Goal: Task Accomplishment & Management: Manage account settings

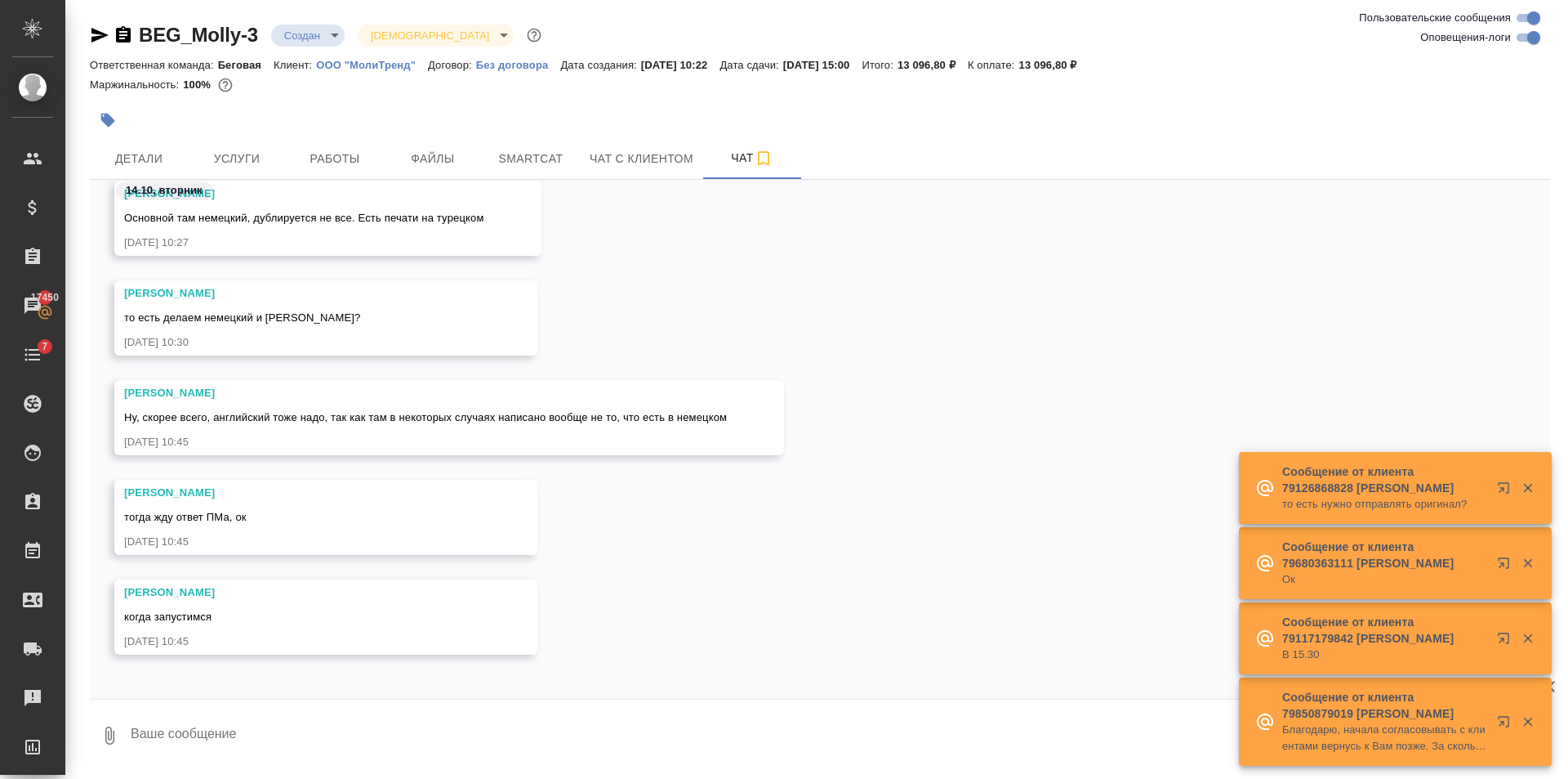
scroll to position [742, 0]
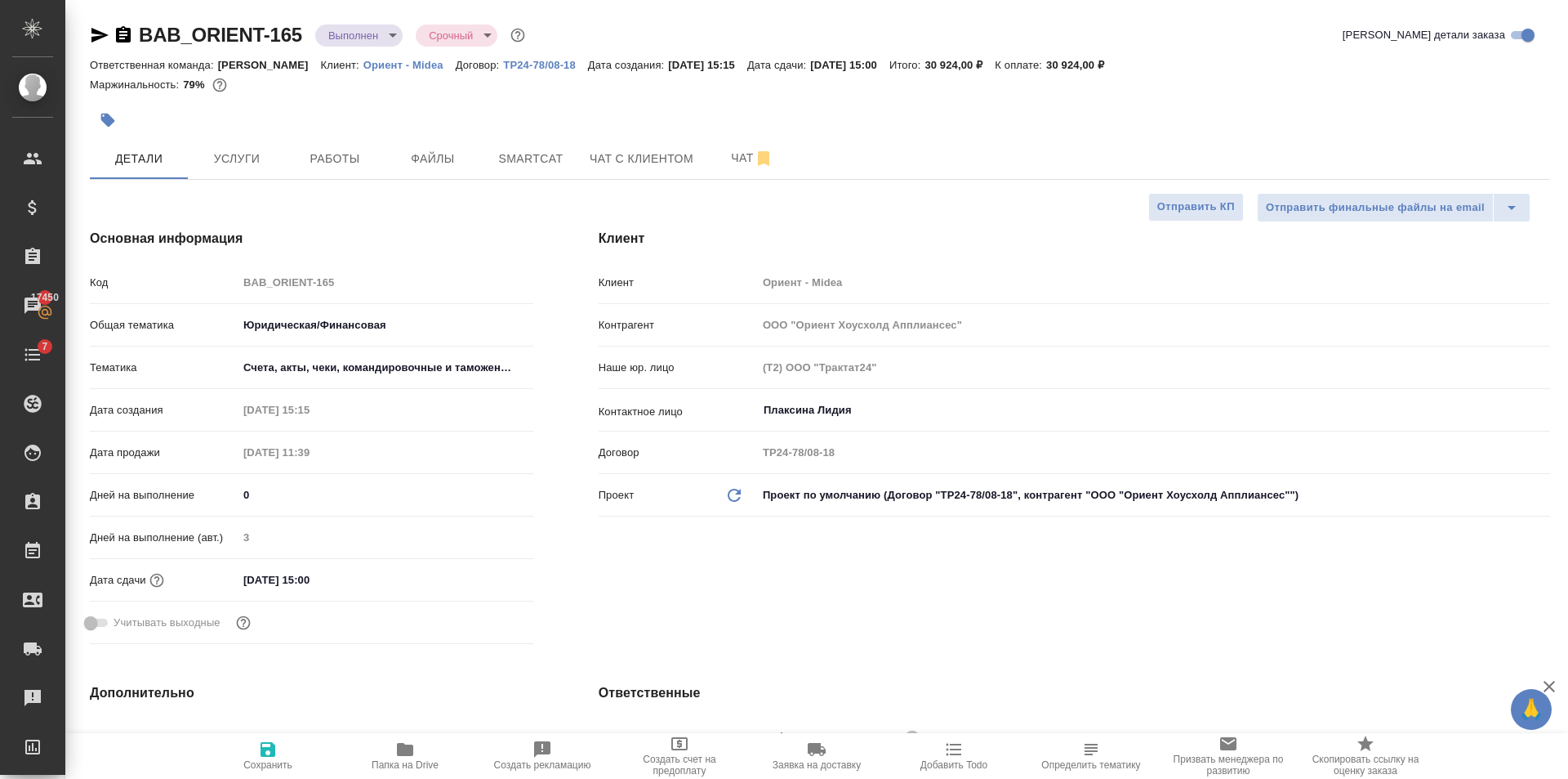
select select "RU"
click at [390, 160] on button "Файлы" at bounding box center [432, 159] width 98 height 41
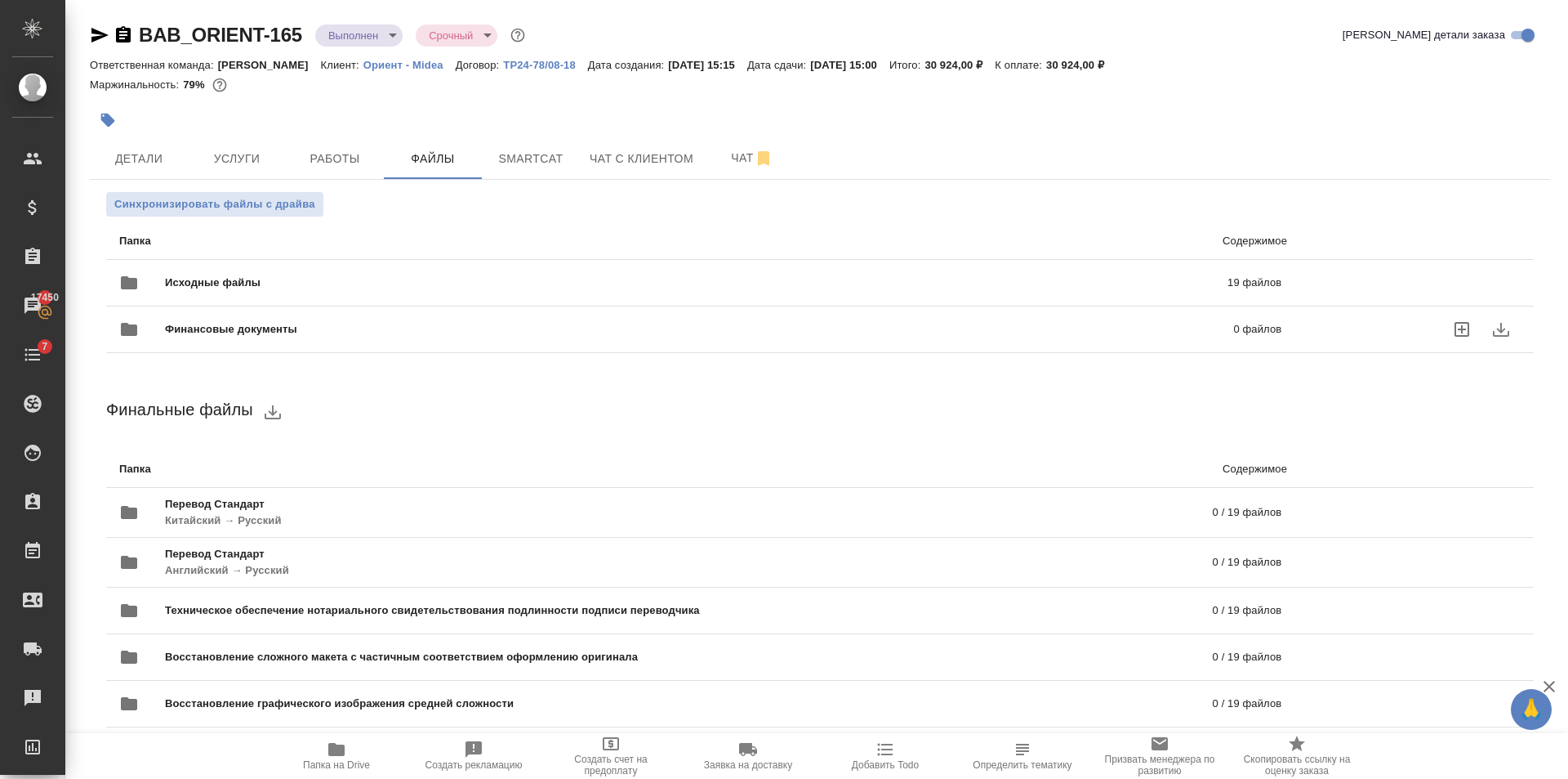
click at [262, 294] on div "Финансовые документы 0 файлов" at bounding box center [700, 329] width 1195 height 72
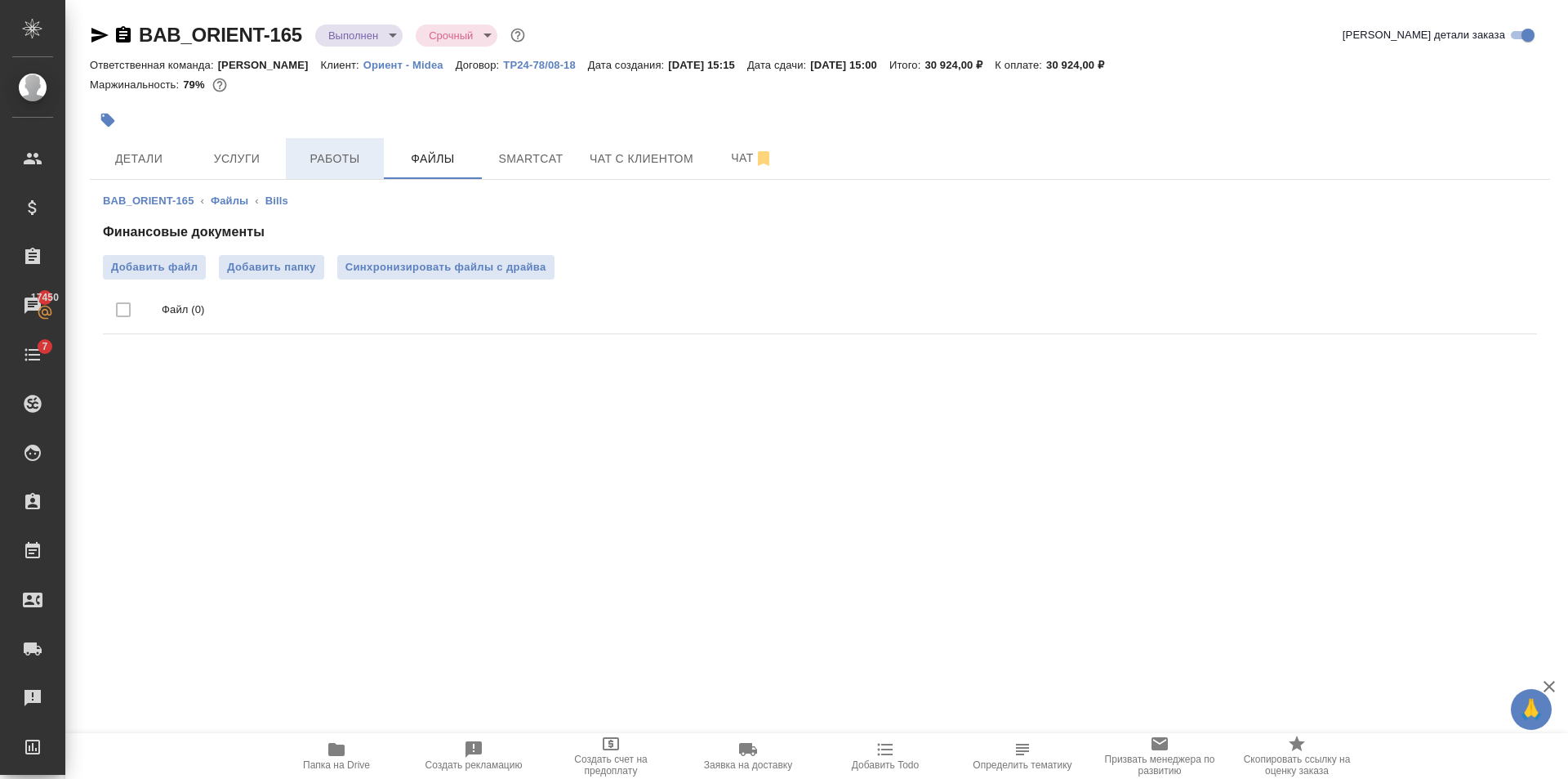
click at [331, 166] on span "Работы" at bounding box center [335, 159] width 79 height 20
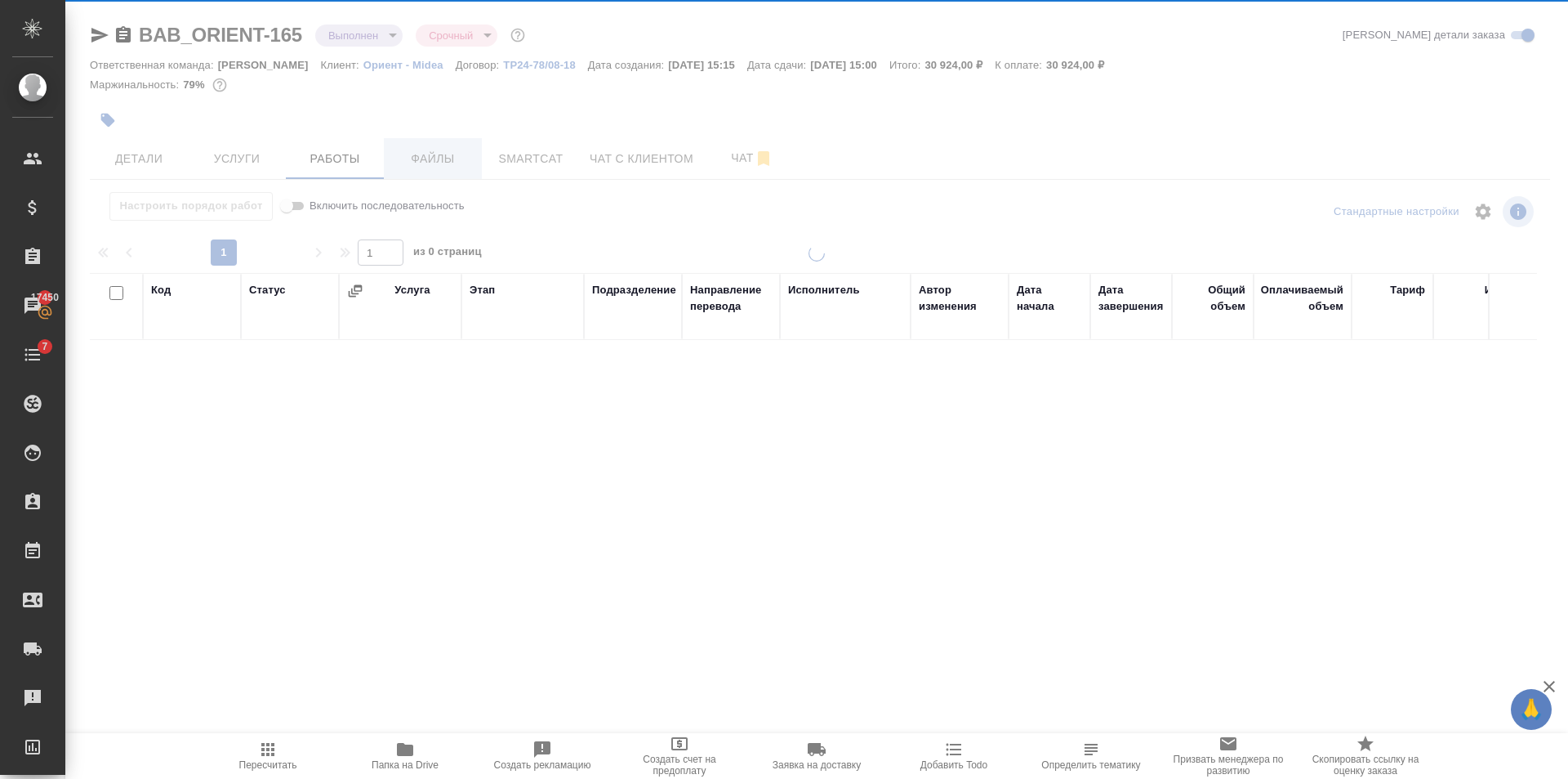
click at [423, 160] on span "Файлы" at bounding box center [432, 159] width 79 height 20
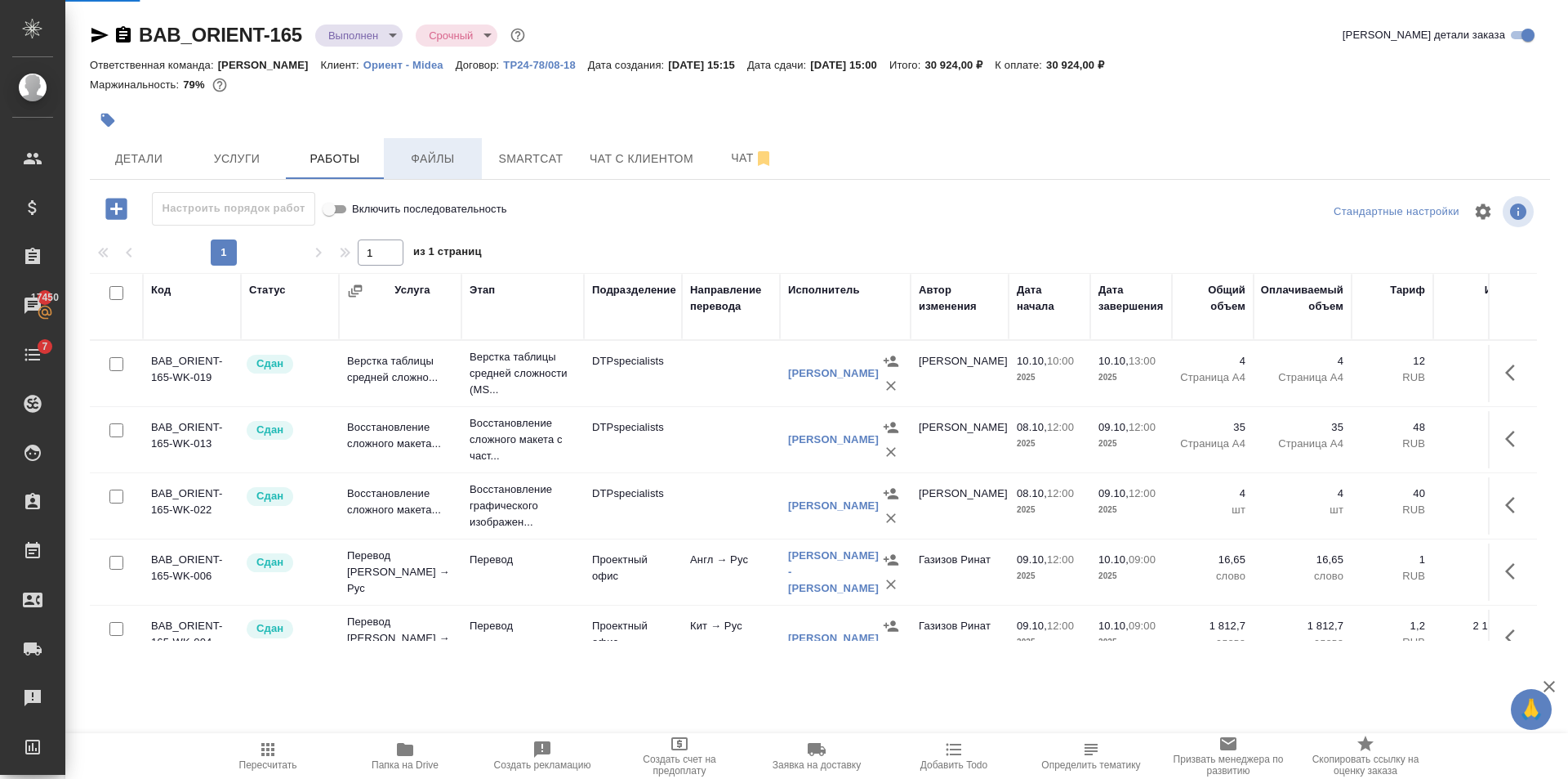
click at [423, 160] on span "Файлы" at bounding box center [432, 159] width 79 height 20
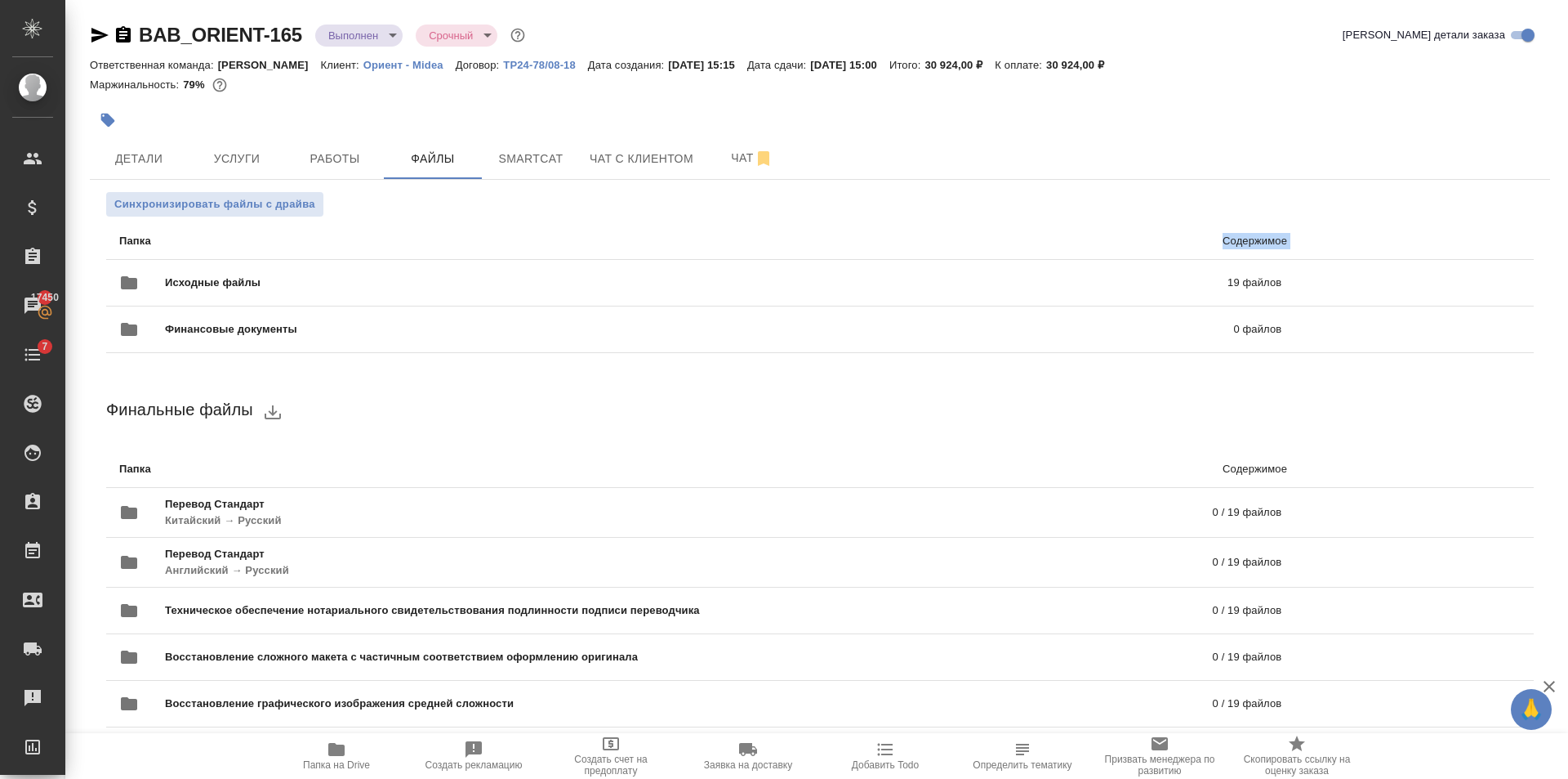
drag, startPoint x: 335, startPoint y: 246, endPoint x: 333, endPoint y: 263, distance: 17.1
click at [335, 259] on ul "Папка Содержимое Исходные файлы 19 файлов Финансовые документы 0 файлов" at bounding box center [820, 287] width 1428 height 143
click at [333, 264] on div "Исходные файлы 19 файлов" at bounding box center [701, 283] width 1162 height 39
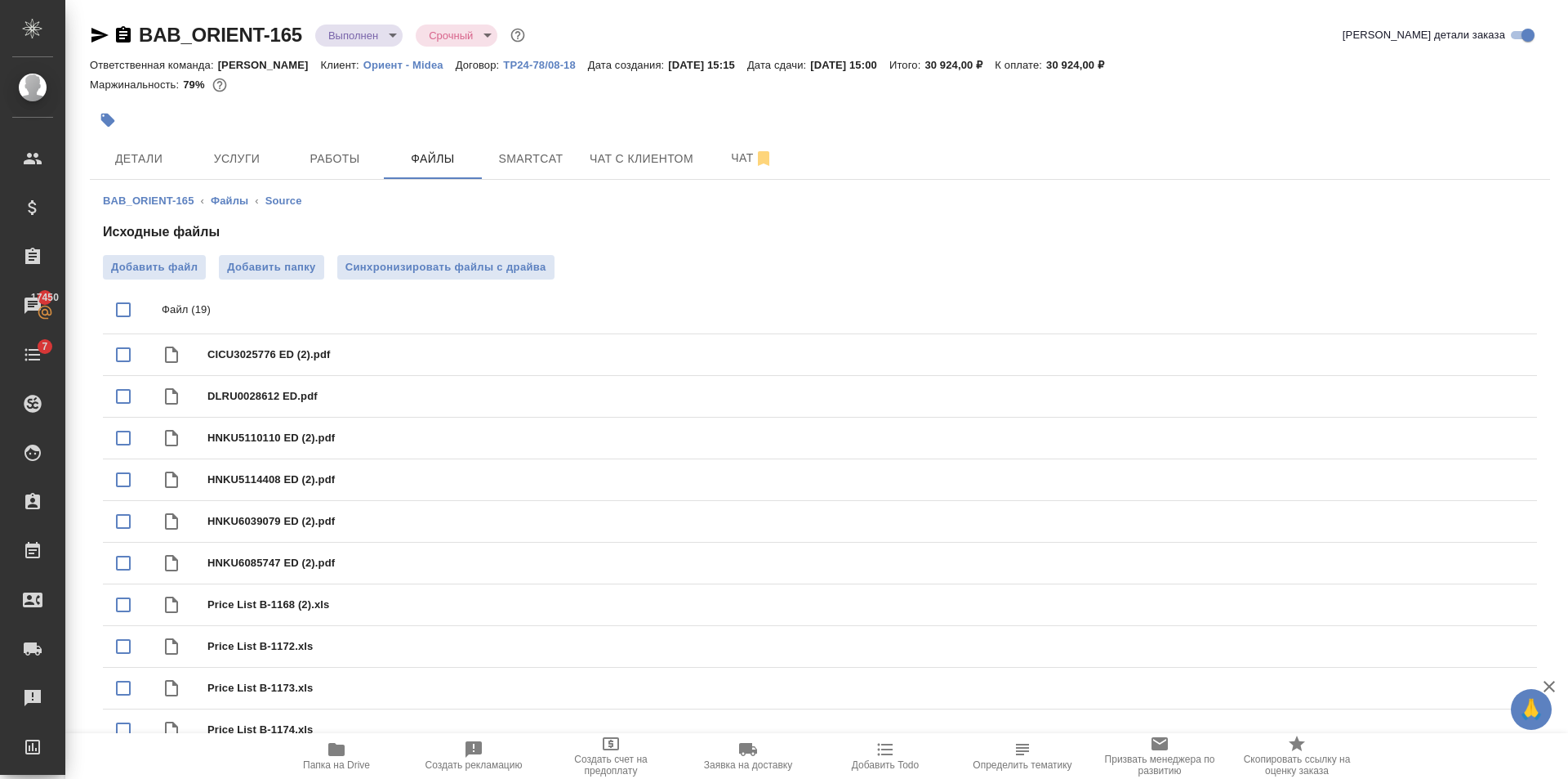
click at [119, 317] on input "checkbox" at bounding box center [123, 309] width 35 height 35
checkbox input "true"
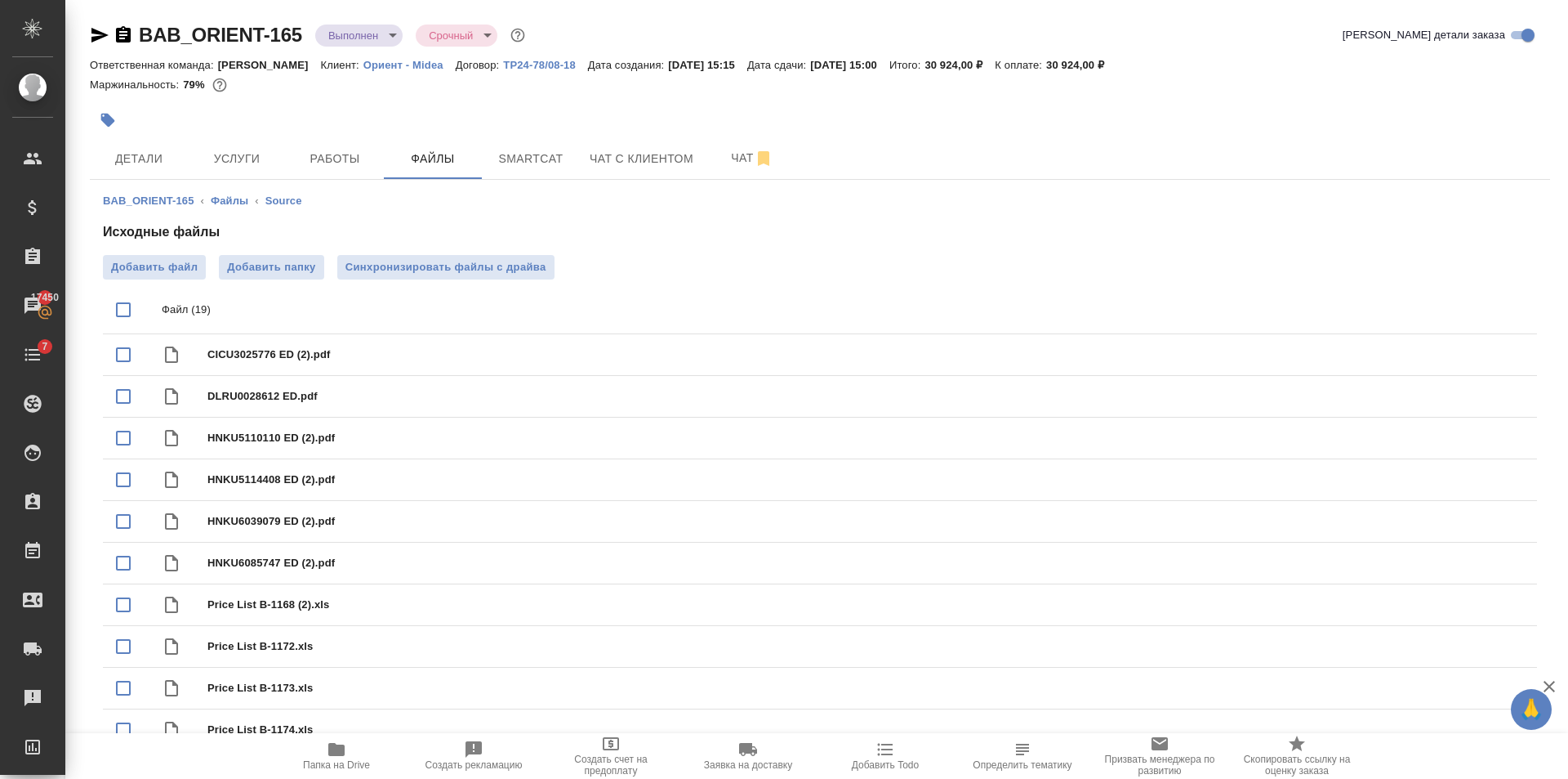
checkbox input "true"
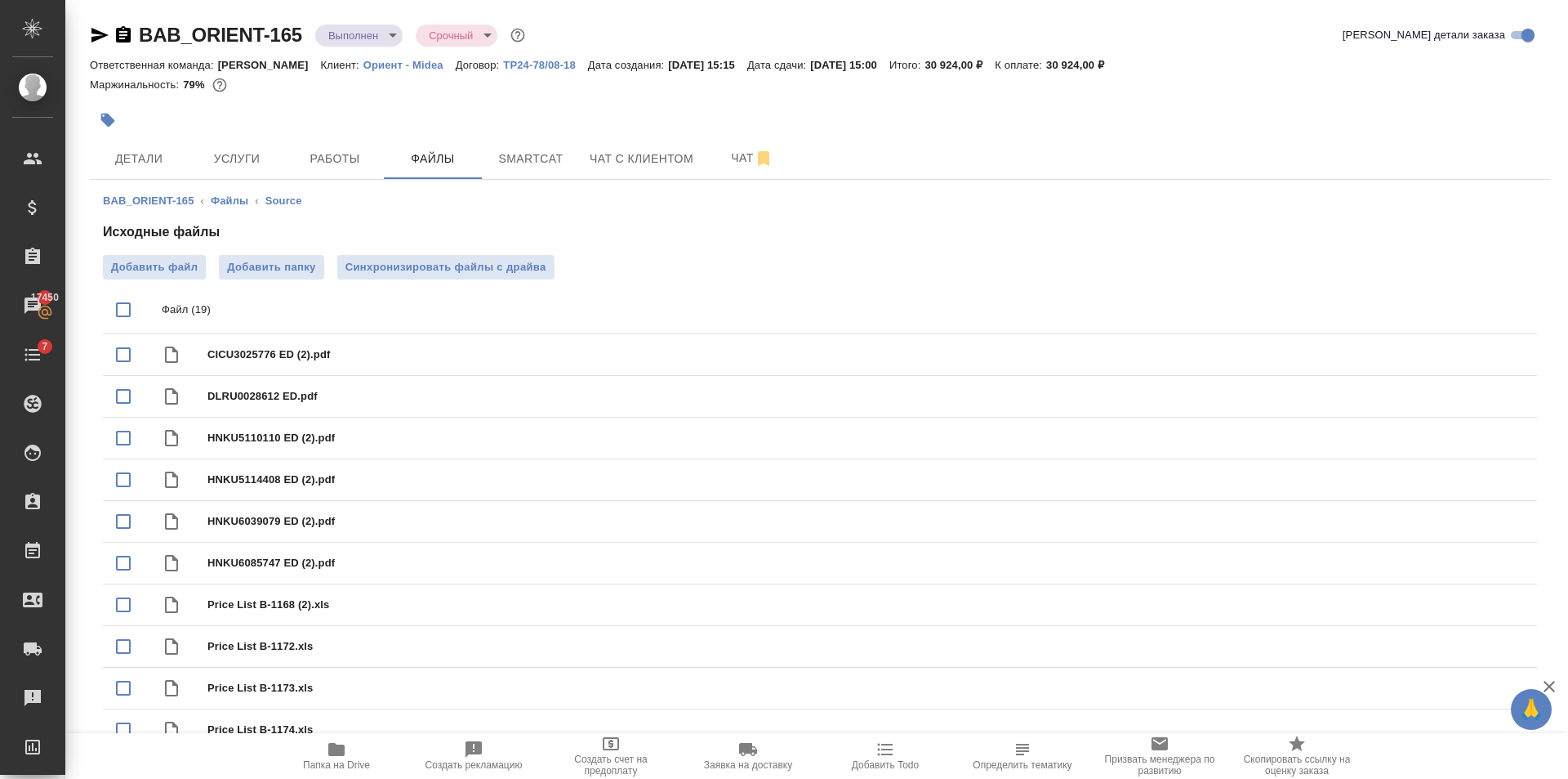
checkbox input "true"
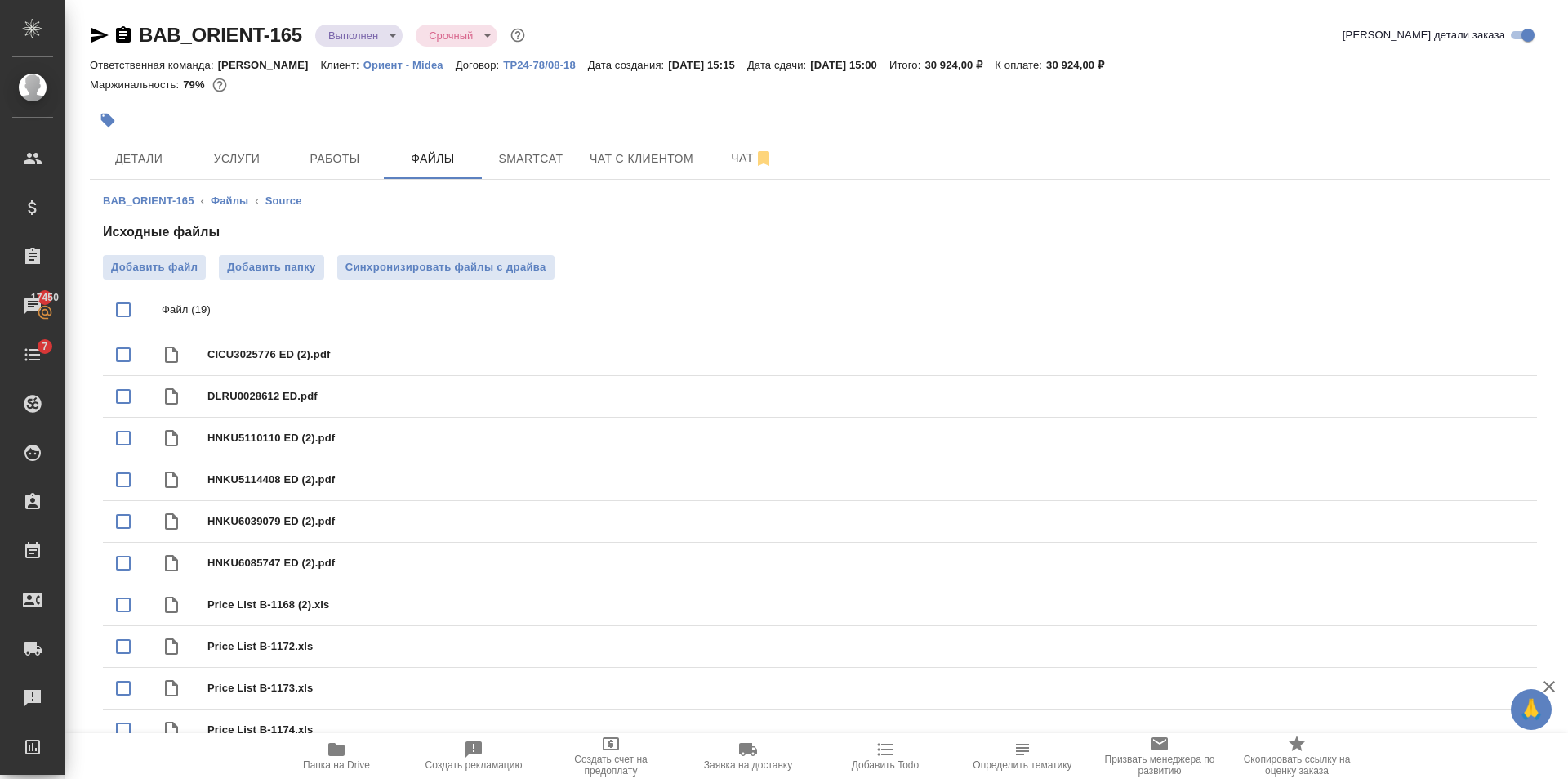
checkbox input "true"
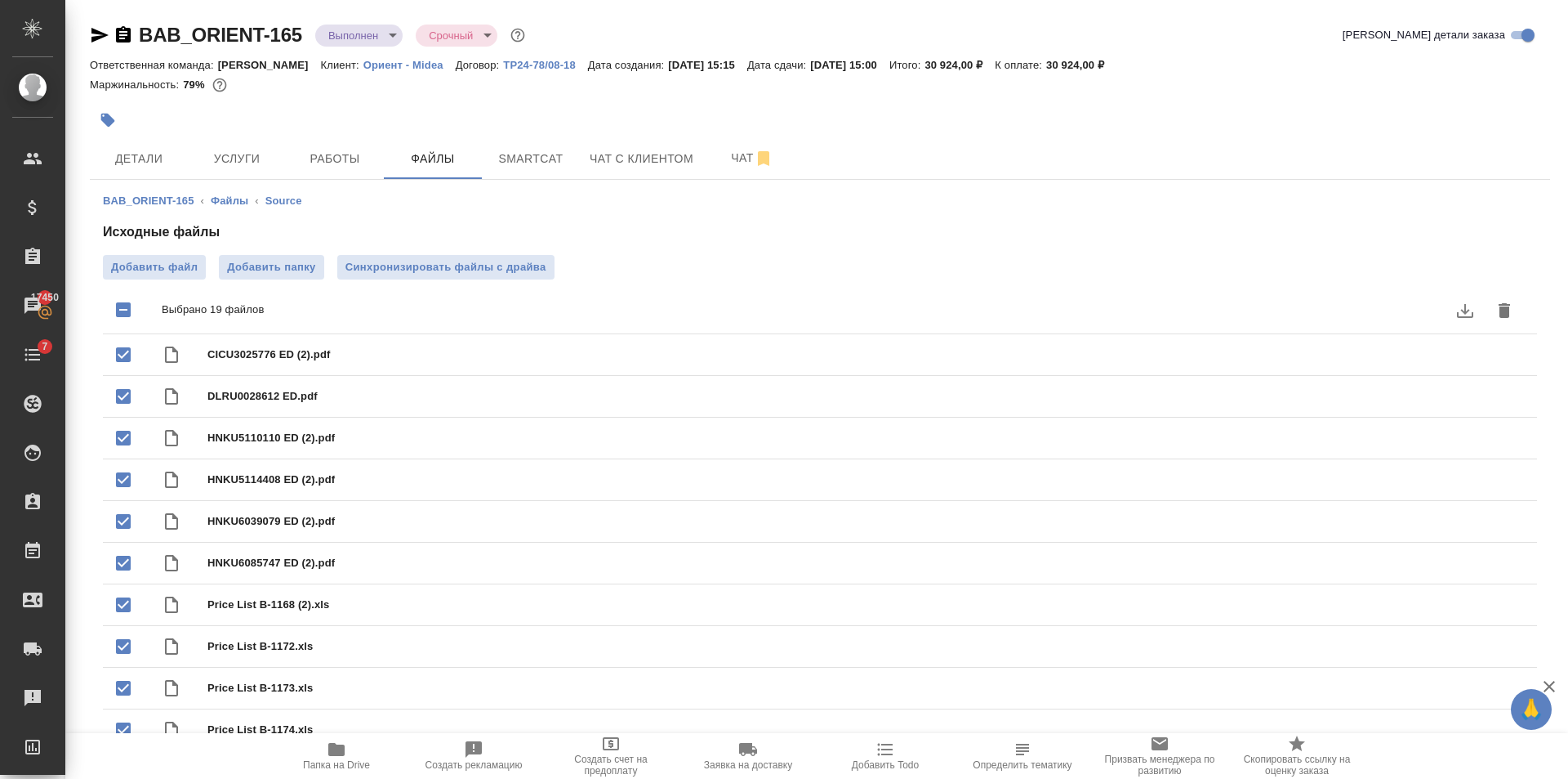
click at [1471, 313] on icon "download" at bounding box center [1465, 310] width 19 height 19
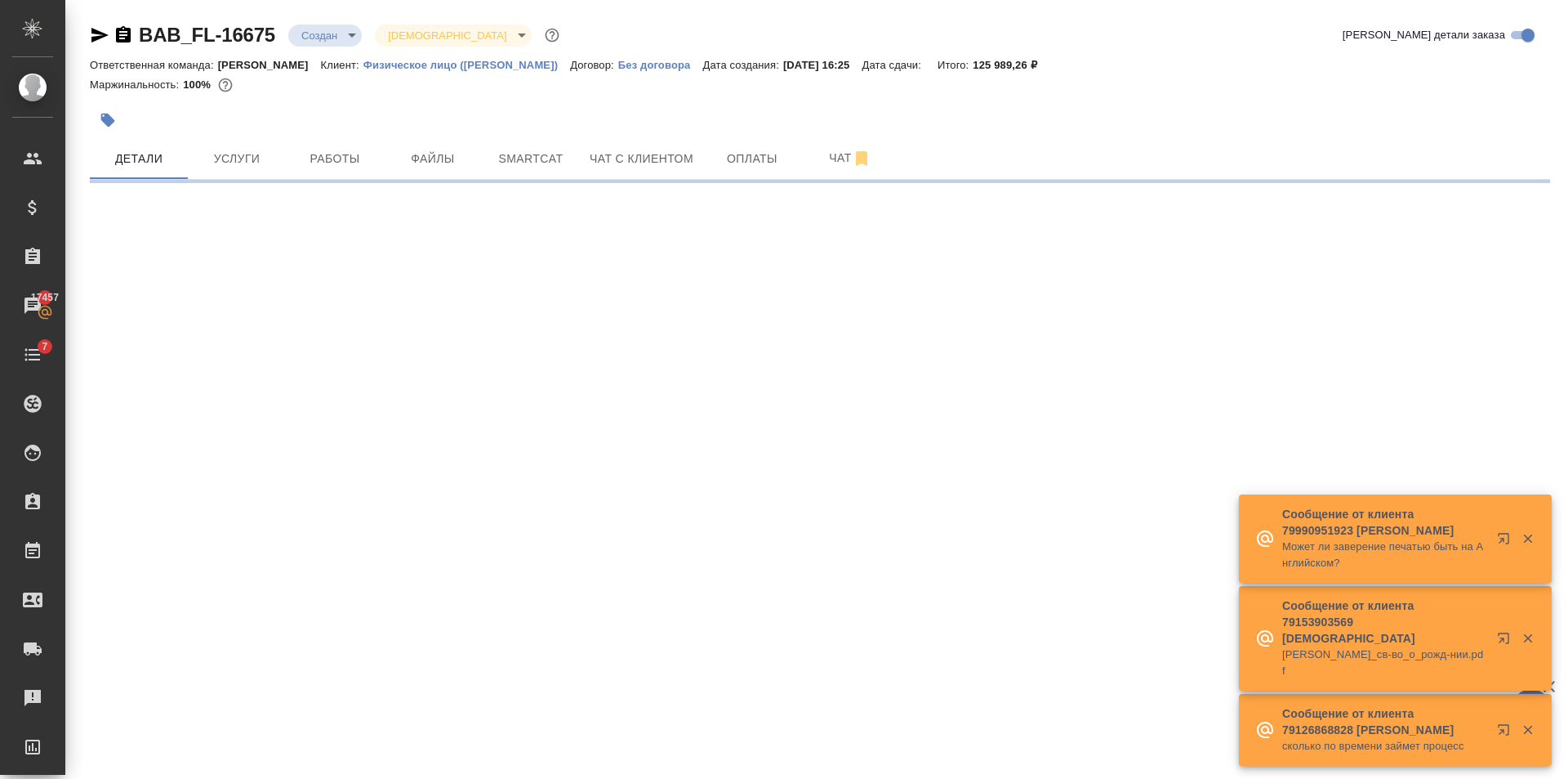
select select "RU"
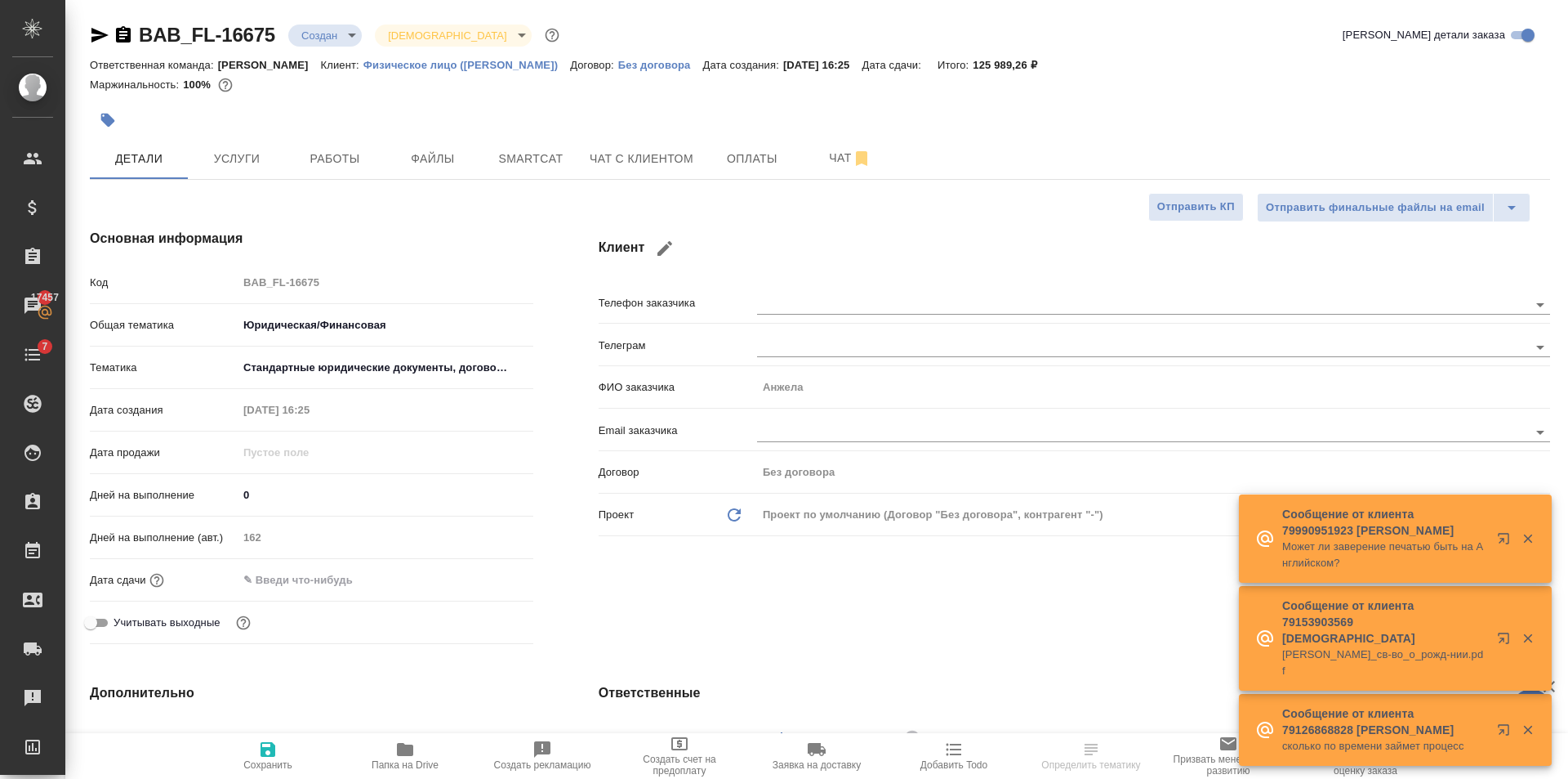
type textarea "x"
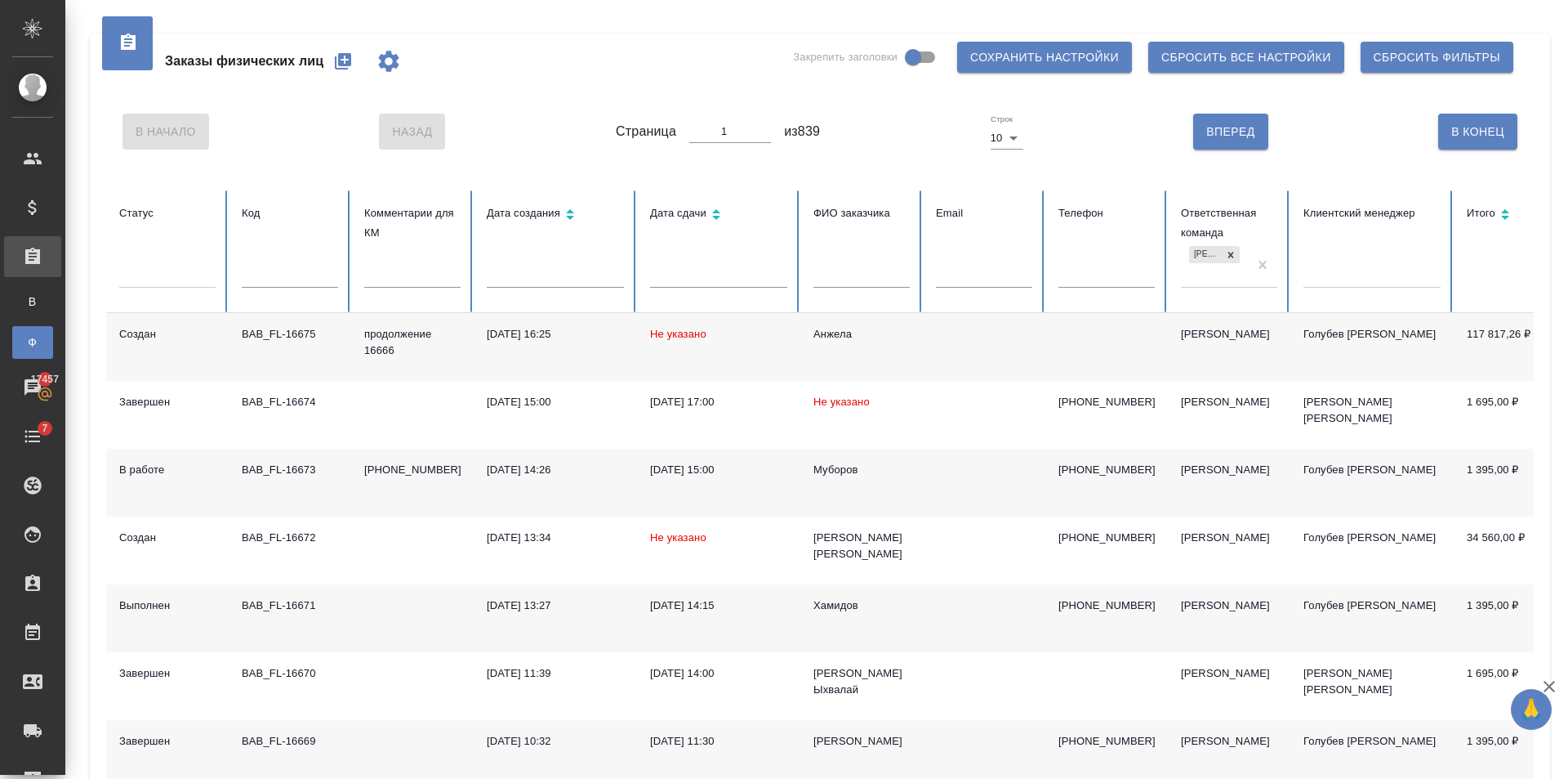
click at [363, 65] on button "button" at bounding box center [388, 61] width 52 height 36
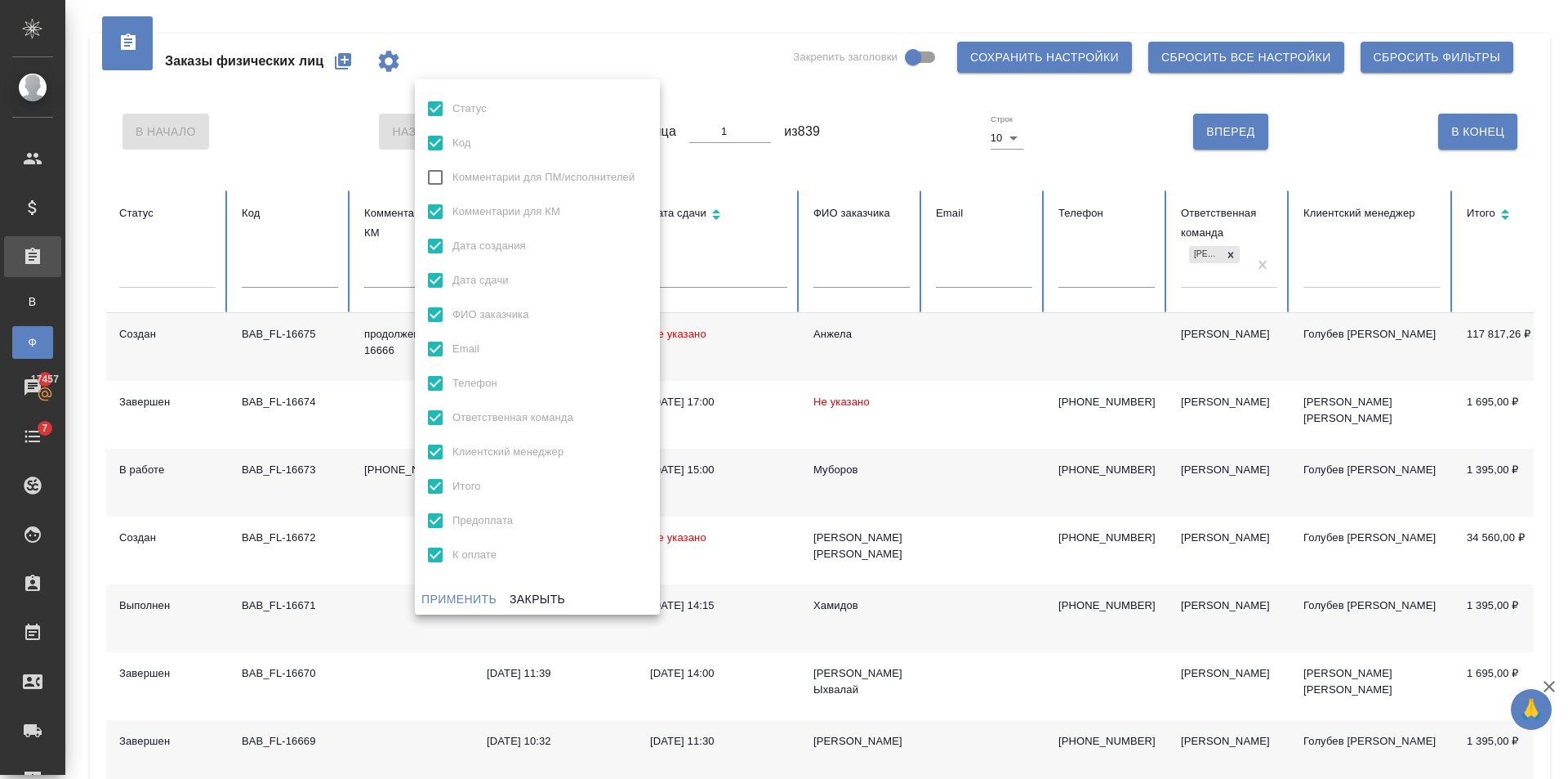
click at [586, 74] on div at bounding box center [784, 389] width 1568 height 779
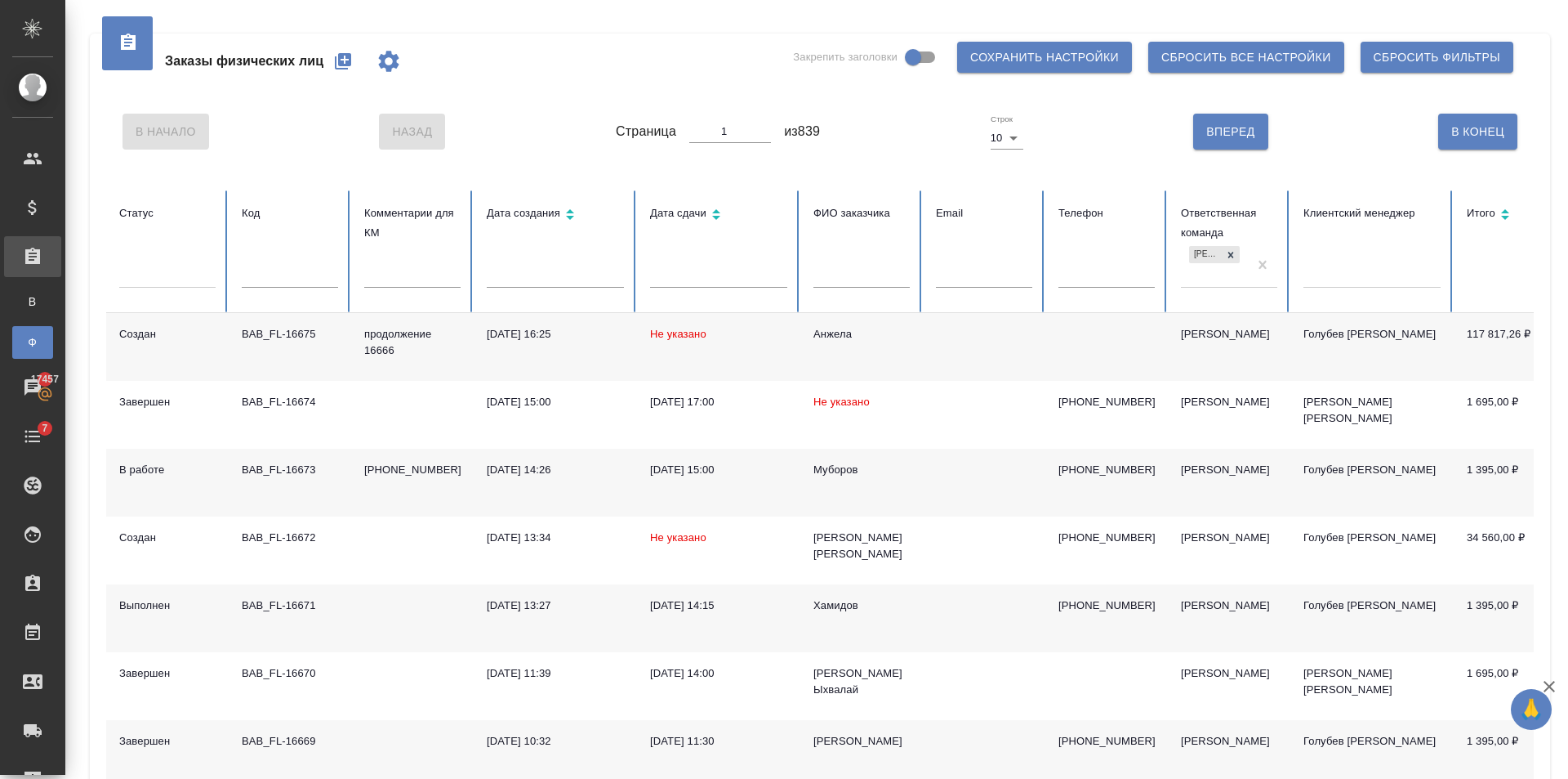
click at [344, 66] on icon "button" at bounding box center [343, 61] width 16 height 16
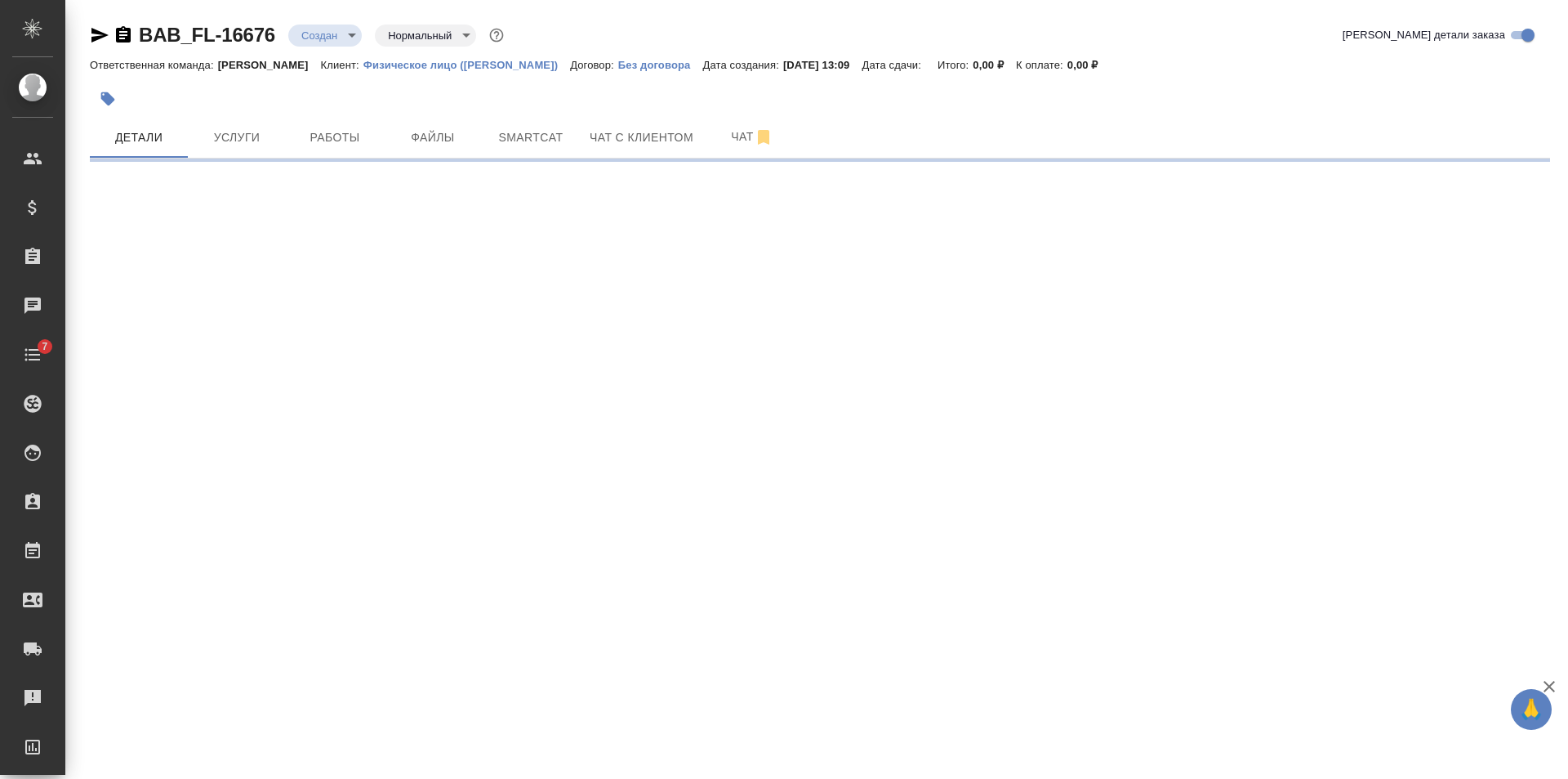
select select "RU"
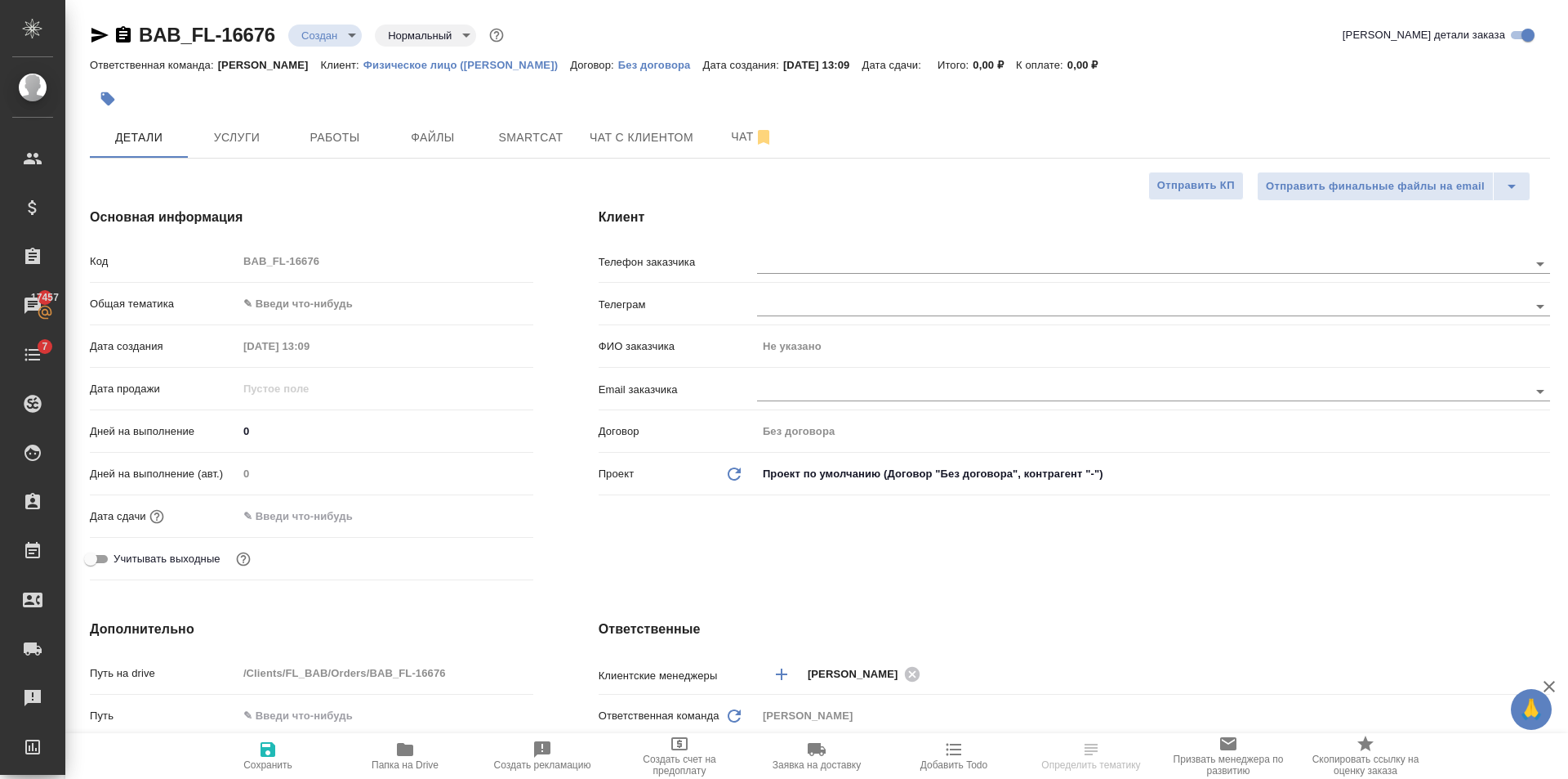
type textarea "x"
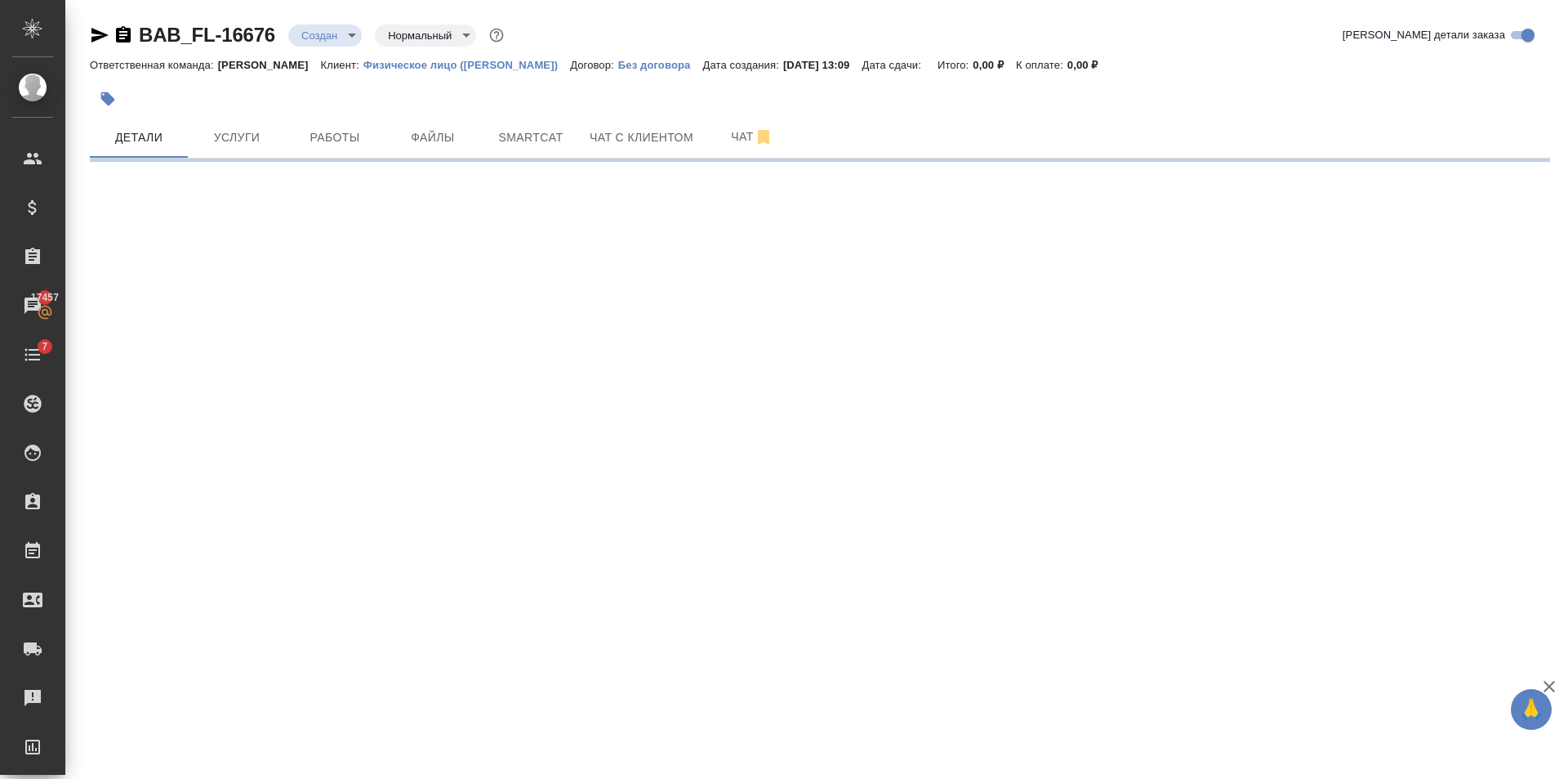
click at [338, 290] on div ".cls-1 fill:#fff; AWATERA Golubev Dmitry Клиенты Спецификации Заказы 17457 Чаты…" at bounding box center [784, 389] width 1568 height 779
click at [338, 290] on body "🙏 .cls-1 fill:#fff; AWATERA Golubev Dmitry Клиенты Спецификации Заказы 17457 Ча…" at bounding box center [784, 389] width 1568 height 779
select select "RU"
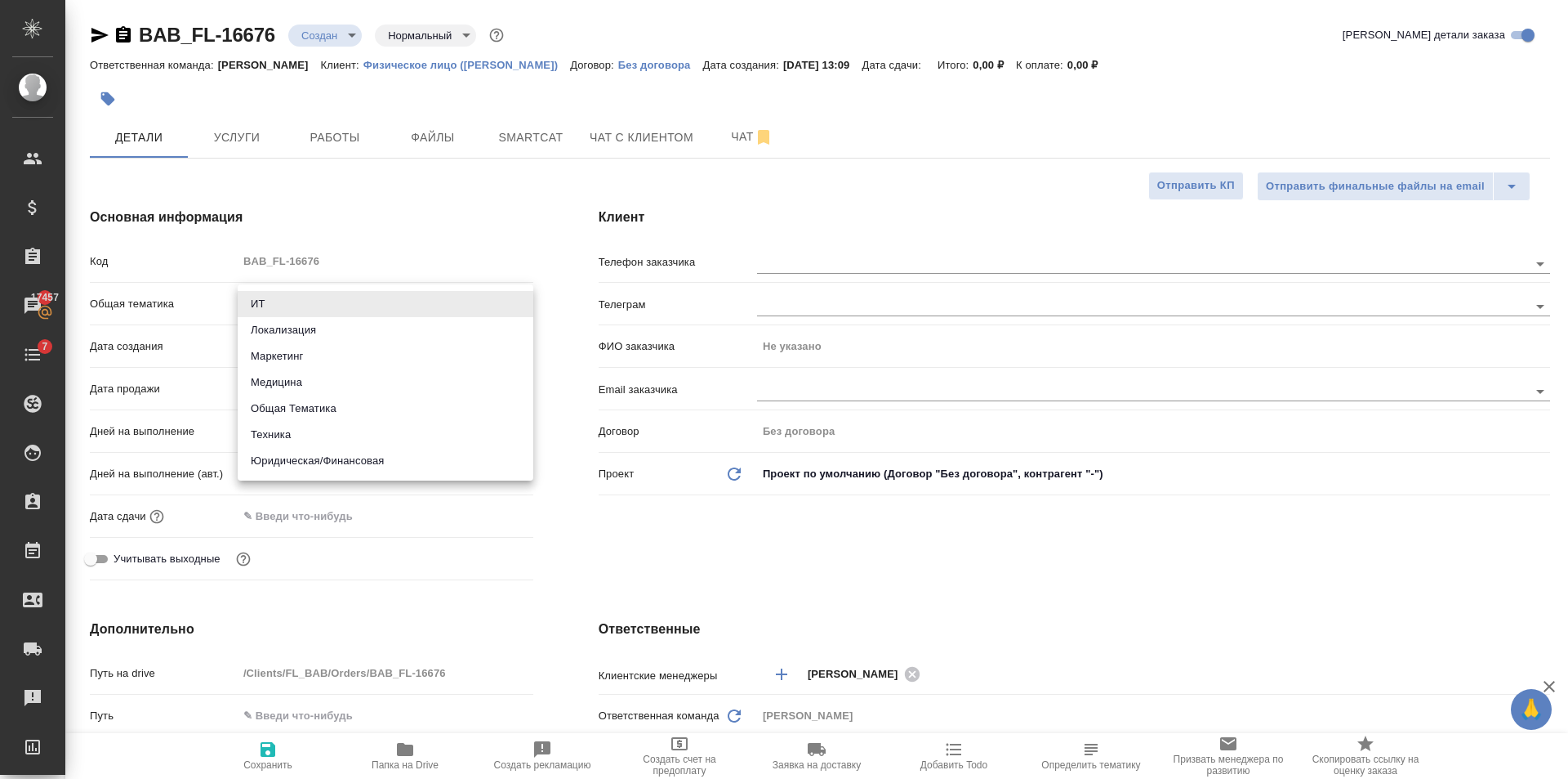
type textarea "x"
click at [360, 464] on li "Юридическая/Финансовая" at bounding box center [385, 461] width 296 height 27
type input "yr-fn"
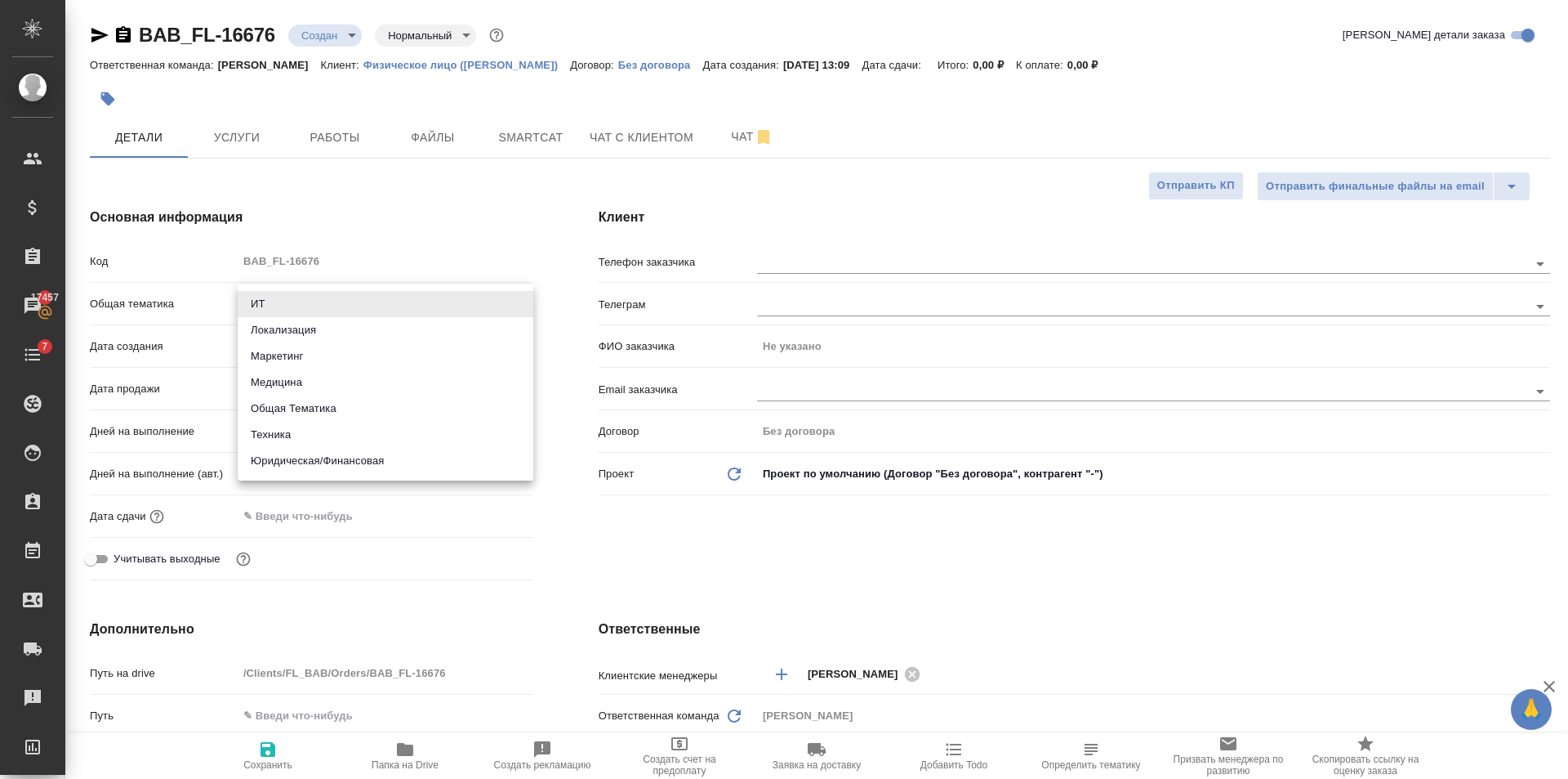
type textarea "x"
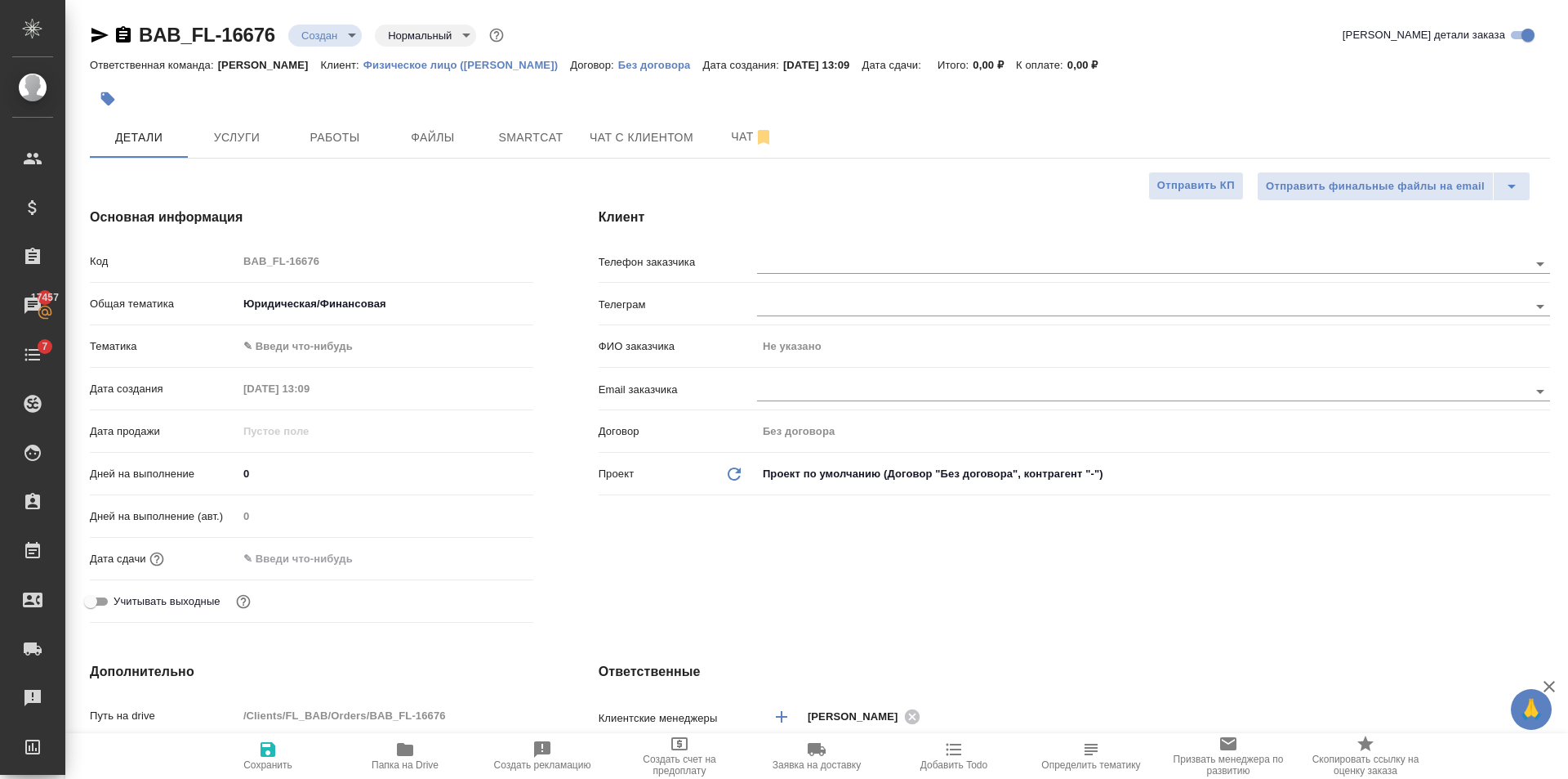
click at [349, 365] on div "Тематика ✎ Введи что-нибудь" at bounding box center [311, 353] width 444 height 43
click at [344, 354] on body "🙏 .cls-1 fill:#fff; AWATERA Golubev Dmitry Клиенты Спецификации Заказы 17457 Ча…" at bounding box center [784, 389] width 1568 height 779
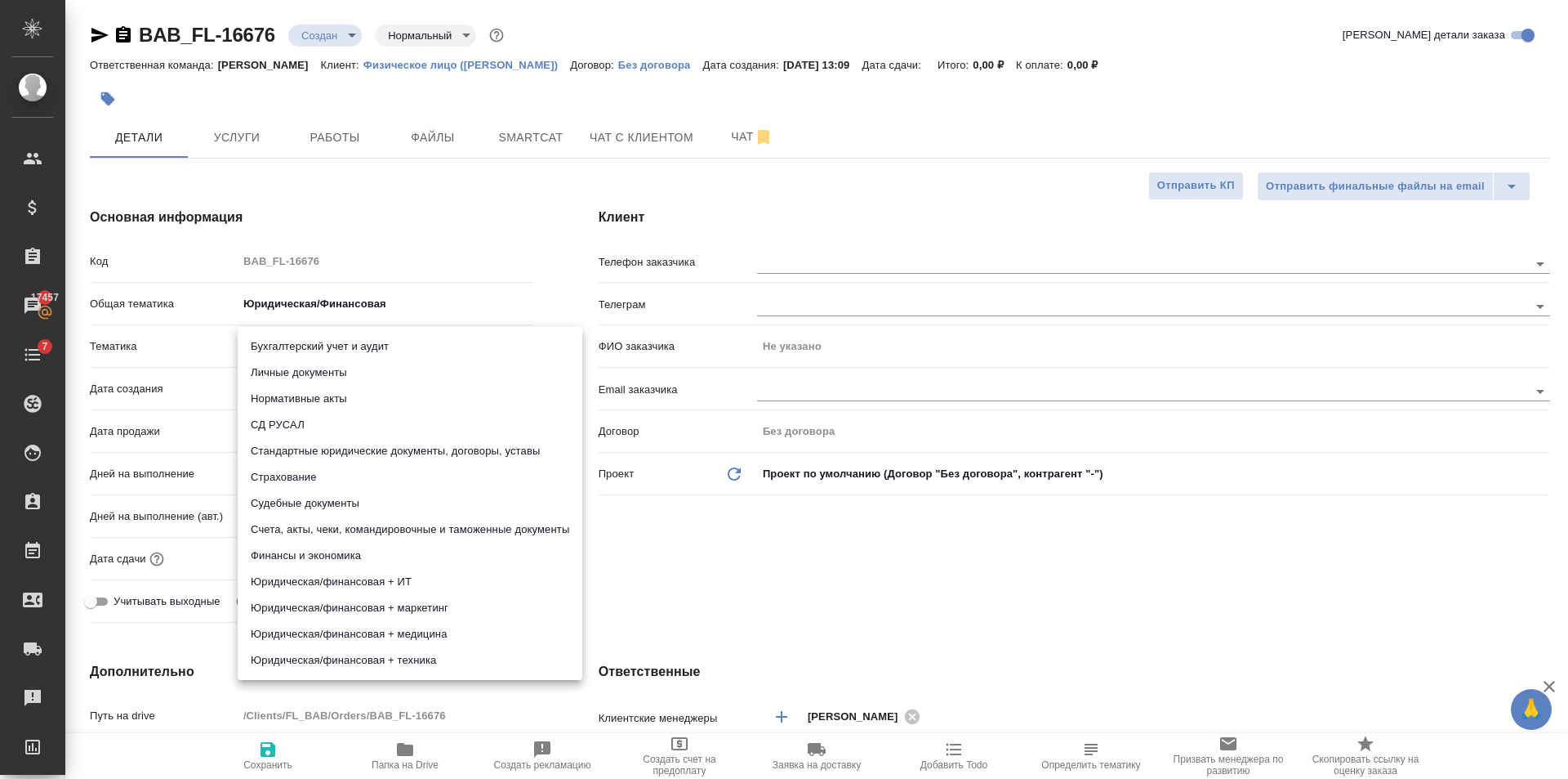
click at [350, 378] on li "Личные документы" at bounding box center [409, 373] width 345 height 27
type textarea "x"
type input "5a8b8b956a9677013d343cfe"
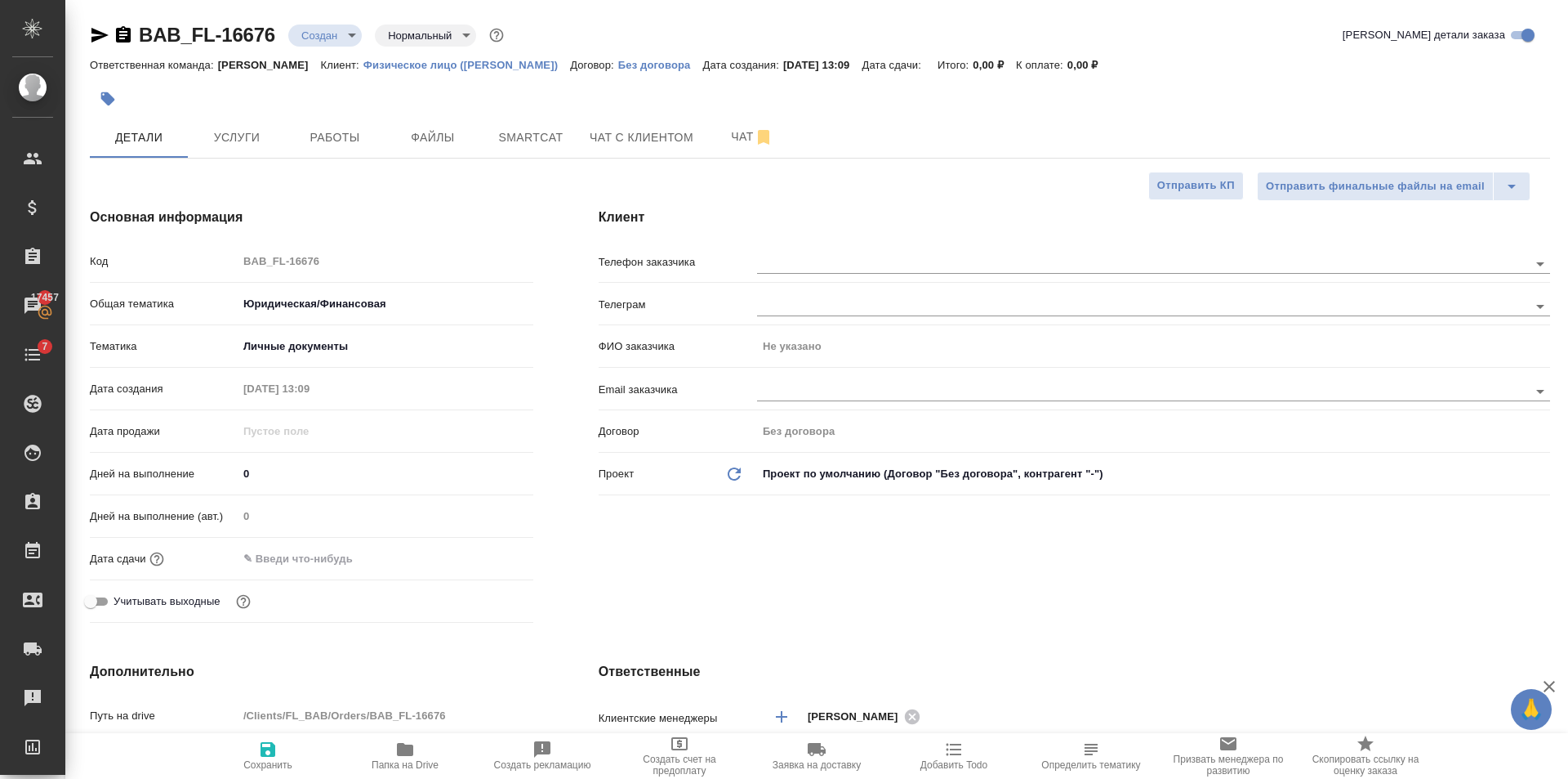
click at [294, 350] on body "🙏 .cls-1 fill:#fff; AWATERA Golubev Dmitry Клиенты Спецификации Заказы 17457 Ча…" at bounding box center [784, 389] width 1568 height 779
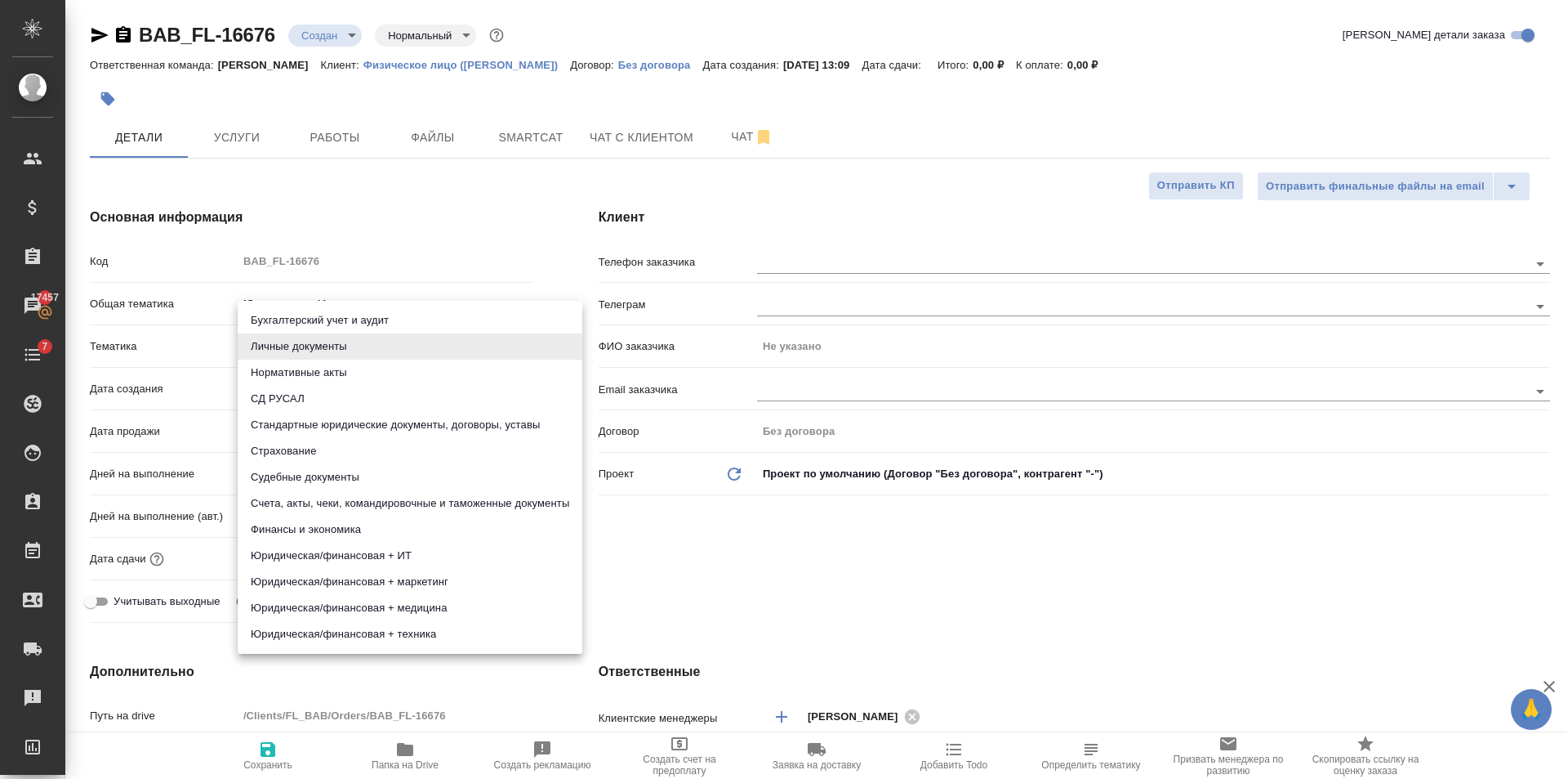
click at [338, 275] on div at bounding box center [784, 389] width 1568 height 779
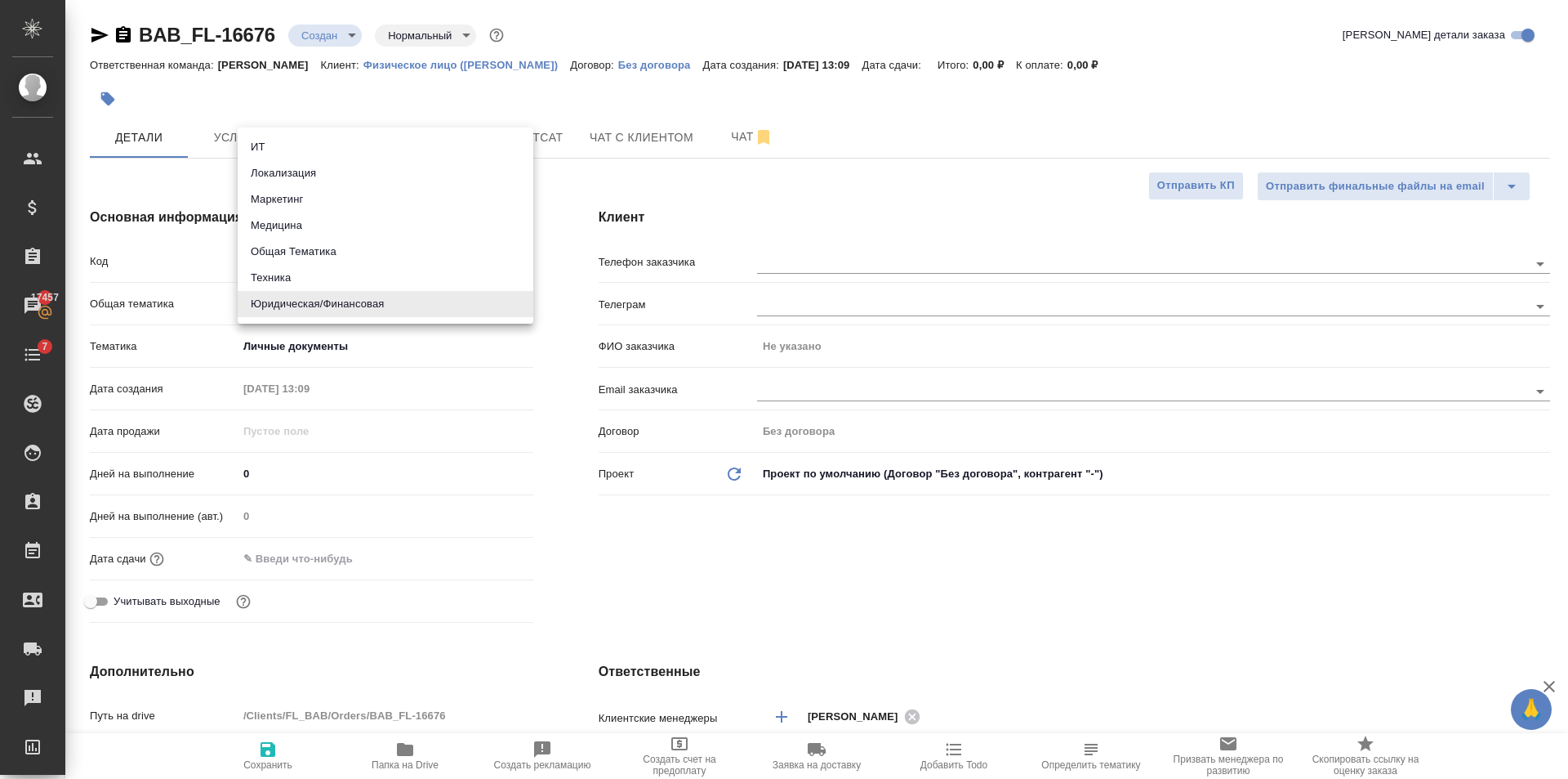
click at [330, 301] on body "🙏 .cls-1 fill:#fff; AWATERA Golubev Dmitry Клиенты Спецификации Заказы 17457 Ча…" at bounding box center [784, 389] width 1568 height 779
click at [355, 183] on li "Локализация" at bounding box center [385, 174] width 296 height 27
type input "local"
type textarea "x"
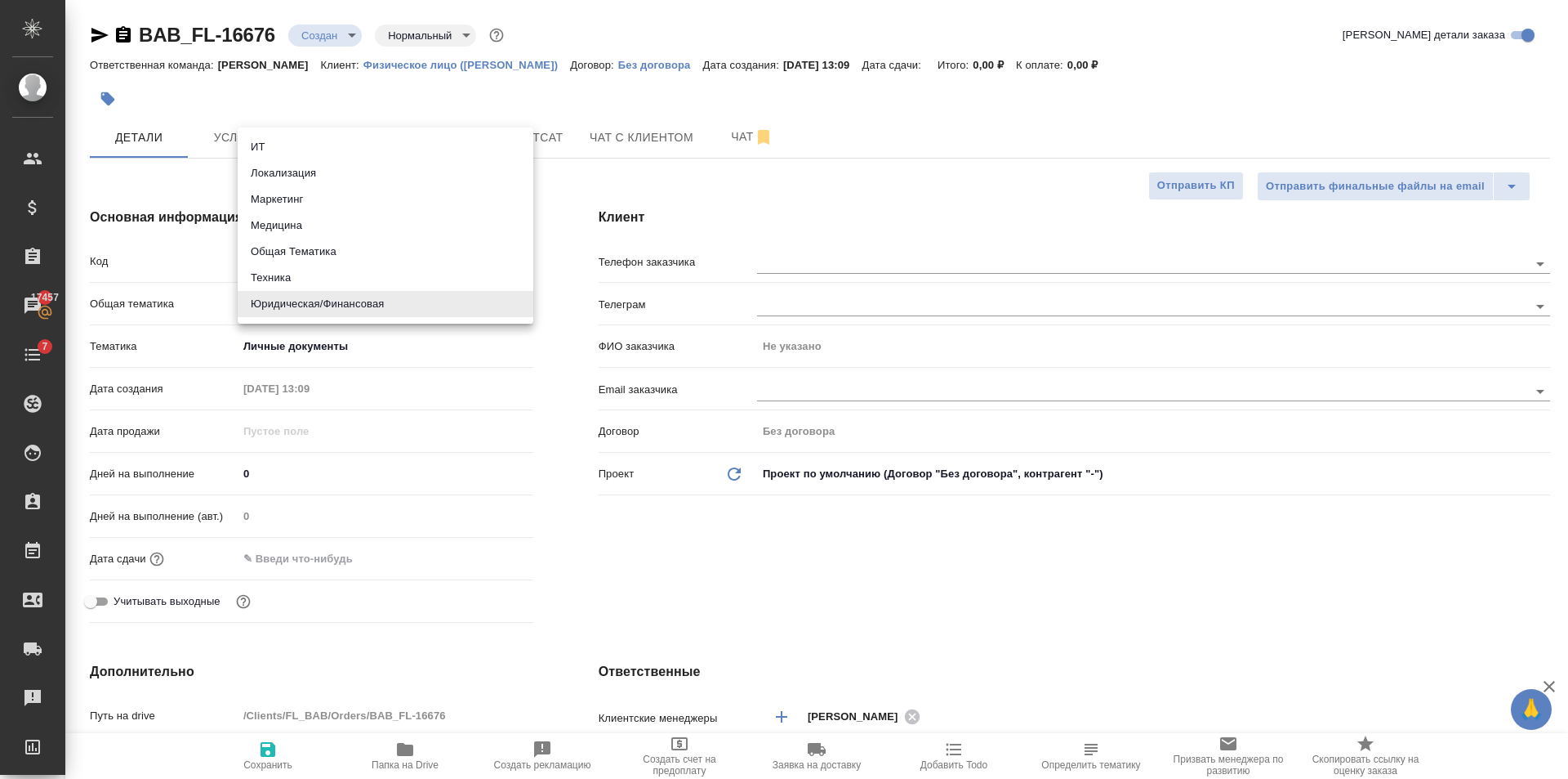
type textarea "x"
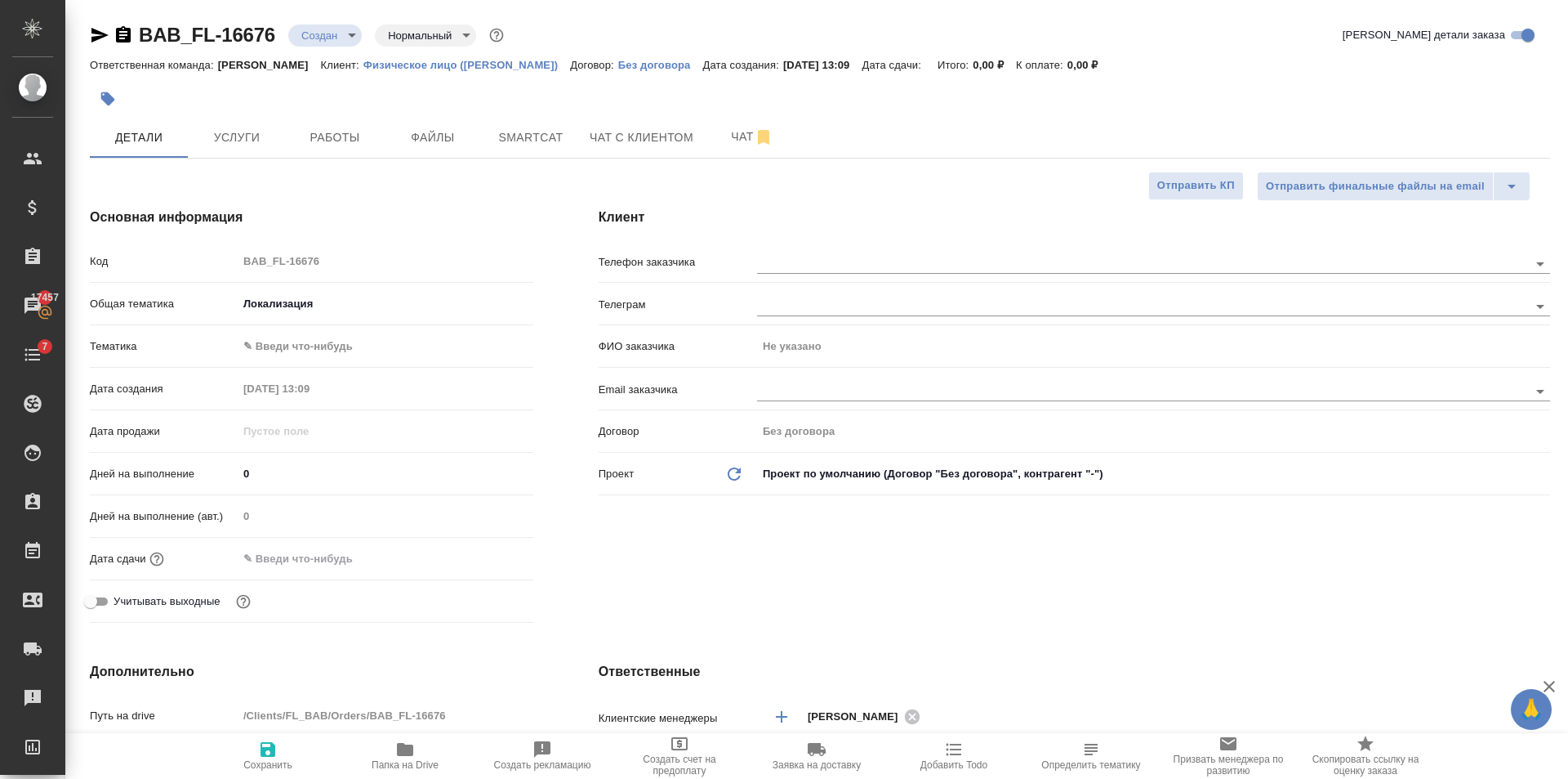
click at [312, 297] on body "🙏 .cls-1 fill:#fff; AWATERA Golubev Dmitry Клиенты Спецификации Заказы 17457 Ча…" at bounding box center [784, 389] width 1568 height 779
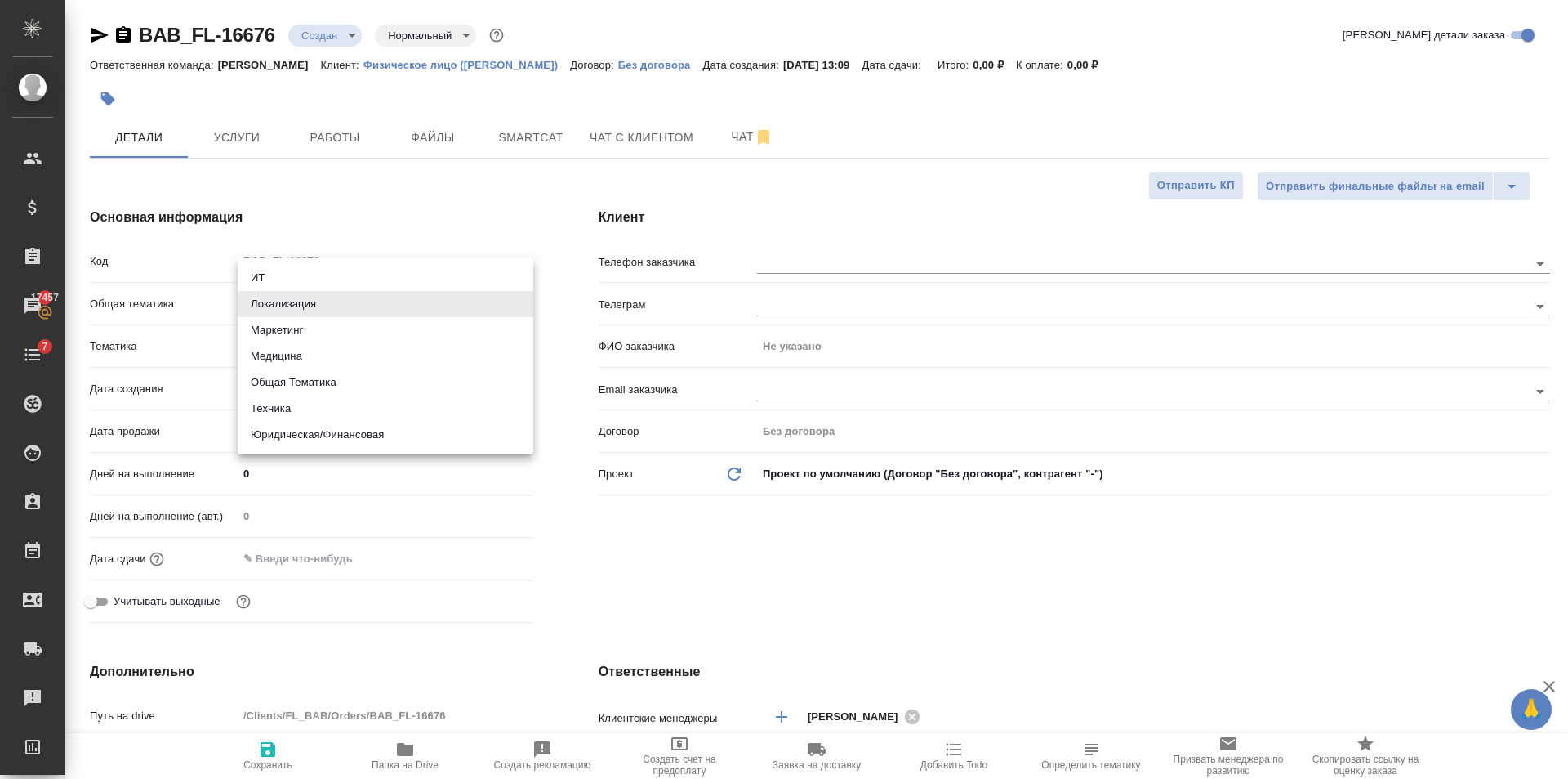
click at [321, 325] on li "Маркетинг" at bounding box center [385, 331] width 296 height 27
type input "marketing"
type textarea "x"
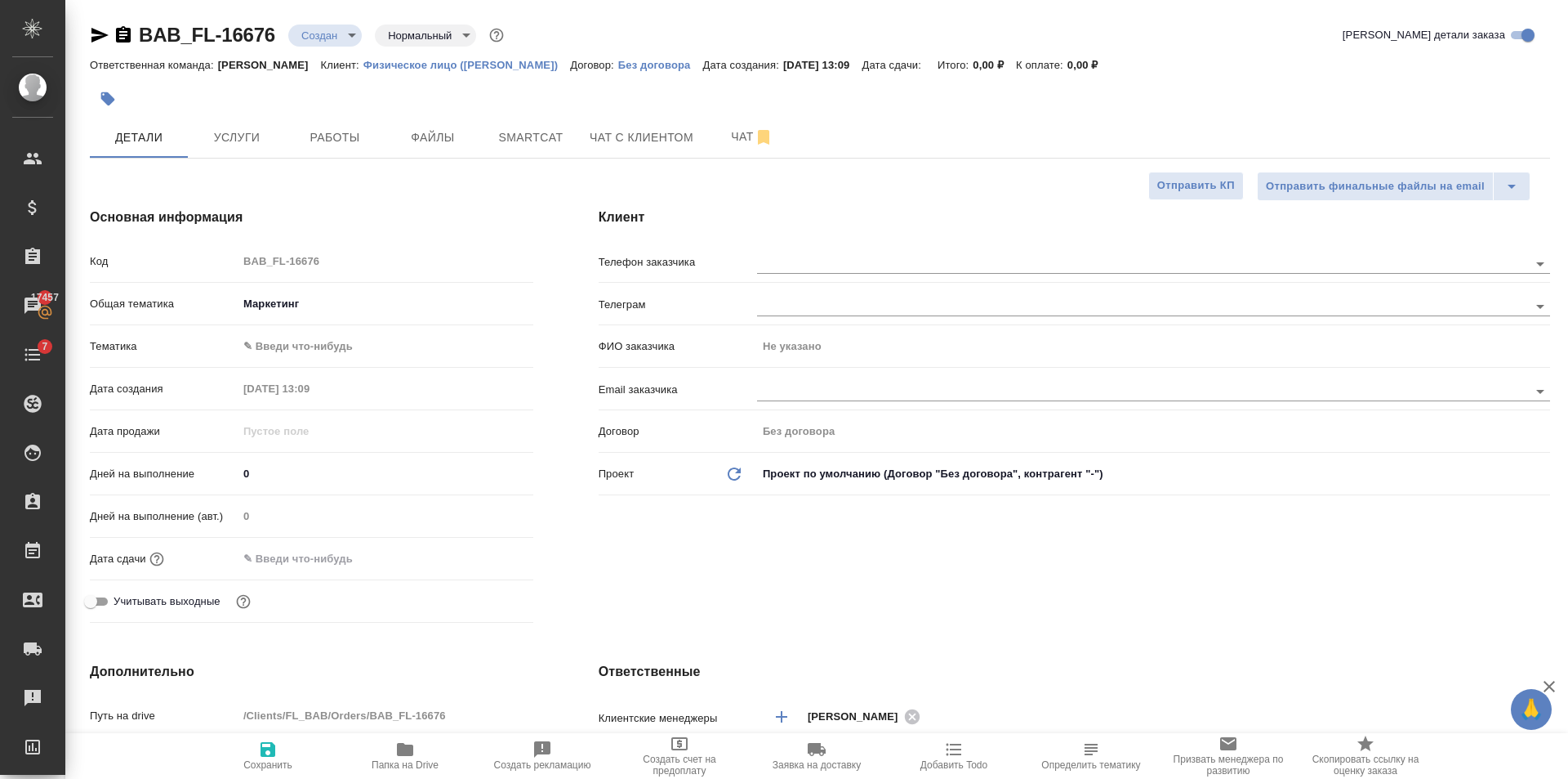
click at [325, 359] on body "🙏 .cls-1 fill:#fff; AWATERA Golubev Dmitry Клиенты Спецификации Заказы 17457 Ча…" at bounding box center [784, 389] width 1568 height 779
click at [332, 363] on li "Маркетинг" at bounding box center [385, 373] width 296 height 27
type textarea "x"
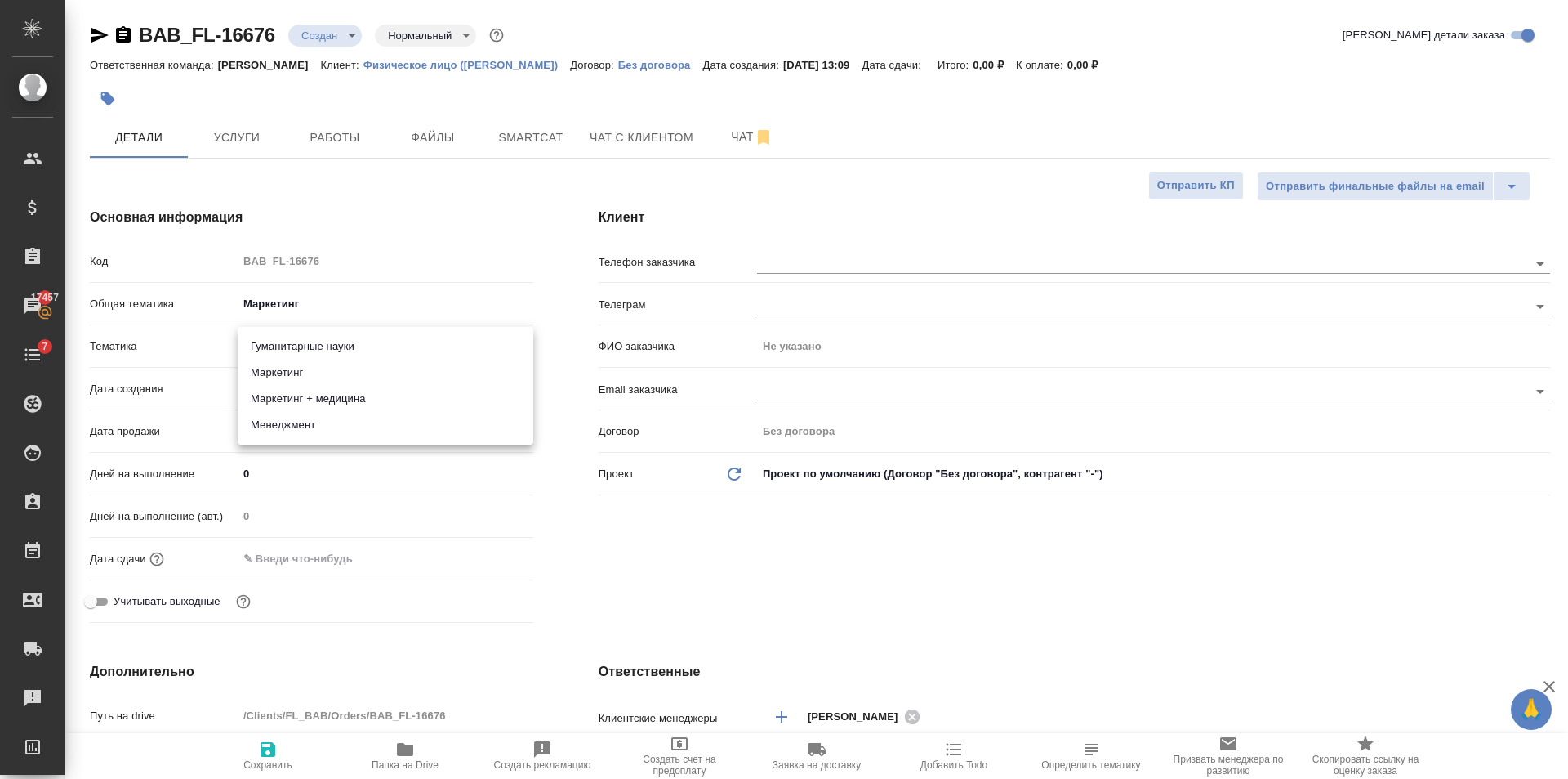
type input "5a8b8b956a9677013d343d63"
click at [287, 746] on span "Сохранить" at bounding box center [268, 754] width 118 height 31
type textarea "x"
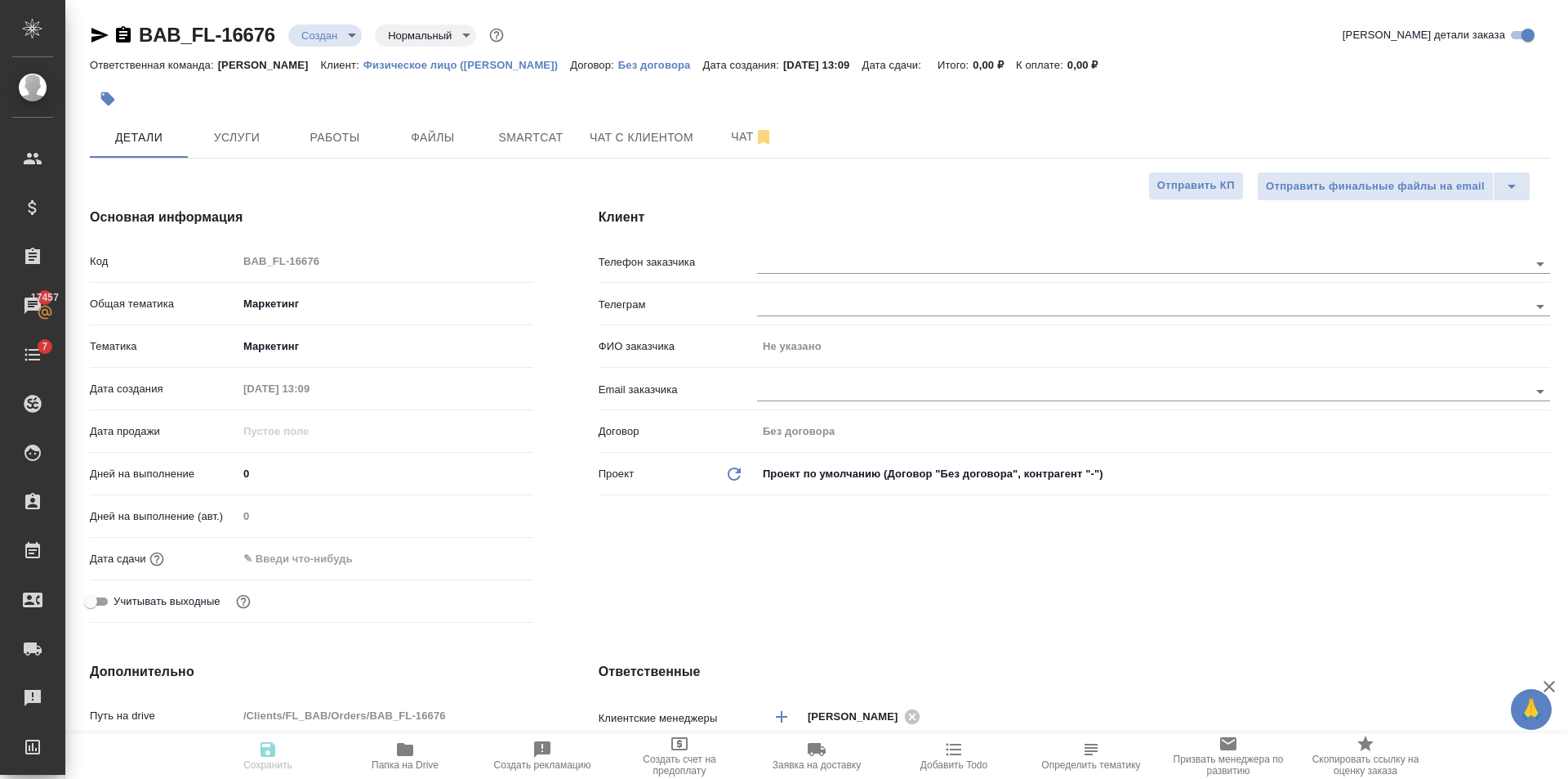
type textarea "x"
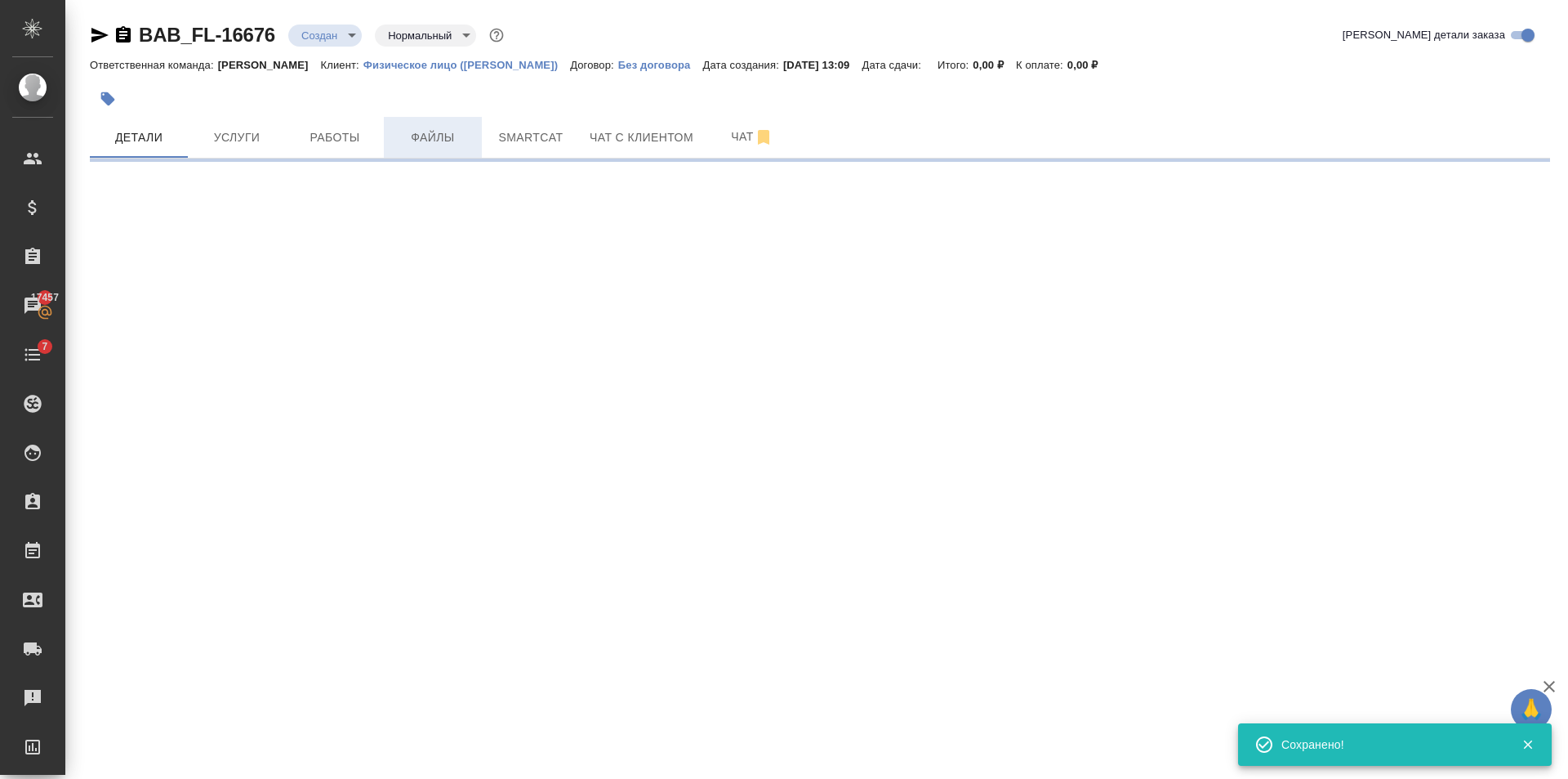
click at [448, 130] on span "Файлы" at bounding box center [432, 137] width 79 height 20
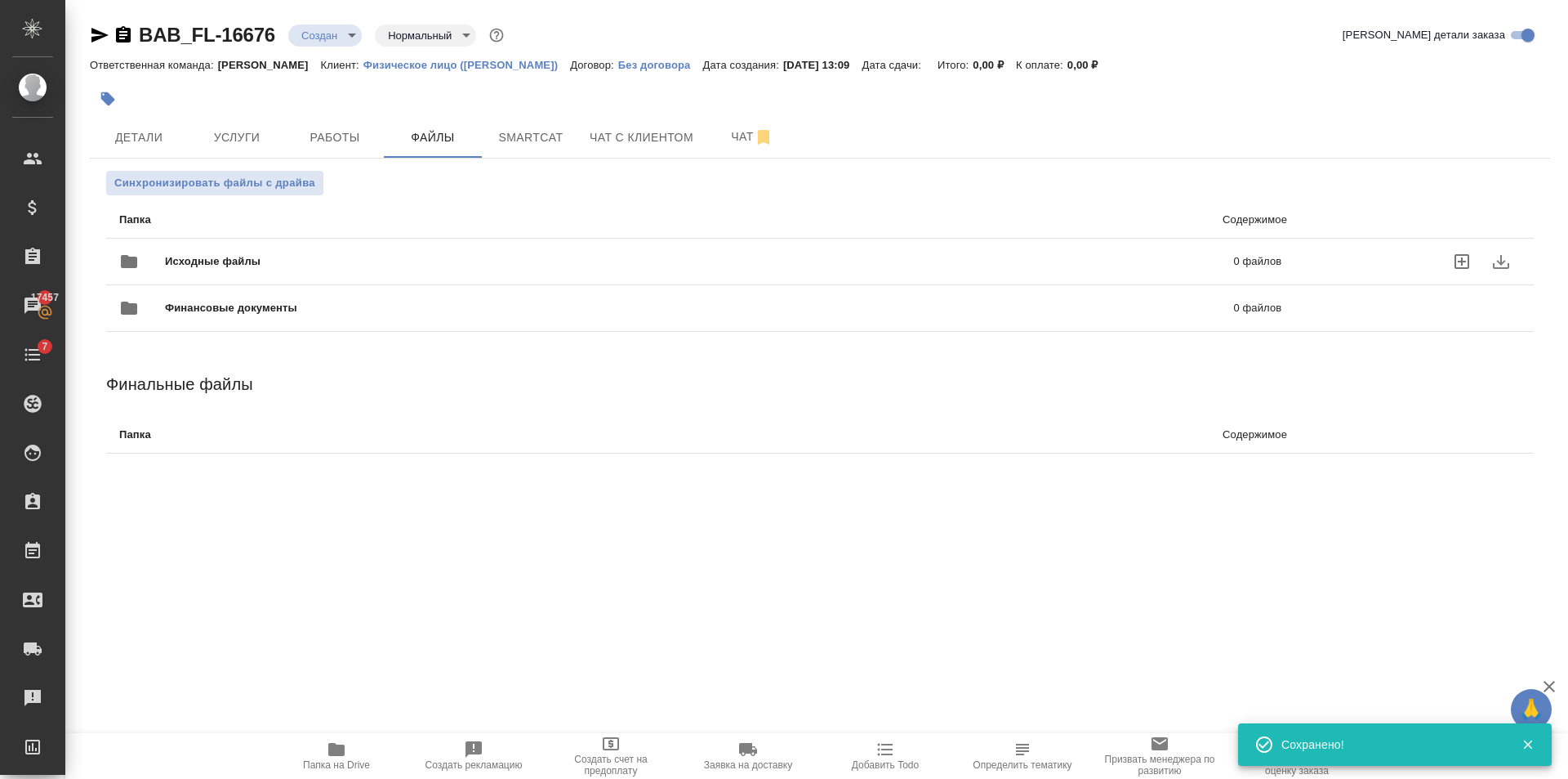
click at [303, 254] on span "Исходные файлы" at bounding box center [455, 261] width 582 height 16
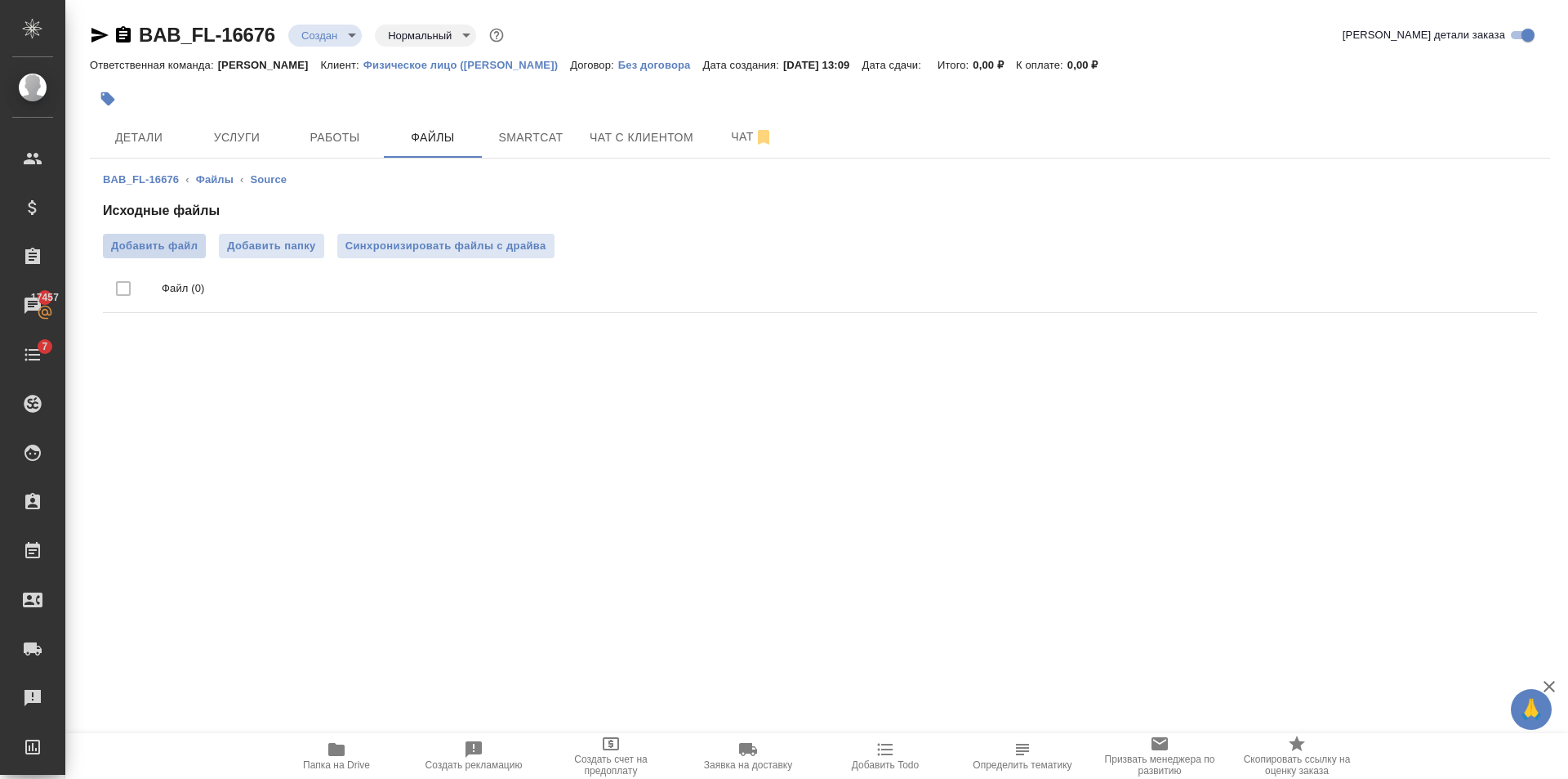
click at [178, 236] on label "Добавить файл" at bounding box center [154, 246] width 103 height 25
click at [0, 0] on input "Добавить файл" at bounding box center [0, 0] width 0 height 0
click at [240, 129] on button "Услуги" at bounding box center [237, 137] width 98 height 41
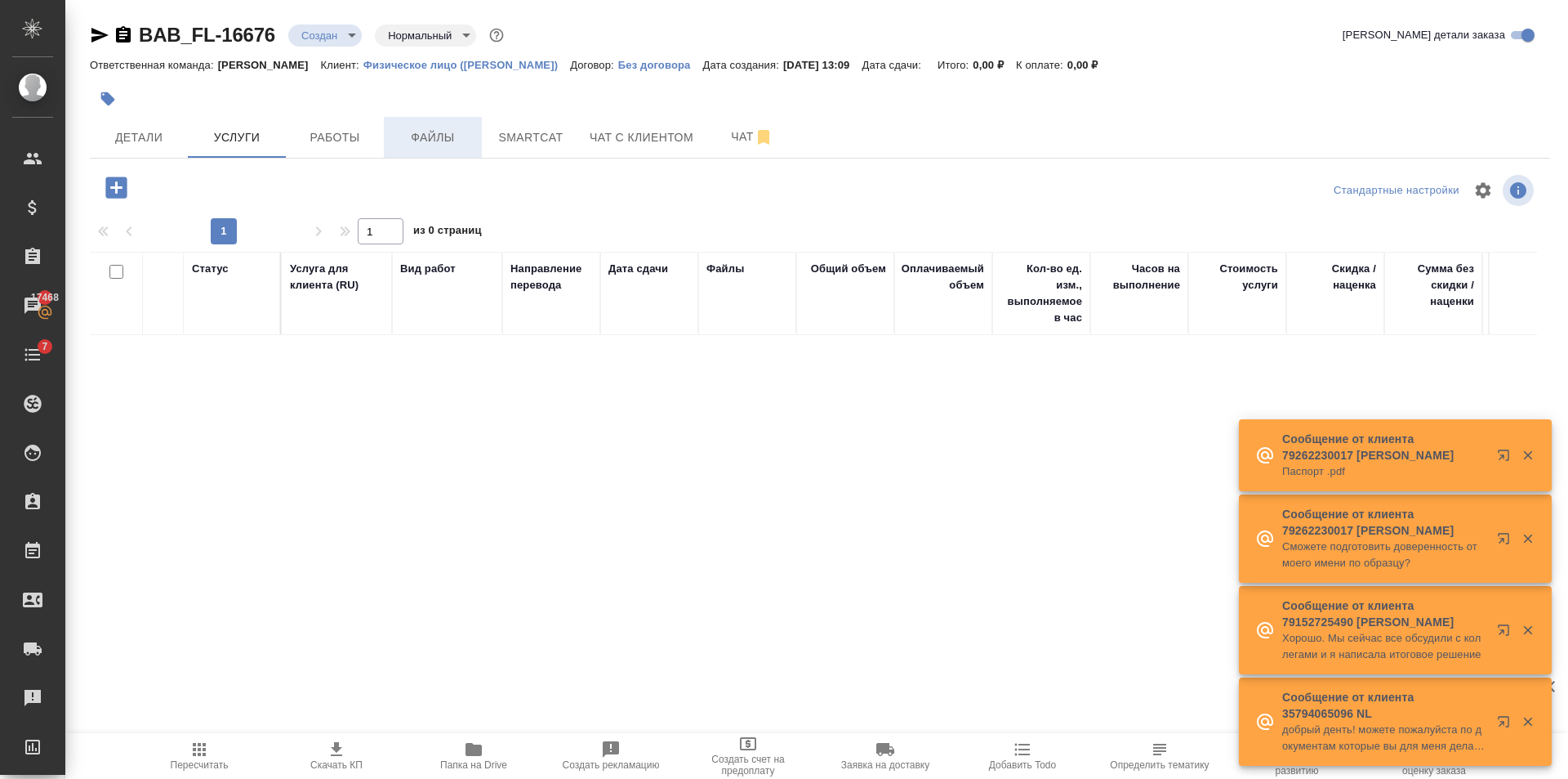
click at [398, 134] on span "Файлы" at bounding box center [432, 137] width 79 height 20
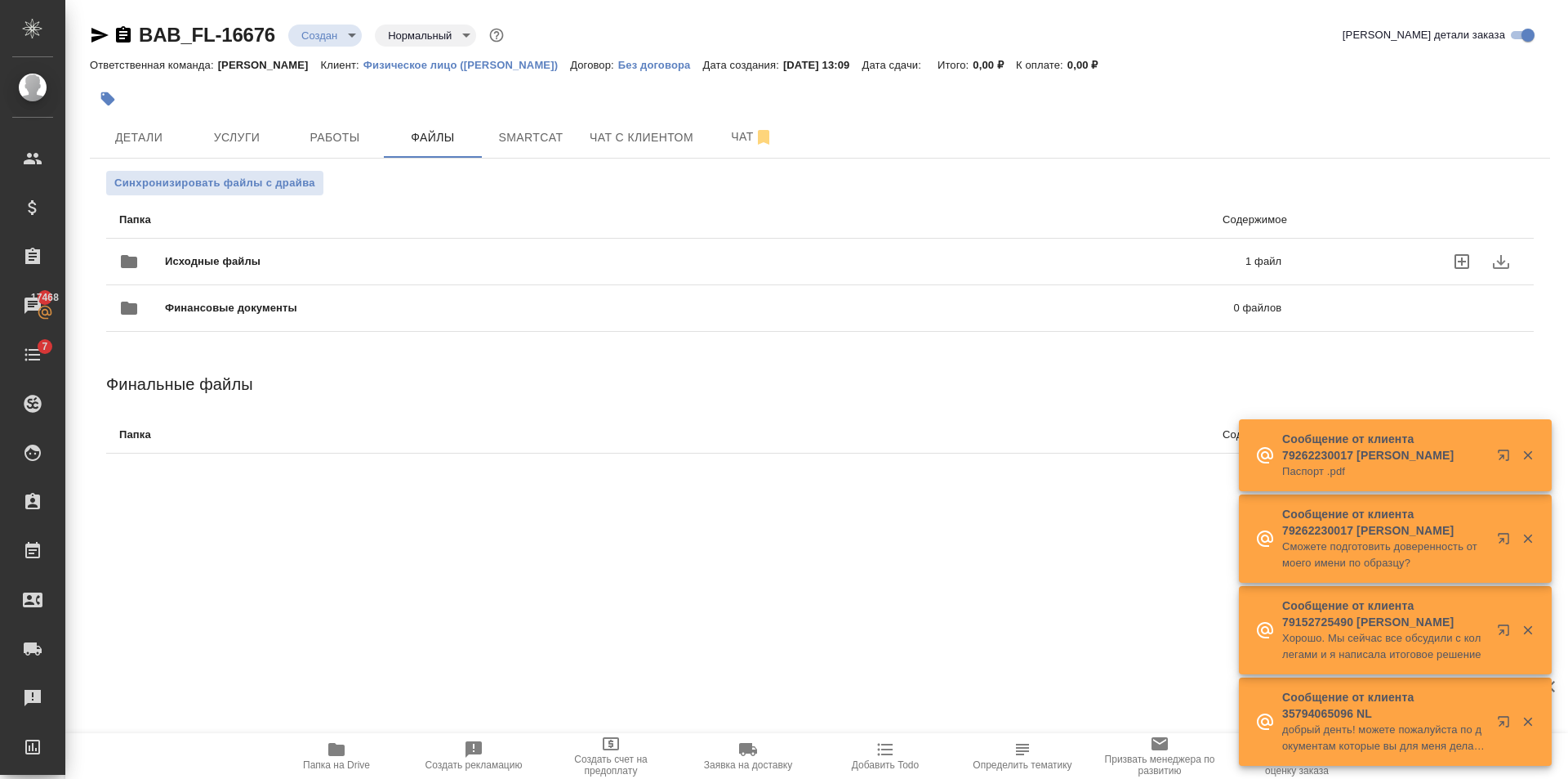
click at [320, 271] on div "Исходные файлы 1 файл" at bounding box center [701, 261] width 1162 height 39
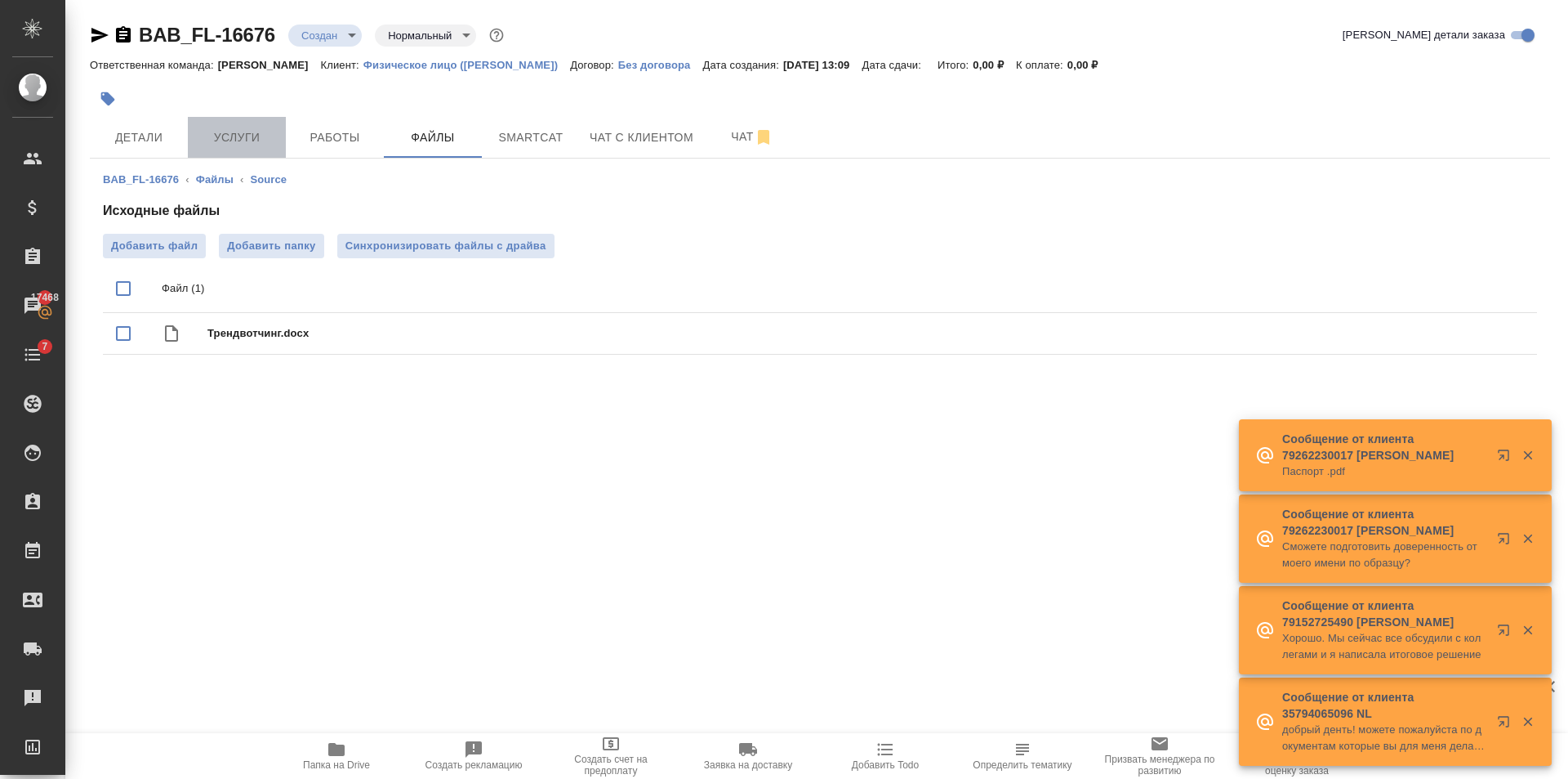
click at [243, 123] on button "Услуги" at bounding box center [237, 137] width 98 height 41
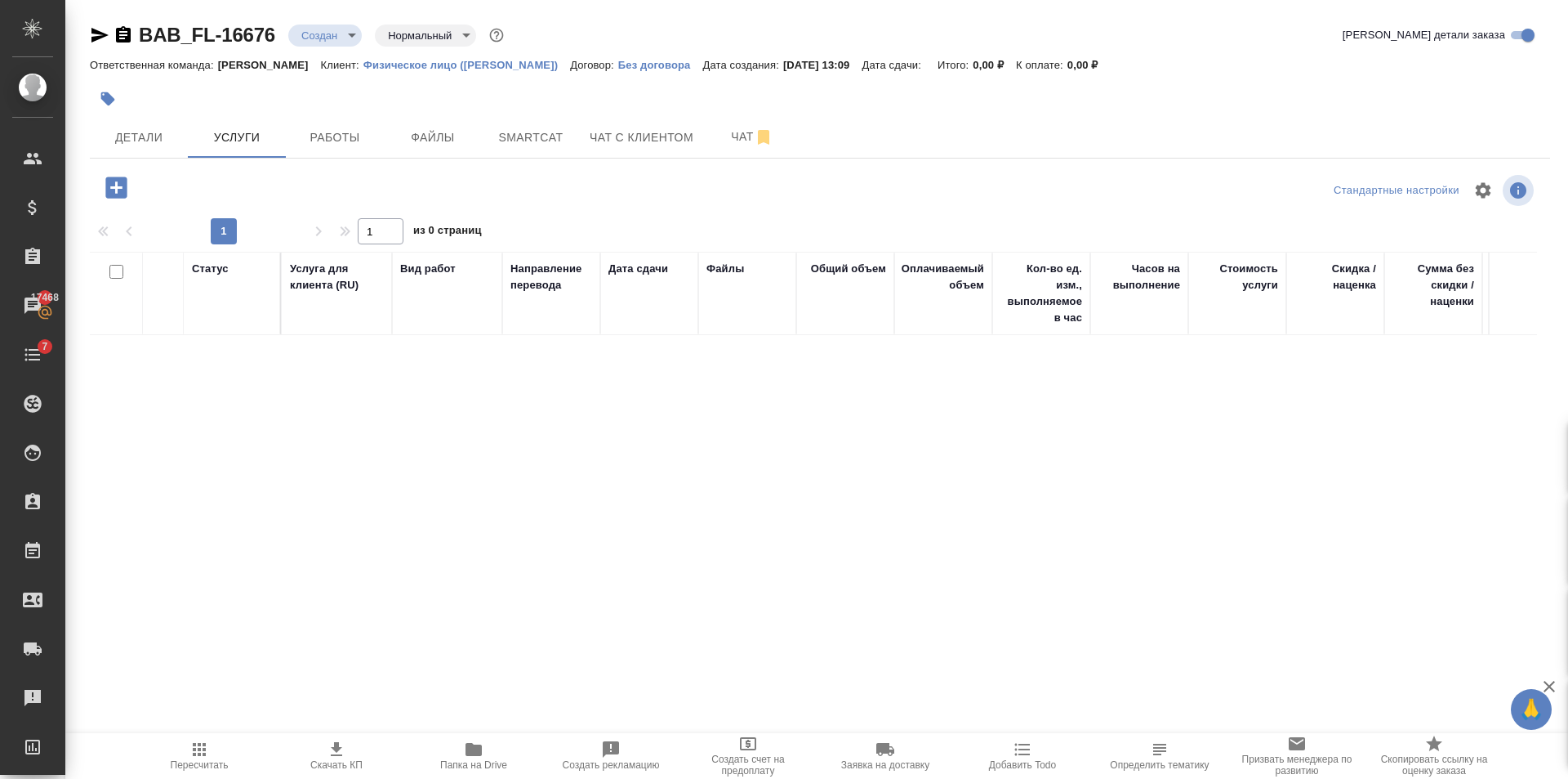
click at [138, 198] on div at bounding box center [118, 188] width 43 height 34
click at [128, 191] on icon "button" at bounding box center [116, 187] width 28 height 28
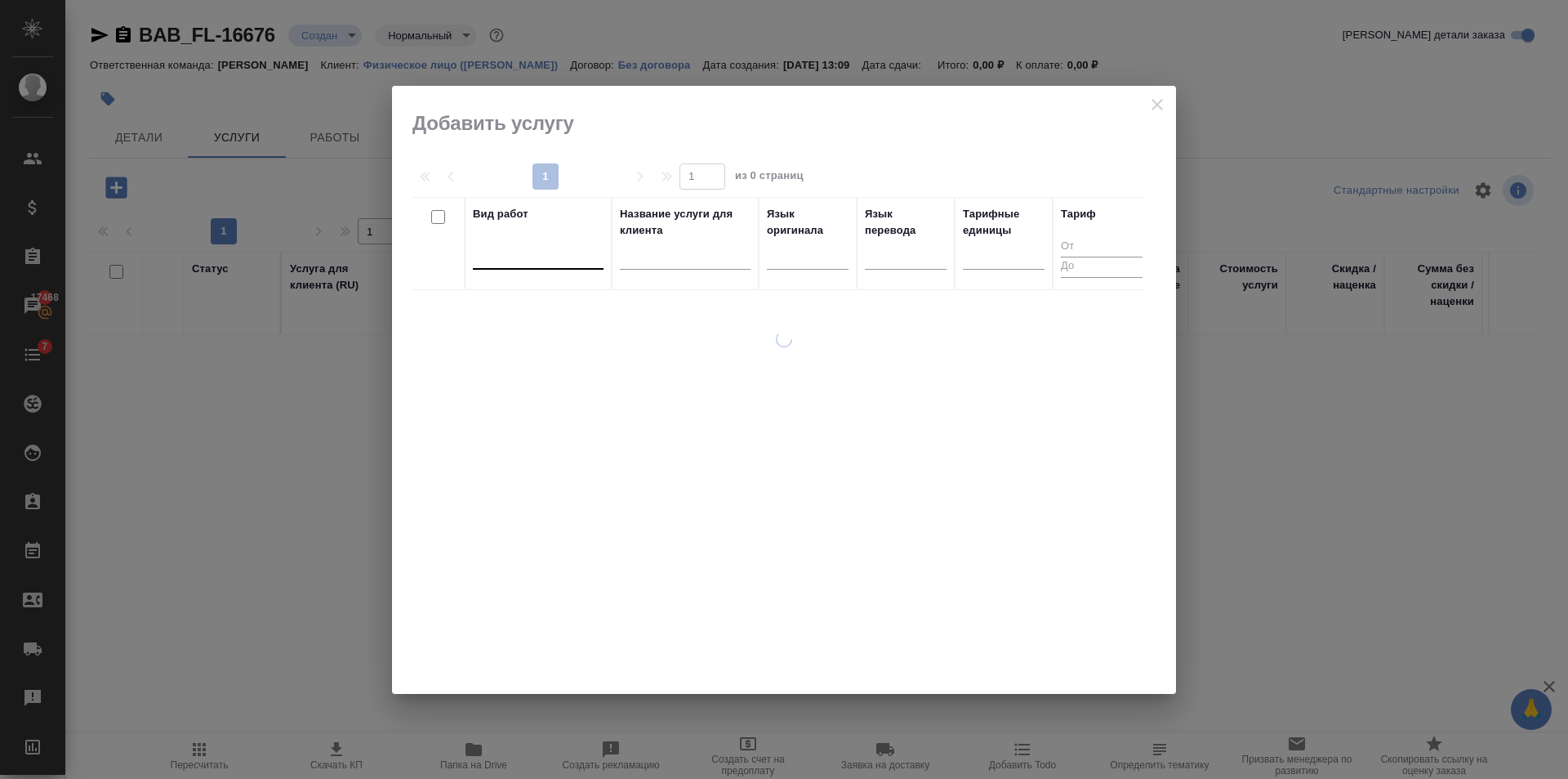
click at [524, 254] on div at bounding box center [539, 253] width 131 height 24
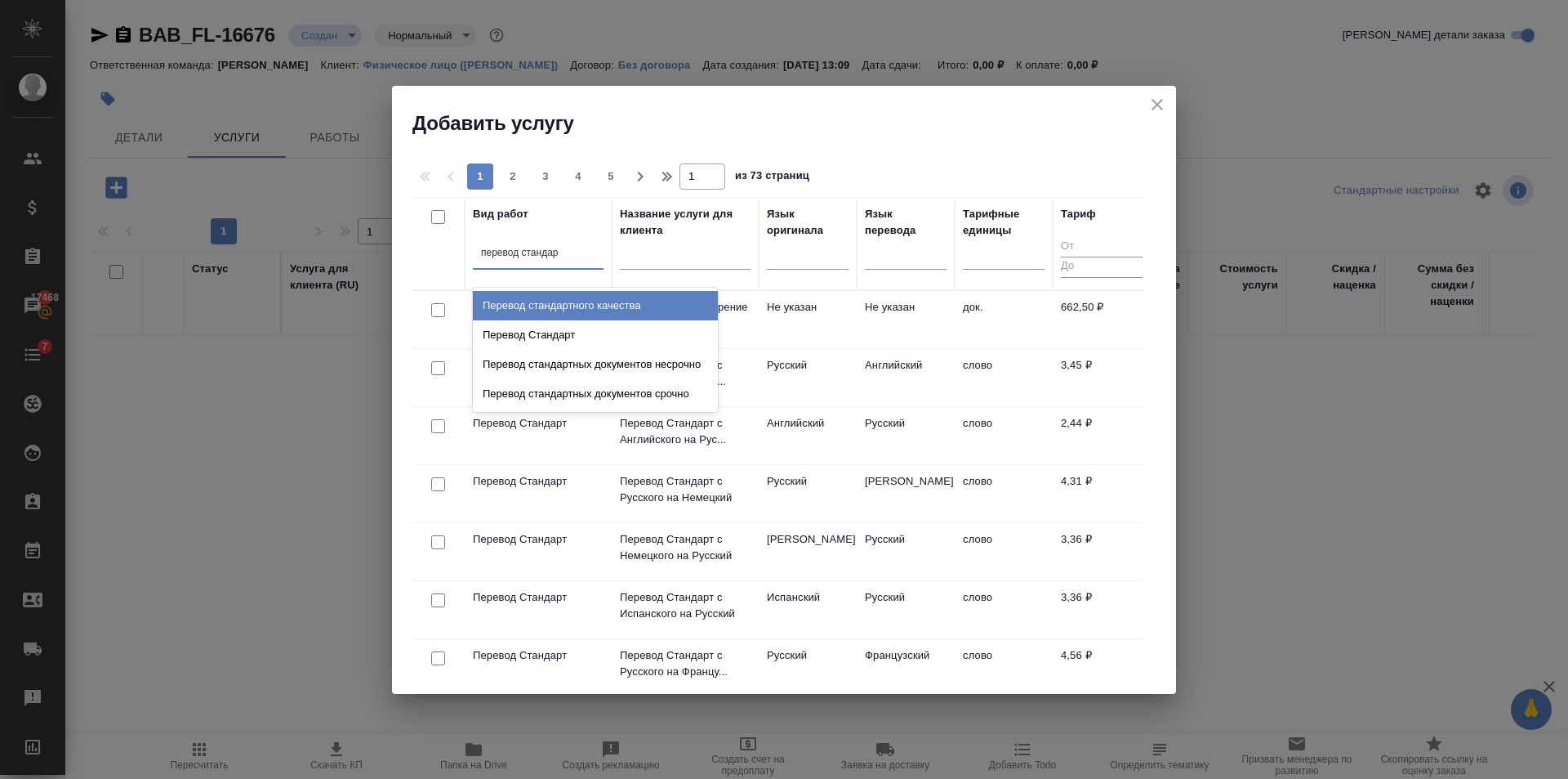
type input "перевод стандарт"
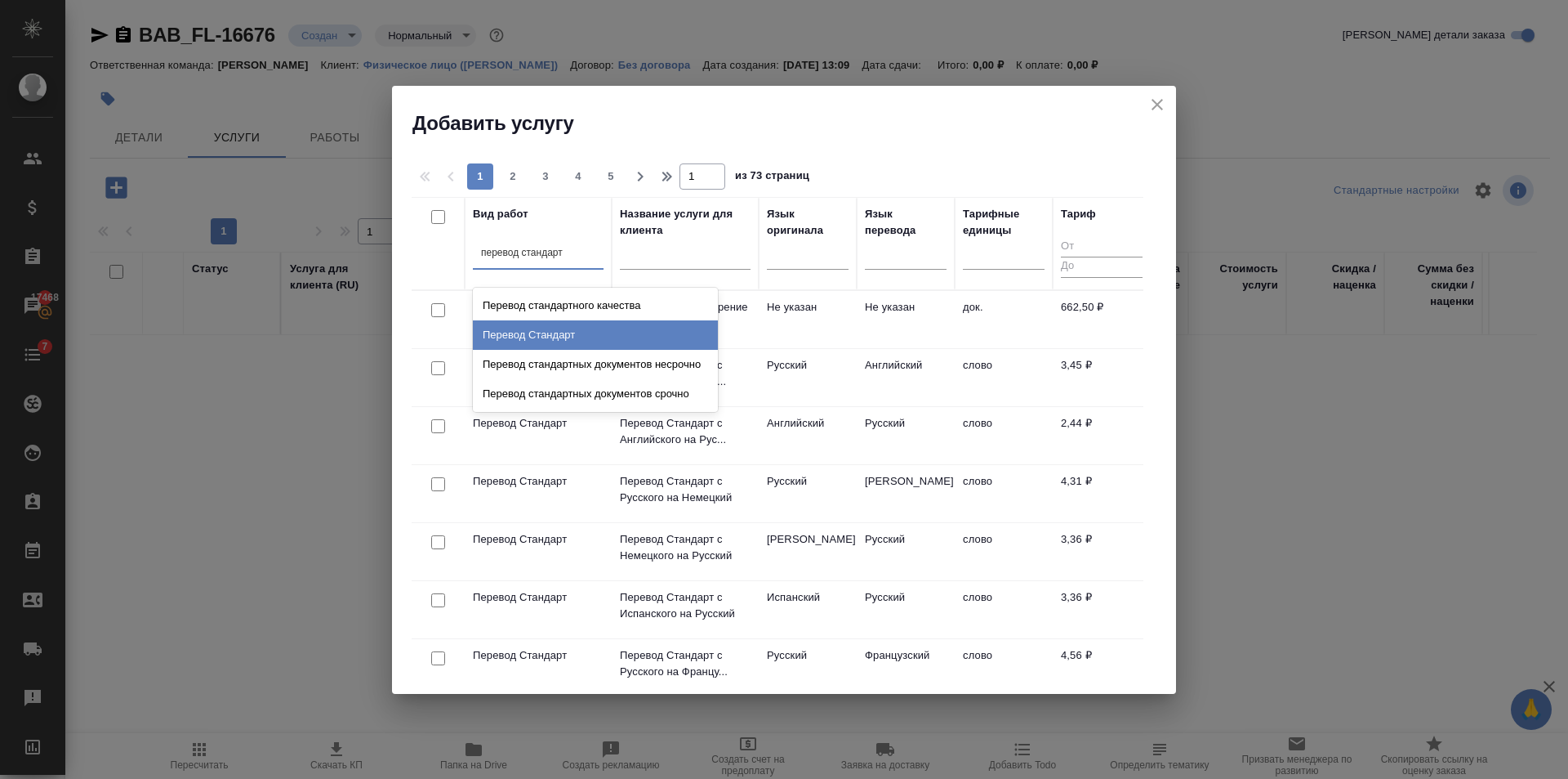
click at [588, 339] on div "Перевод Стандарт" at bounding box center [595, 334] width 245 height 29
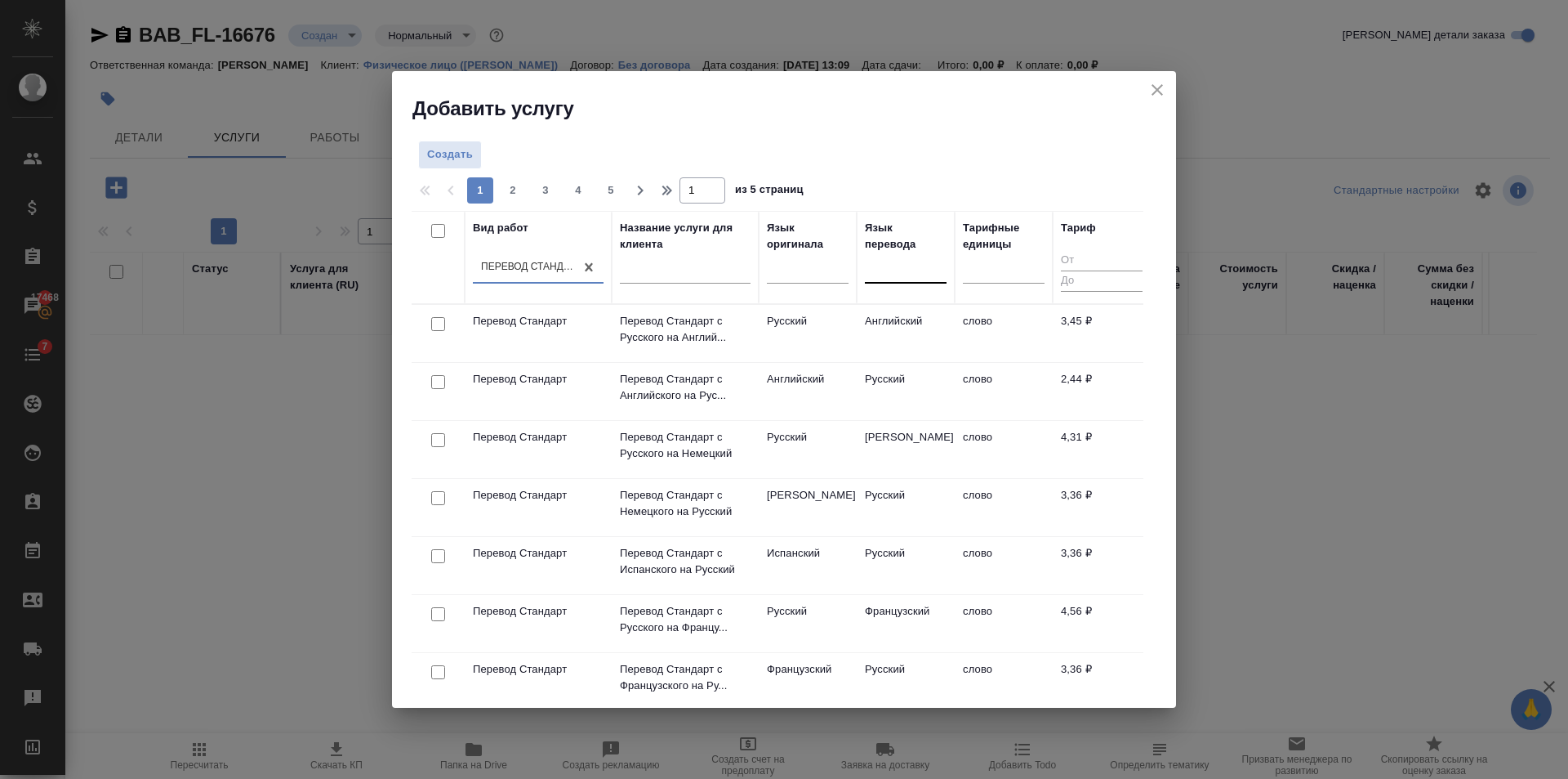
click at [892, 264] on div at bounding box center [905, 267] width 82 height 24
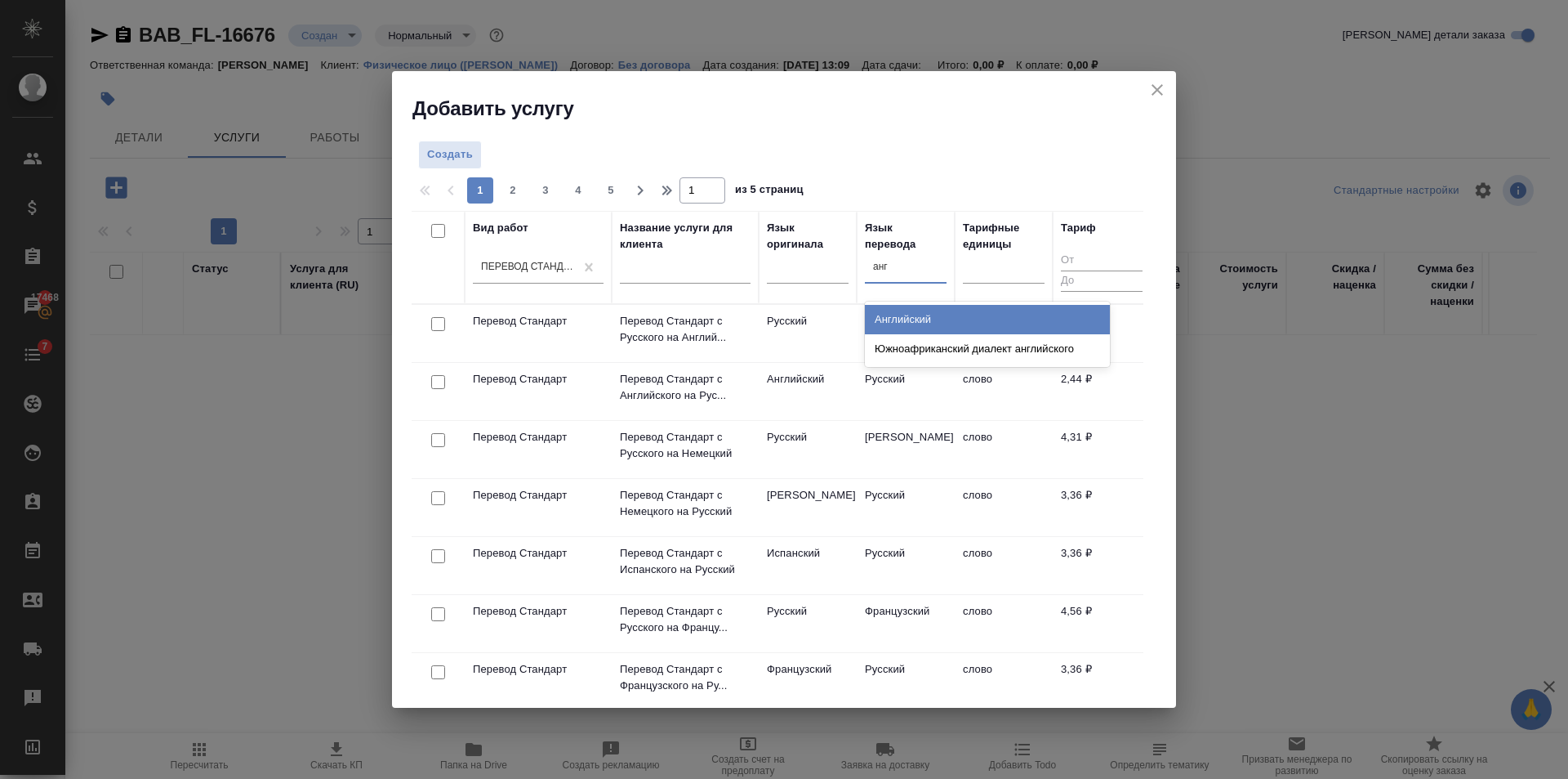
type input "англ"
click at [912, 323] on div "Английский" at bounding box center [987, 319] width 245 height 29
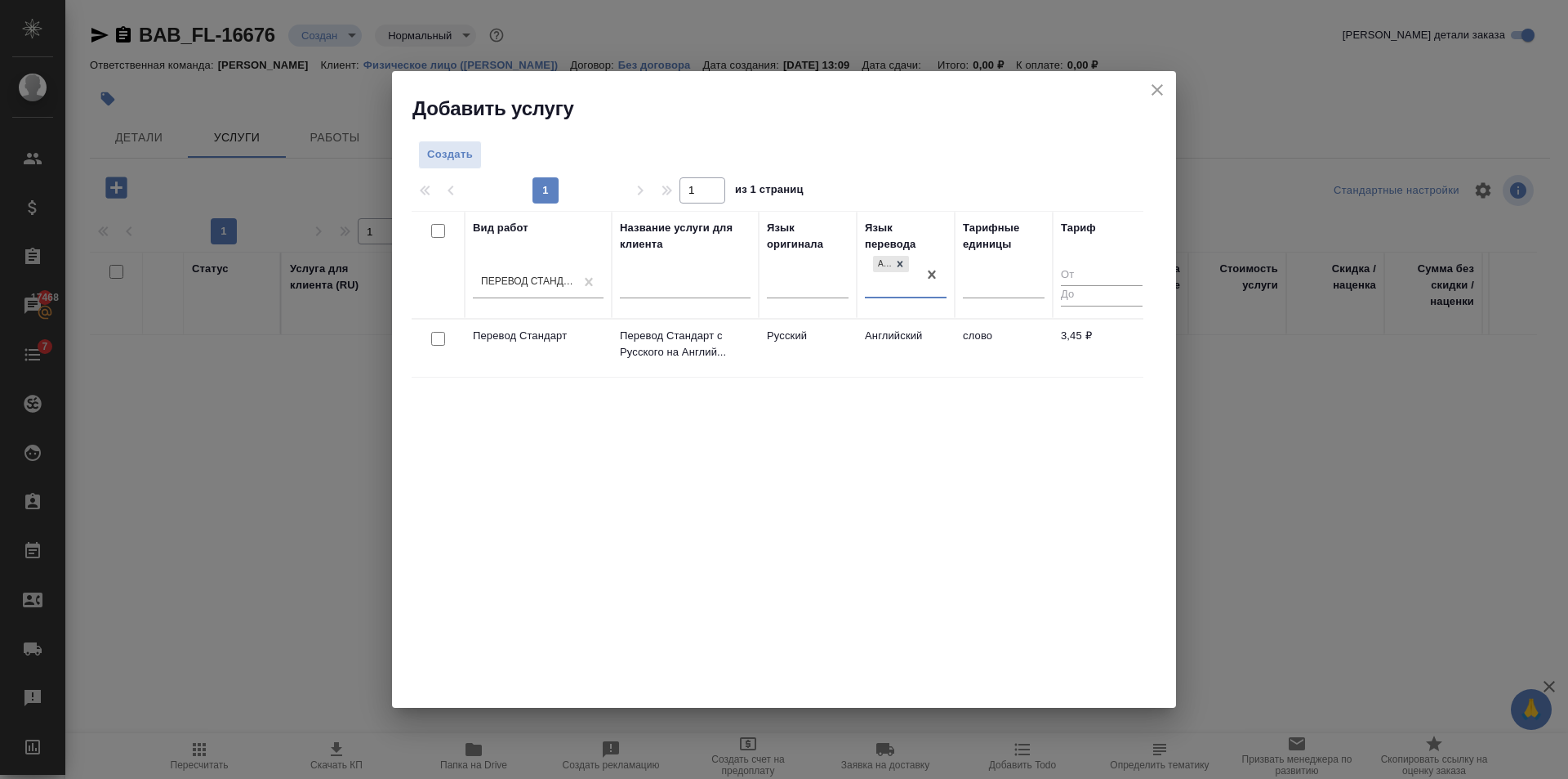
click at [907, 349] on td "Английский" at bounding box center [905, 347] width 98 height 58
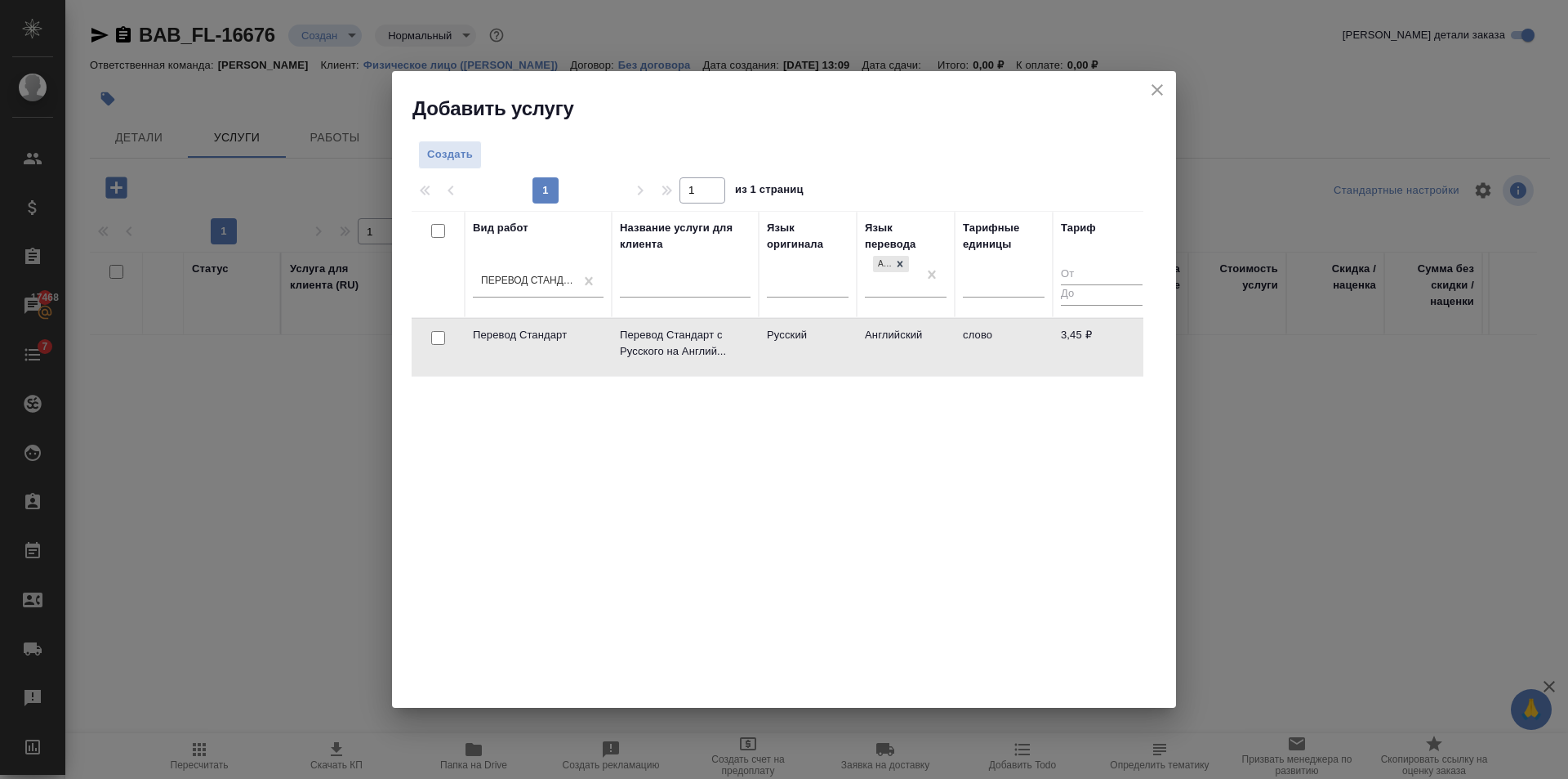
click at [907, 349] on td "Английский" at bounding box center [905, 347] width 98 height 58
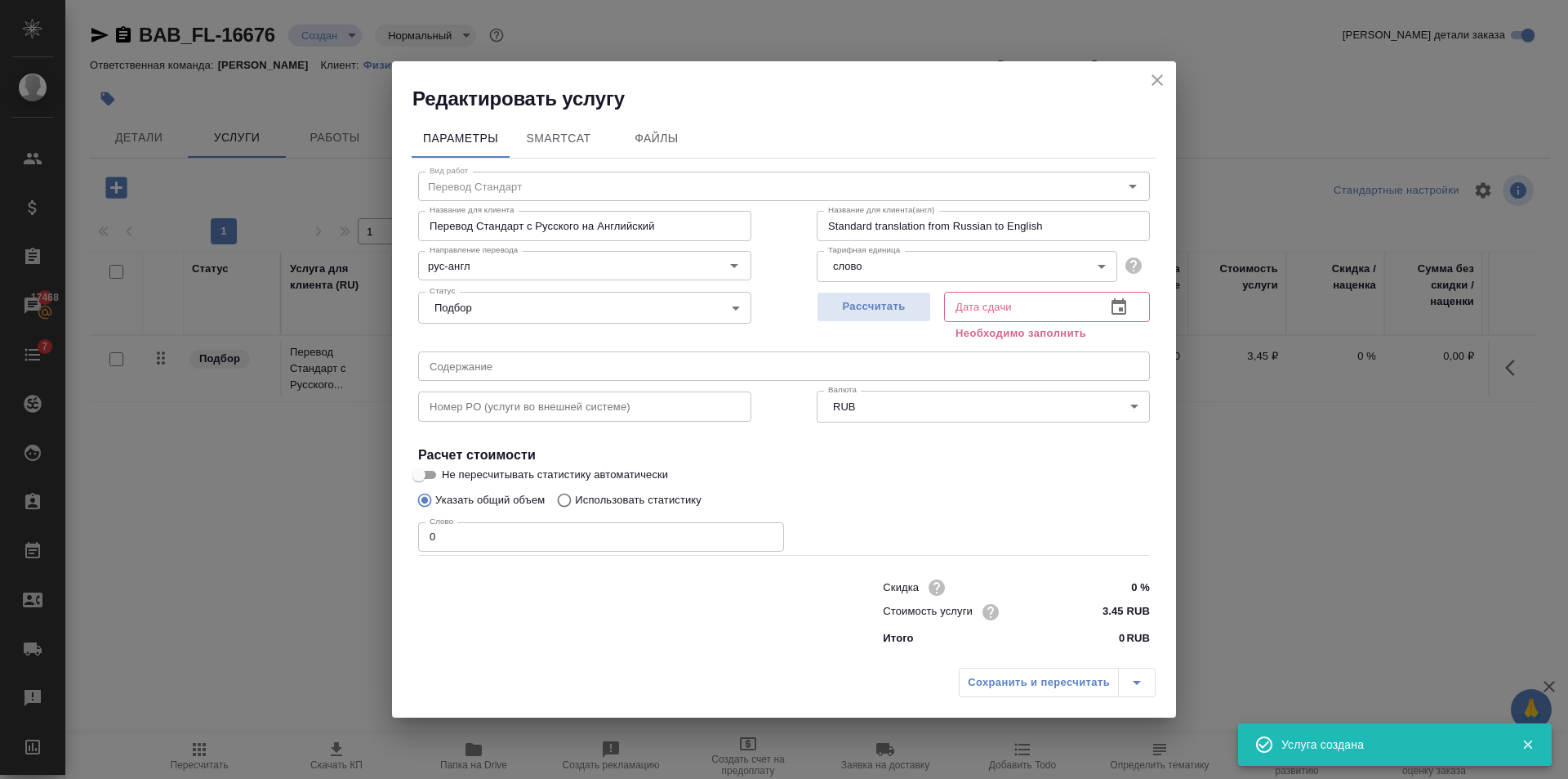
click at [596, 530] on input "0" at bounding box center [601, 536] width 366 height 29
type input "2"
click at [903, 309] on span "Рассчитать" at bounding box center [873, 307] width 97 height 19
type input "14.10.2025 13:38"
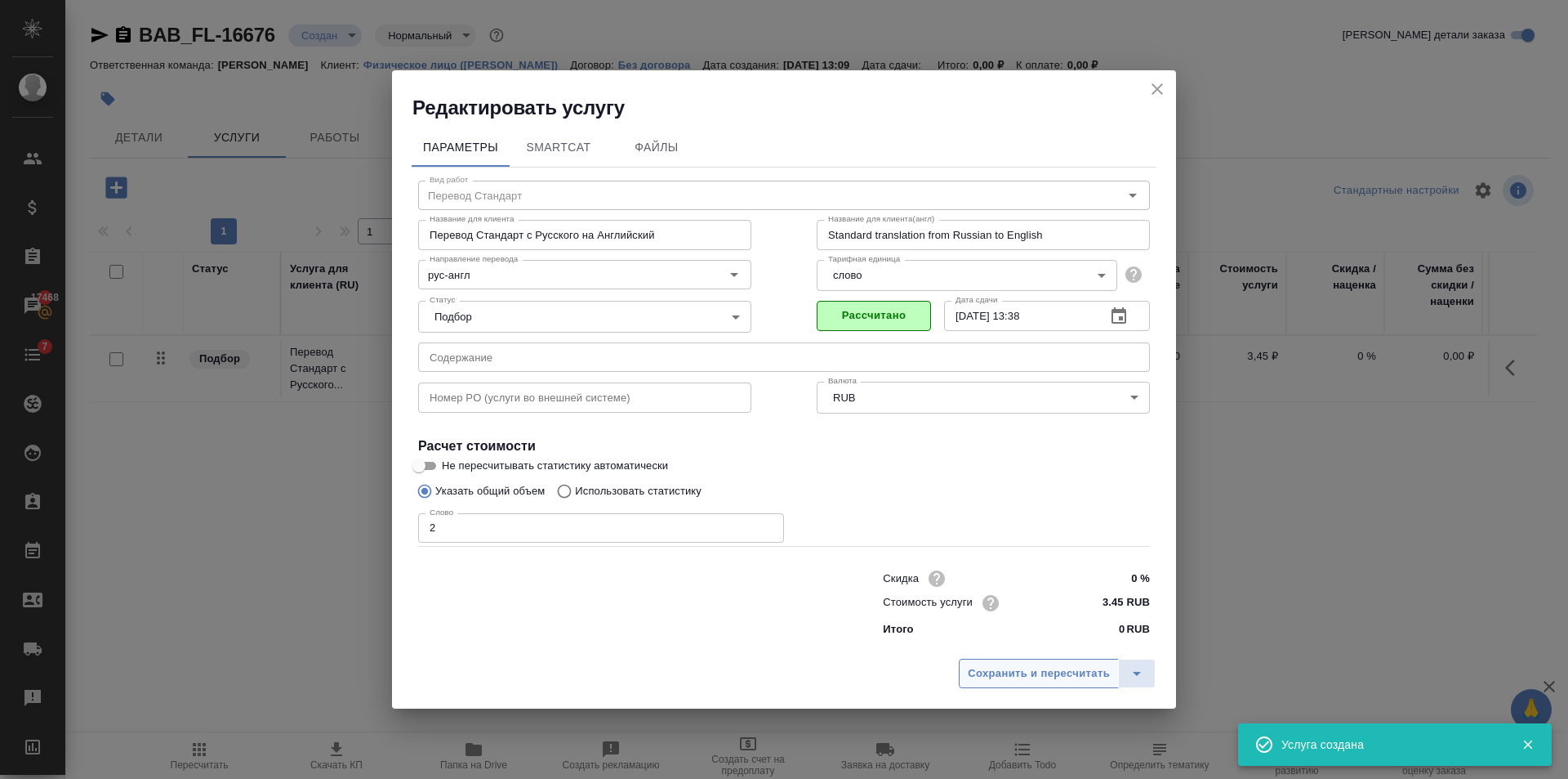
click at [1054, 665] on span "Сохранить и пересчитать" at bounding box center [1038, 674] width 142 height 19
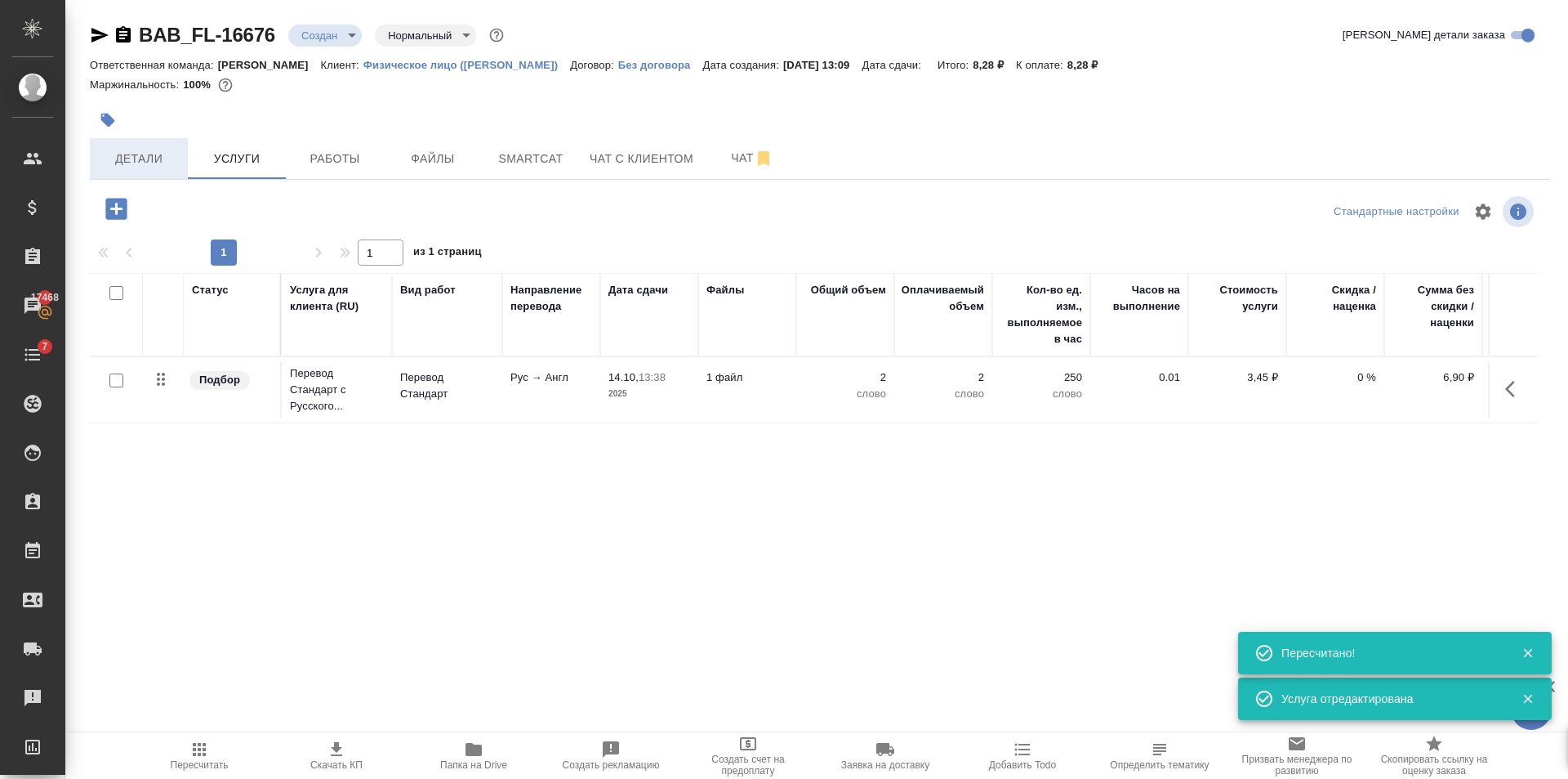
click at [158, 145] on button "Детали" at bounding box center [138, 159] width 98 height 41
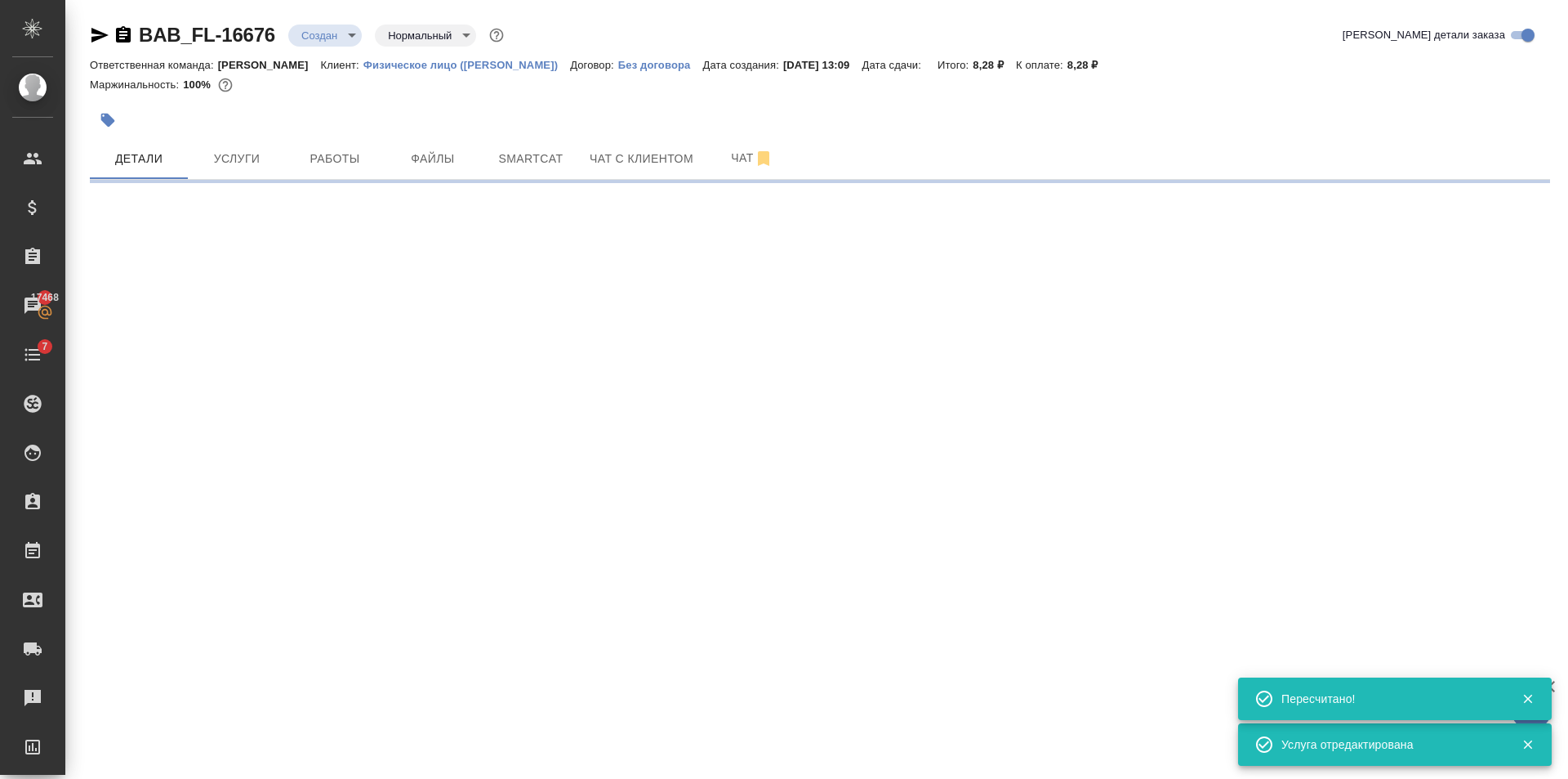
select select "RU"
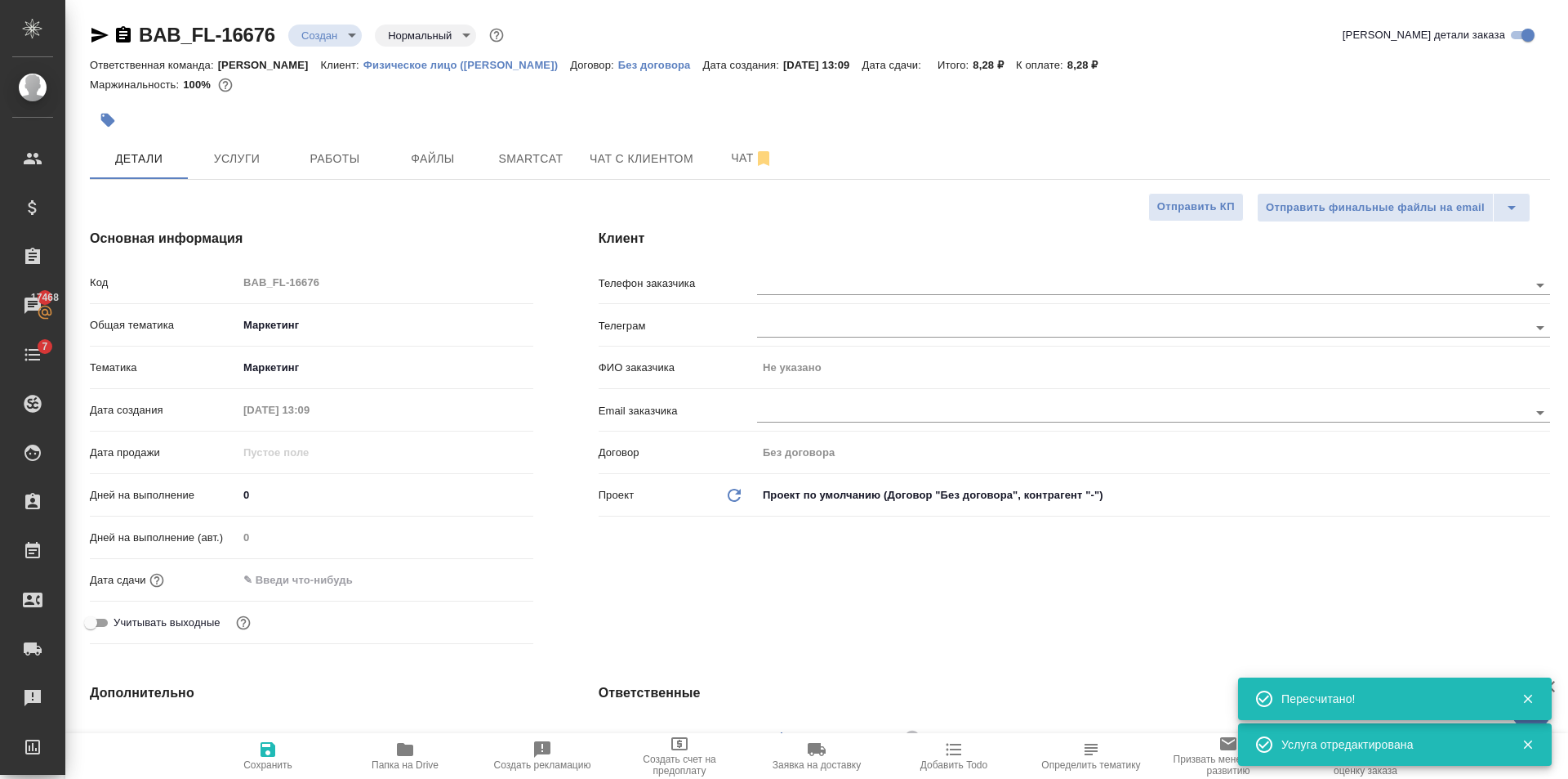
type textarea "x"
click at [331, 573] on input "text" at bounding box center [308, 580] width 143 height 24
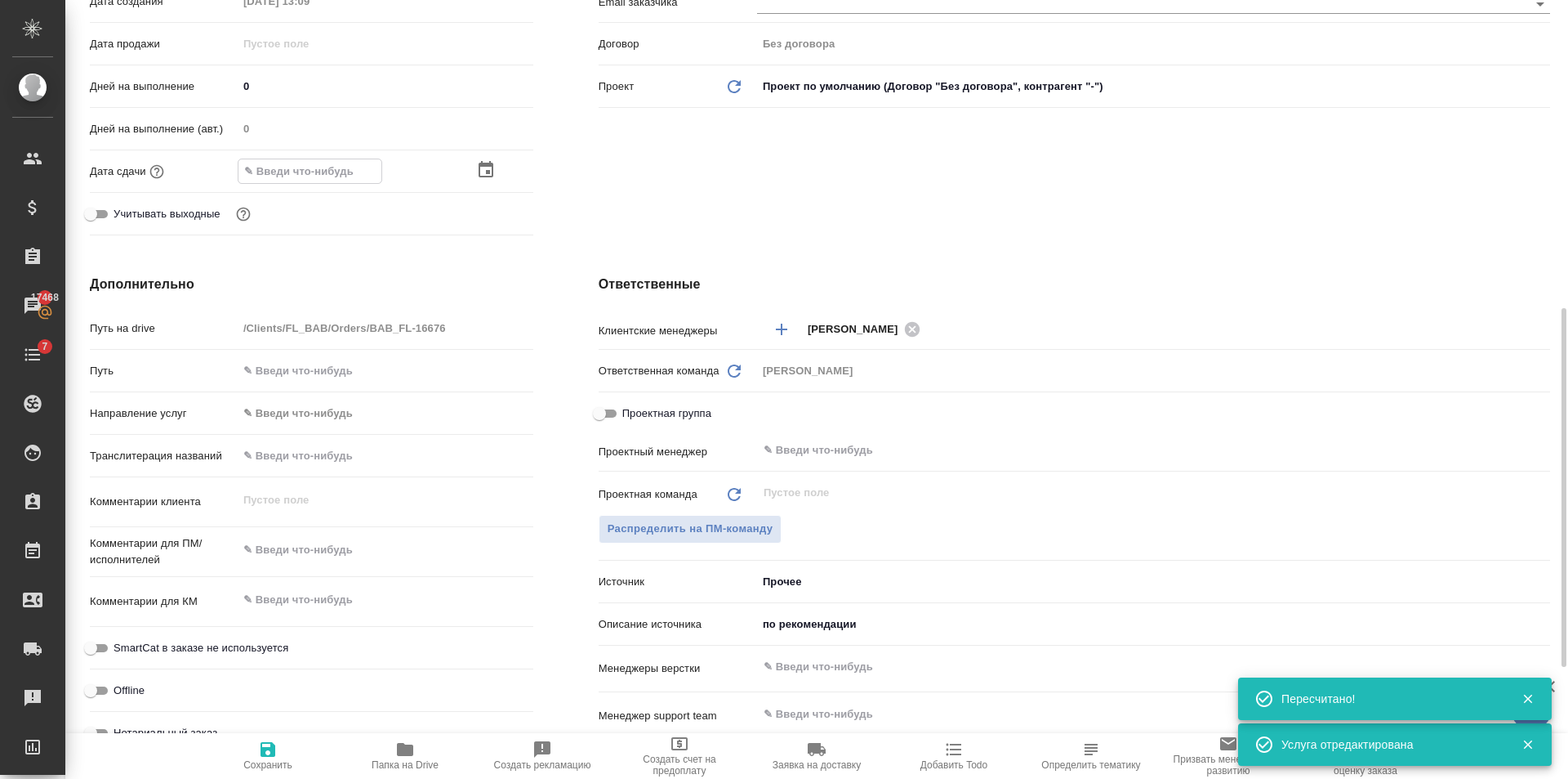
scroll to position [736, 0]
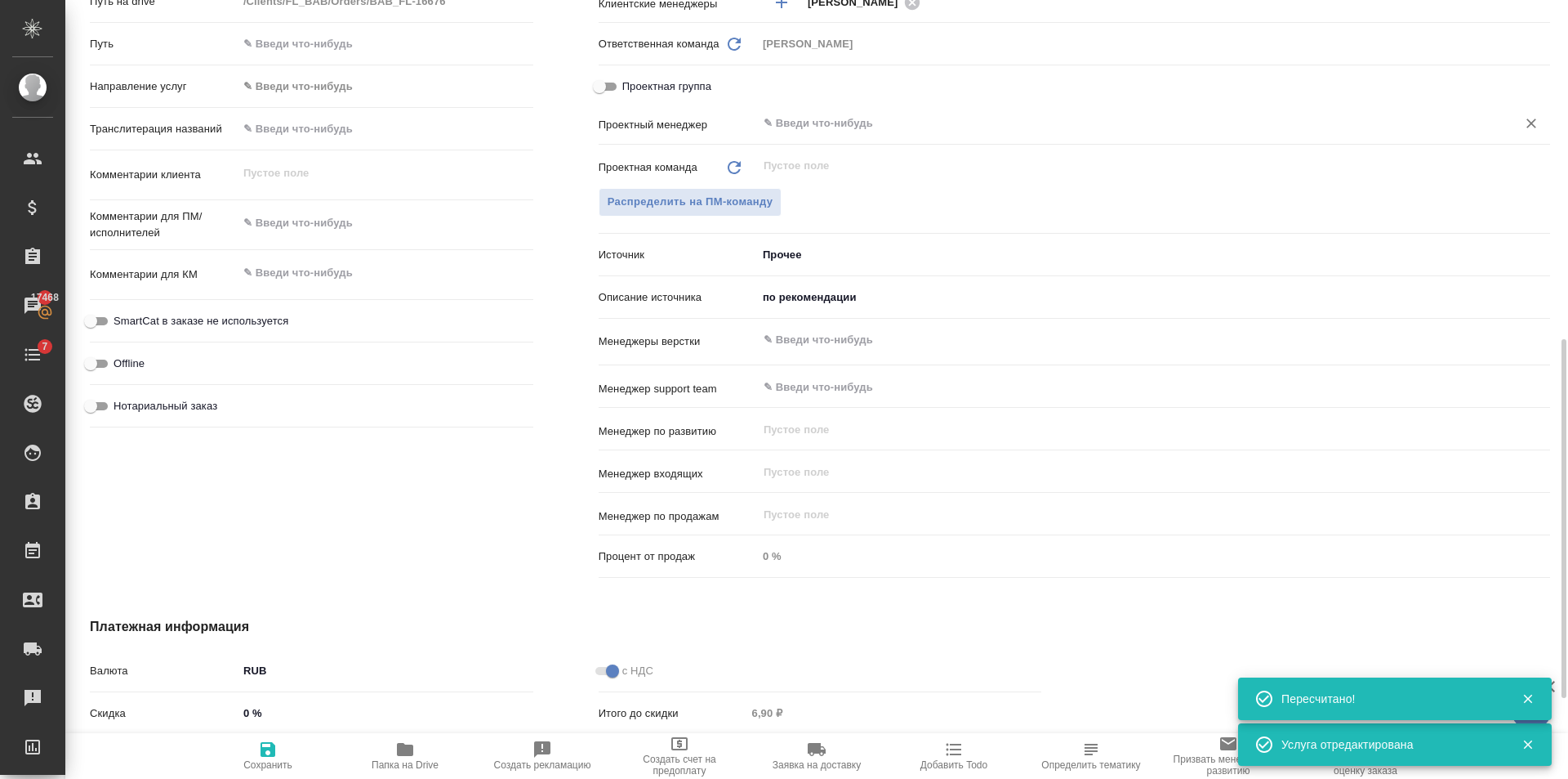
click at [809, 112] on div "​" at bounding box center [1153, 123] width 793 height 29
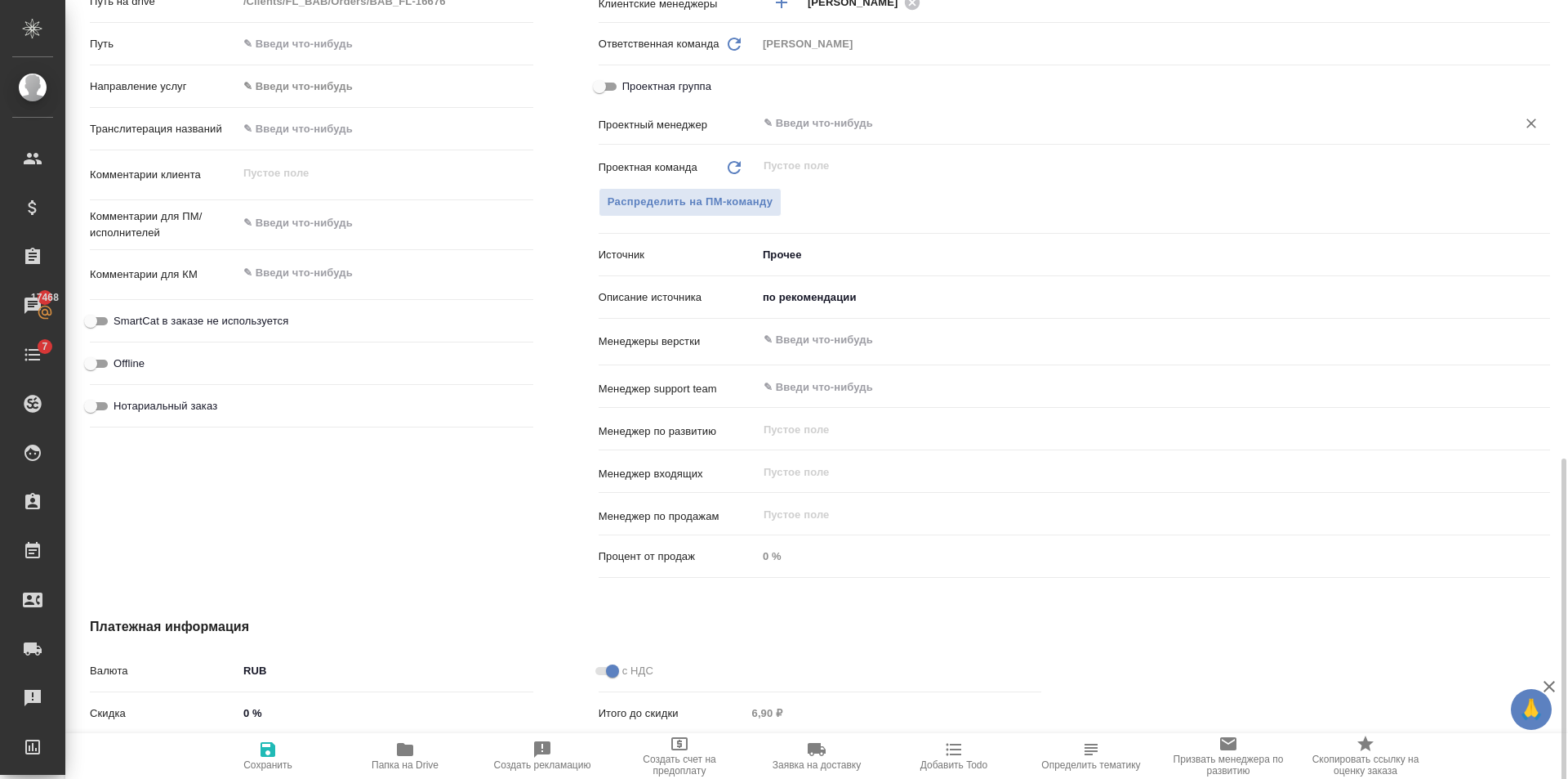
scroll to position [909, 0]
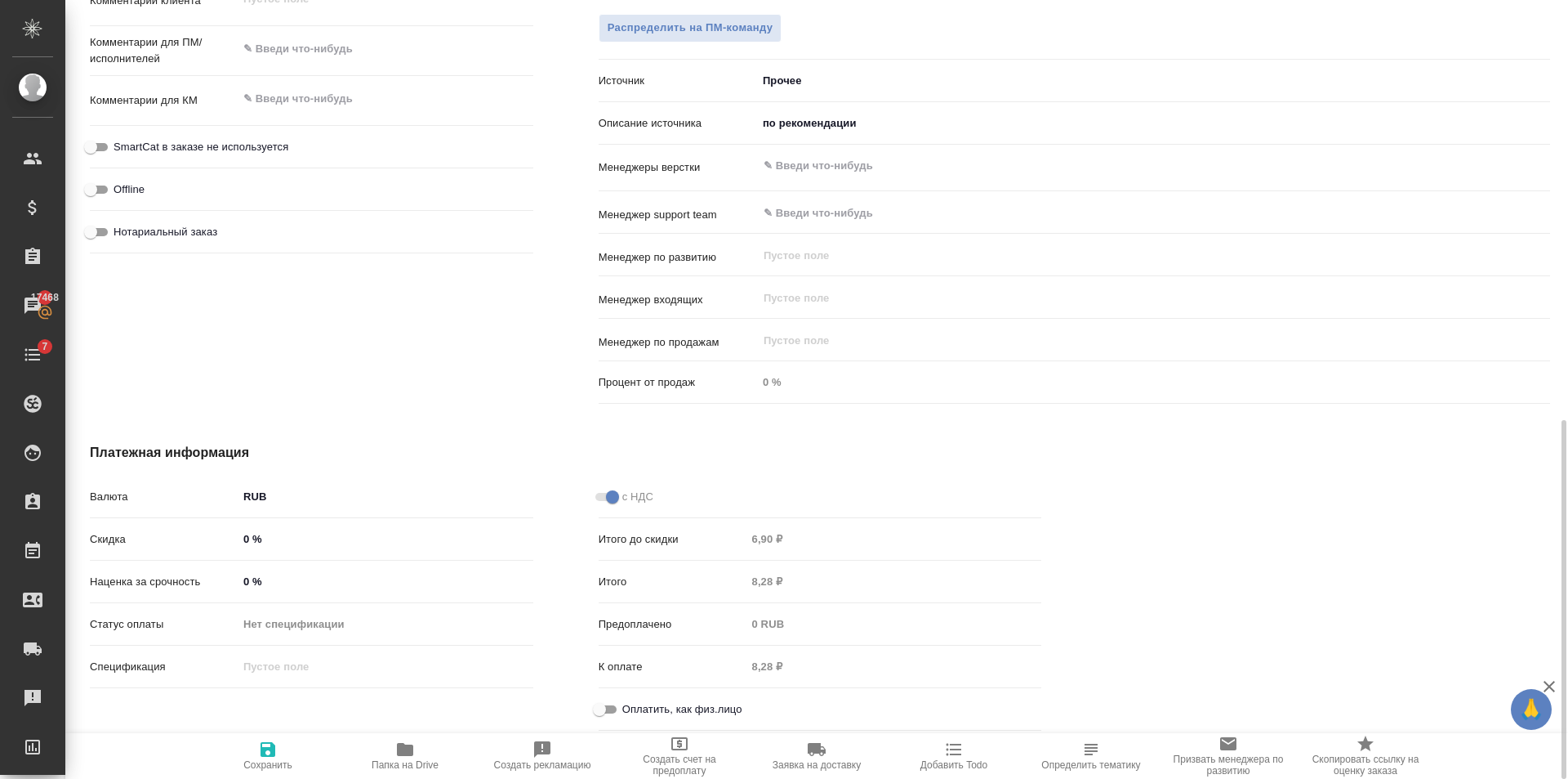
click at [621, 703] on input "Оплатить, как физ.лицо" at bounding box center [600, 709] width 58 height 19
checkbox input "true"
type textarea "x"
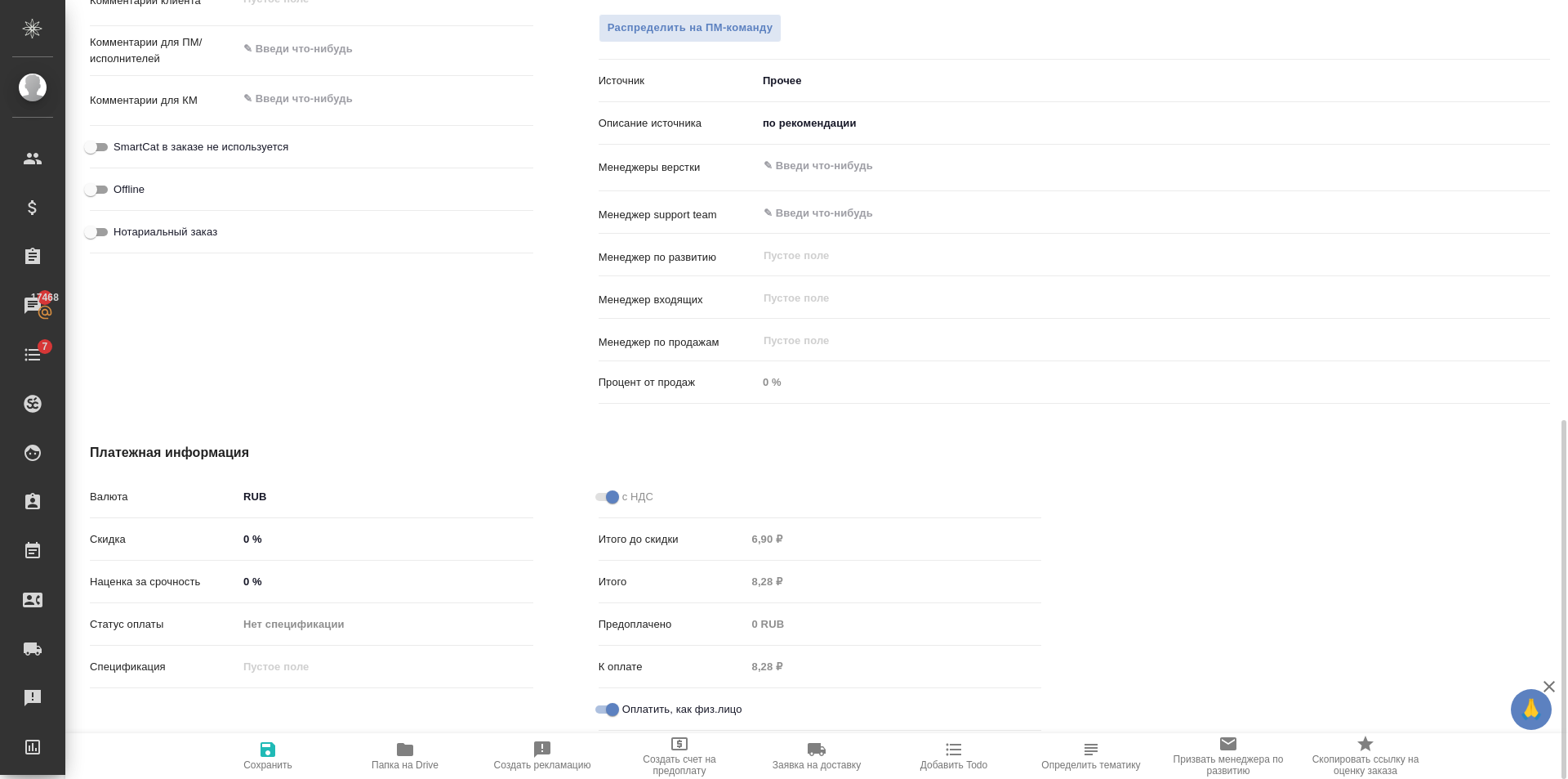
scroll to position [419, 0]
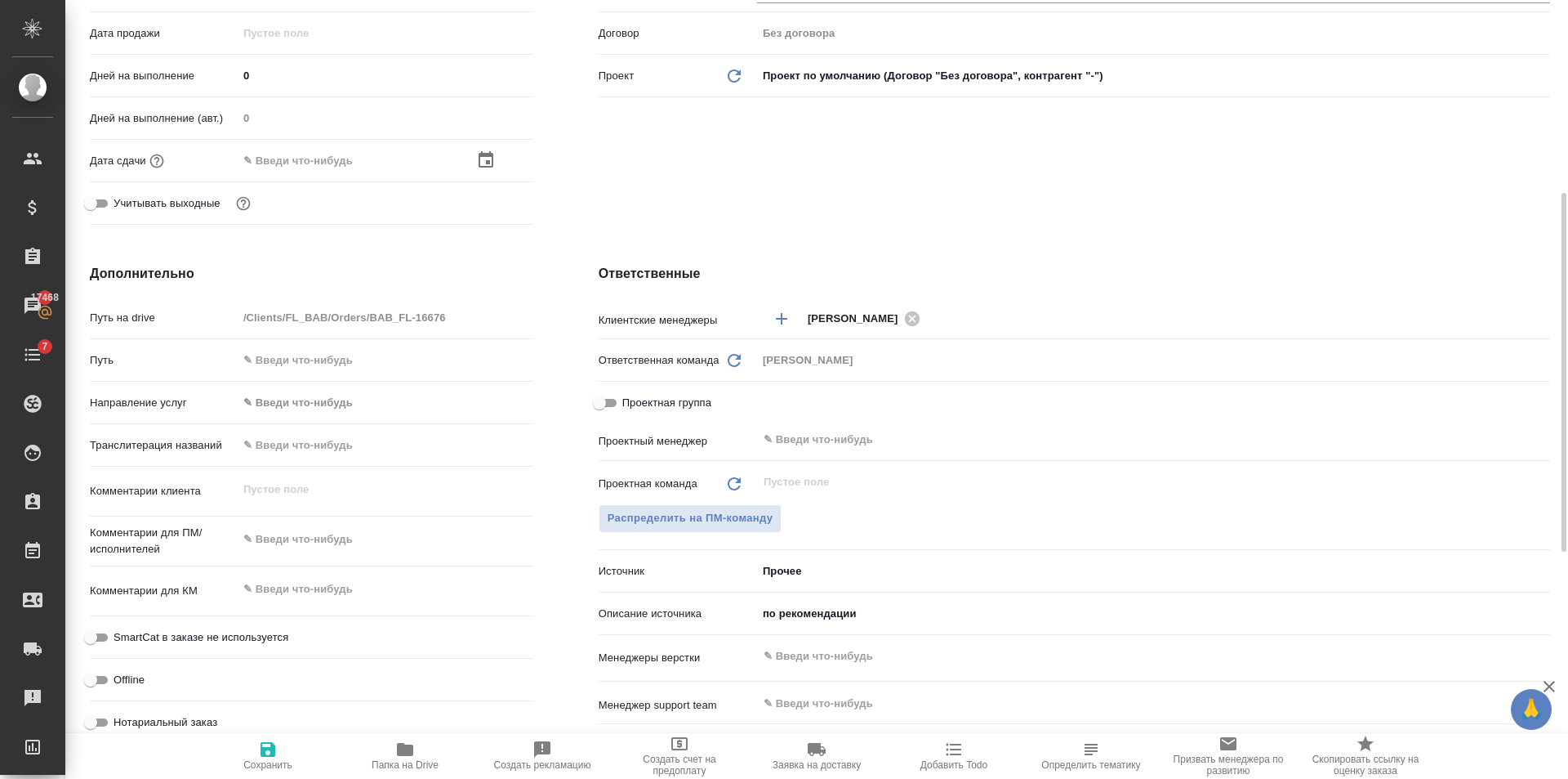
click at [330, 560] on div "Комментарии для ПМ/исполнителей x" at bounding box center [311, 548] width 444 height 50
type textarea "x"
click at [326, 533] on textarea at bounding box center [385, 540] width 294 height 27
type textarea "x"
type textarea "н"
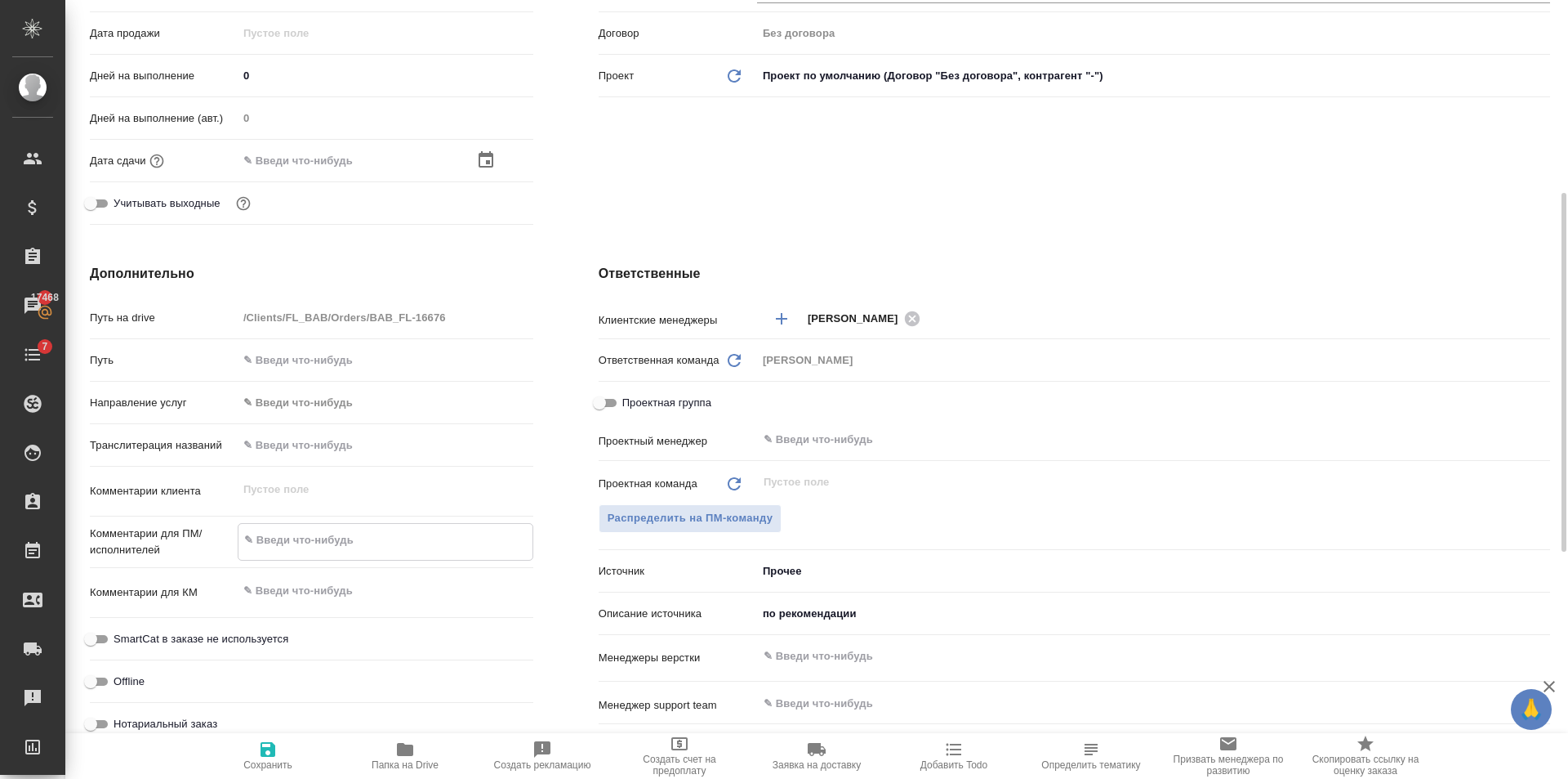
type textarea "x"
type textarea "не"
type textarea "x"
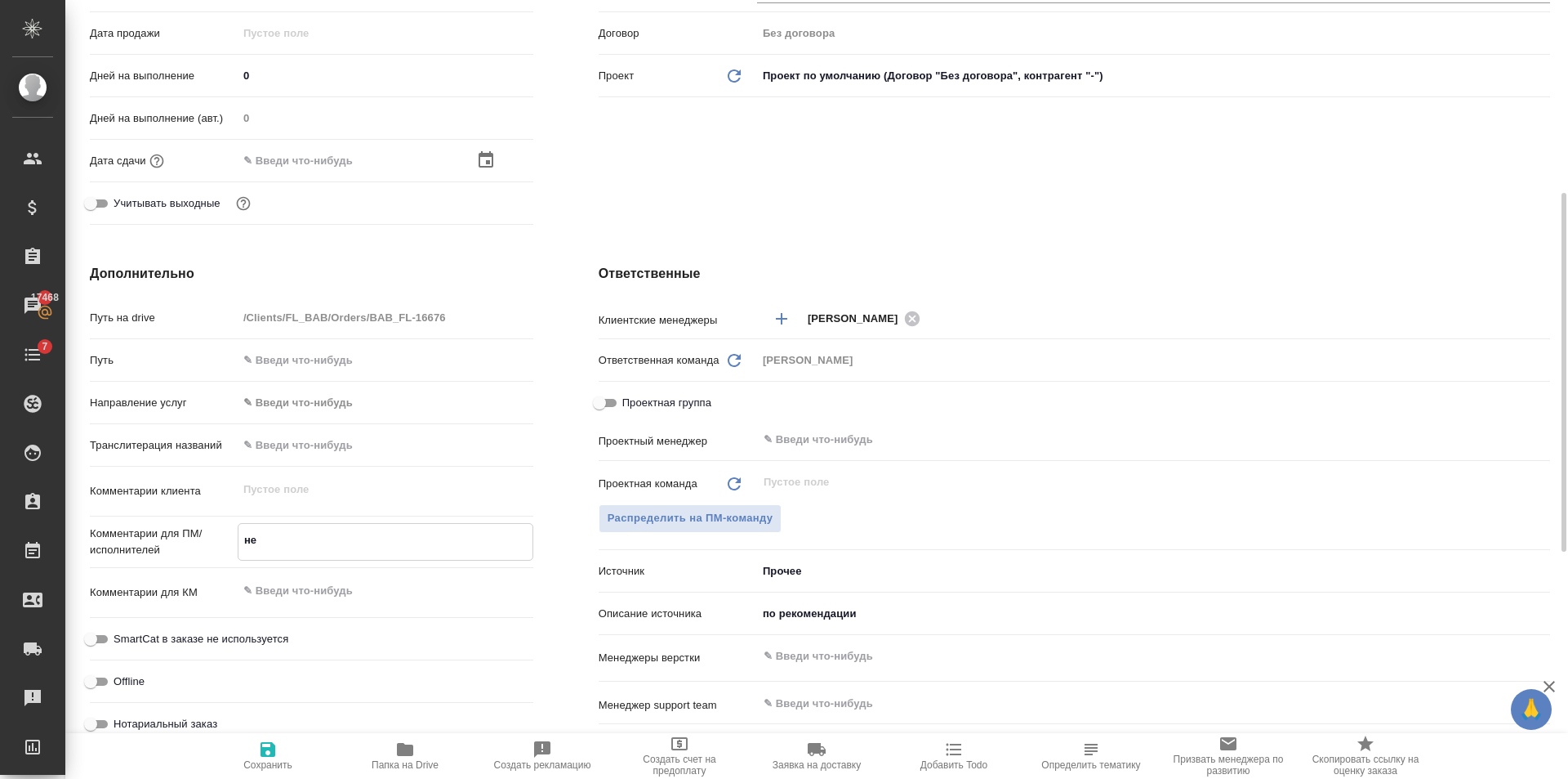
type textarea "x"
type textarea "не"
type textarea "x"
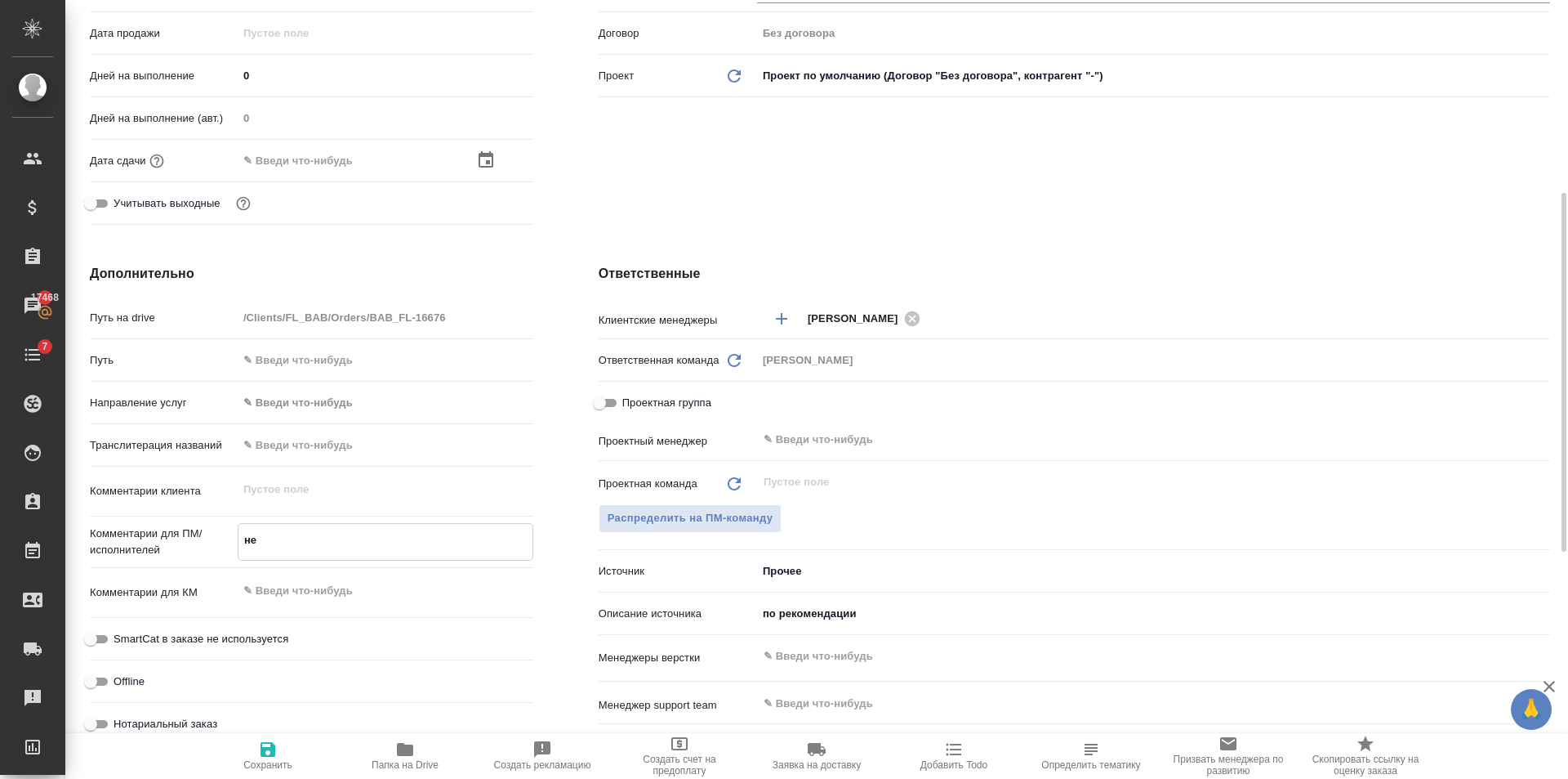
type textarea "x"
type textarea "не в"
type textarea "x"
type textarea "не вы"
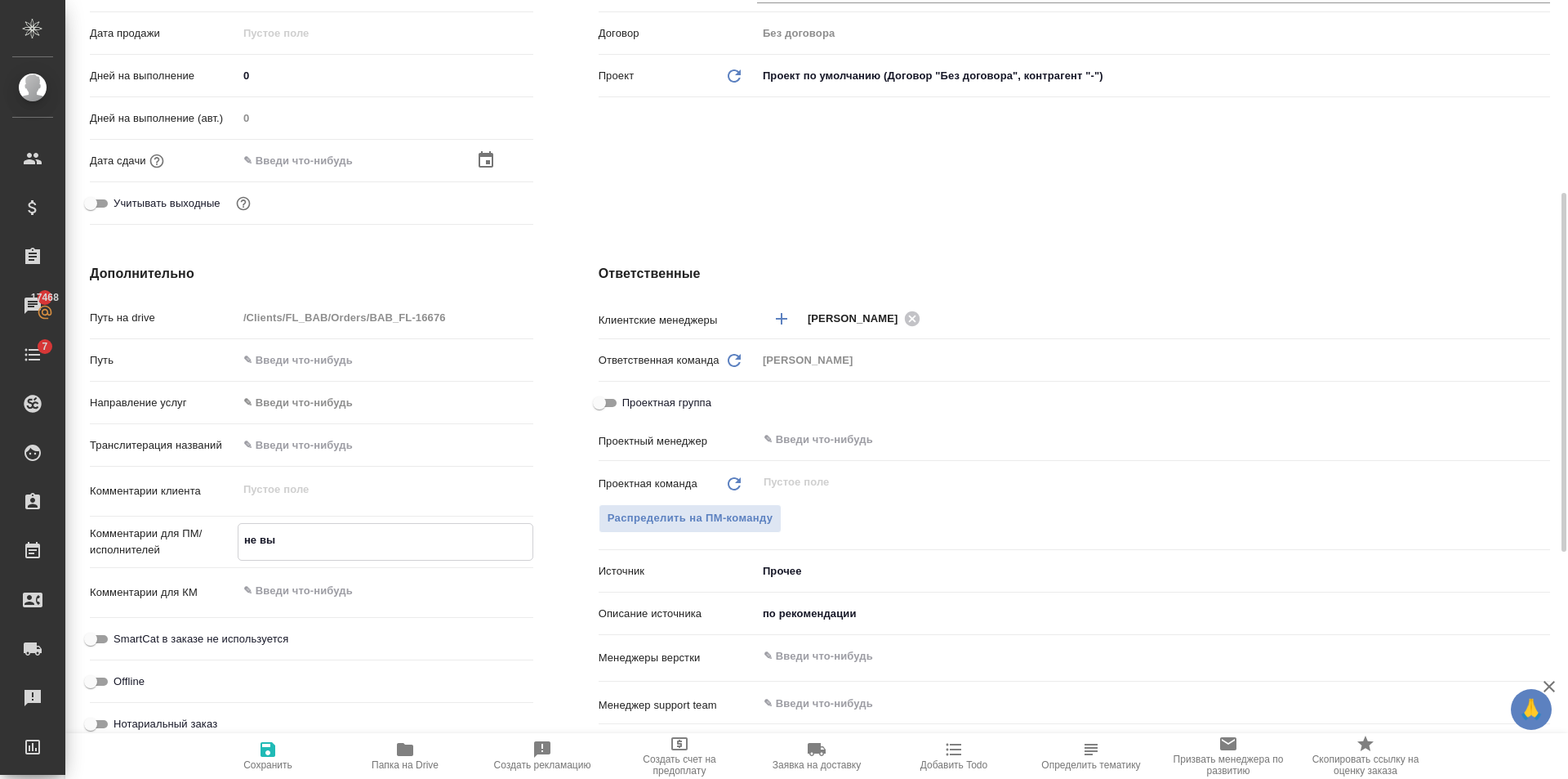
type textarea "x"
type textarea "не выш"
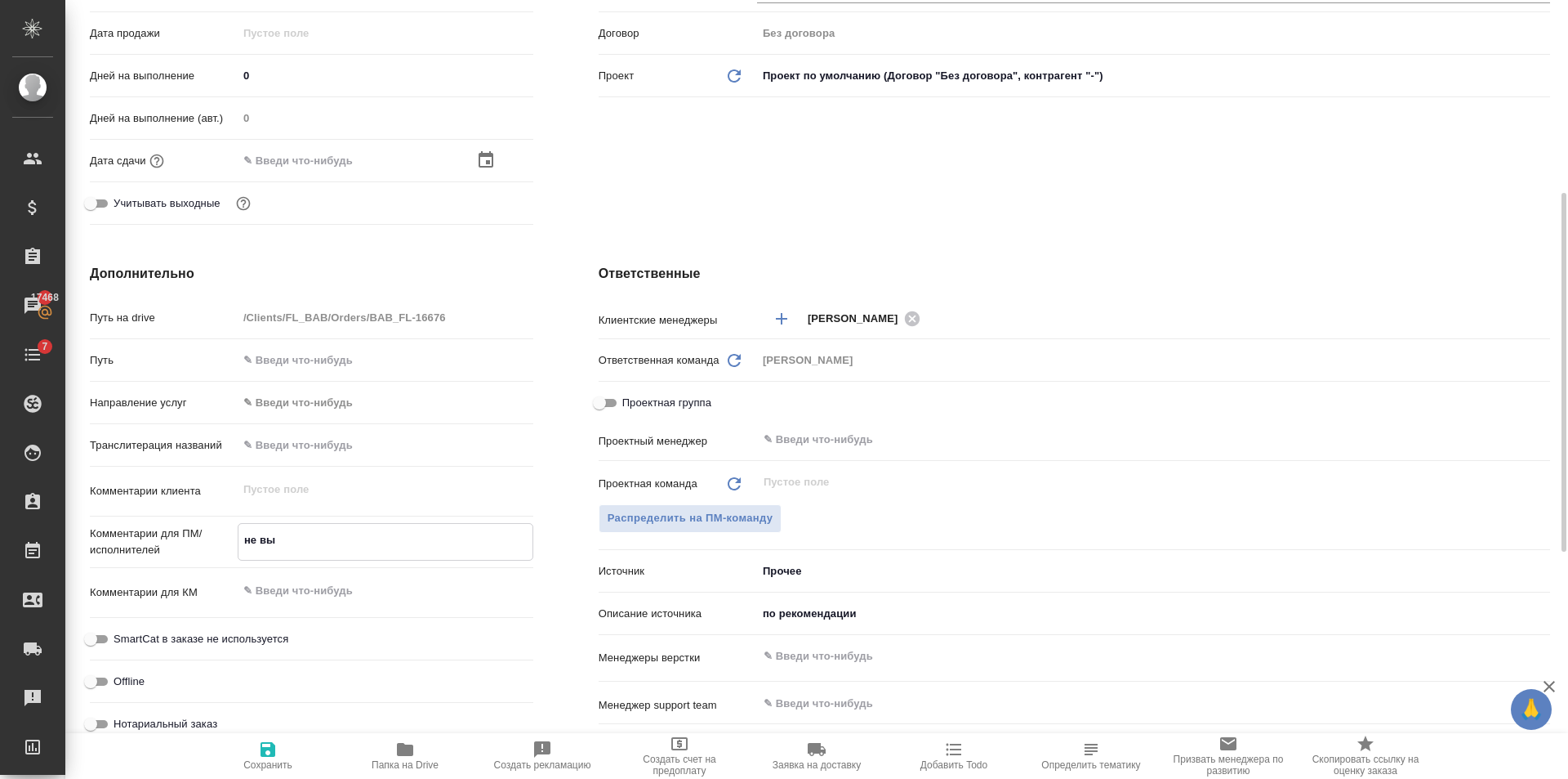
type textarea "x"
type textarea "не выше"
type textarea "x"
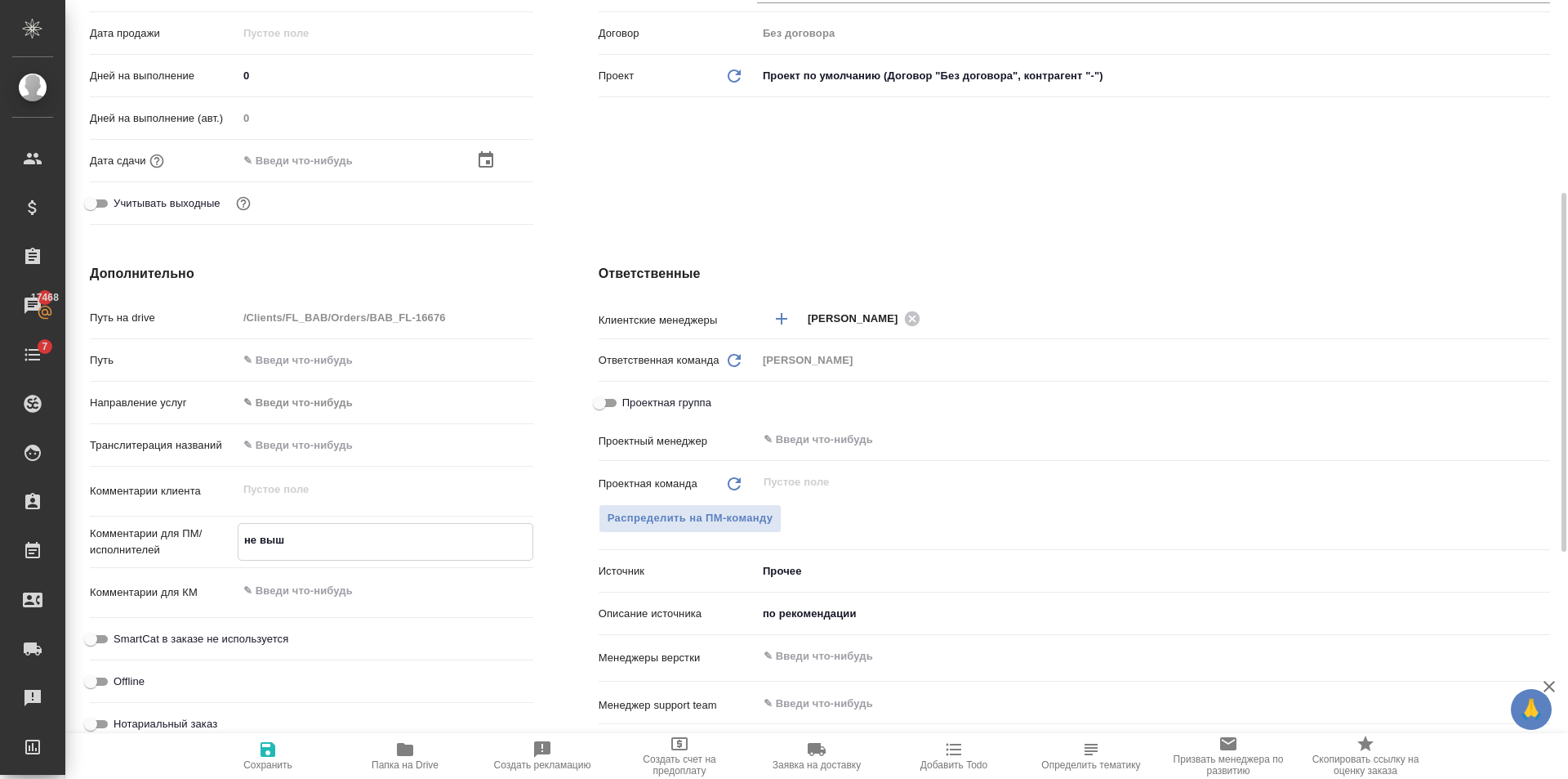
type textarea "x"
type textarea "не выше"
type textarea "x"
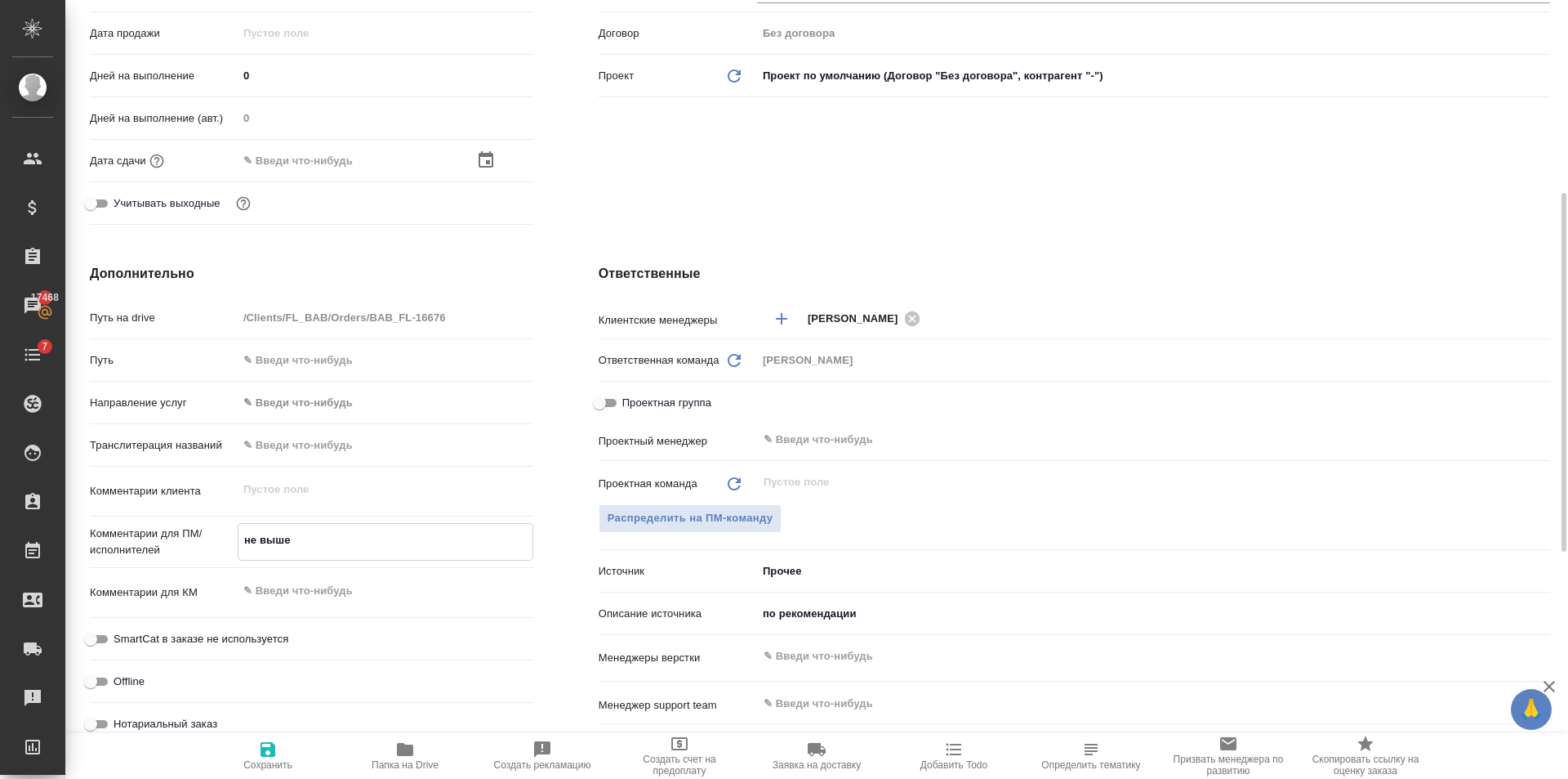
type textarea "x"
type textarea "не выше Б"
type textarea "x"
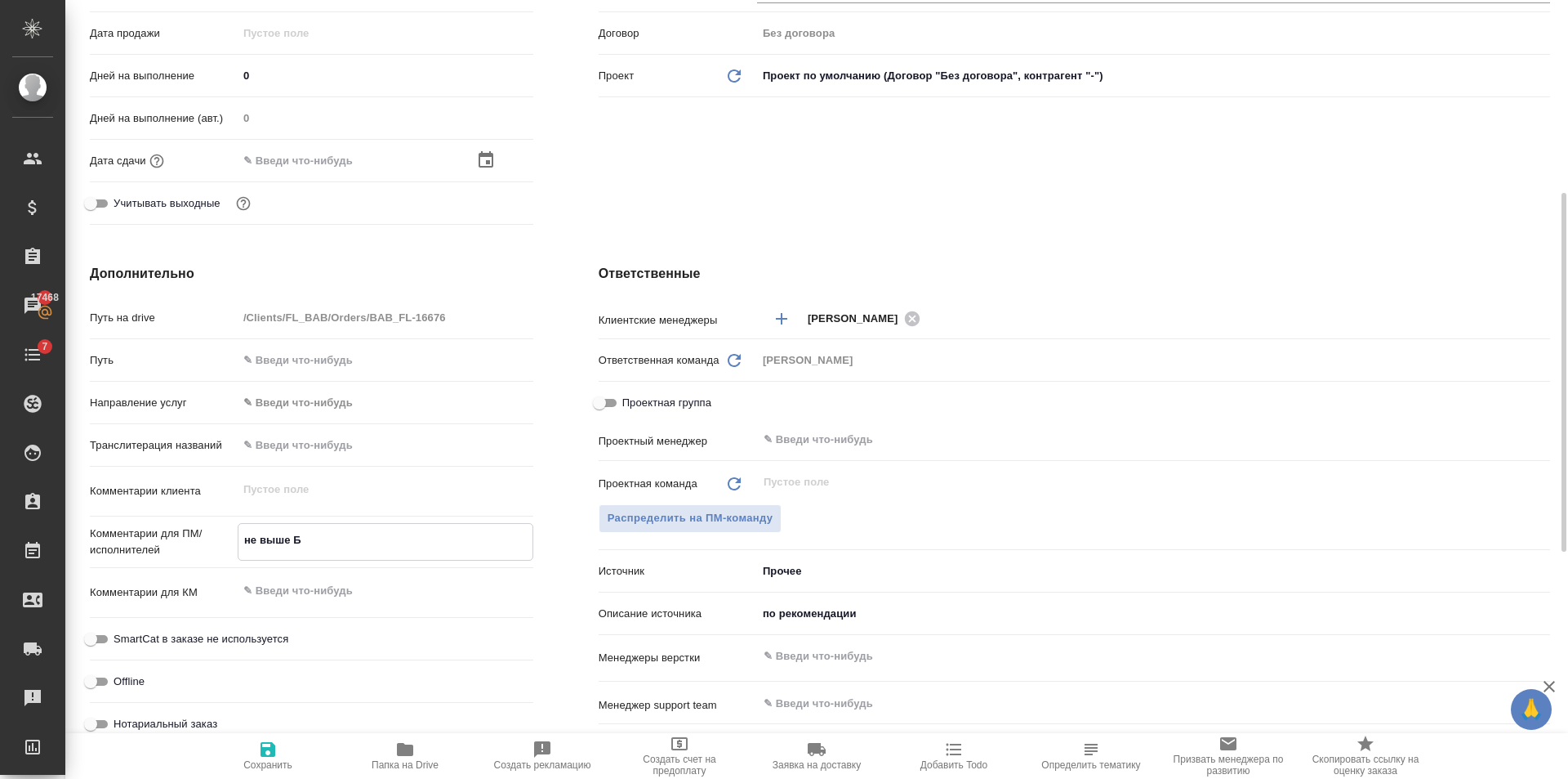
type textarea "не выше Б1"
type textarea "x"
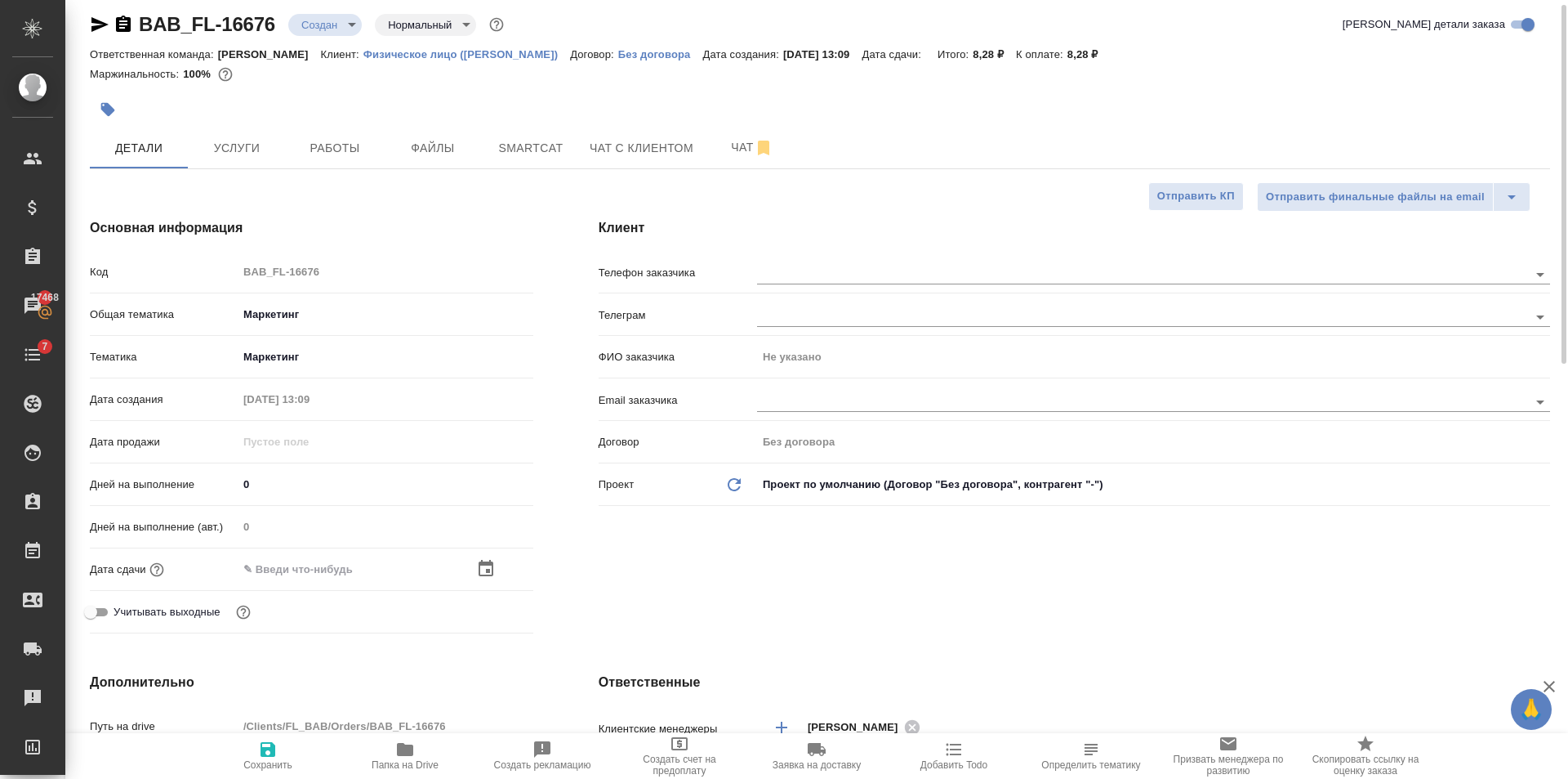
scroll to position [0, 0]
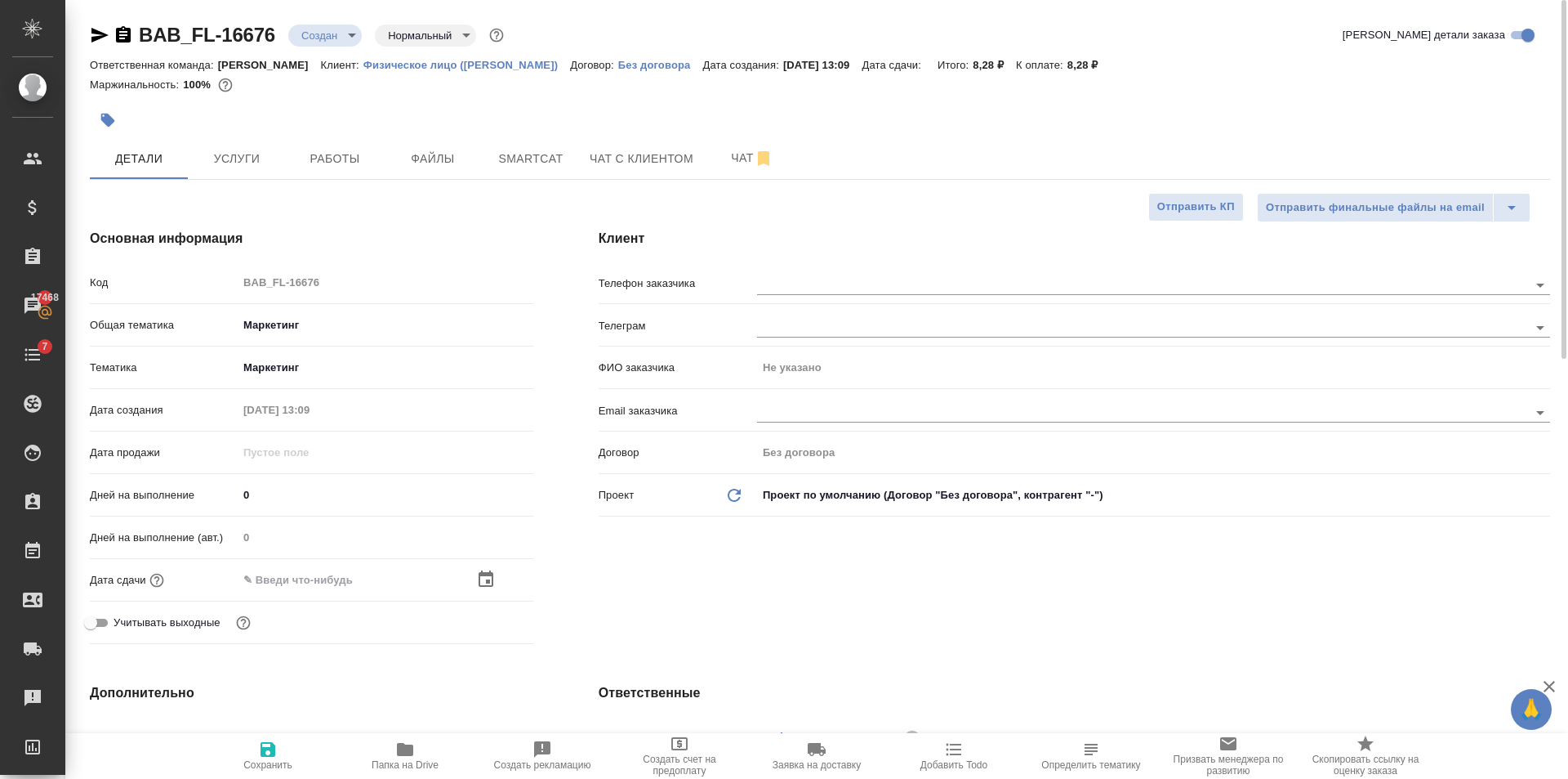
type textarea "не выше Б1"
type textarea "x"
click at [233, 748] on span "Сохранить" at bounding box center [268, 754] width 118 height 31
type textarea "x"
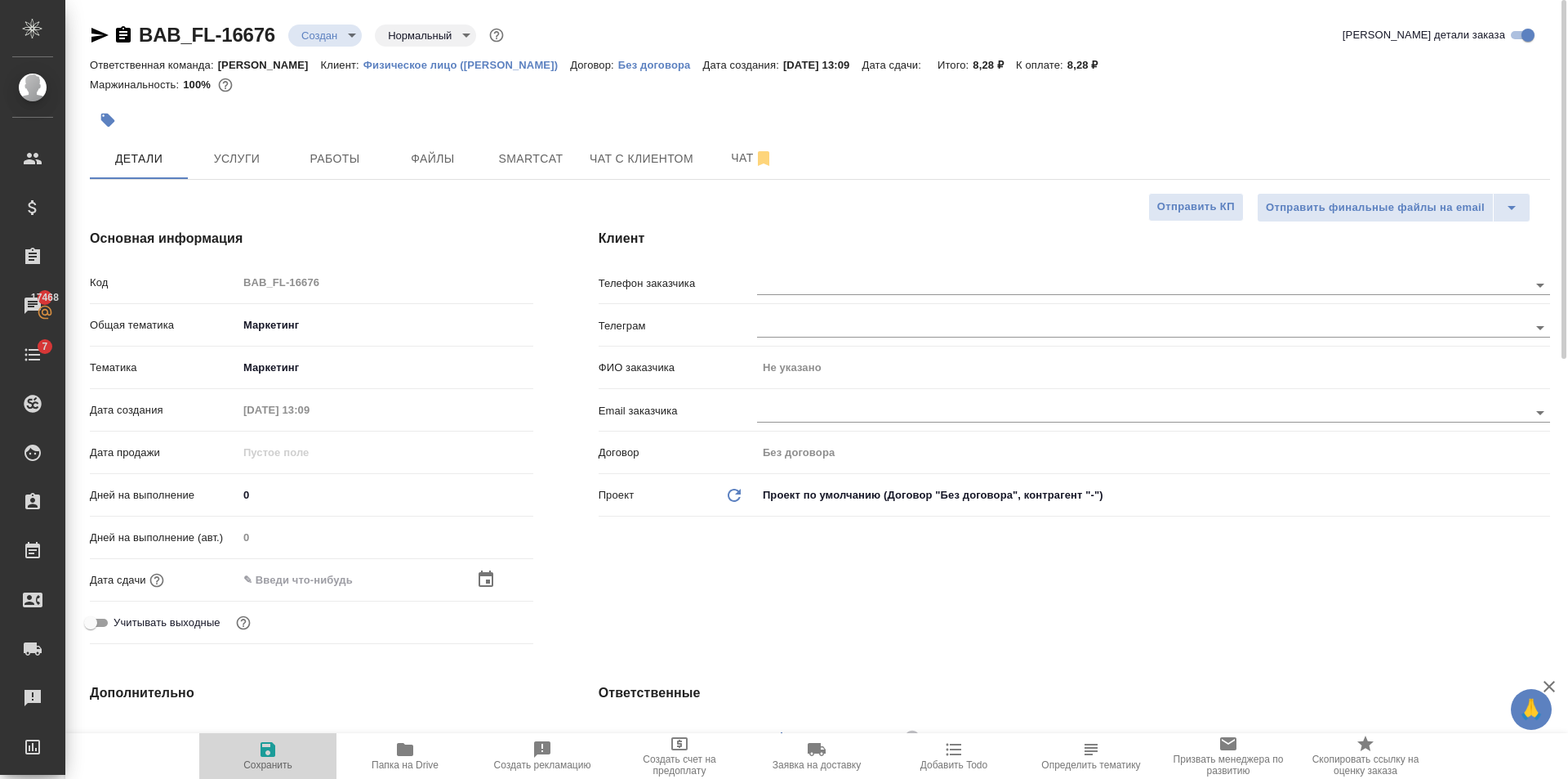
type textarea "x"
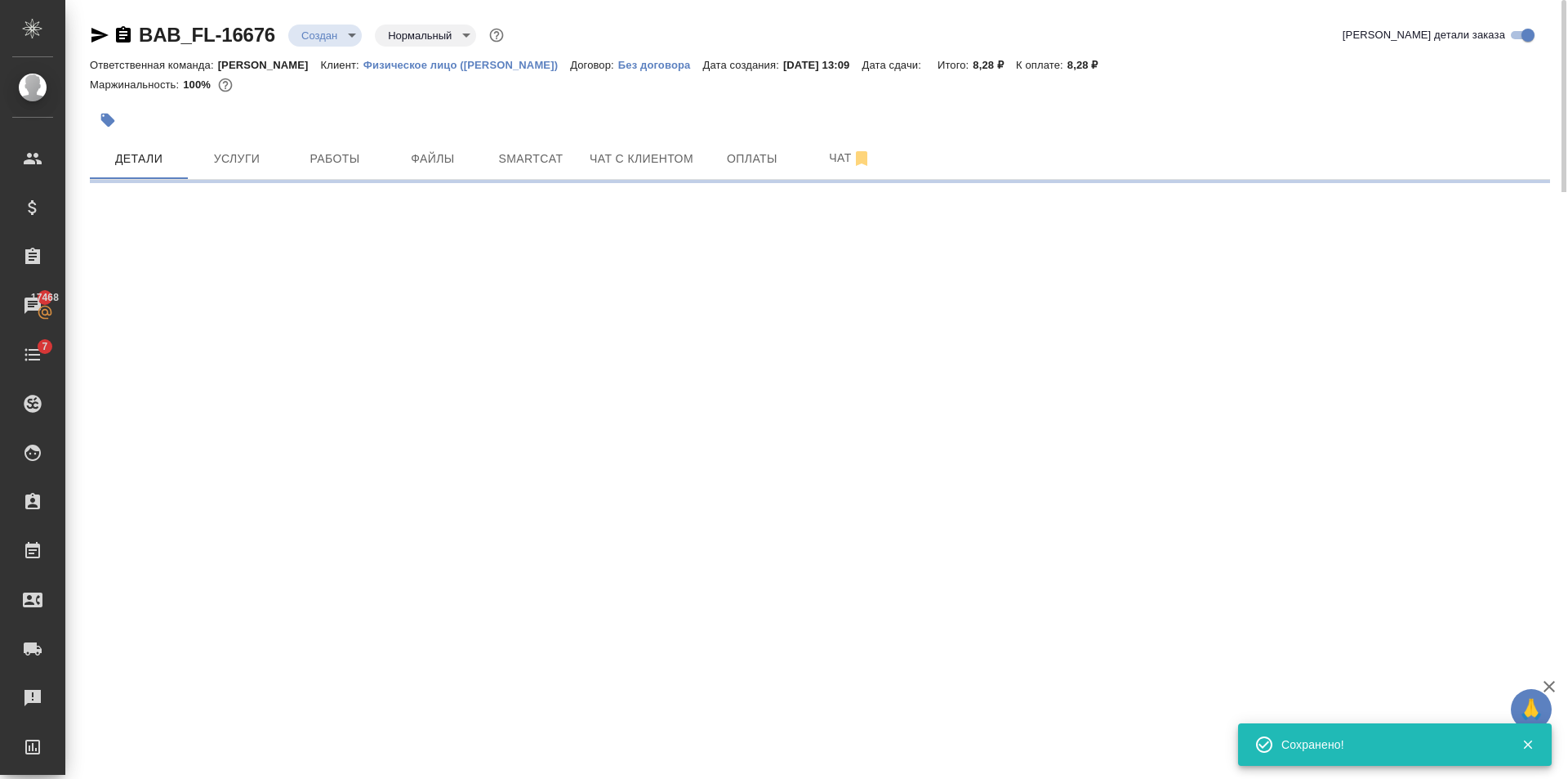
select select "RU"
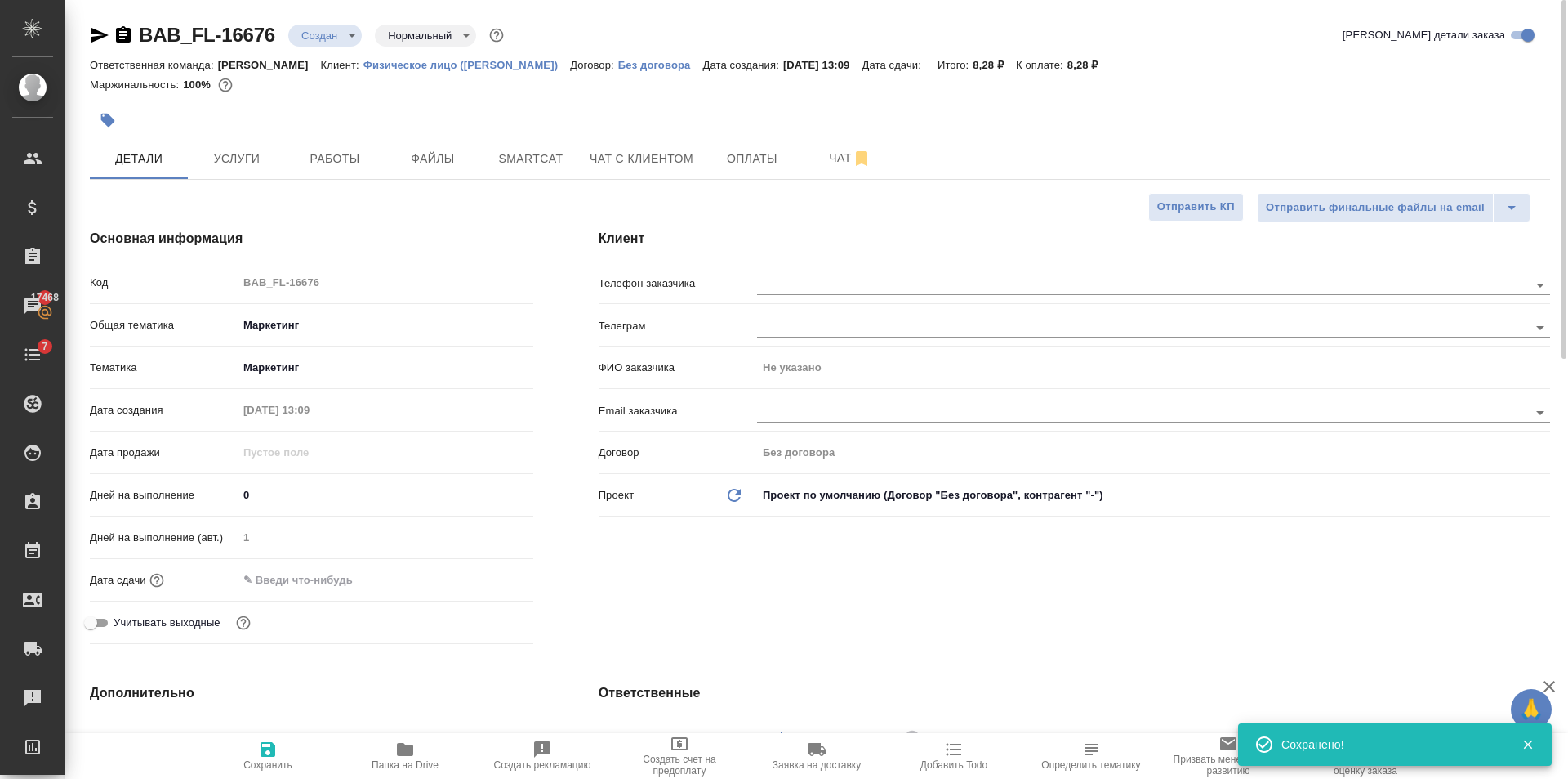
type textarea "x"
click at [894, 277] on input "text" at bounding box center [1115, 284] width 717 height 19
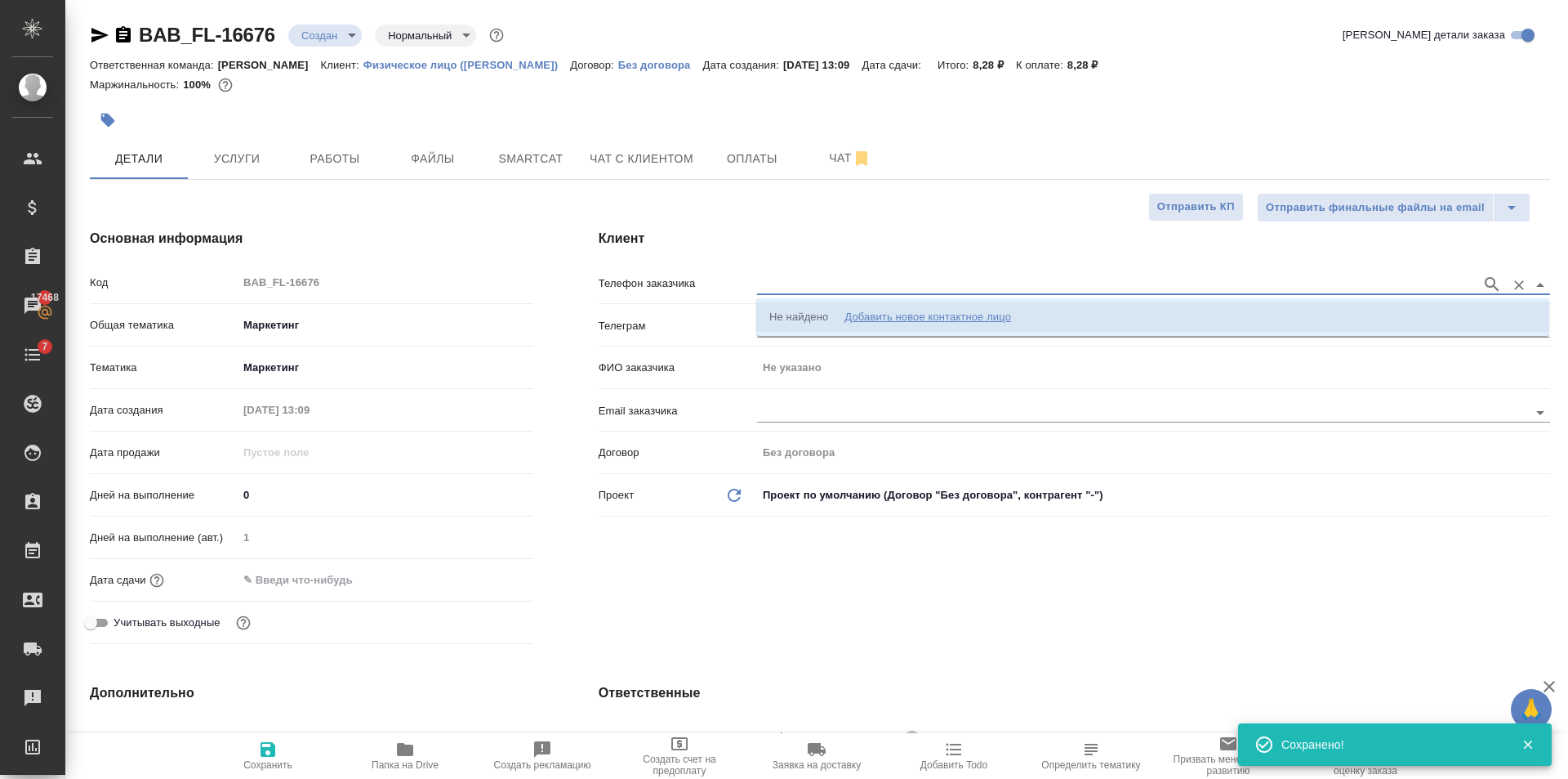
click at [905, 308] on div "Добавить новое контактное лицо" at bounding box center [928, 316] width 167 height 16
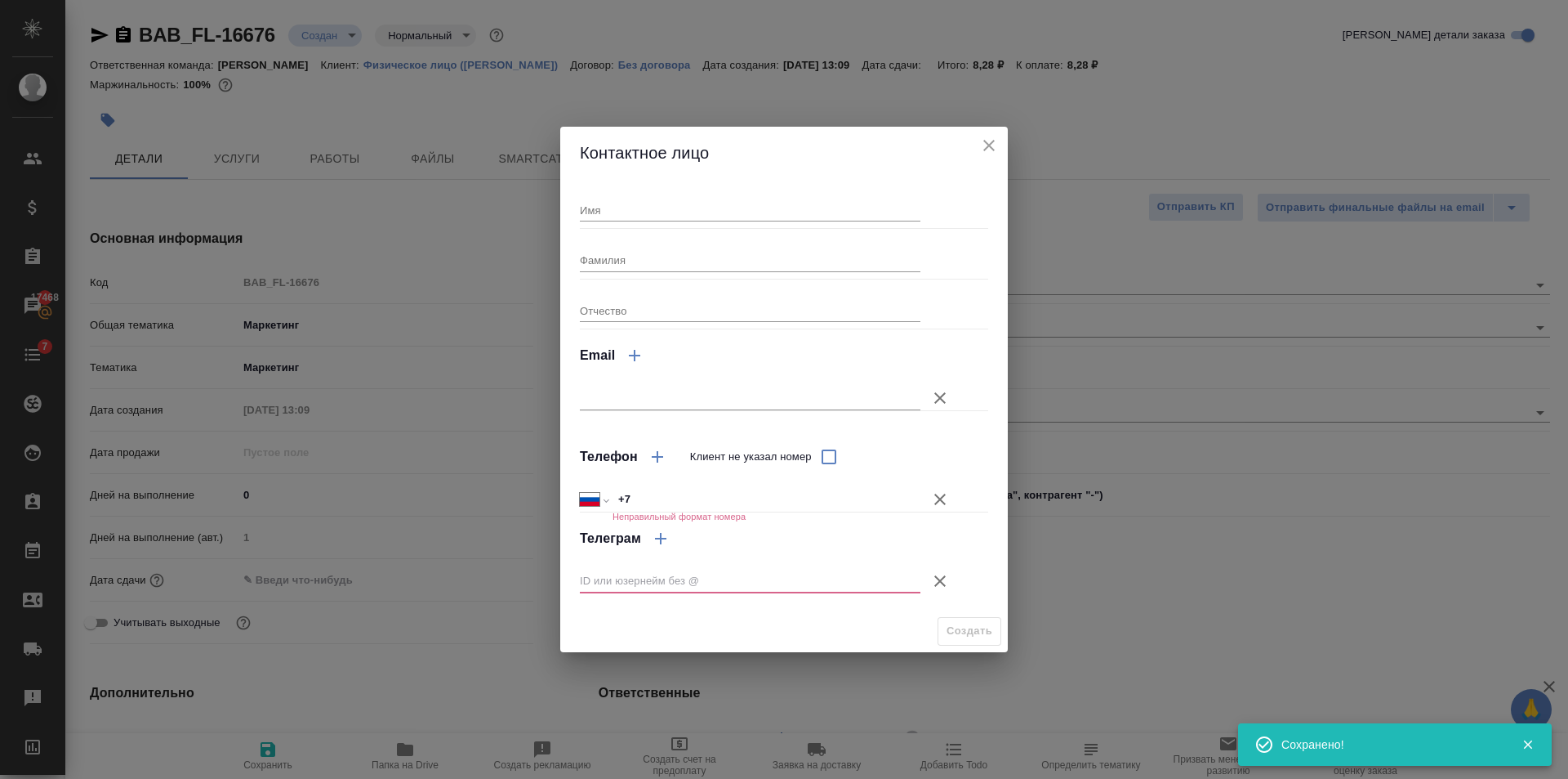
click at [713, 214] on input "Имя" at bounding box center [750, 210] width 340 height 23
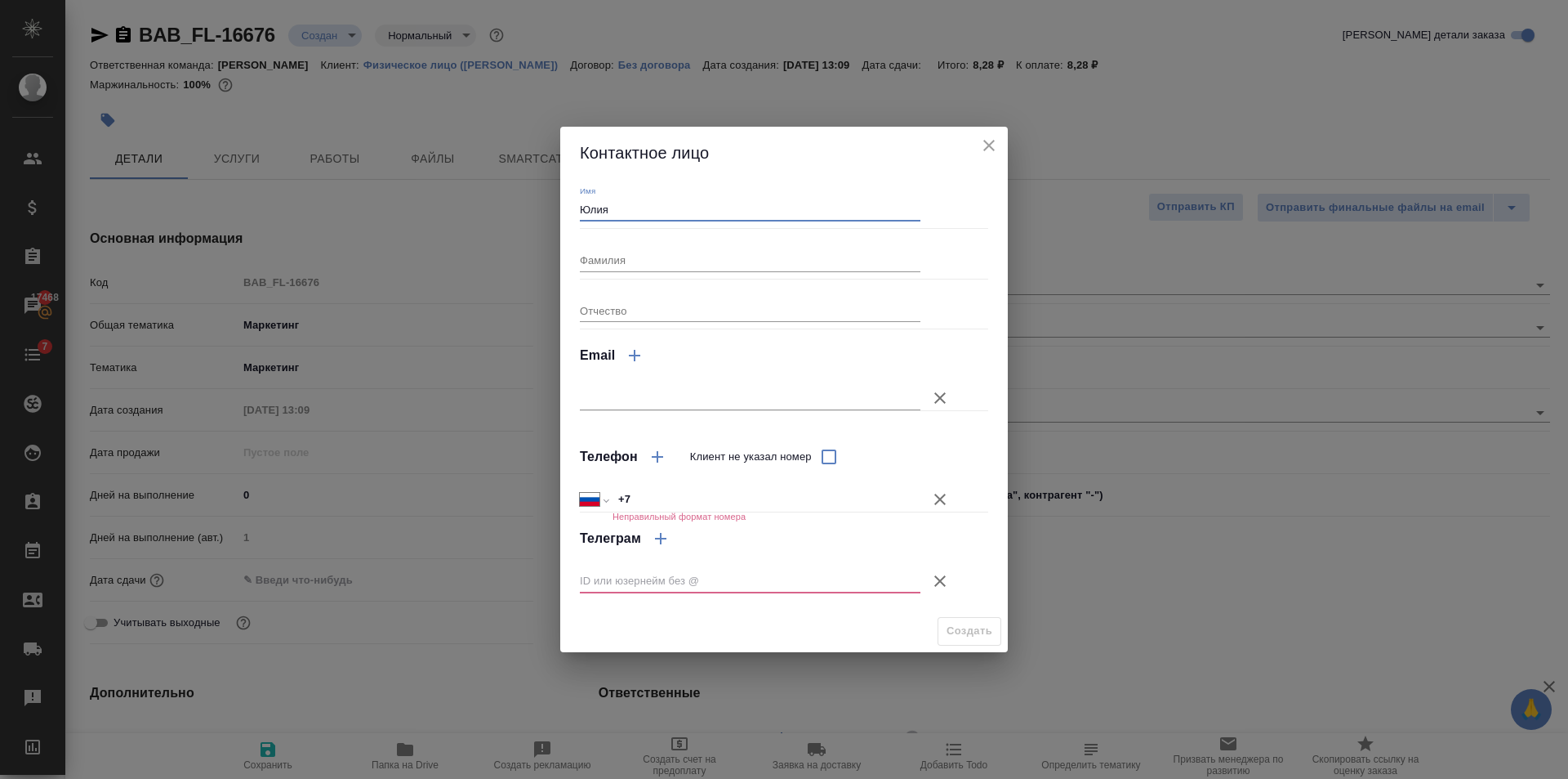
type input "Юлия"
click at [642, 259] on input "Фамилия" at bounding box center [750, 260] width 340 height 23
type input "Анцупова"
click at [955, 580] on button "Клиент не указал номер" at bounding box center [940, 580] width 39 height 39
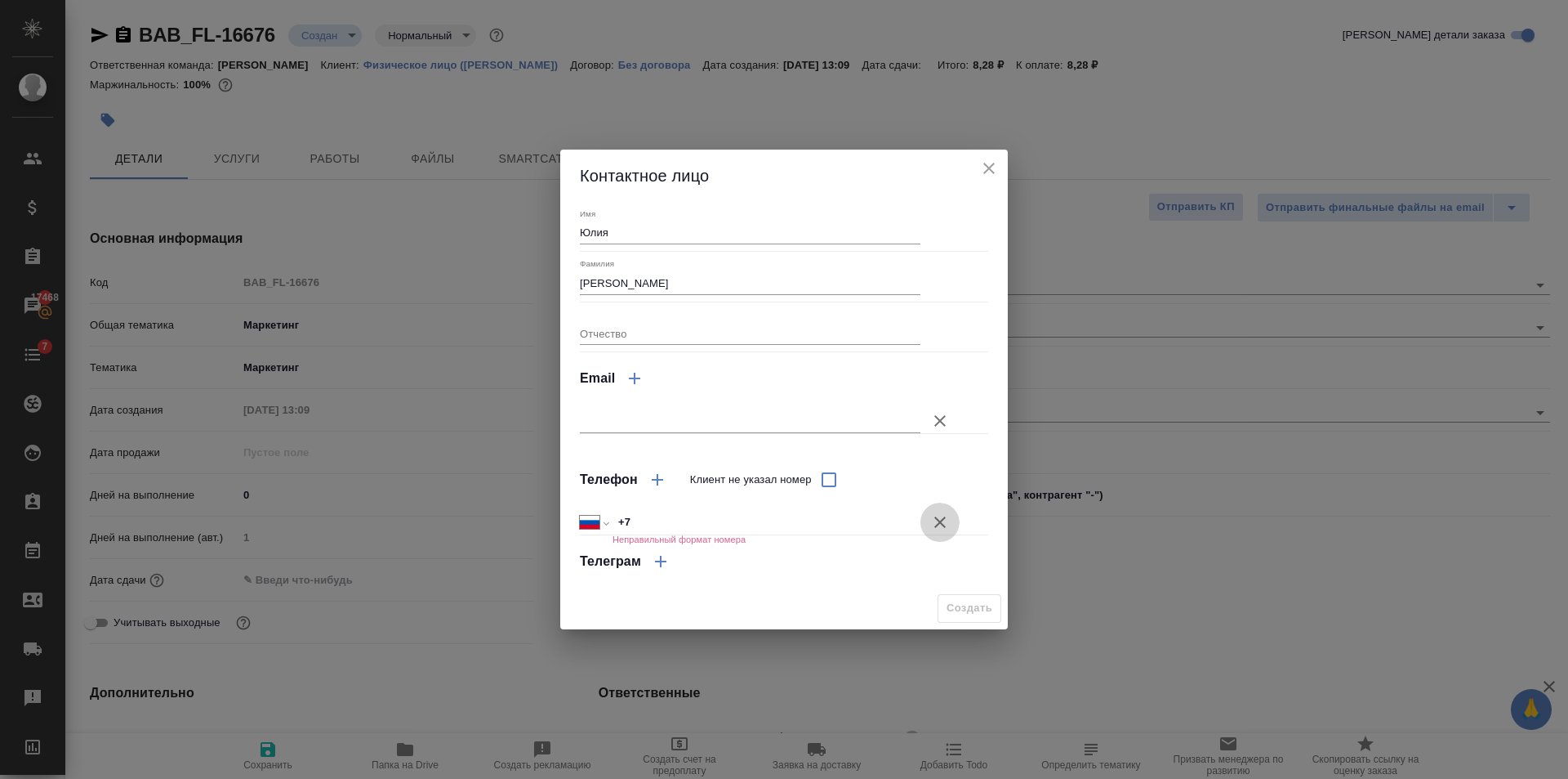
click at [945, 538] on button "Клиент не указал номер" at bounding box center [940, 522] width 39 height 39
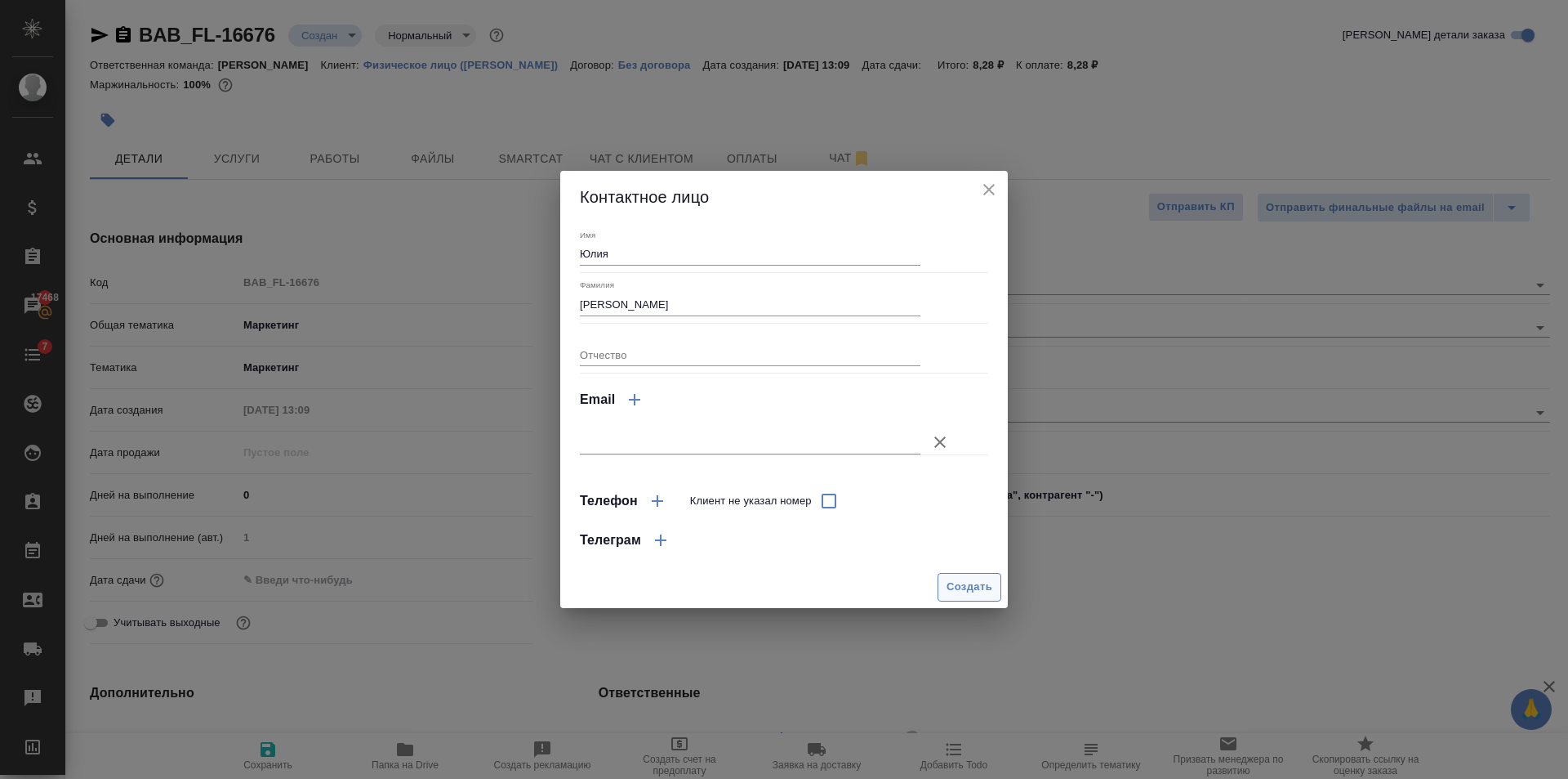
click at [967, 585] on span "Создать" at bounding box center [970, 587] width 46 height 19
type input "Анцупова Юлия"
type textarea "x"
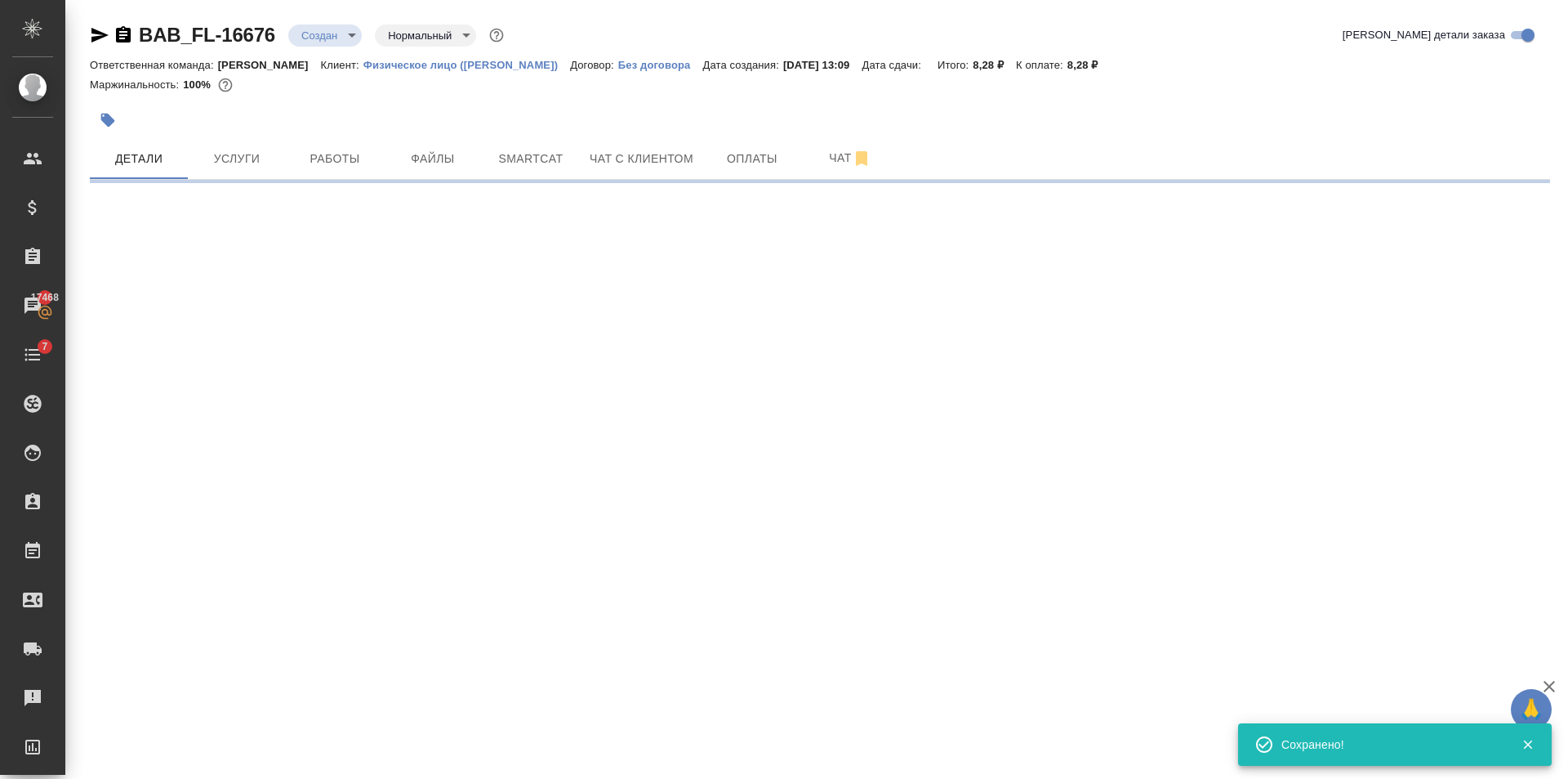
type input "holyTrinity"
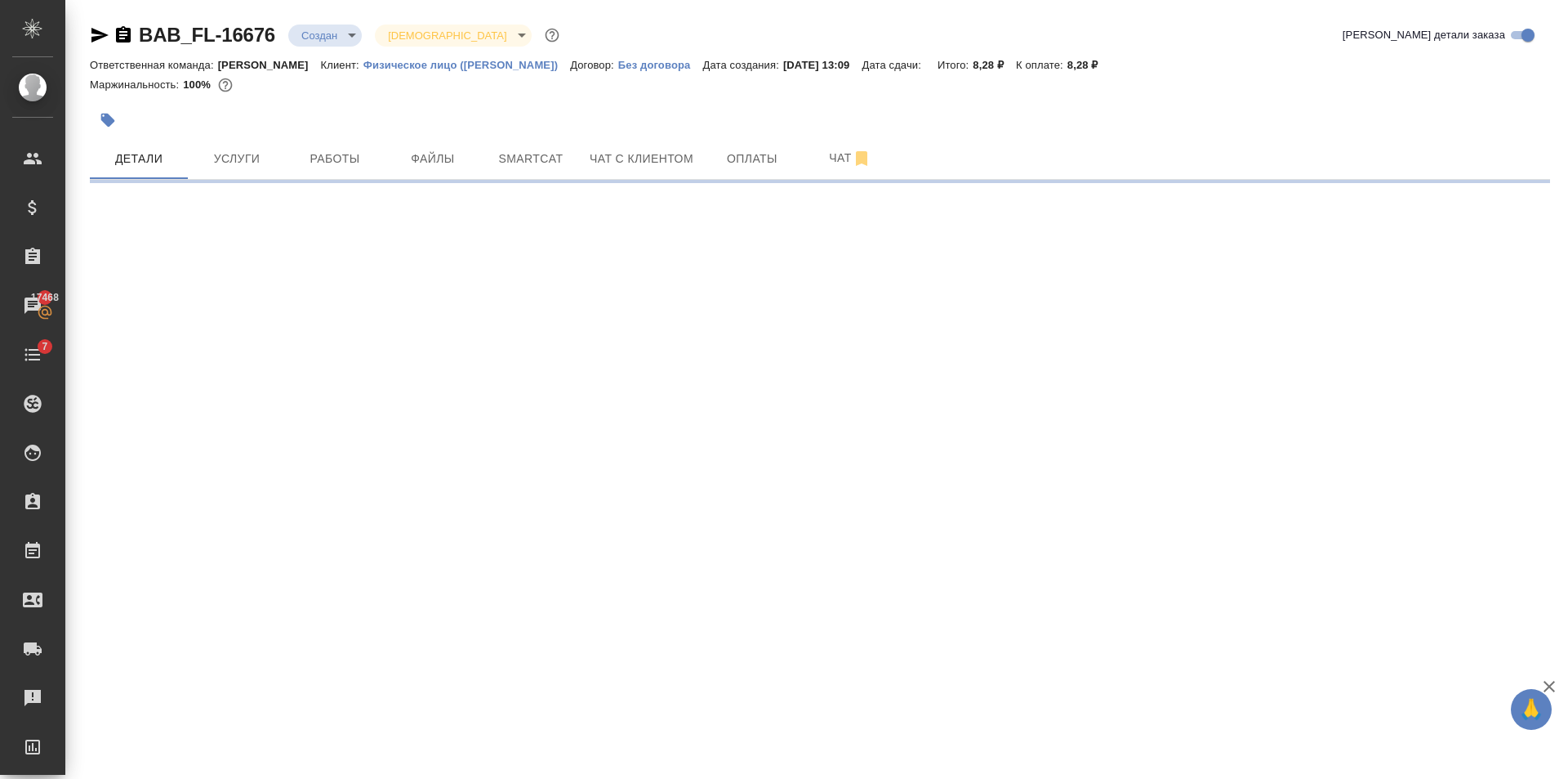
select select "RU"
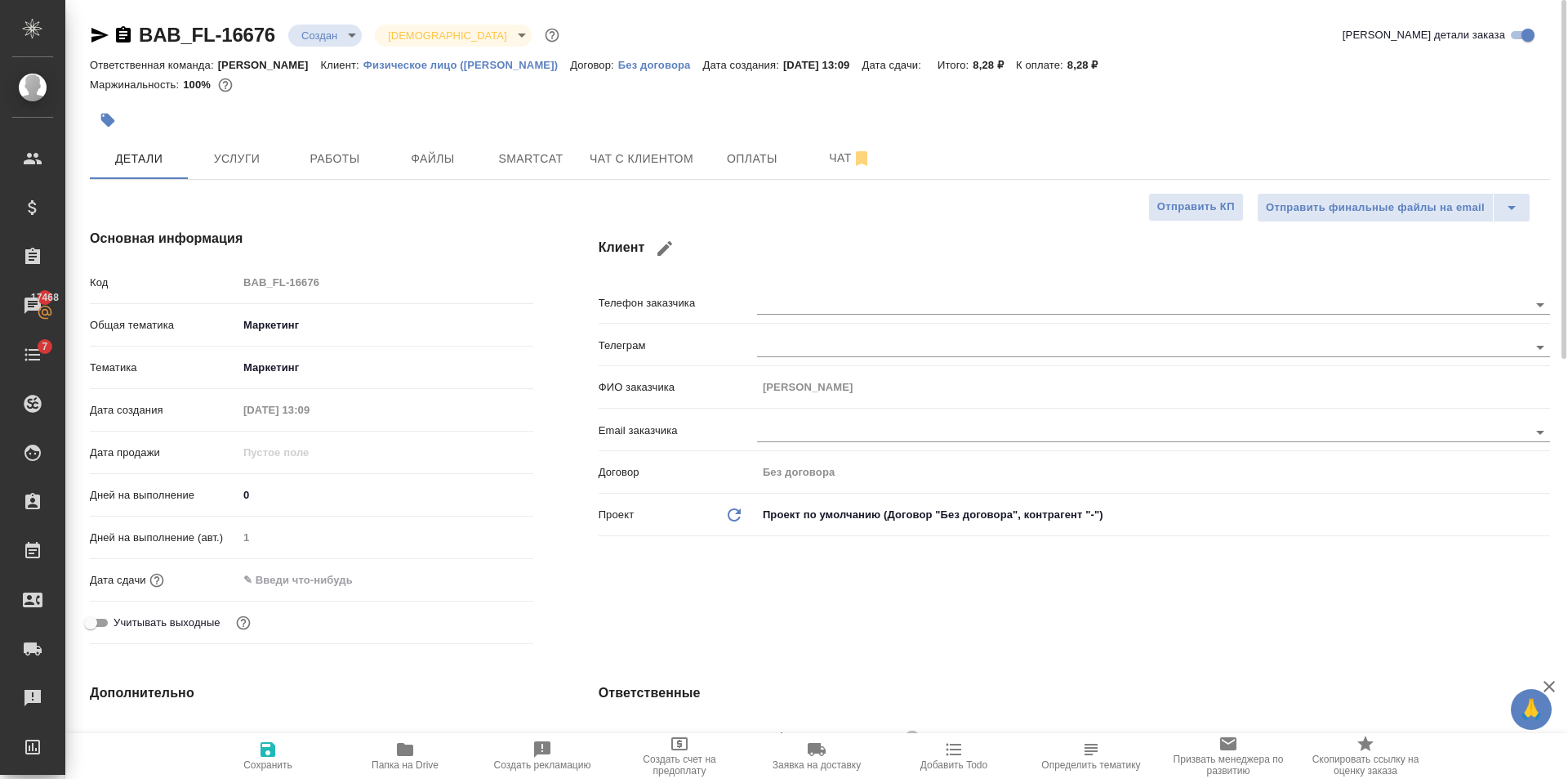
type textarea "x"
drag, startPoint x: 356, startPoint y: 576, endPoint x: 473, endPoint y: 575, distance: 117.0
click at [357, 577] on input "text" at bounding box center [309, 580] width 143 height 24
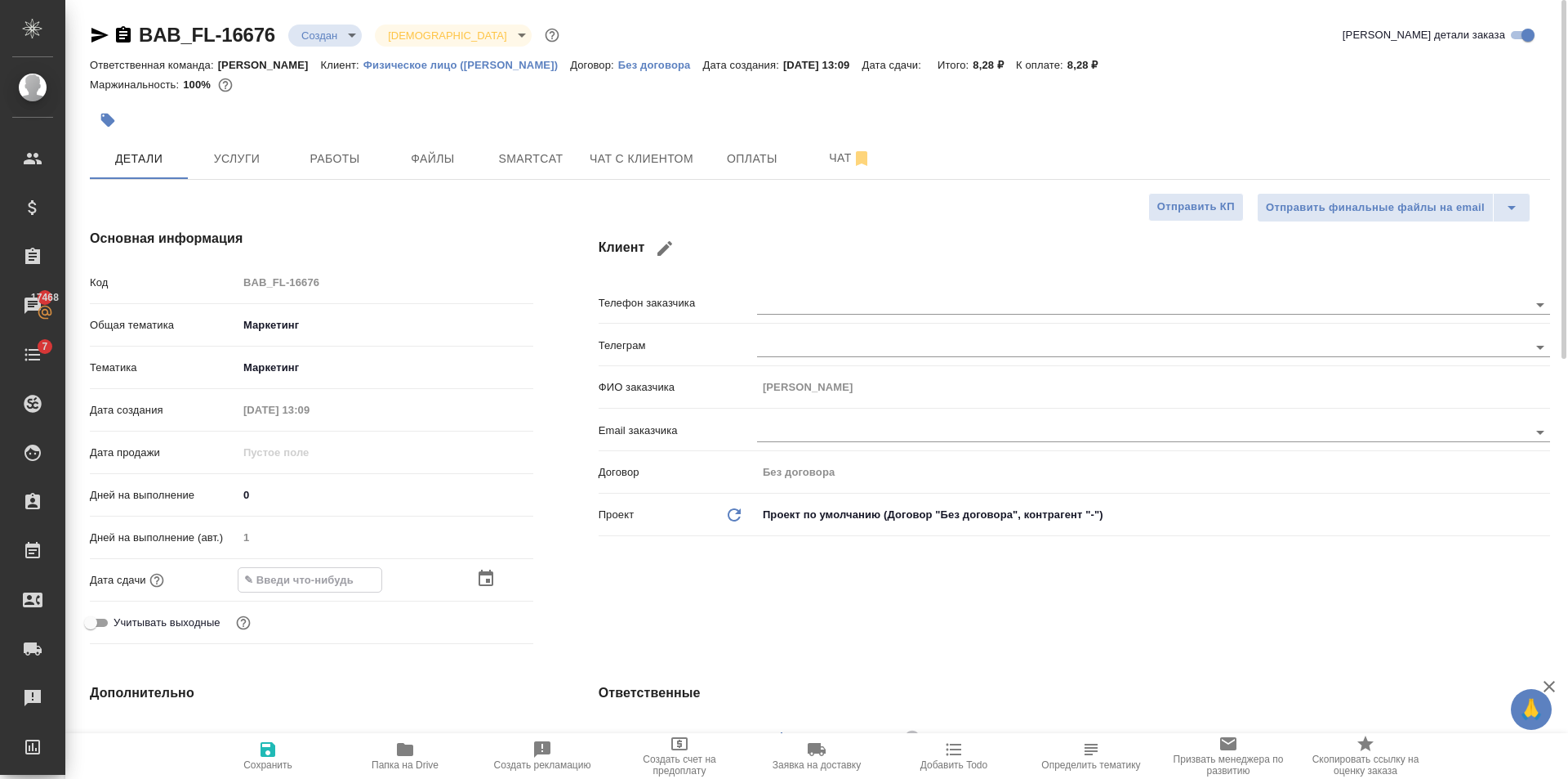
click at [480, 575] on icon "button" at bounding box center [485, 578] width 15 height 16
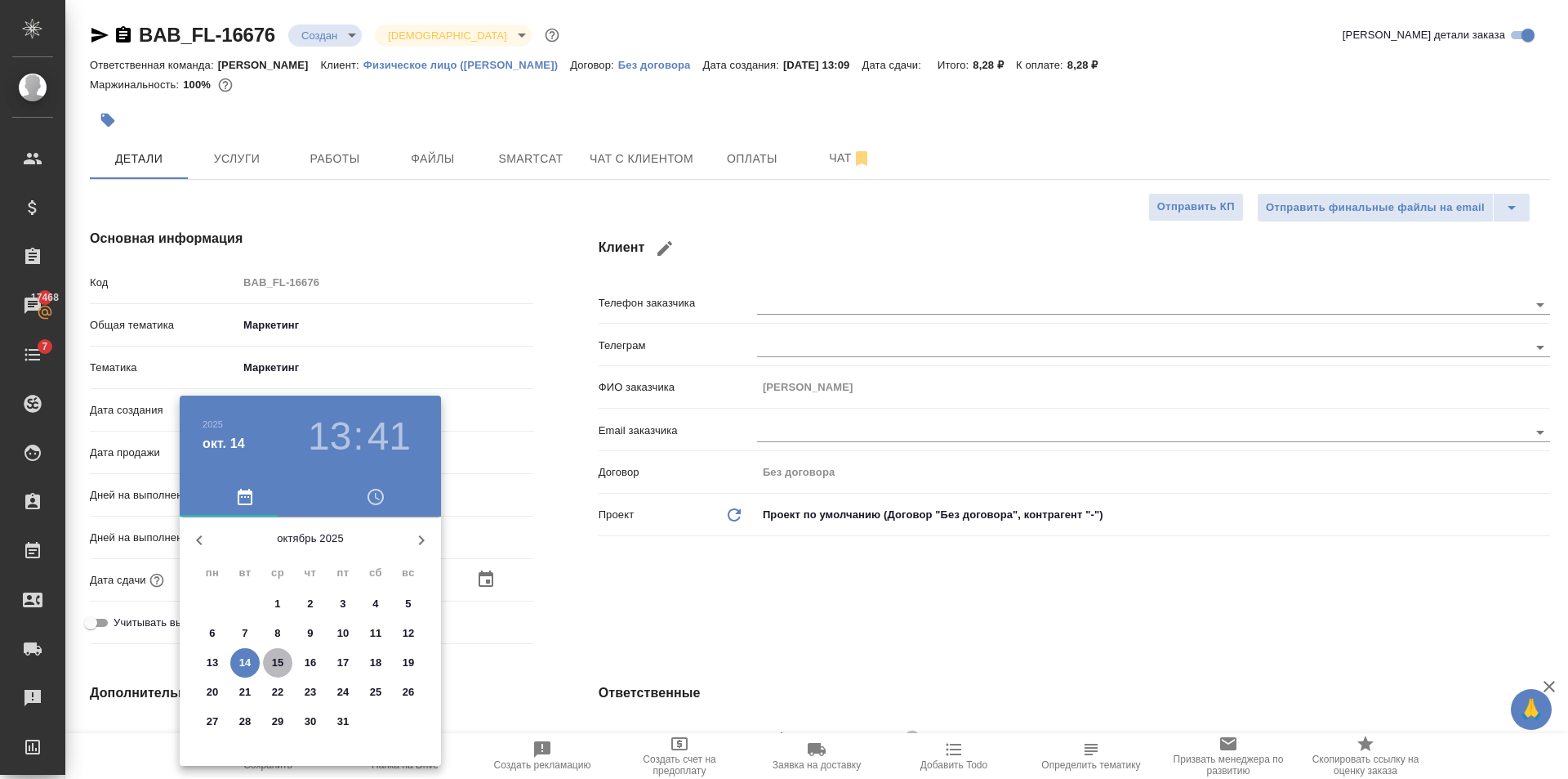
click at [279, 667] on p "15" at bounding box center [278, 662] width 12 height 16
type input "15.10.2025 13:41"
type textarea "x"
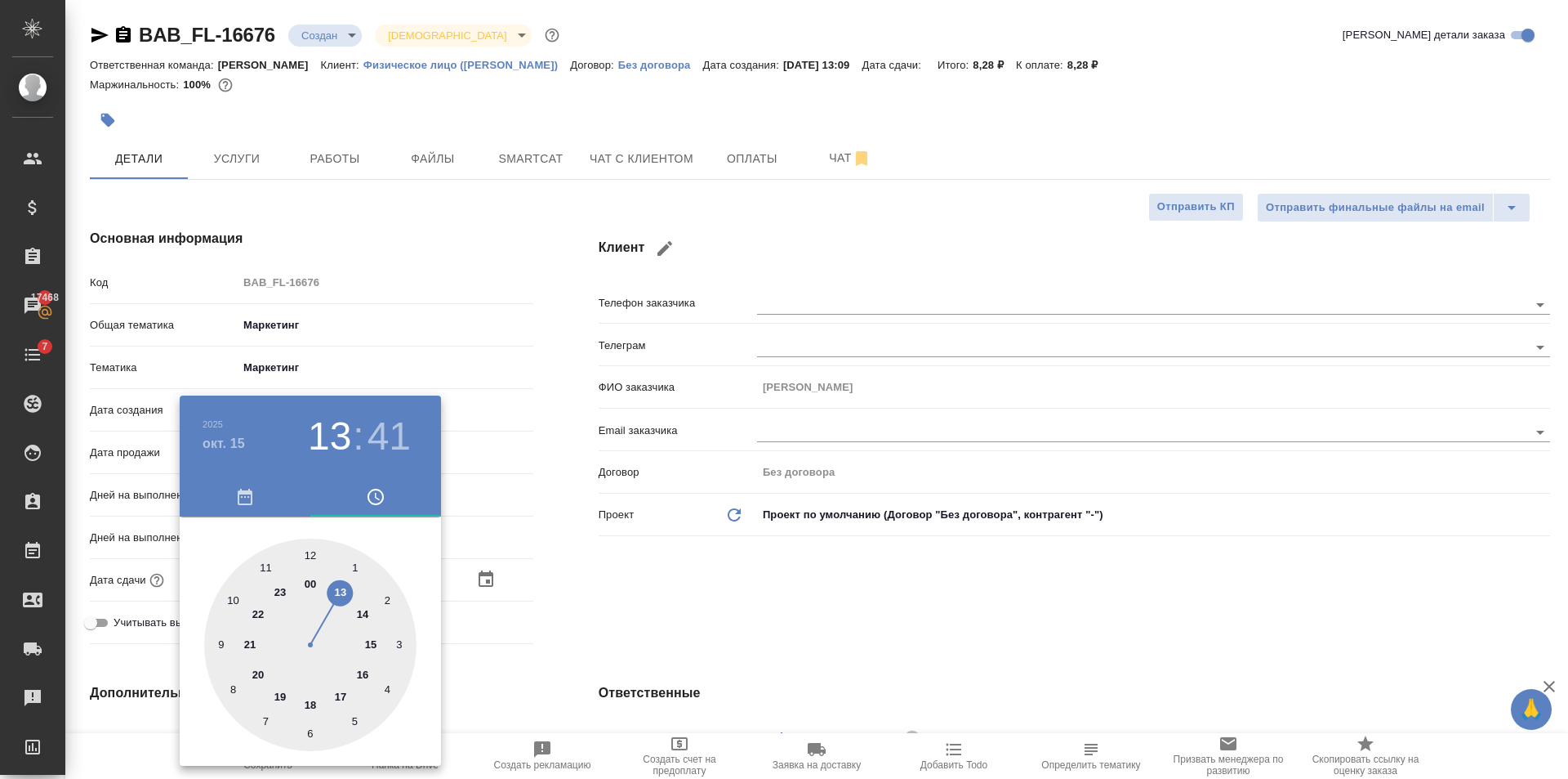
click at [273, 566] on div at bounding box center [310, 645] width 213 height 213
type input "15.10.2025 11:41"
type textarea "x"
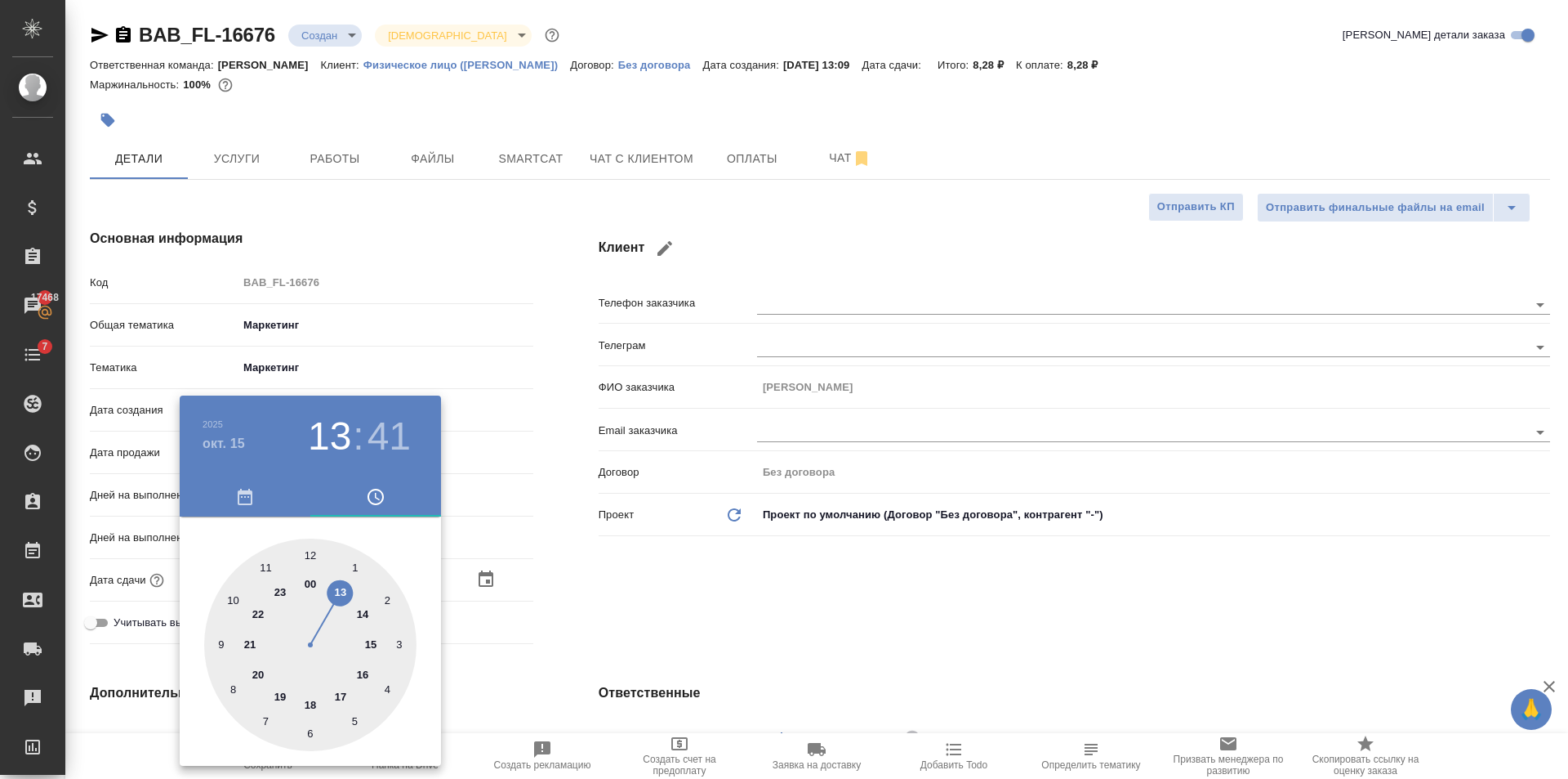
click at [273, 566] on div at bounding box center [310, 645] width 213 height 213
type input "15.10.2025 11:56"
type textarea "x"
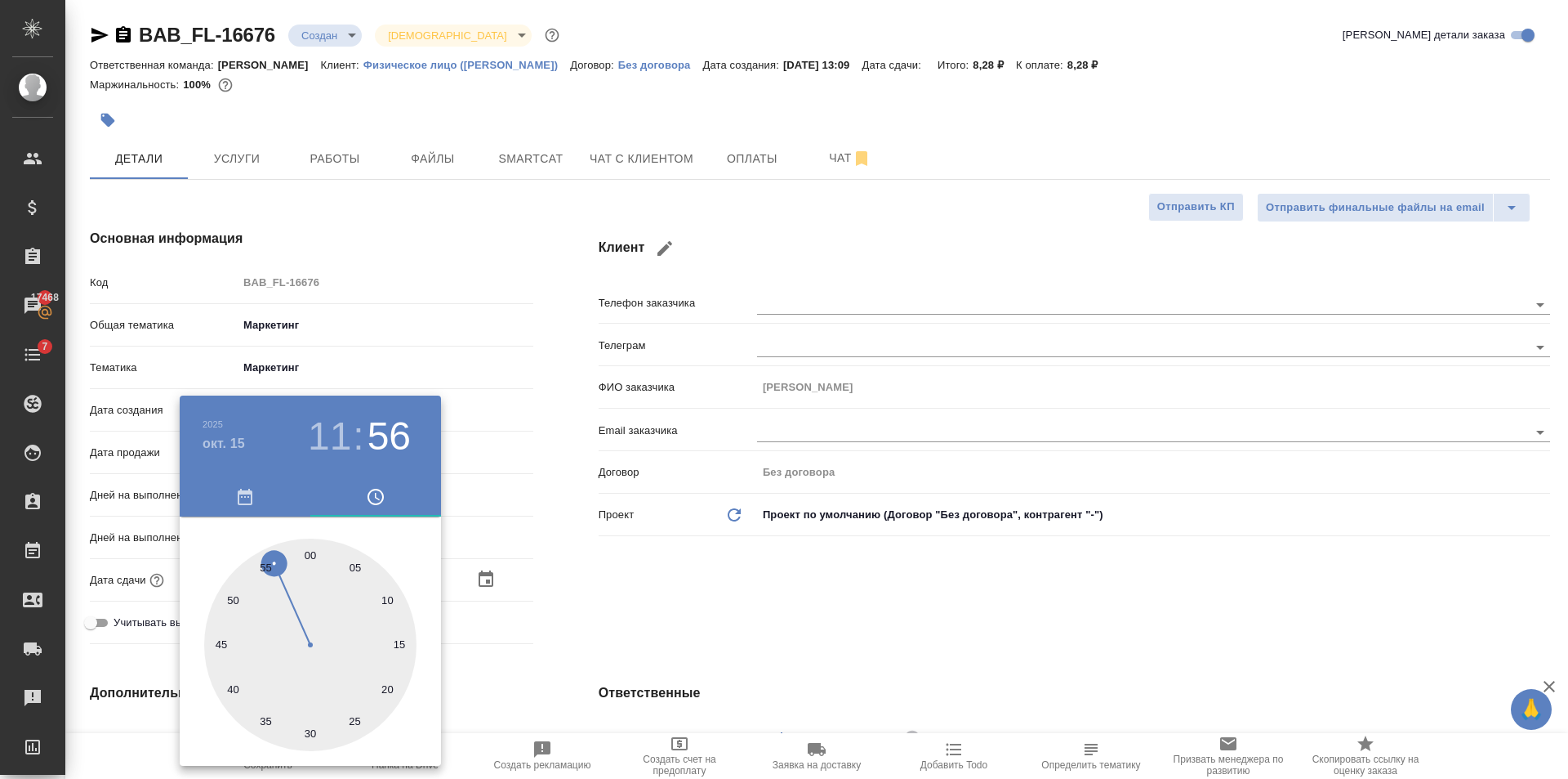
click at [299, 560] on div at bounding box center [310, 645] width 213 height 213
type input "15.10.2025 11:59"
type textarea "x"
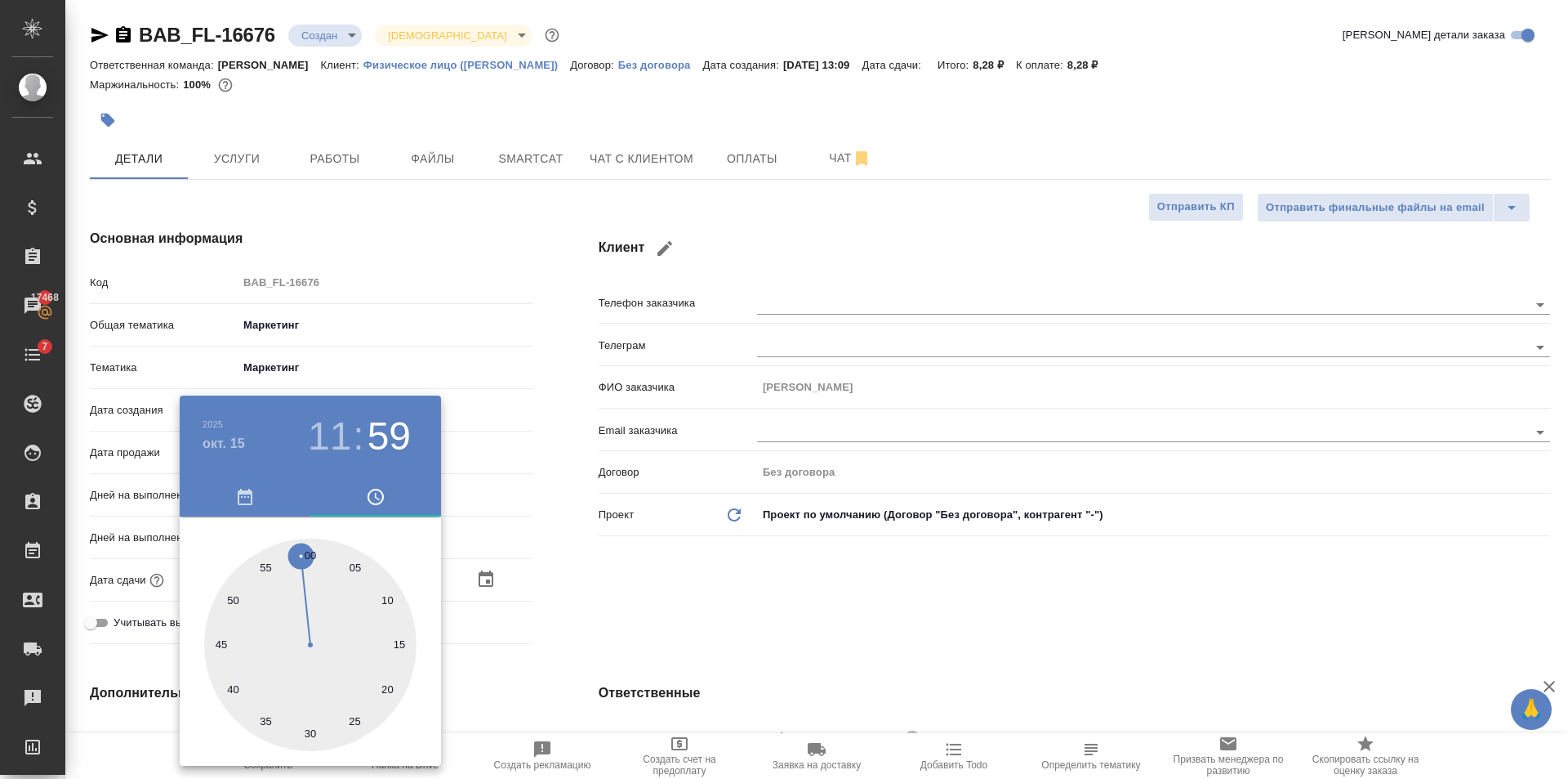
click at [304, 562] on div at bounding box center [310, 645] width 213 height 213
type textarea "x"
click at [308, 563] on div at bounding box center [310, 645] width 213 height 213
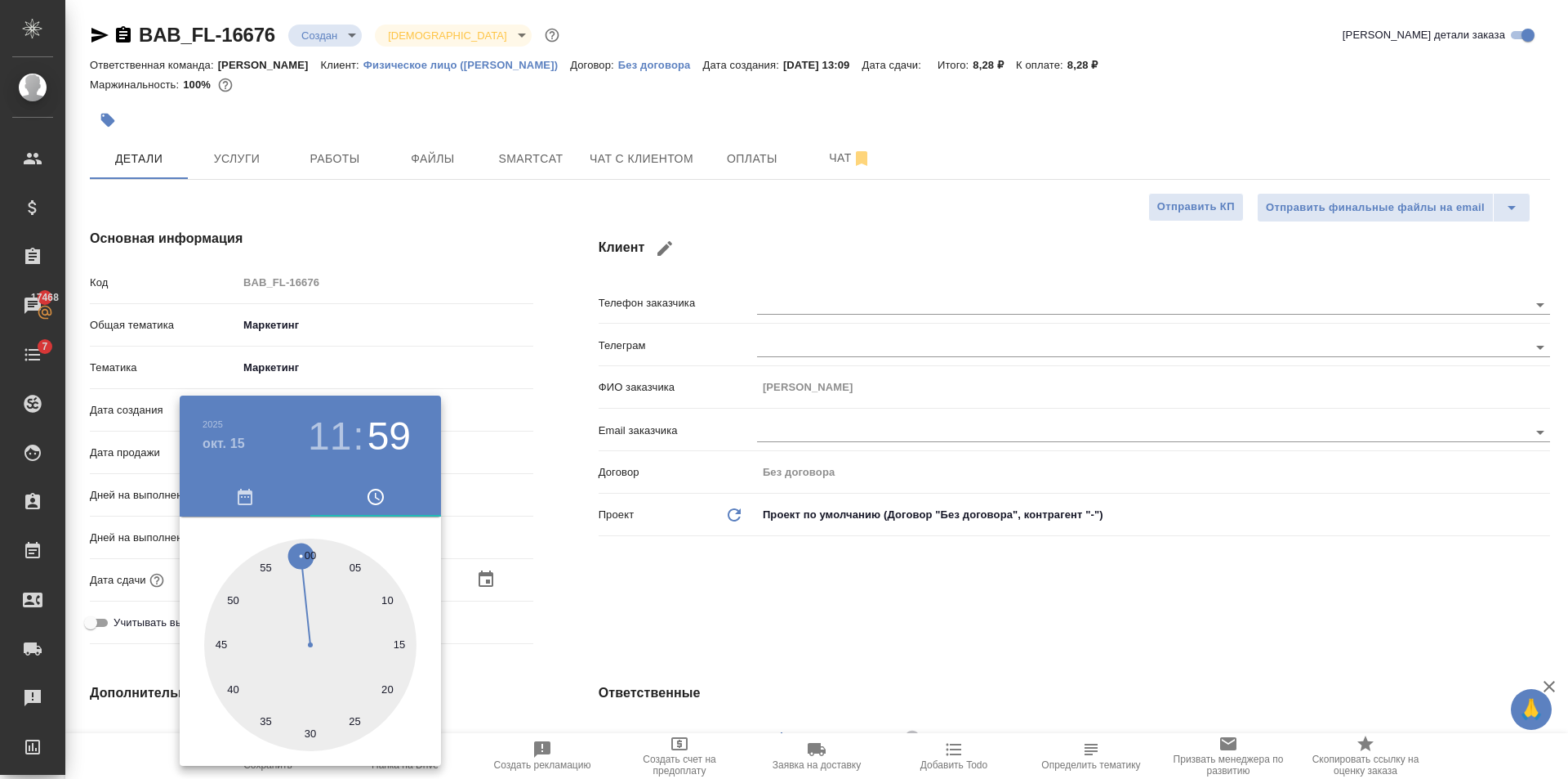
type input "15.10.2025 11:00"
type textarea "x"
click at [684, 632] on div at bounding box center [784, 389] width 1568 height 779
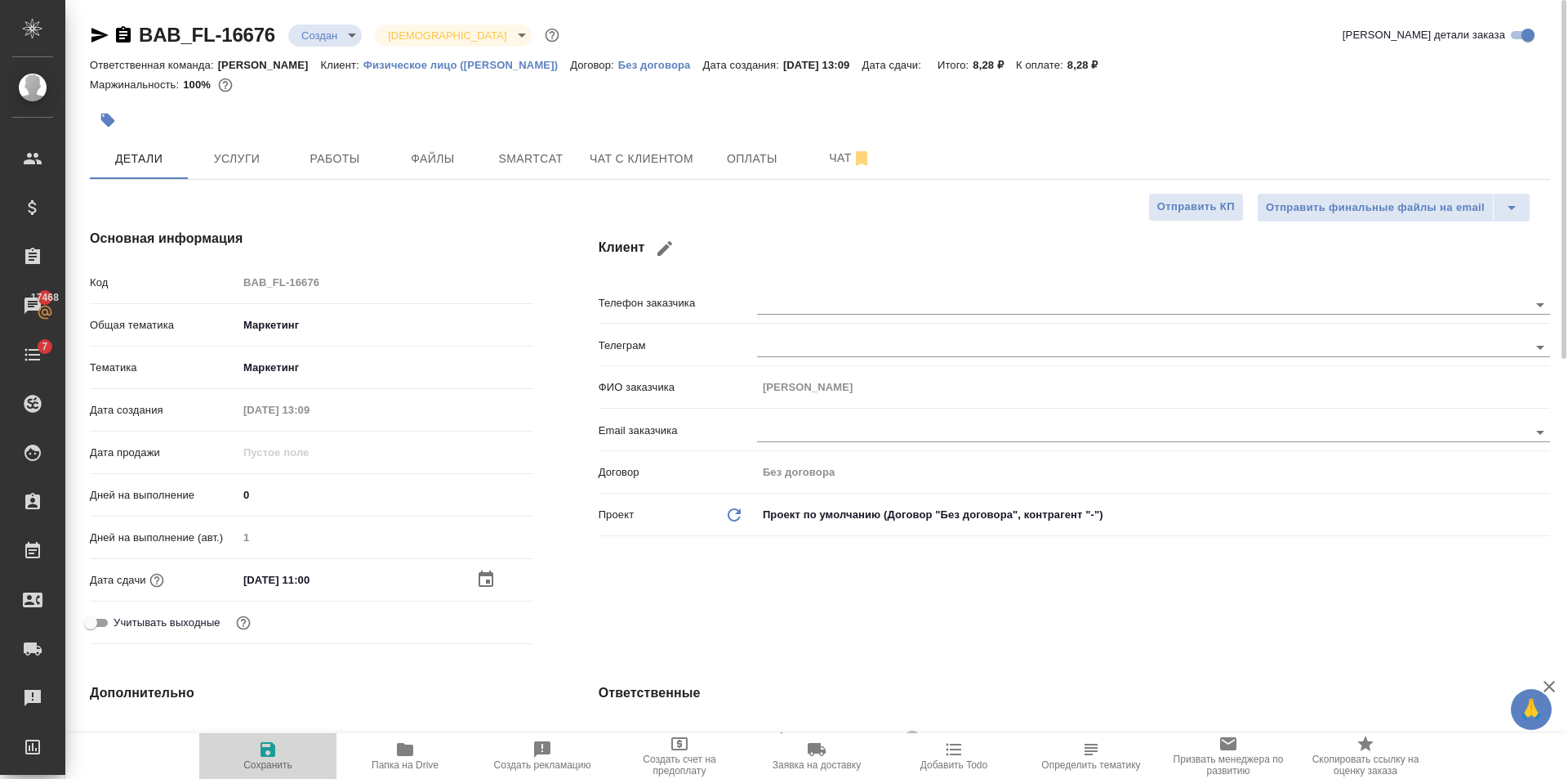
drag, startPoint x: 282, startPoint y: 762, endPoint x: 400, endPoint y: 668, distance: 150.9
click at [283, 762] on span "Сохранить" at bounding box center [268, 764] width 49 height 12
type textarea "x"
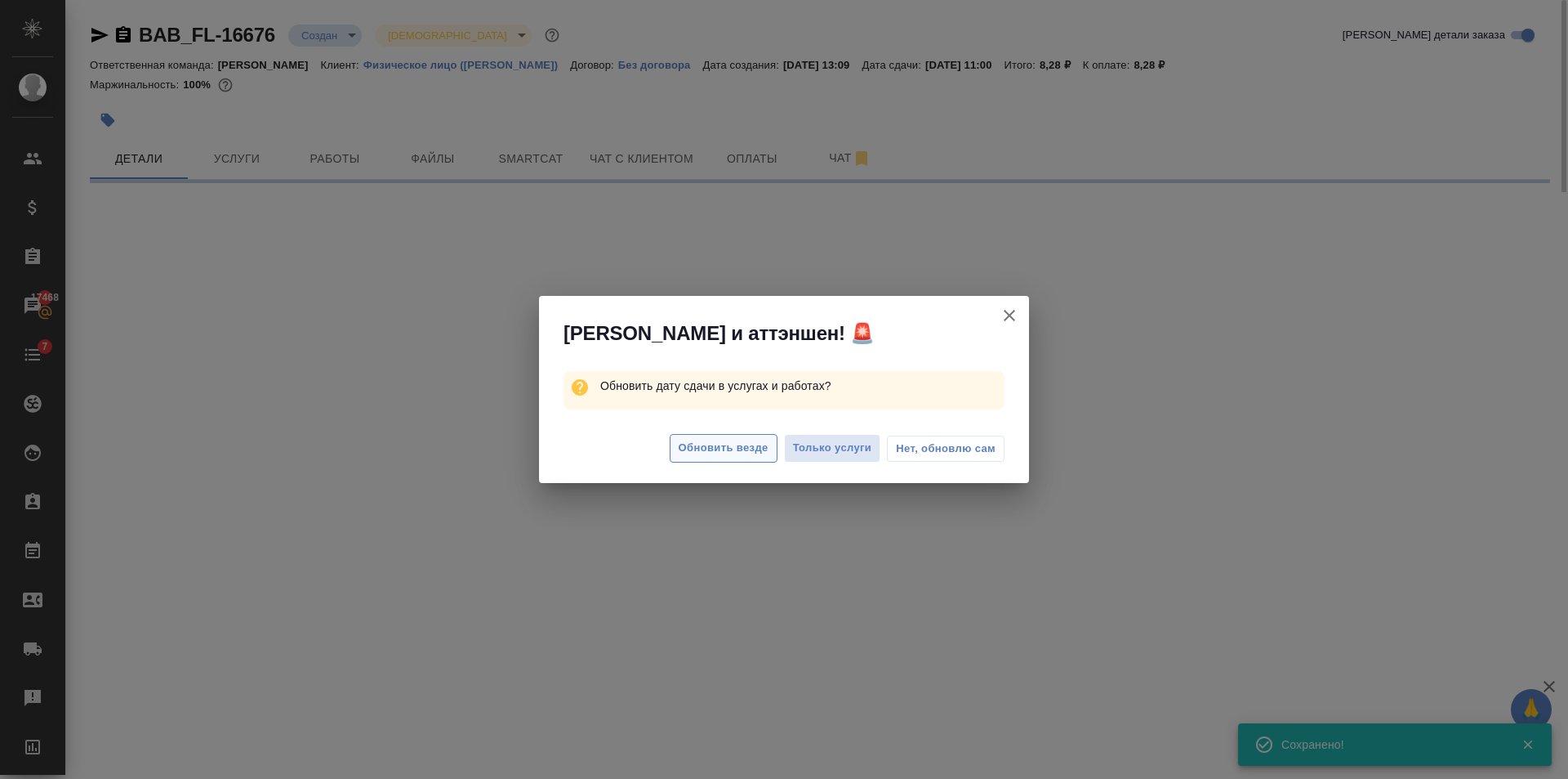
click at [751, 457] on button "Обновить везде" at bounding box center [724, 448] width 108 height 28
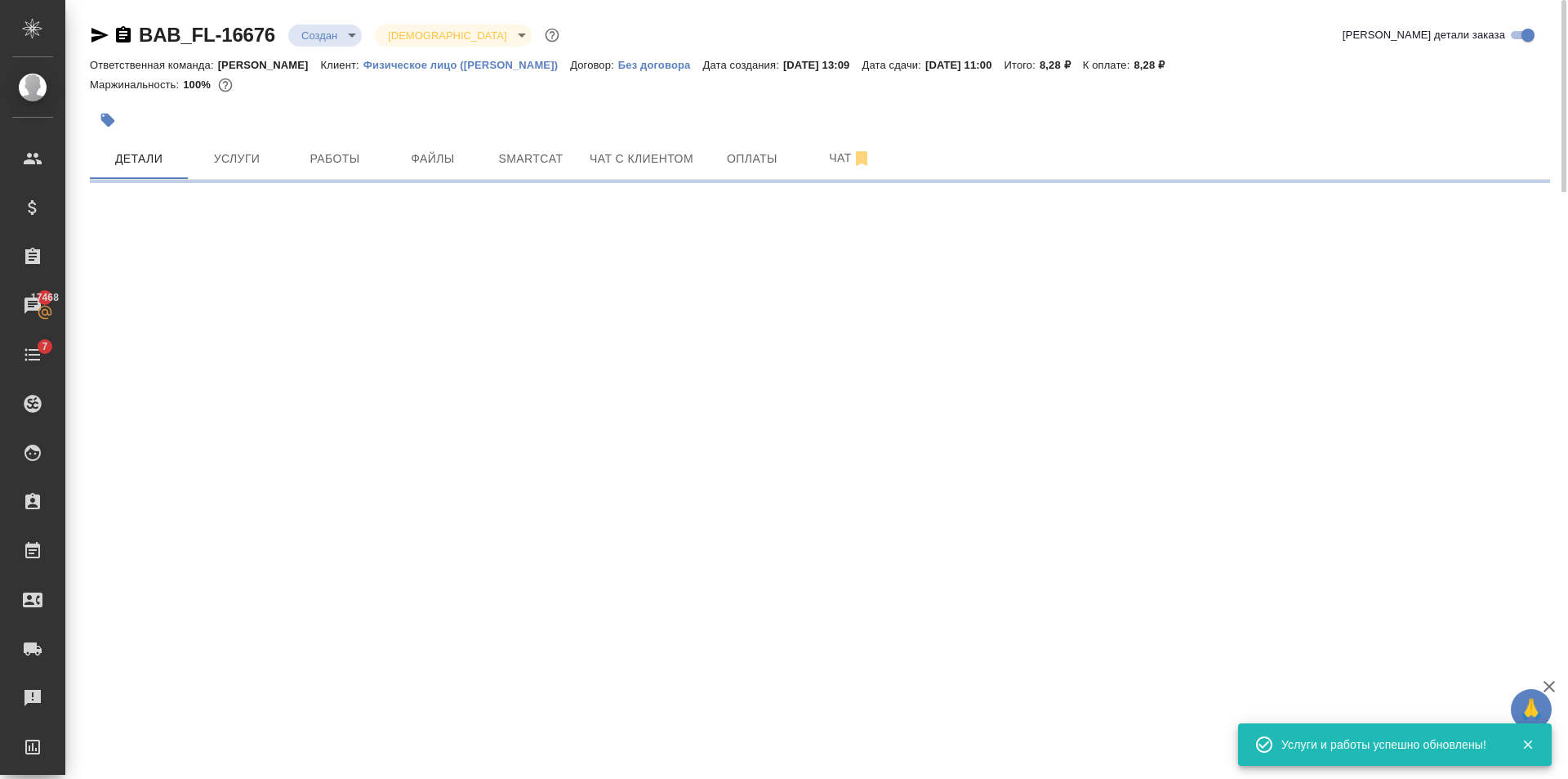
select select "RU"
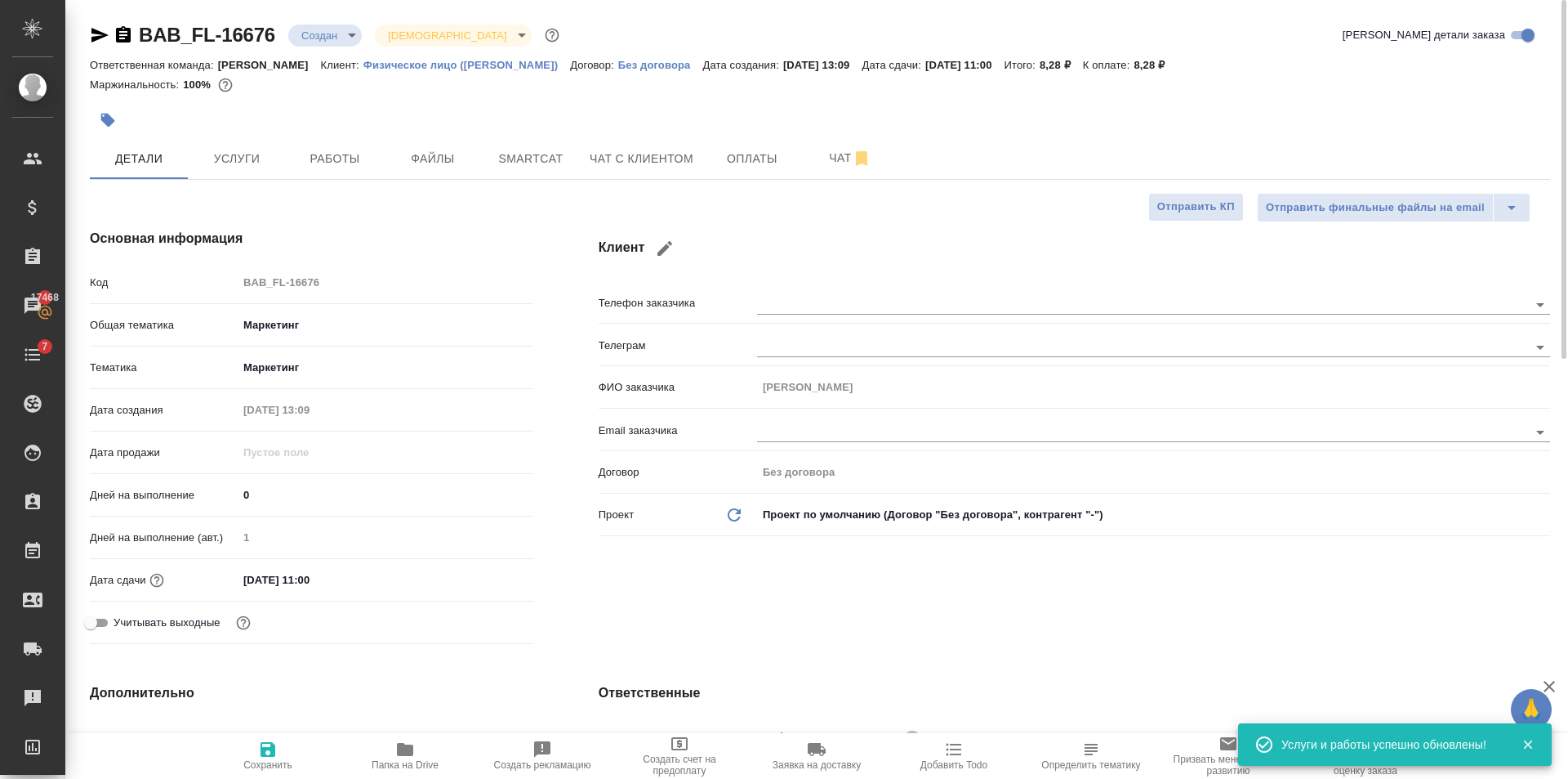
type textarea "x"
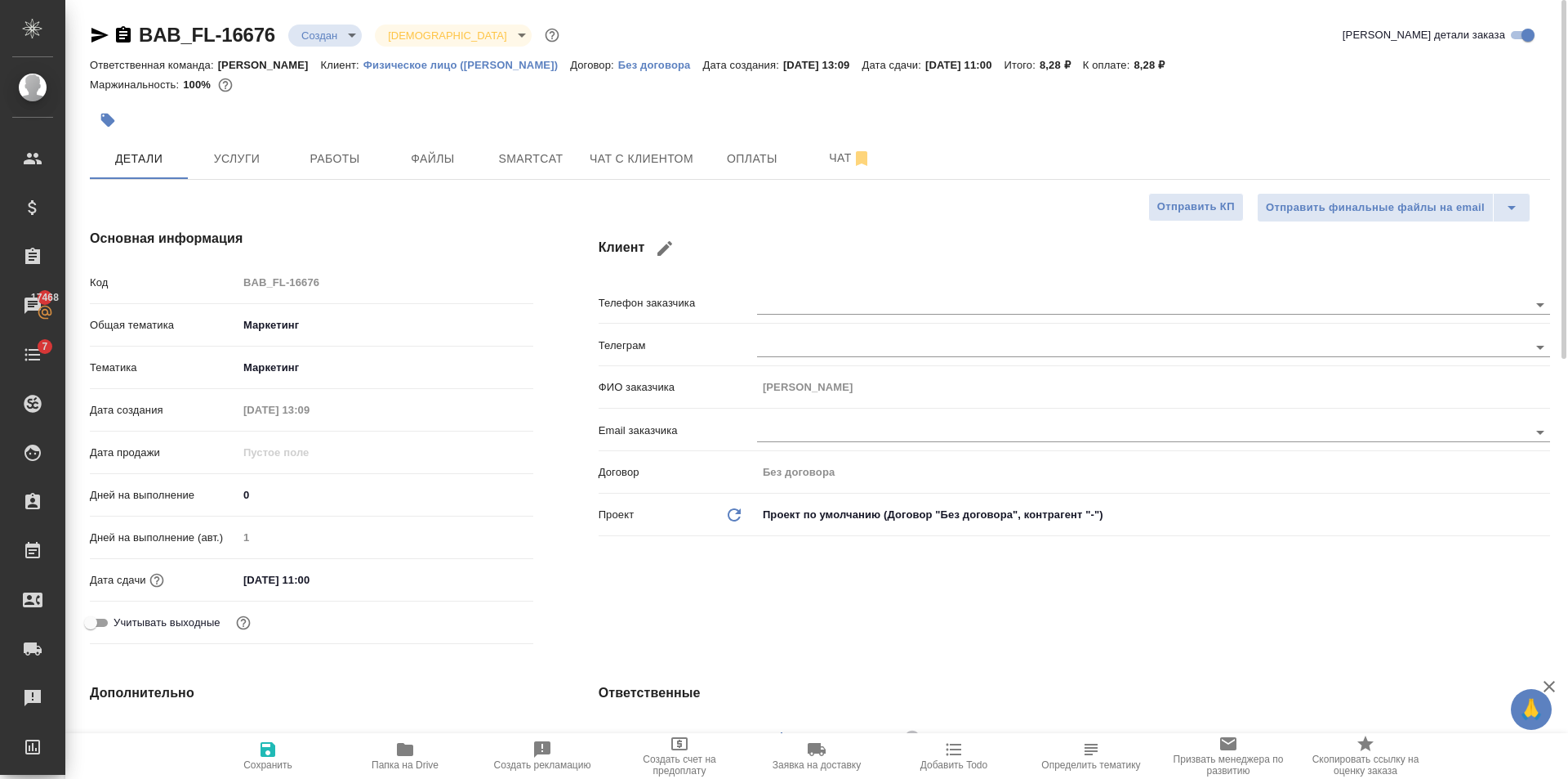
type textarea "x"
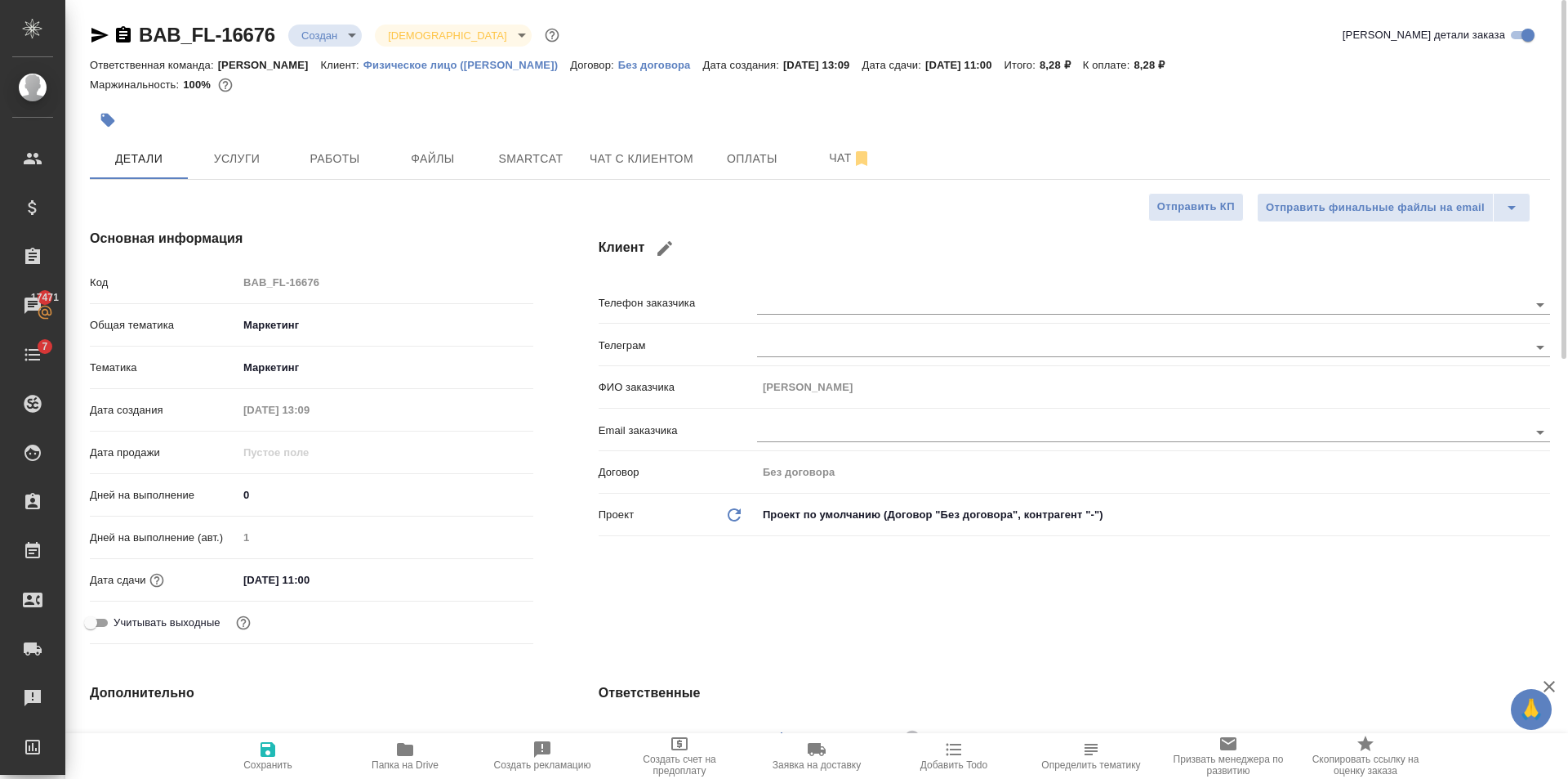
type textarea "x"
click at [281, 152] on button "Услуги" at bounding box center [237, 159] width 98 height 41
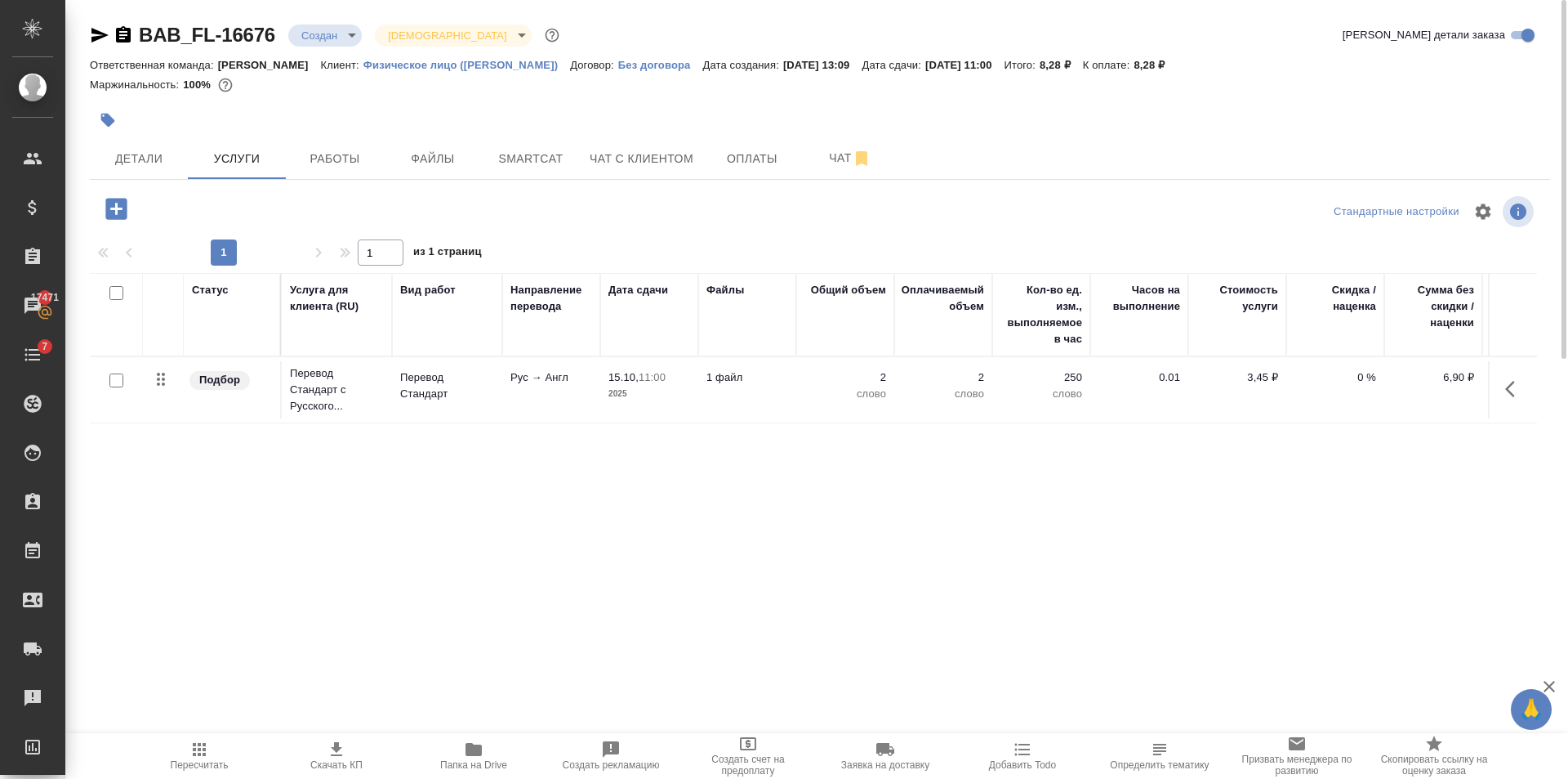
click at [114, 383] on input "checkbox" at bounding box center [117, 380] width 14 height 14
checkbox input "true"
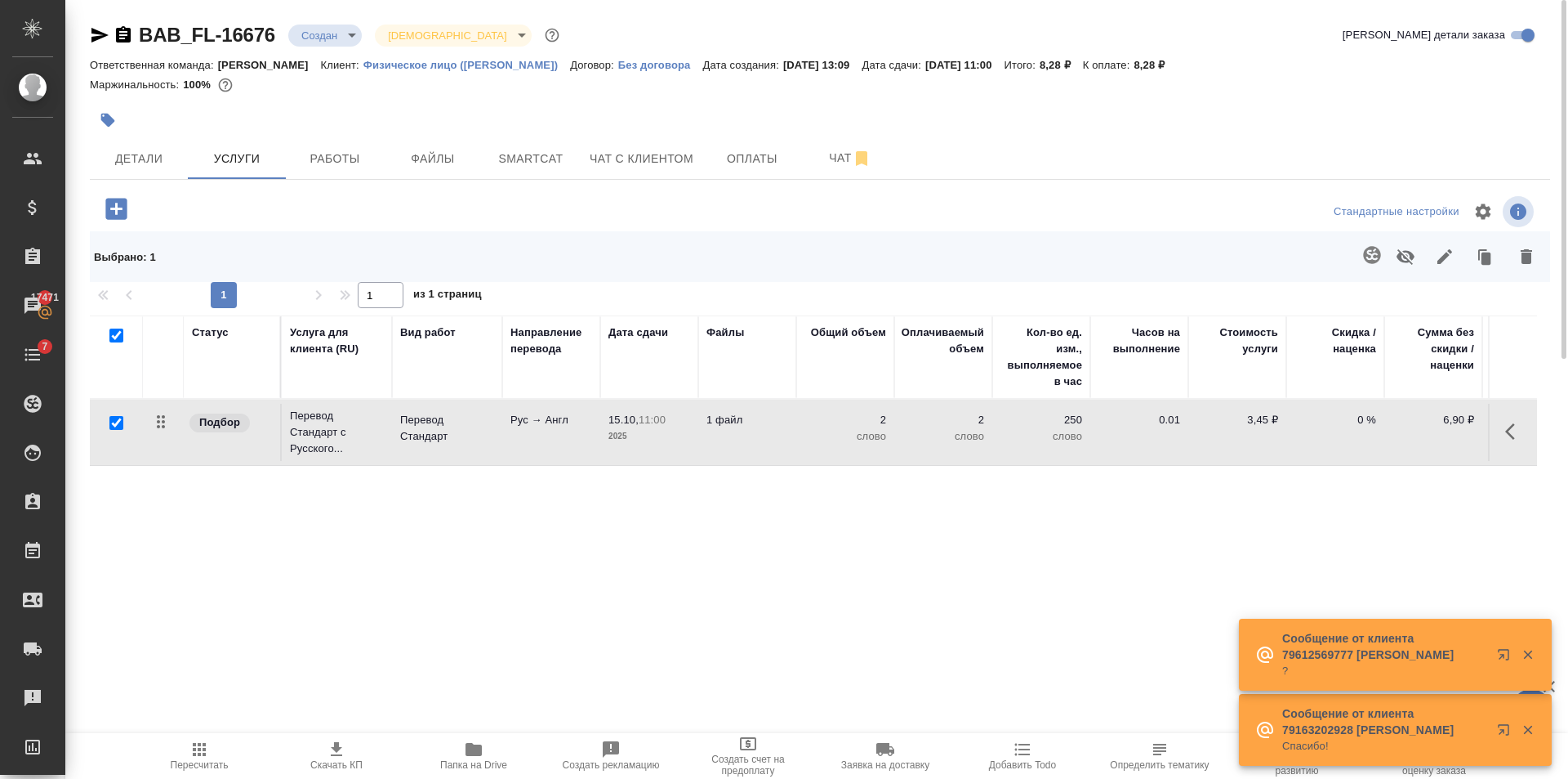
click at [1368, 255] on icon "button" at bounding box center [1371, 254] width 17 height 17
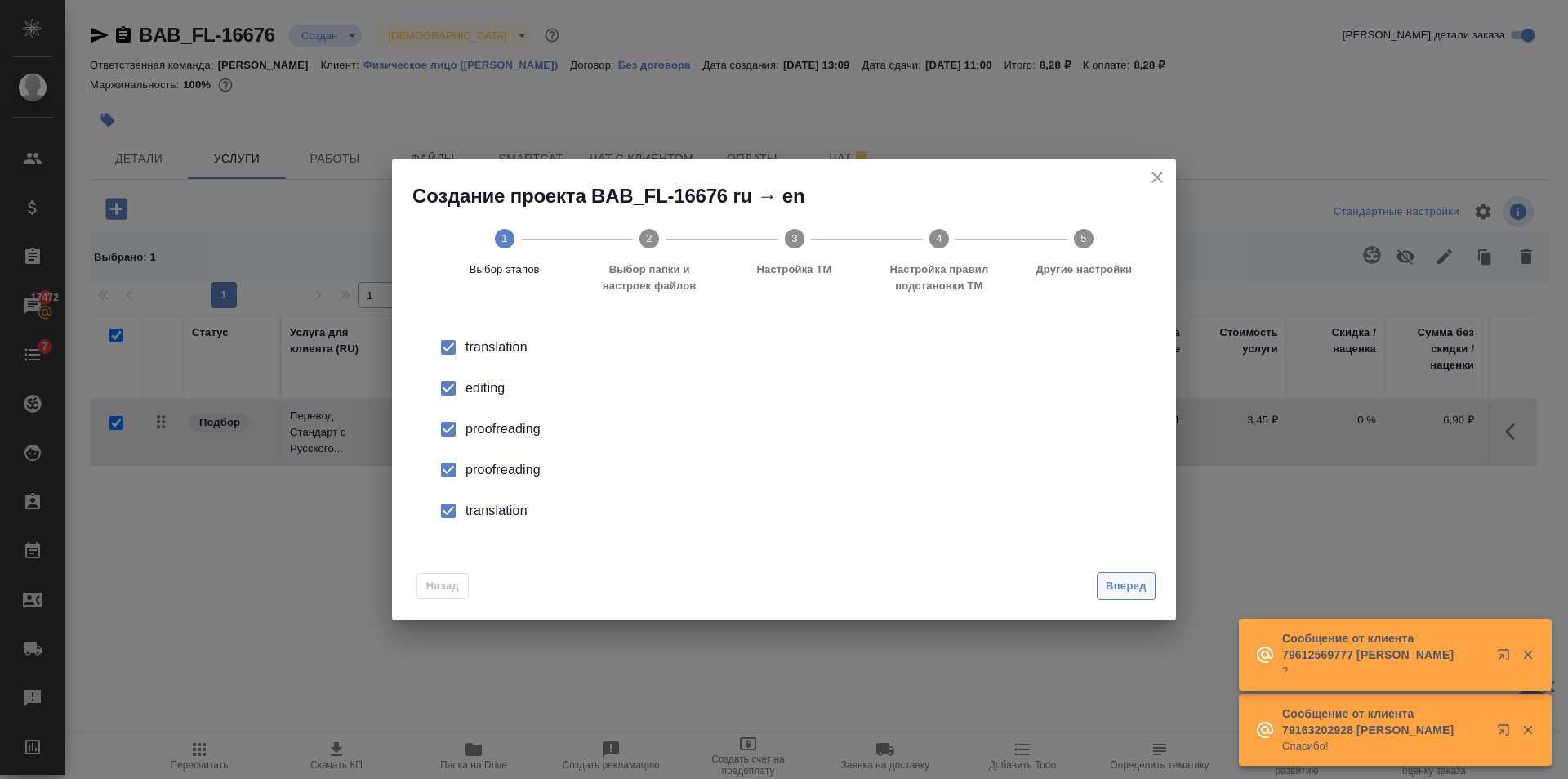
click at [1145, 588] on span "Вперед" at bounding box center [1126, 586] width 41 height 19
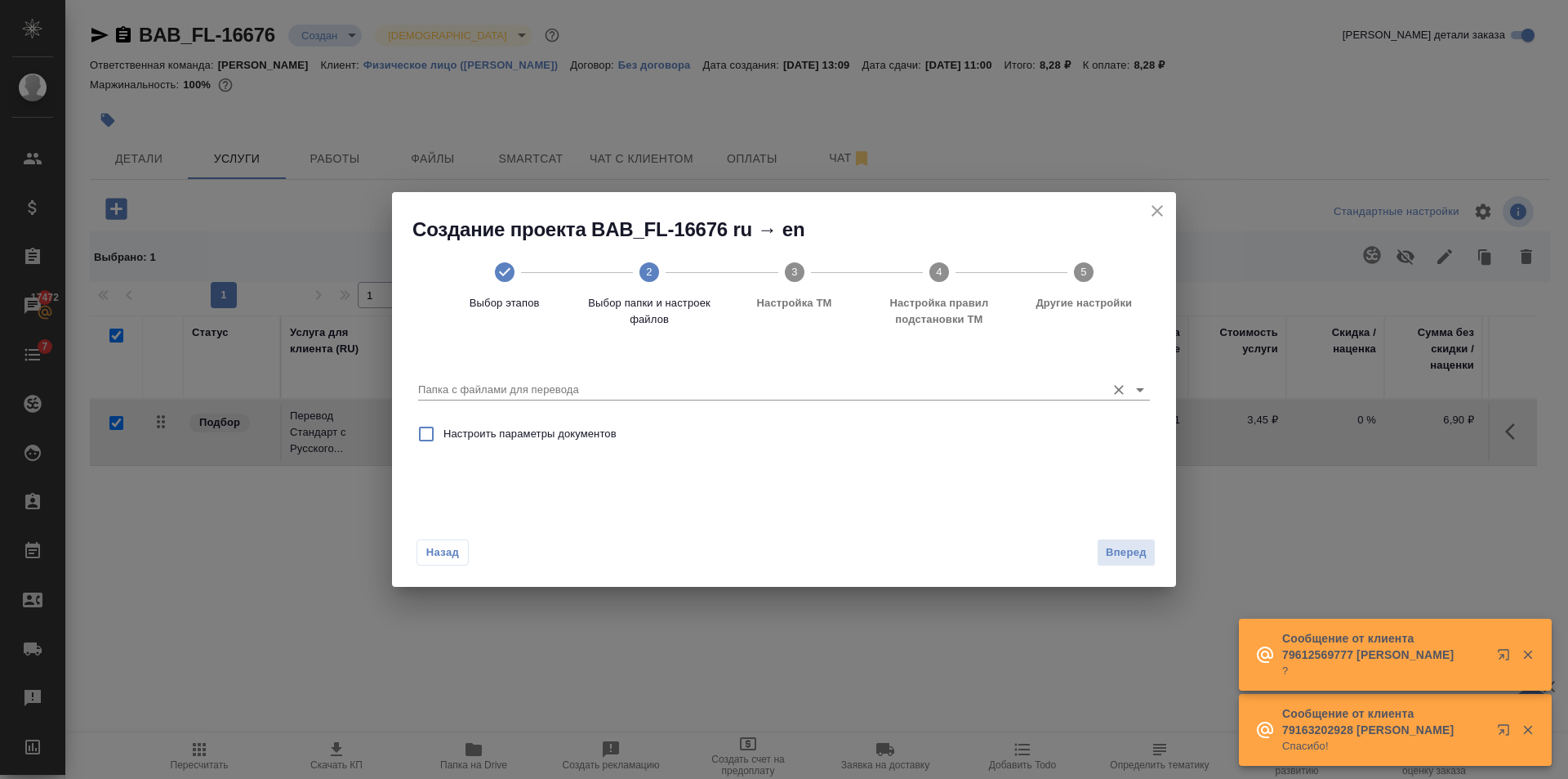
click at [1142, 382] on icon "Open" at bounding box center [1140, 390] width 19 height 19
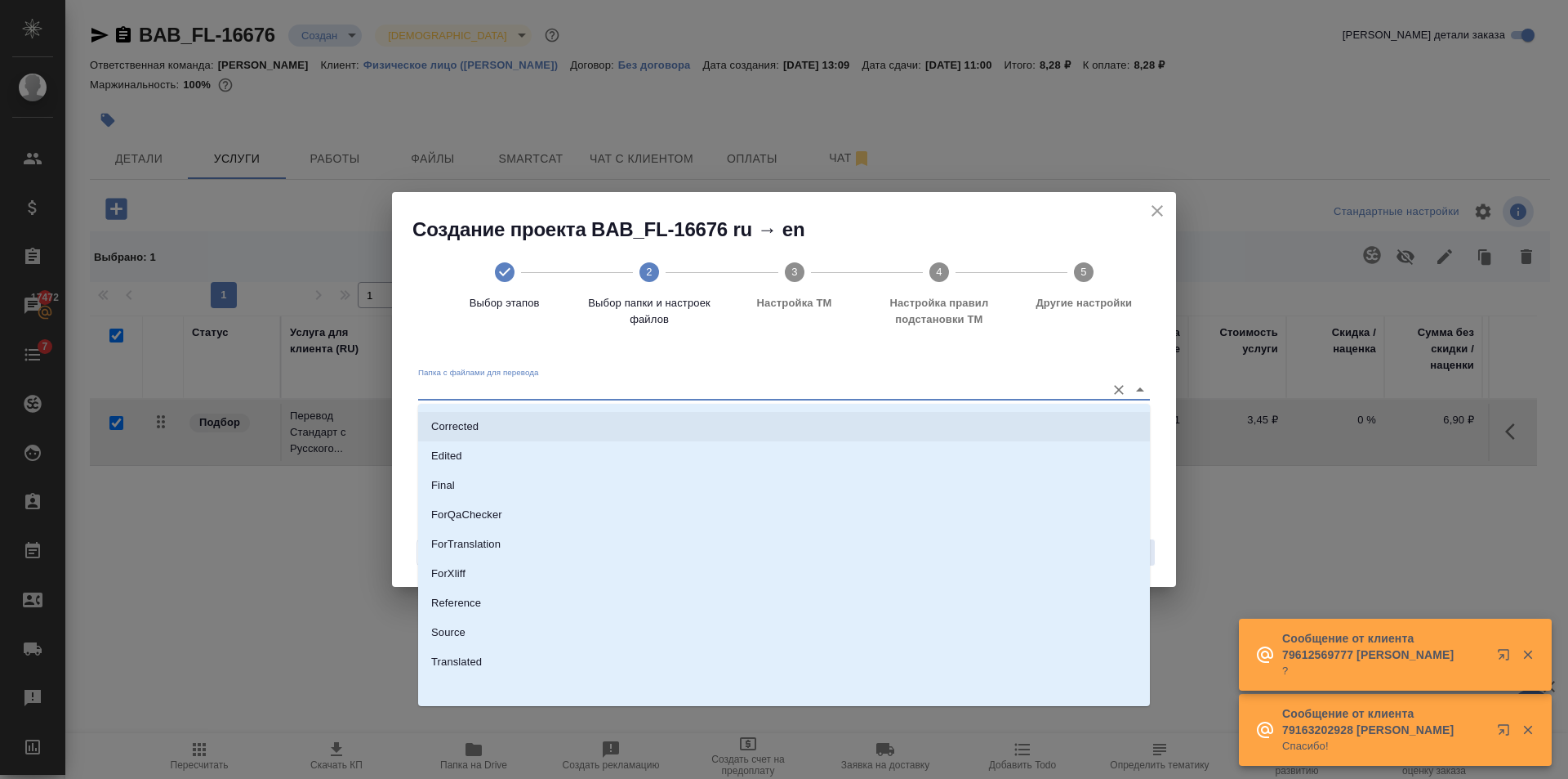
scroll to position [85, 0]
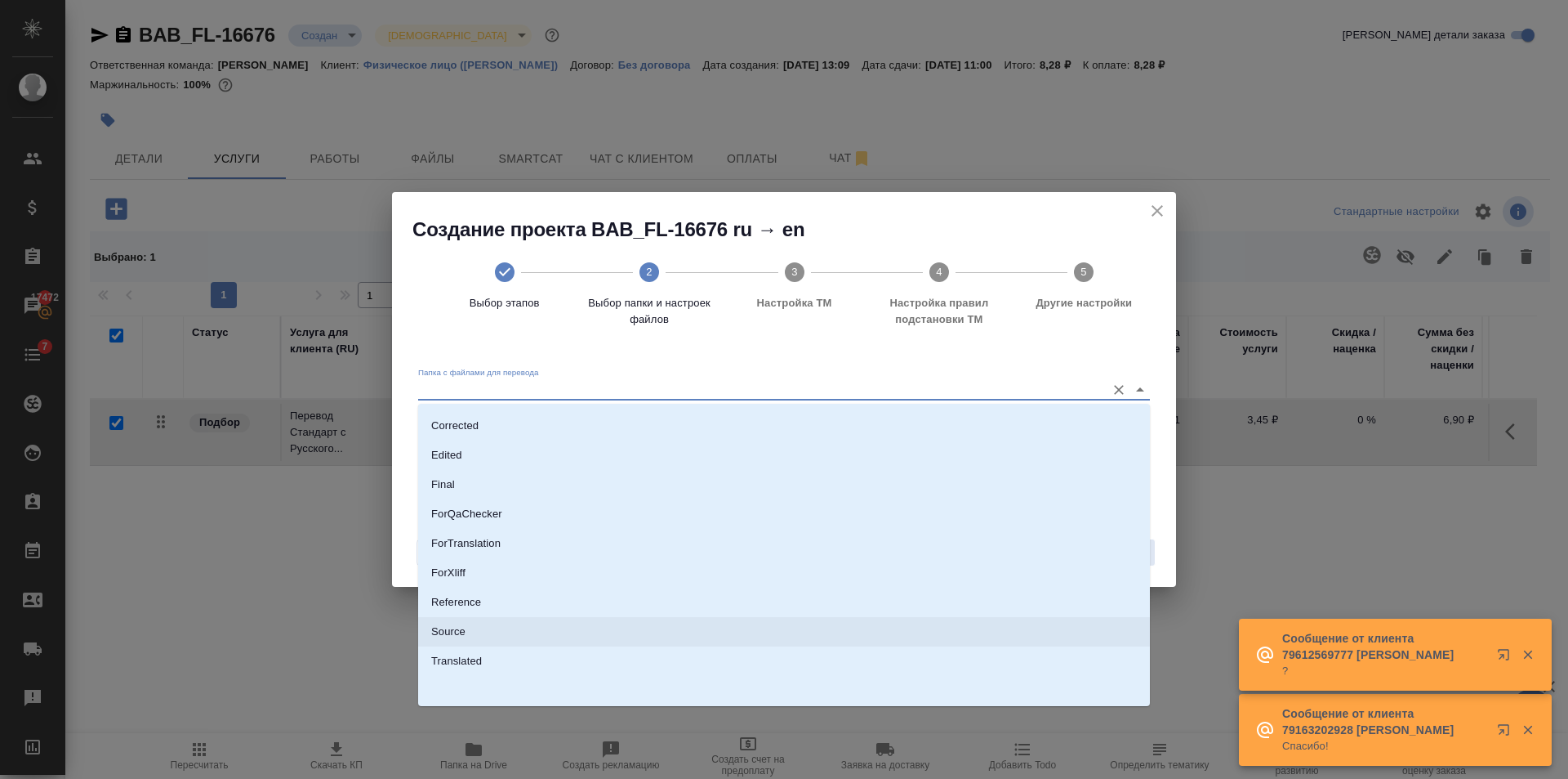
click at [517, 639] on li "Source" at bounding box center [784, 631] width 732 height 29
type input "Source"
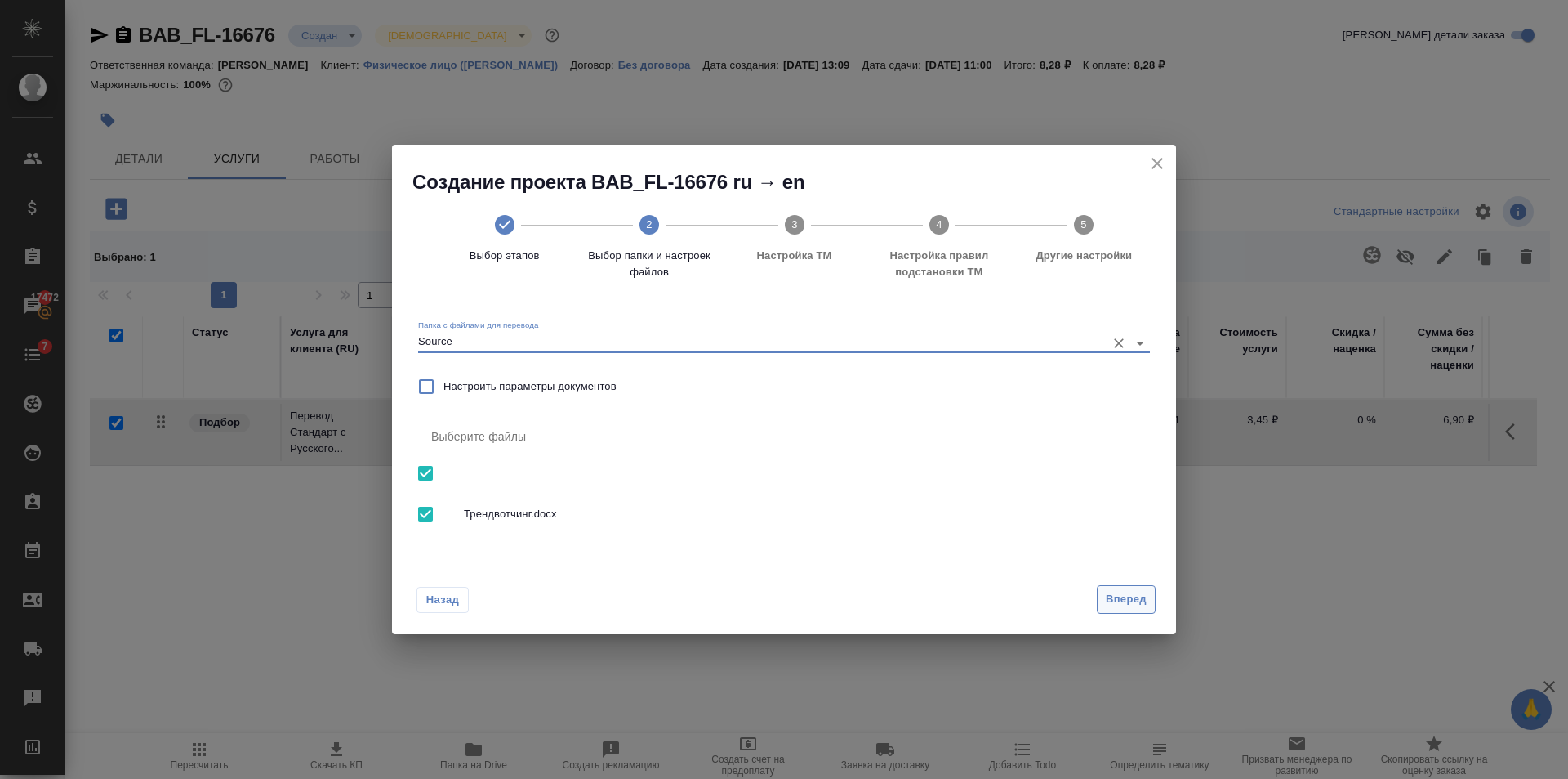
click at [1139, 599] on span "Вперед" at bounding box center [1126, 599] width 41 height 19
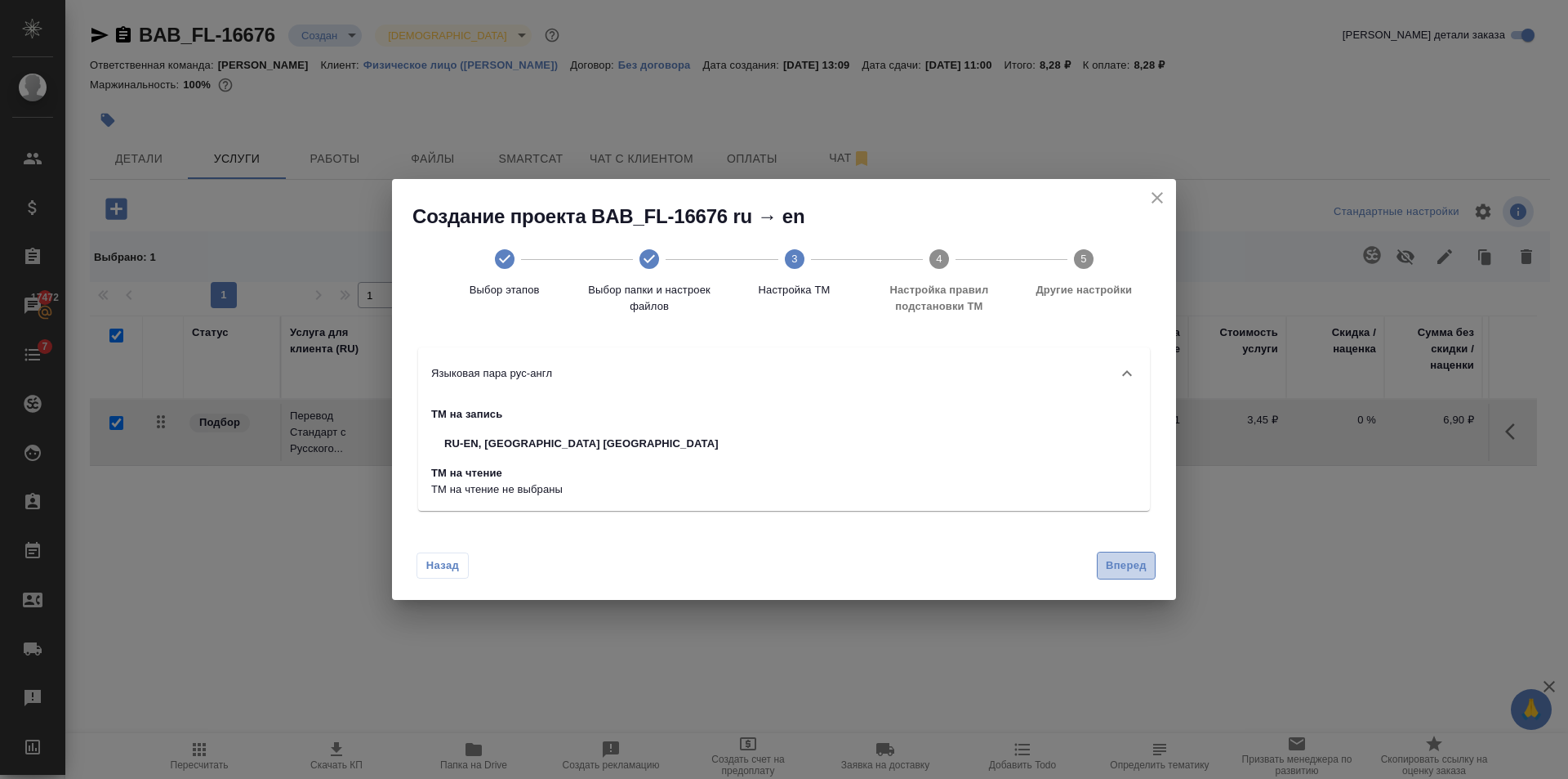
click at [1116, 558] on span "Вперед" at bounding box center [1126, 565] width 41 height 19
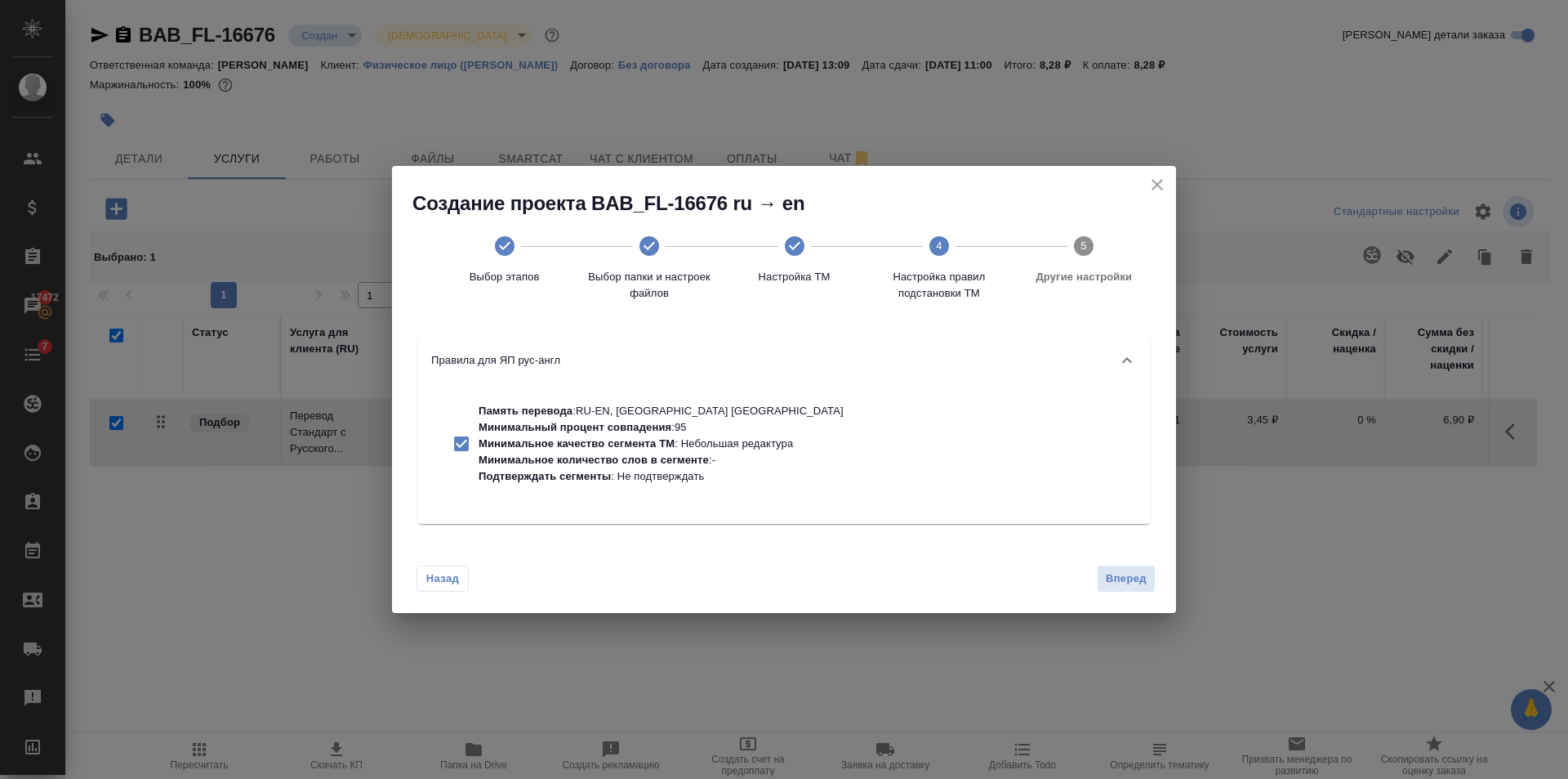
click at [1138, 584] on span "Вперед" at bounding box center [1126, 579] width 41 height 19
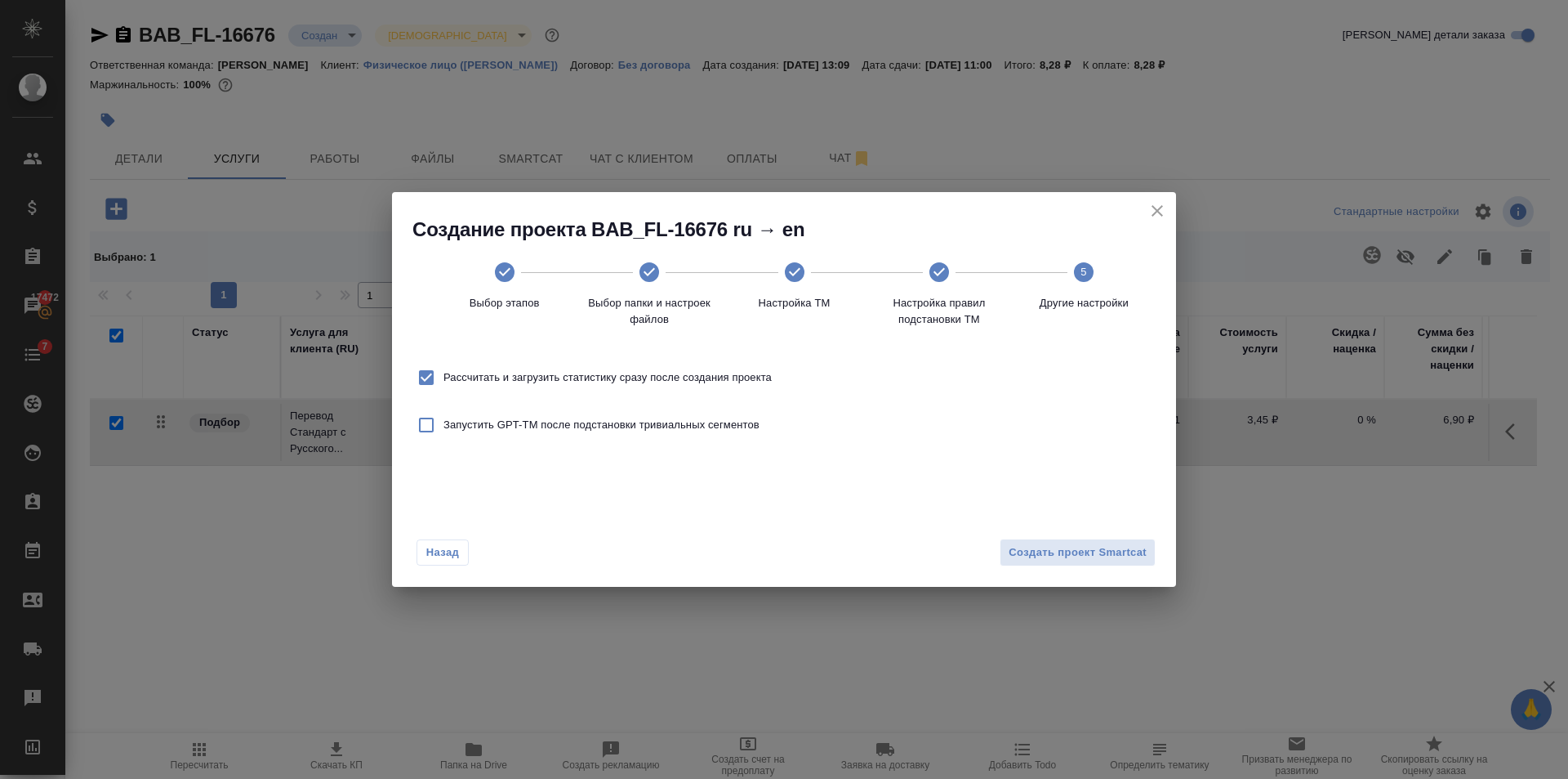
click at [518, 370] on span "Рассчитать и загрузить статистику сразу после создания проекта" at bounding box center [608, 378] width 329 height 16
click at [444, 370] on input "Рассчитать и загрузить статистику сразу после создания проекта" at bounding box center [426, 378] width 35 height 35
checkbox input "false"
click at [1025, 540] on button "Создать проект Smartcat" at bounding box center [1077, 553] width 156 height 28
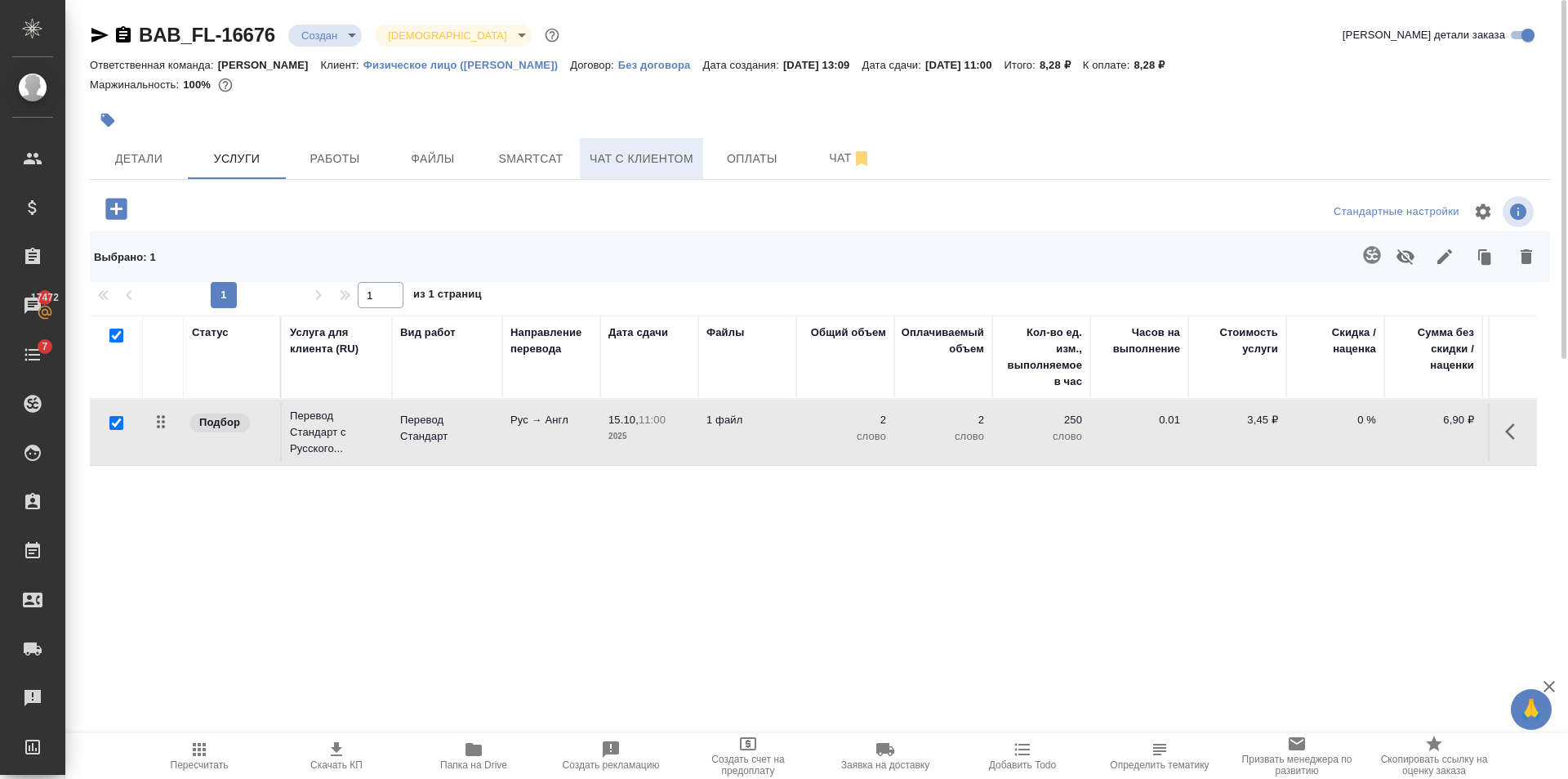
click at [628, 152] on span "Чат с клиентом" at bounding box center [641, 159] width 104 height 20
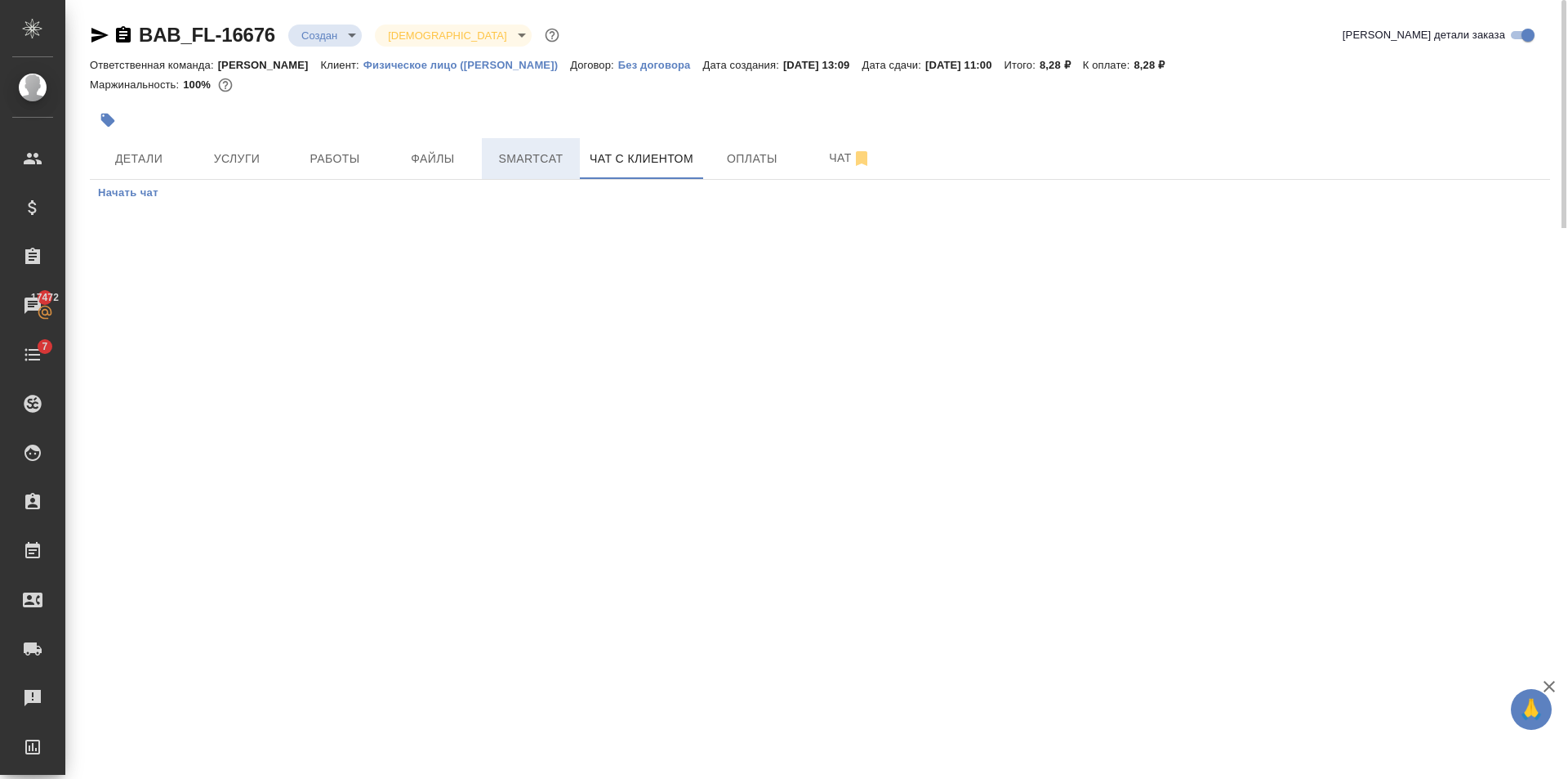
click at [551, 167] on span "Smartcat" at bounding box center [531, 159] width 79 height 20
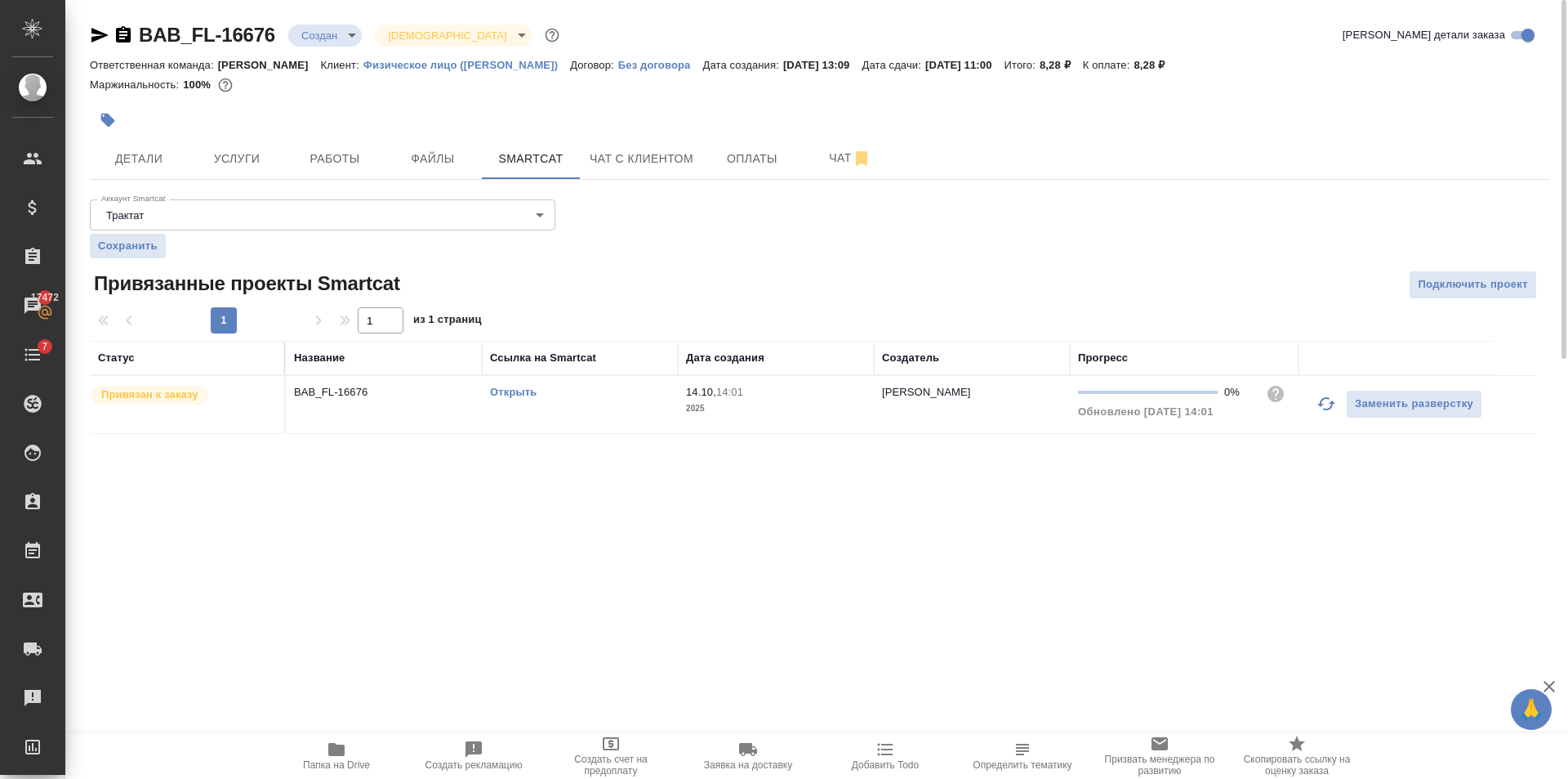
click at [516, 396] on link "Открыть" at bounding box center [513, 392] width 47 height 12
click at [232, 149] on span "Услуги" at bounding box center [237, 159] width 79 height 20
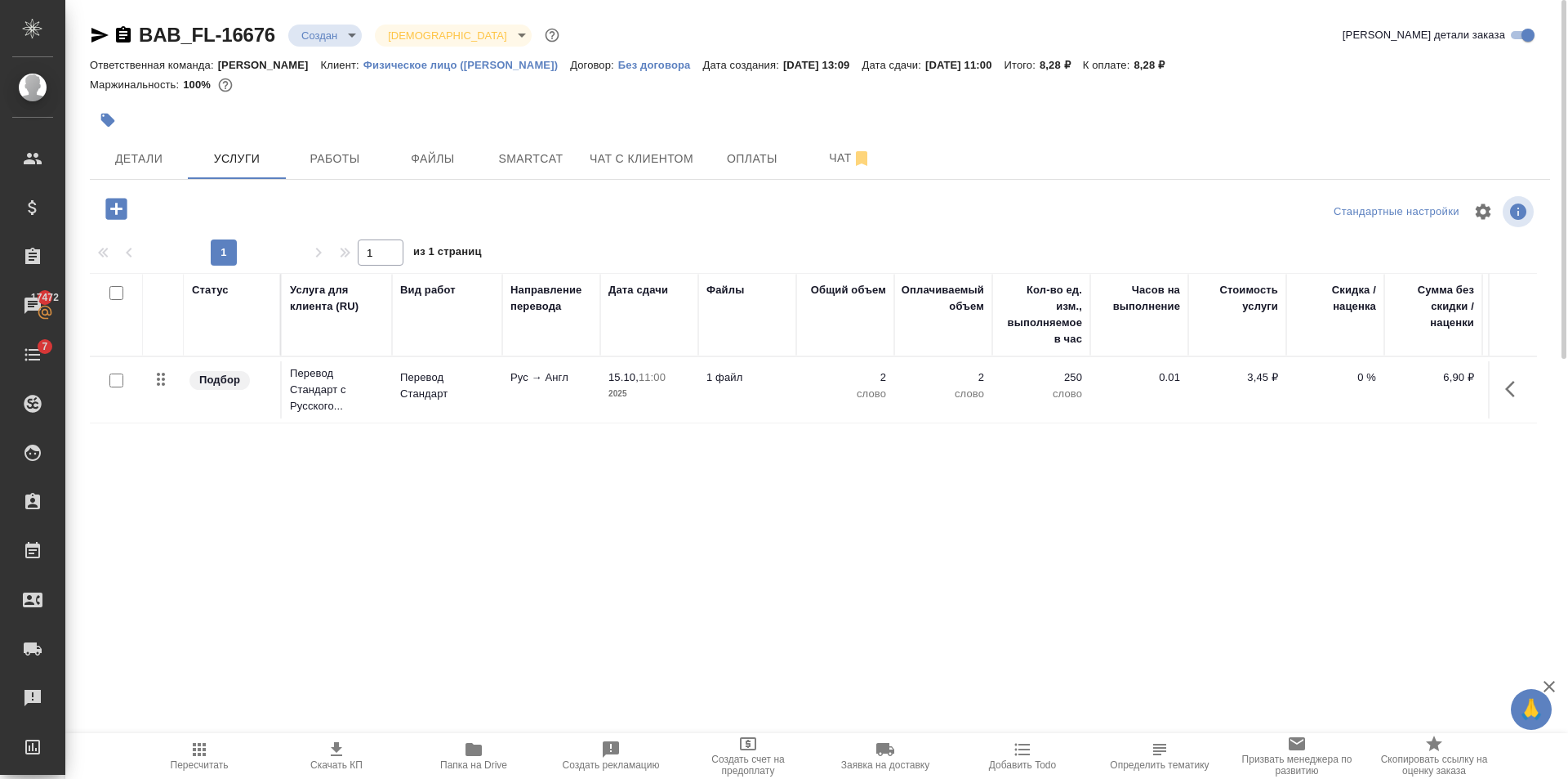
click at [591, 405] on td "Рус → Англ" at bounding box center [551, 389] width 98 height 58
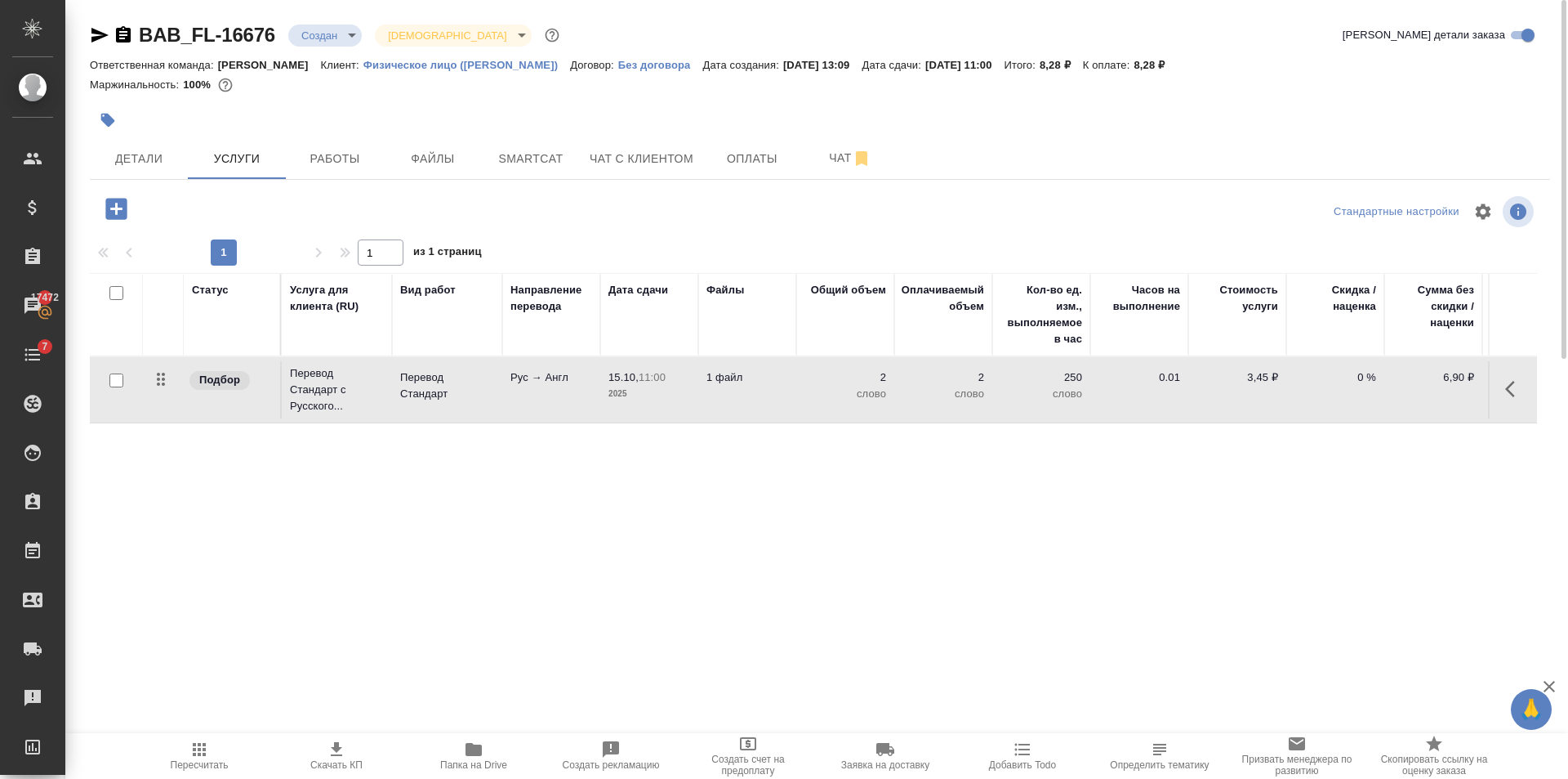
click at [591, 405] on td "Рус → Англ" at bounding box center [551, 389] width 98 height 58
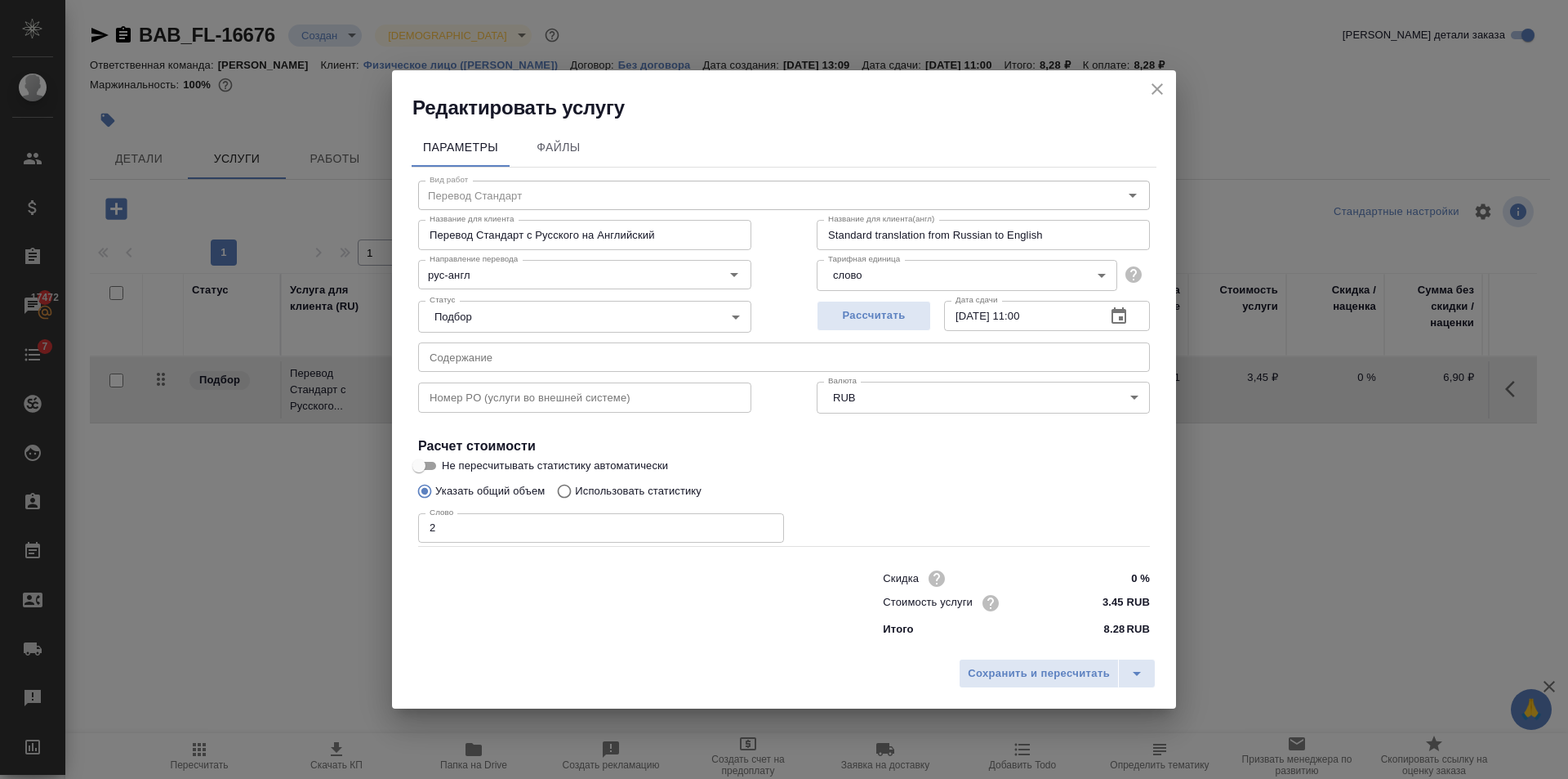
click at [508, 523] on input "2" at bounding box center [601, 527] width 366 height 29
type input "356"
click at [1122, 694] on div "Сохранить и пересчитать" at bounding box center [784, 679] width 784 height 58
click at [1088, 667] on span "Сохранить и пересчитать" at bounding box center [1038, 674] width 142 height 19
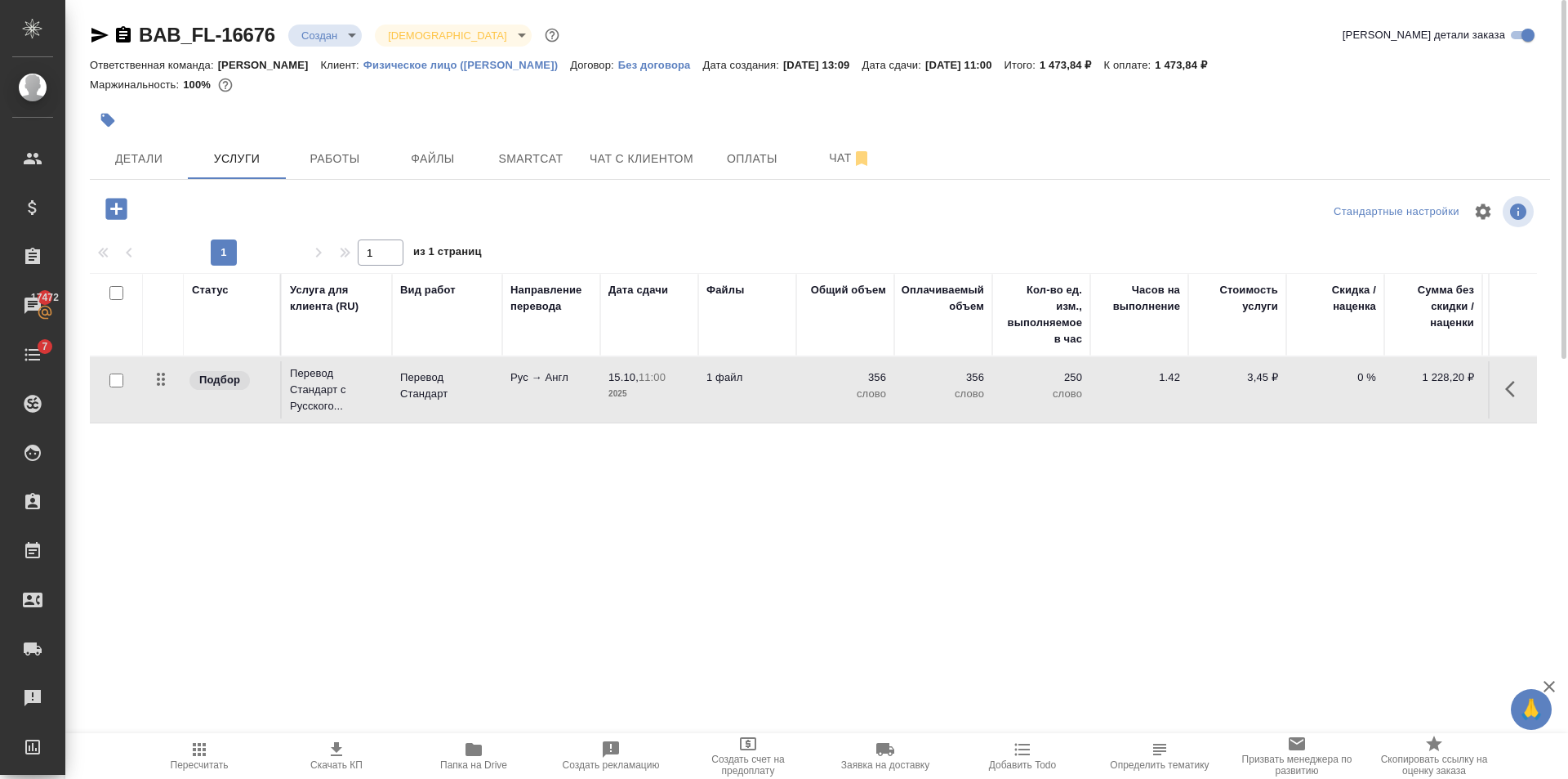
click at [94, 32] on icon "button" at bounding box center [99, 35] width 17 height 15
click at [113, 46] on div "BAB_FL-16676 Создан new Святая троица holyTrinity" at bounding box center [326, 35] width 473 height 27
drag, startPoint x: 279, startPoint y: 48, endPoint x: 142, endPoint y: 50, distance: 137.0
click at [142, 50] on div "BAB_FL-16676 Создан new Святая троица holyTrinity Кратко детали заказа" at bounding box center [819, 38] width 1460 height 33
copy link "BAB_FL-16676"
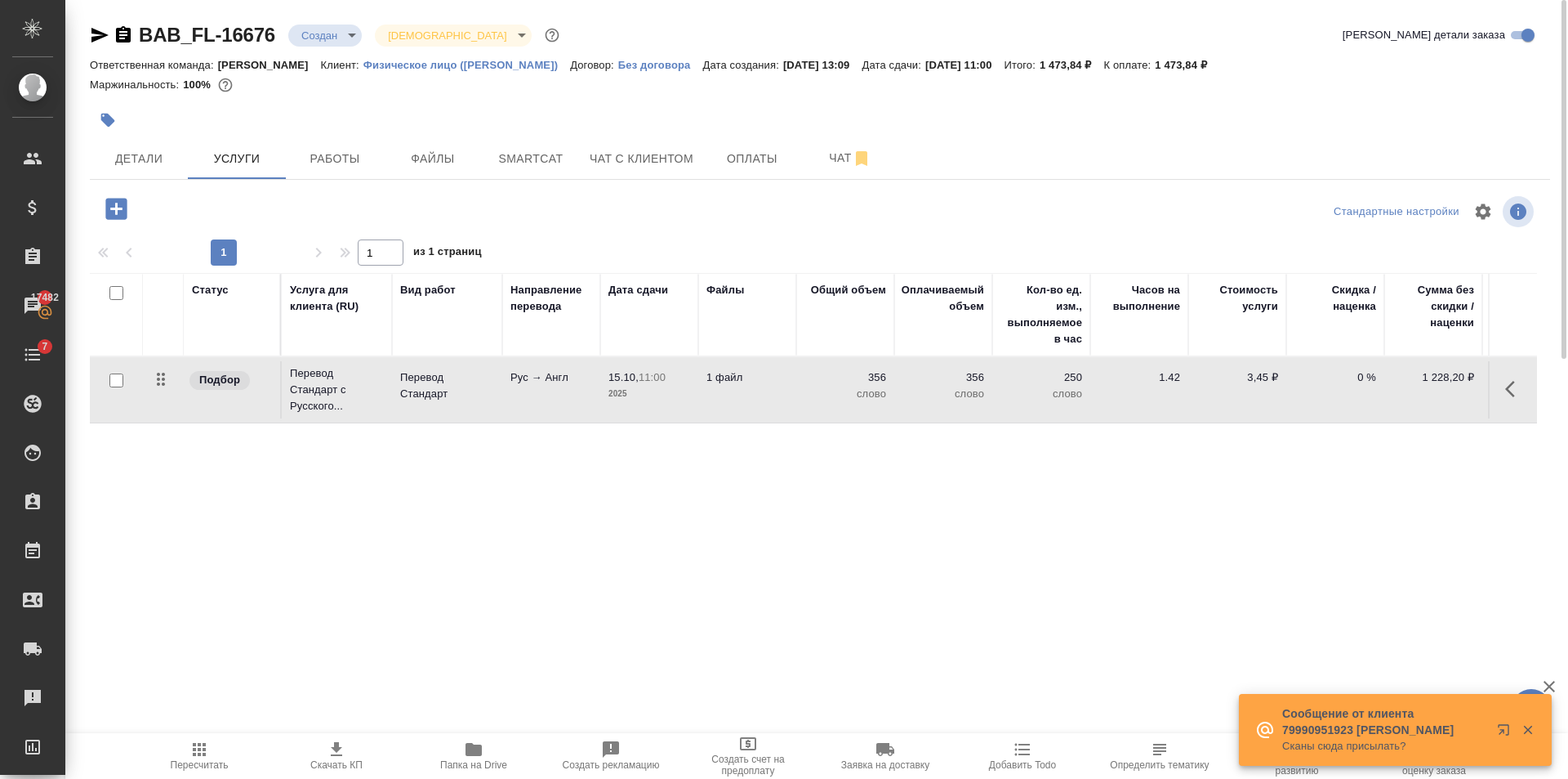
click at [371, 102] on div at bounding box center [576, 120] width 974 height 36
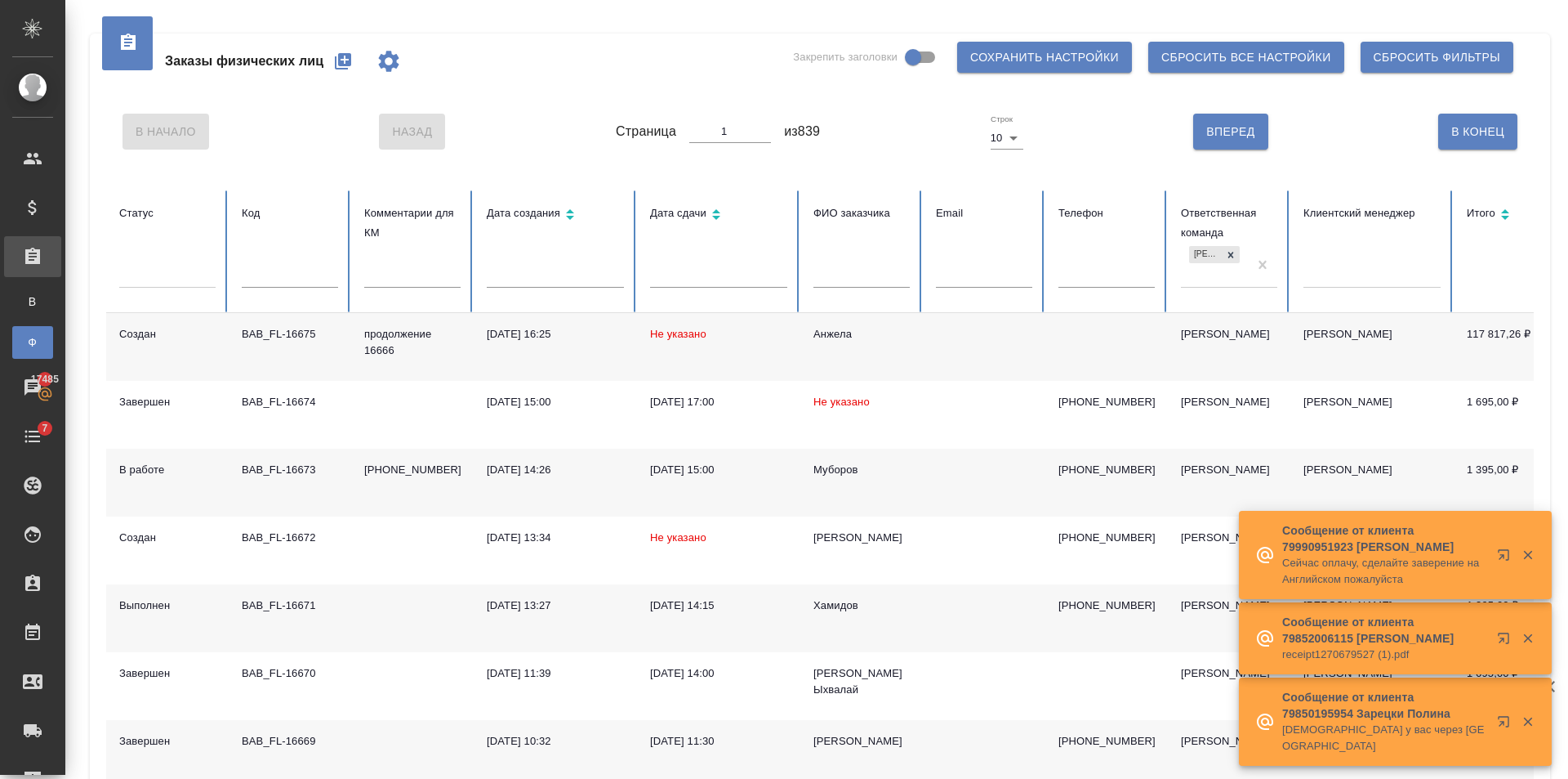
click at [330, 58] on button "button" at bounding box center [343, 61] width 39 height 39
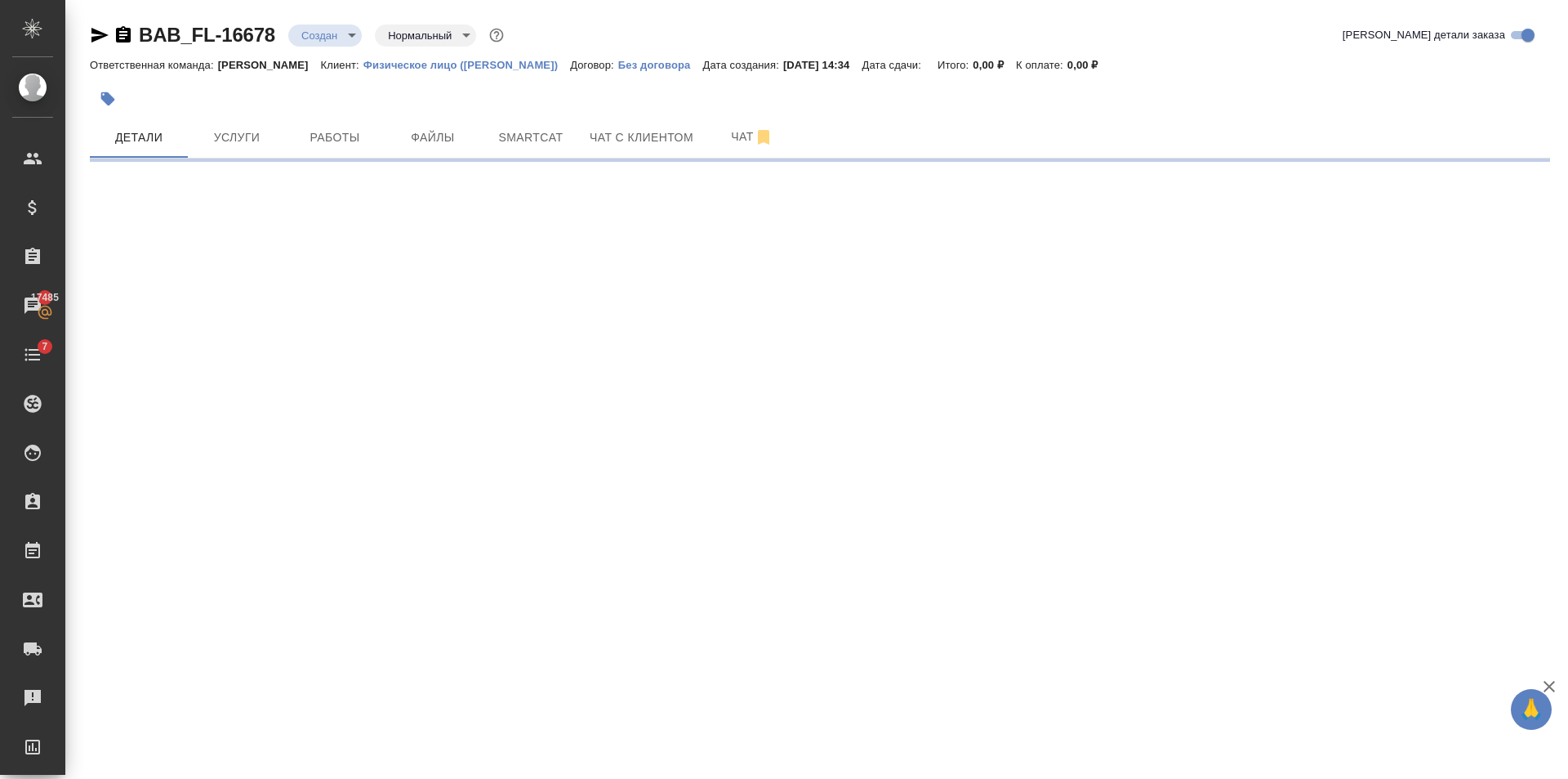
select select "RU"
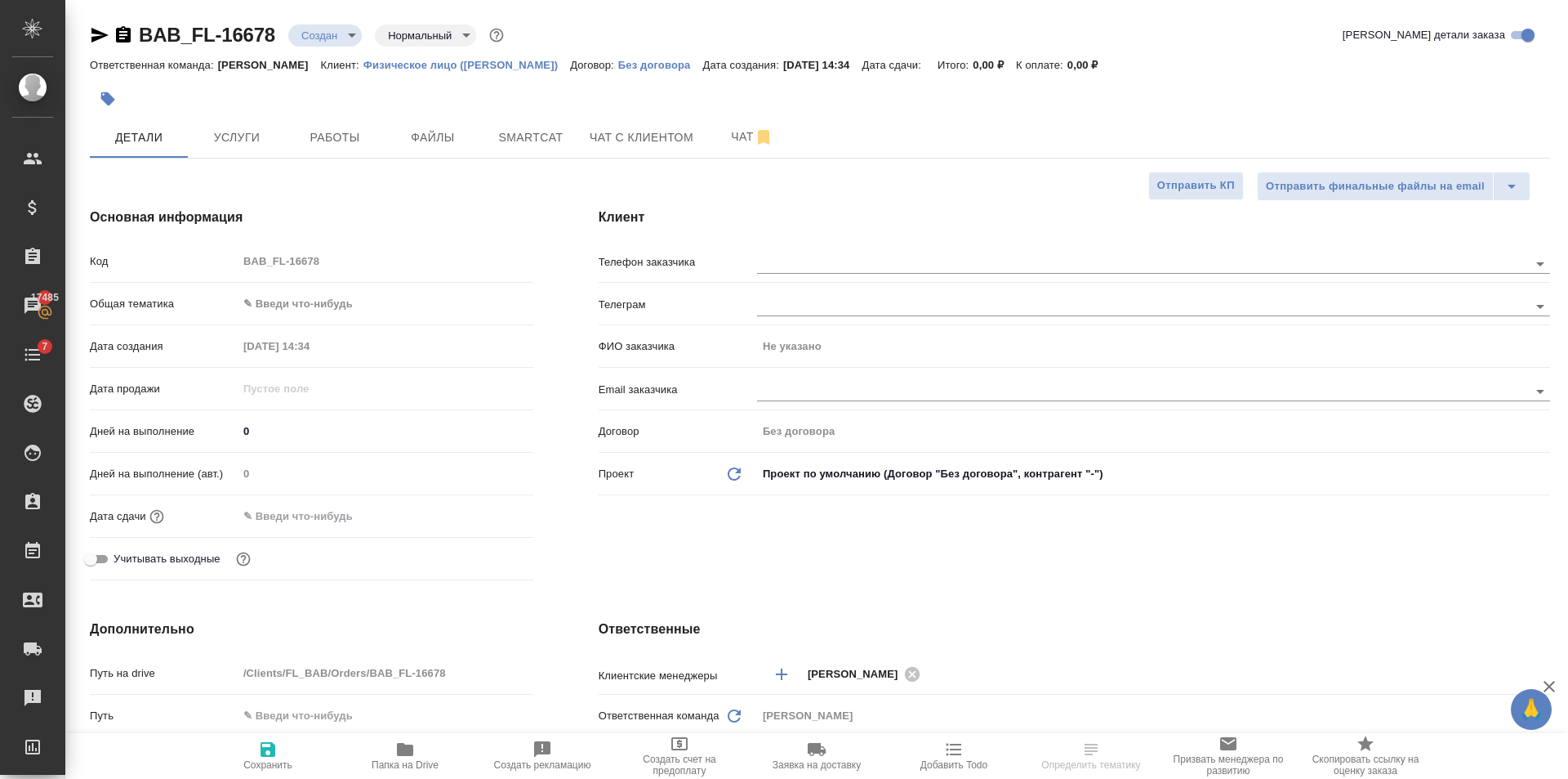
type textarea "x"
click at [353, 329] on div "Общая тематика ✎ Введи что-нибудь" at bounding box center [311, 310] width 444 height 43
click at [347, 303] on body "🙏 .cls-1 fill:#fff; AWATERA Golubev Dmitry Клиенты Спецификации Заказы 17485 Ча…" at bounding box center [784, 389] width 1568 height 779
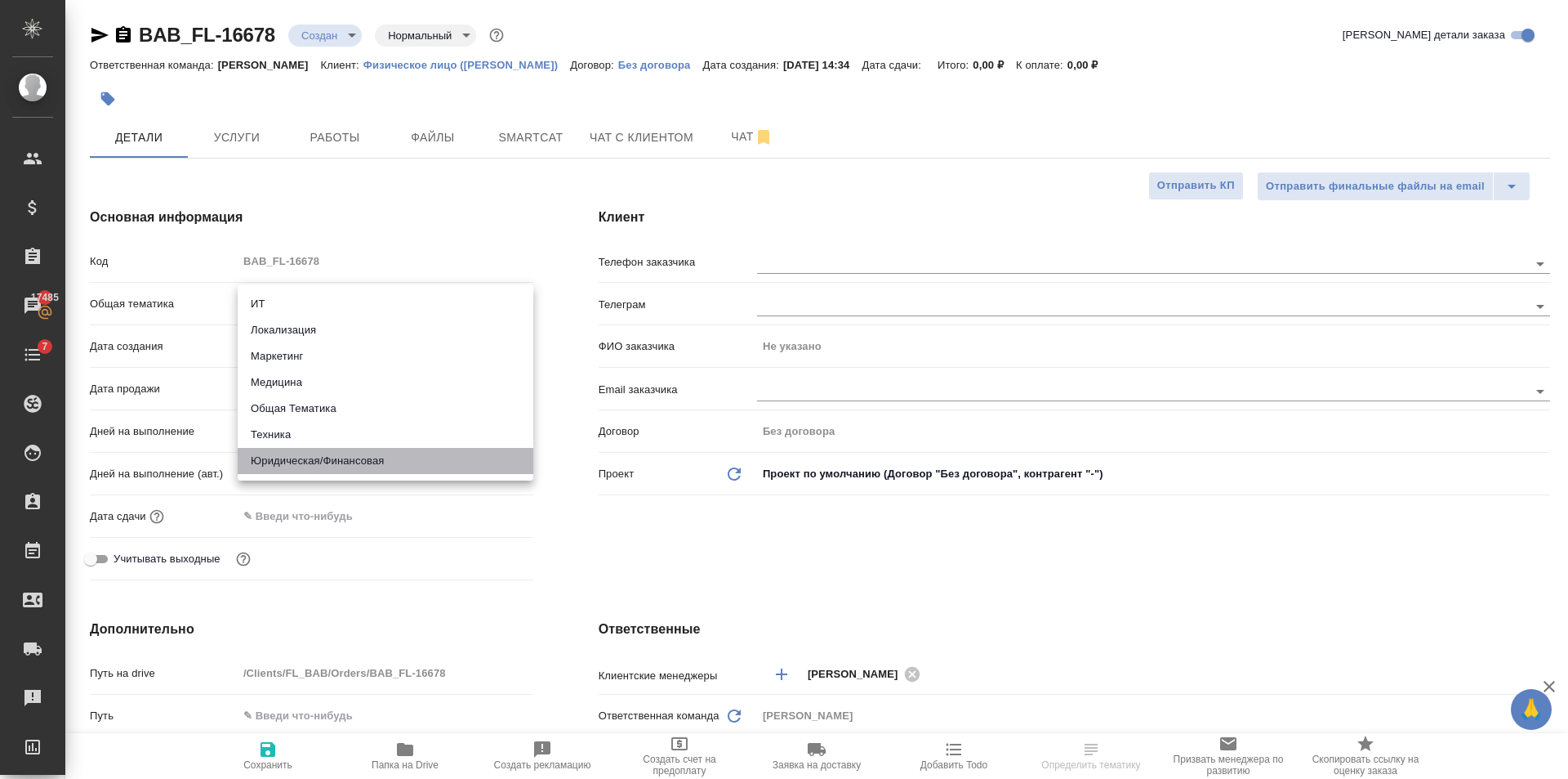
click at [352, 469] on li "Юридическая/Финансовая" at bounding box center [385, 461] width 296 height 27
type input "yr-fn"
type textarea "x"
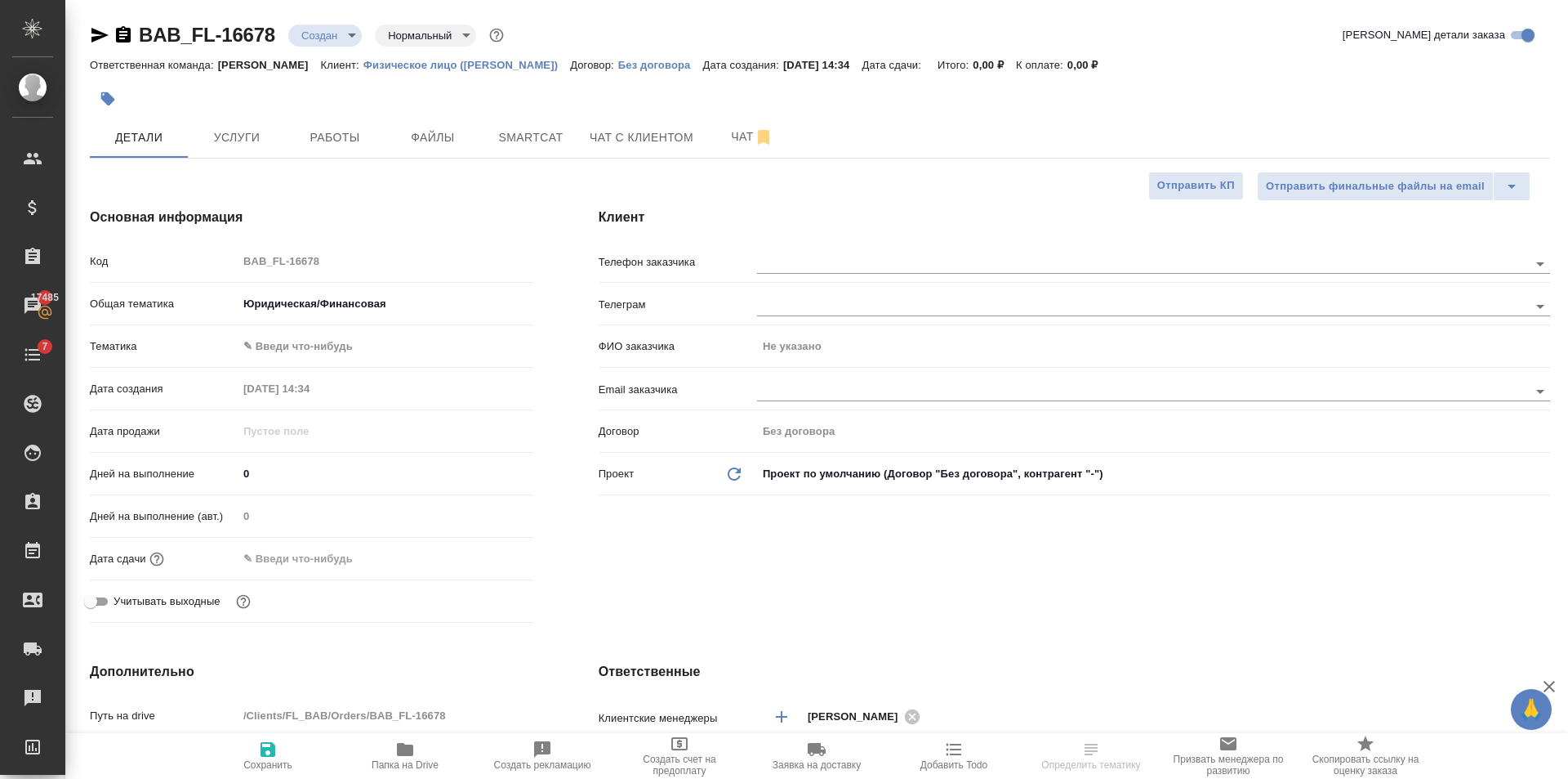
click at [320, 349] on body "🙏 .cls-1 fill:#fff; AWATERA Golubev Dmitry Клиенты Спецификации Заказы 17485 Ча…" at bounding box center [784, 389] width 1568 height 779
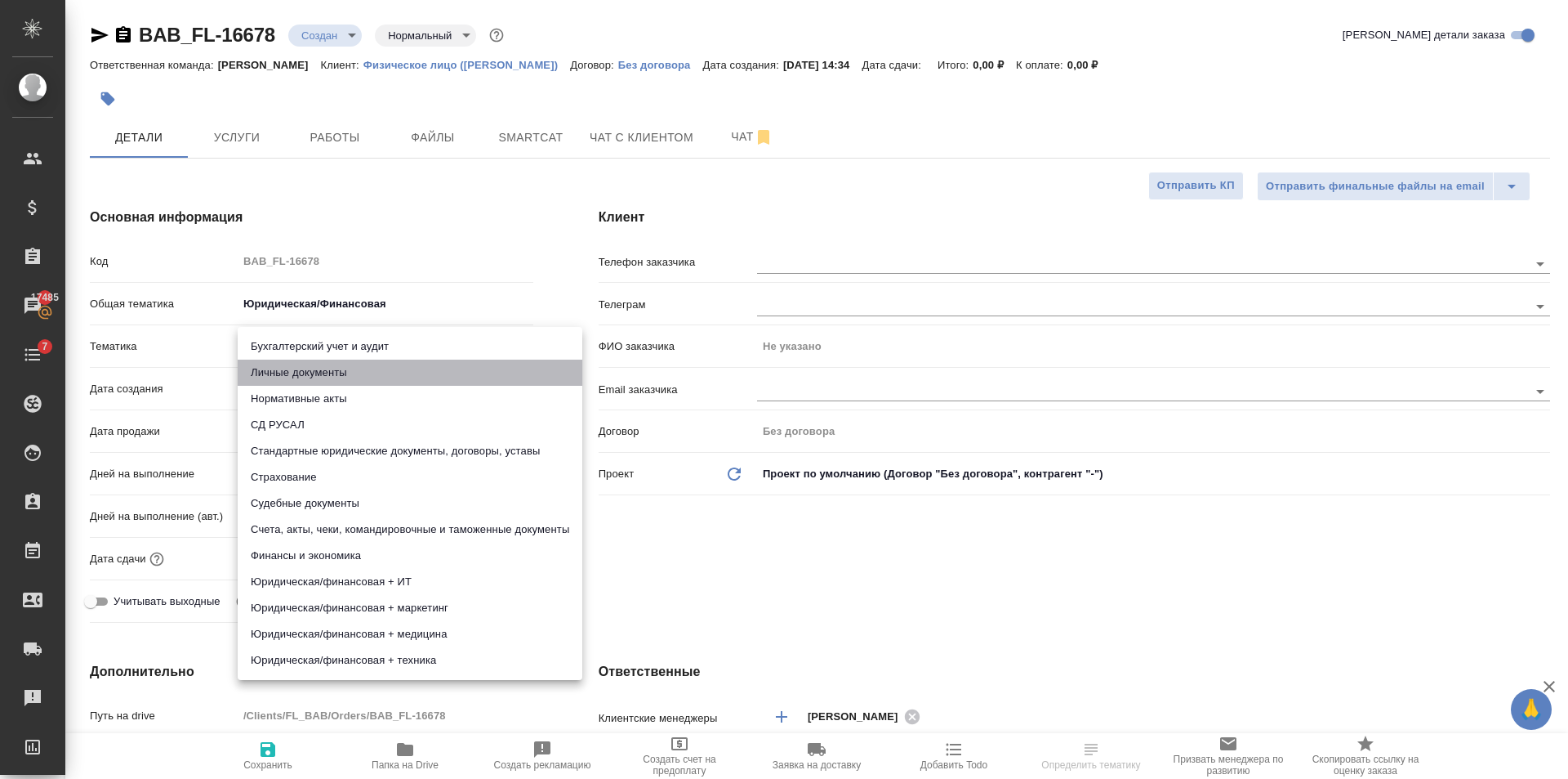
click at [322, 376] on li "Личные документы" at bounding box center [409, 373] width 345 height 27
type textarea "x"
type input "5a8b8b956a9677013d343cfe"
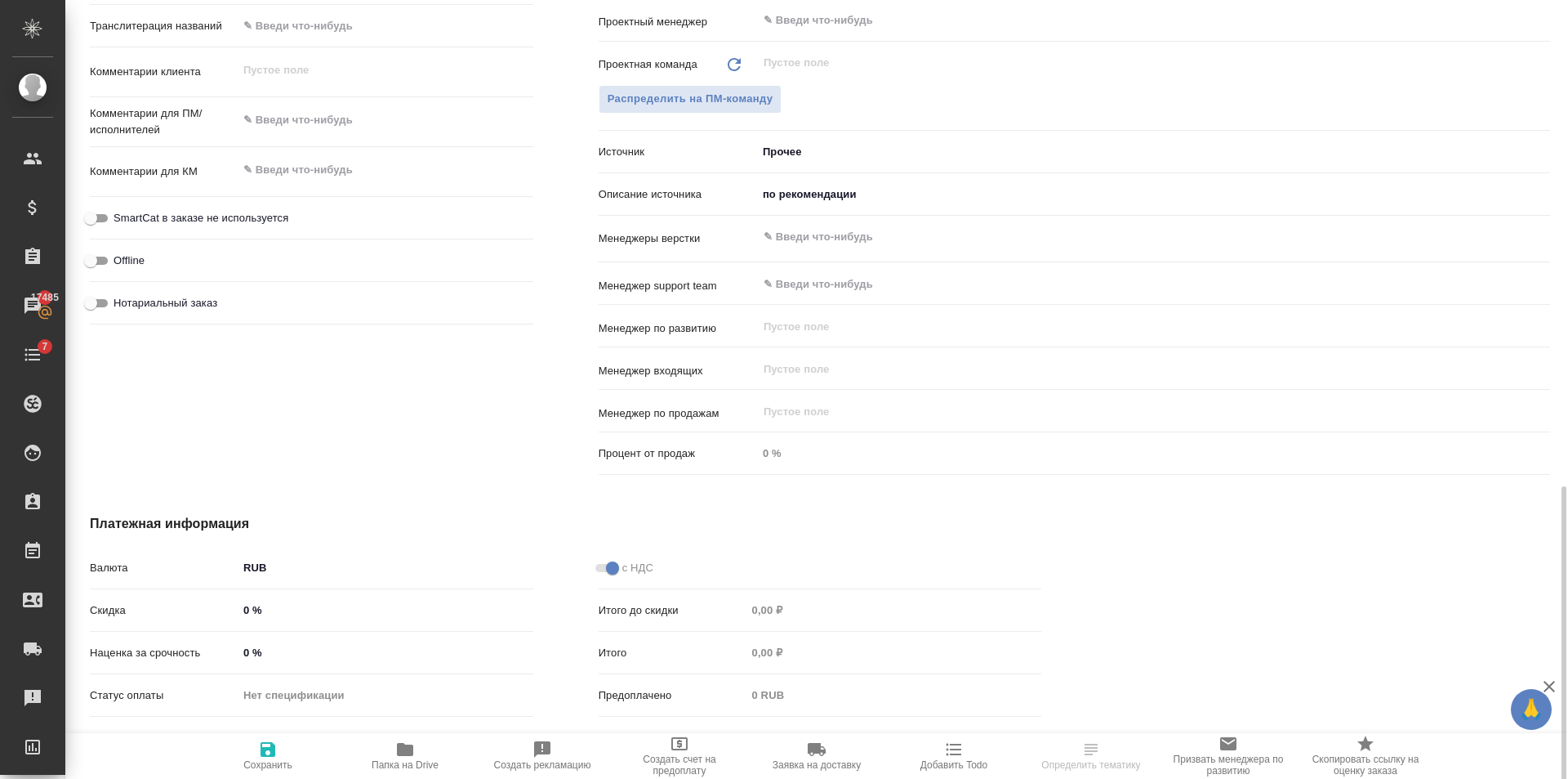
scroll to position [888, 0]
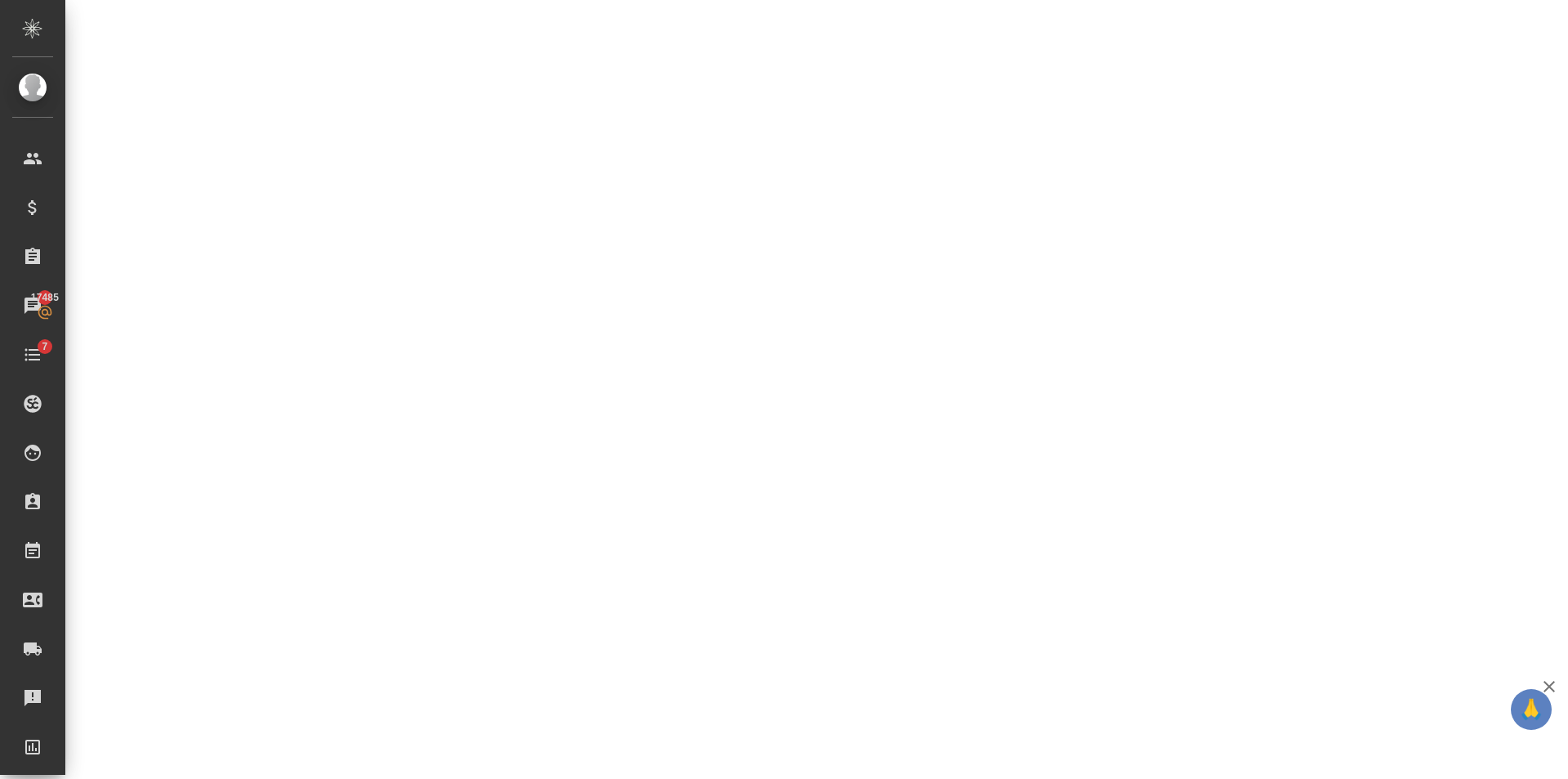
drag, startPoint x: 640, startPoint y: 706, endPoint x: 633, endPoint y: 689, distance: 18.4
click at [639, 706] on div ".cls-1 fill:#fff; AWATERA Golubev Dmitry Клиенты Спецификации Заказы 17485 Чаты…" at bounding box center [784, 389] width 1568 height 779
select select "RU"
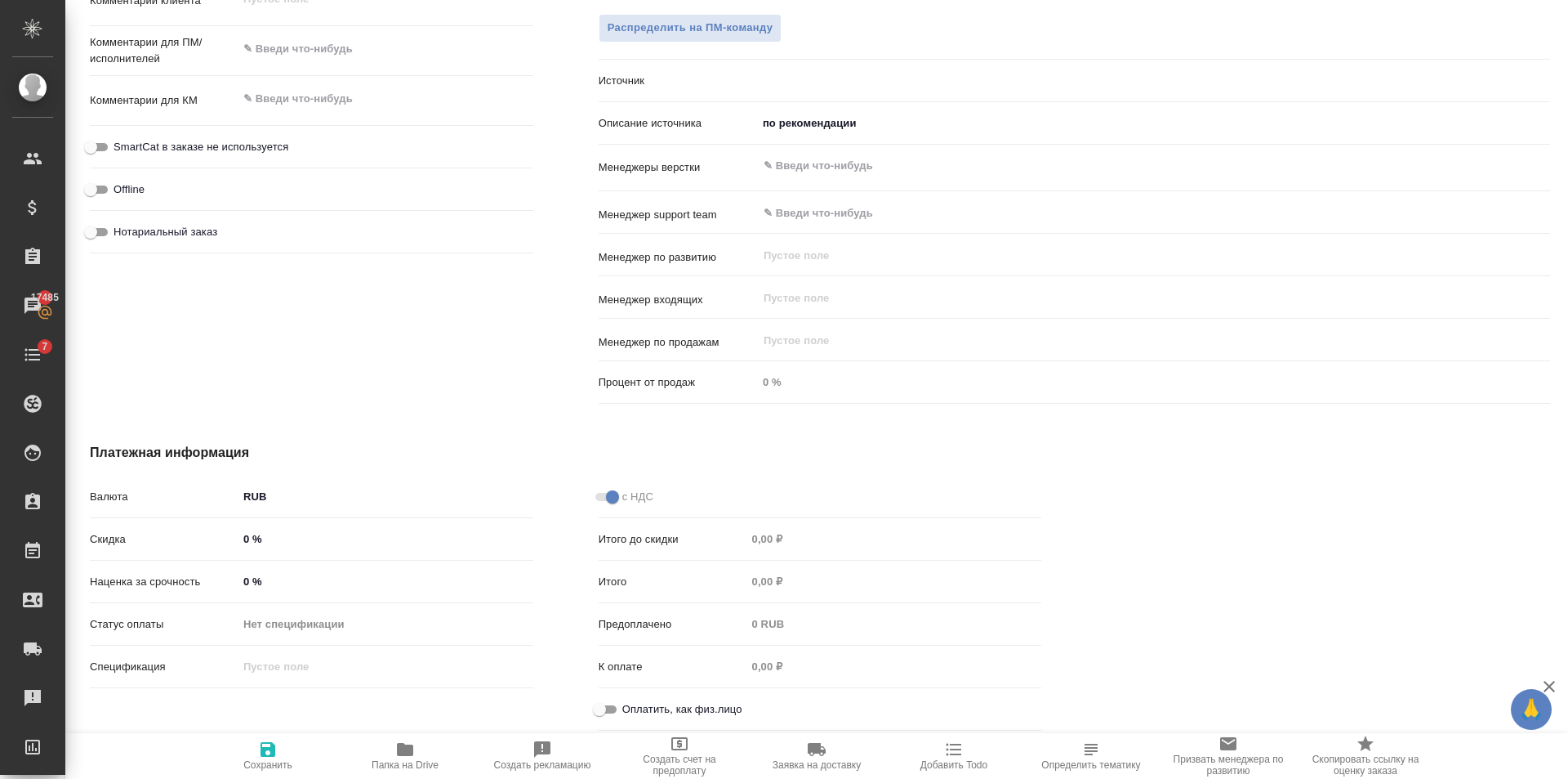
type textarea "x"
click at [614, 703] on input "Оплатить, как физ.лицо" at bounding box center [600, 709] width 58 height 19
checkbox input "true"
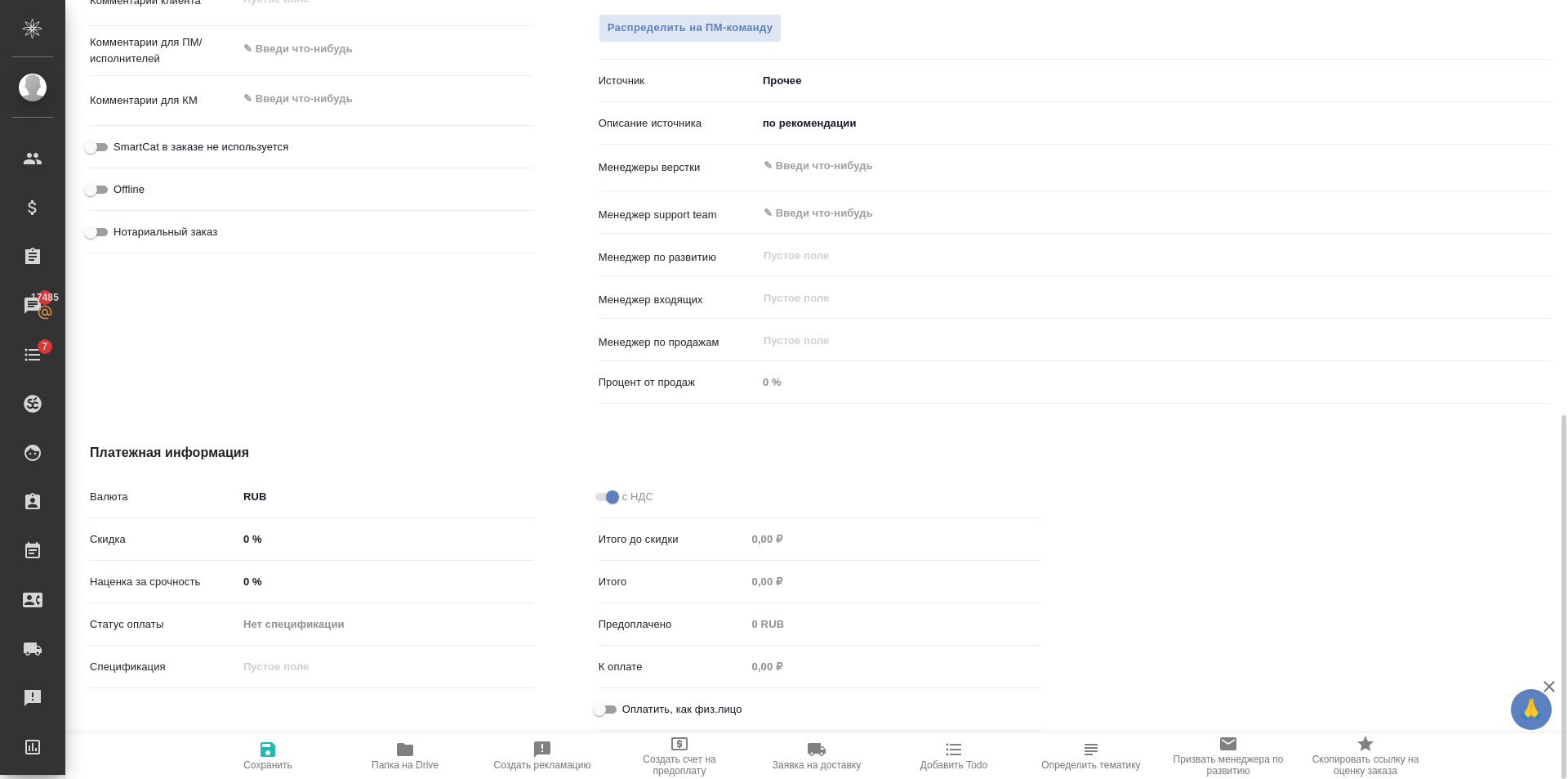
type textarea "x"
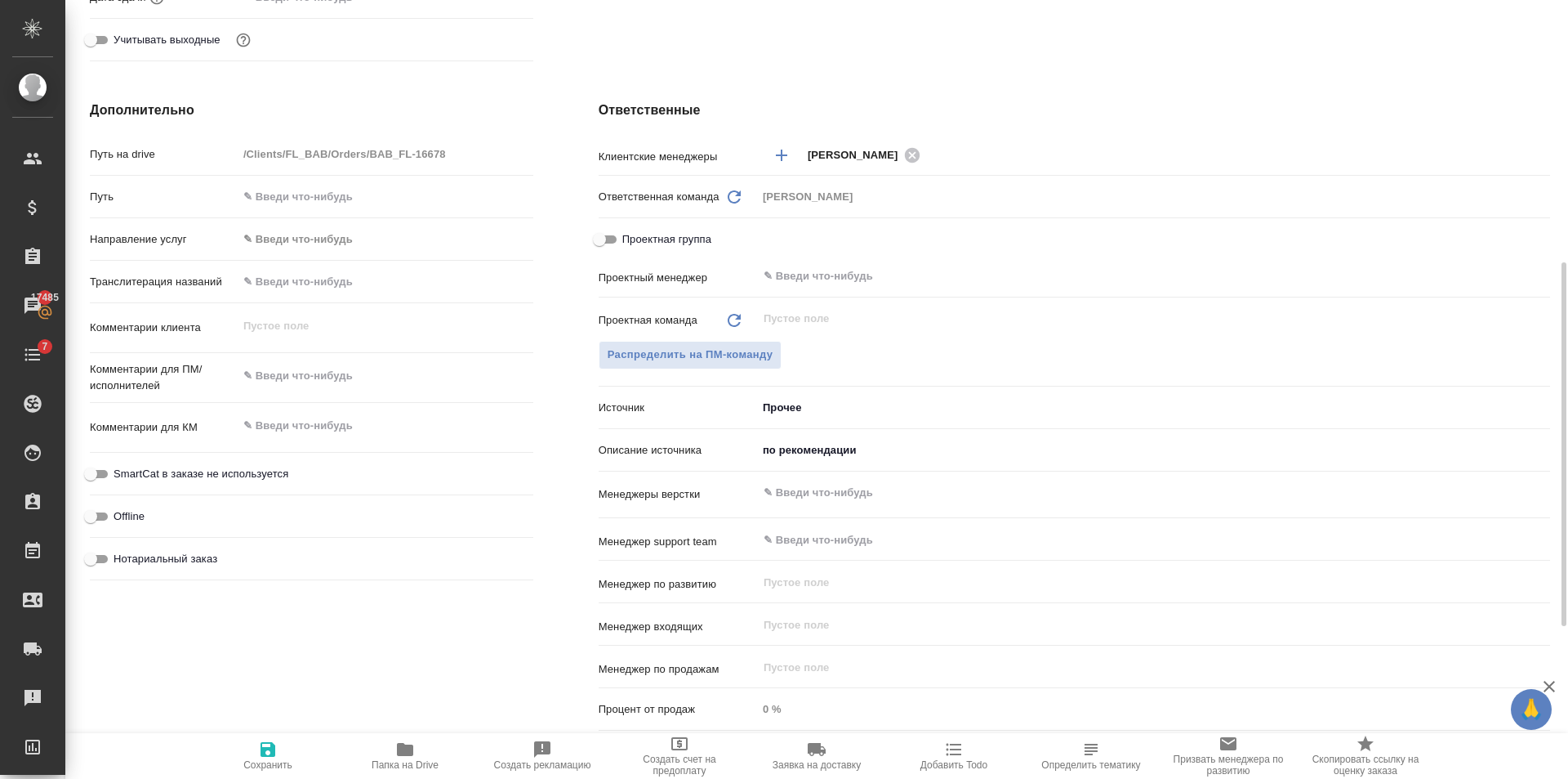
scroll to position [152, 0]
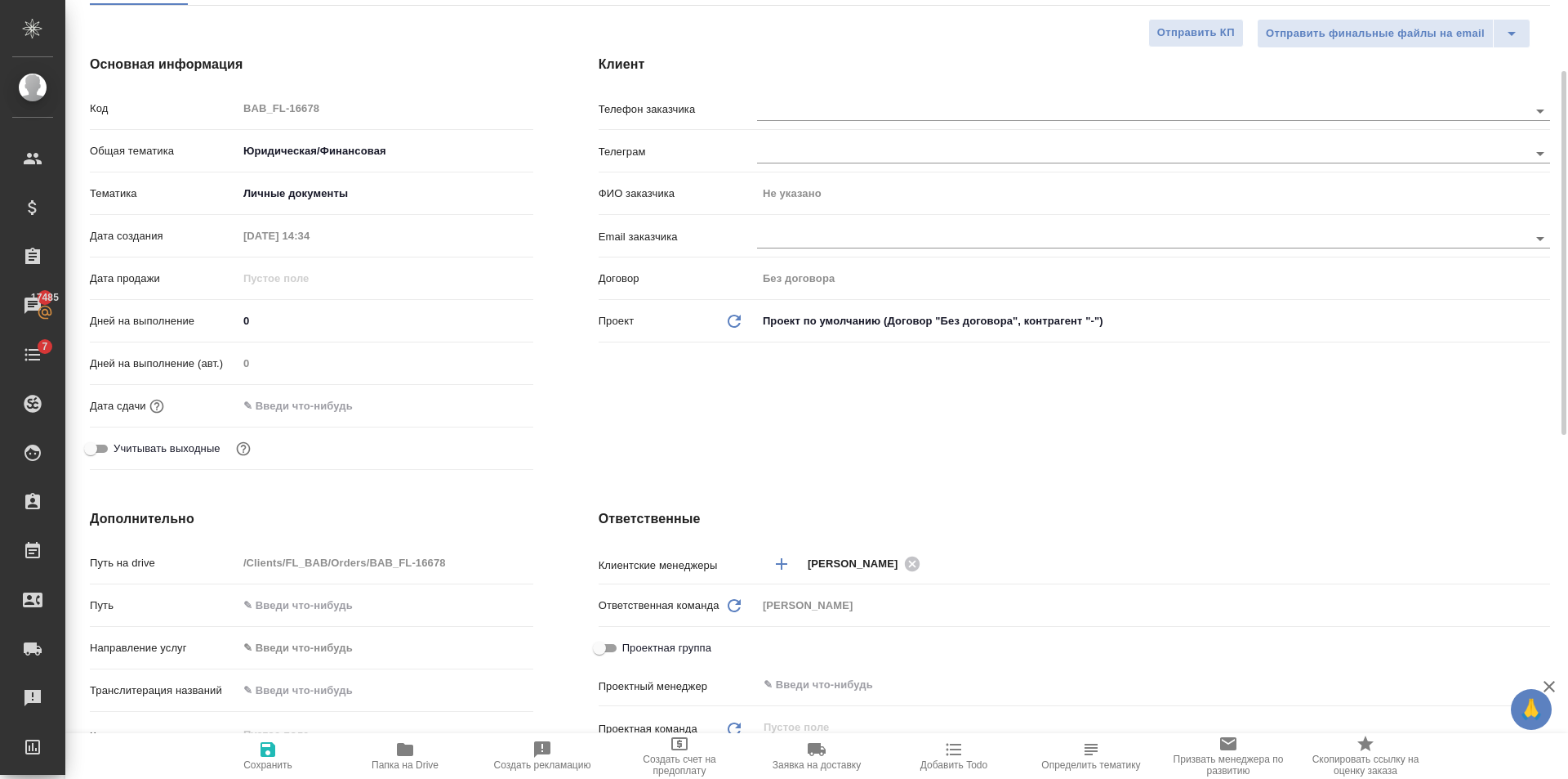
click at [246, 756] on span "Сохранить" at bounding box center [268, 754] width 118 height 31
type textarea "x"
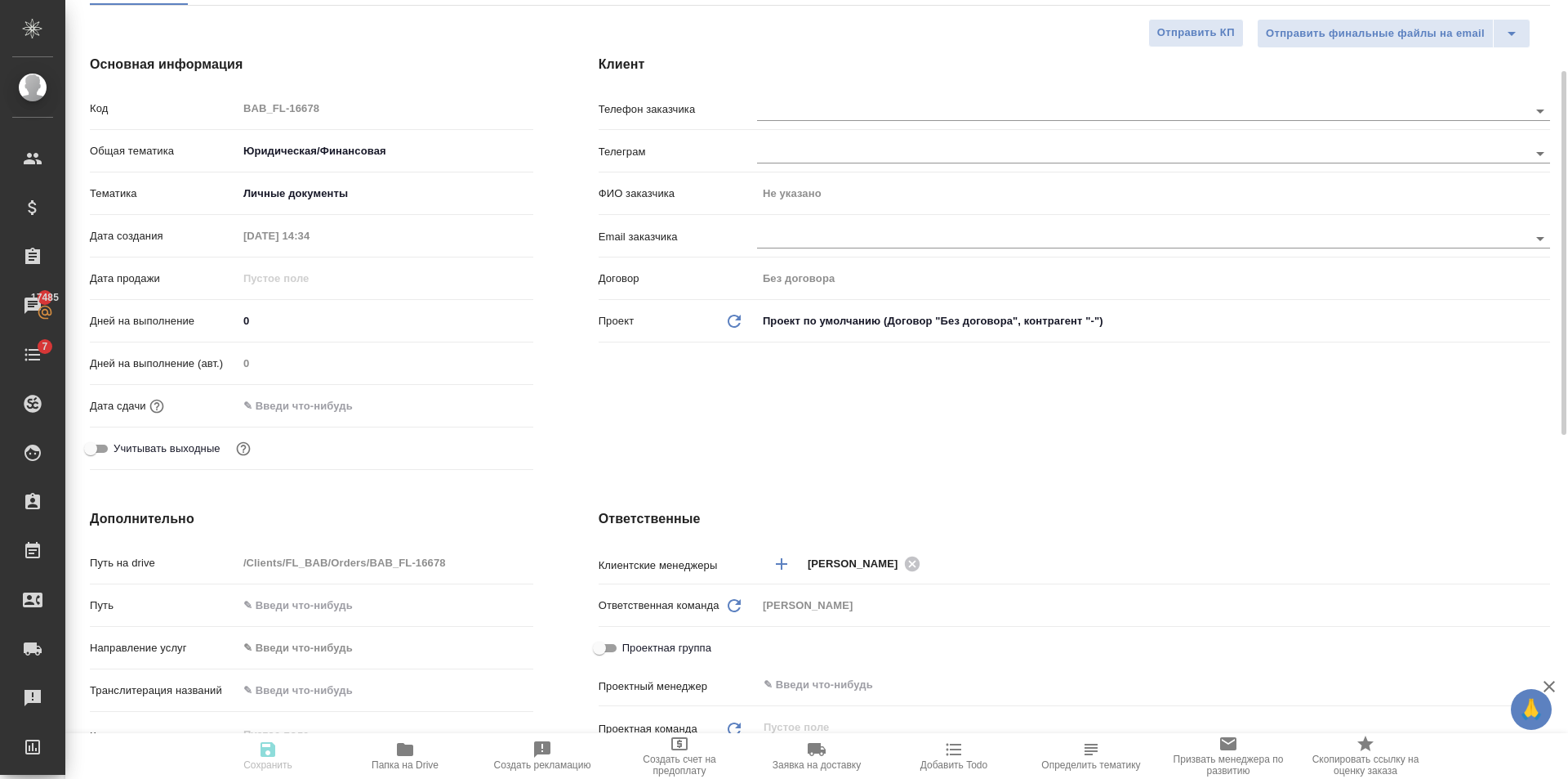
type textarea "x"
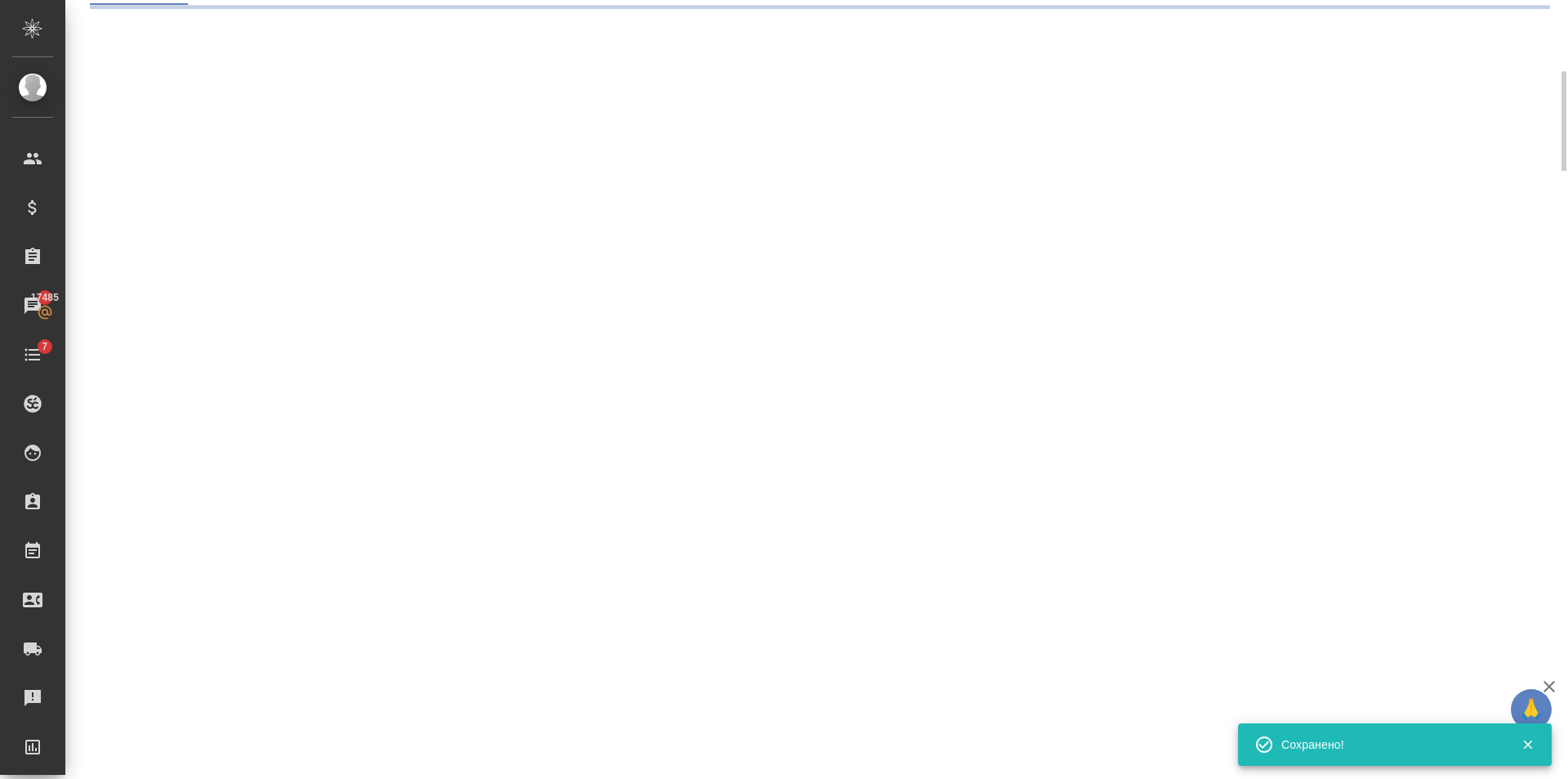
select select "RU"
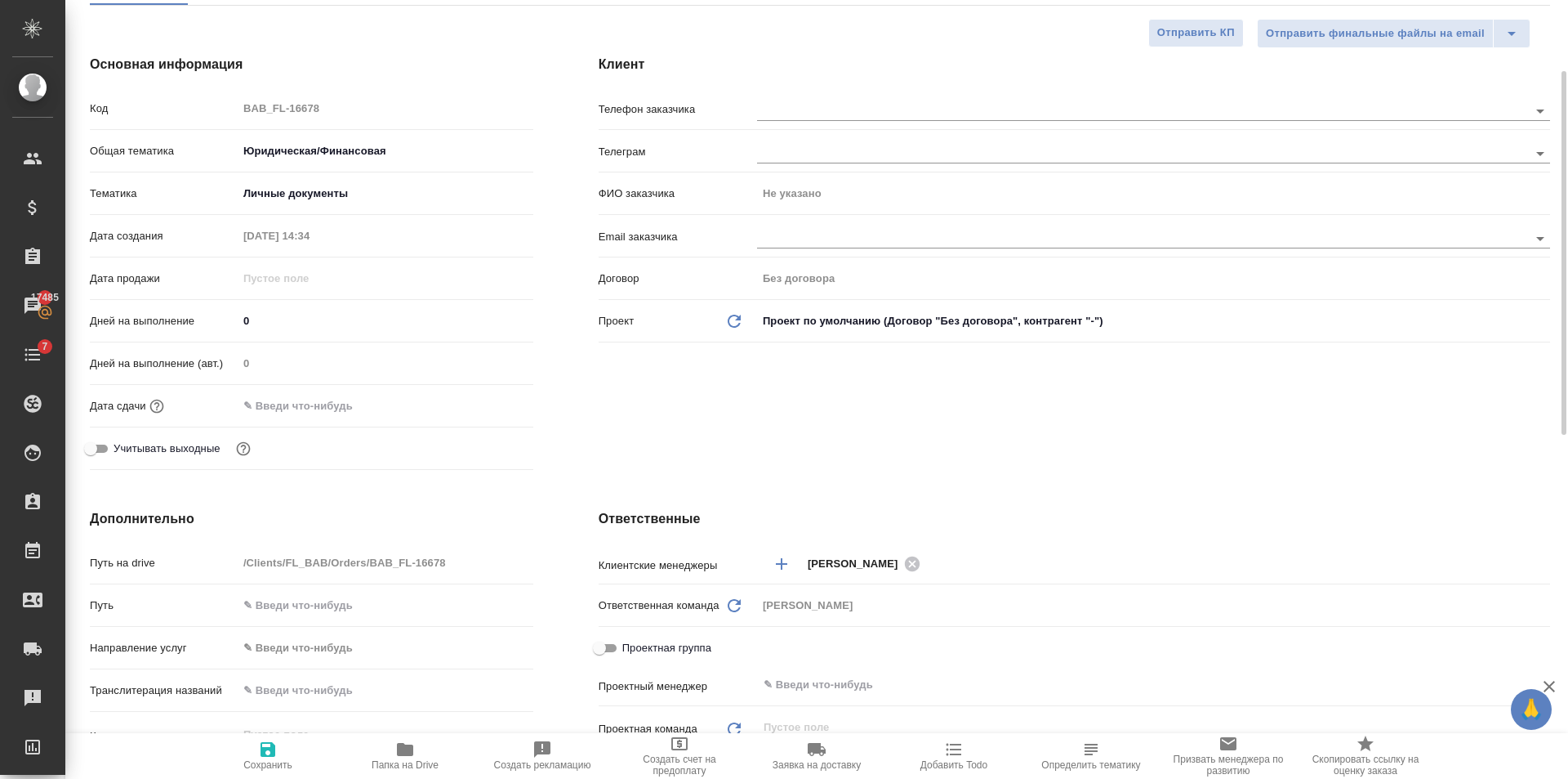
type textarea "x"
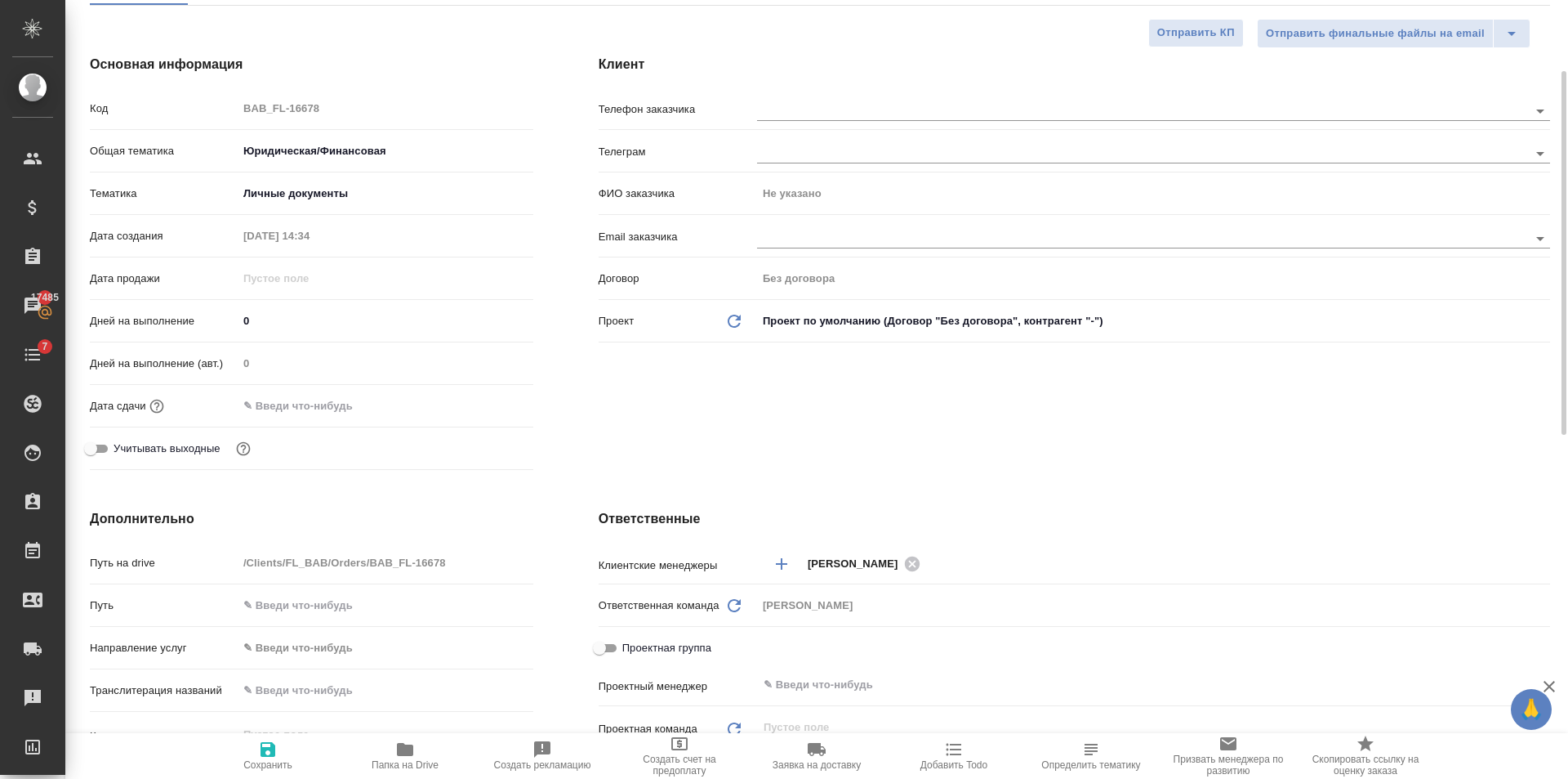
type textarea "x"
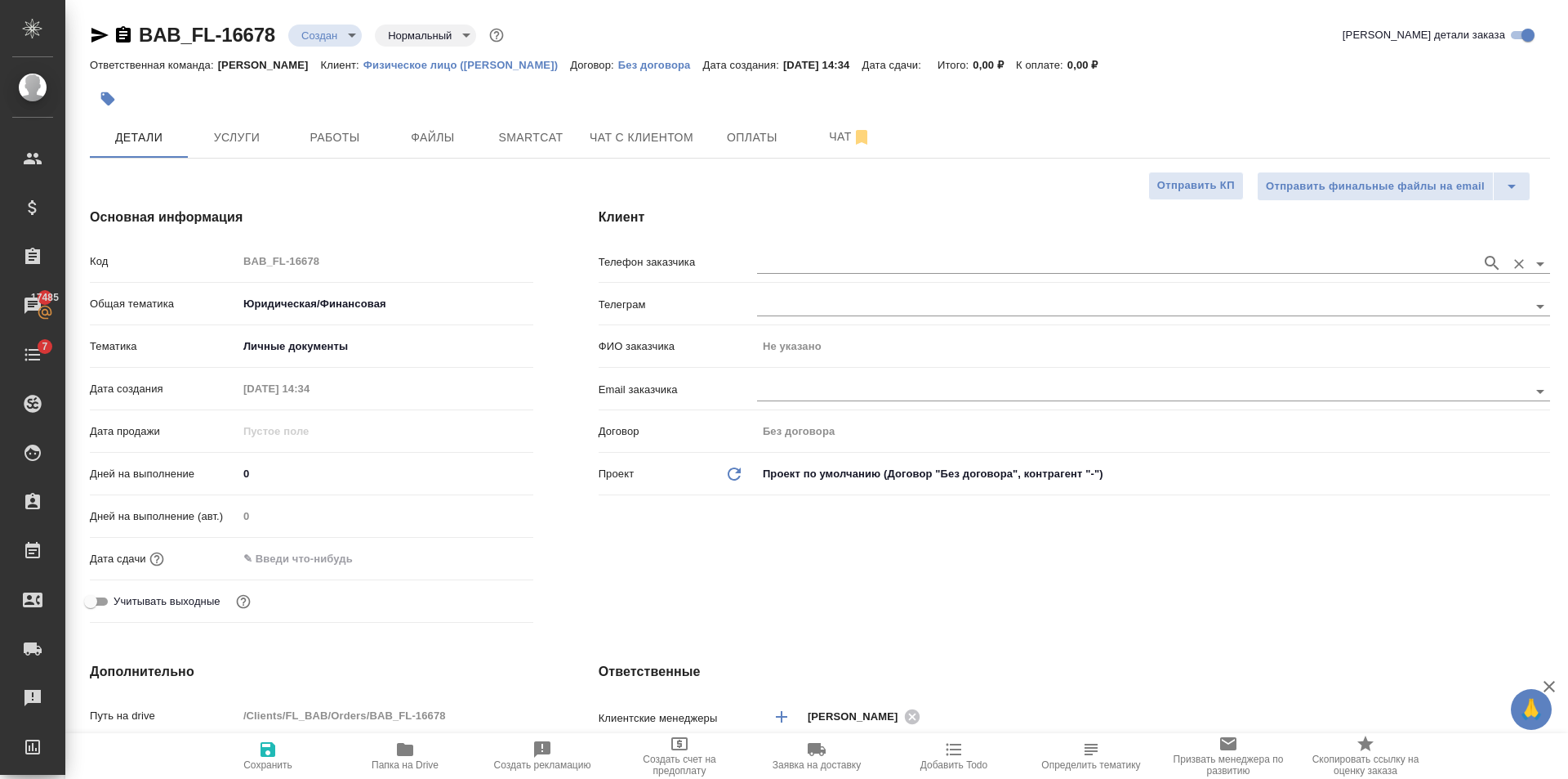
click at [859, 254] on input "text" at bounding box center [1115, 263] width 717 height 19
type textarea "x"
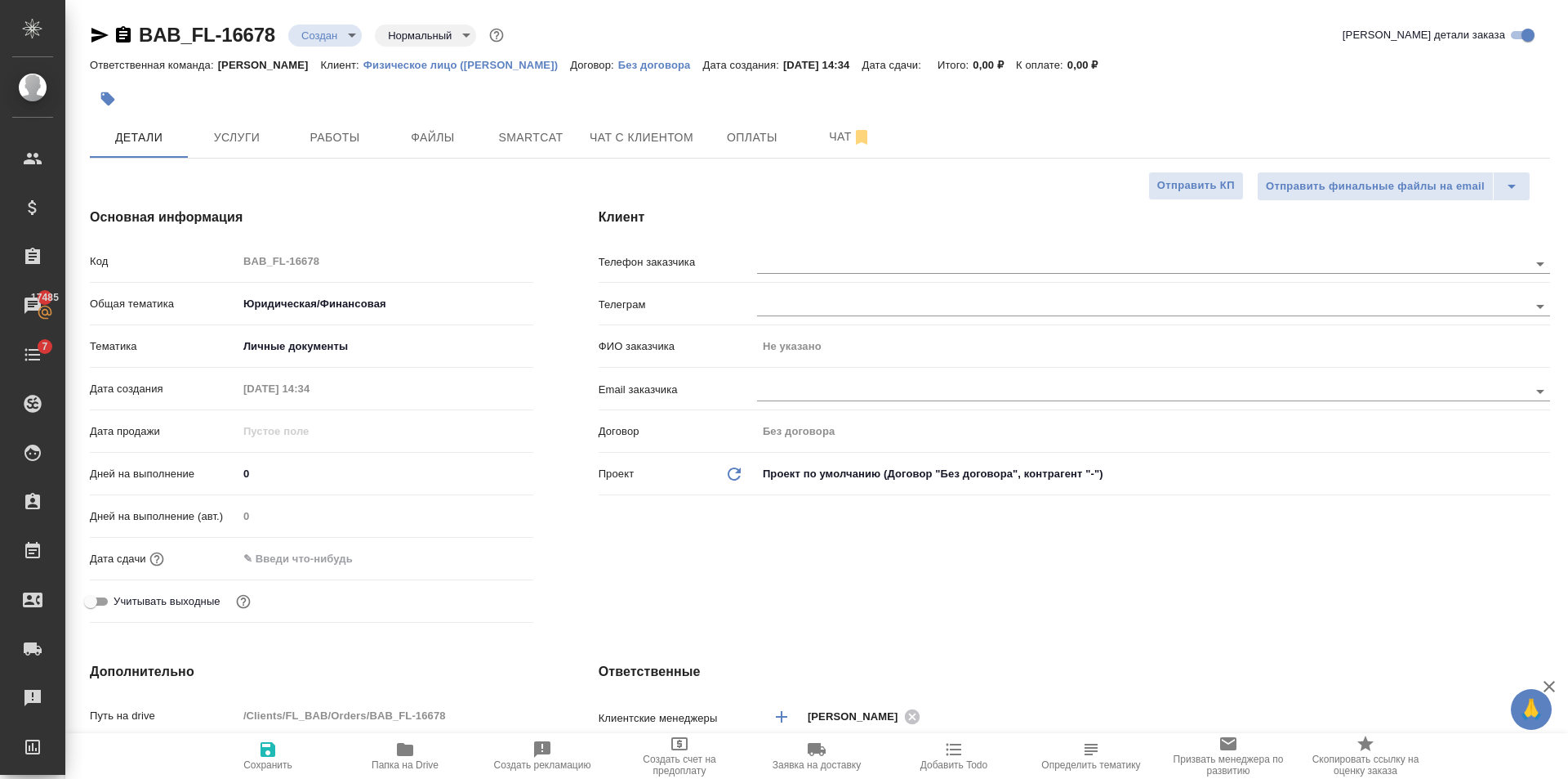
type textarea "x"
drag, startPoint x: 1219, startPoint y: 595, endPoint x: 1207, endPoint y: 585, distance: 15.6
click at [1219, 595] on div "Клиент Телефон заказчика Телеграм ФИО заказчика Не указано Email заказчика Дого…" at bounding box center [1075, 417] width 1017 height 487
click at [821, 259] on input "text" at bounding box center [1115, 263] width 717 height 19
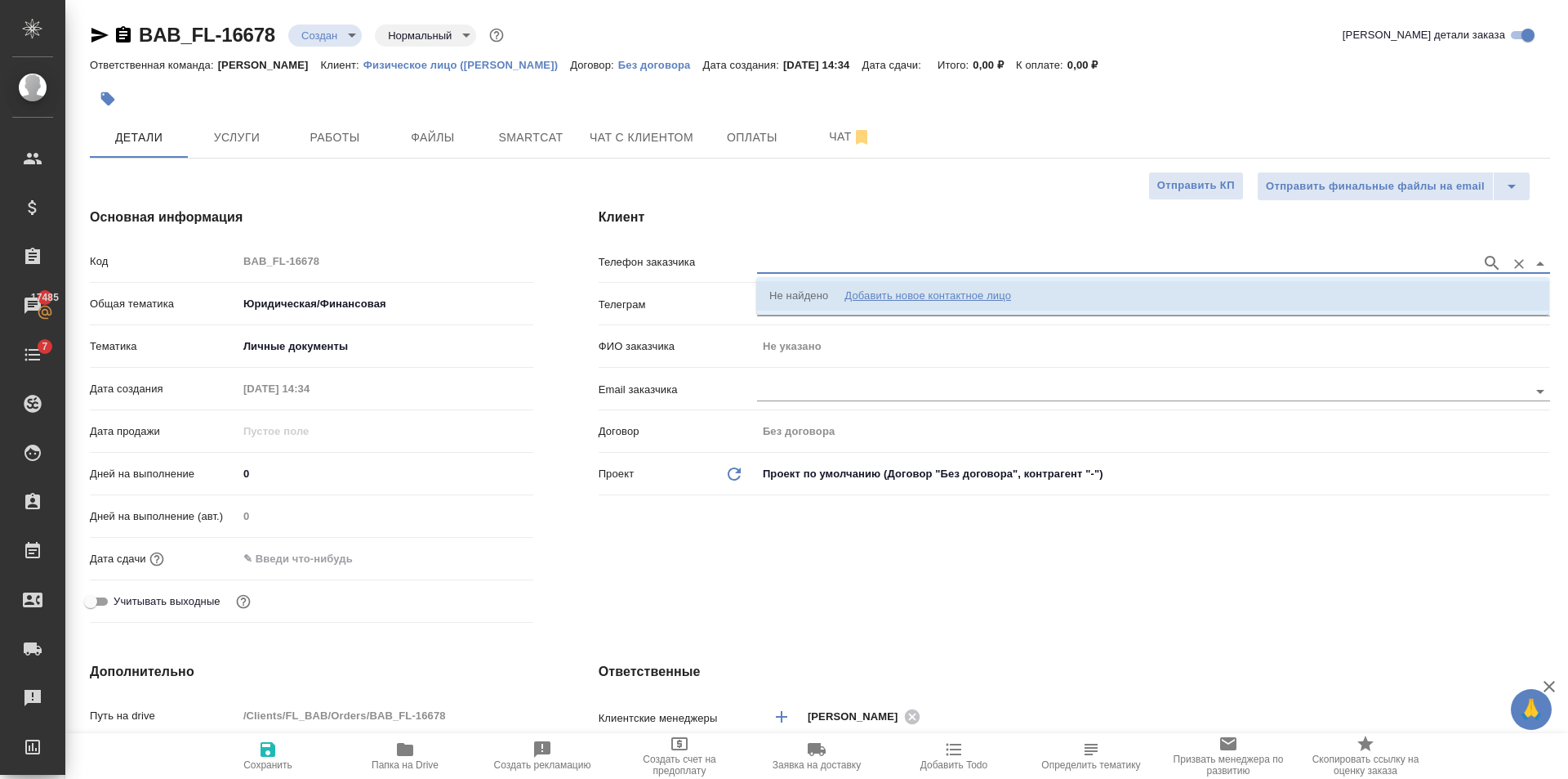
click at [862, 295] on div "Добавить новое контактное лицо" at bounding box center [928, 296] width 167 height 16
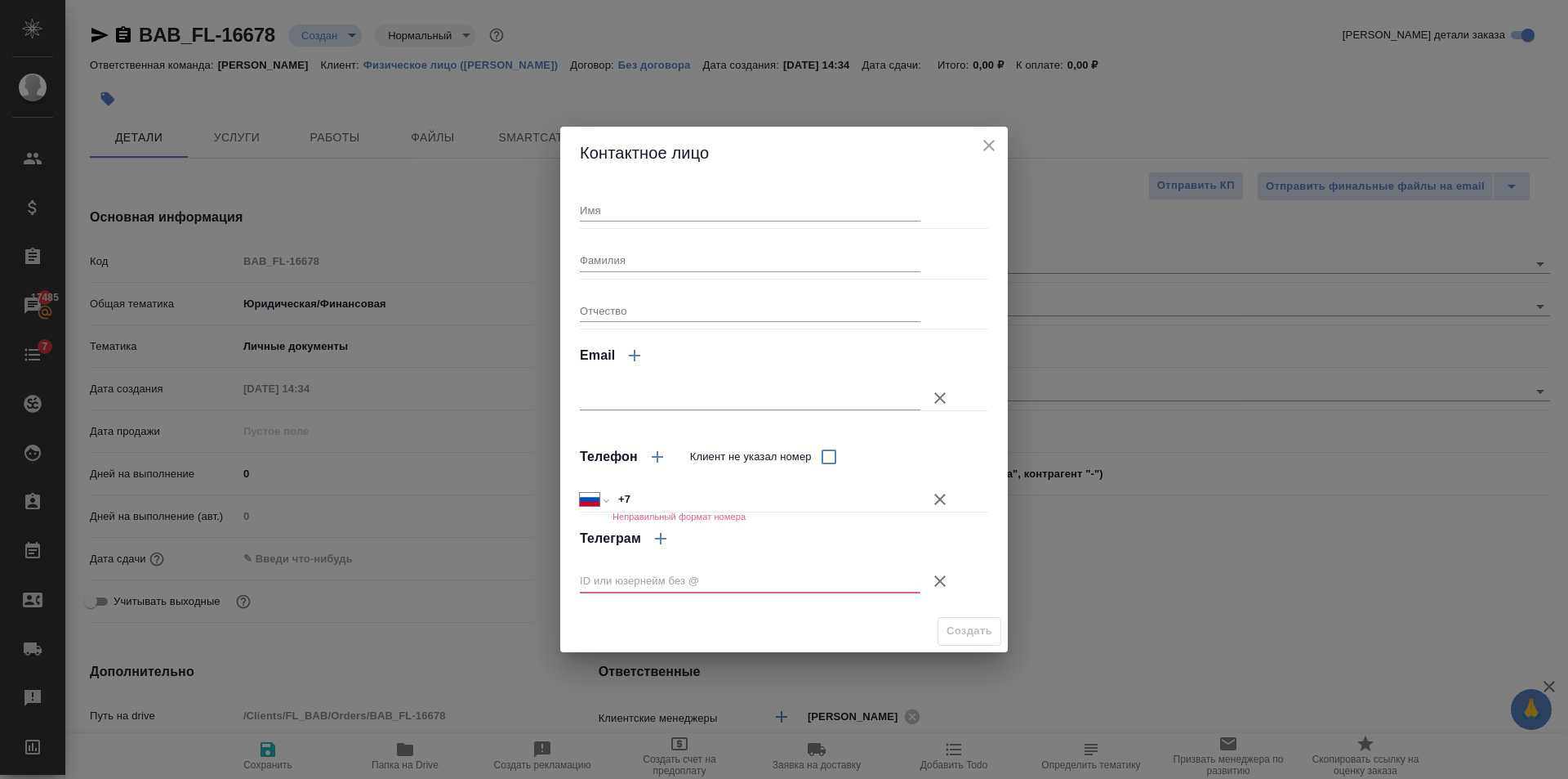
click at [661, 256] on input "Фамилия" at bounding box center [750, 260] width 340 height 23
type input "Турсматов"
click at [938, 571] on icon "button" at bounding box center [940, 580] width 19 height 19
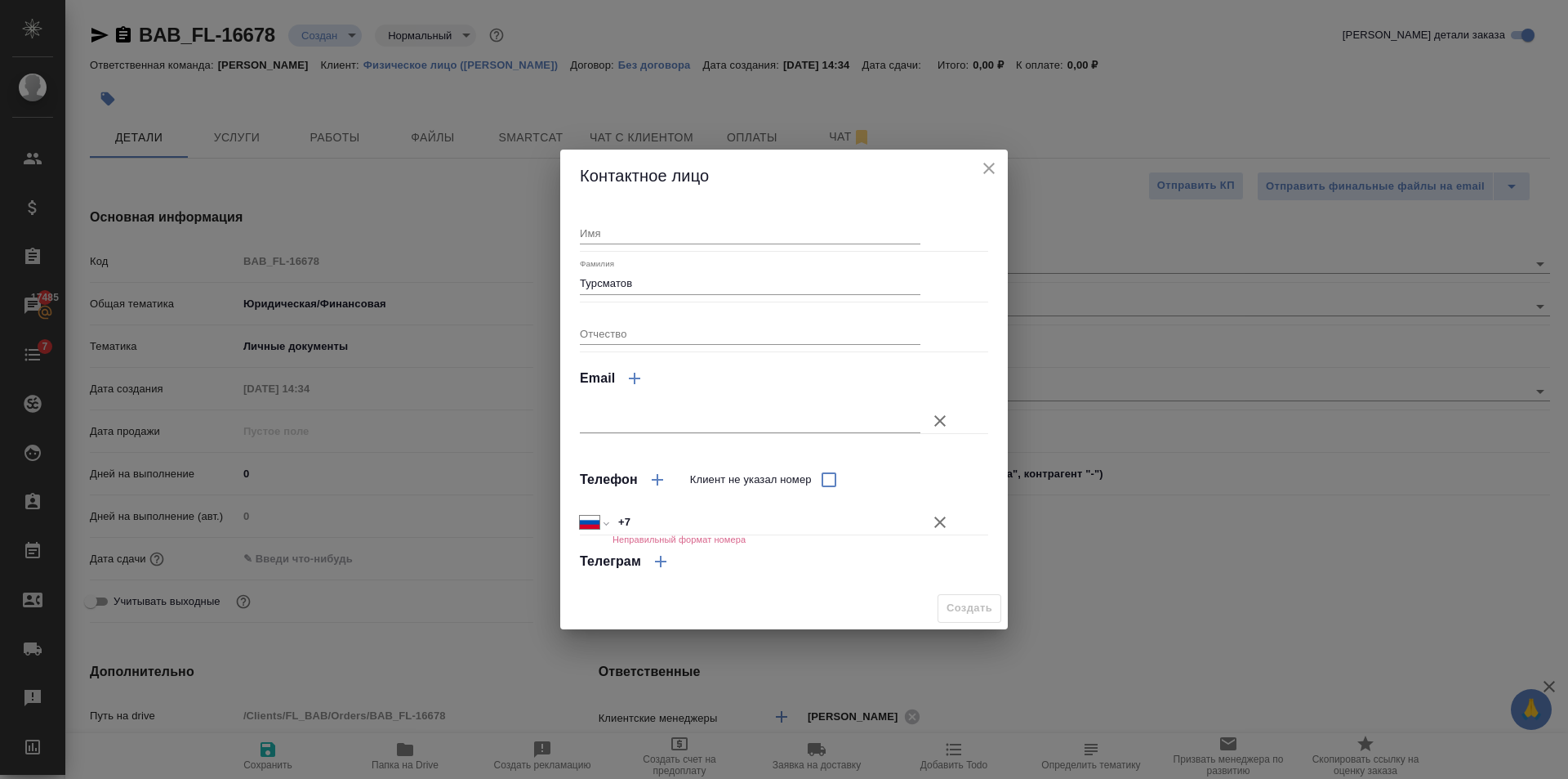
click at [945, 505] on button "Клиент не указал номер" at bounding box center [940, 522] width 39 height 39
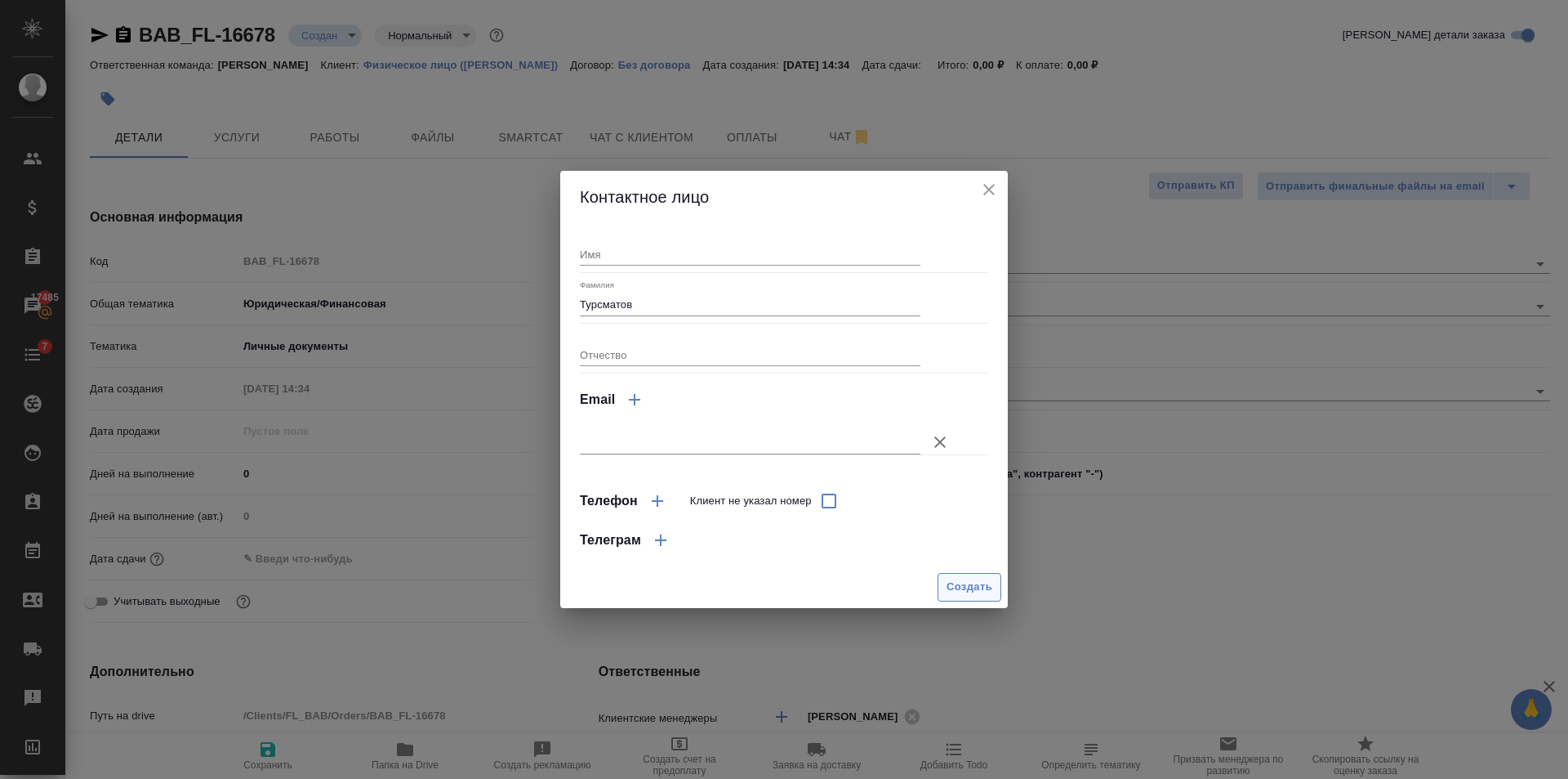
click at [964, 596] on span "Создать" at bounding box center [970, 587] width 46 height 19
type input "Турсматов"
type textarea "x"
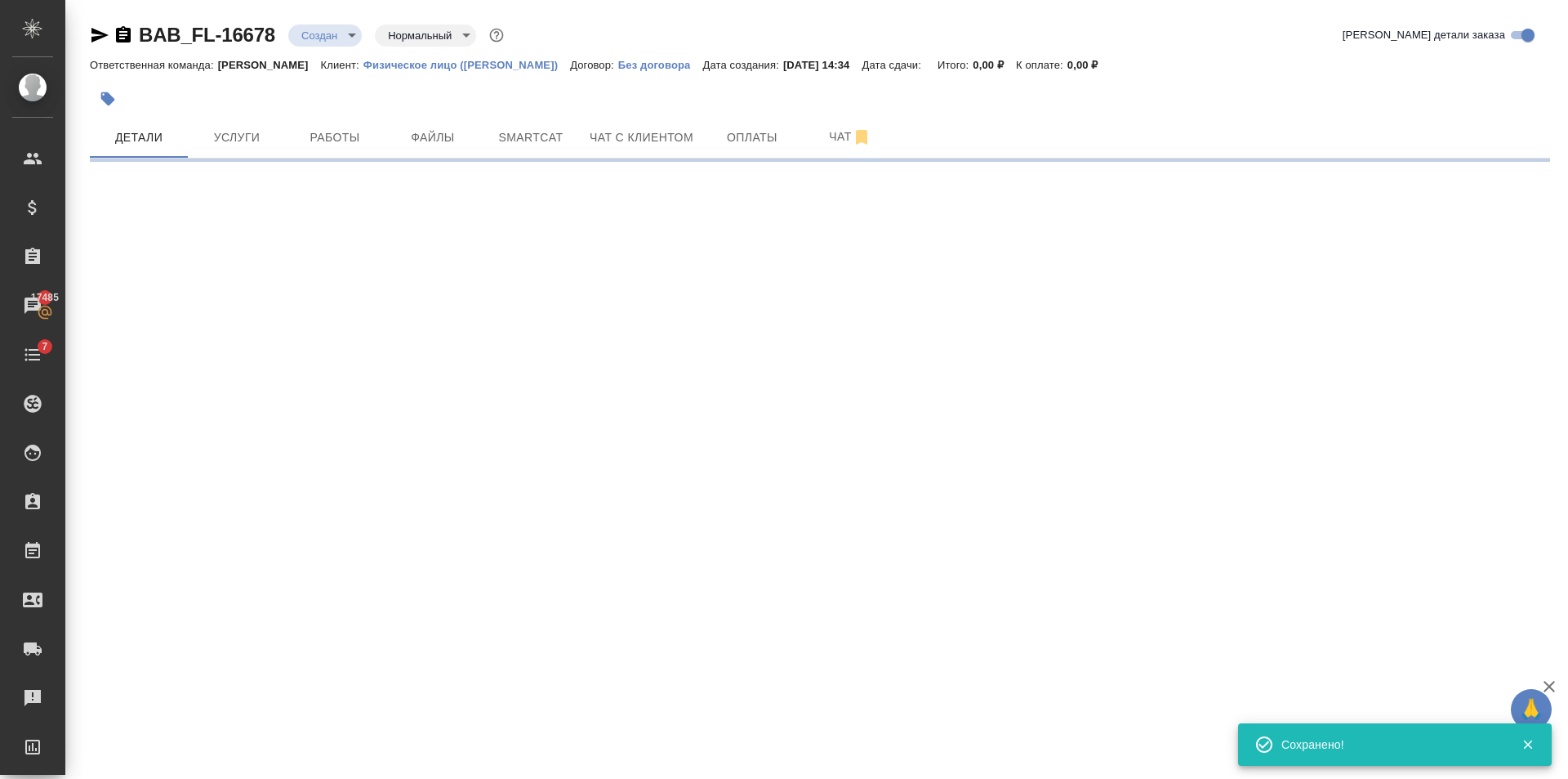
type input "holyTrinity"
click at [456, 150] on button "Файлы" at bounding box center [432, 137] width 98 height 41
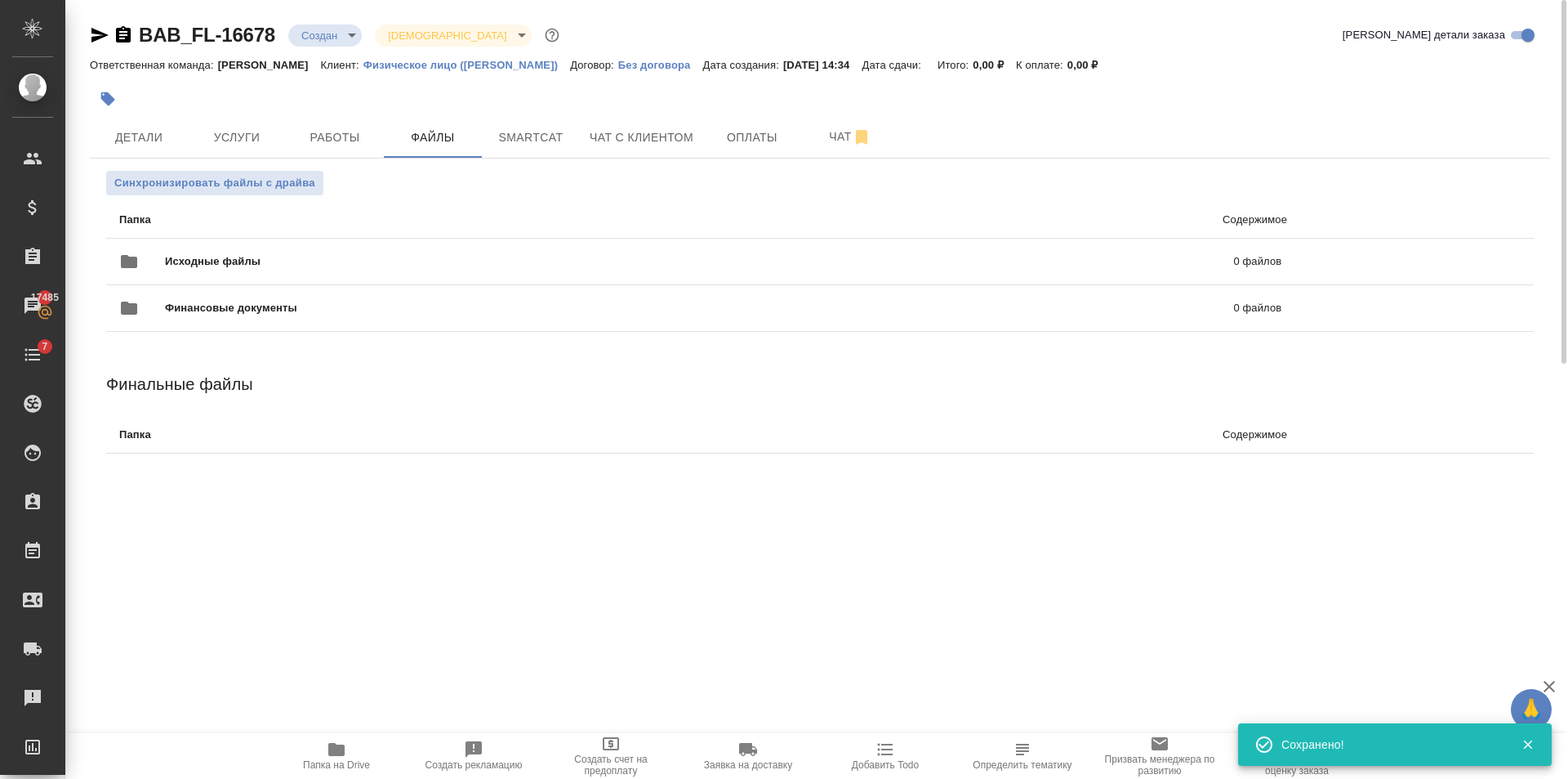
click at [233, 256] on span "Исходные файлы" at bounding box center [455, 261] width 582 height 16
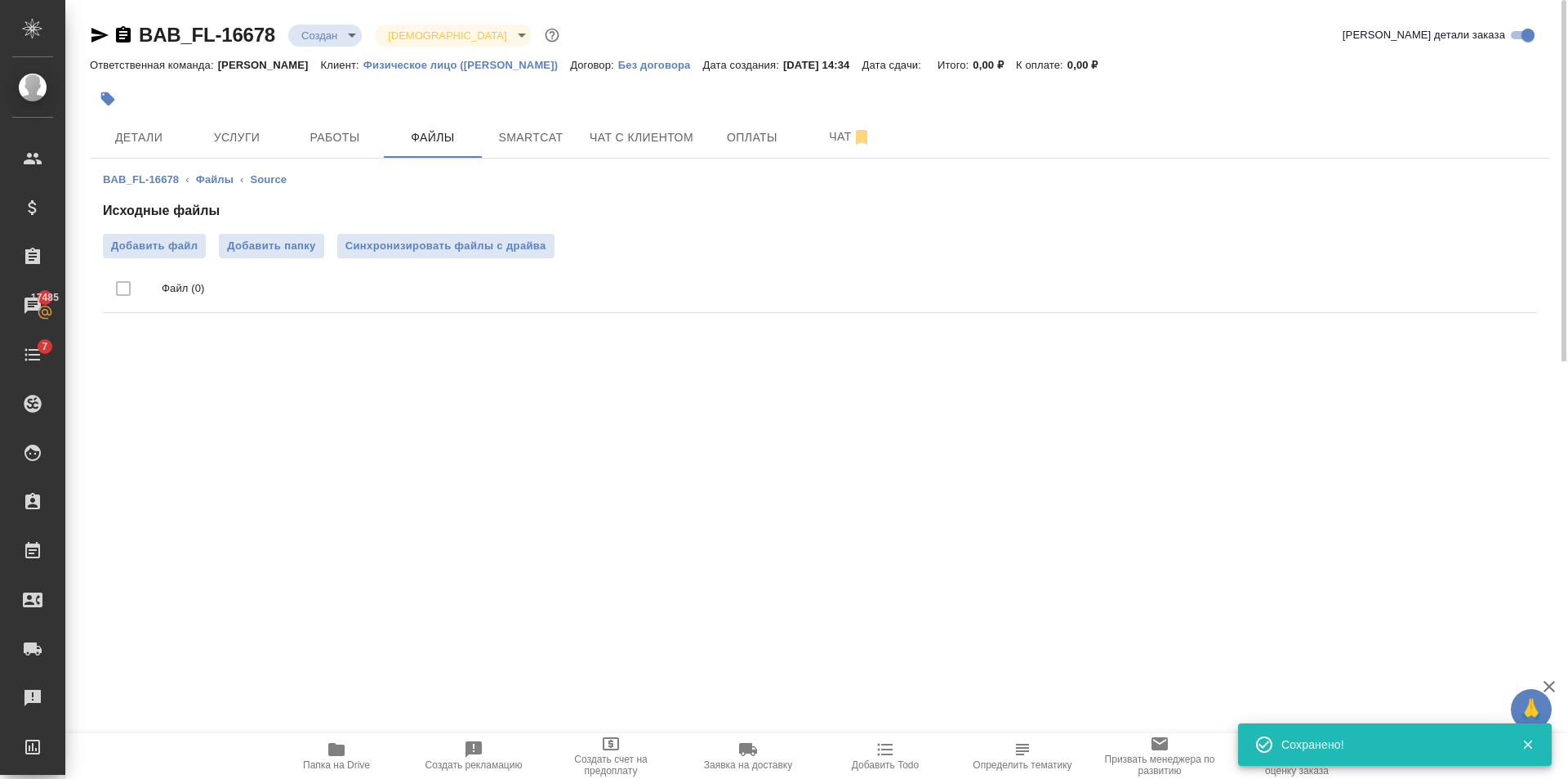
click at [140, 270] on li "Файл (0)" at bounding box center [819, 289] width 1434 height 48
click at [162, 232] on div "Исходные файлы Добавить файл Добавить папку Синхронизировать файлы с драйва Фай…" at bounding box center [819, 261] width 1434 height 119
click at [176, 245] on span "Добавить файл" at bounding box center [154, 245] width 87 height 16
click at [0, 0] on input "Добавить файл" at bounding box center [0, 0] width 0 height 0
click at [262, 142] on span "Услуги" at bounding box center [237, 137] width 79 height 20
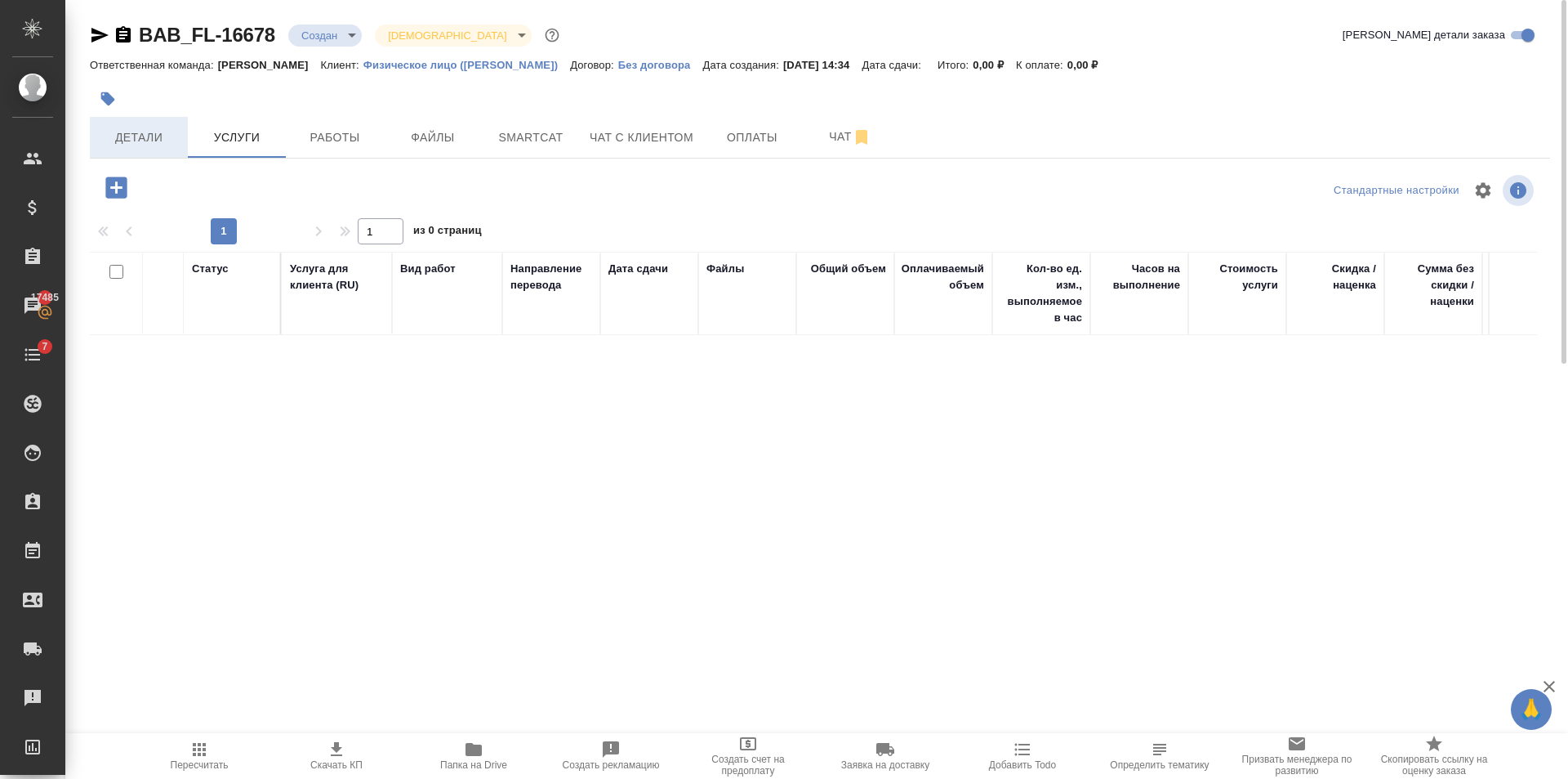
click at [132, 133] on span "Детали" at bounding box center [138, 137] width 79 height 20
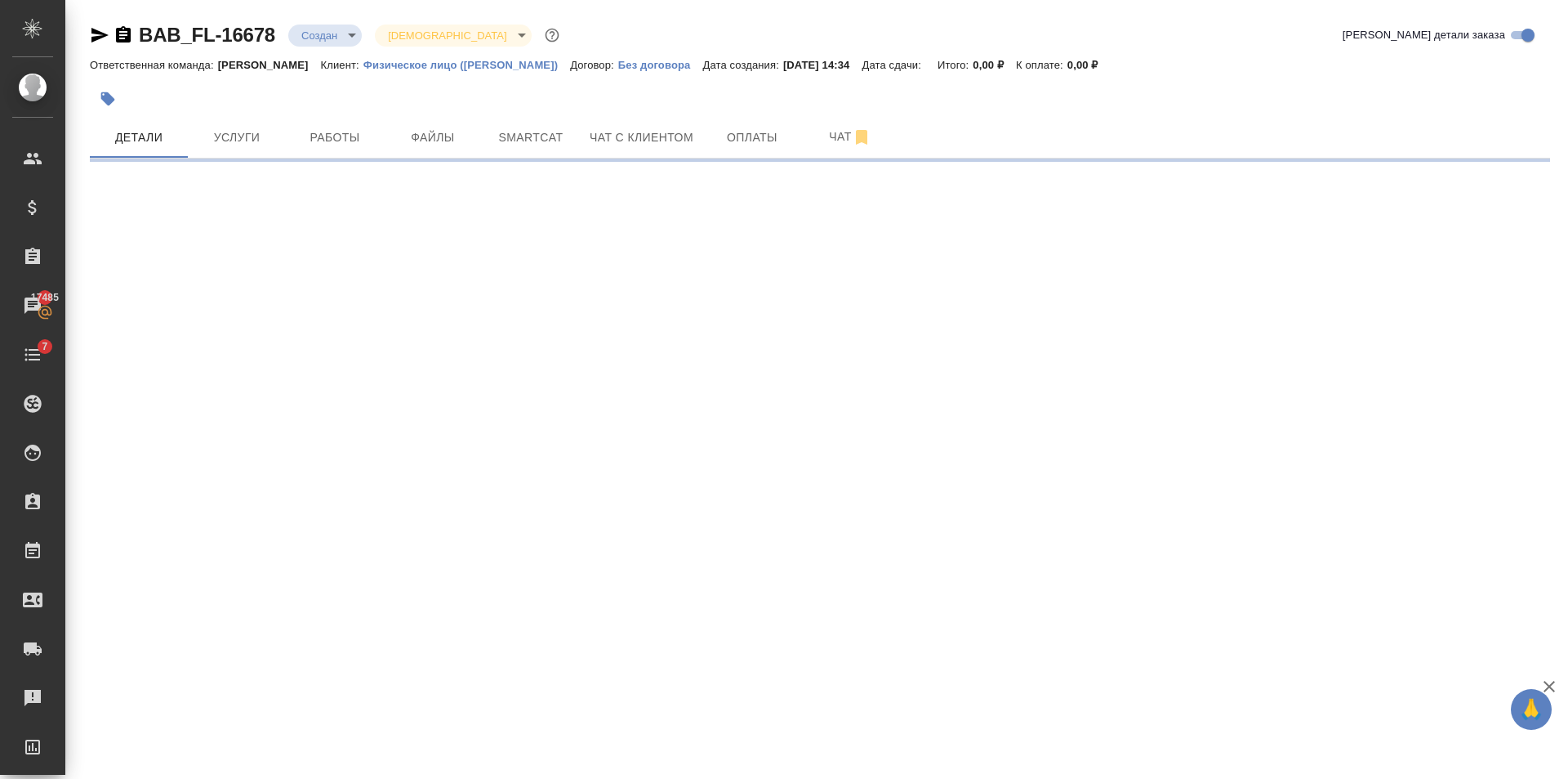
select select "RU"
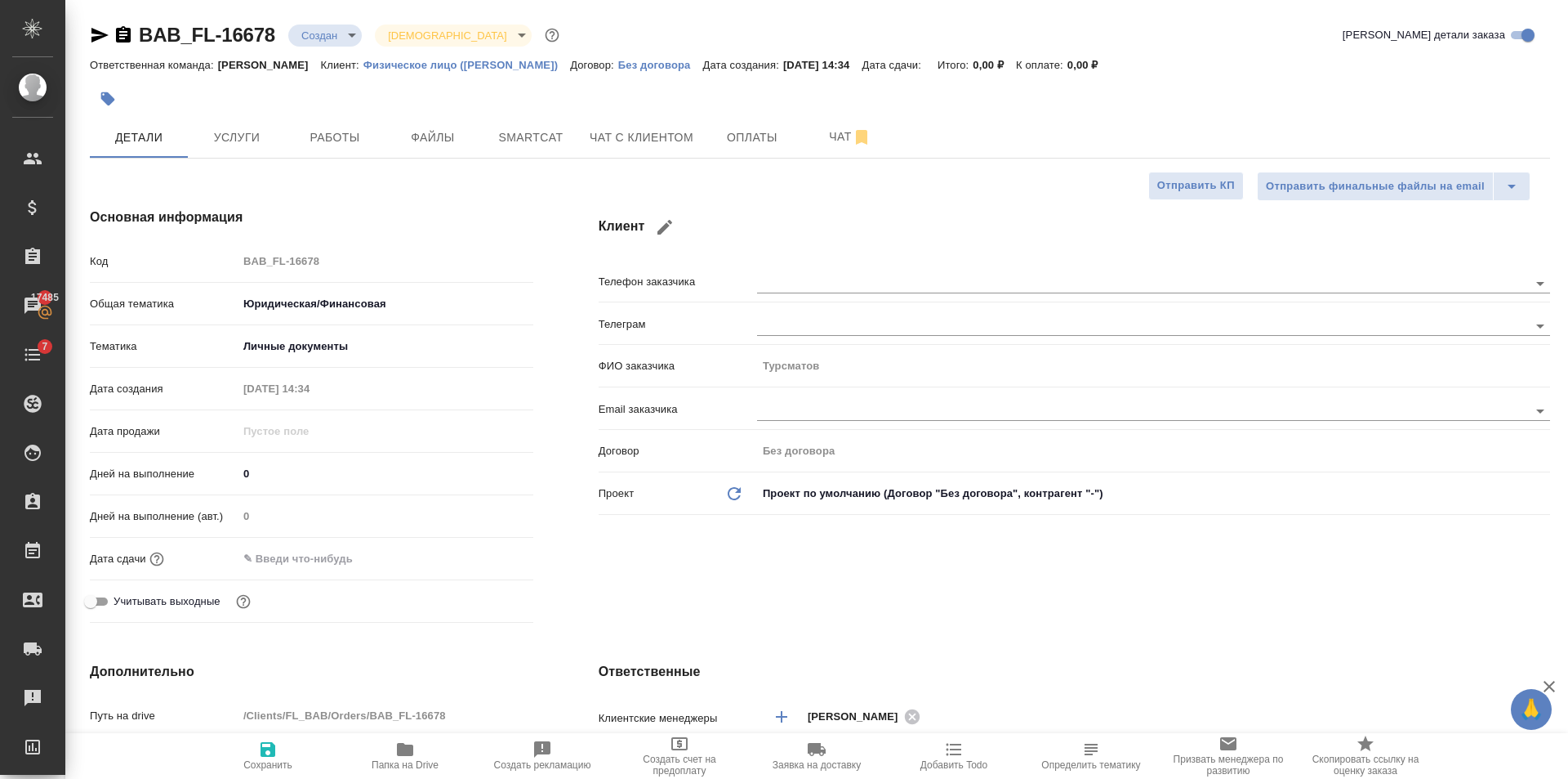
type textarea "x"
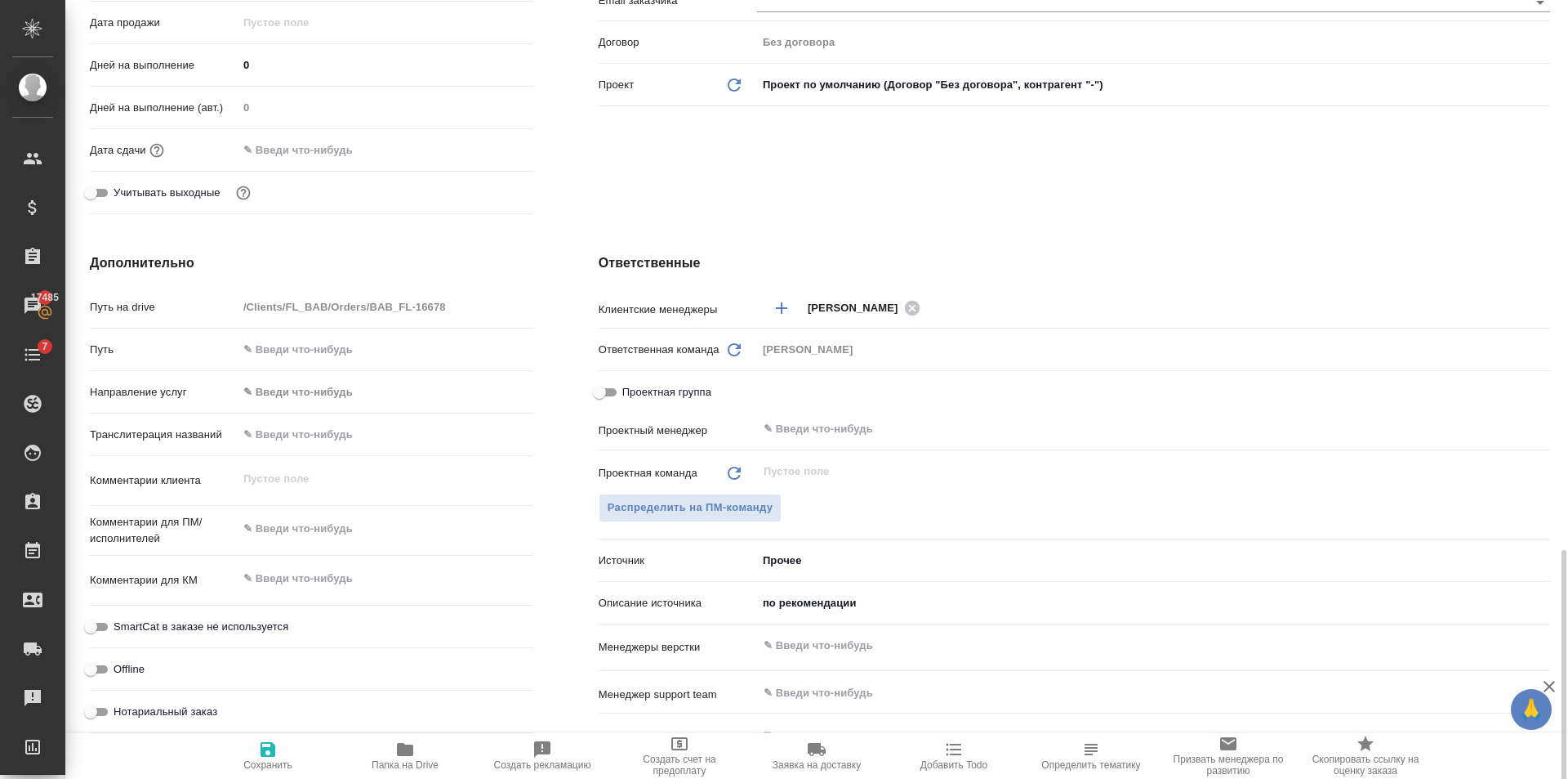
scroll to position [654, 0]
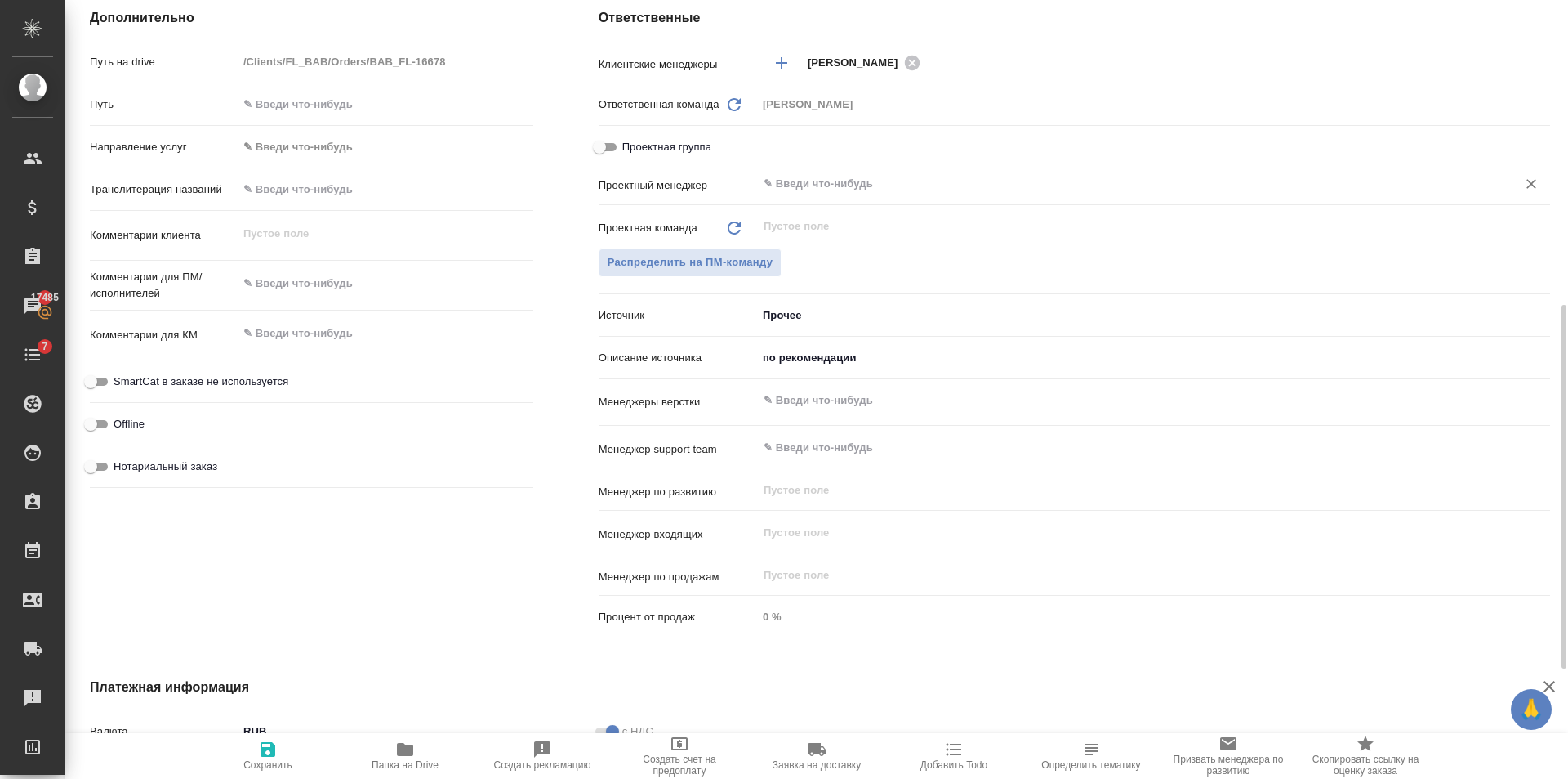
click at [920, 193] on input "text" at bounding box center [1126, 183] width 728 height 19
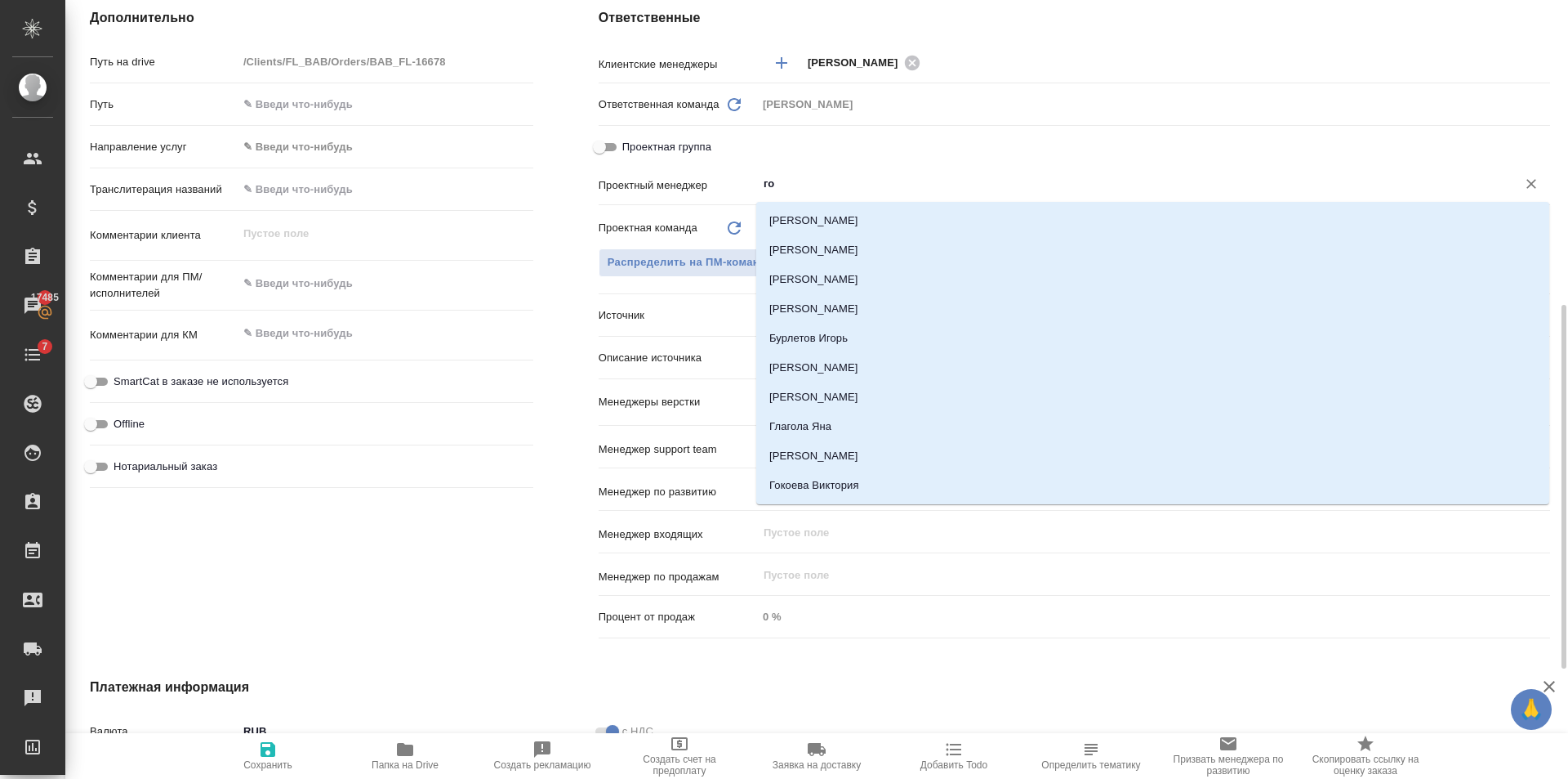
type input "гол"
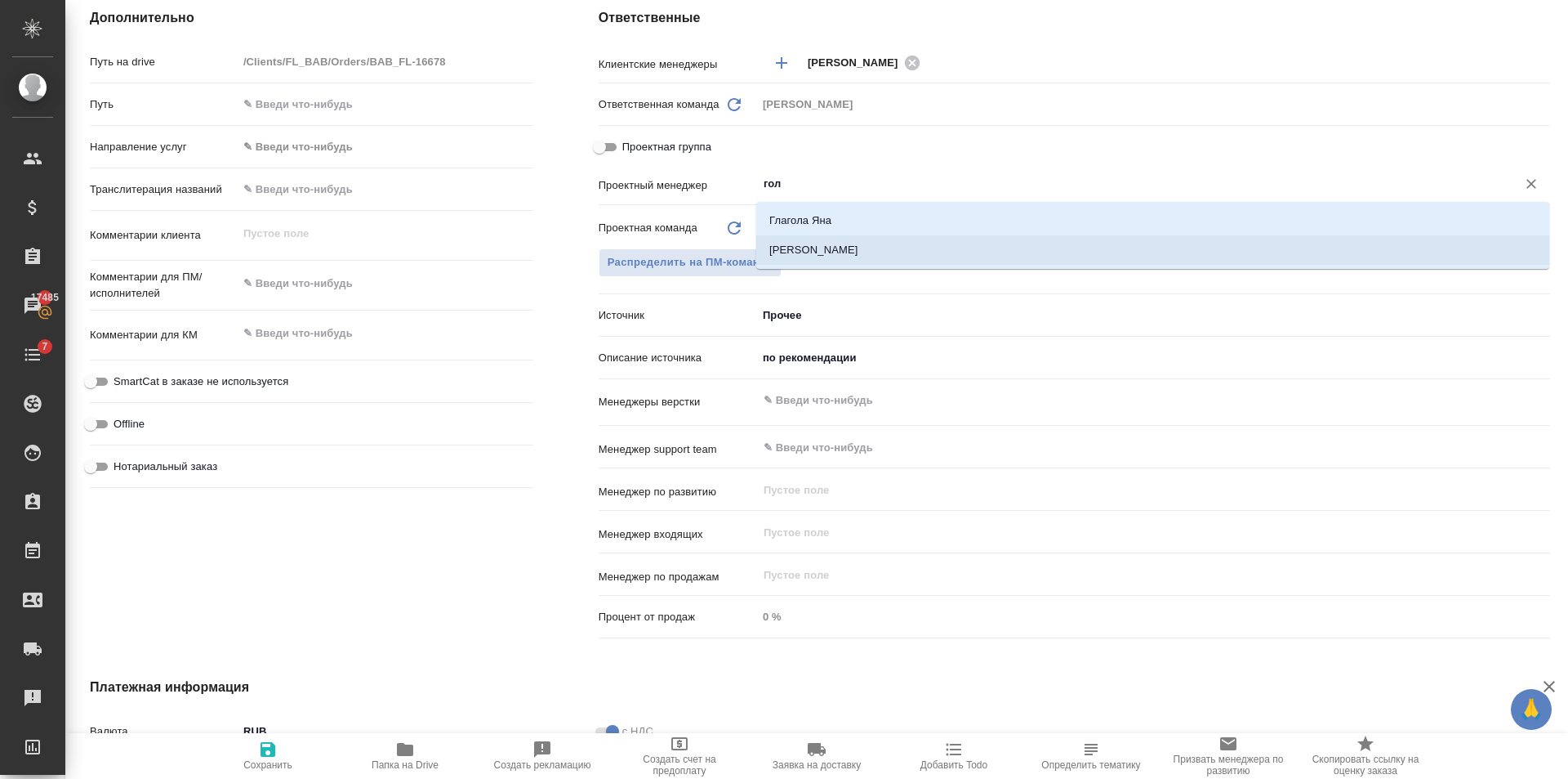
click at [926, 243] on li "[PERSON_NAME]" at bounding box center [1153, 250] width 793 height 29
type textarea "x"
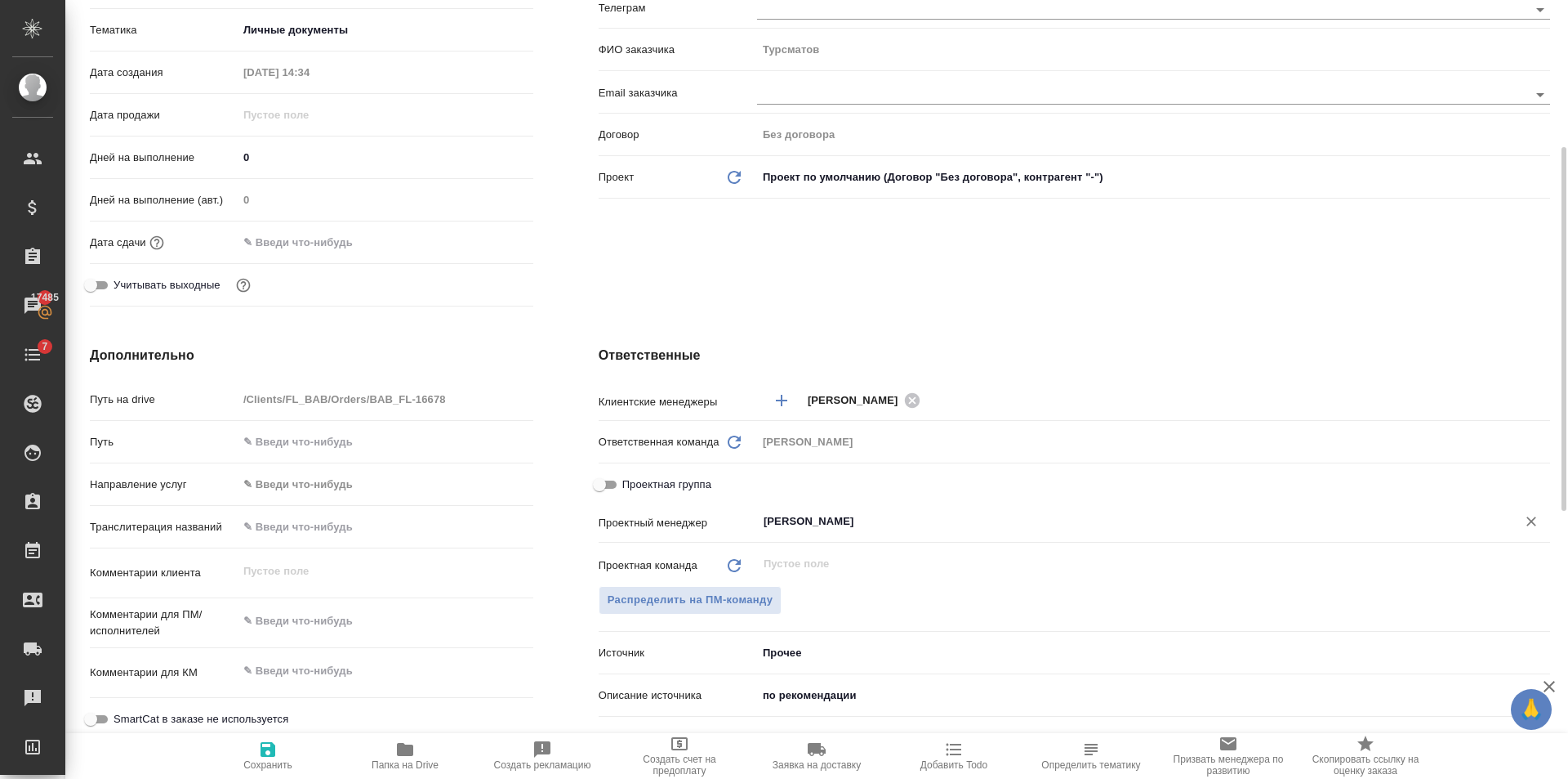
scroll to position [0, 0]
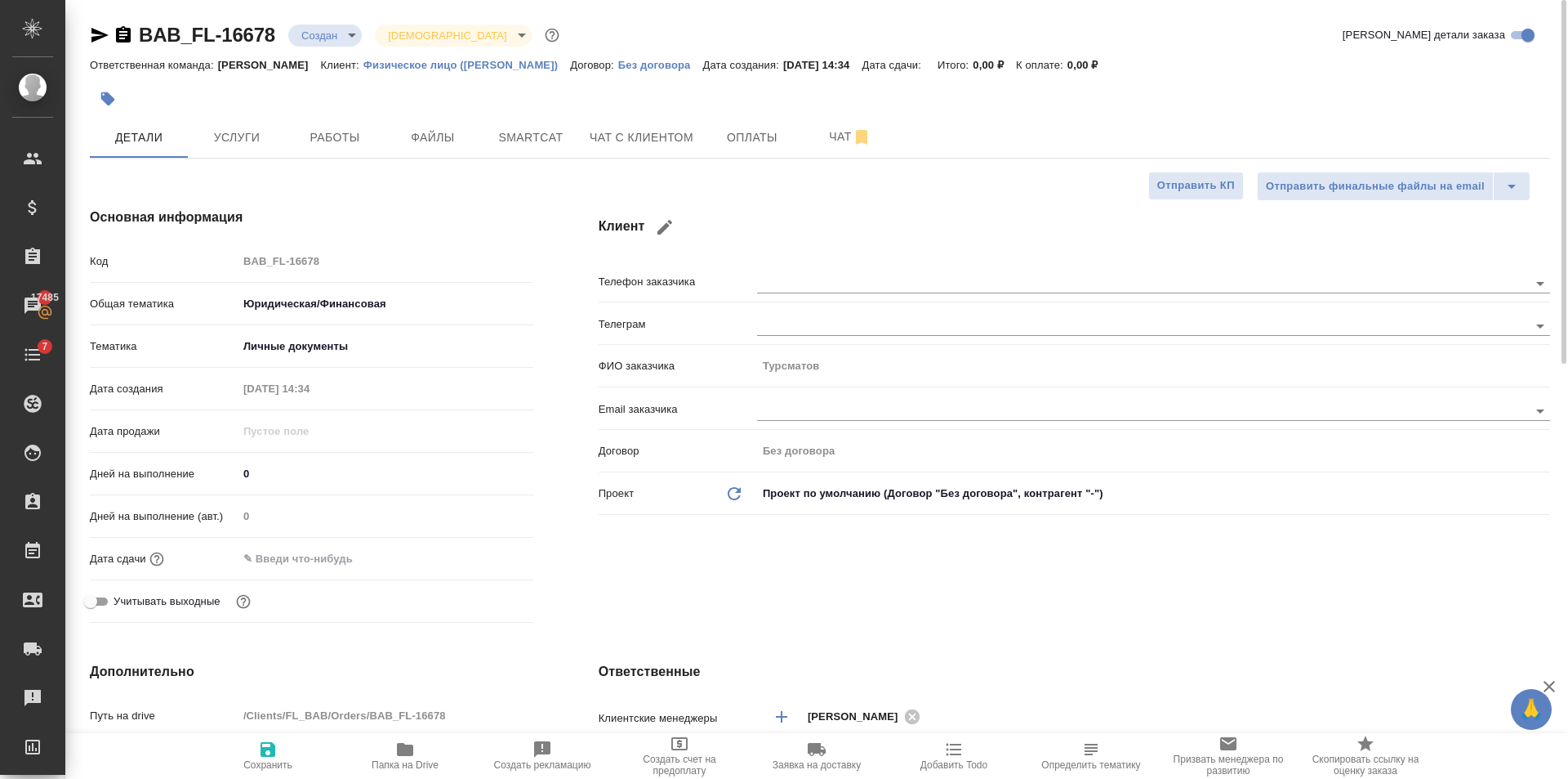
type input "[PERSON_NAME]"
drag, startPoint x: 276, startPoint y: 756, endPoint x: 254, endPoint y: 514, distance: 243.0
click at [276, 755] on icon "button" at bounding box center [268, 749] width 19 height 19
type textarea "x"
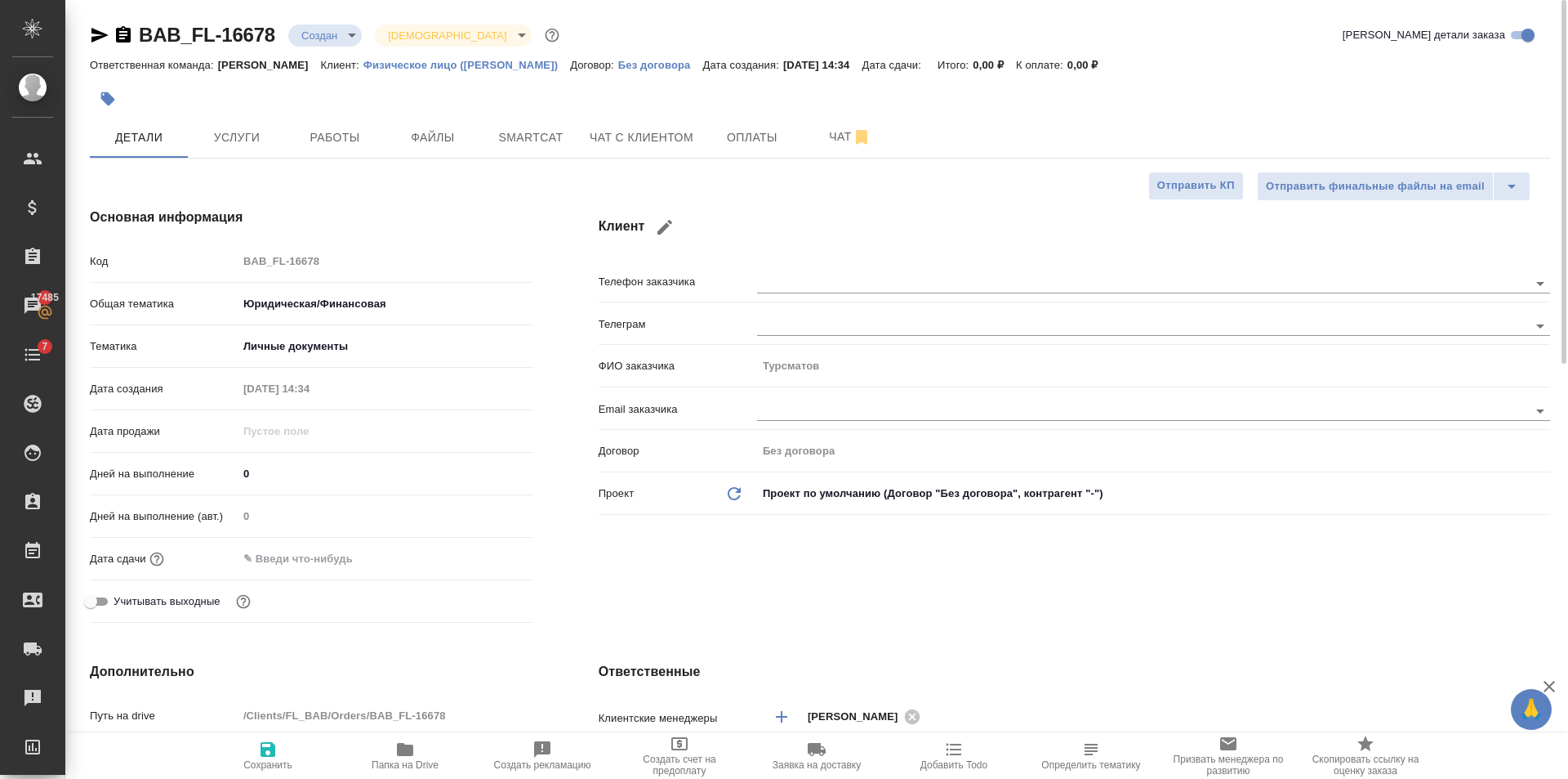
type textarea "x"
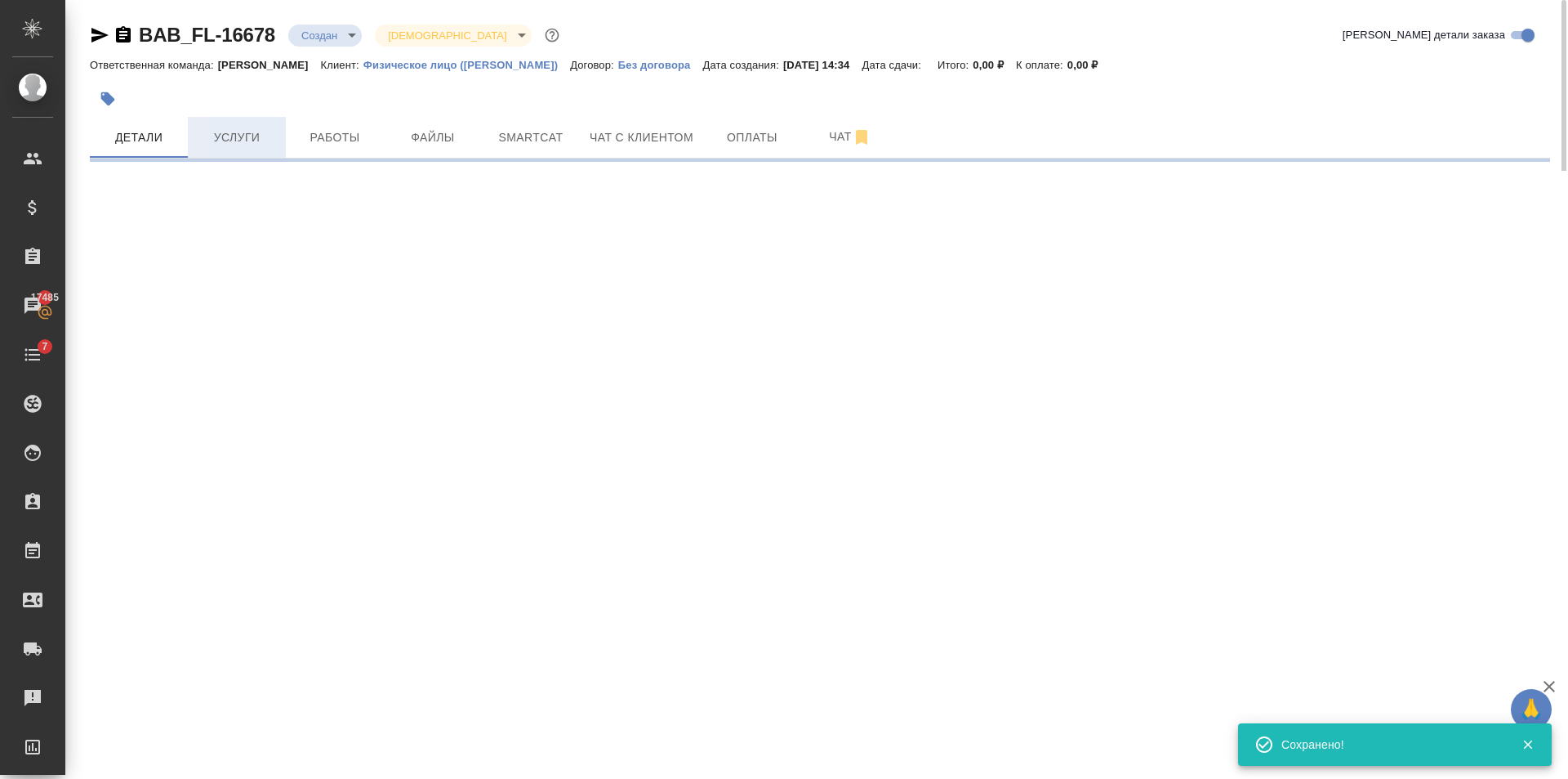
click at [245, 152] on button "Услуги" at bounding box center [237, 137] width 98 height 41
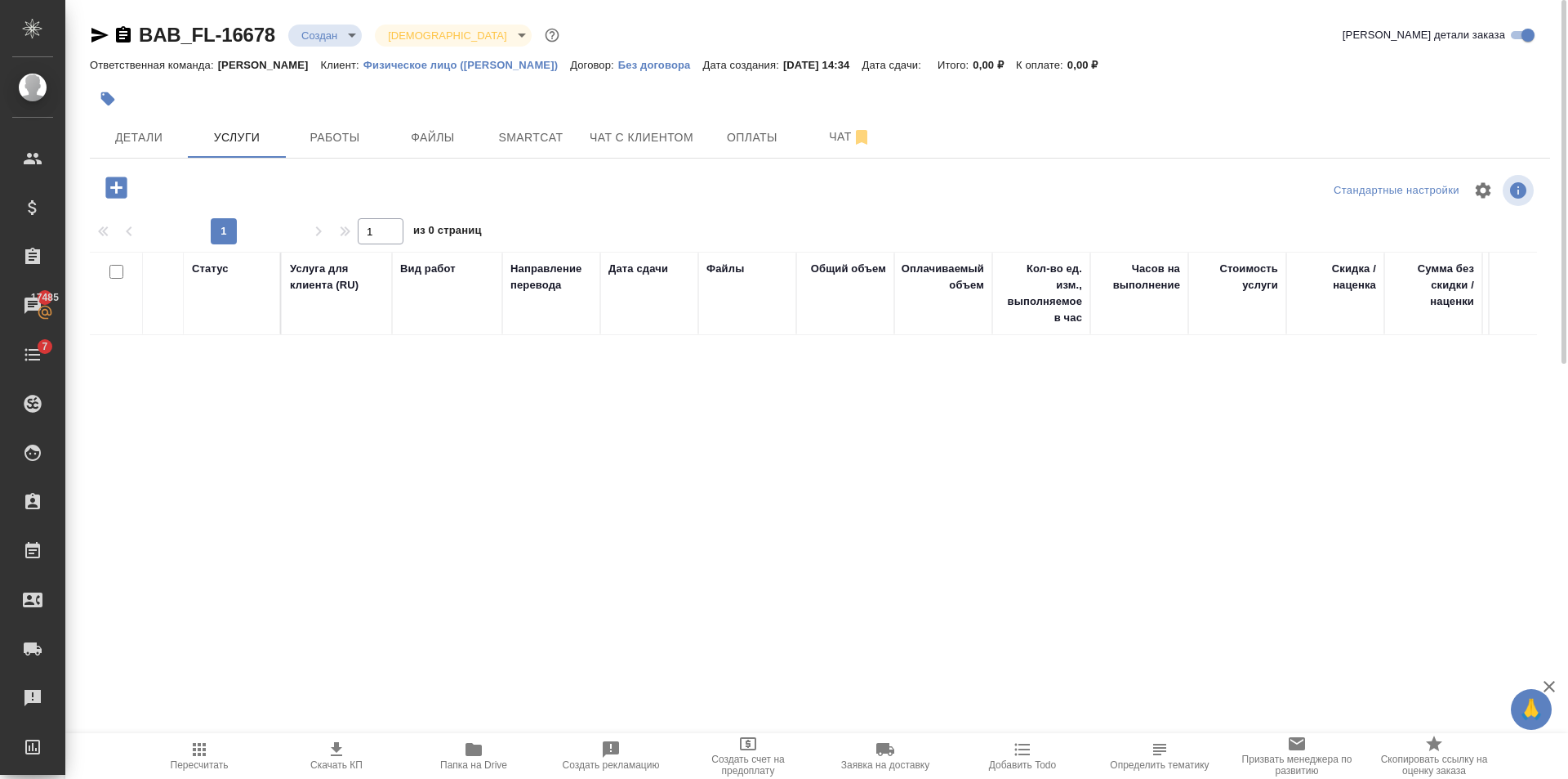
click at [120, 187] on icon "button" at bounding box center [116, 187] width 28 height 28
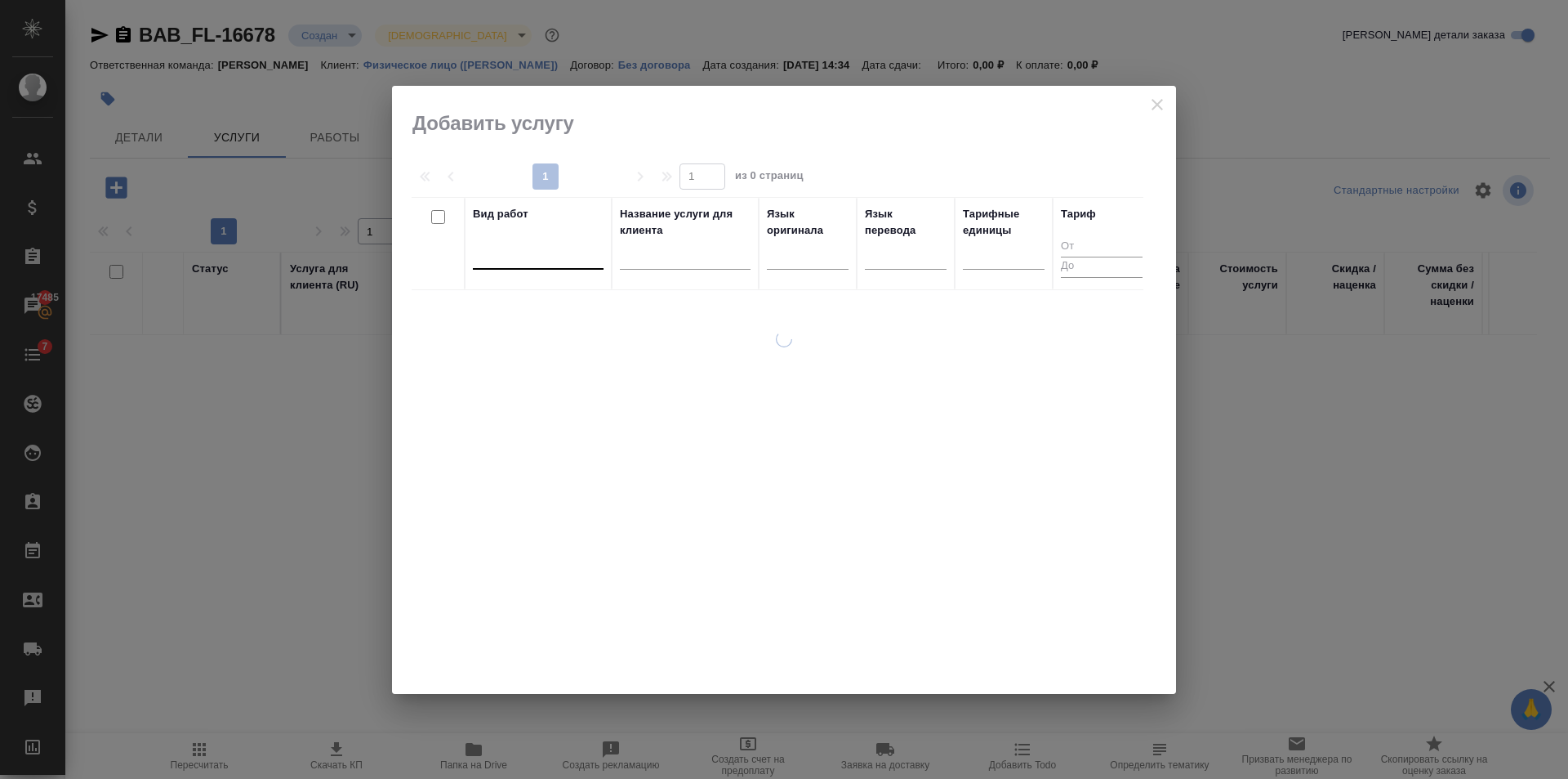
click at [532, 246] on div at bounding box center [539, 253] width 131 height 24
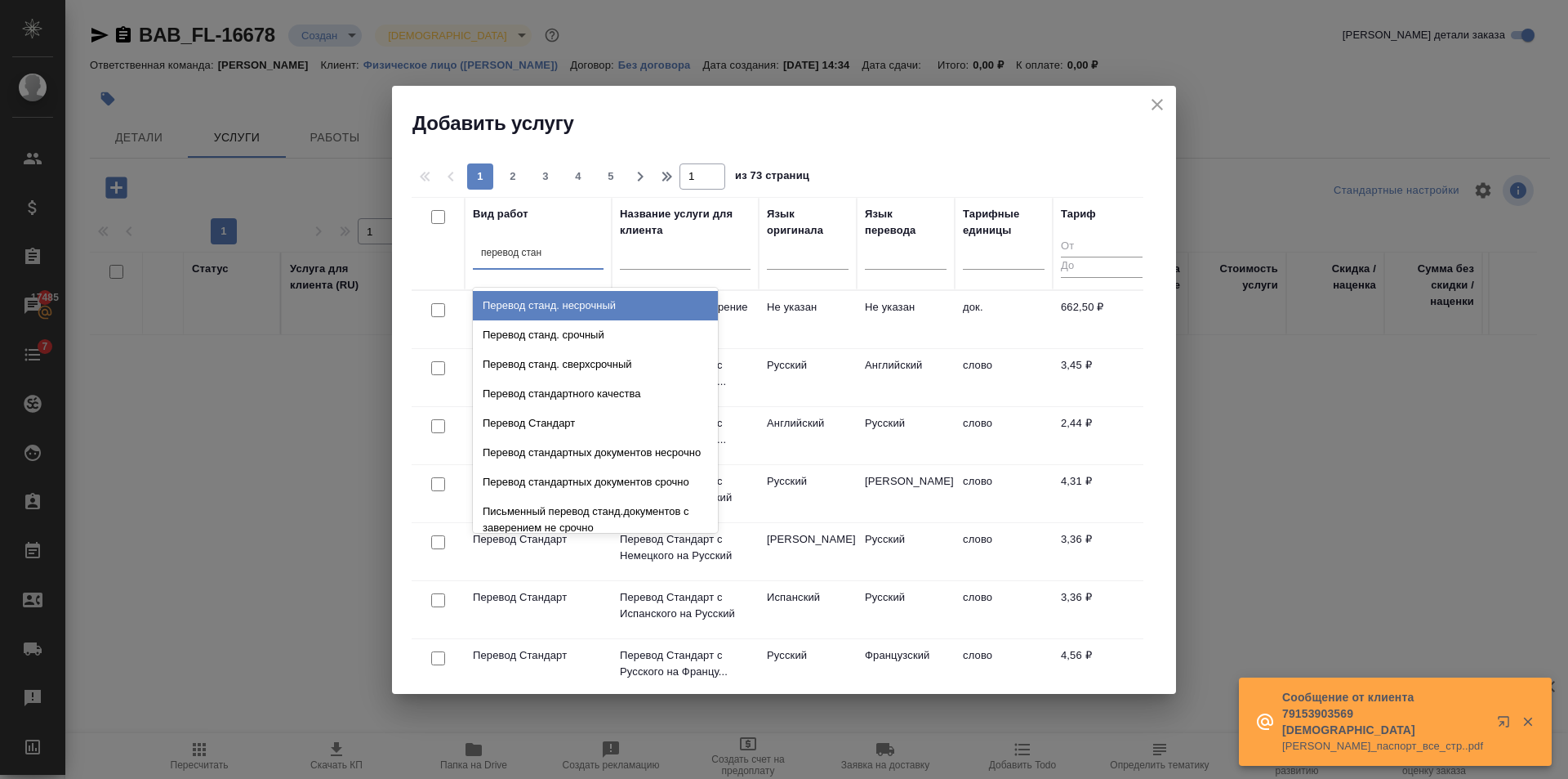
type input "перевод станд"
click at [634, 305] on div "Перевод станд. несрочный" at bounding box center [595, 305] width 245 height 29
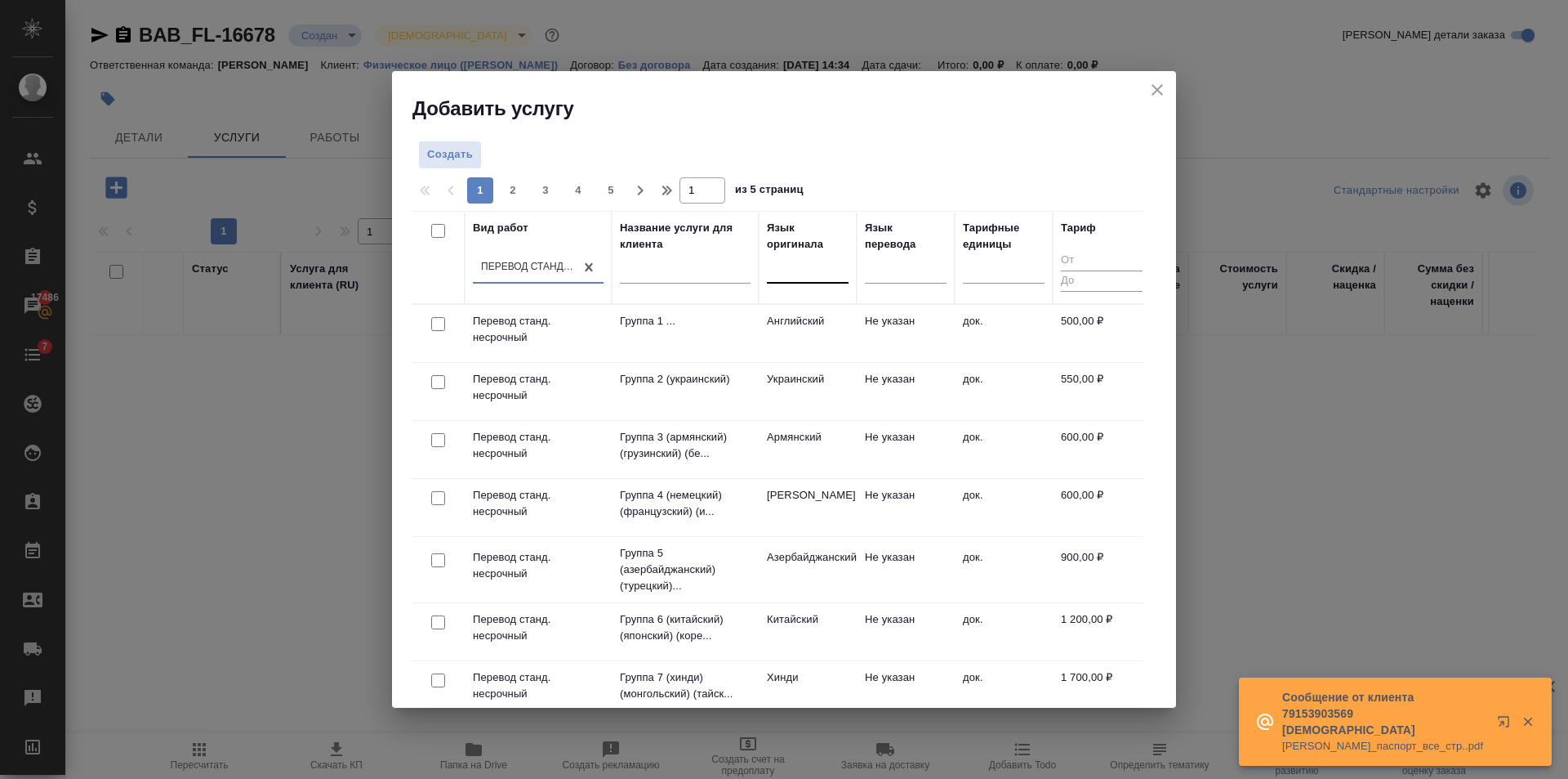
click at [784, 275] on div at bounding box center [808, 267] width 82 height 24
type input "тадж"
click at [780, 307] on div "Таджикский" at bounding box center [889, 319] width 245 height 29
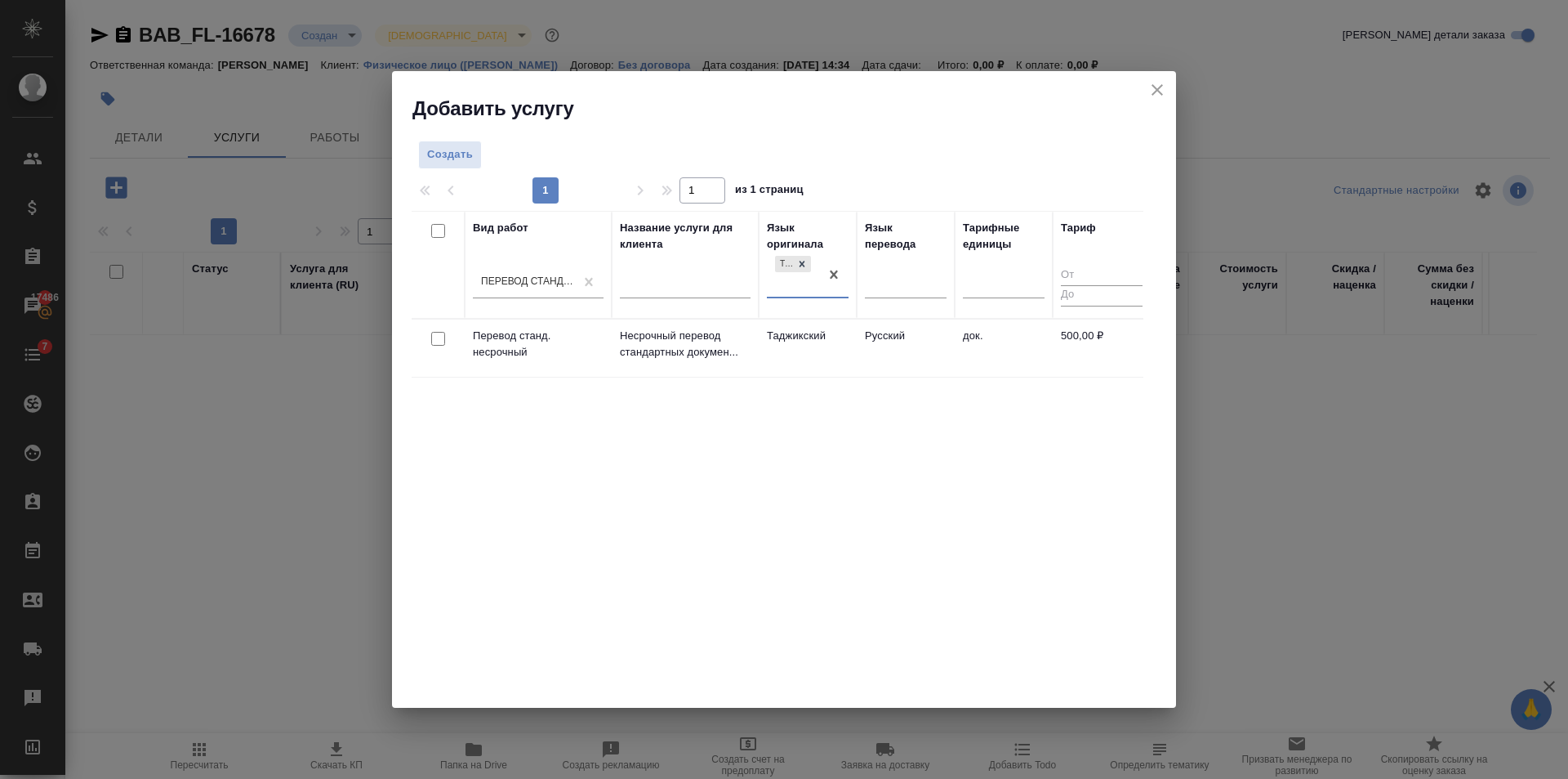
click at [800, 365] on td "Таджикский" at bounding box center [807, 347] width 98 height 58
click at [800, 364] on td "Таджикский" at bounding box center [807, 347] width 98 height 58
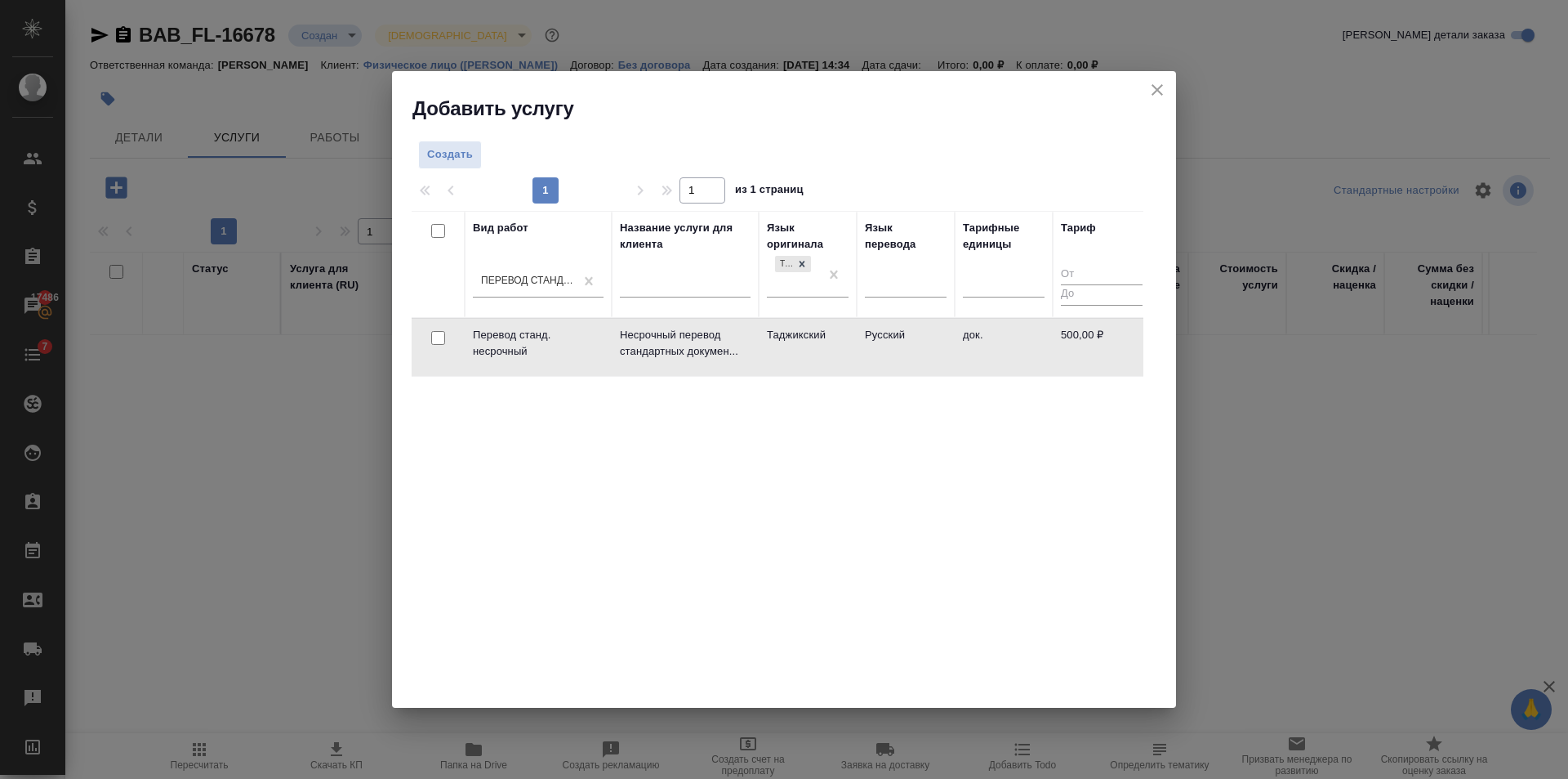
click at [785, 360] on td "Таджикский" at bounding box center [807, 347] width 98 height 58
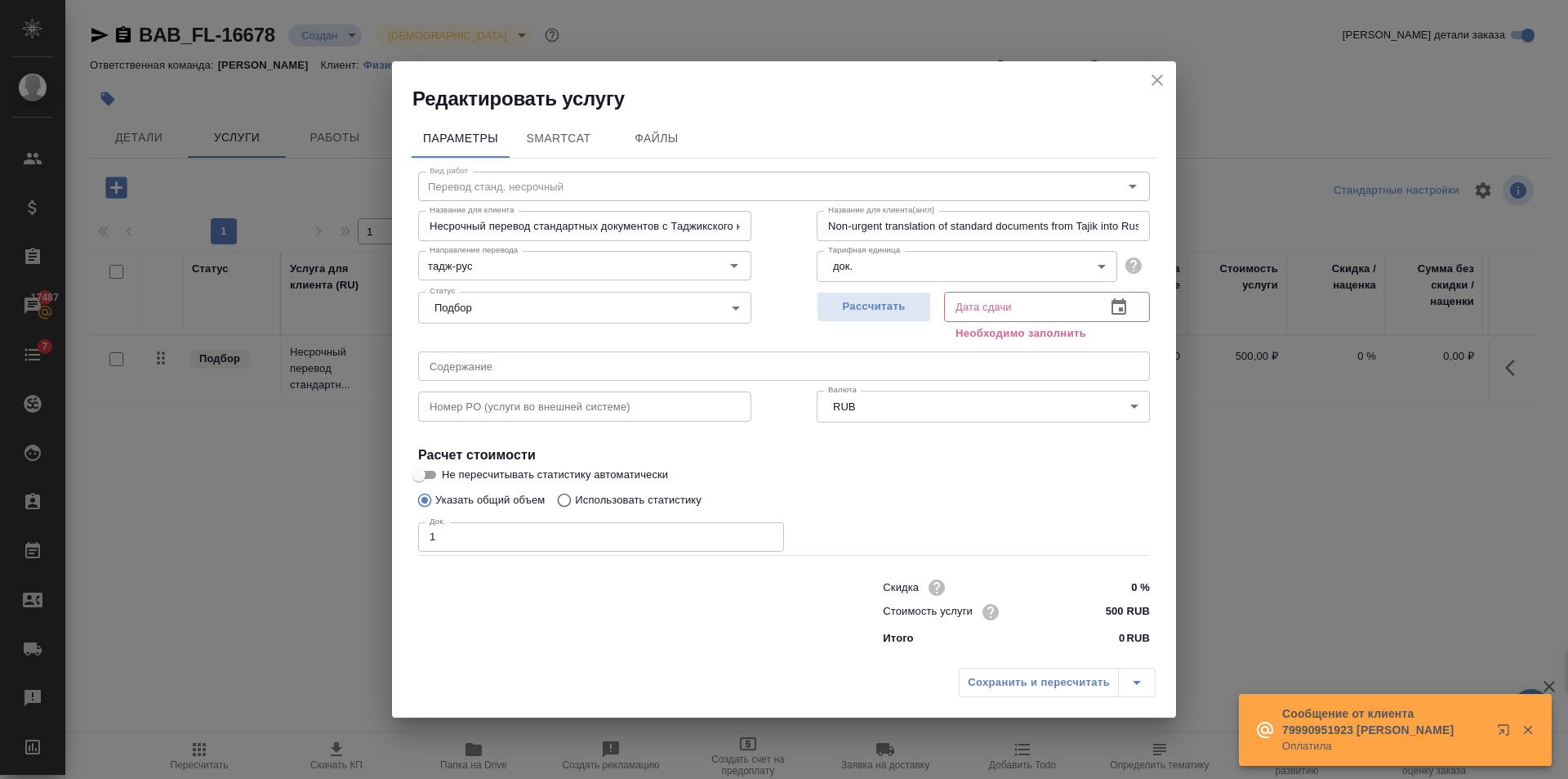
type input "1"
click at [764, 532] on input "1" at bounding box center [601, 536] width 366 height 29
click at [915, 305] on span "Рассчитать" at bounding box center [873, 307] width 97 height 19
type input "14.10.2025 14:36"
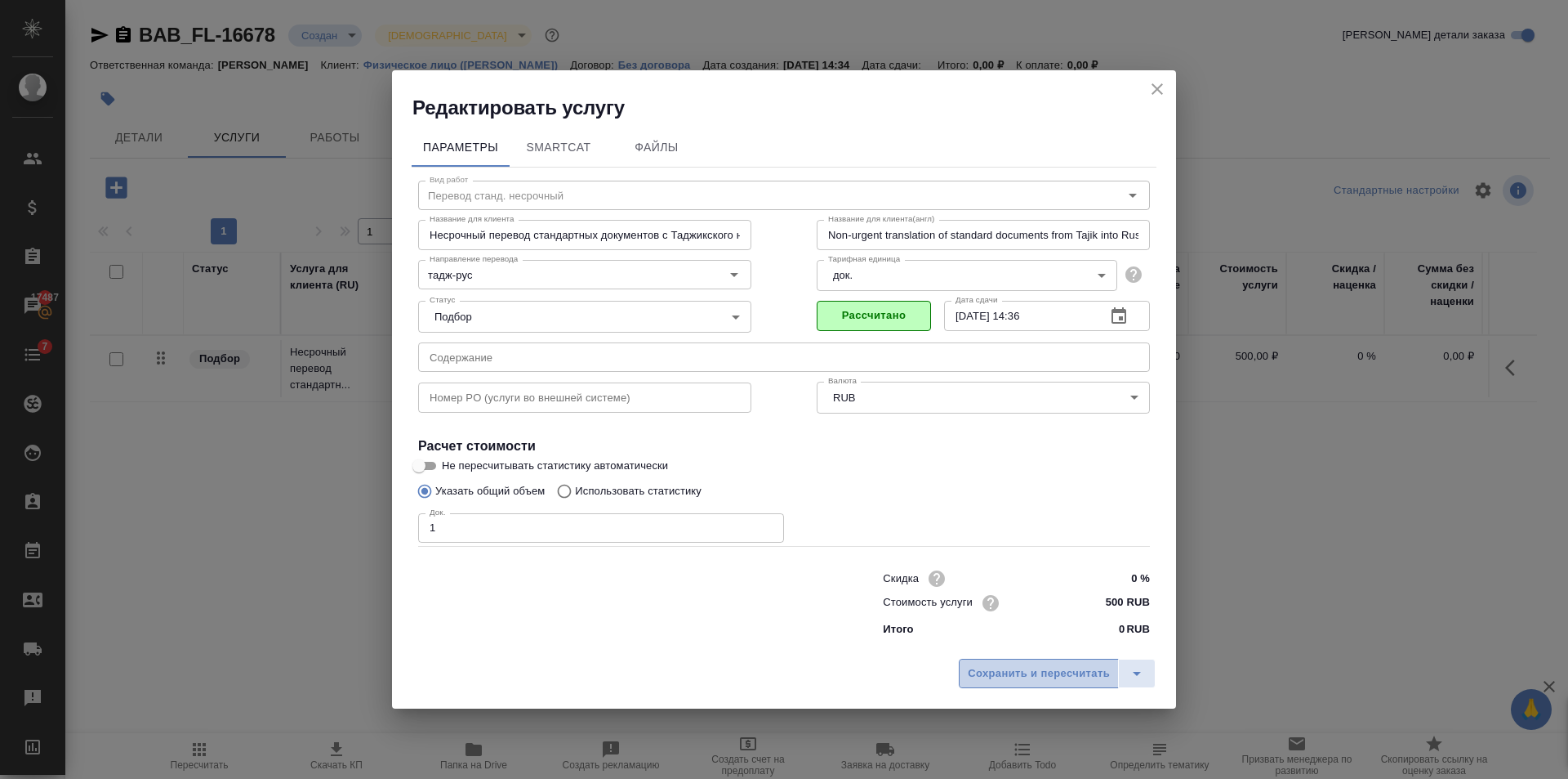
click at [1062, 679] on span "Сохранить и пересчитать" at bounding box center [1038, 674] width 142 height 19
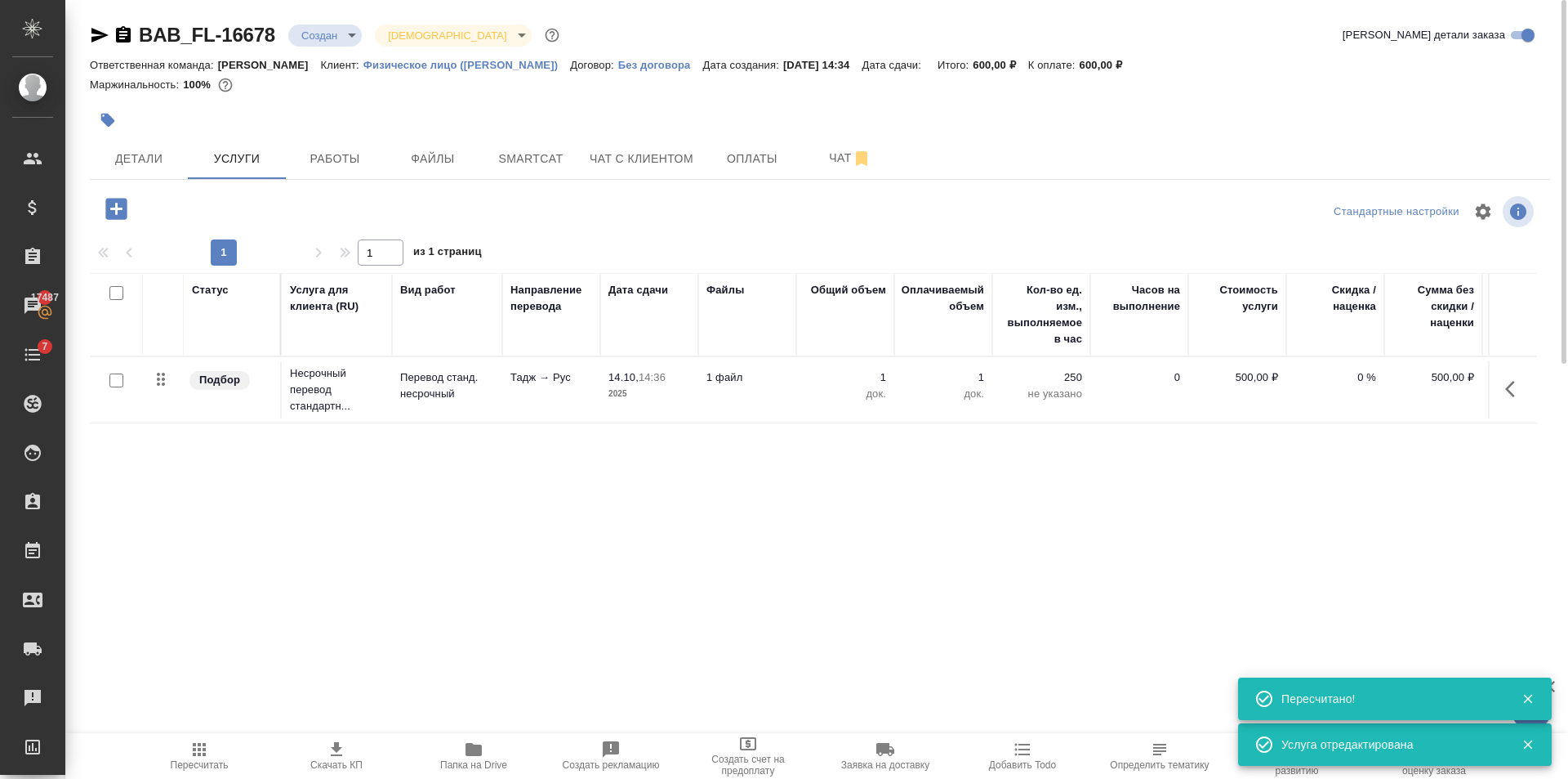
click at [104, 208] on icon "button" at bounding box center [116, 208] width 28 height 28
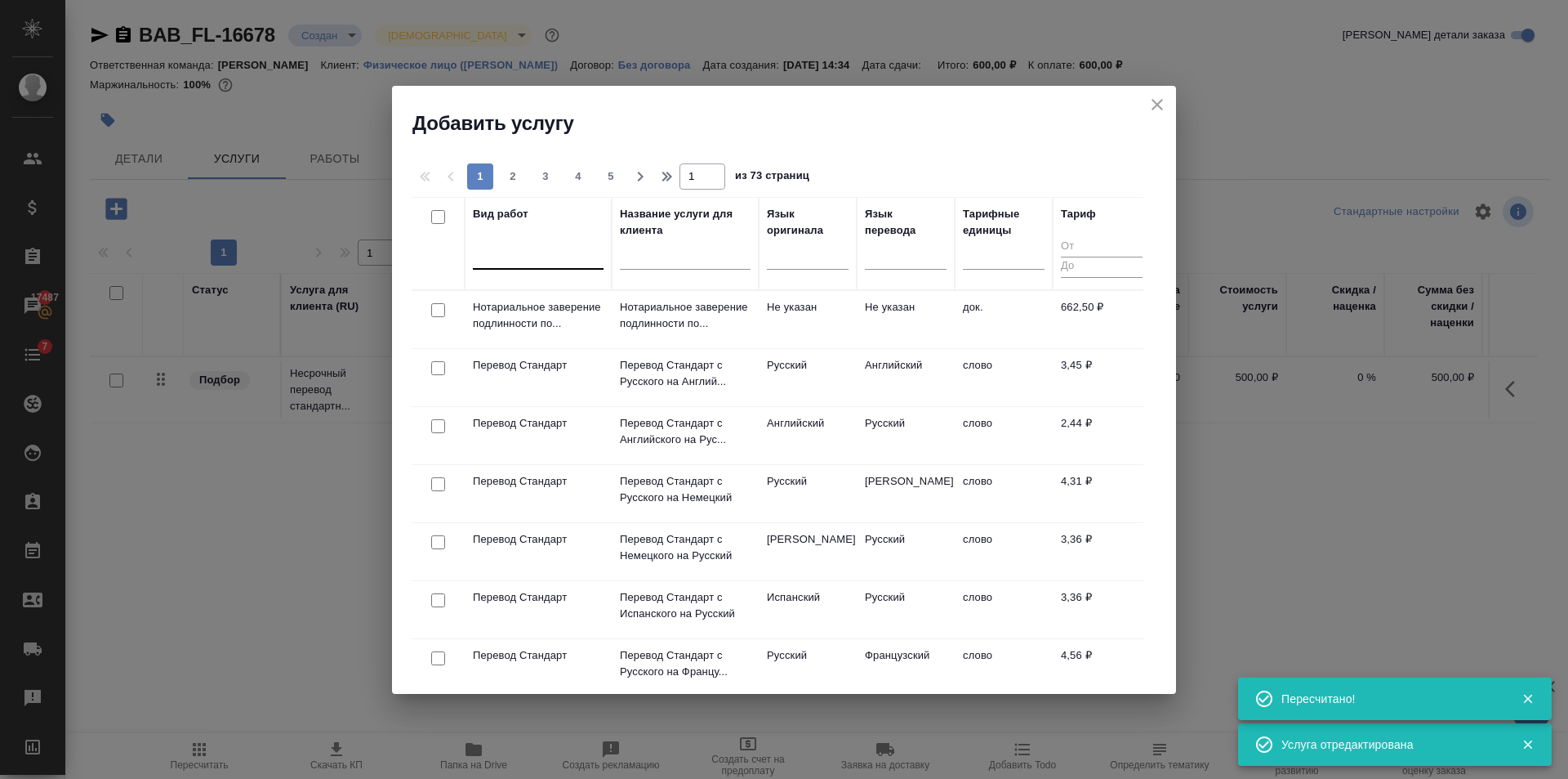
click at [539, 264] on div at bounding box center [539, 253] width 131 height 24
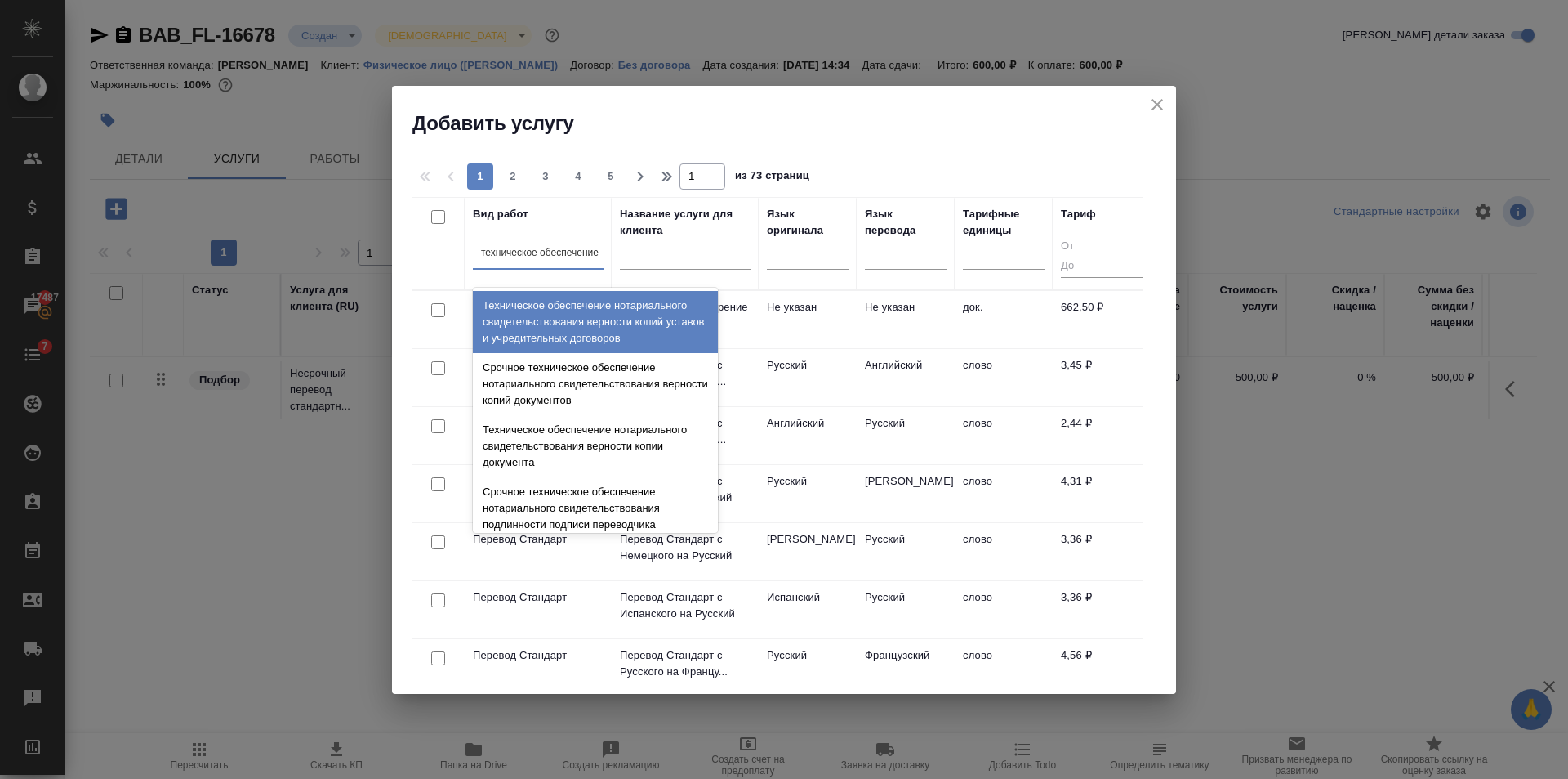
type input "техническое обеспечение"
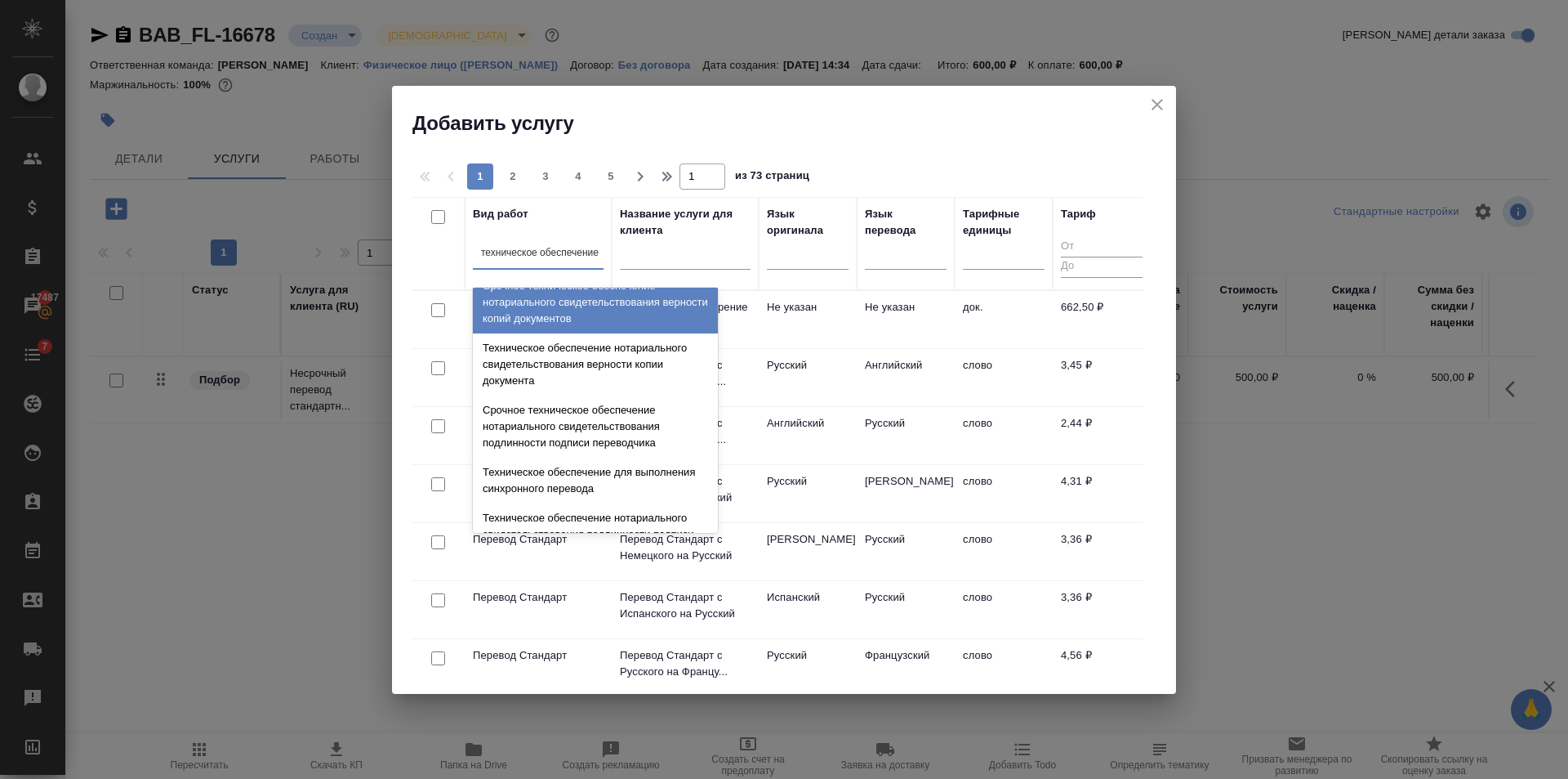
scroll to position [163, 0]
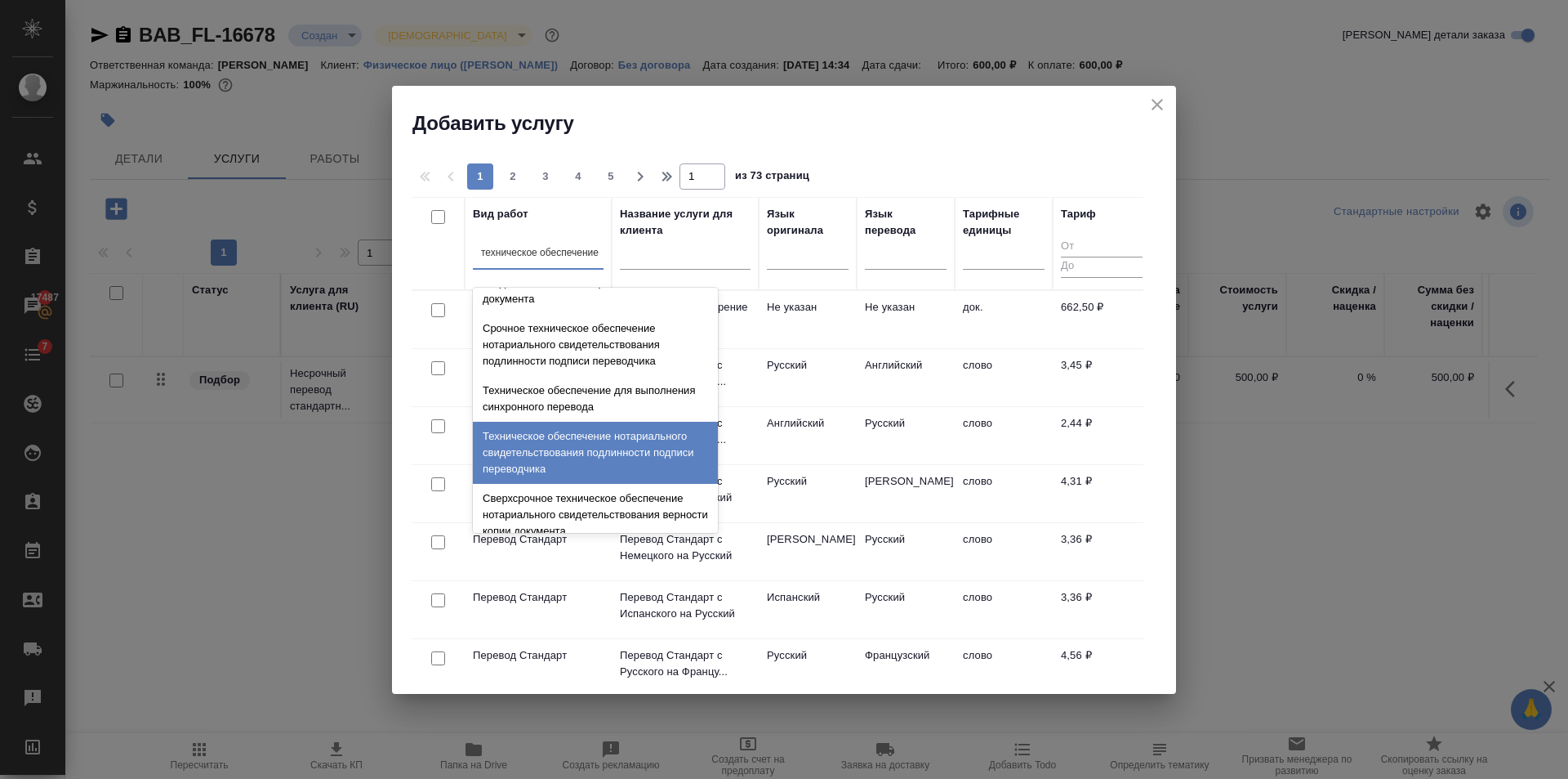
click at [600, 446] on div "Техническое обеспечение нотариального свидетельствования подлинности подписи пе…" at bounding box center [595, 453] width 245 height 62
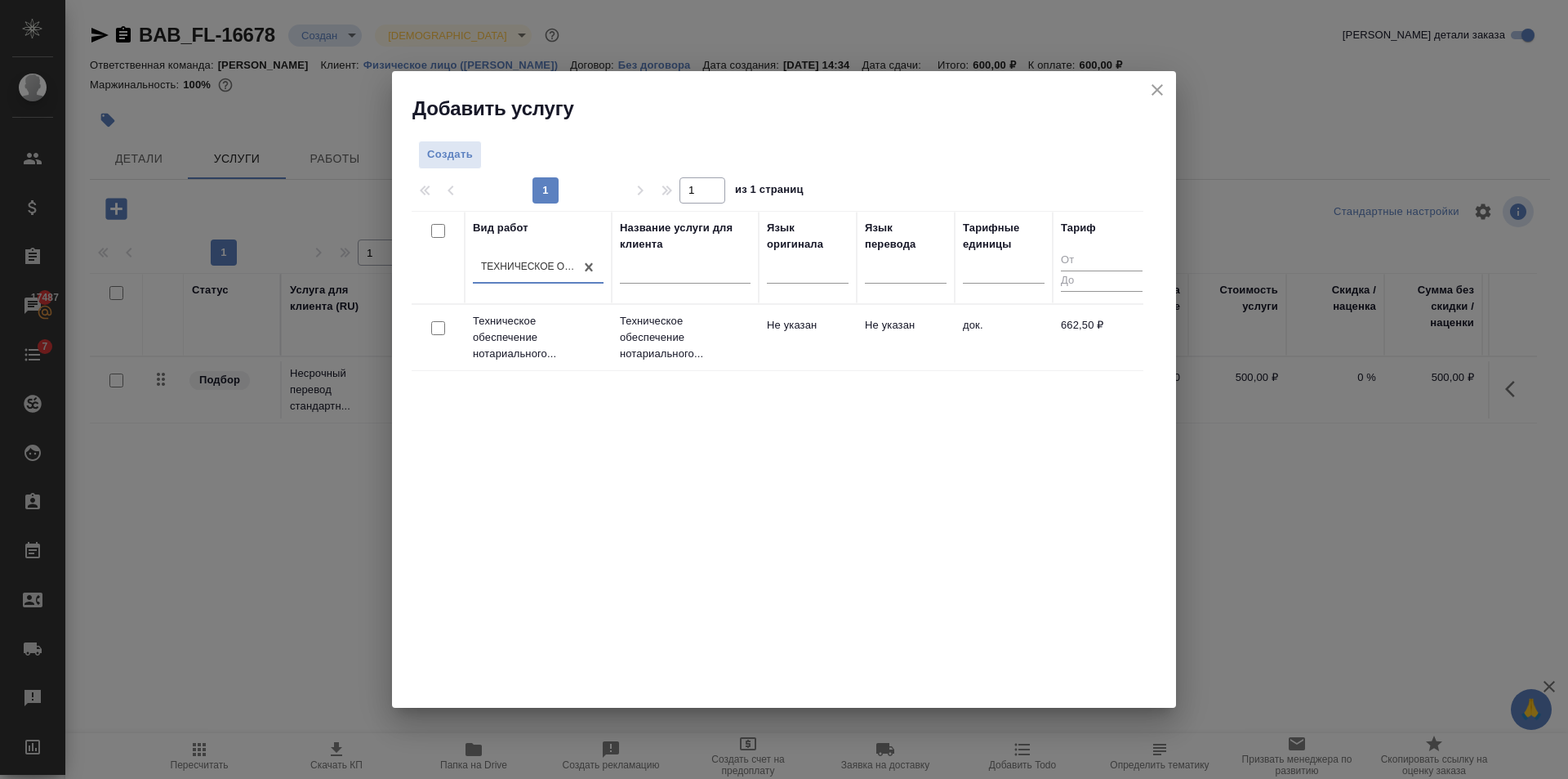
click at [900, 341] on td "Не указан" at bounding box center [905, 337] width 98 height 58
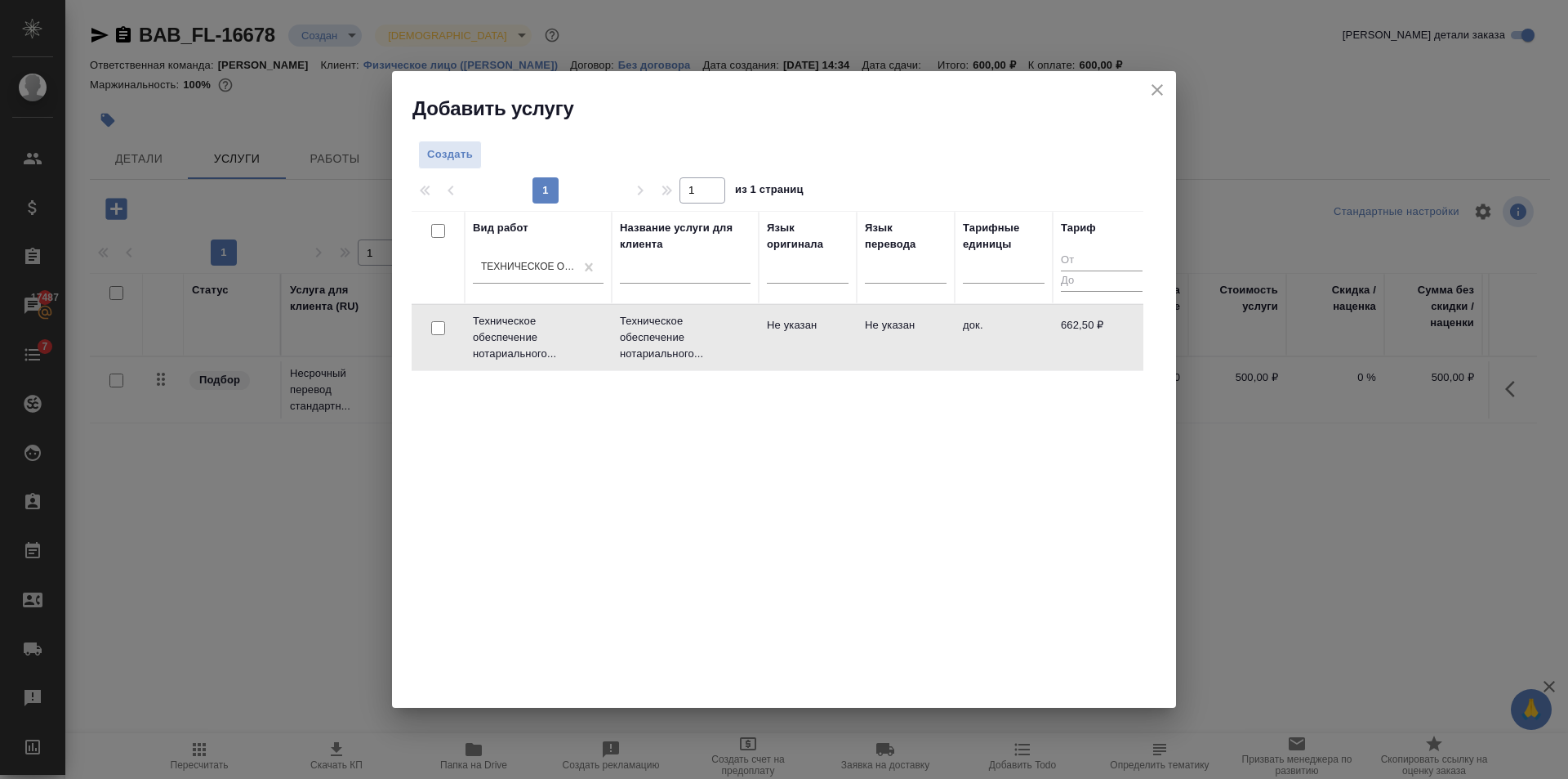
click at [900, 341] on td "Не указан" at bounding box center [905, 337] width 98 height 58
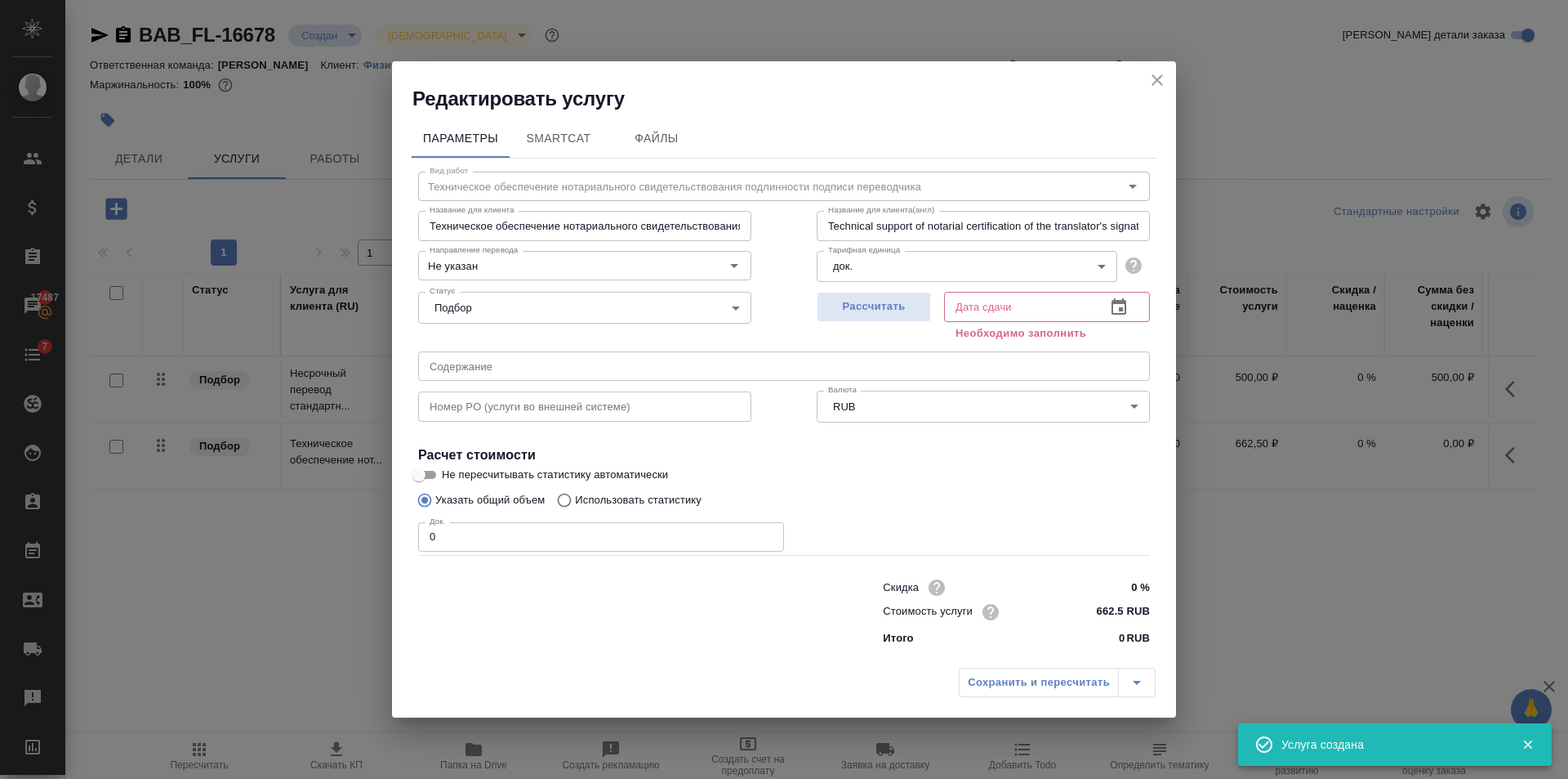
click at [759, 535] on input "0" at bounding box center [601, 536] width 366 height 29
click at [768, 529] on input "0" at bounding box center [601, 536] width 366 height 29
type input "1"
click at [769, 532] on input "1" at bounding box center [601, 536] width 366 height 29
click at [895, 315] on span "Рассчитать" at bounding box center [873, 307] width 97 height 19
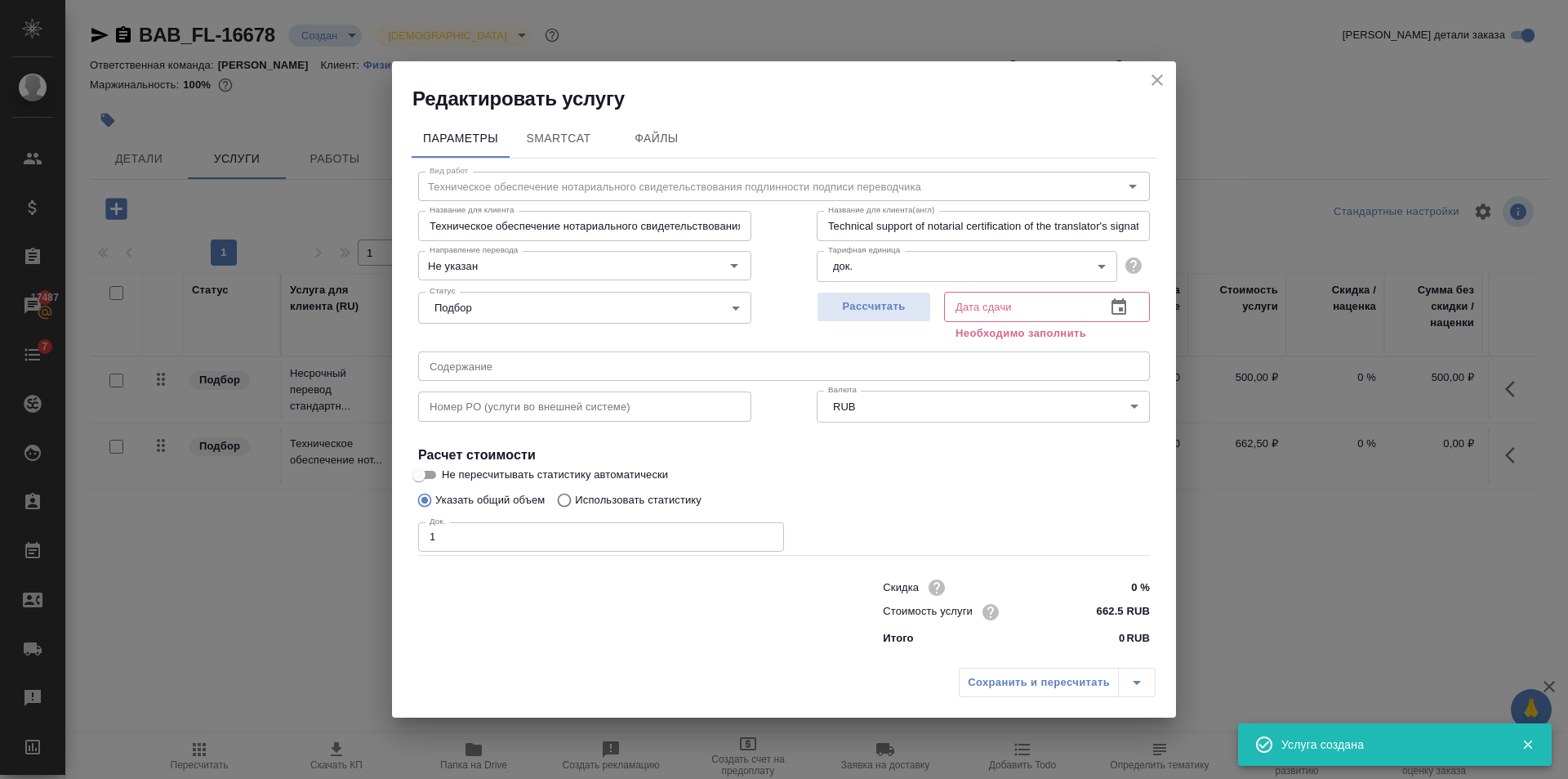
type input "14.10.2025 14:48"
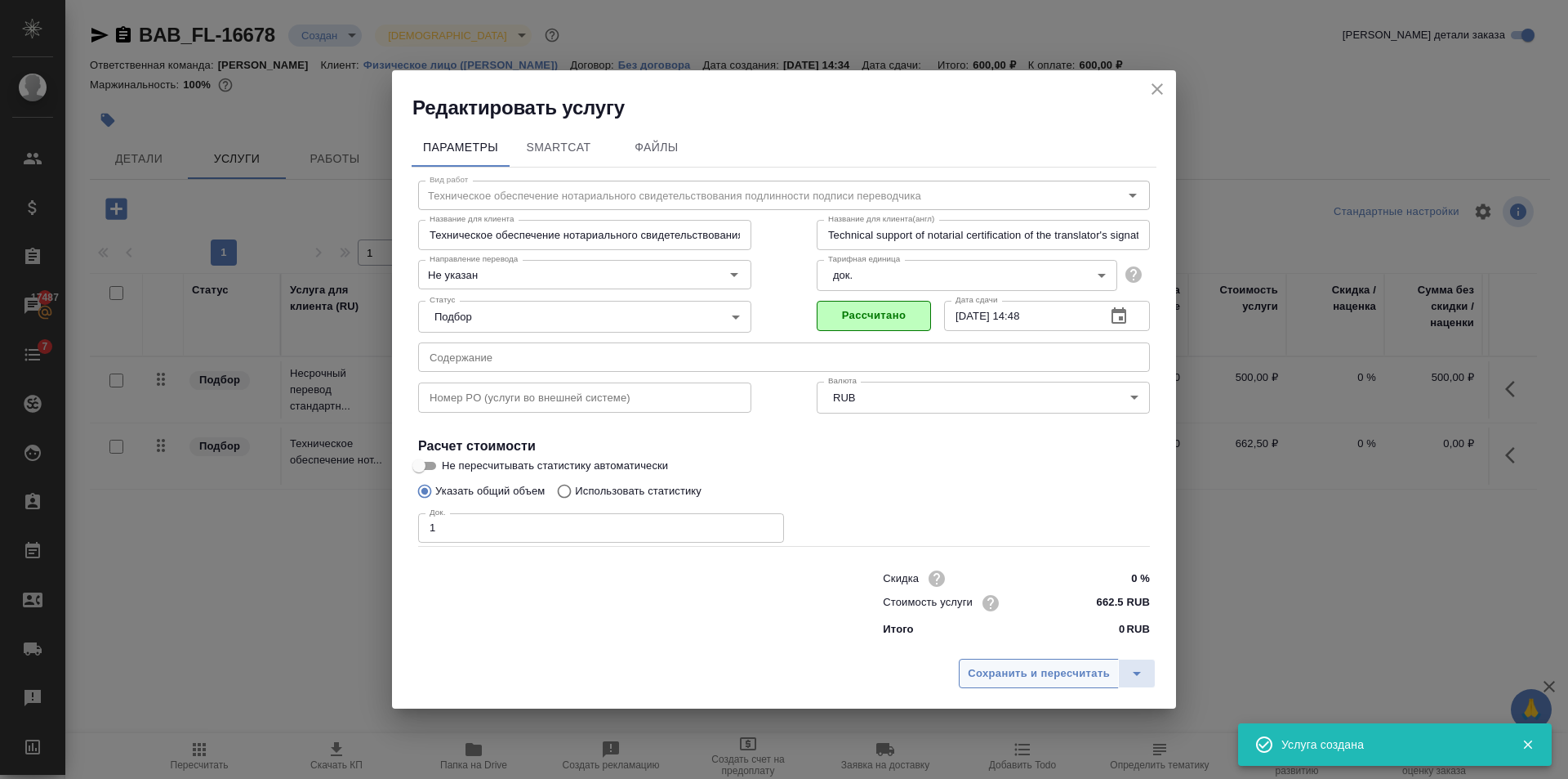
click at [1048, 665] on span "Сохранить и пересчитать" at bounding box center [1038, 674] width 142 height 19
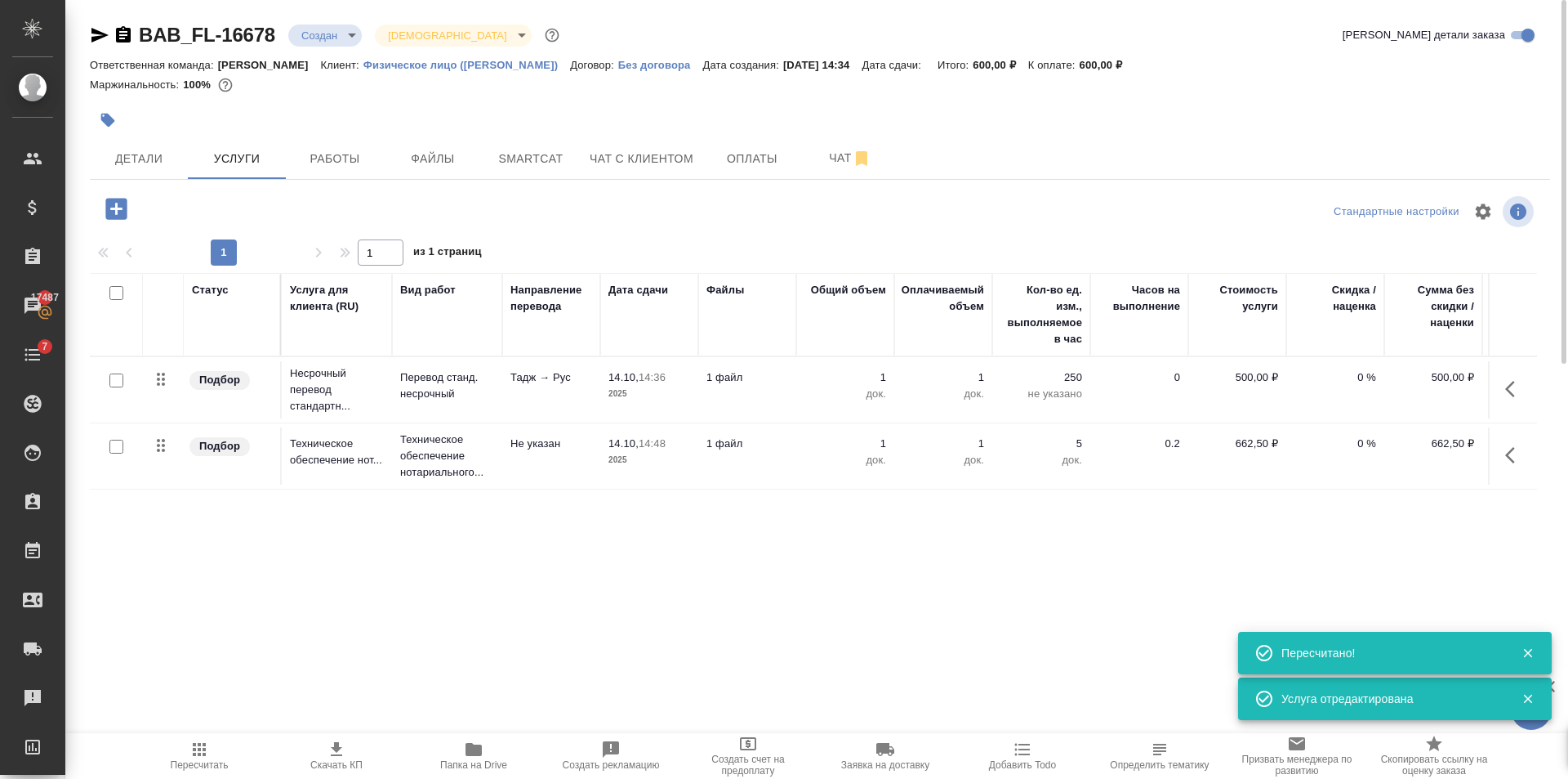
drag, startPoint x: 203, startPoint y: 753, endPoint x: 212, endPoint y: 738, distance: 17.5
click at [204, 751] on icon "button" at bounding box center [199, 749] width 13 height 13
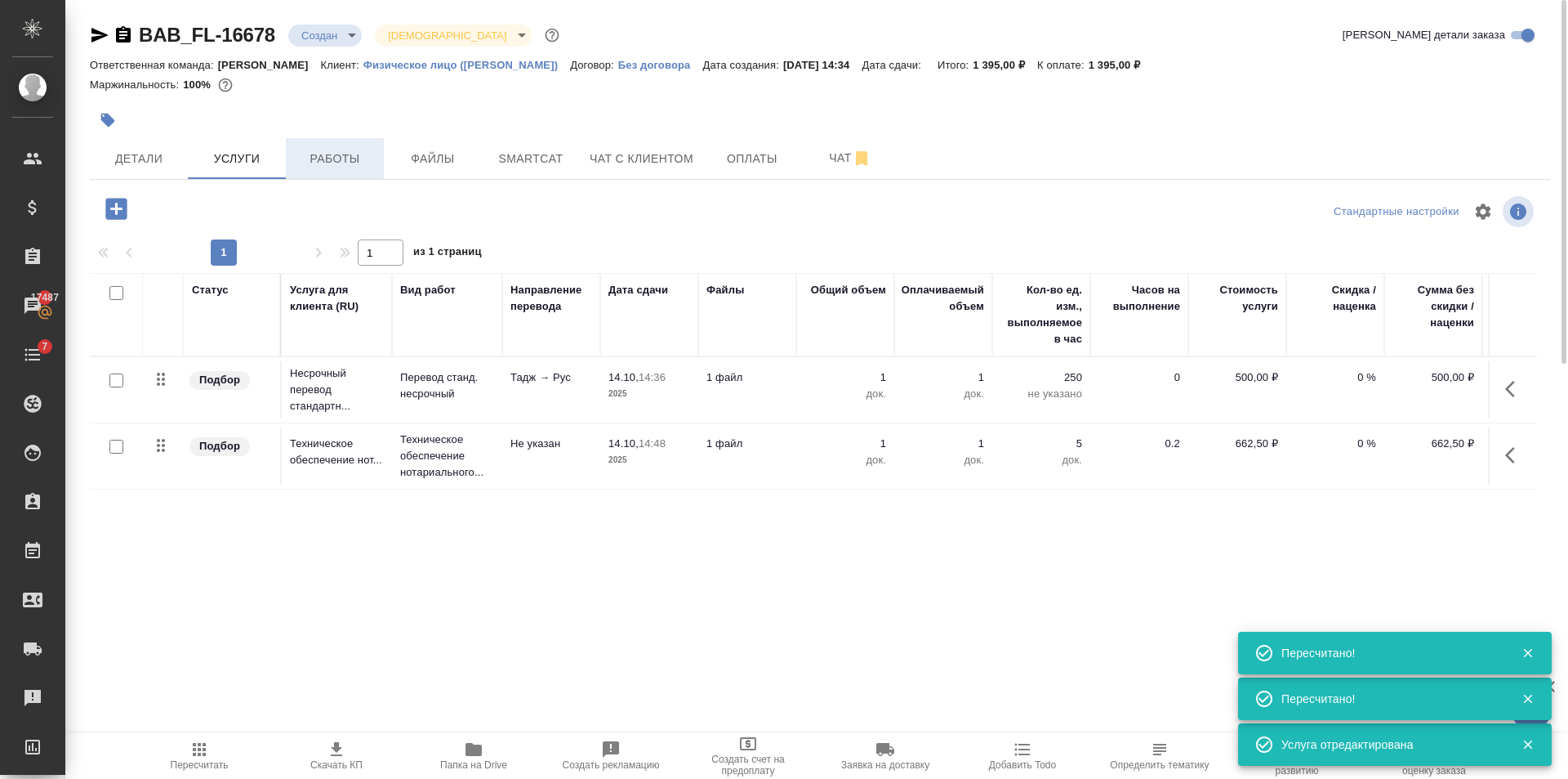
click at [361, 157] on span "Работы" at bounding box center [335, 159] width 79 height 20
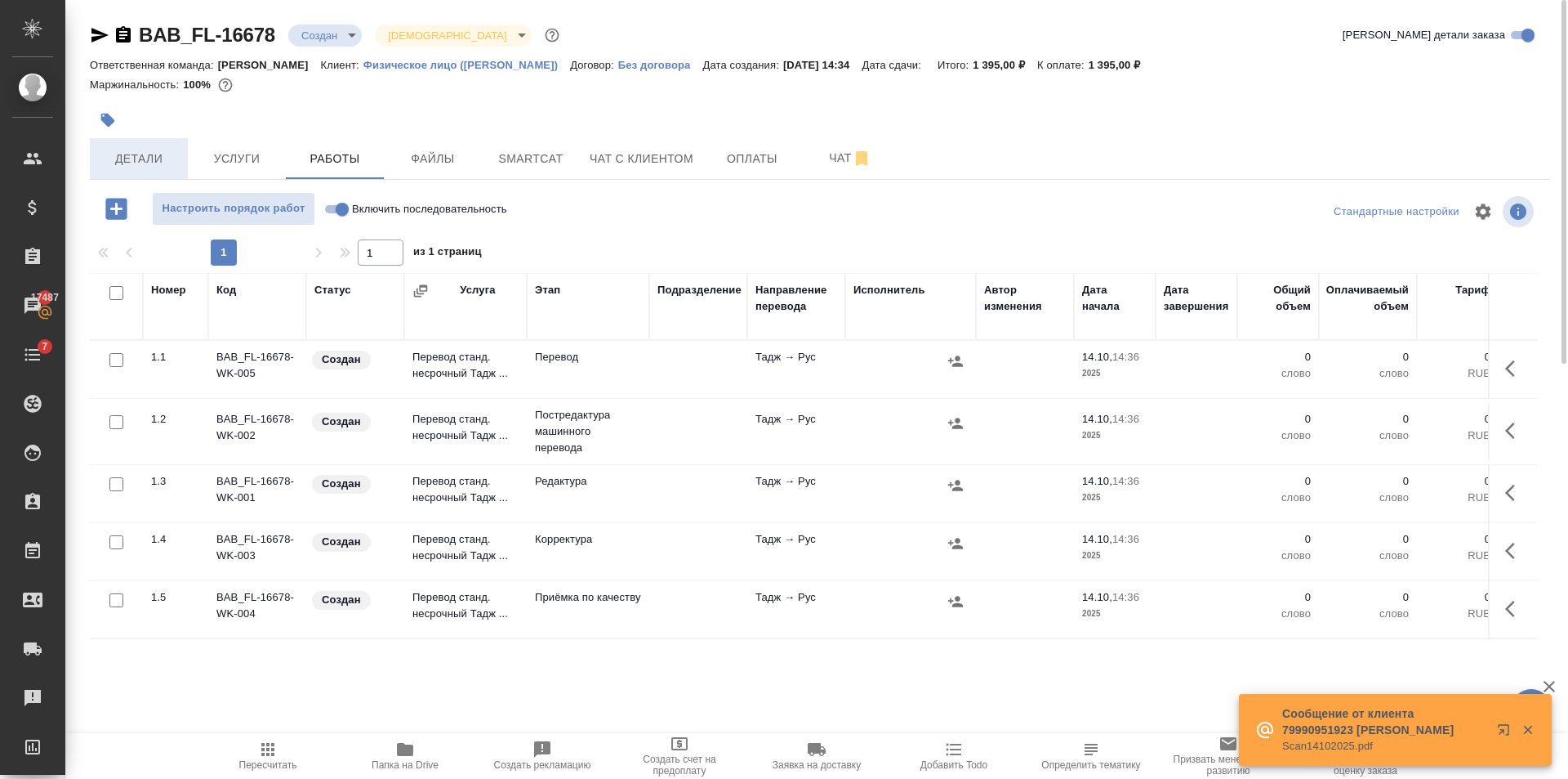
click at [139, 154] on span "Детали" at bounding box center [138, 159] width 79 height 20
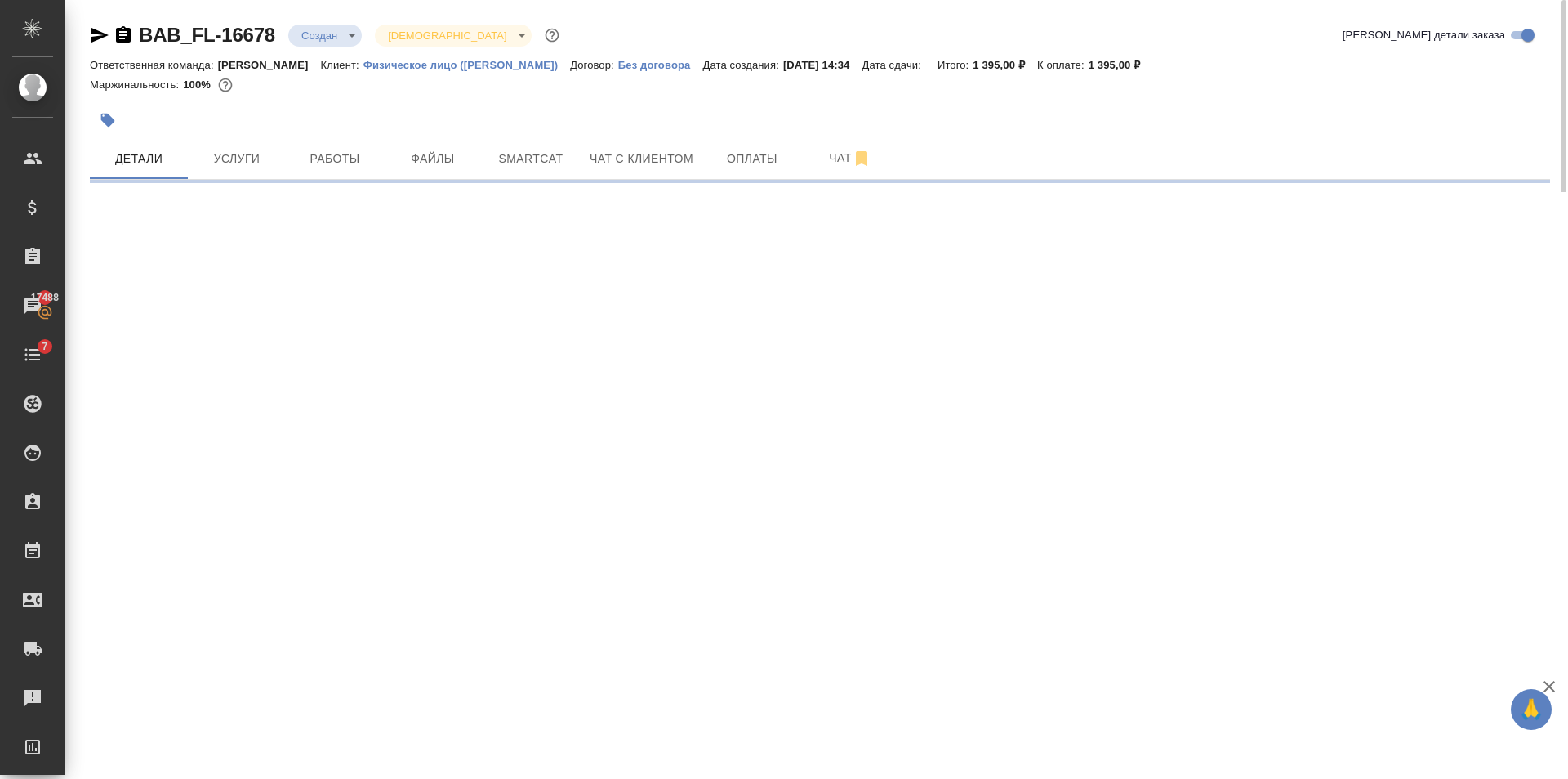
select select "RU"
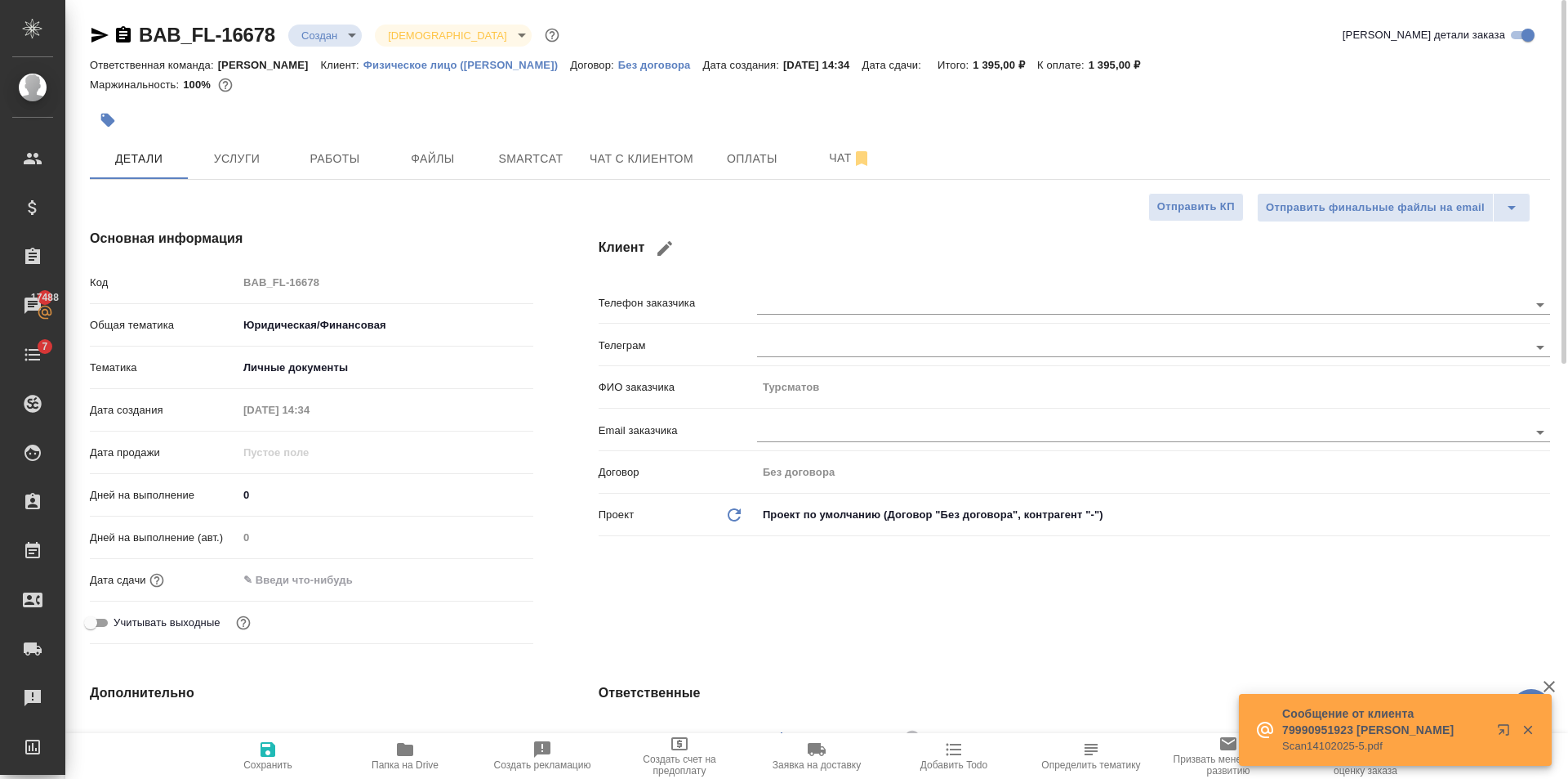
type textarea "x"
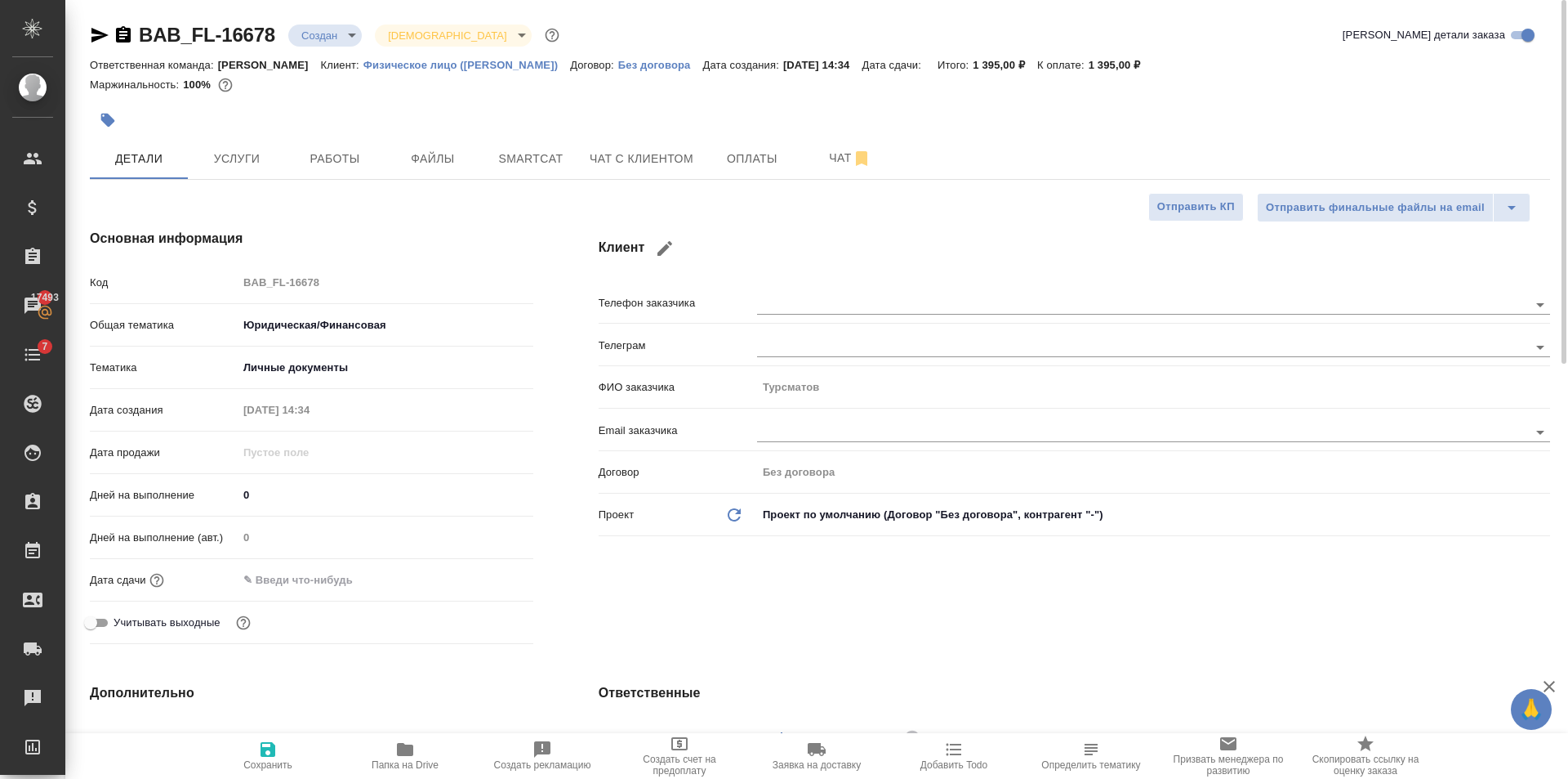
scroll to position [327, 0]
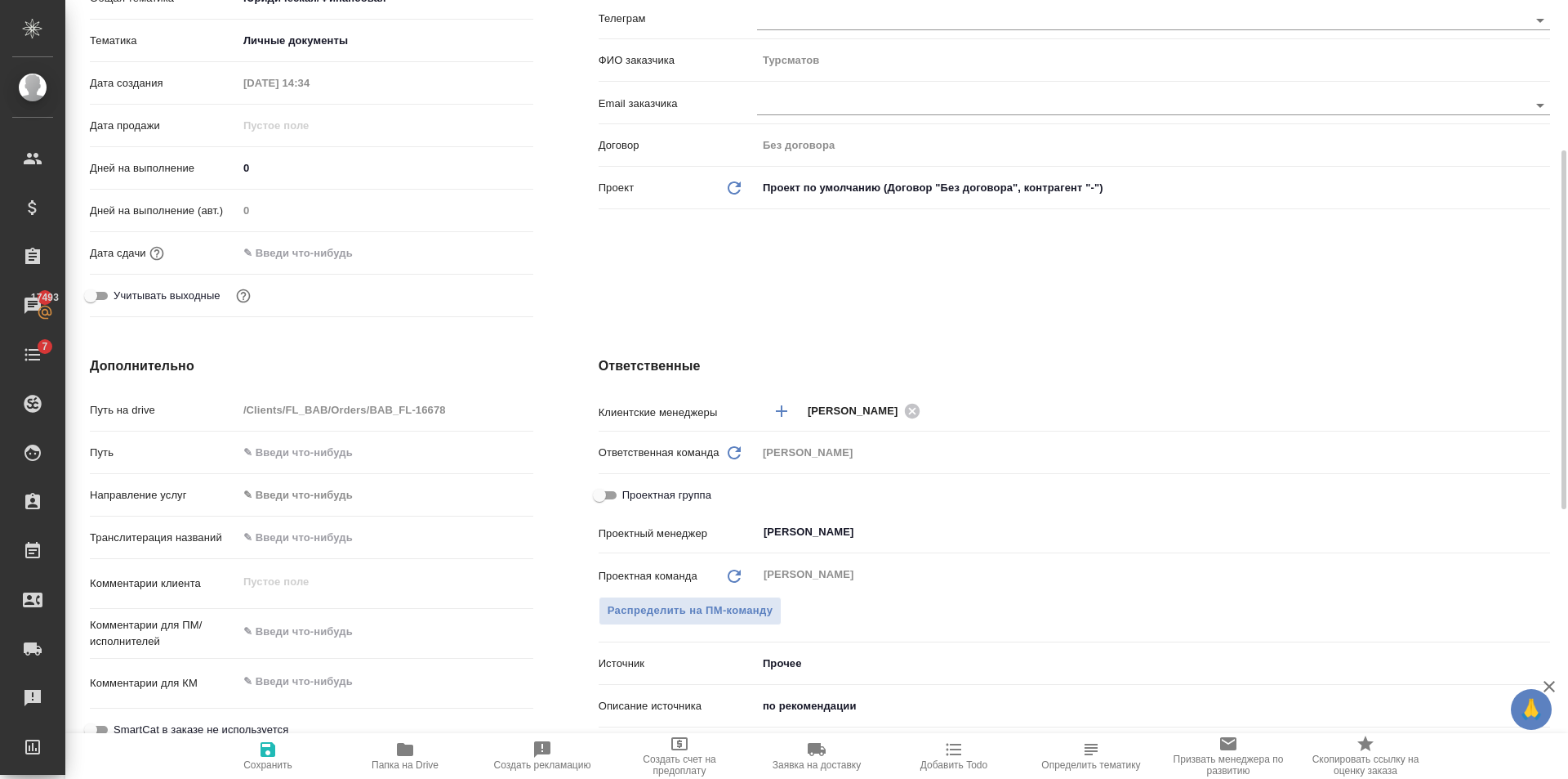
click at [323, 255] on input "text" at bounding box center [308, 253] width 143 height 24
click at [475, 242] on div at bounding box center [385, 253] width 296 height 26
click at [485, 258] on icon "button" at bounding box center [485, 252] width 15 height 16
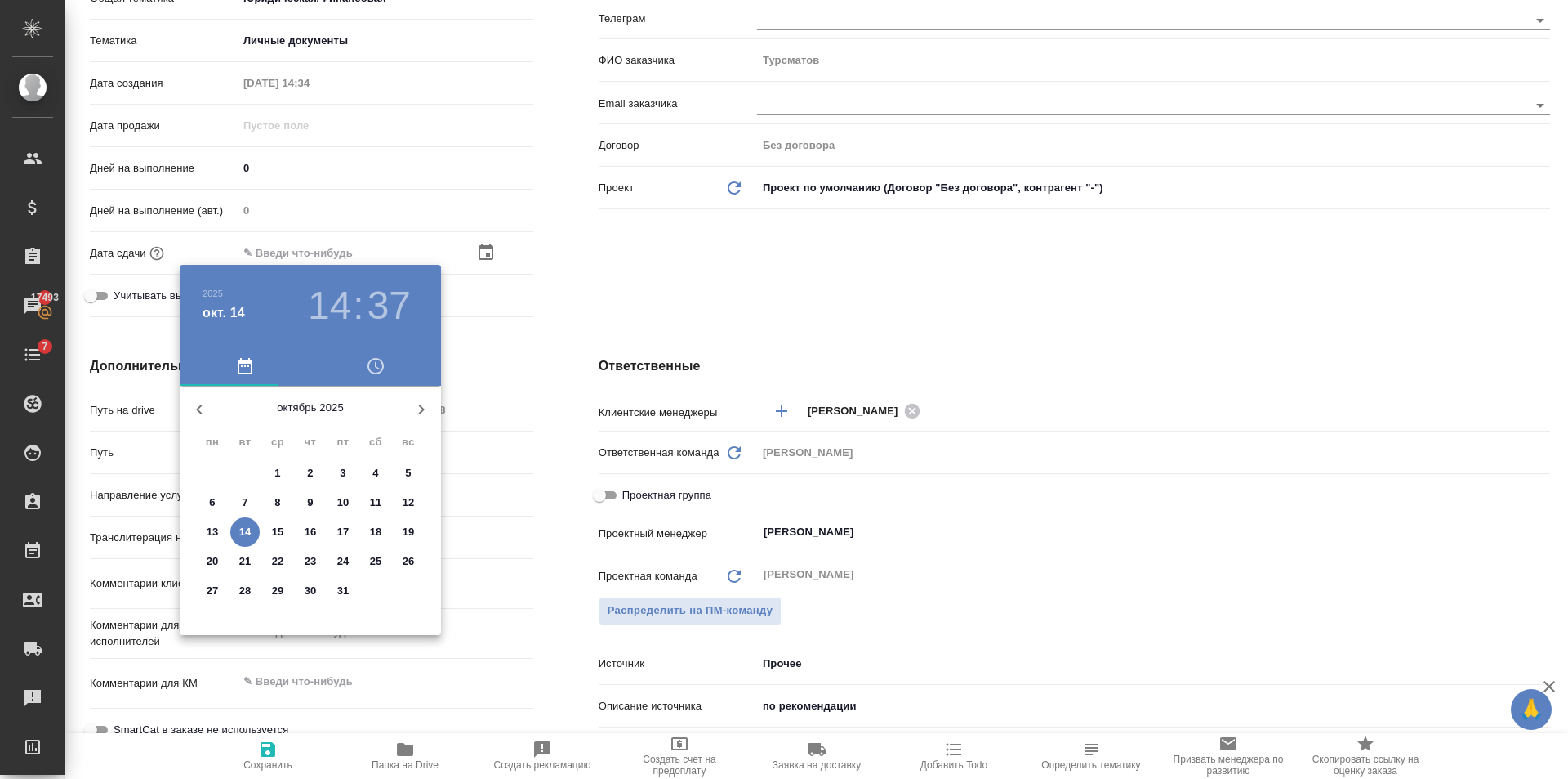
click at [246, 526] on p "14" at bounding box center [245, 532] width 12 height 16
type input "14.10.2025 14:37"
type textarea "x"
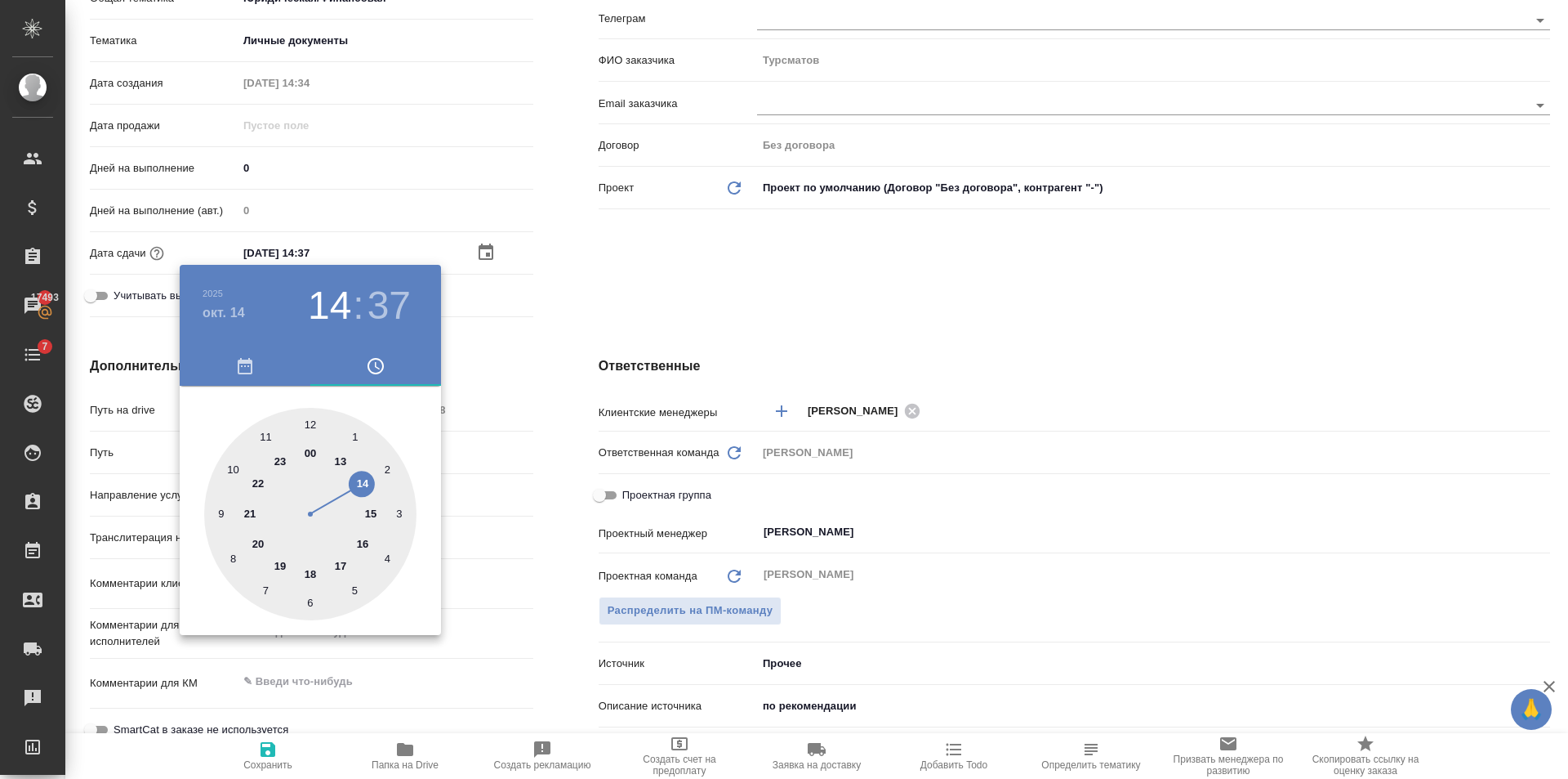
click at [377, 516] on div at bounding box center [310, 514] width 213 height 213
type input "14.10.2025 15:37"
type textarea "x"
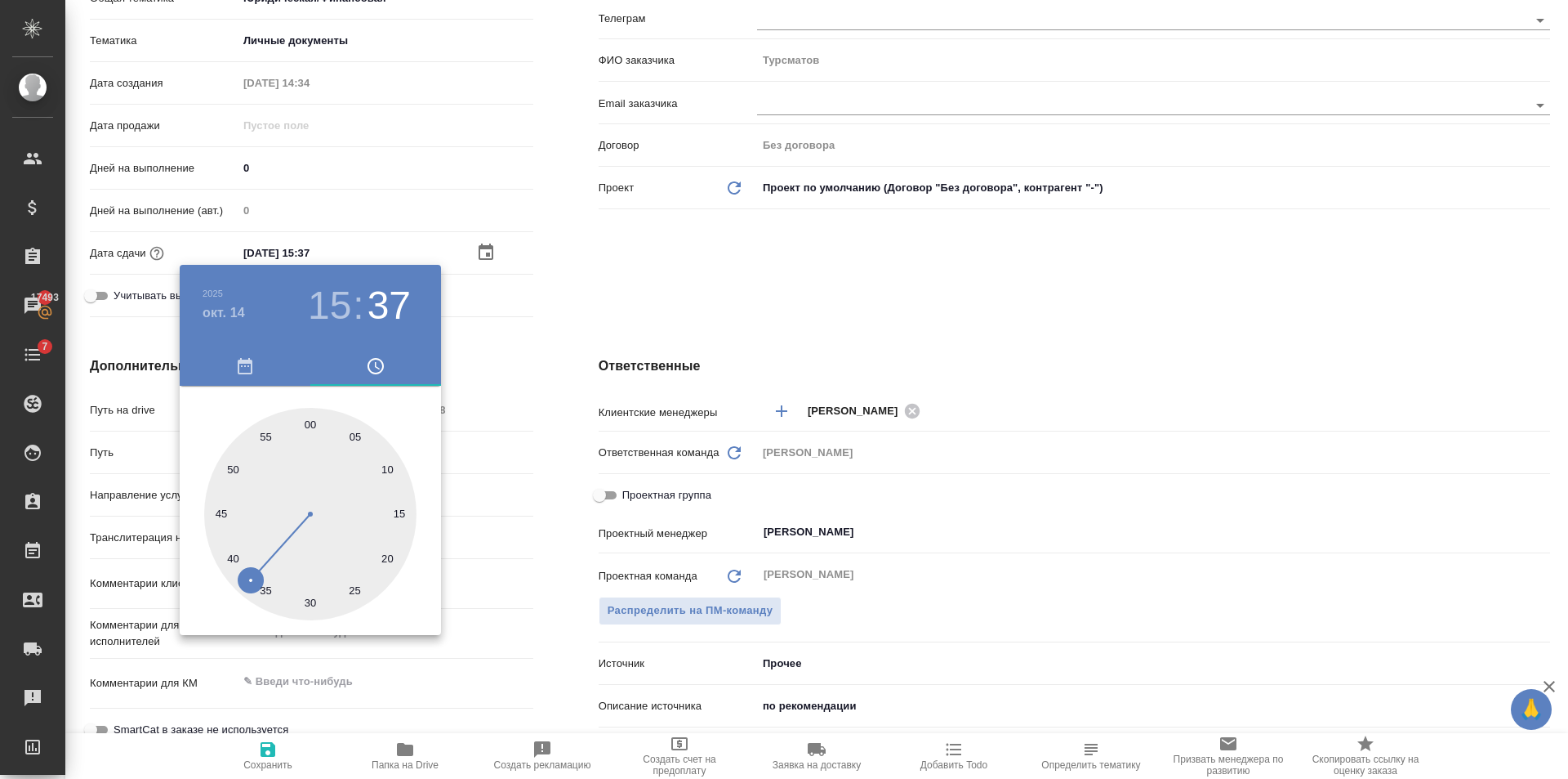
click at [384, 512] on div at bounding box center [310, 514] width 213 height 213
type input "14.10.2025 15:15"
type textarea "x"
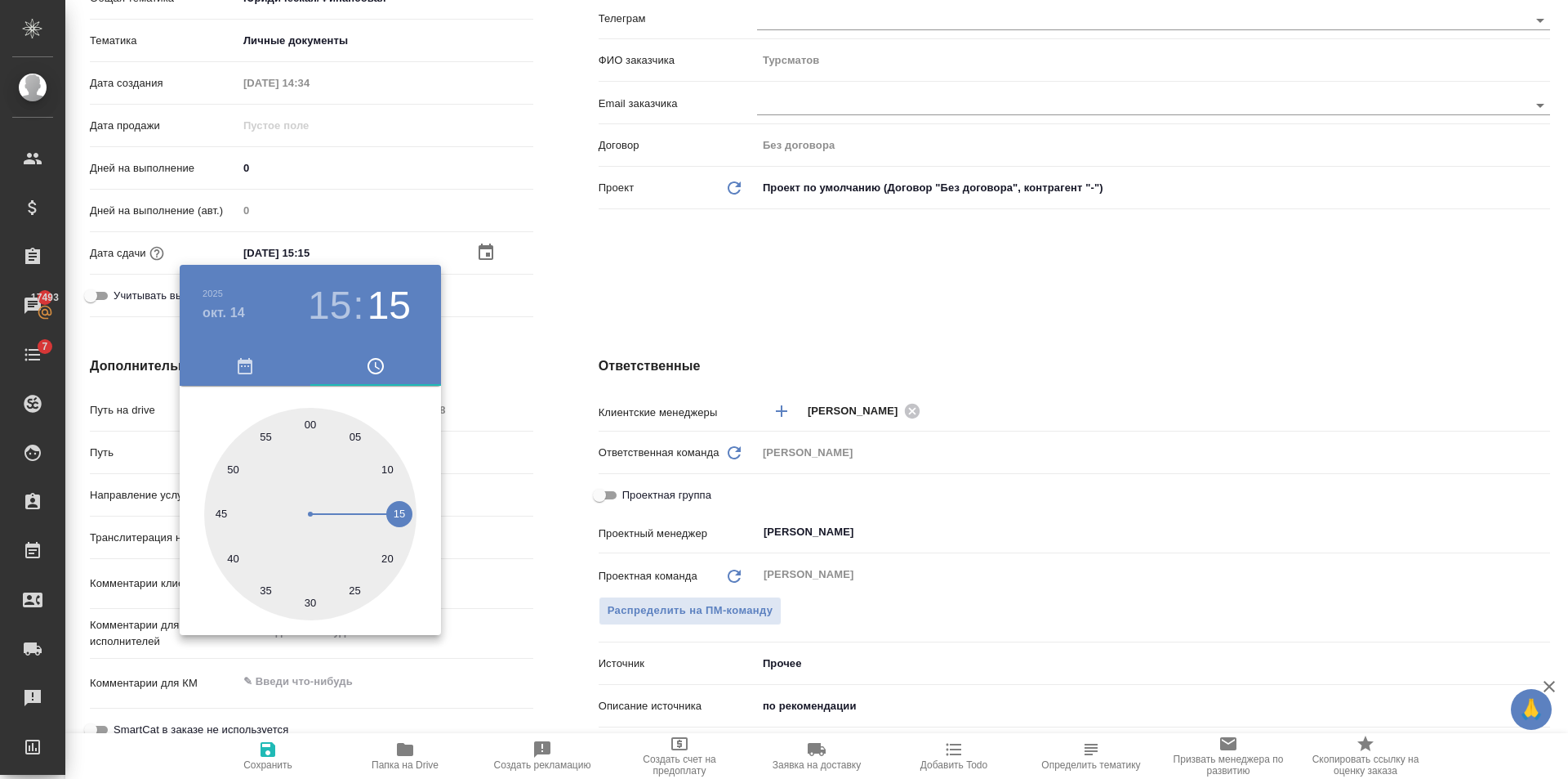
click at [545, 277] on div at bounding box center [784, 389] width 1568 height 779
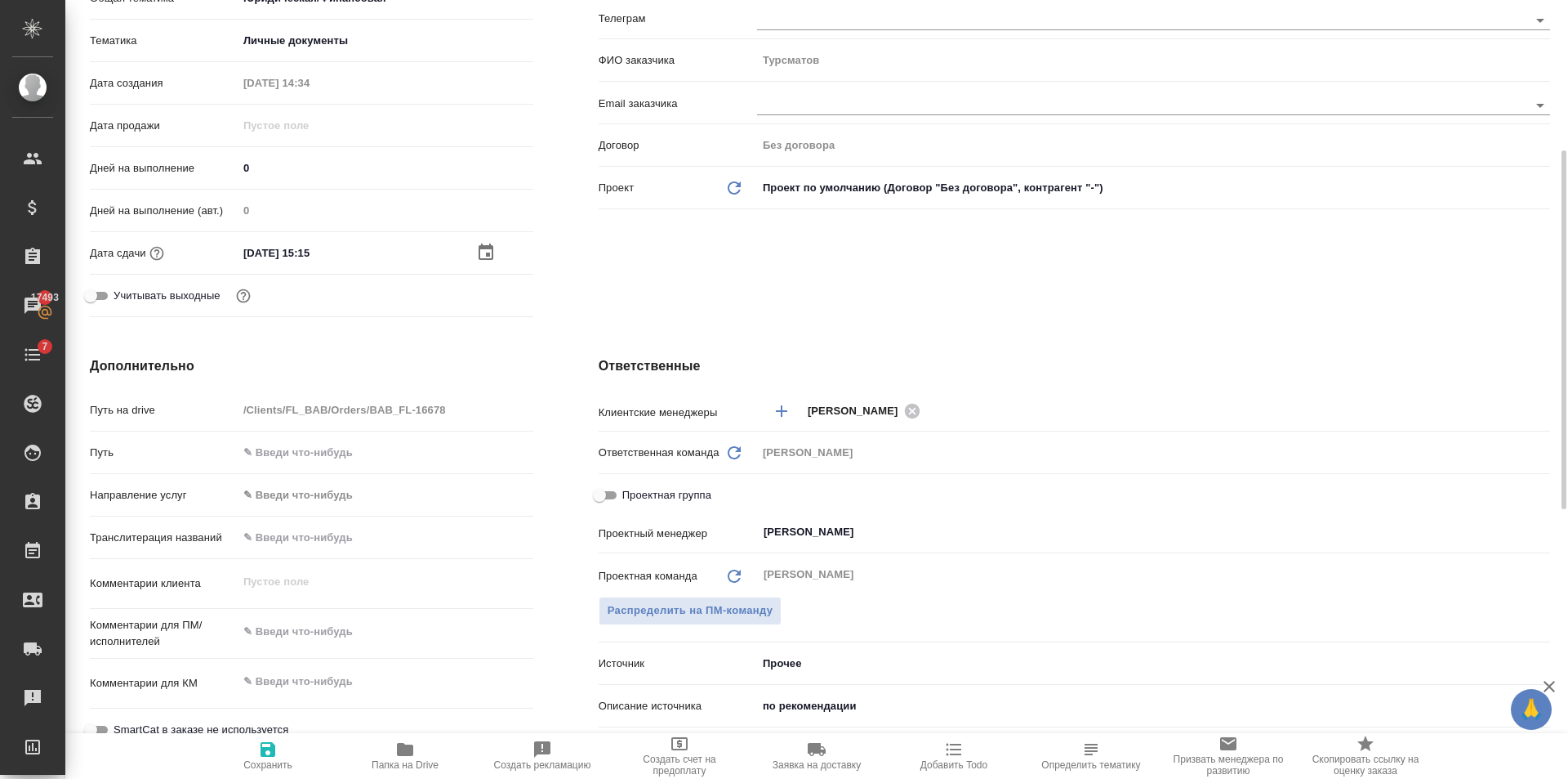
scroll to position [0, 0]
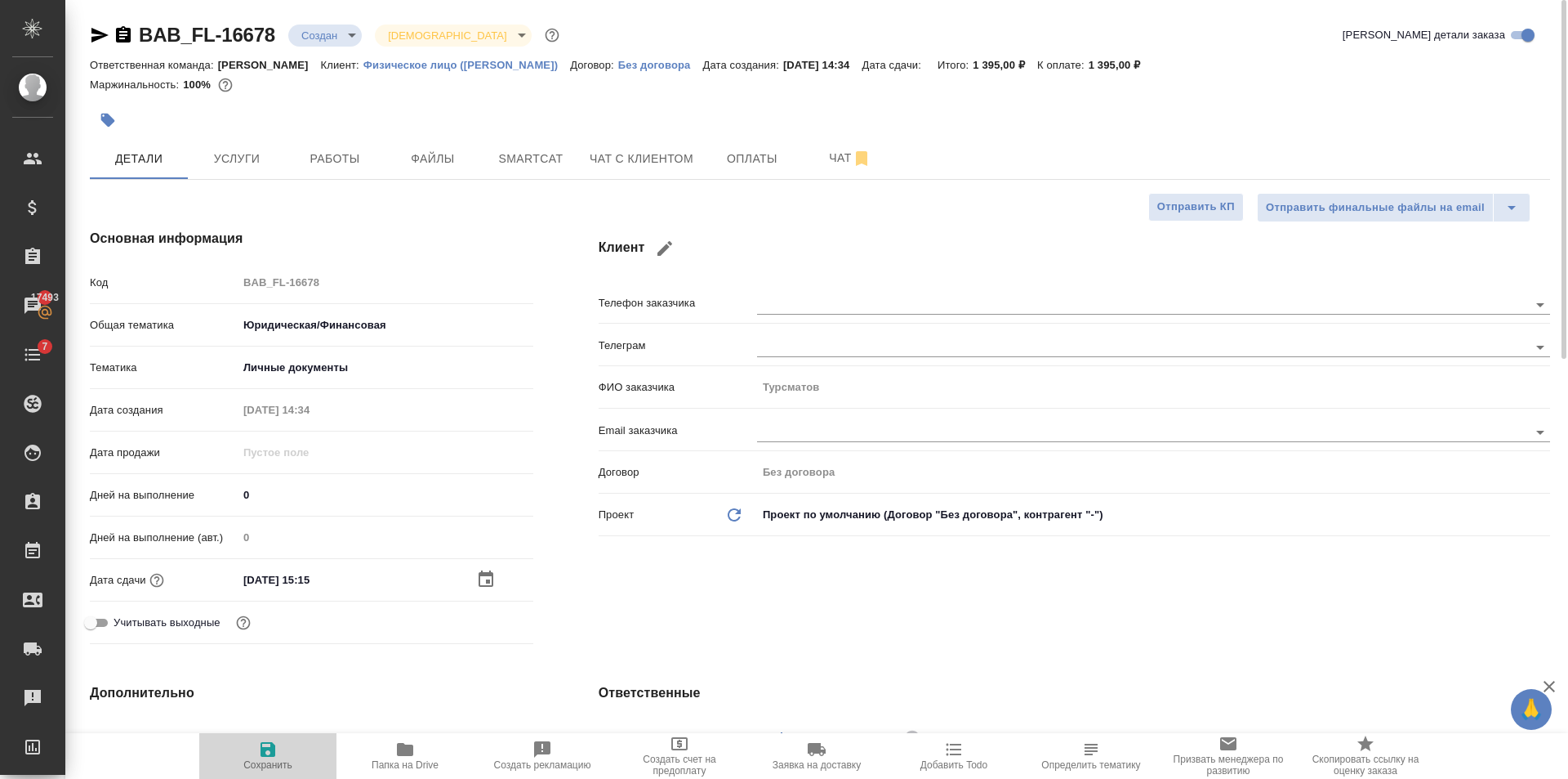
drag, startPoint x: 281, startPoint y: 752, endPoint x: 330, endPoint y: 612, distance: 148.3
click at [283, 748] on span "Сохранить" at bounding box center [268, 754] width 118 height 31
type textarea "x"
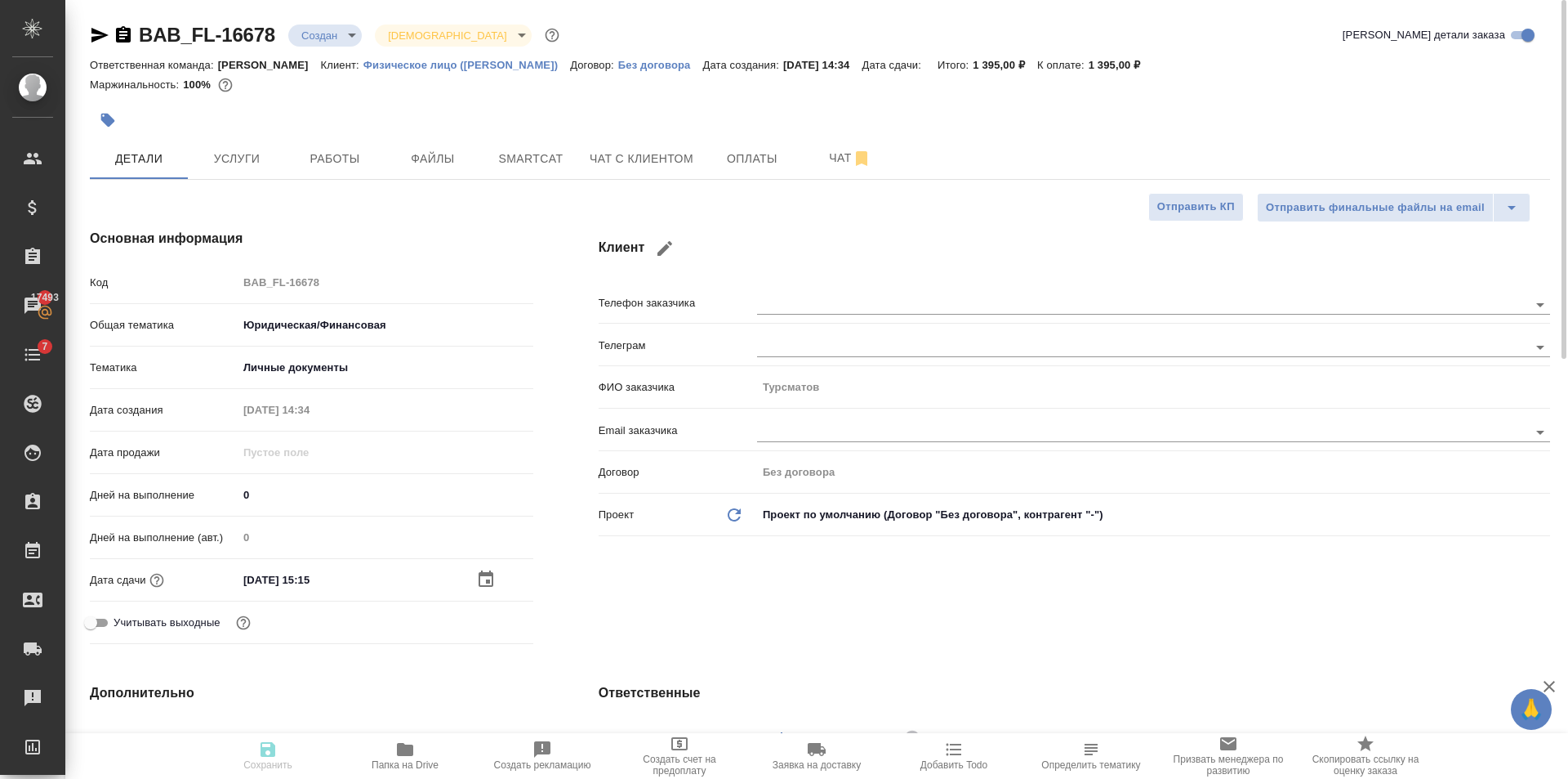
type textarea "x"
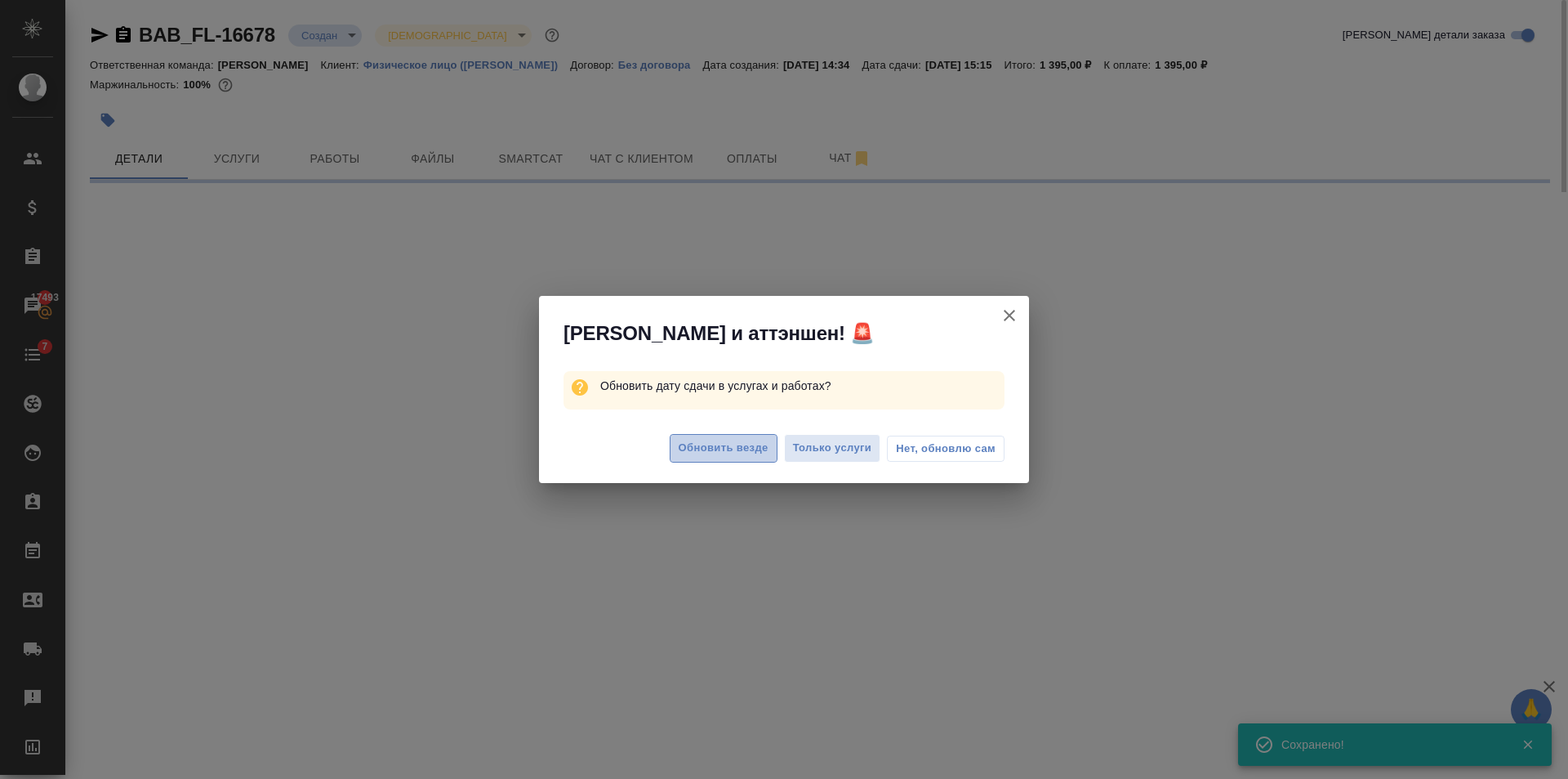
click at [734, 457] on button "Обновить везде" at bounding box center [724, 448] width 108 height 28
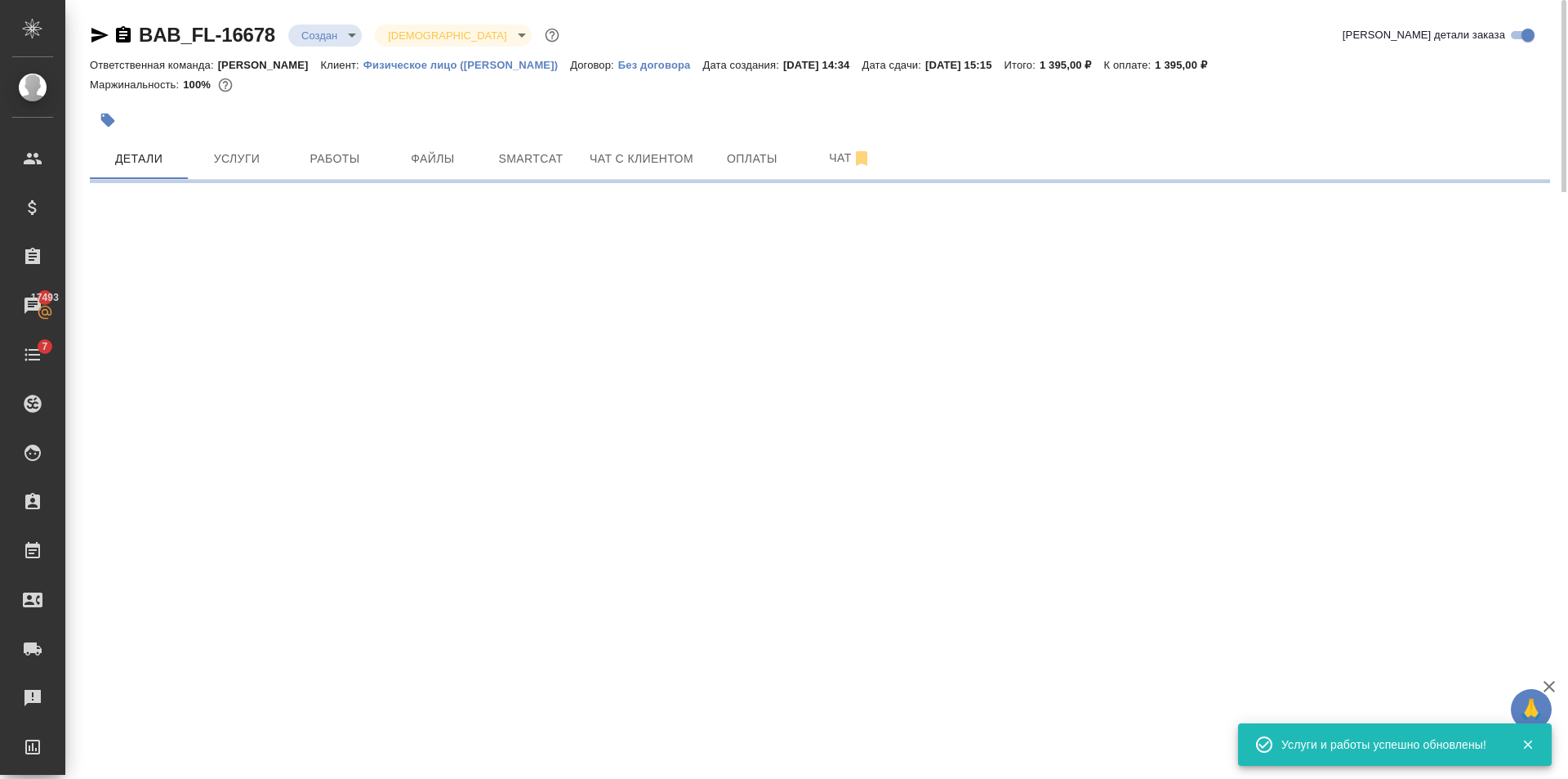
click at [315, 30] on body "🙏 .cls-1 fill:#fff; AWATERA Golubev Dmitry Клиенты Спецификации Заказы 17493 Ча…" at bounding box center [784, 389] width 1568 height 779
select select "RU"
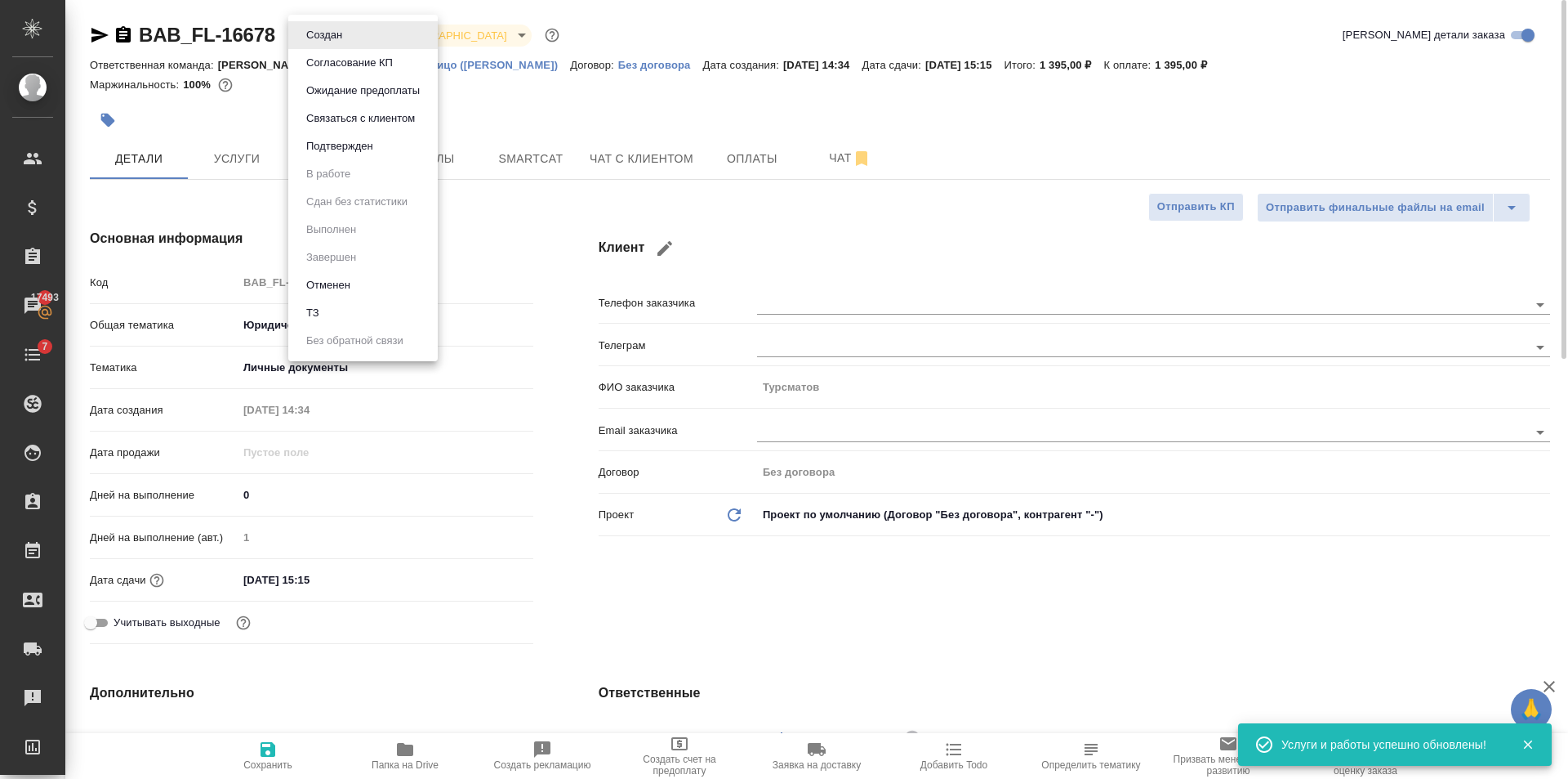
type textarea "x"
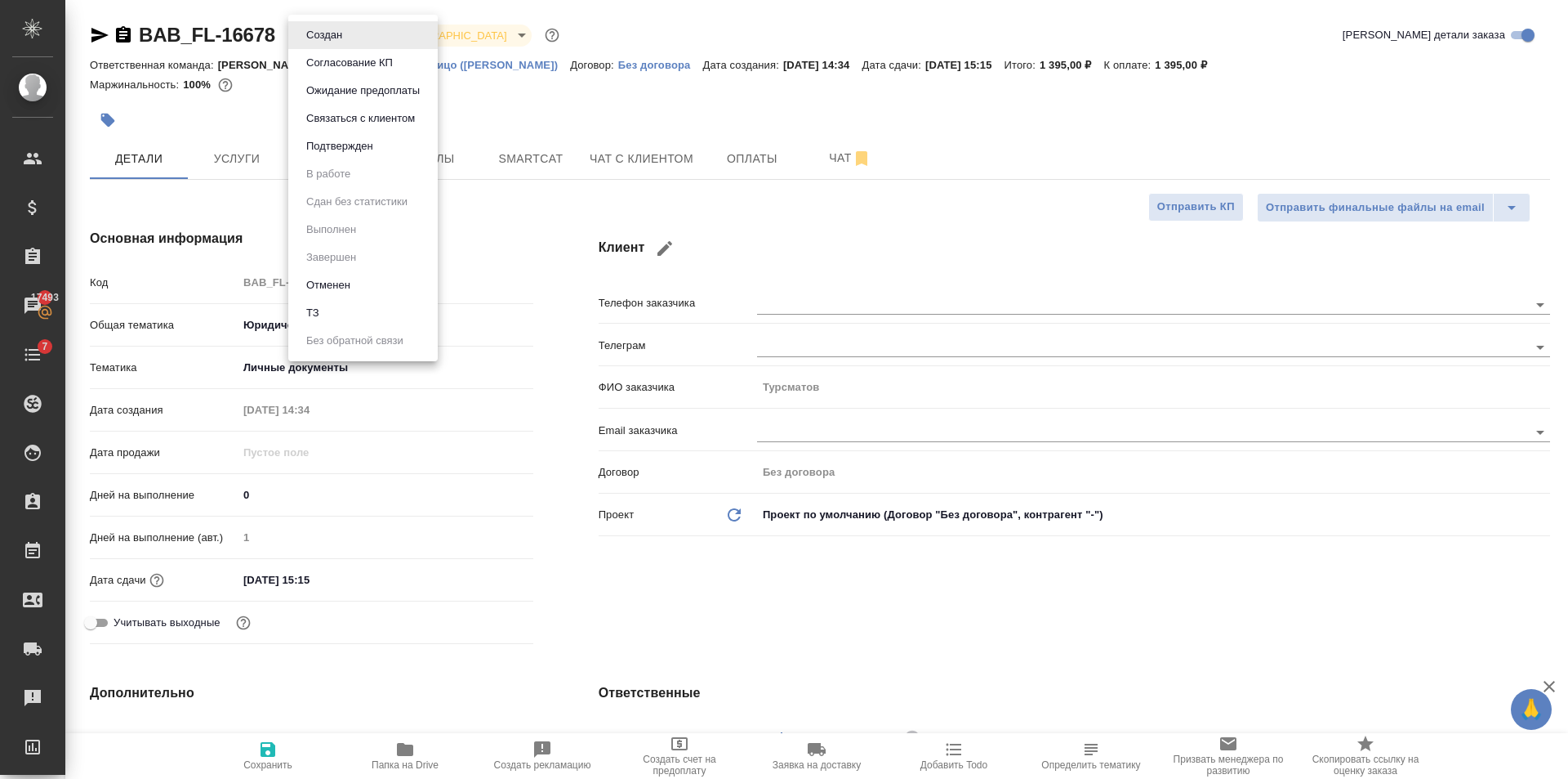
click at [122, 113] on div at bounding box center [784, 389] width 1568 height 779
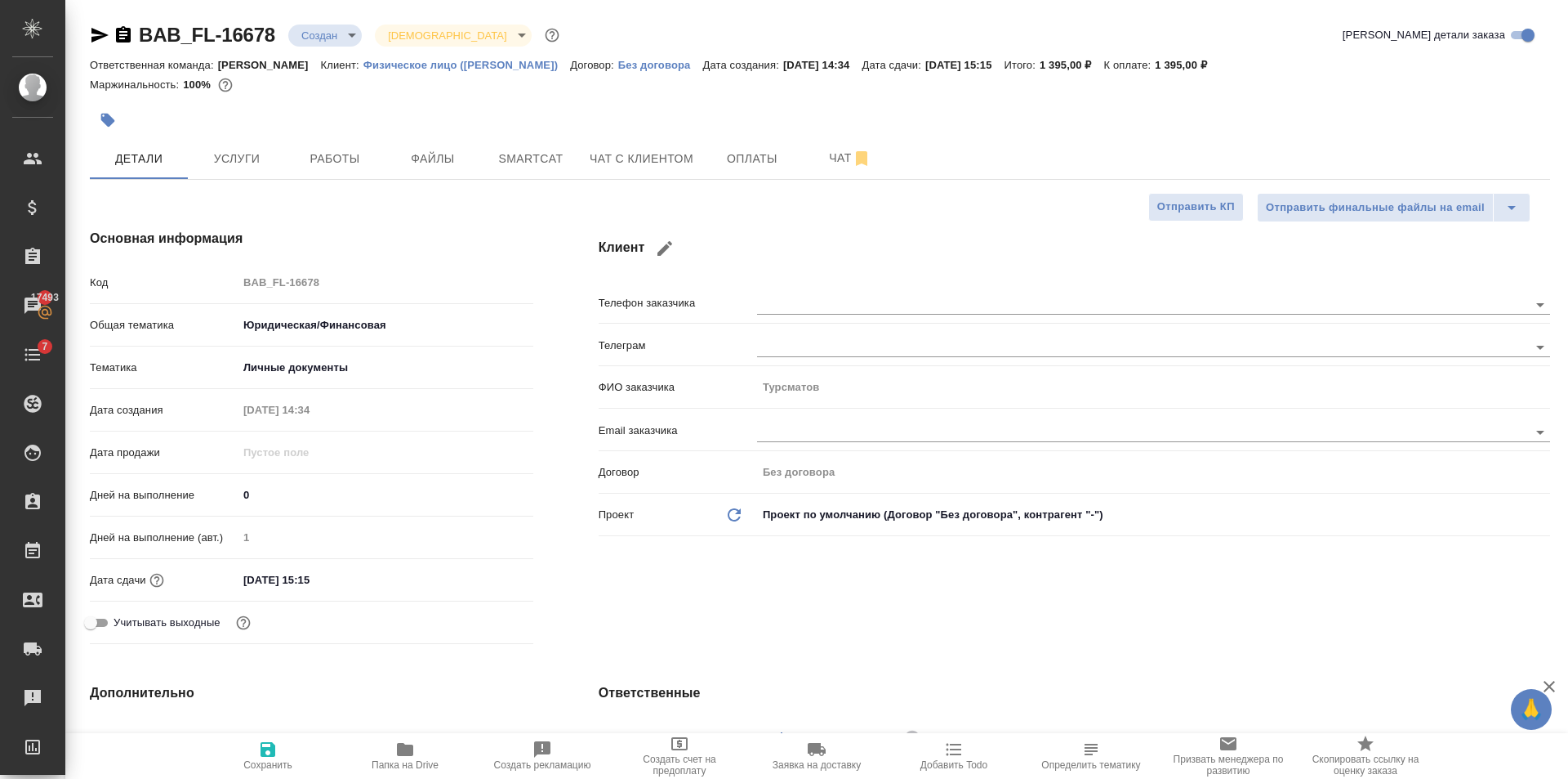
click at [110, 120] on div "Создан Согласование КП Ожидание предоплаты Связаться с клиентом Подтвержден В р…" at bounding box center [784, 389] width 1568 height 779
click at [110, 120] on icon "button" at bounding box center [108, 121] width 14 height 14
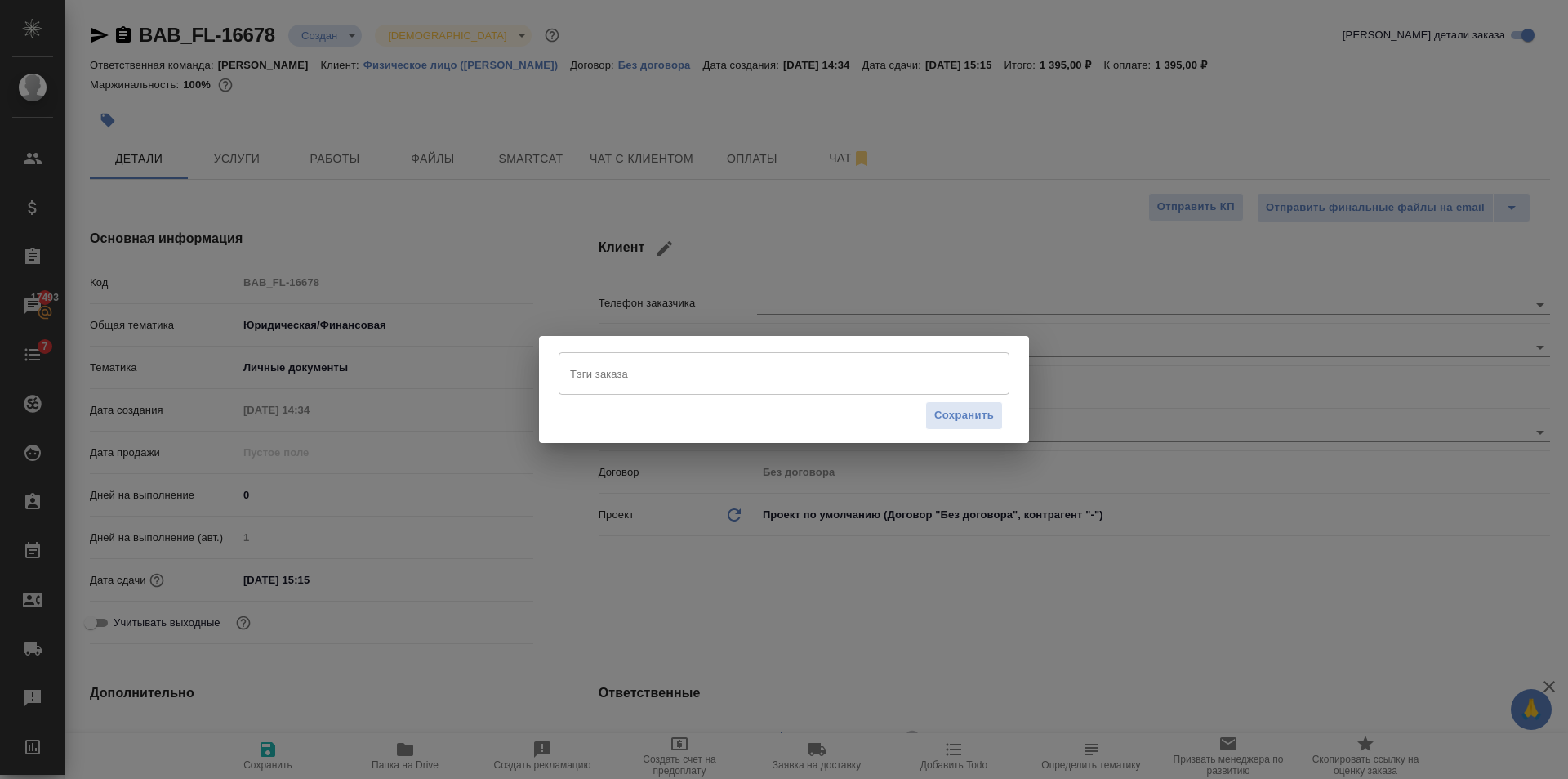
click at [571, 368] on input "Тэги заказа" at bounding box center [768, 373] width 405 height 27
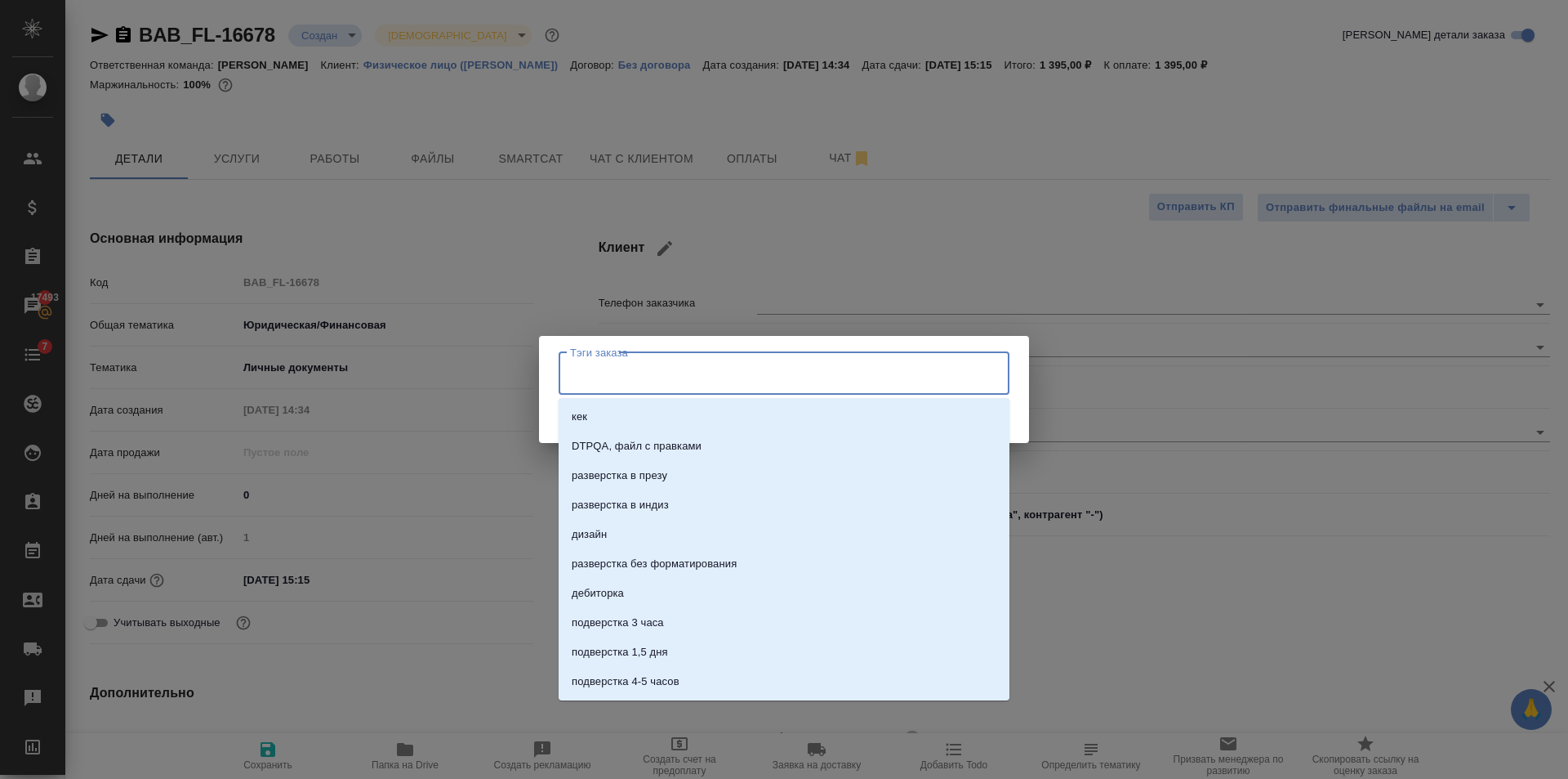
type input "а"
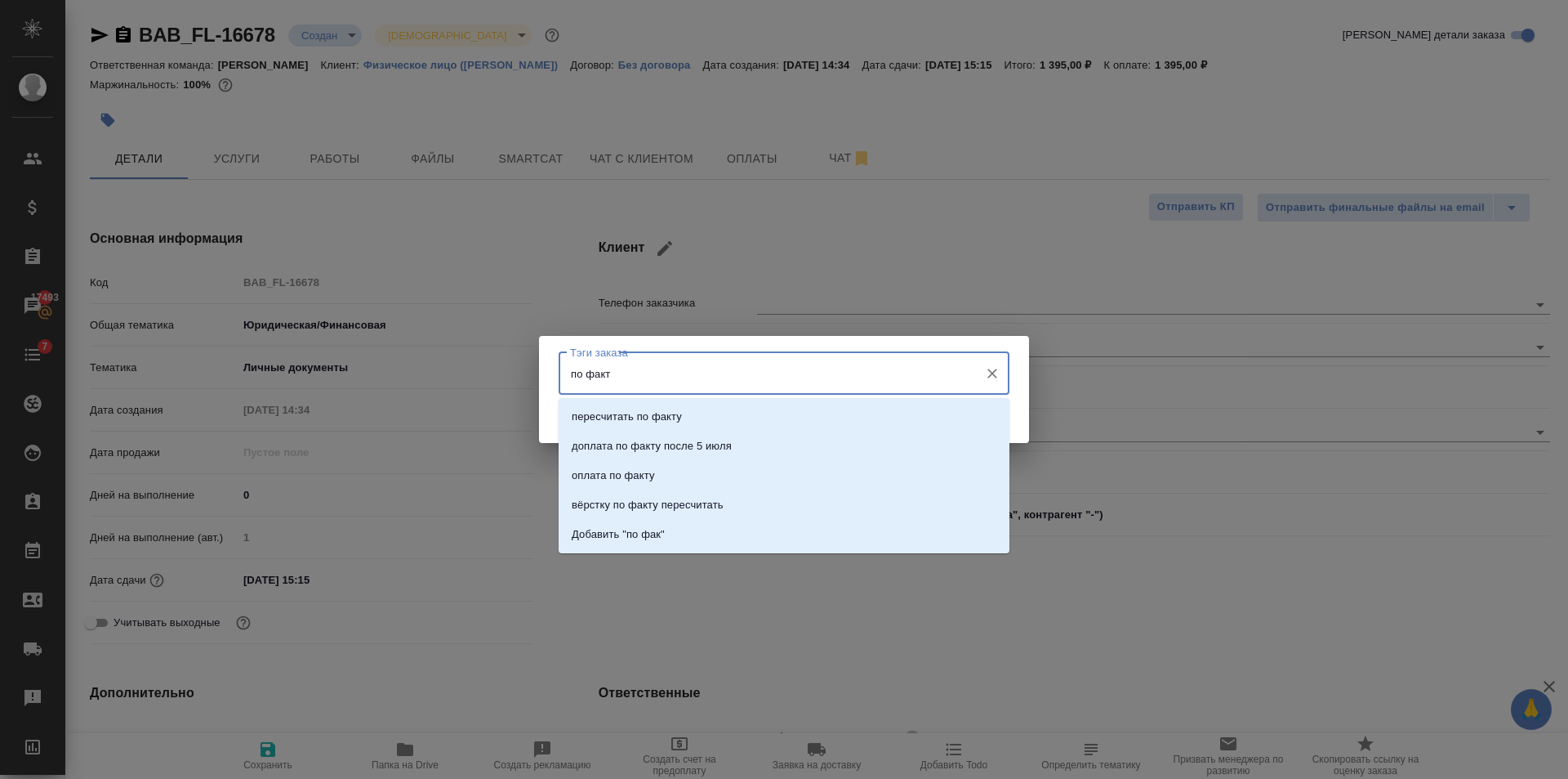
type input "по факту"
click at [646, 530] on p "Добавить "по факту"" at bounding box center [623, 534] width 104 height 16
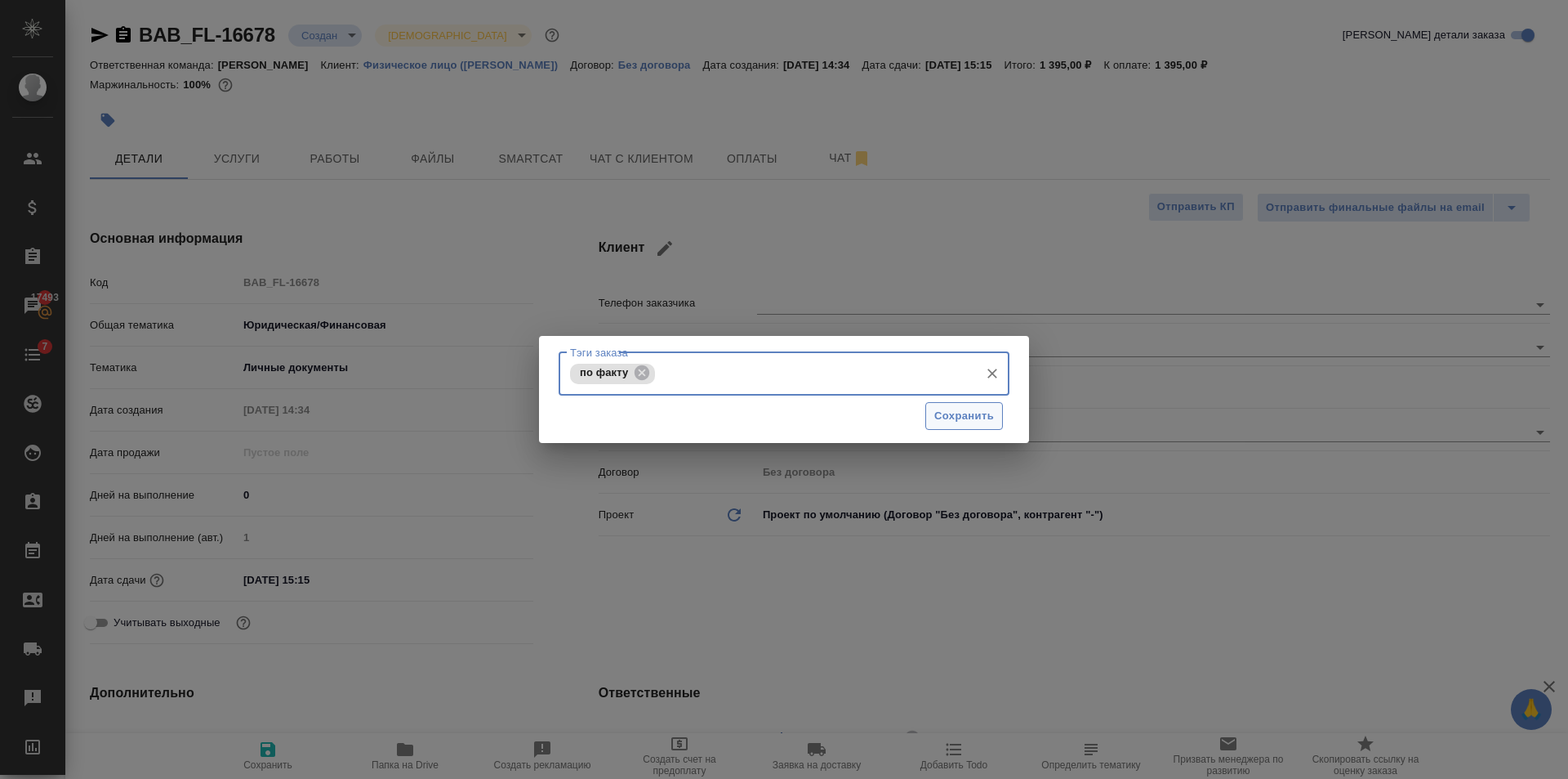
click at [997, 416] on button "Сохранить" at bounding box center [965, 417] width 78 height 28
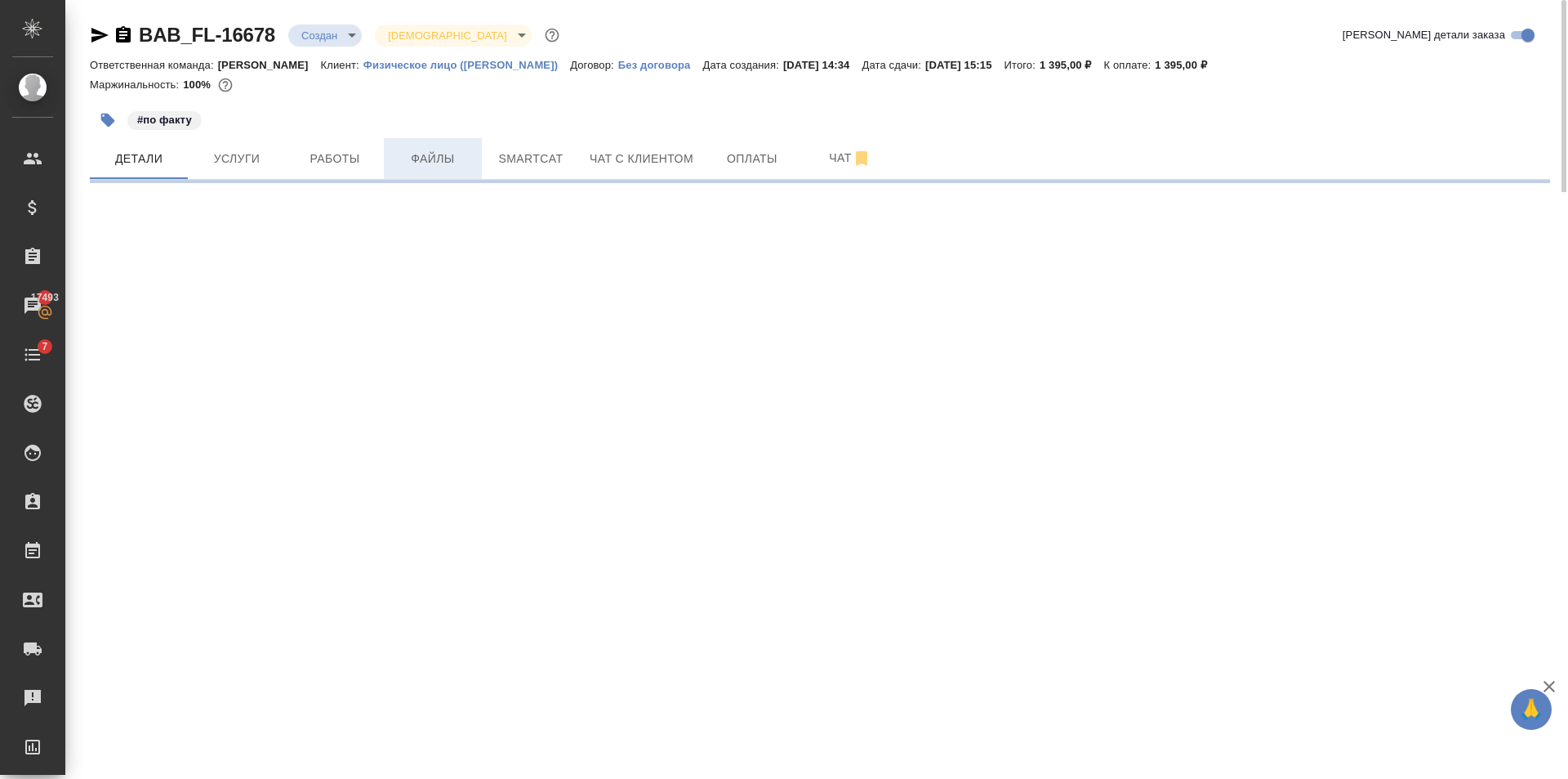
click at [439, 175] on button "Файлы" at bounding box center [432, 159] width 98 height 41
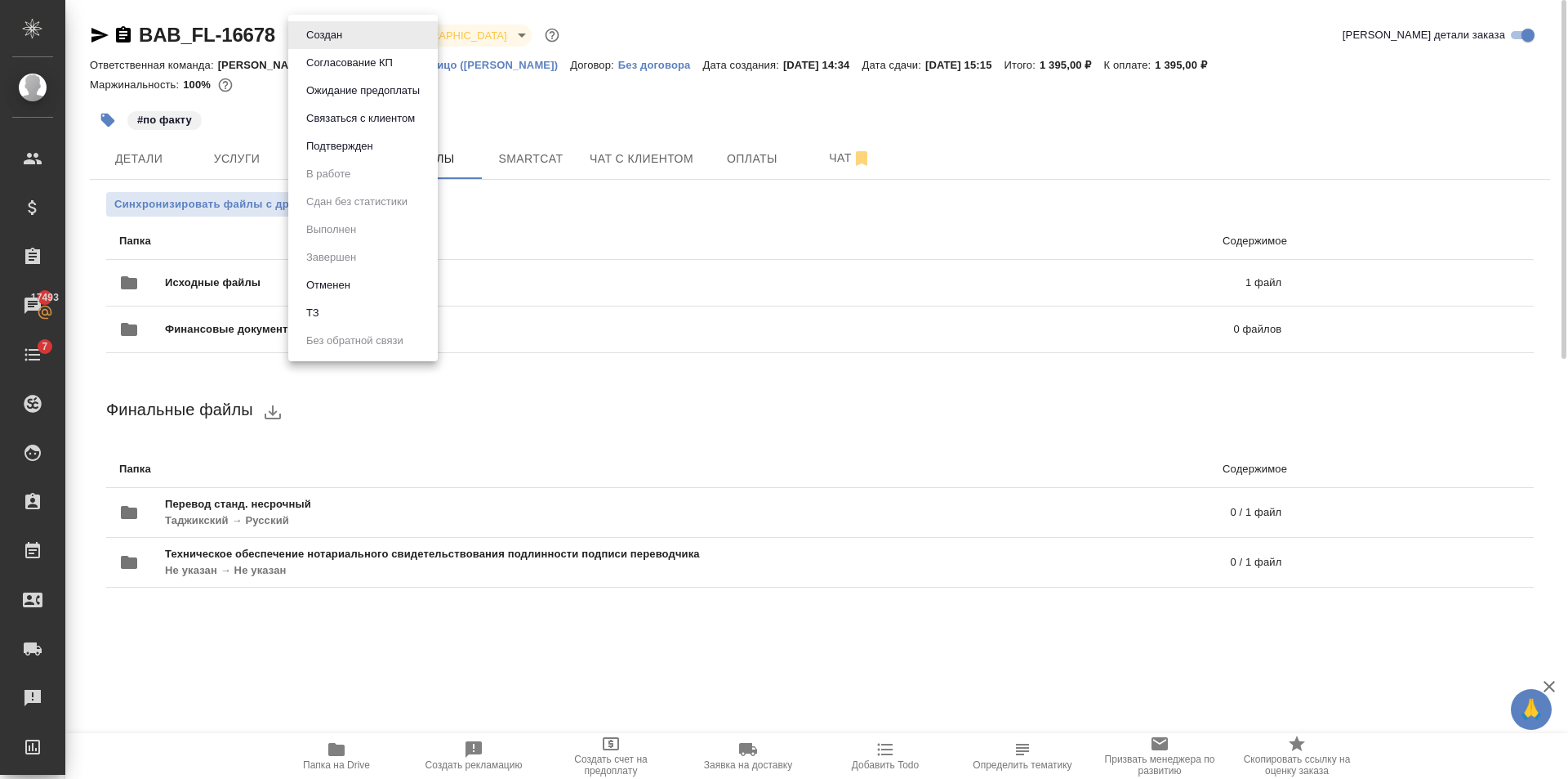
click at [340, 38] on body "🙏 .cls-1 fill:#fff; AWATERA Golubev Dmitry Клиенты Спецификации Заказы 17493 Ча…" at bounding box center [784, 389] width 1568 height 779
click at [506, 115] on div at bounding box center [784, 389] width 1568 height 779
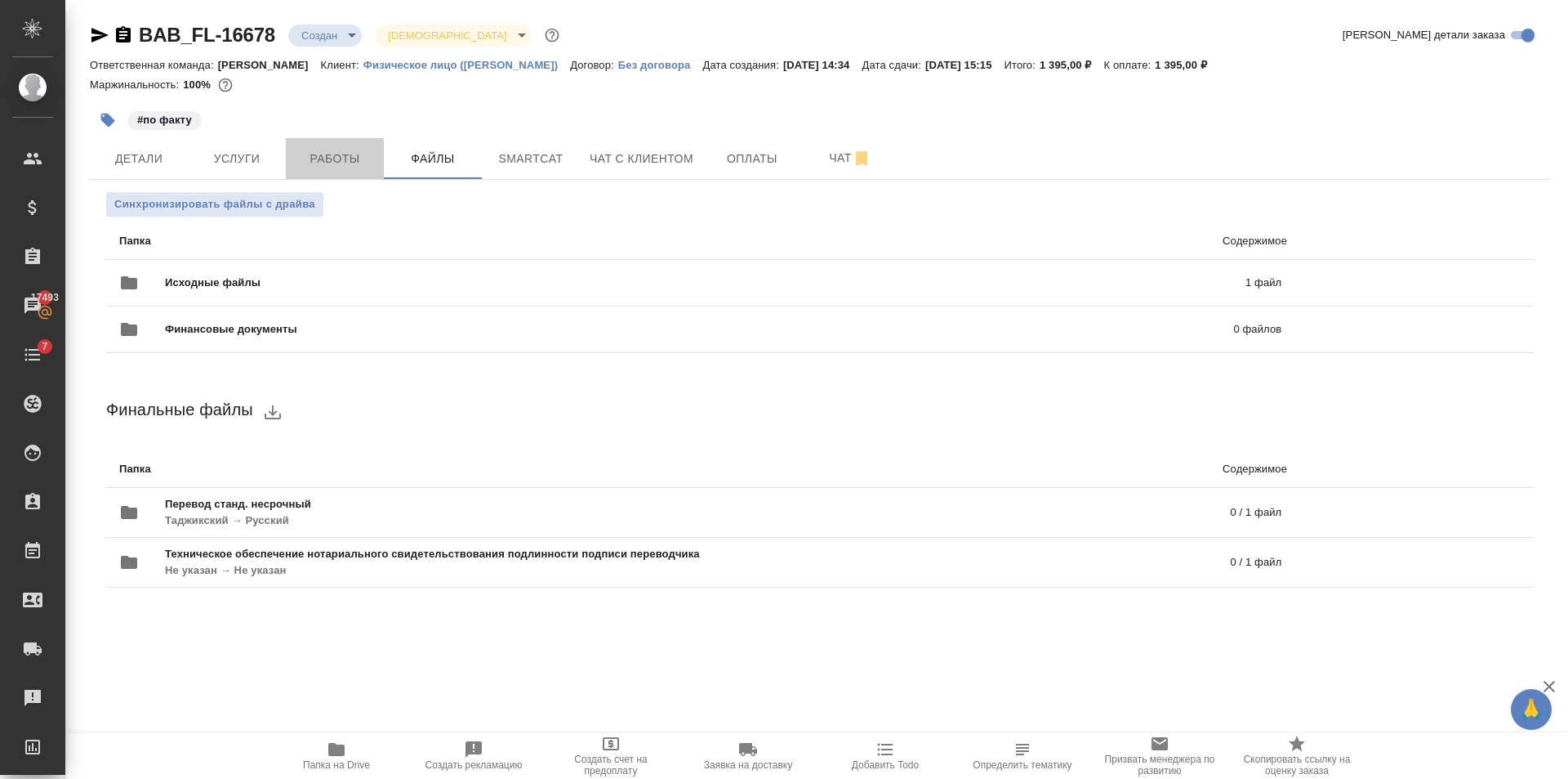
click at [300, 153] on span "Работы" at bounding box center [335, 159] width 79 height 20
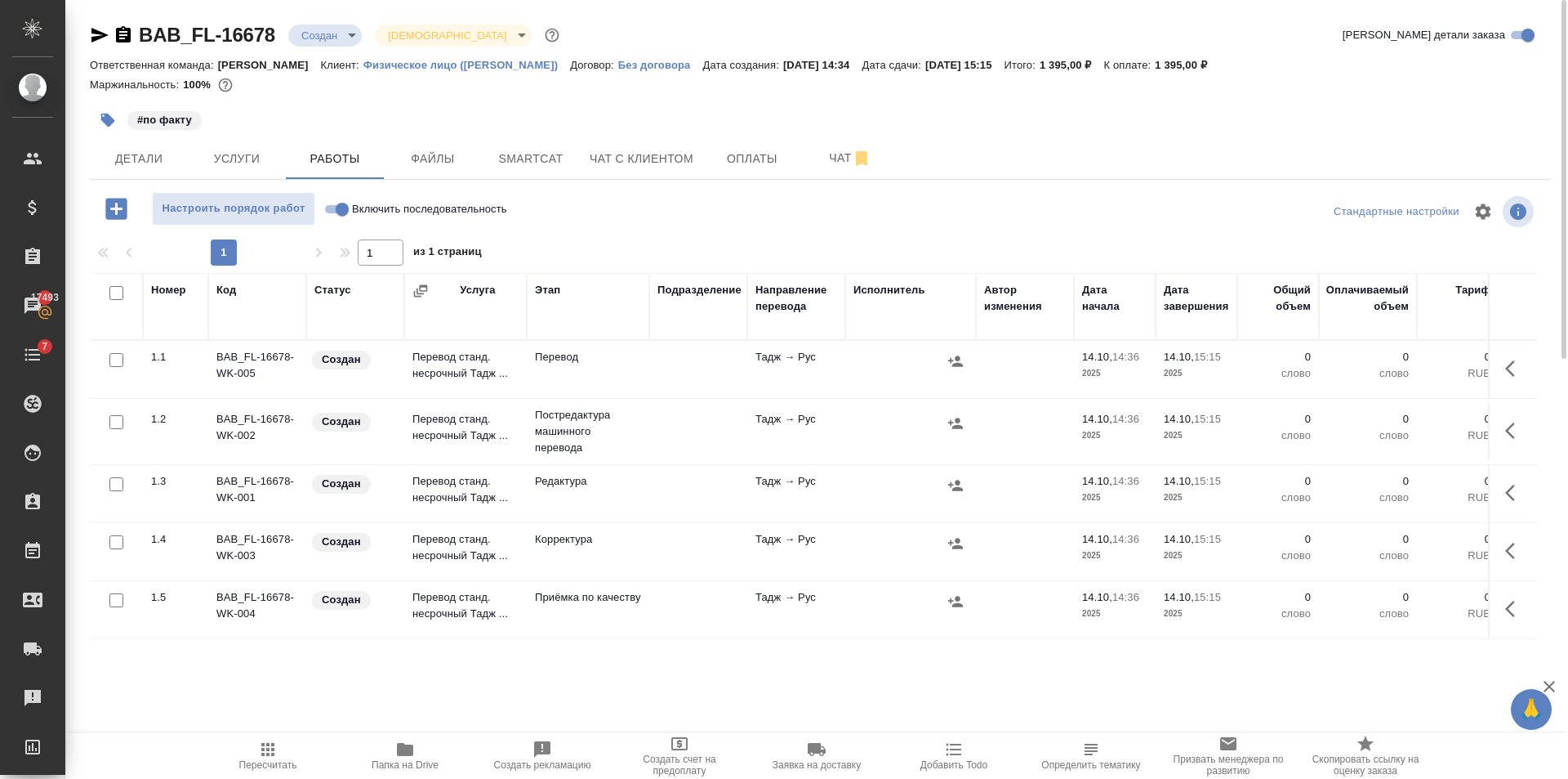
click at [117, 409] on td at bounding box center [116, 432] width 53 height 58
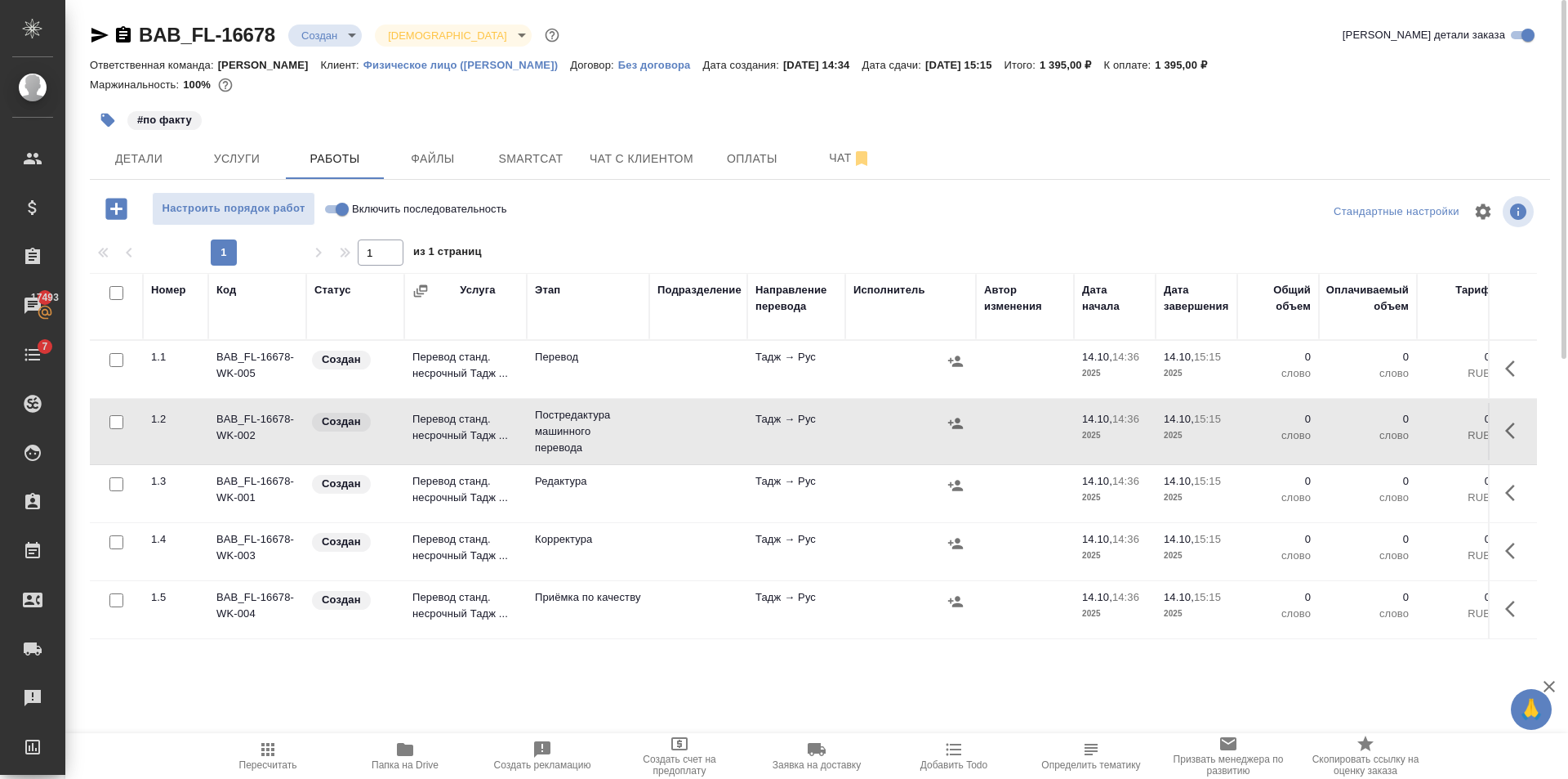
click at [117, 417] on input "checkbox" at bounding box center [117, 422] width 14 height 14
checkbox input "true"
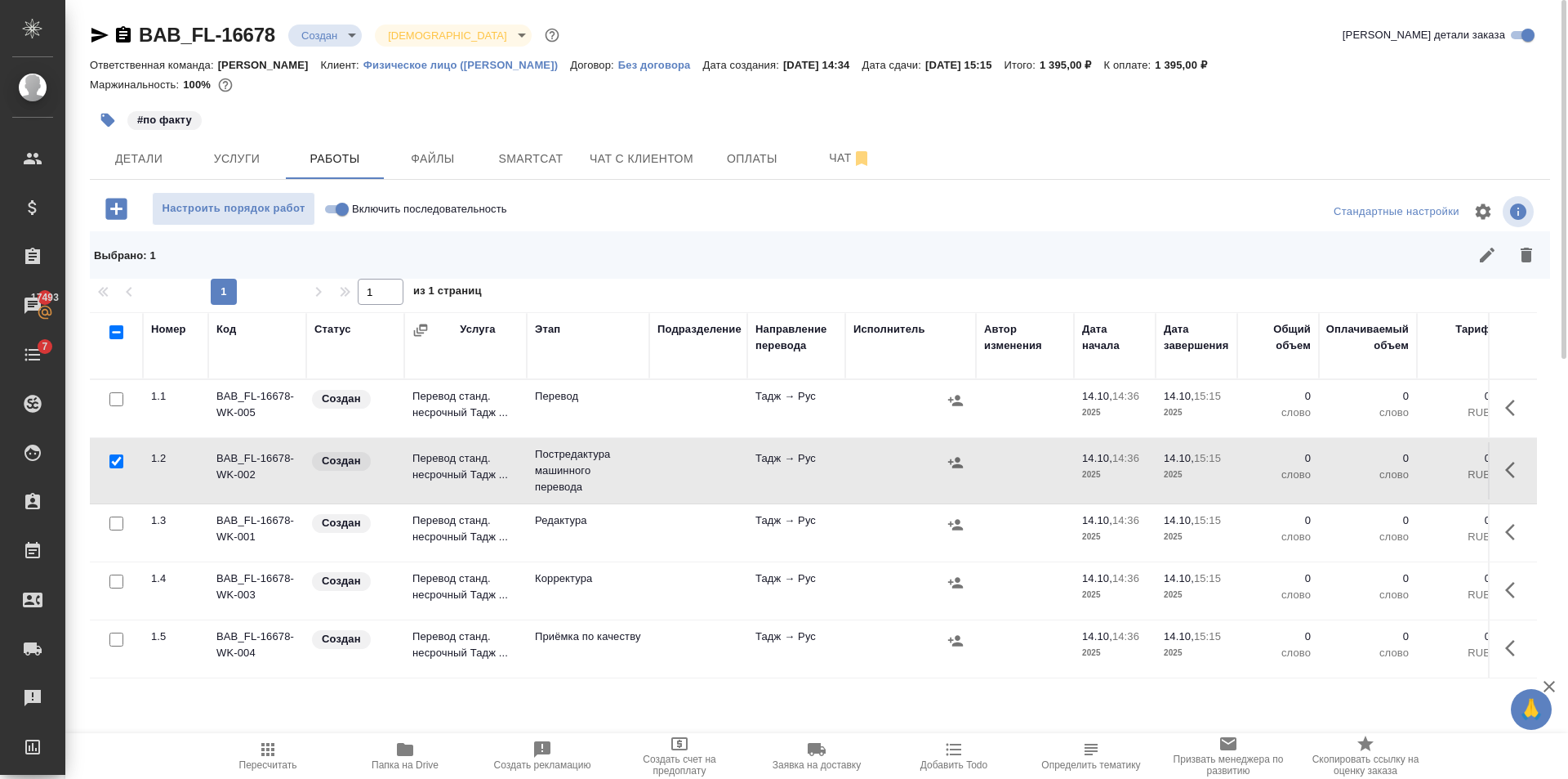
click at [111, 524] on input "checkbox" at bounding box center [117, 524] width 14 height 14
checkbox input "true"
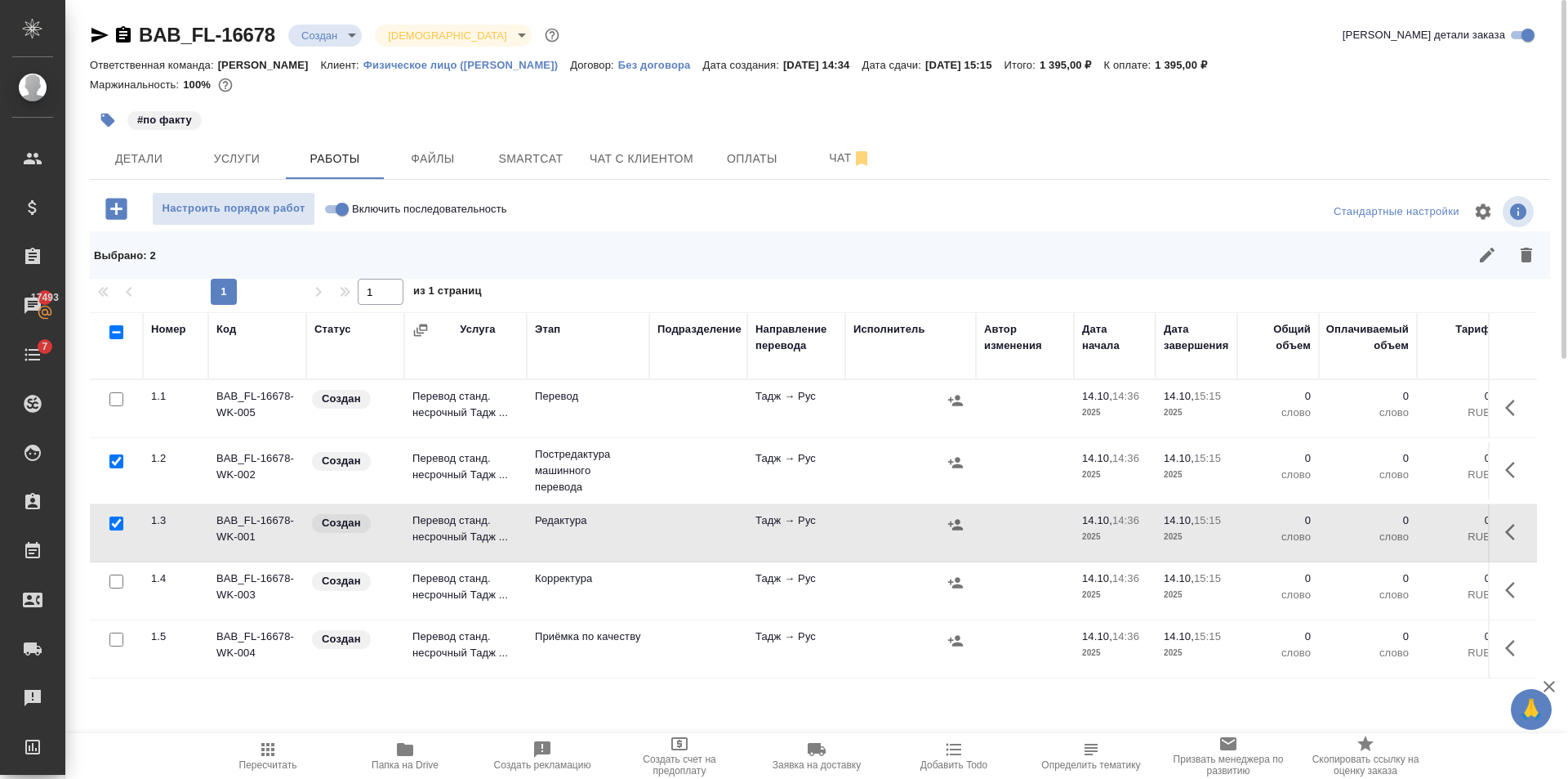
click at [113, 578] on input "checkbox" at bounding box center [117, 581] width 14 height 14
checkbox input "true"
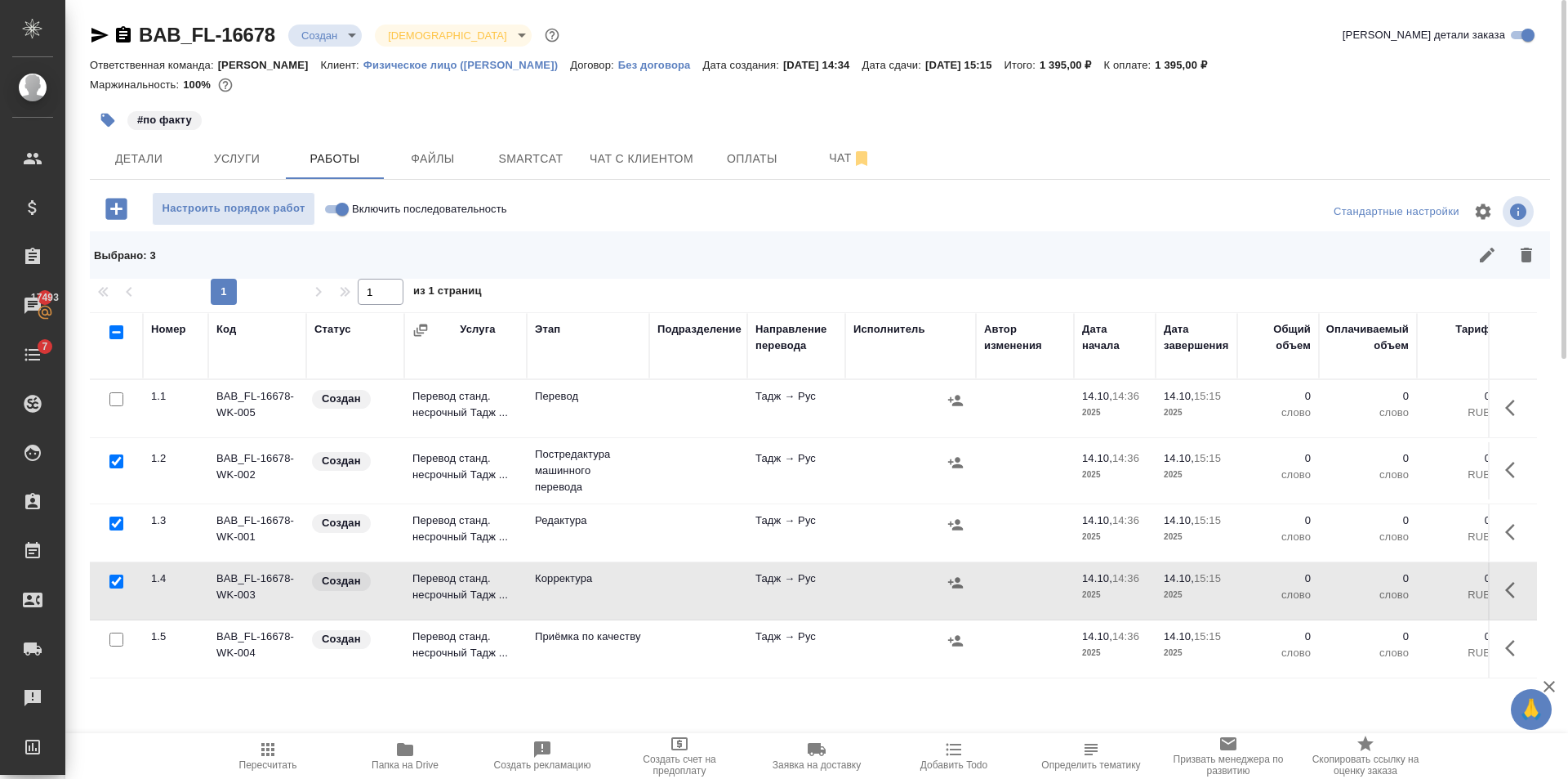
click at [1541, 240] on div at bounding box center [965, 255] width 1161 height 39
click at [1503, 253] on button "button" at bounding box center [1487, 255] width 39 height 39
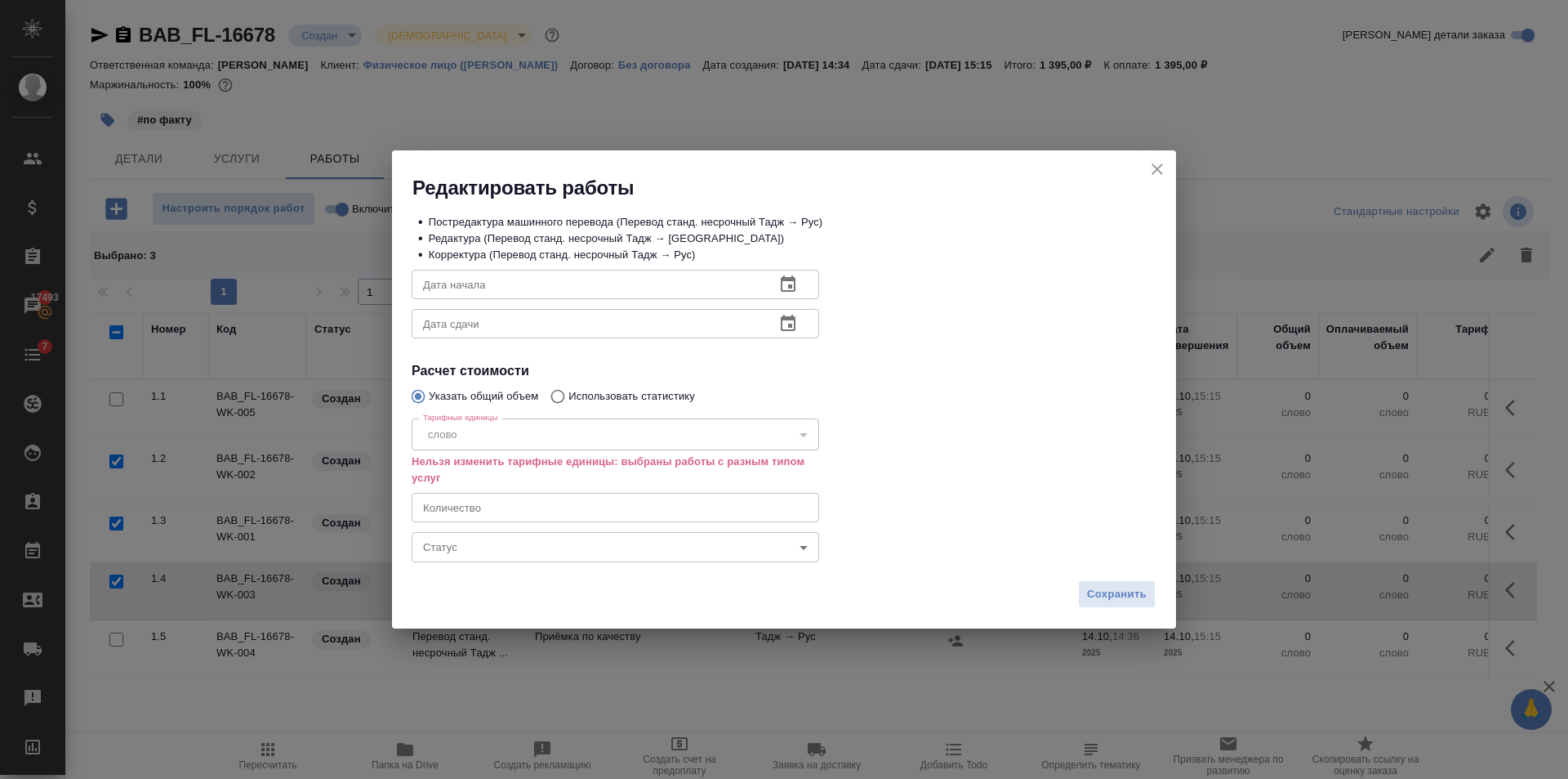
click at [1156, 161] on icon "close" at bounding box center [1157, 169] width 19 height 19
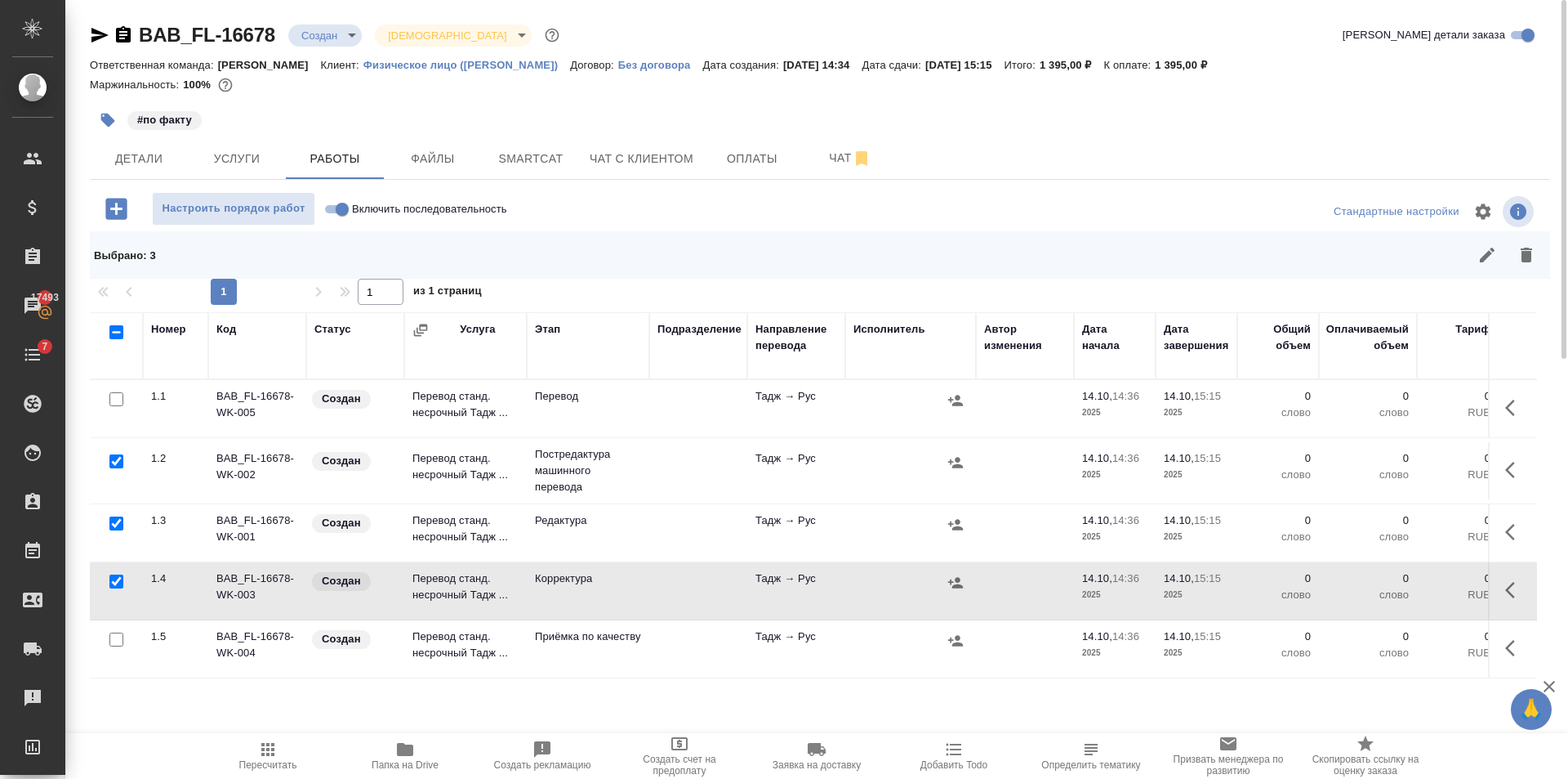
click at [1533, 243] on button "button" at bounding box center [1526, 255] width 39 height 39
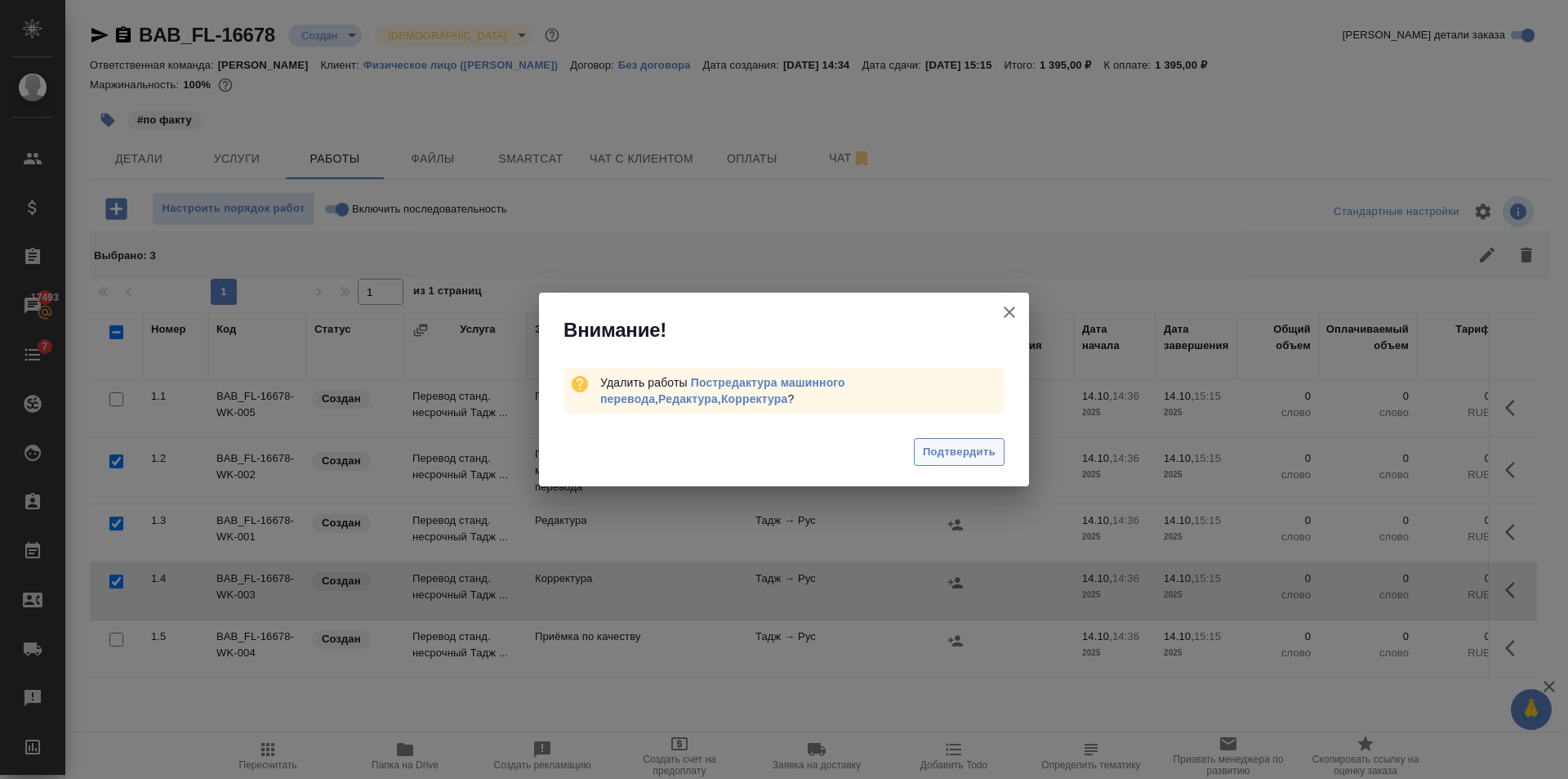
click at [973, 446] on span "Подтвердить" at bounding box center [959, 452] width 73 height 19
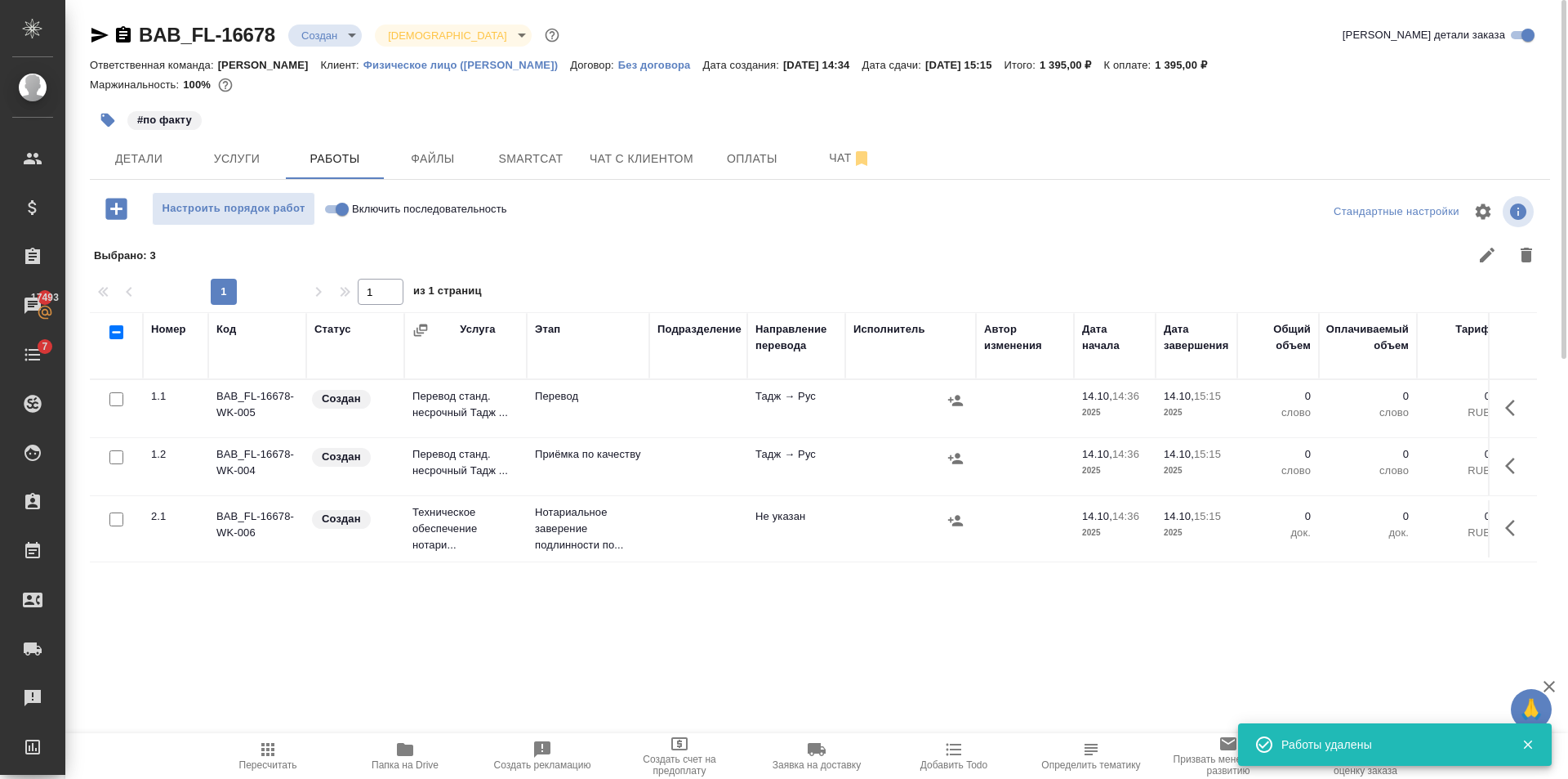
click at [113, 457] on input "checkbox" at bounding box center [117, 457] width 14 height 14
checkbox input "true"
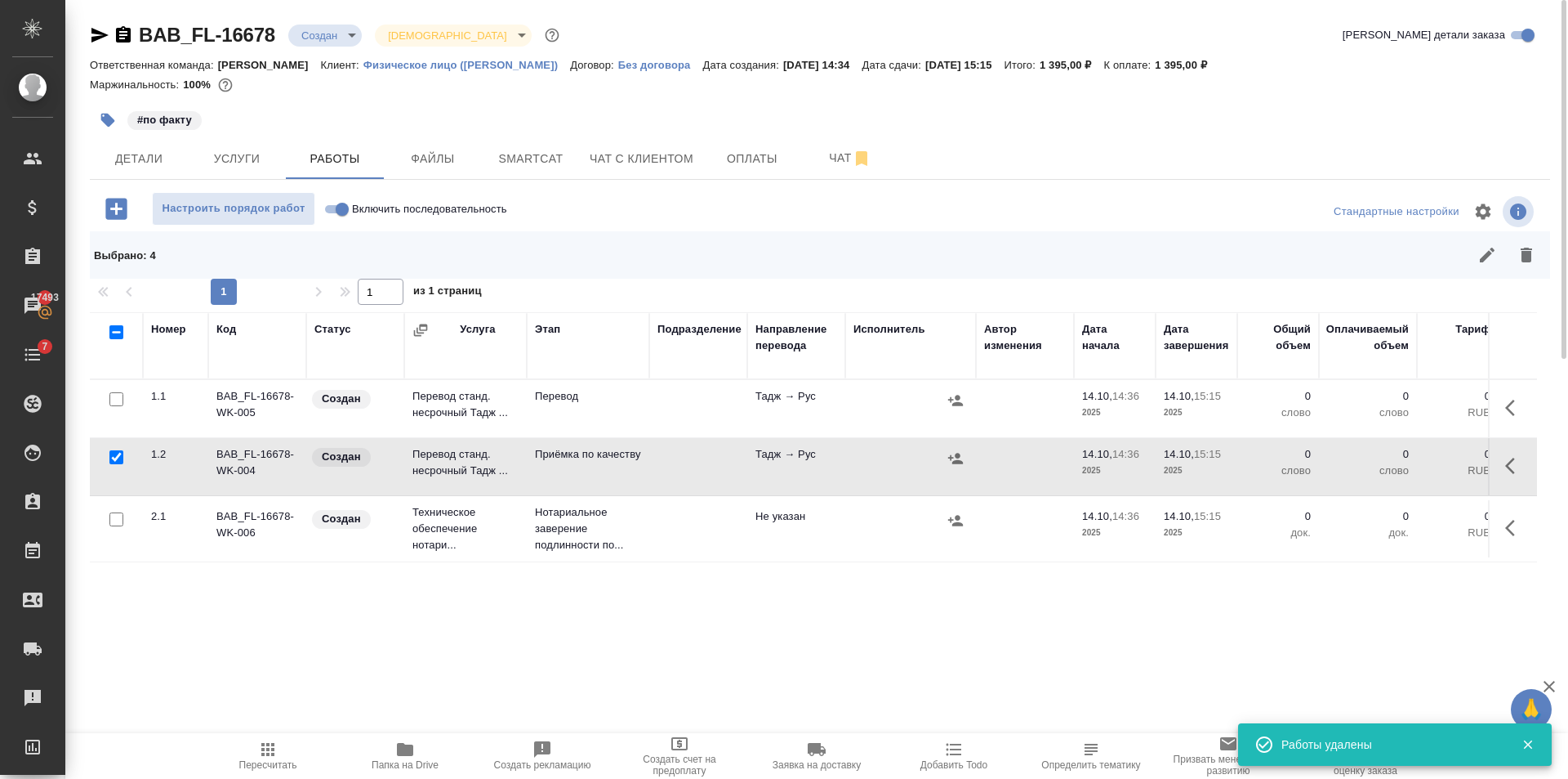
click at [1528, 243] on button "button" at bounding box center [1526, 255] width 39 height 39
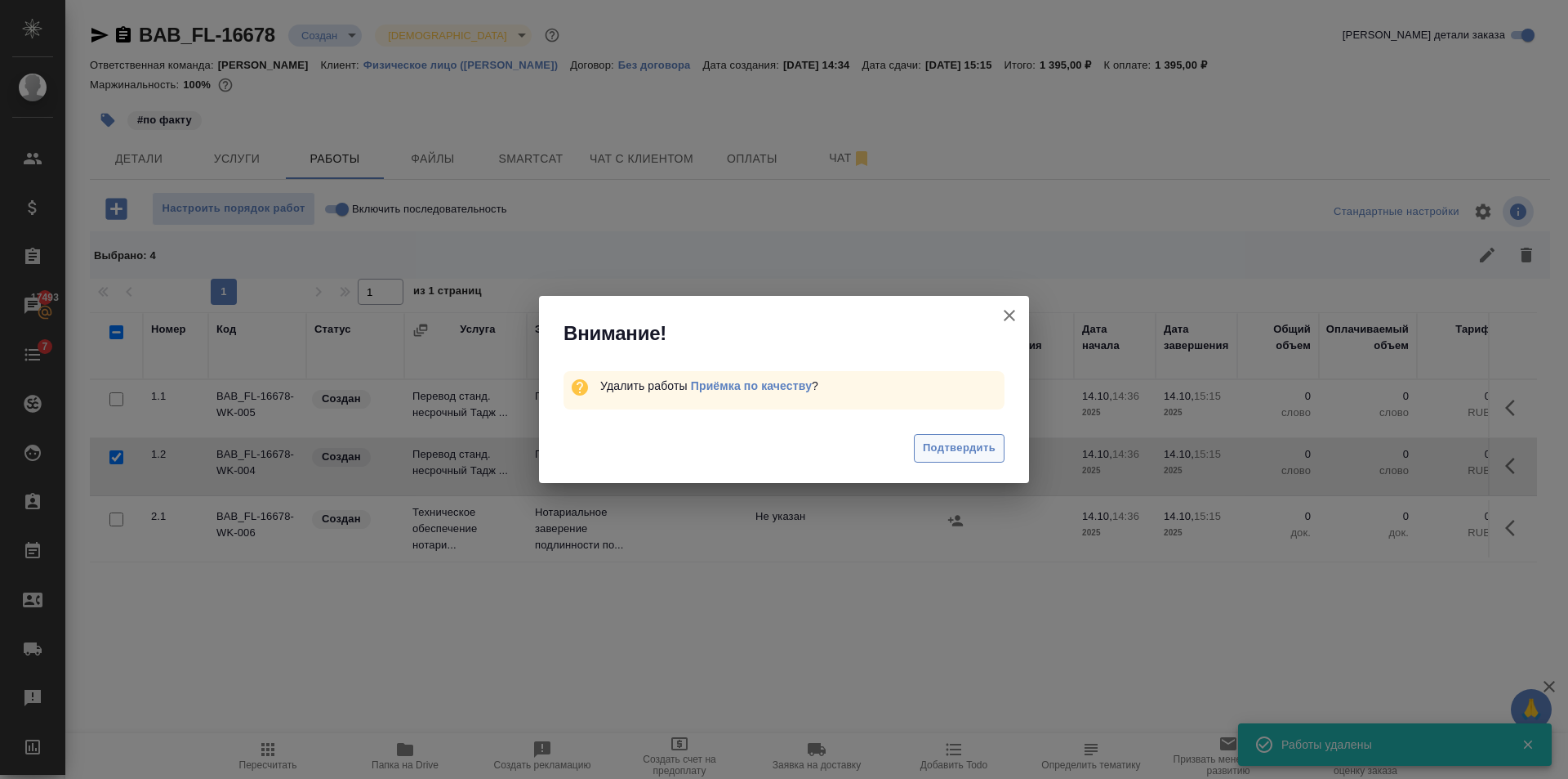
click at [989, 444] on span "Подтвердить" at bounding box center [959, 448] width 73 height 19
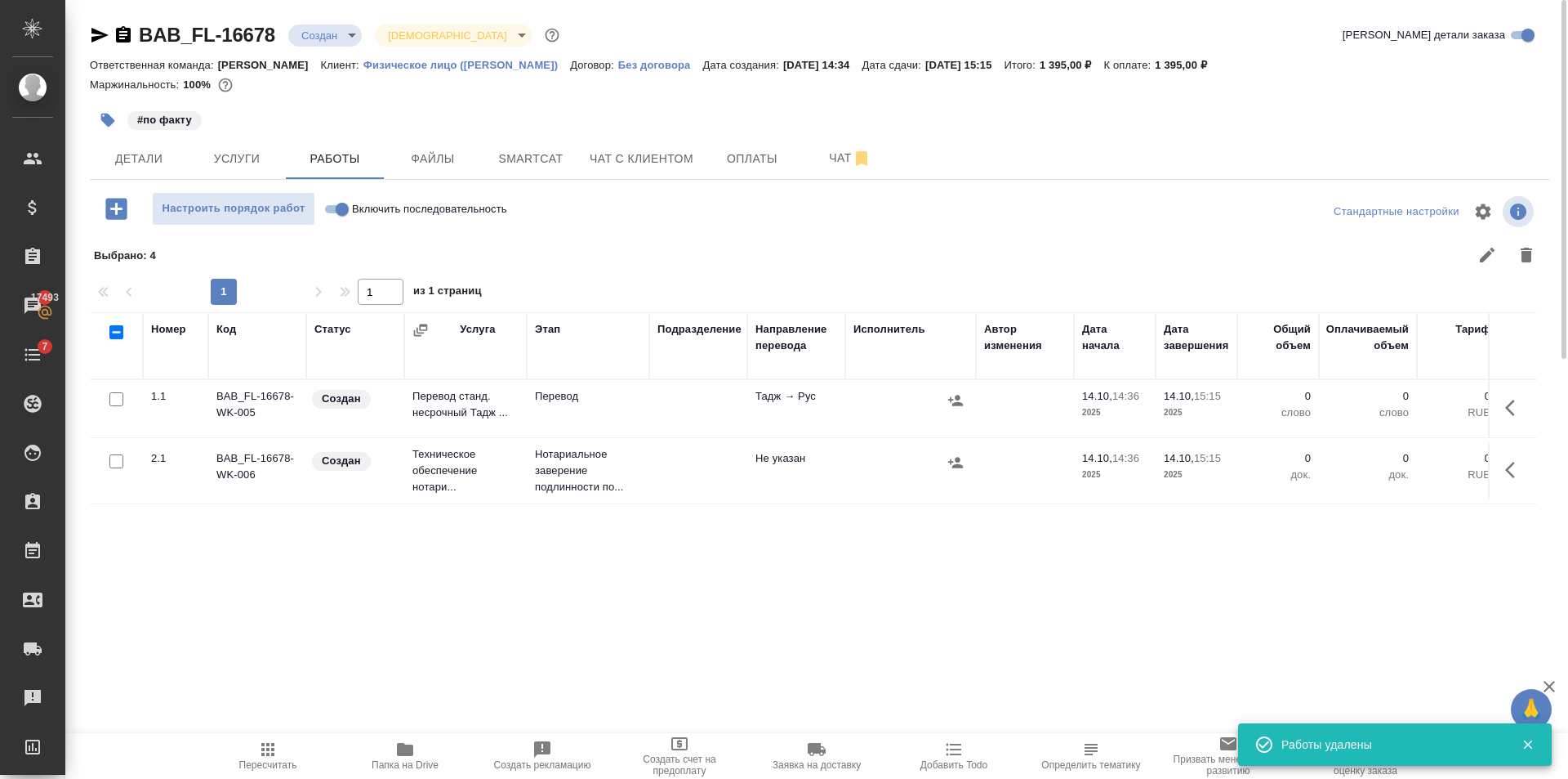
click at [665, 487] on td at bounding box center [698, 471] width 98 height 58
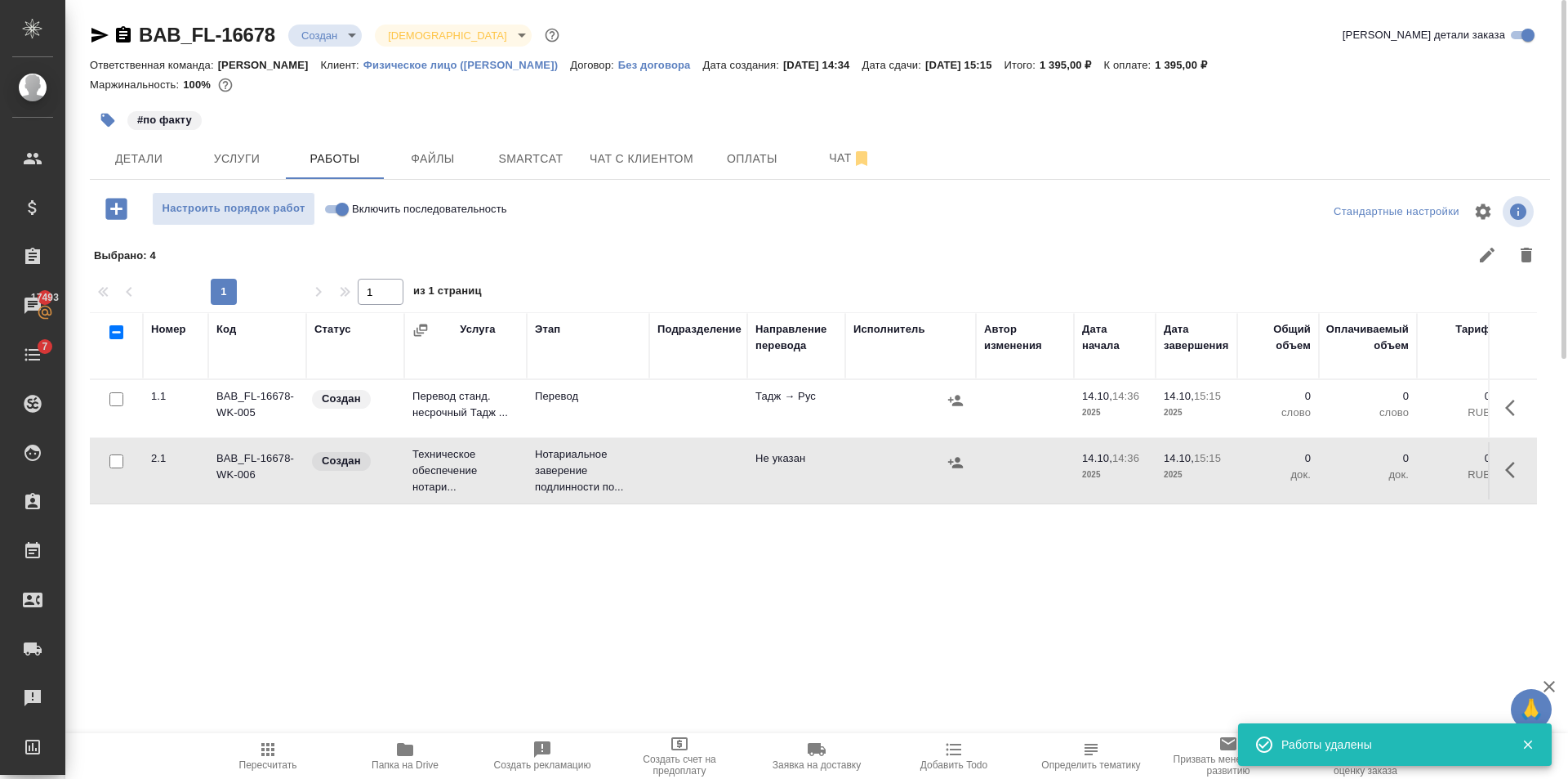
click at [665, 487] on td at bounding box center [698, 471] width 98 height 58
click at [280, 730] on div ".cls-1 fill:#fff; AWATERA Golubev Dmitry Клиенты Спецификации Заказы 17493 Чаты…" at bounding box center [784, 389] width 1568 height 779
click at [291, 744] on span "Пересчитать" at bounding box center [268, 754] width 118 height 31
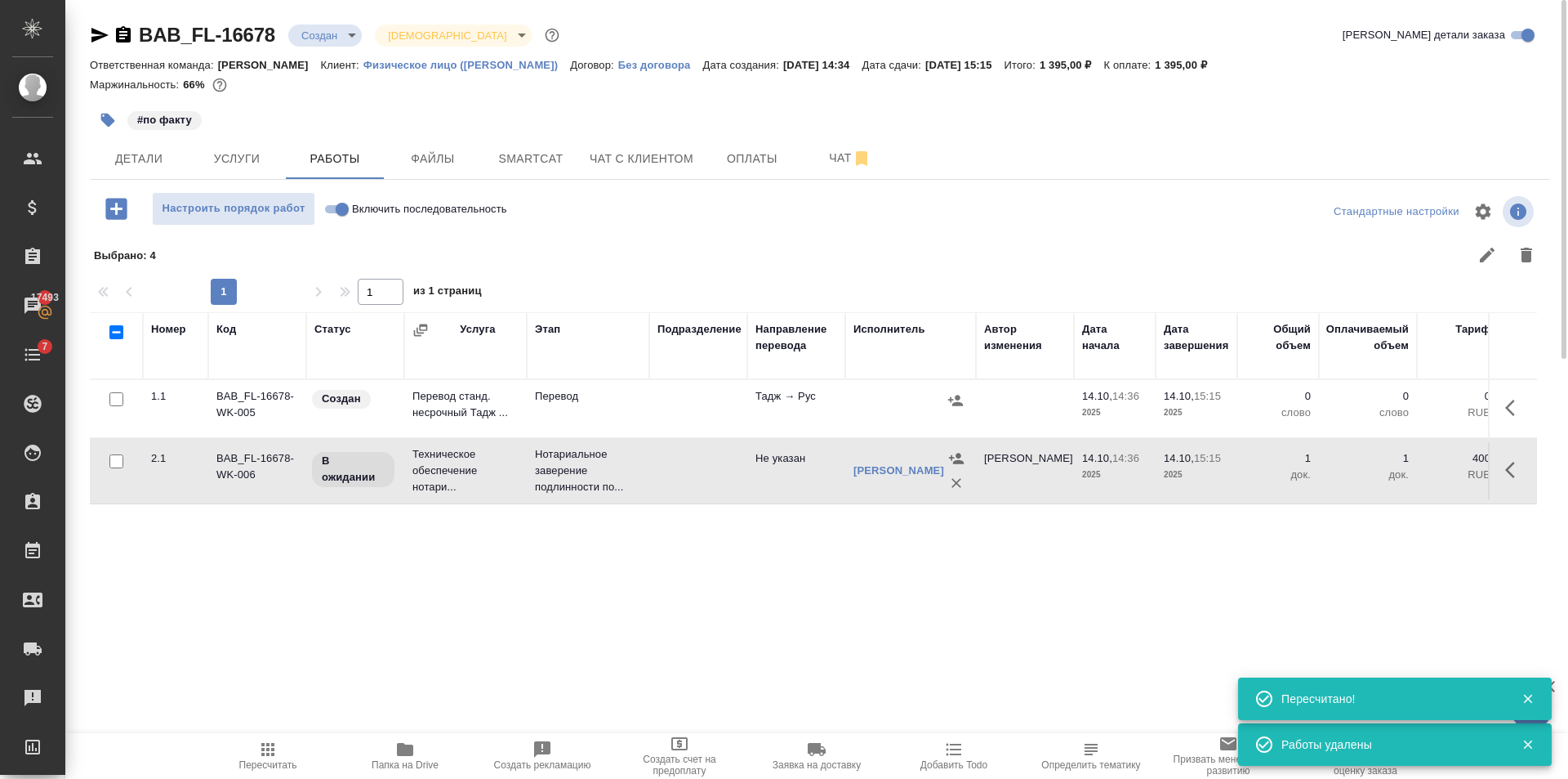
click at [320, 23] on div "BAB_FL-16678 Создан new Святая троица holyTrinity" at bounding box center [326, 35] width 473 height 27
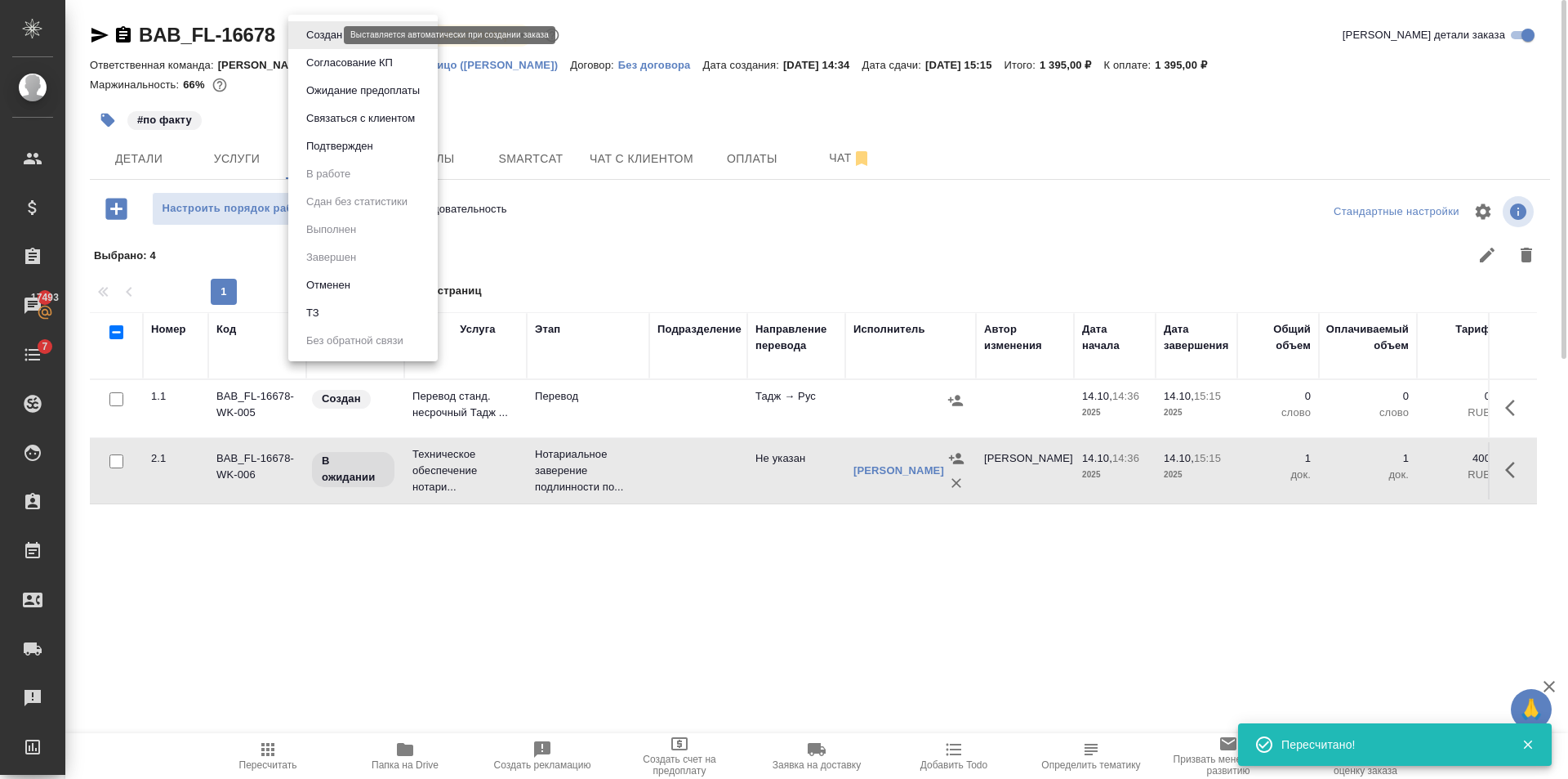
click at [330, 40] on body "🙏 .cls-1 fill:#fff; AWATERA Golubev Dmitry Клиенты Спецификации Заказы 17493 Ча…" at bounding box center [784, 389] width 1568 height 779
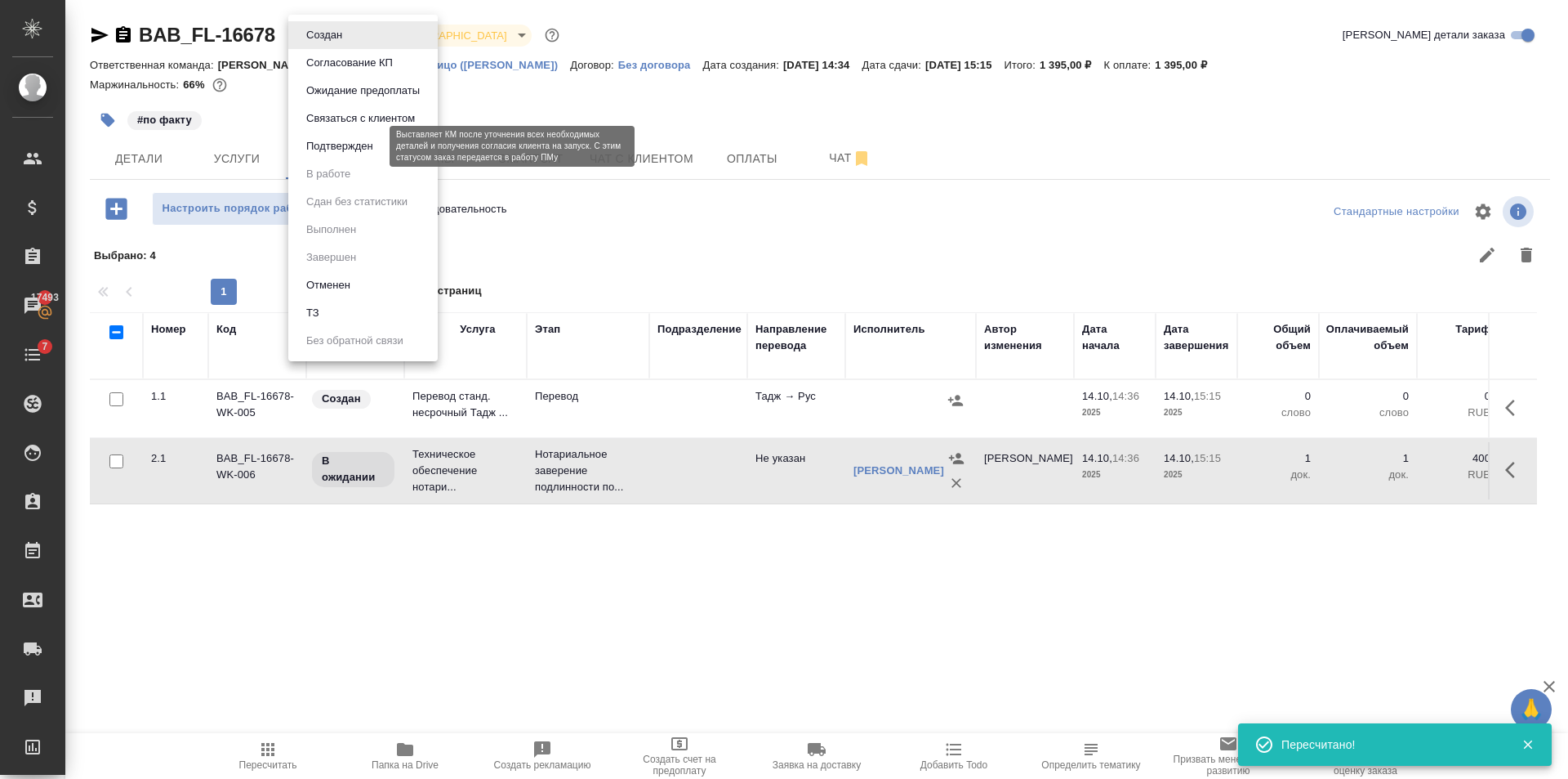
click at [352, 145] on button "Подтвержден" at bounding box center [339, 146] width 77 height 18
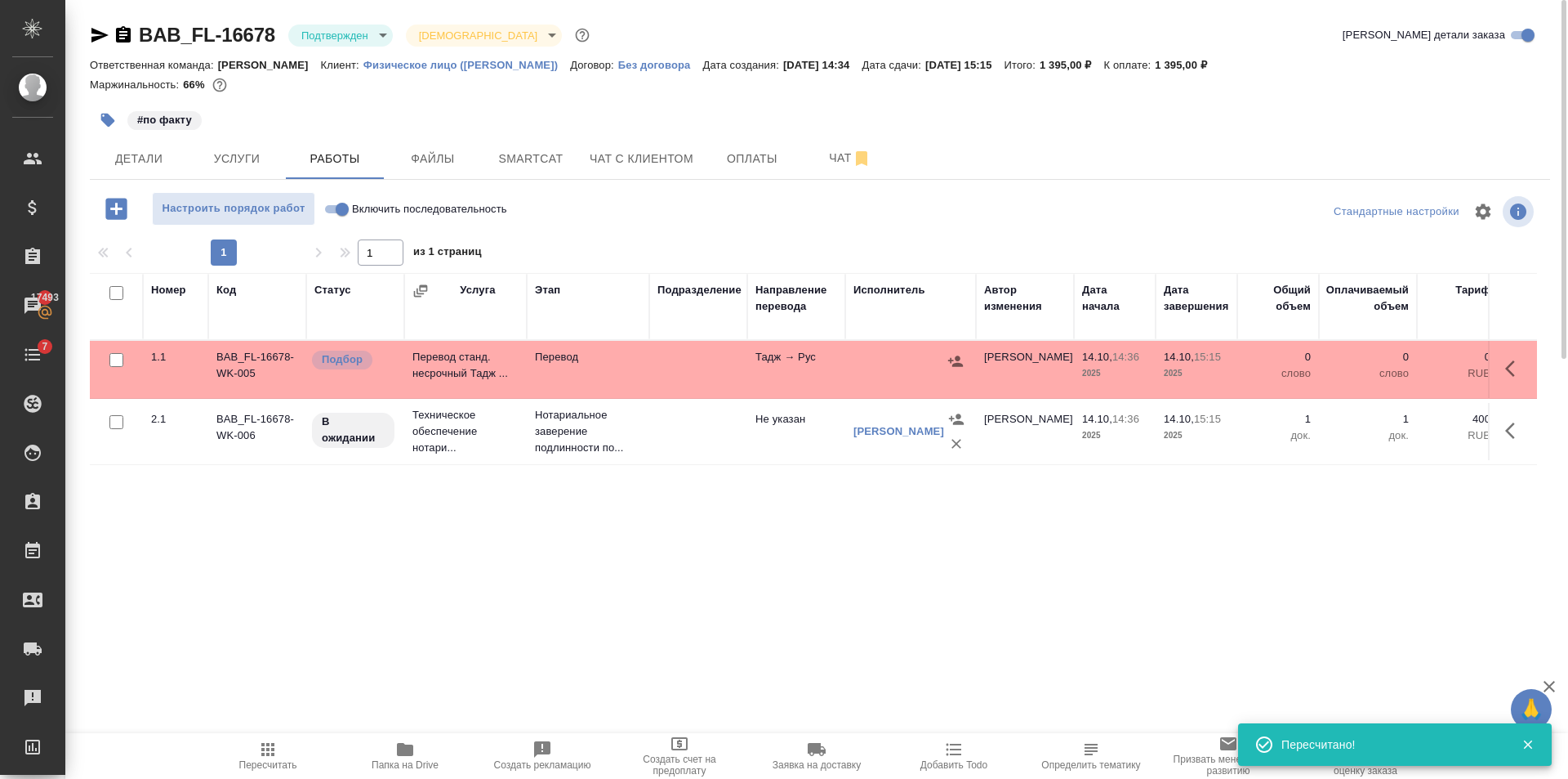
click at [99, 42] on icon "button" at bounding box center [99, 35] width 19 height 19
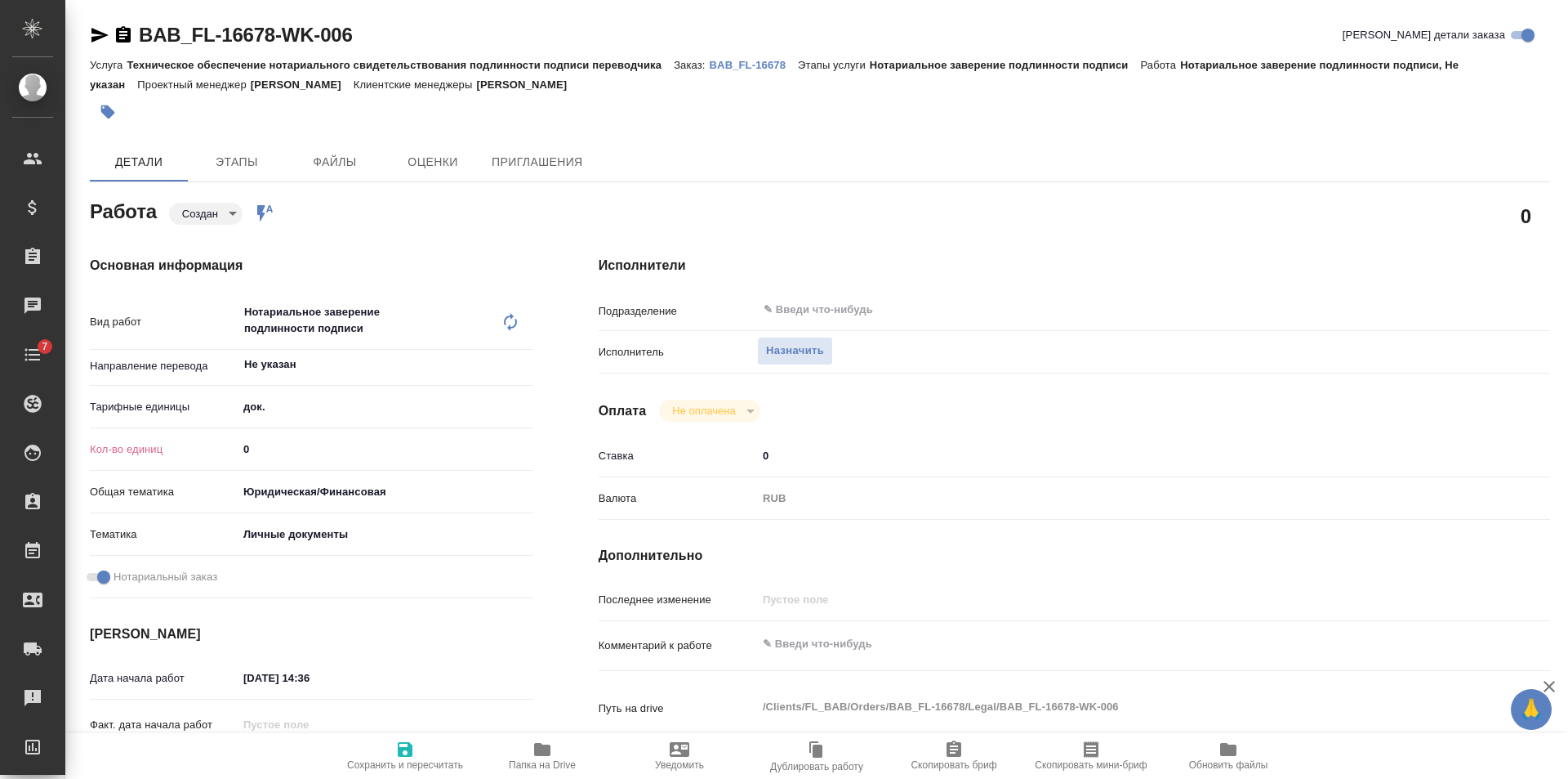
type textarea "x"
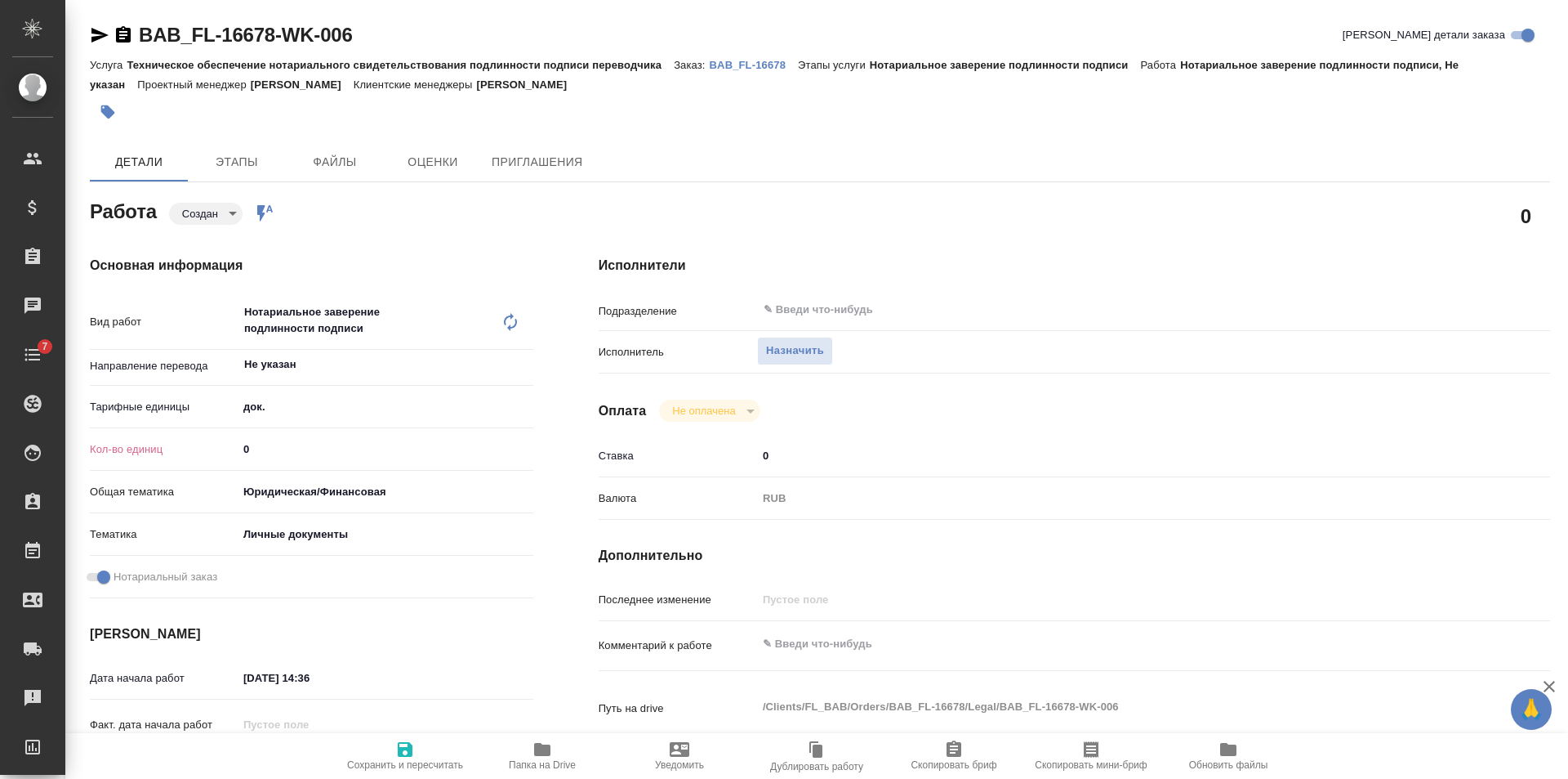
type textarea "x"
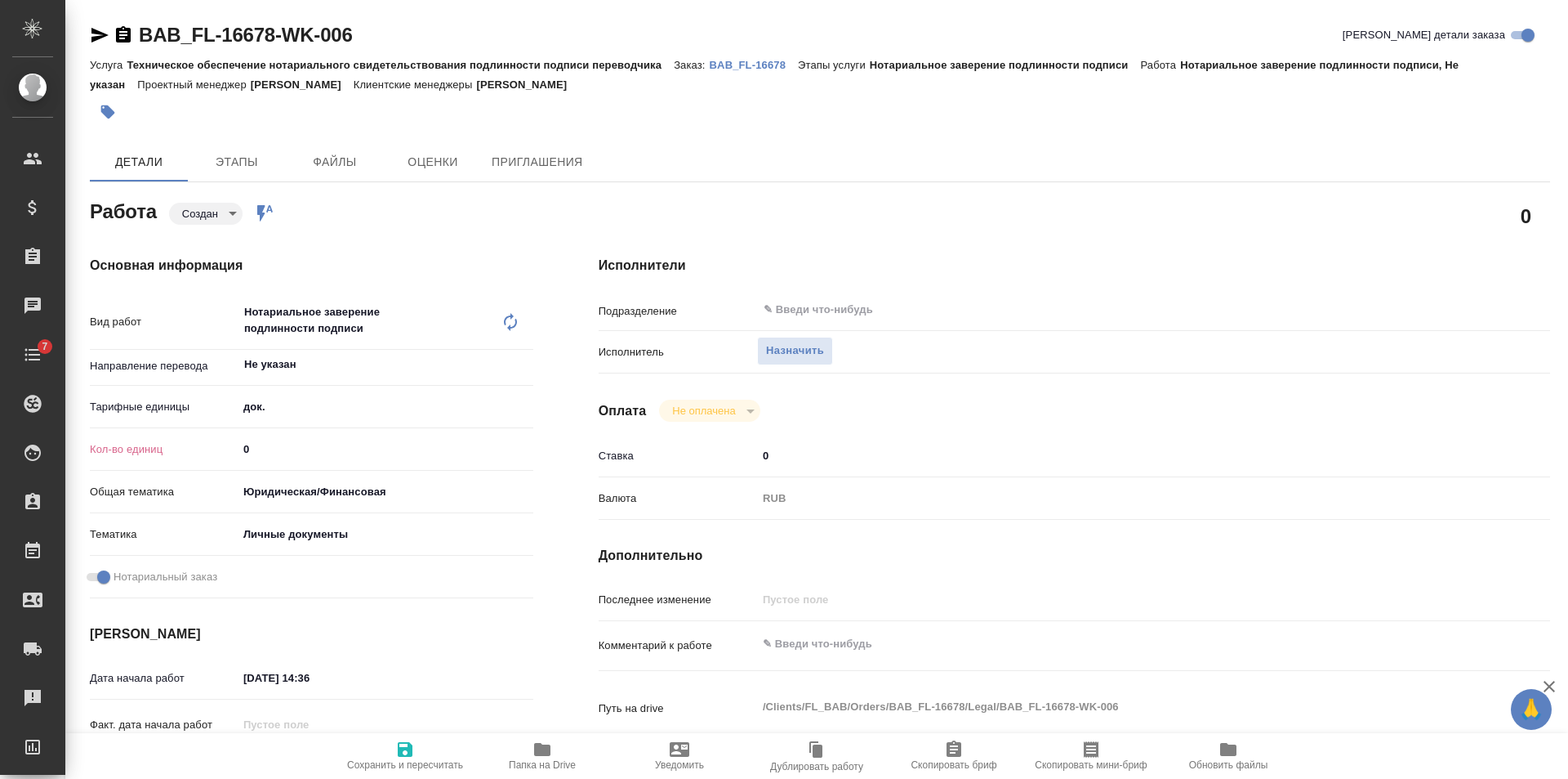
type textarea "x"
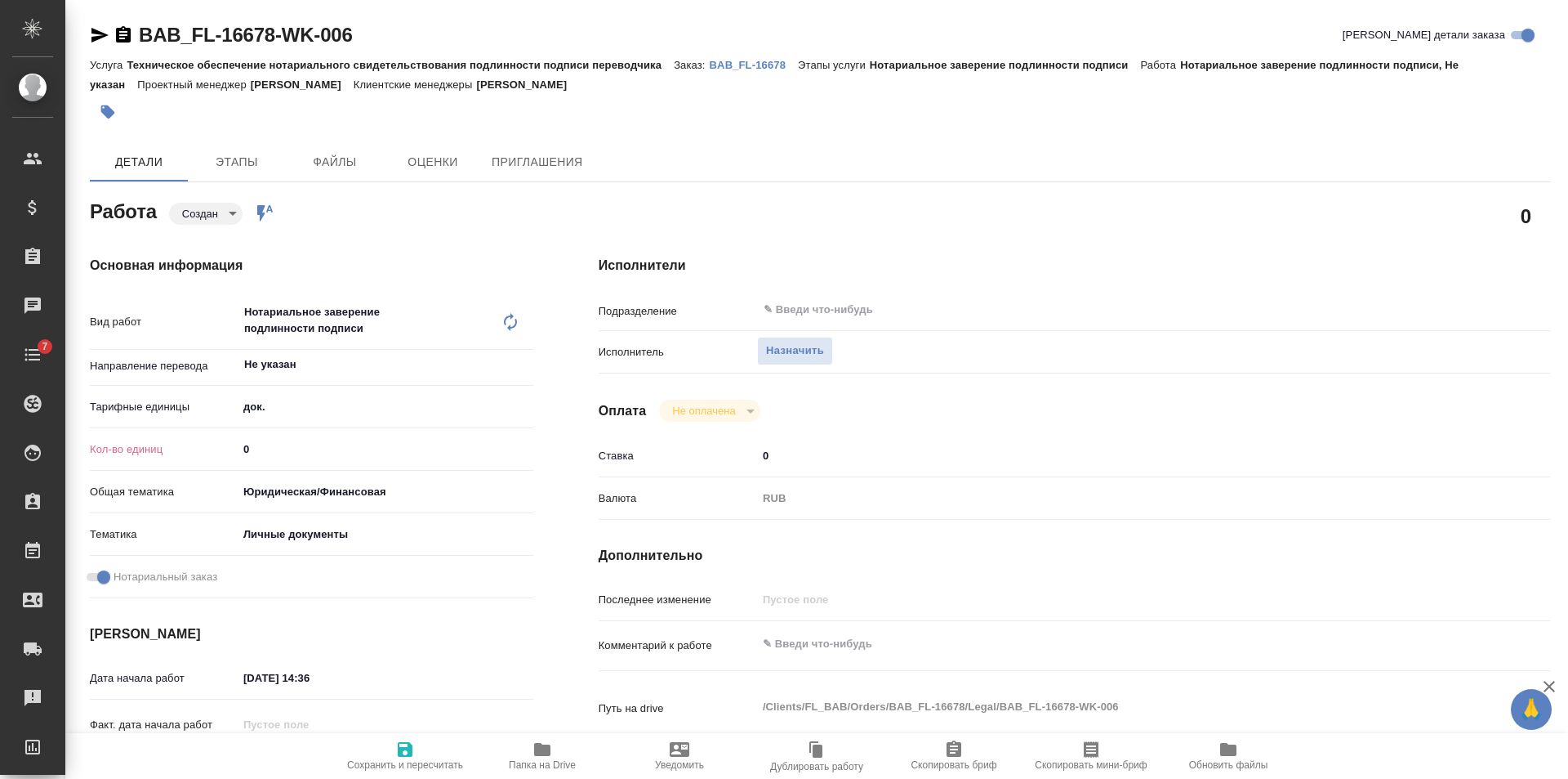
type textarea "x"
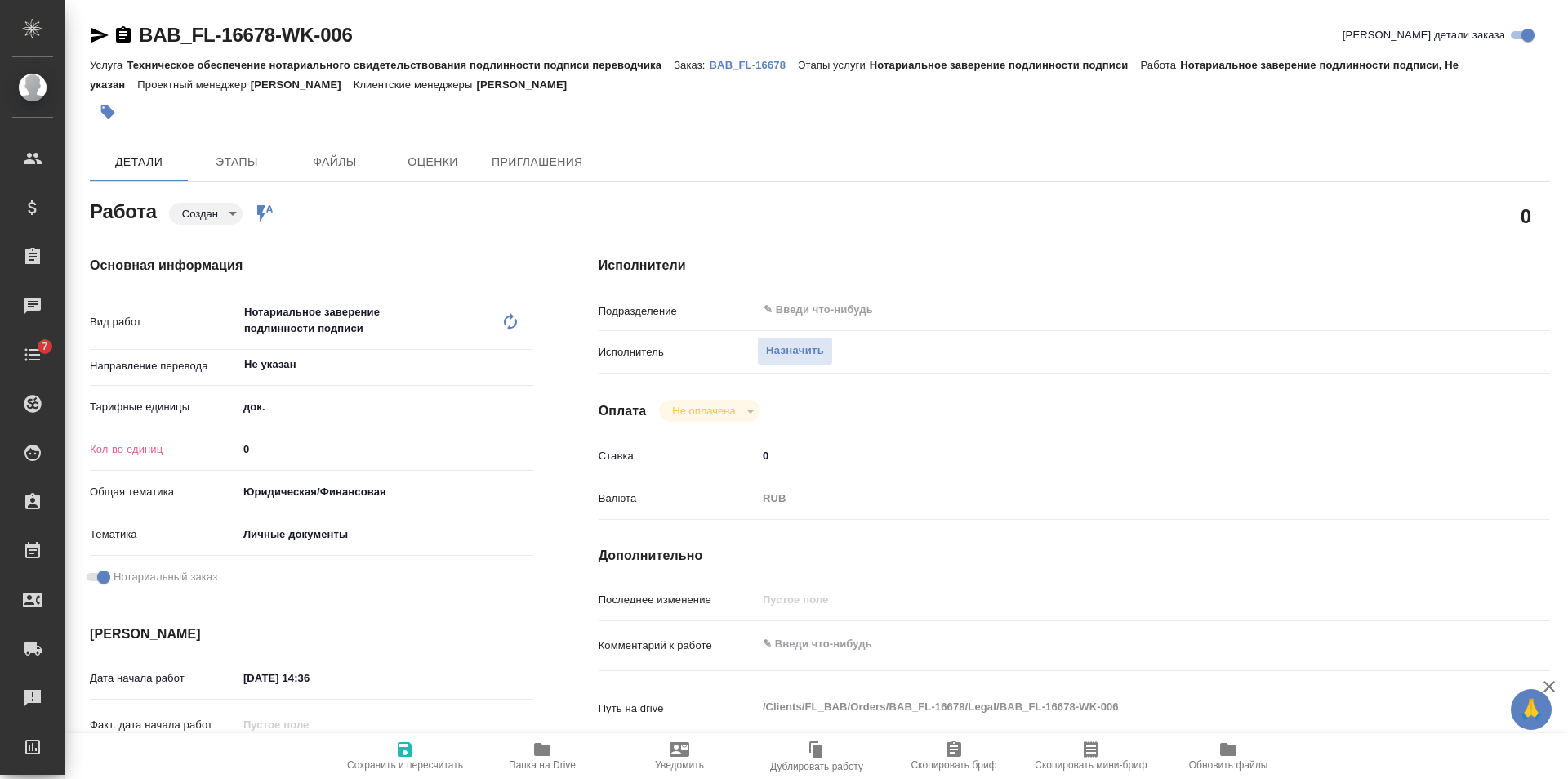
type textarea "x"
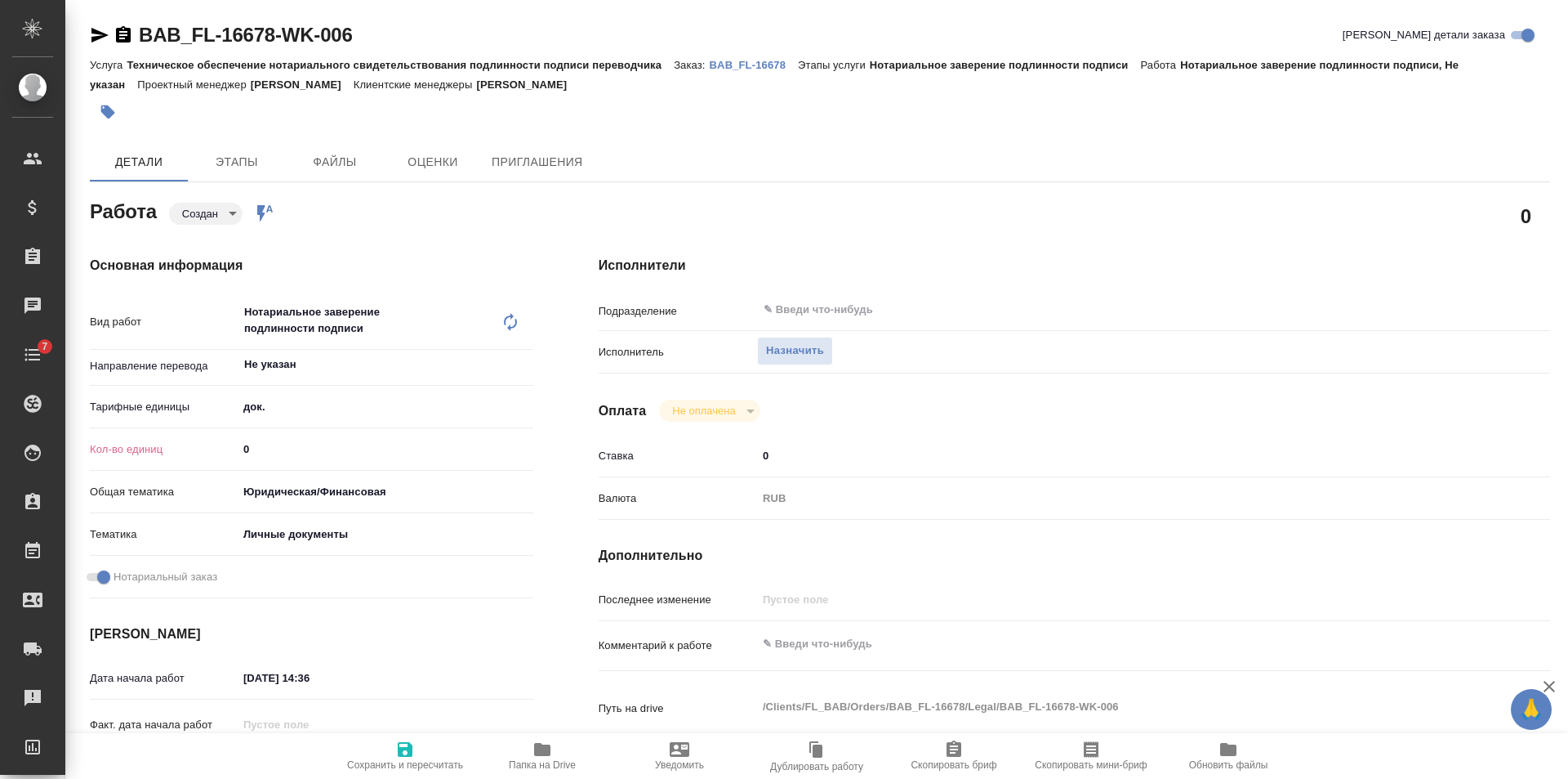
type textarea "x"
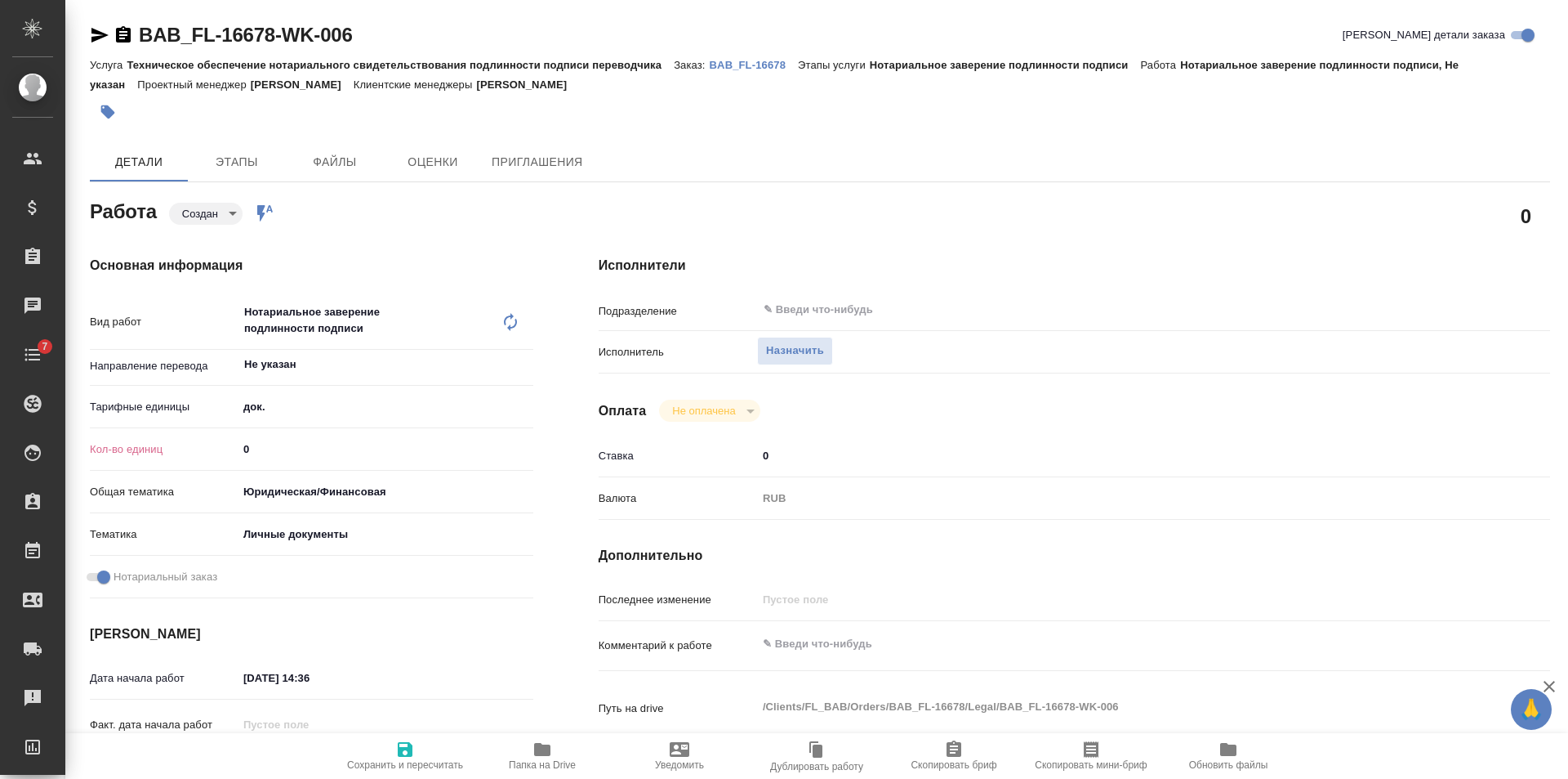
type textarea "x"
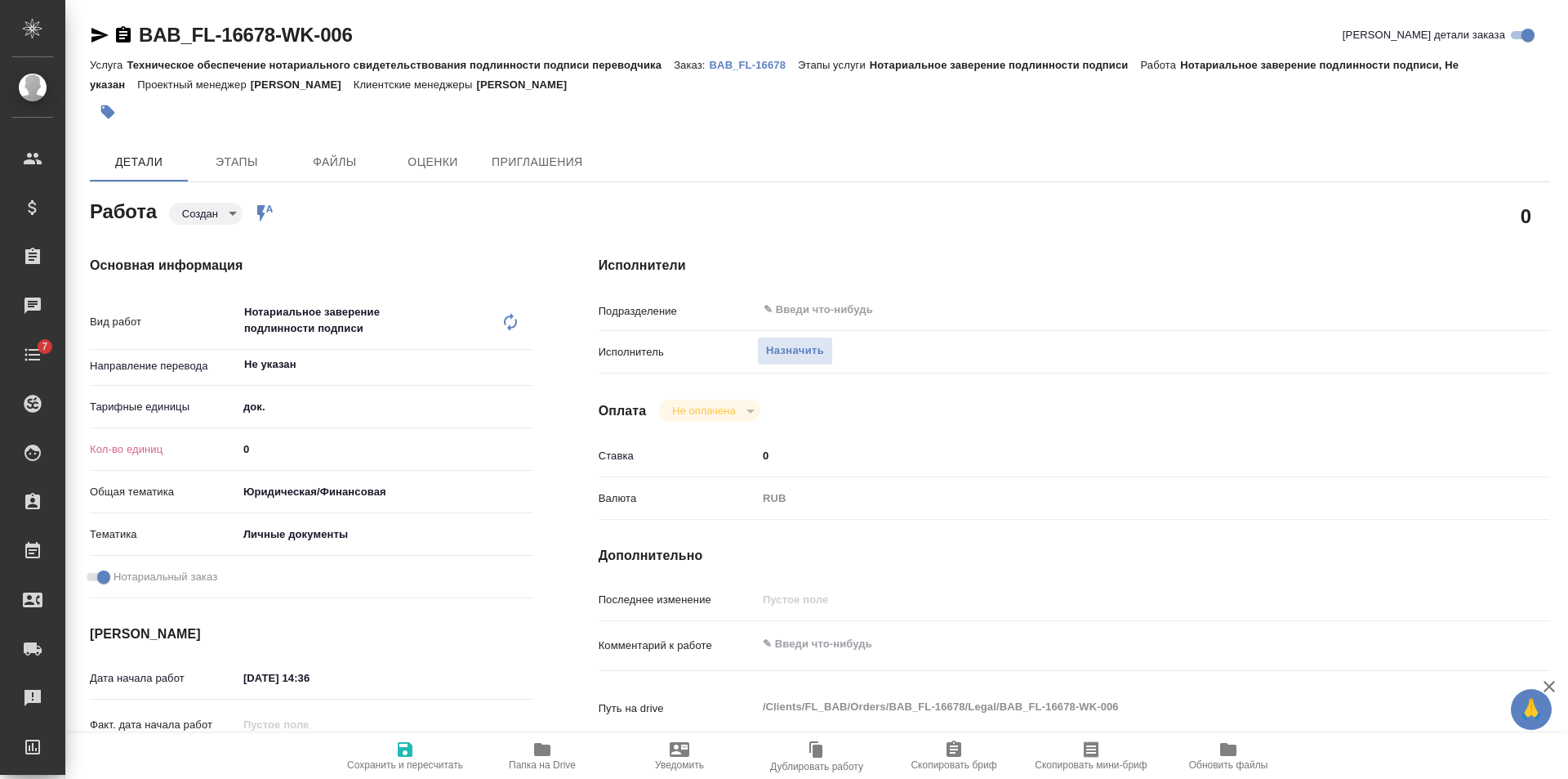
type textarea "x"
type input "1"
type textarea "x"
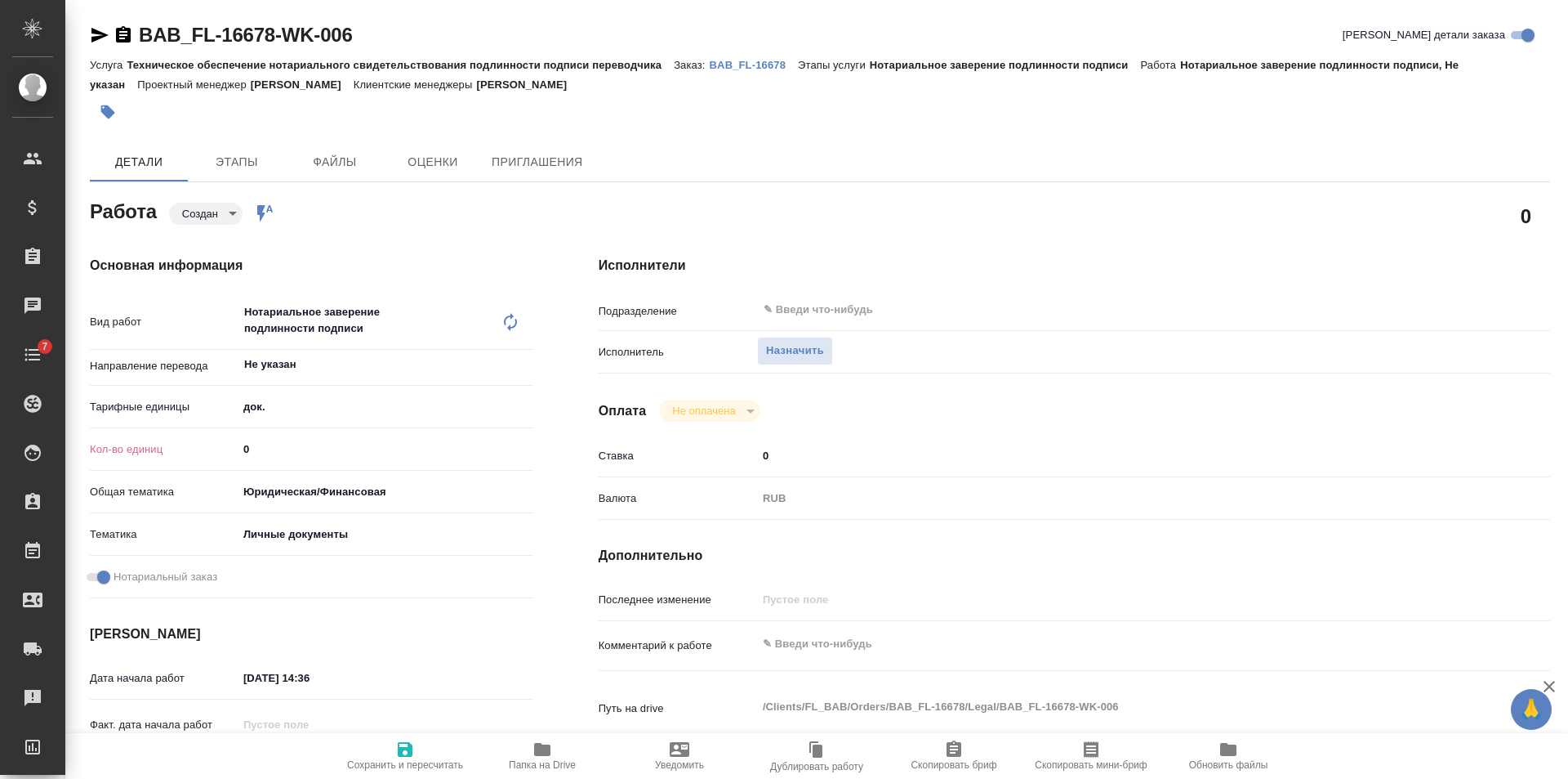
type textarea "x"
type input "1"
click at [530, 442] on input "1" at bounding box center [385, 448] width 294 height 24
type textarea "x"
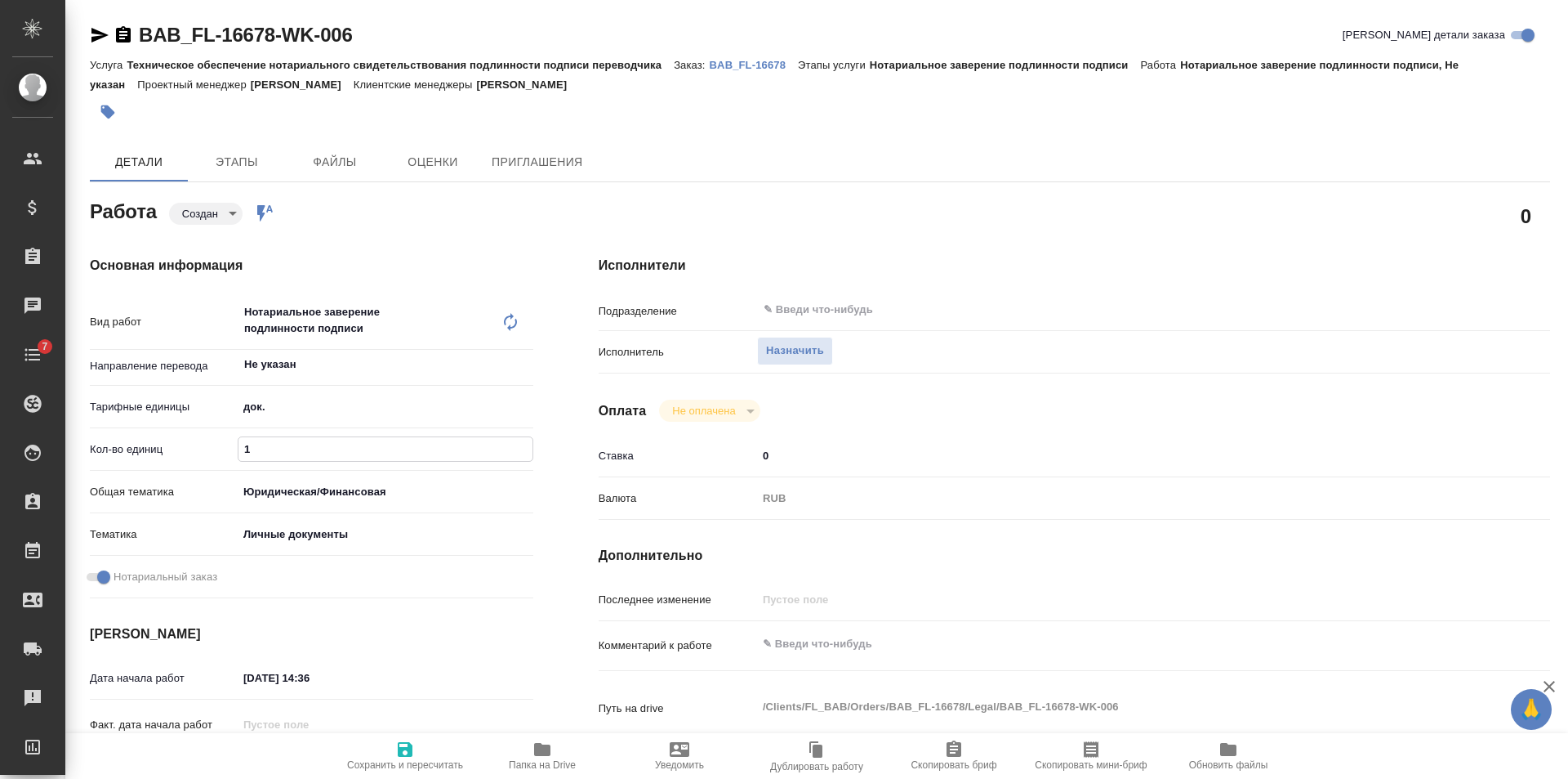
type textarea "x"
drag, startPoint x: 400, startPoint y: 760, endPoint x: 532, endPoint y: 651, distance: 171.2
click at [403, 755] on span "Сохранить и пересчитать" at bounding box center [405, 754] width 118 height 31
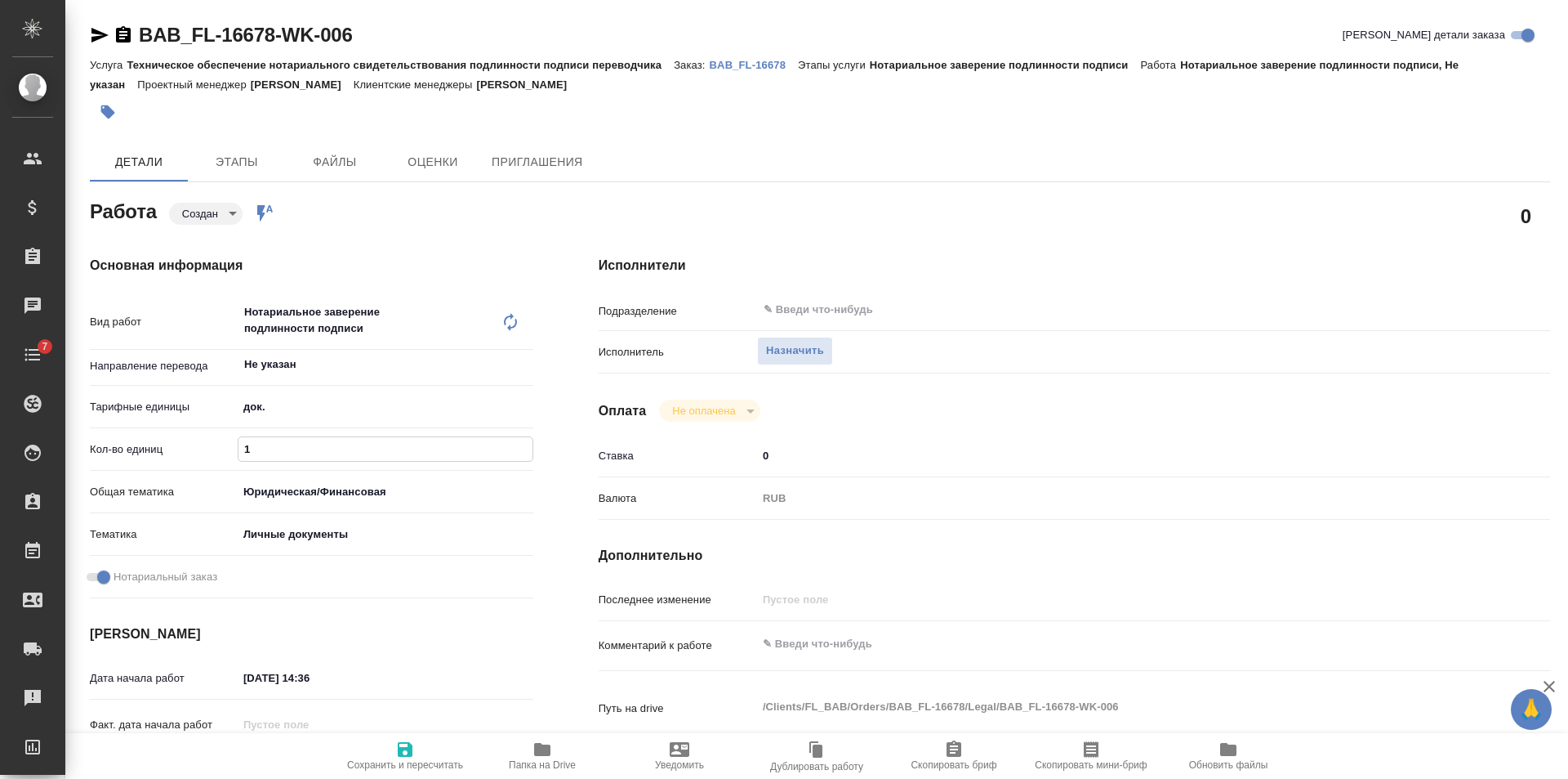
type textarea "x"
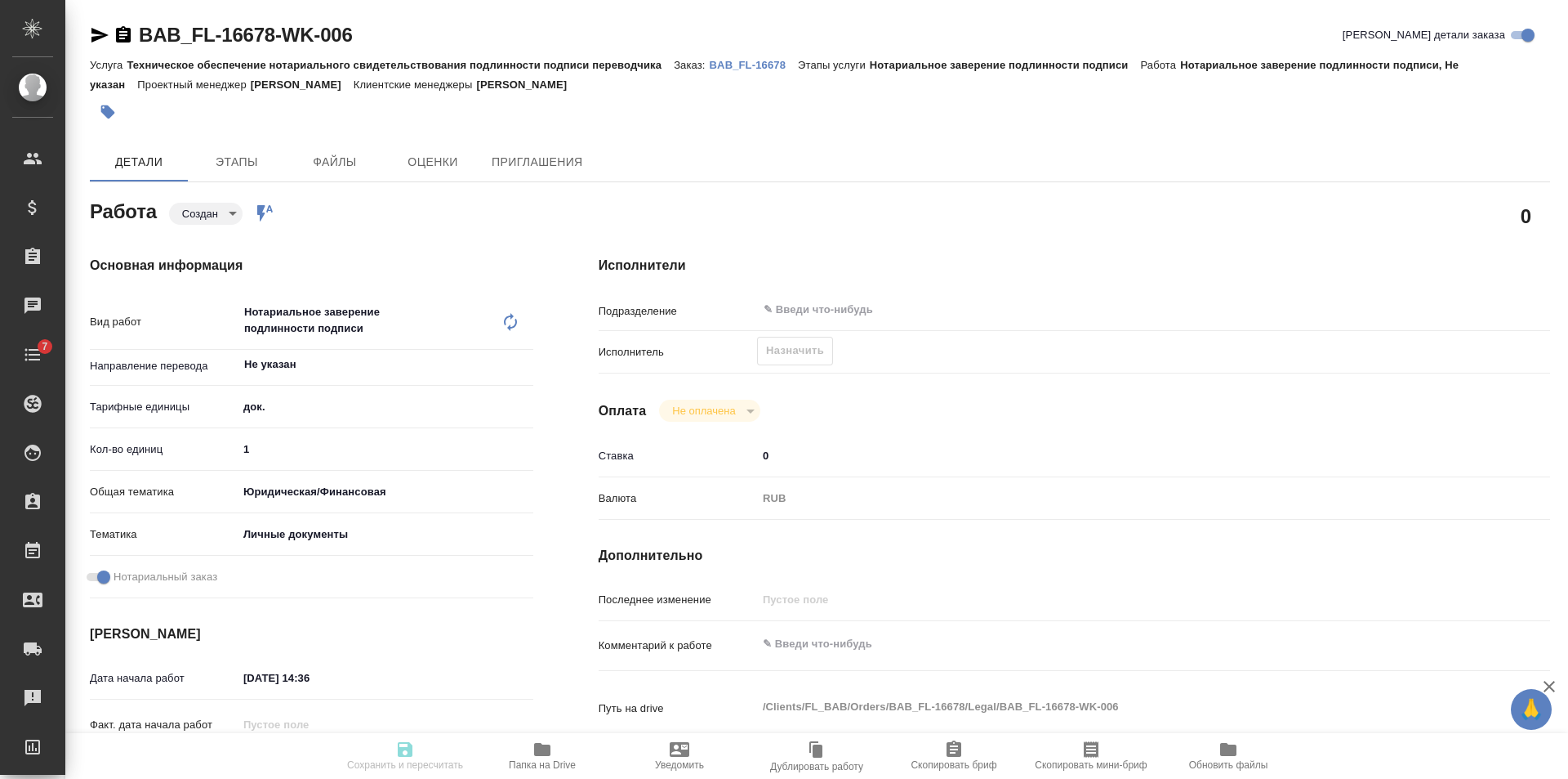
type textarea "x"
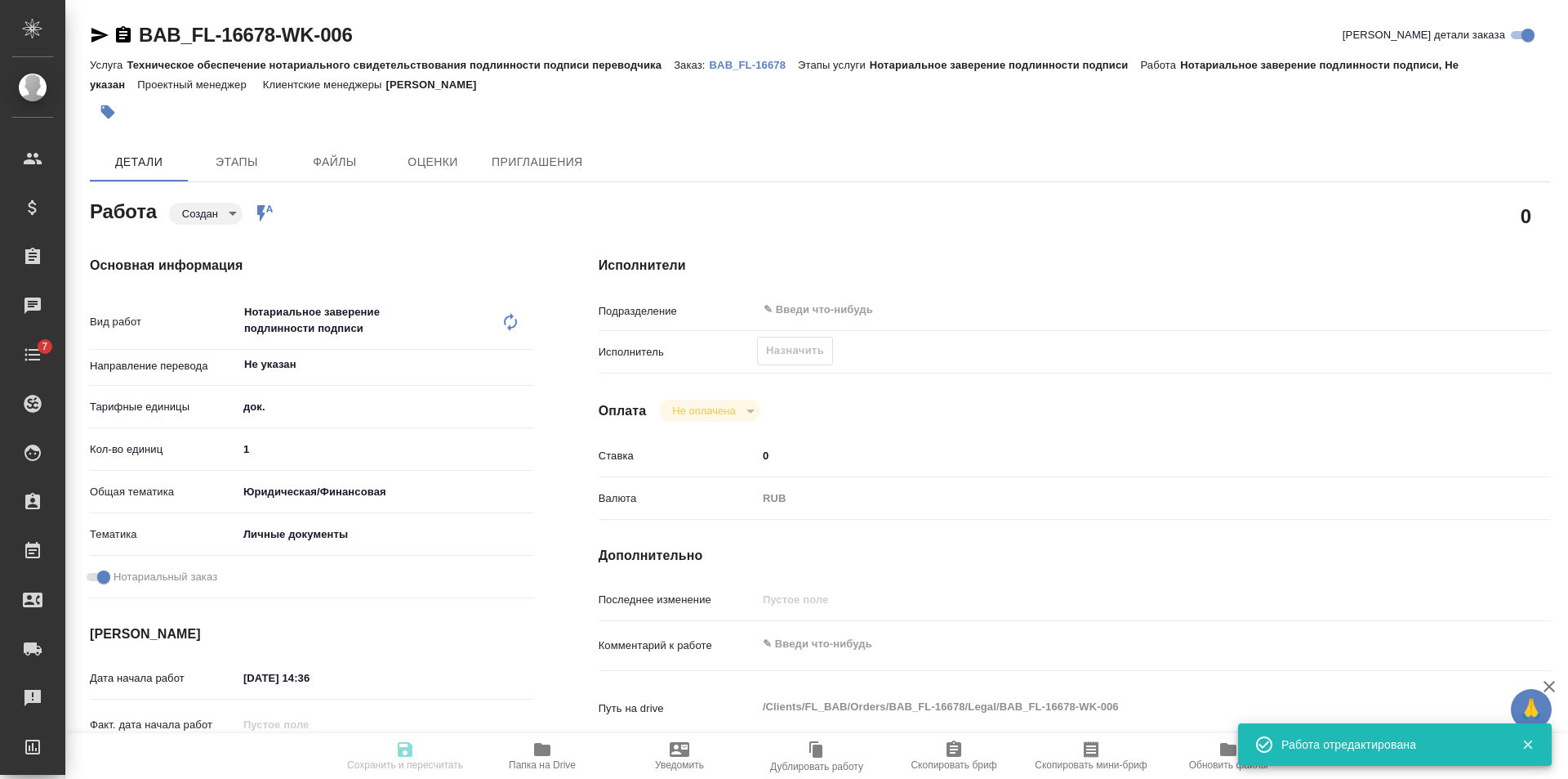
type input "created"
type textarea "Нотариальное заверение подлинности подписи"
type textarea "x"
type input "Не указан"
type input "5a8b1489cc6b4906c91bfd8b"
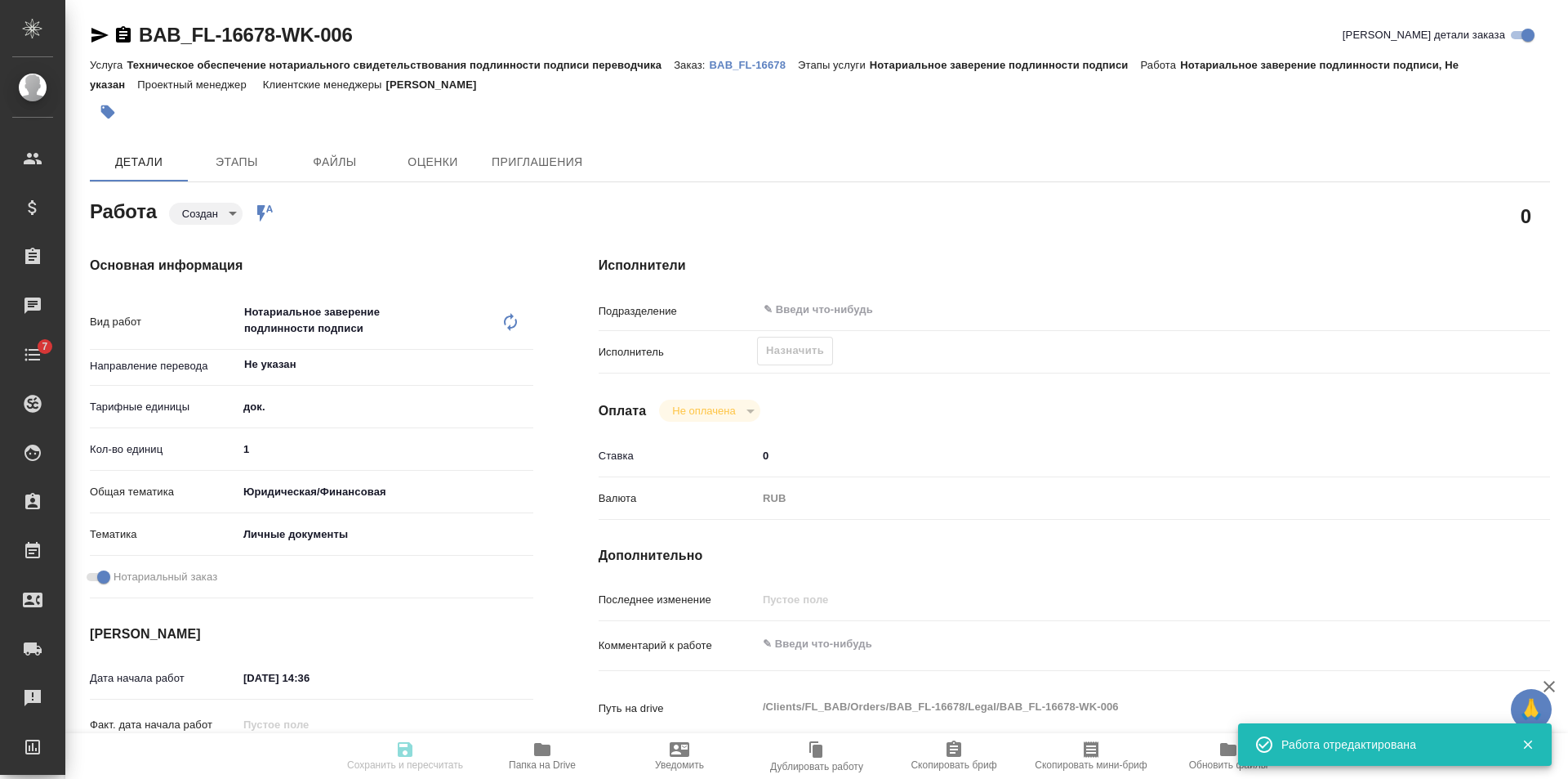
type input "1"
type input "yr-fn"
type input "5a8b8b956a9677013d343cfe"
checkbox input "true"
type input "14.10.2025 14:36"
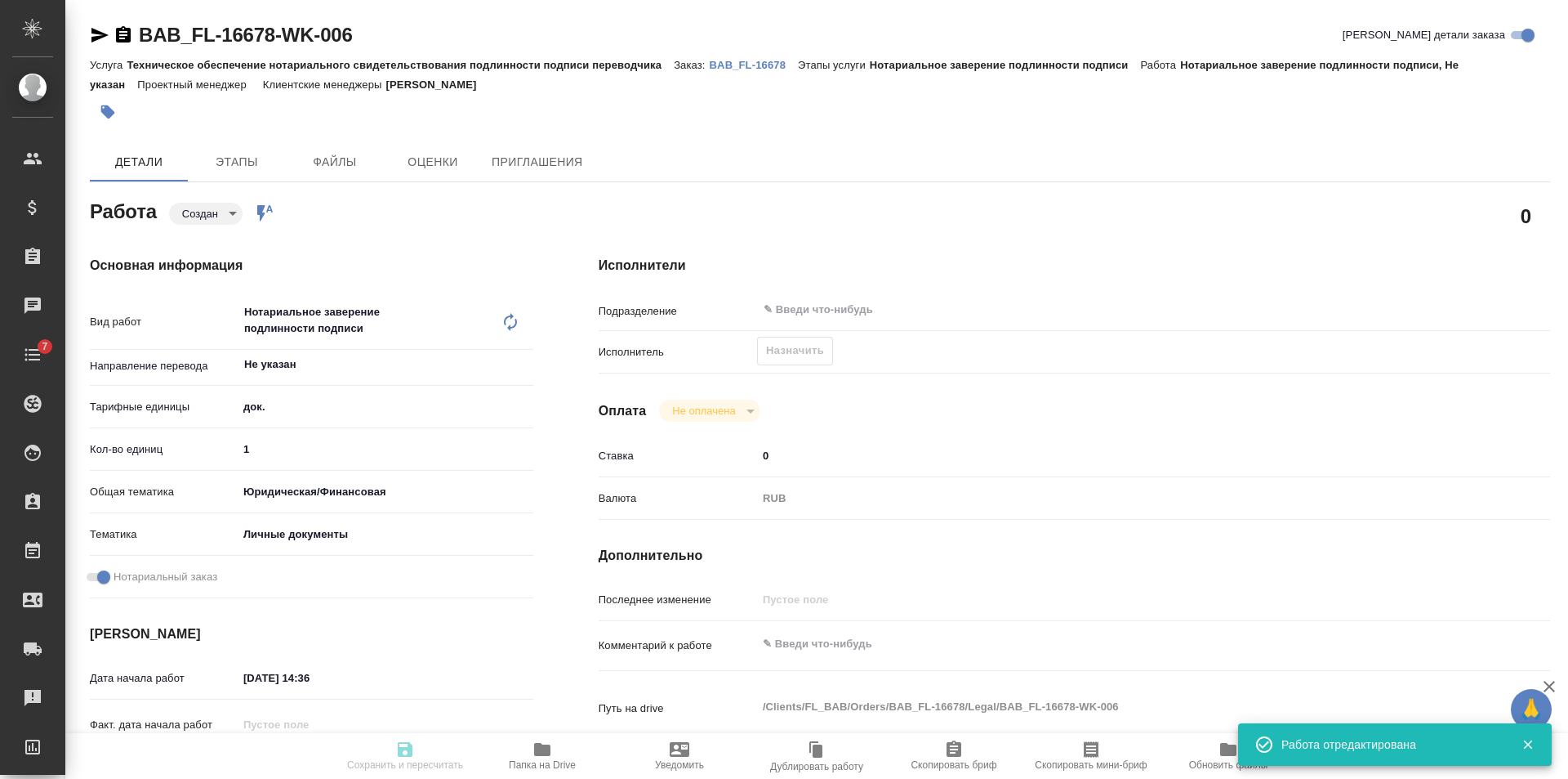
type input "14.10.2025 15:15"
type input "notPayed"
type input "0"
type input "RUB"
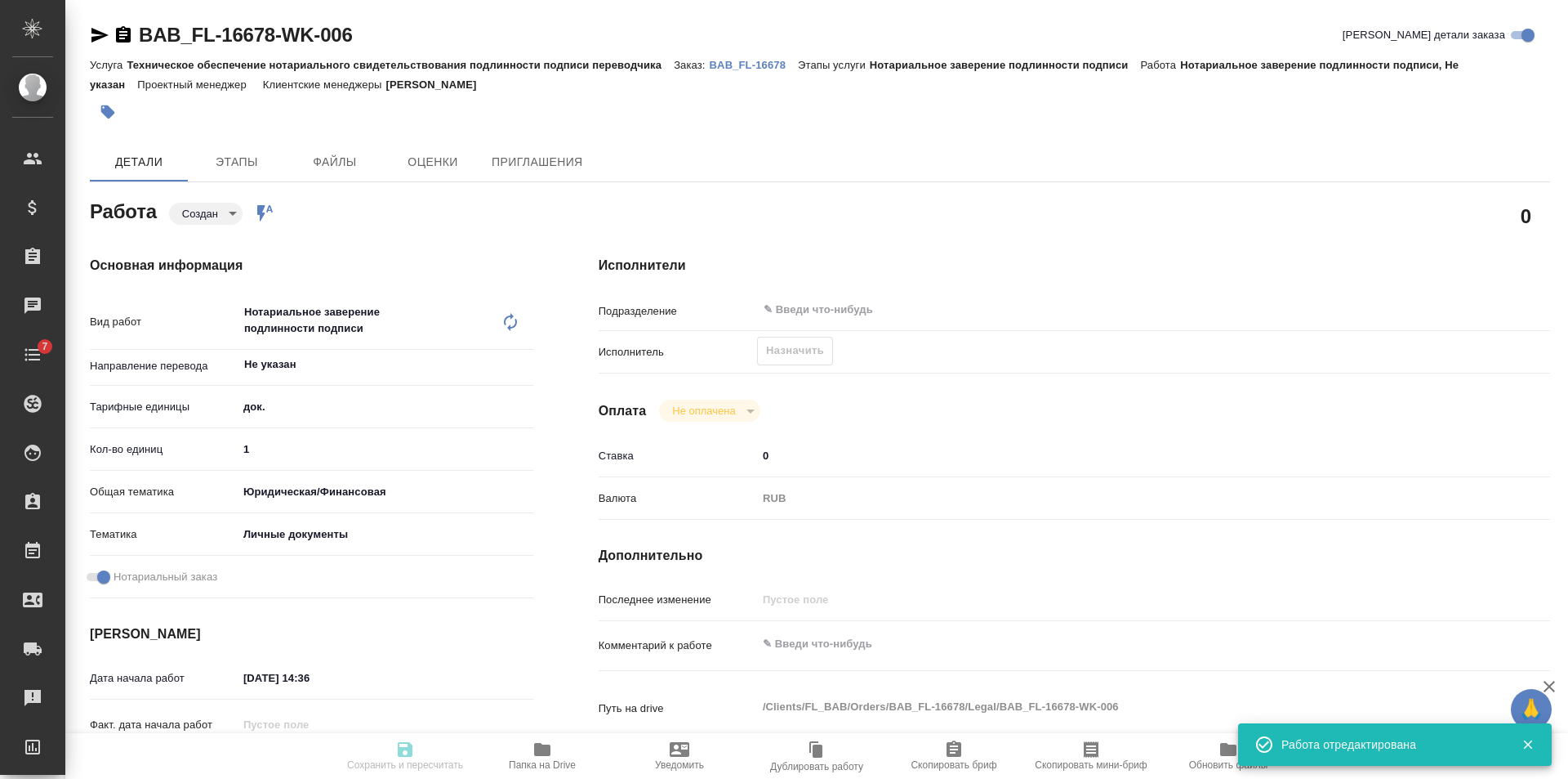
type input "[PERSON_NAME]"
type textarea "x"
type textarea "/Clients/FL_BAB/Orders/BAB_FL-16678/Legal/BAB_FL-16678-WK-006"
type textarea "x"
type input "BAB_FL-16678"
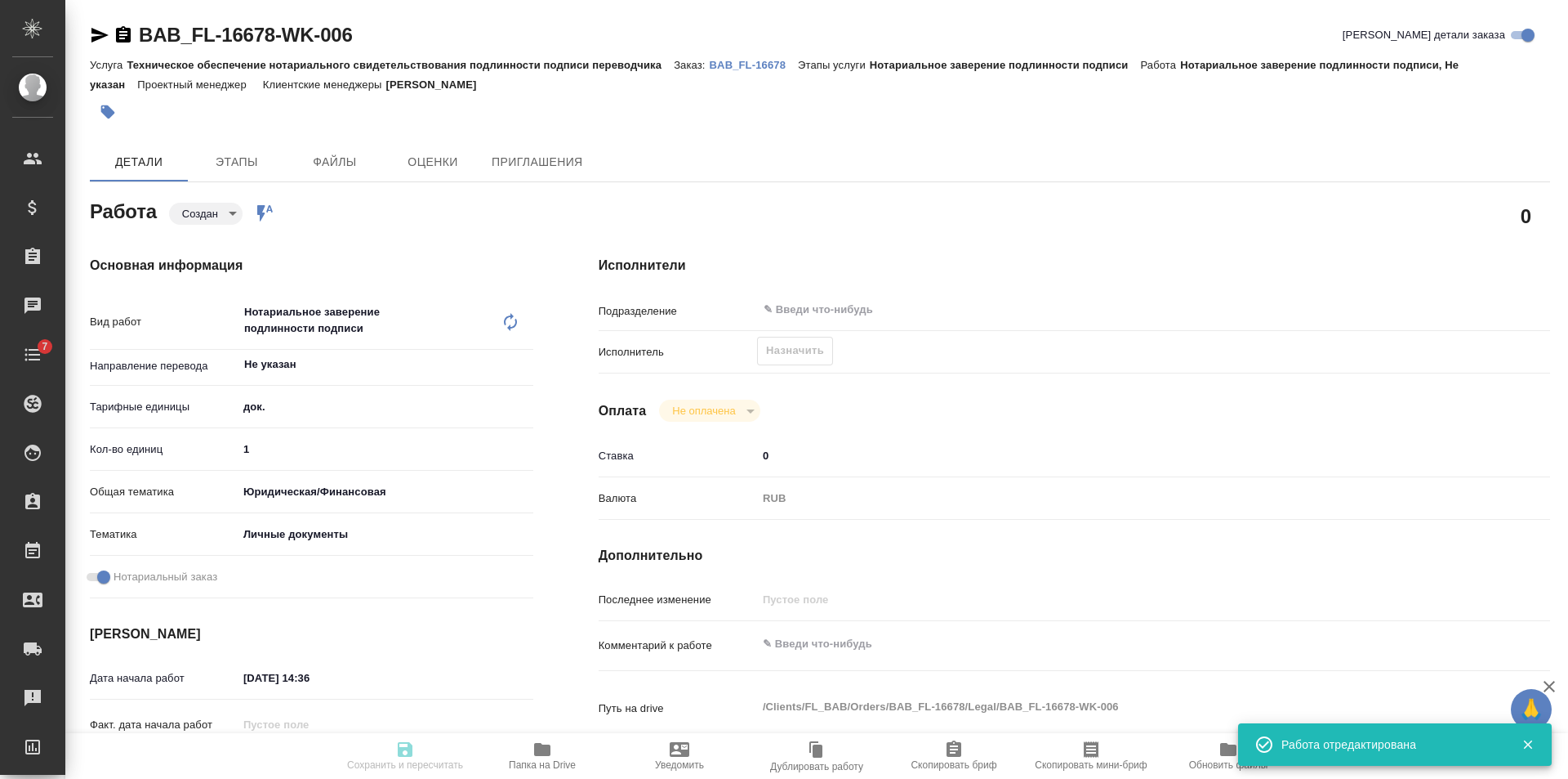
type input "Техническое обеспечение нотариального свидетельствования подлинности подписи пе…"
type input "Нотариальное заверение подлинности подписи"
type input "[PERSON_NAME]"
type input "/Clients/FL_BAB/Orders/BAB_FL-16678"
type textarea "x"
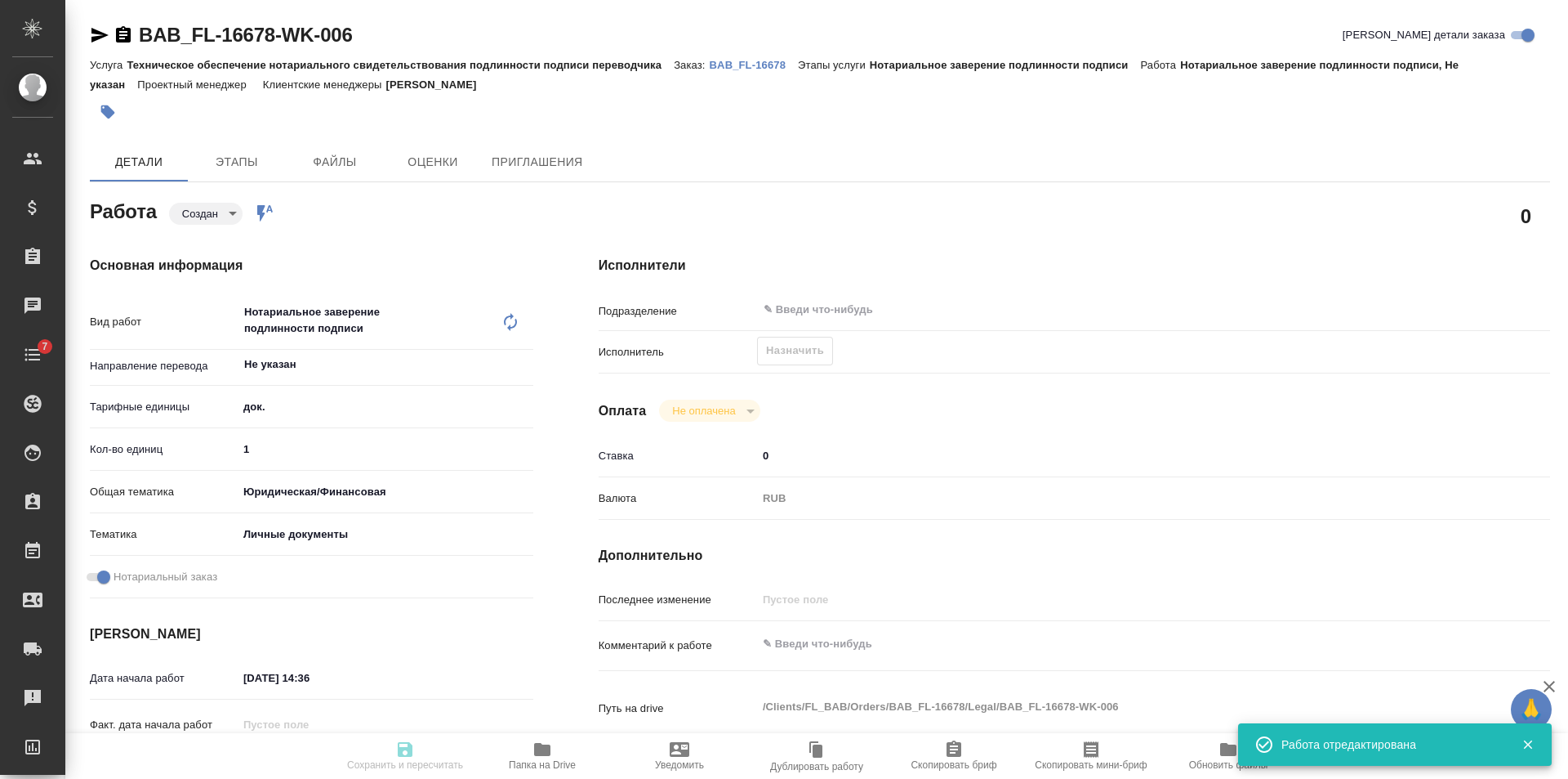
type textarea "x"
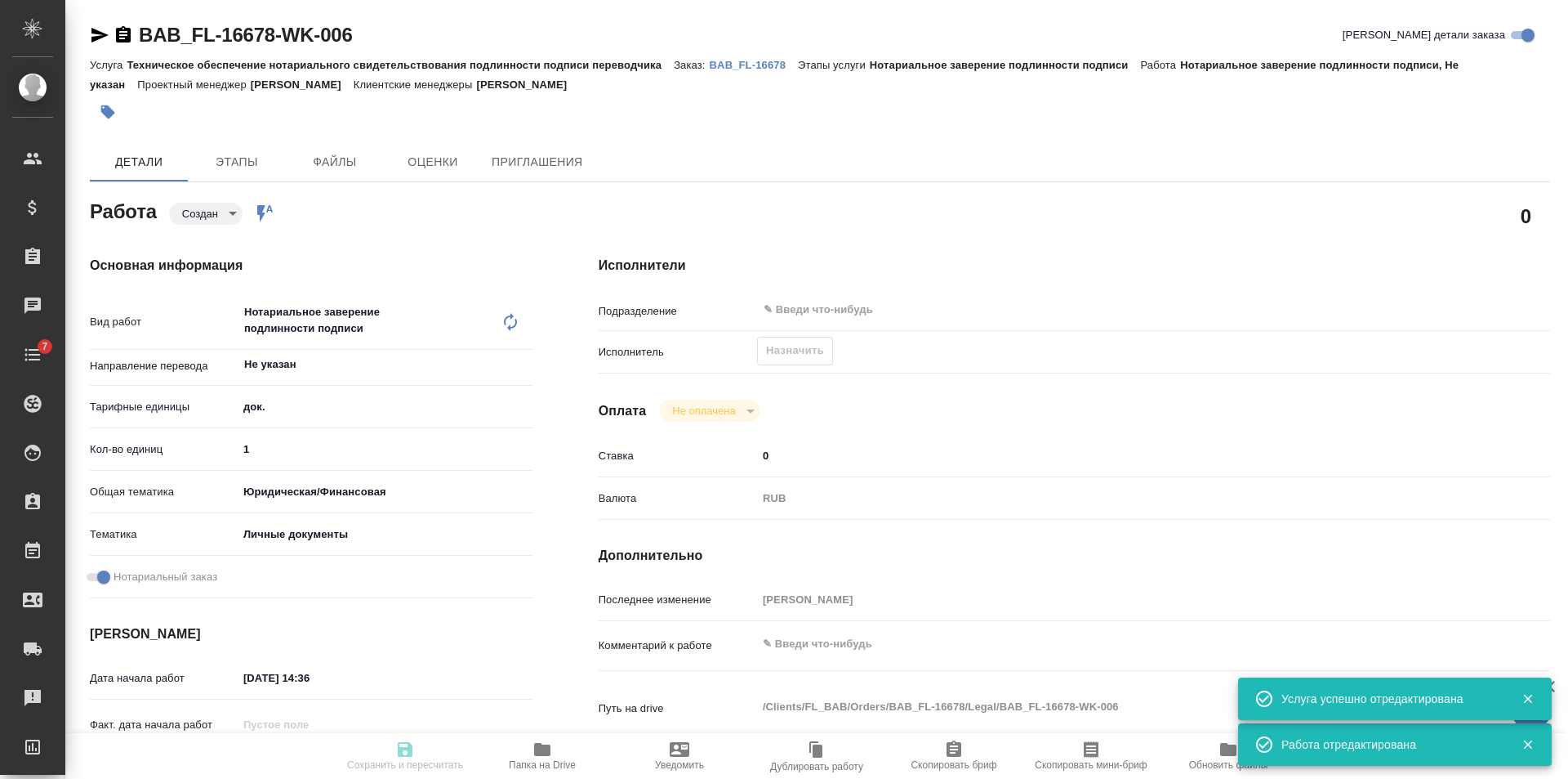
type textarea "x"
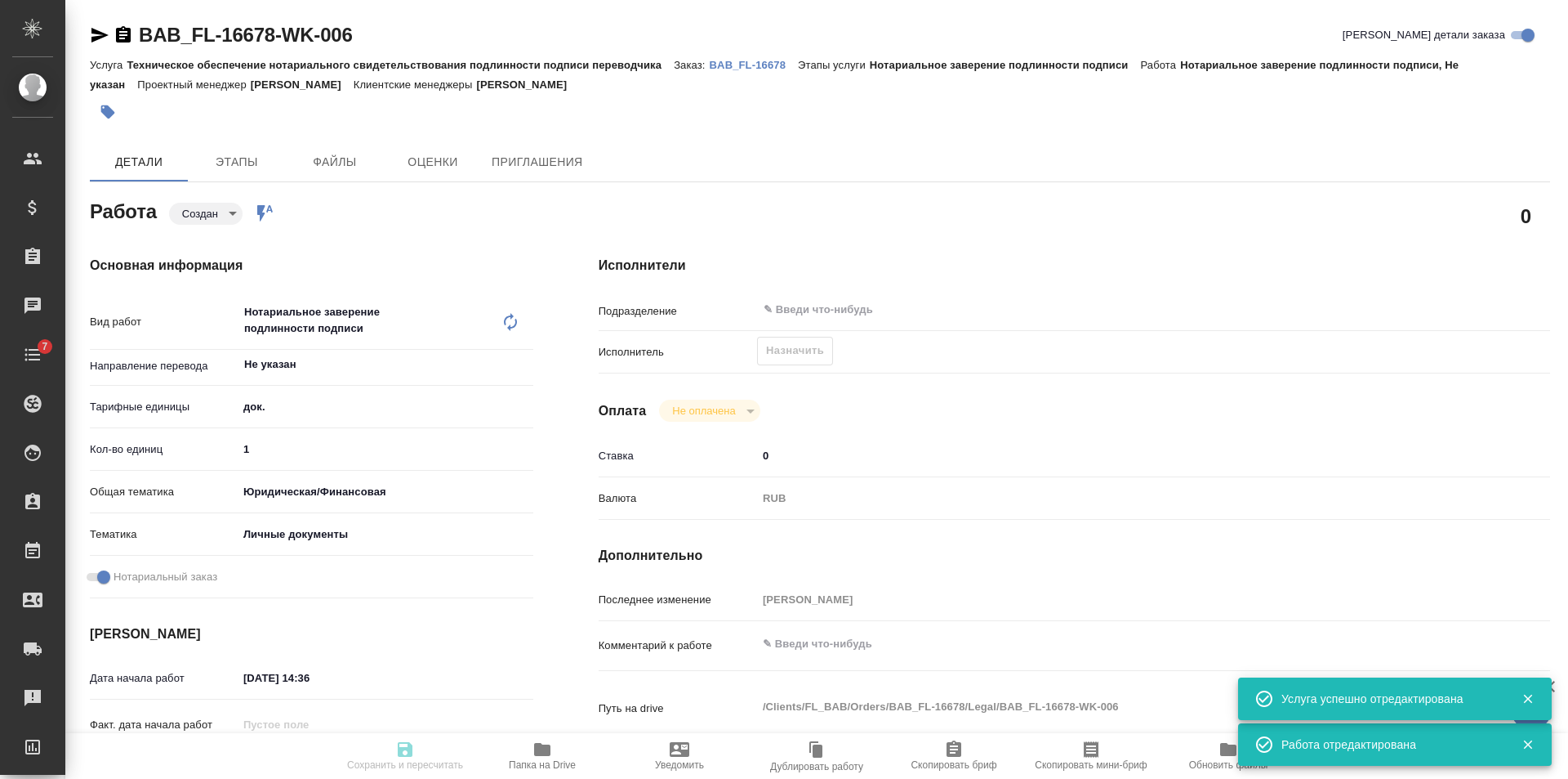
type textarea "x"
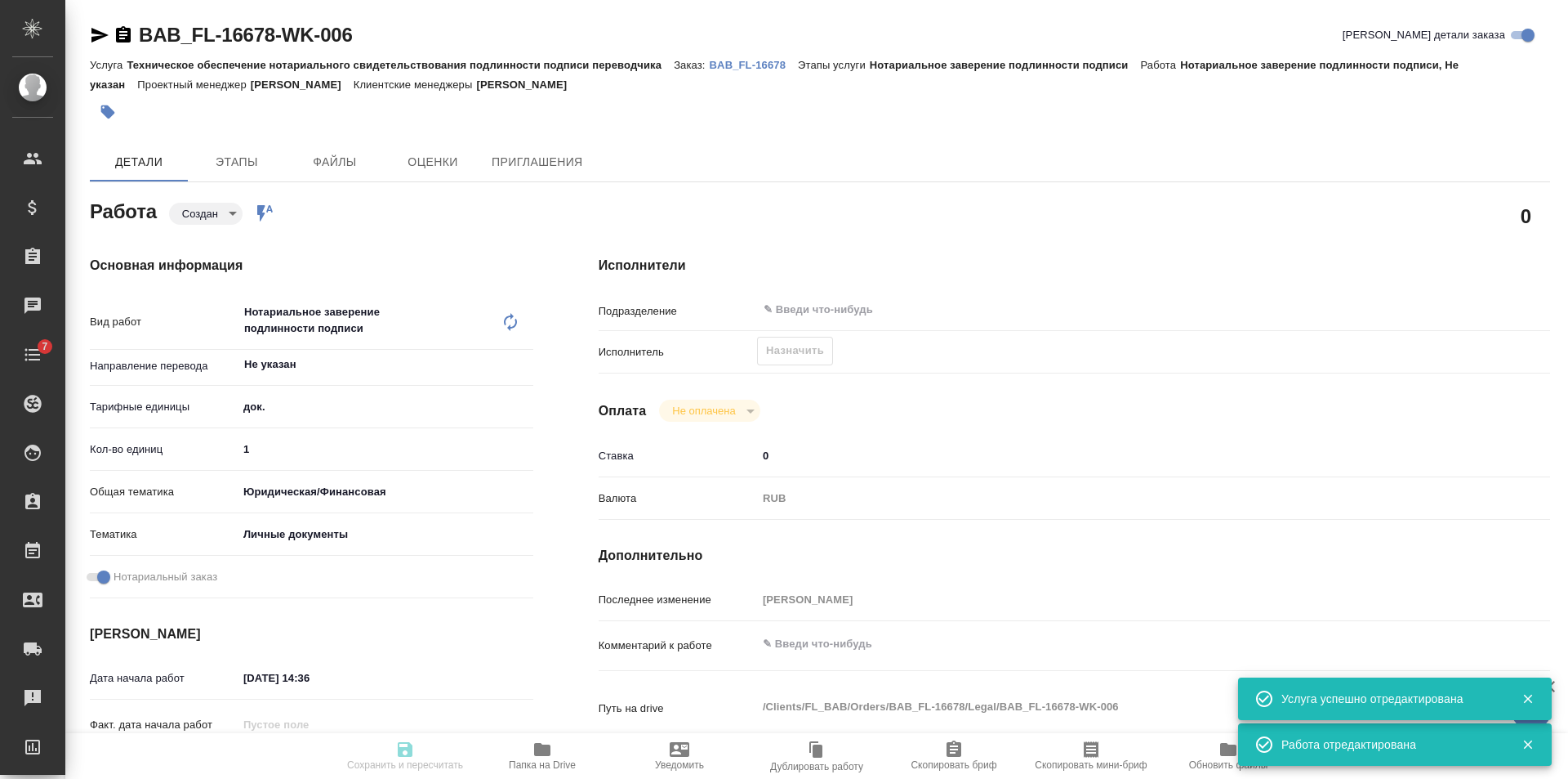
type textarea "x"
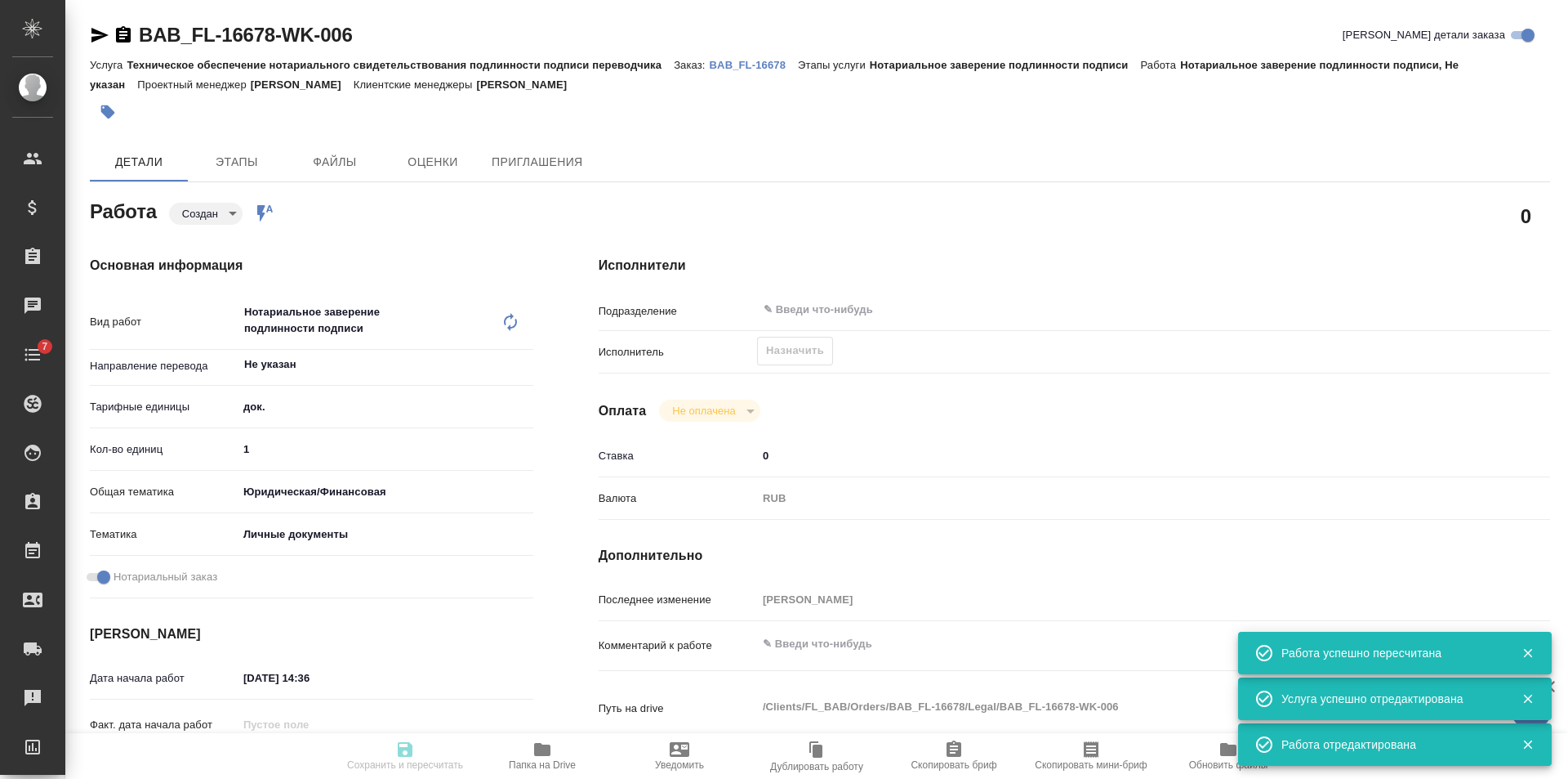
type input "created"
type textarea "Нотариальное заверение подлинности подписи"
type textarea "x"
type input "Не указан"
type input "5a8b1489cc6b4906c91bfd8b"
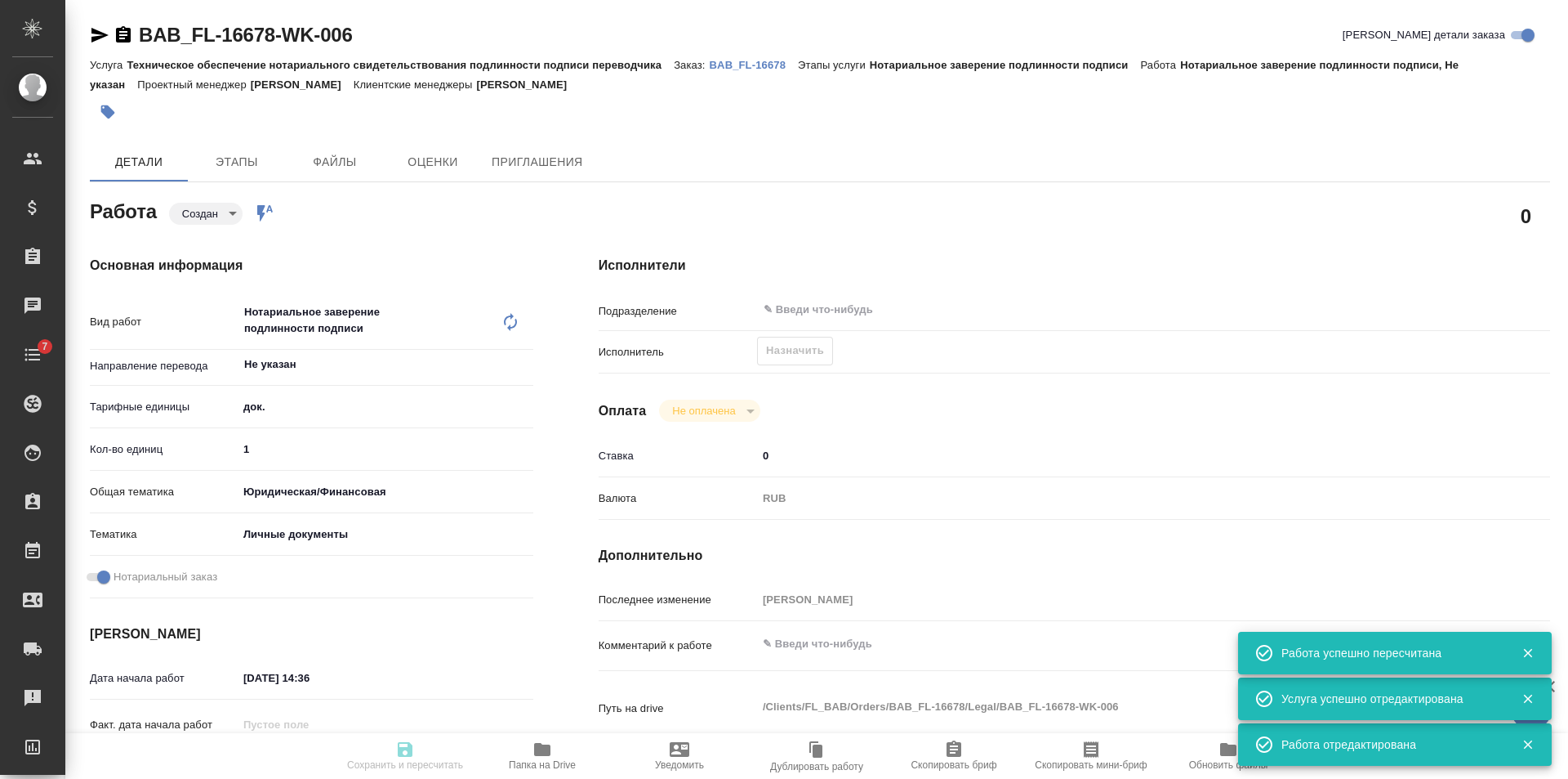
type input "1"
type input "yr-fn"
type input "5a8b8b956a9677013d343cfe"
checkbox input "true"
type input "14.10.2025 14:36"
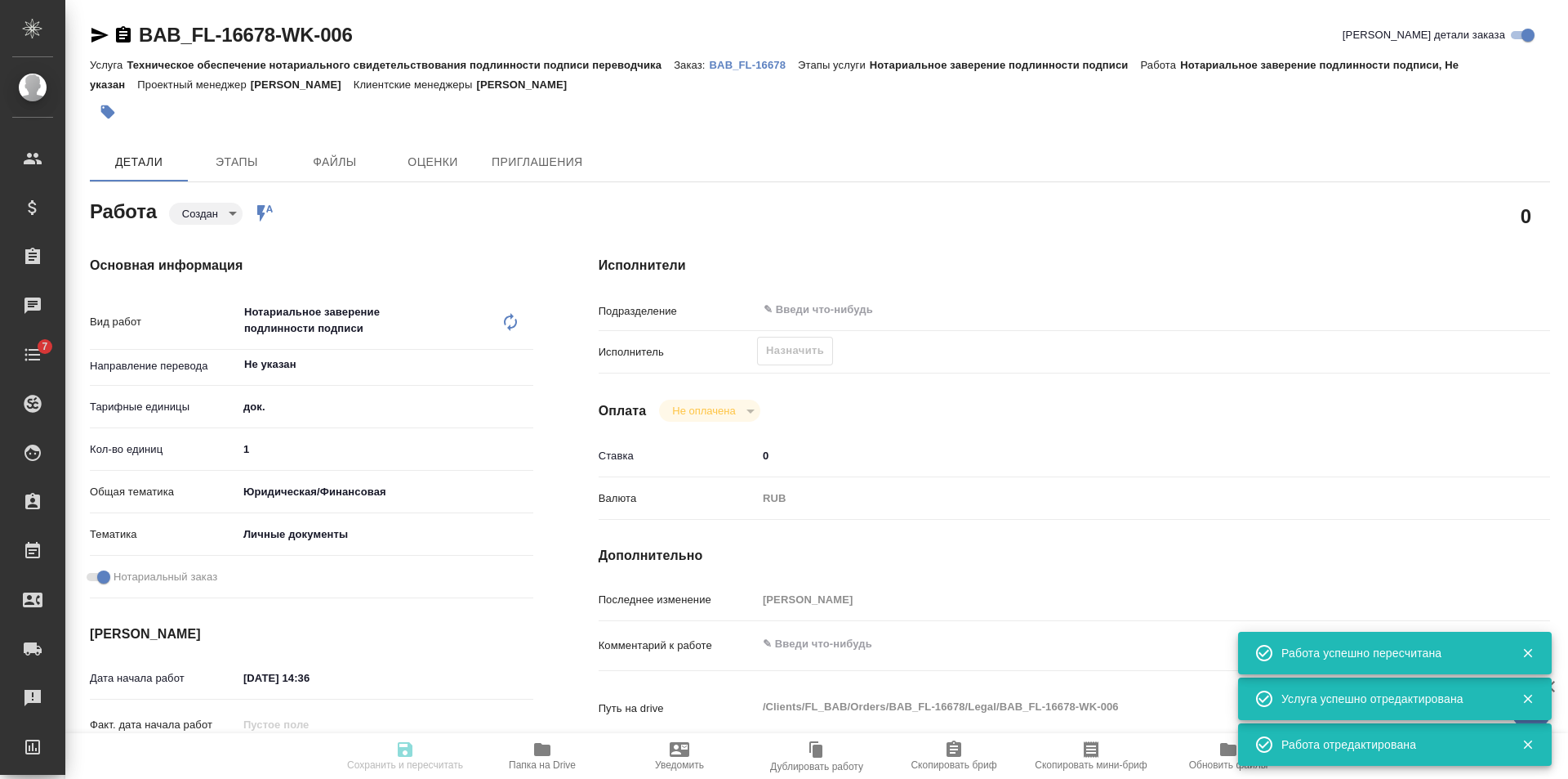
type input "14.10.2025 15:15"
type input "notPayed"
type input "0"
type input "RUB"
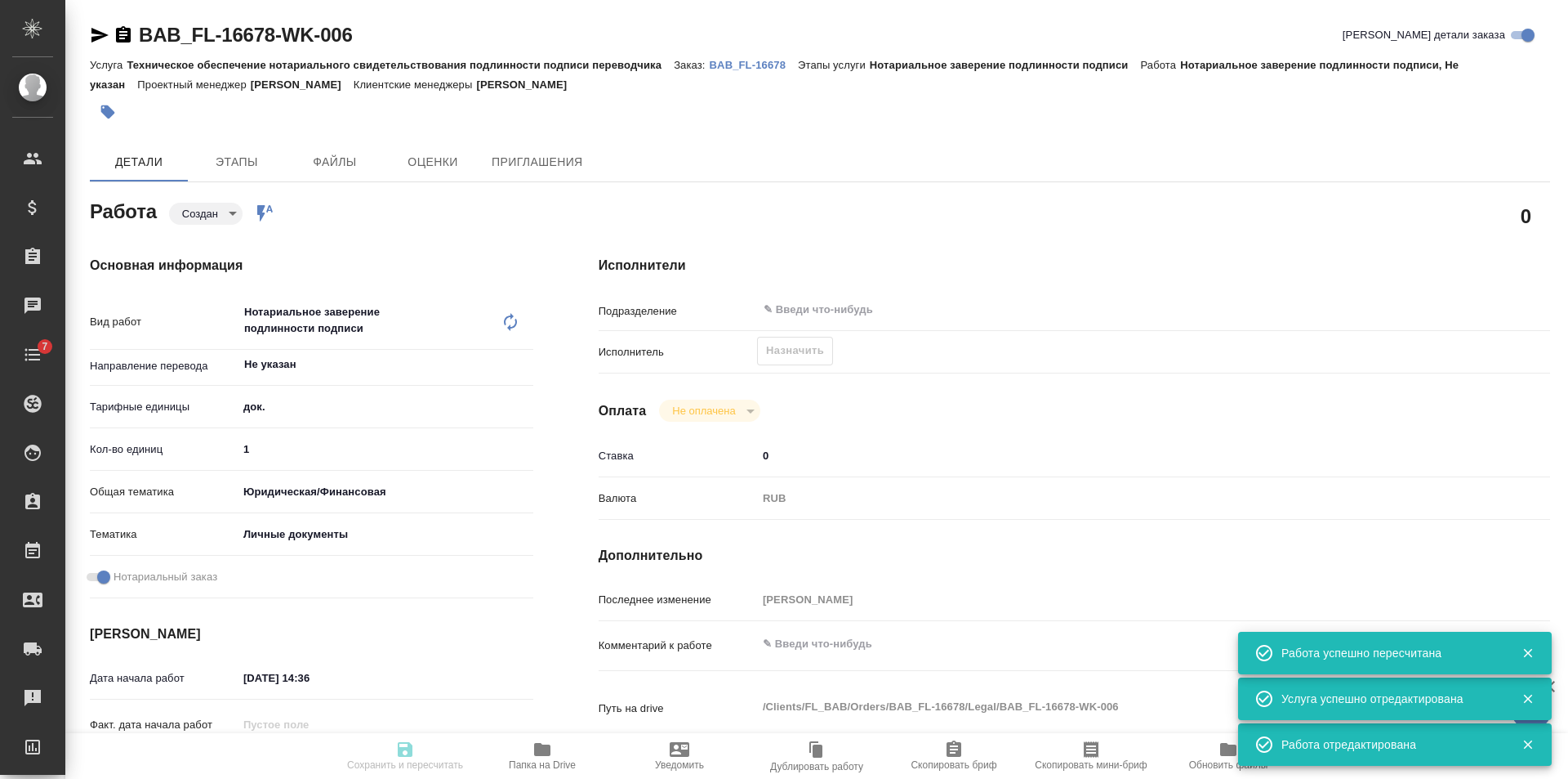
type input "[PERSON_NAME]"
type textarea "x"
type textarea "/Clients/FL_BAB/Orders/BAB_FL-16678/Legal/BAB_FL-16678-WK-006"
type textarea "x"
type input "BAB_FL-16678"
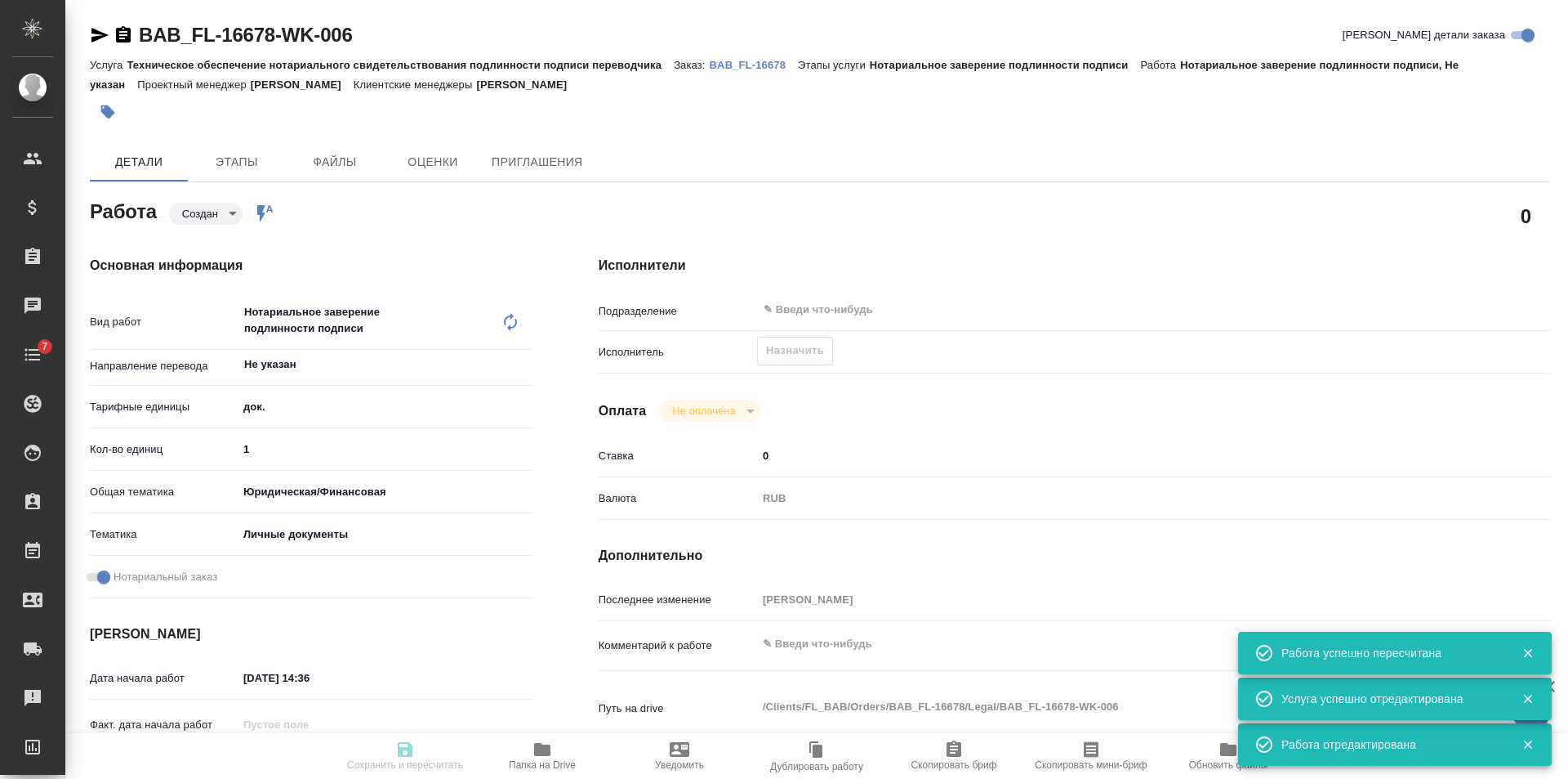
type input "Техническое обеспечение нотариального свидетельствования подлинности подписи пе…"
type input "Нотариальное заверение подлинности подписи"
type input "[PERSON_NAME]"
type input "/Clients/FL_BAB/Orders/BAB_FL-16678"
type textarea "x"
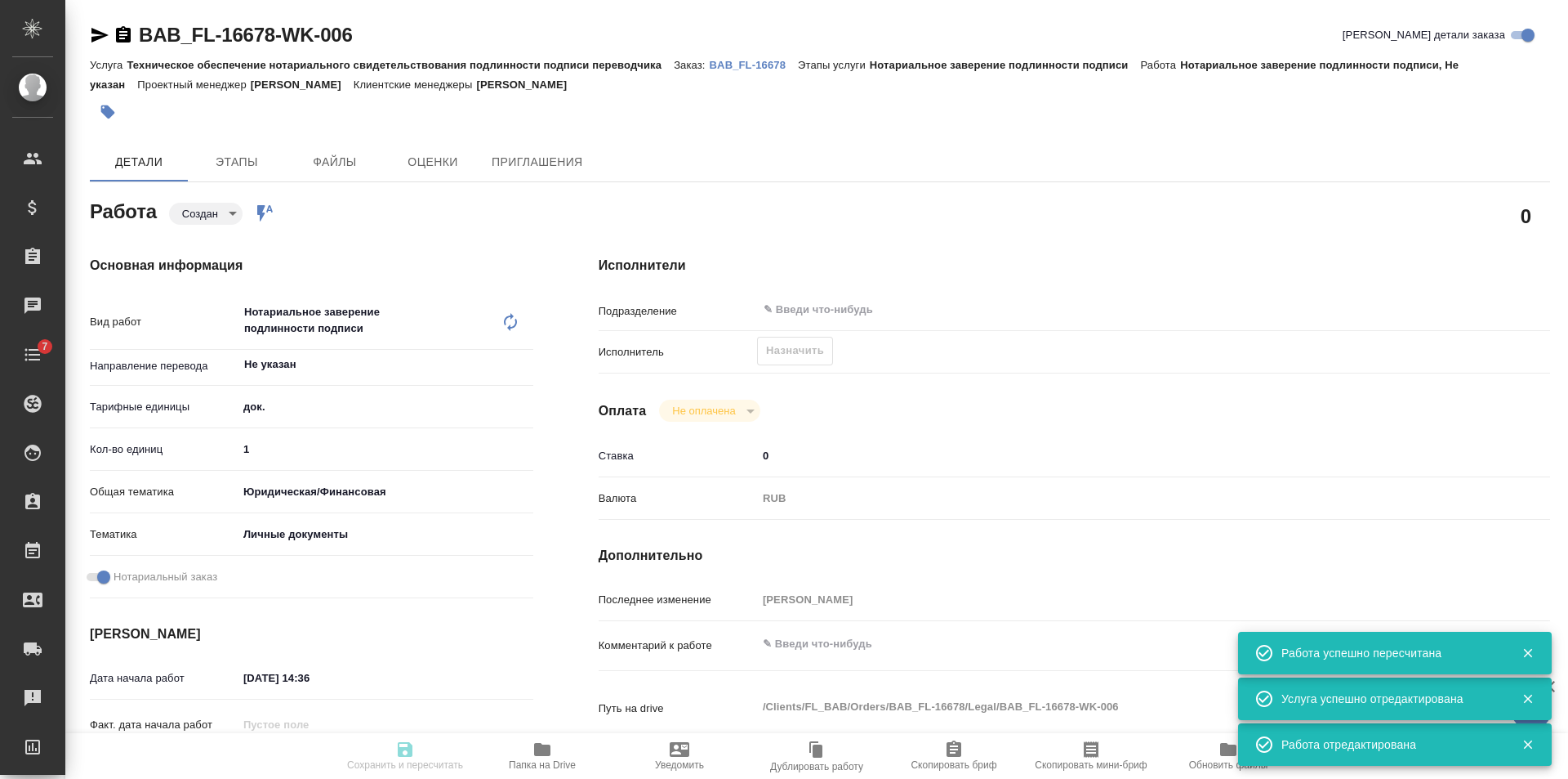
type textarea "x"
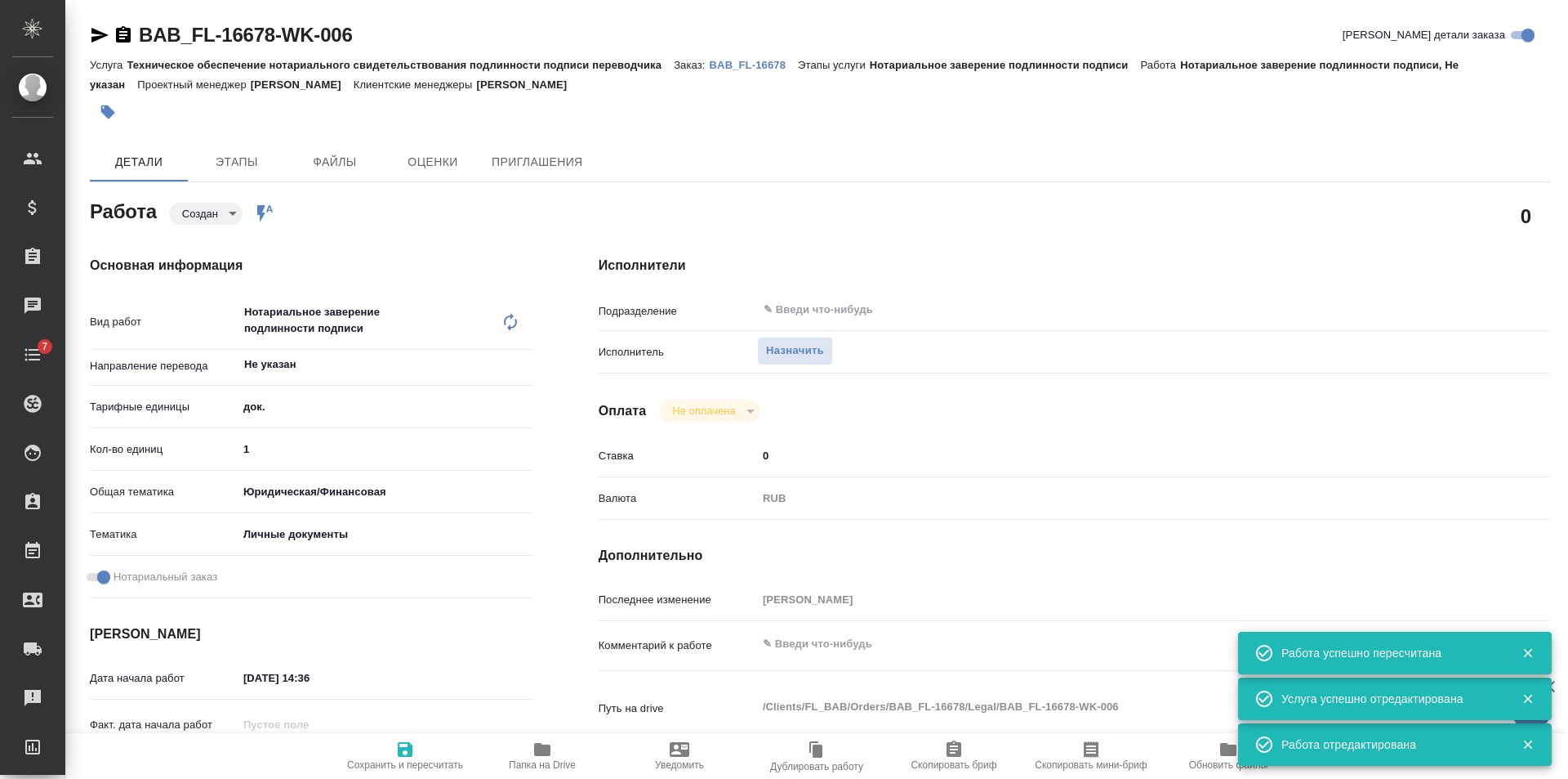
type textarea "x"
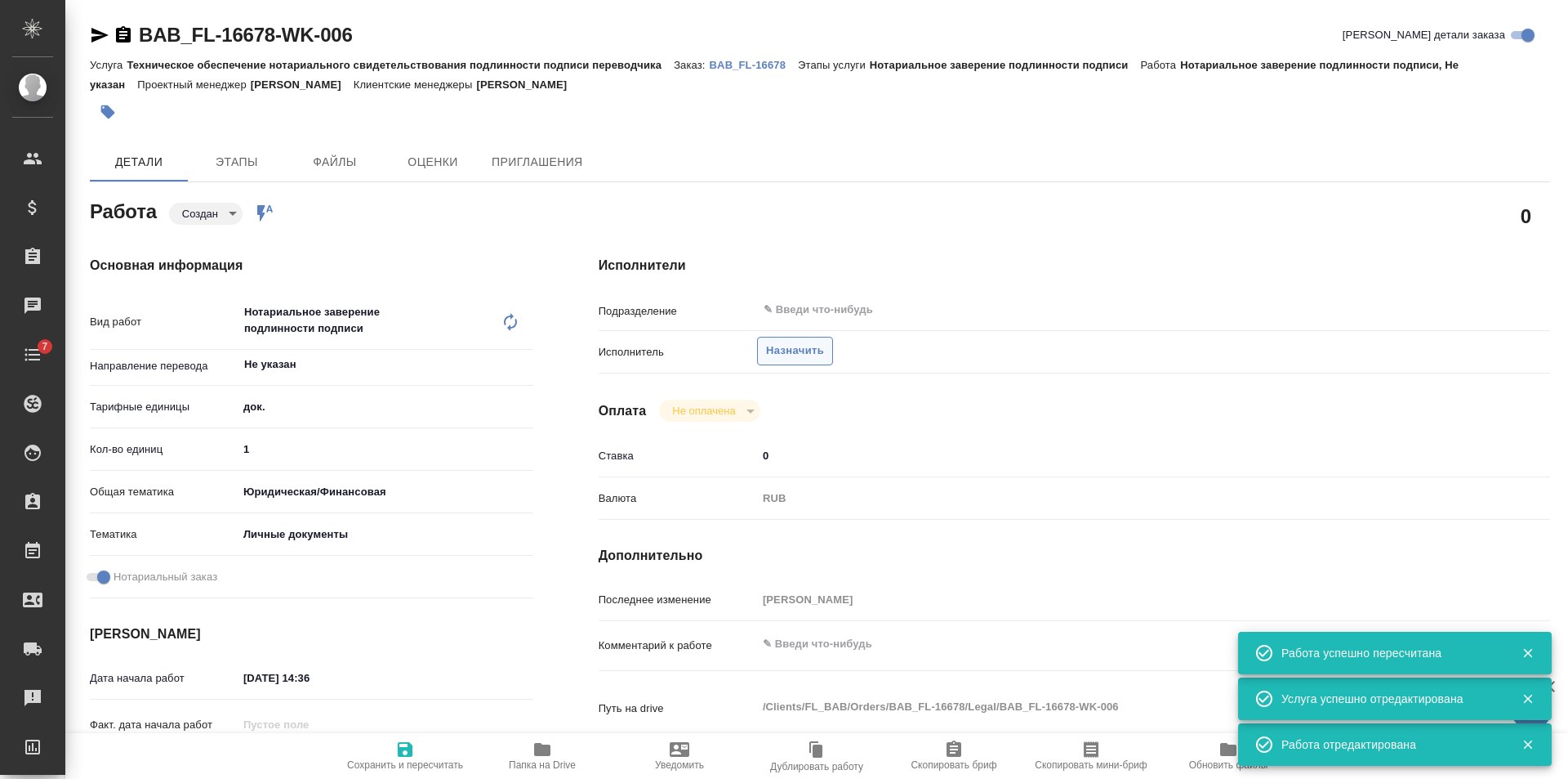
type textarea "x"
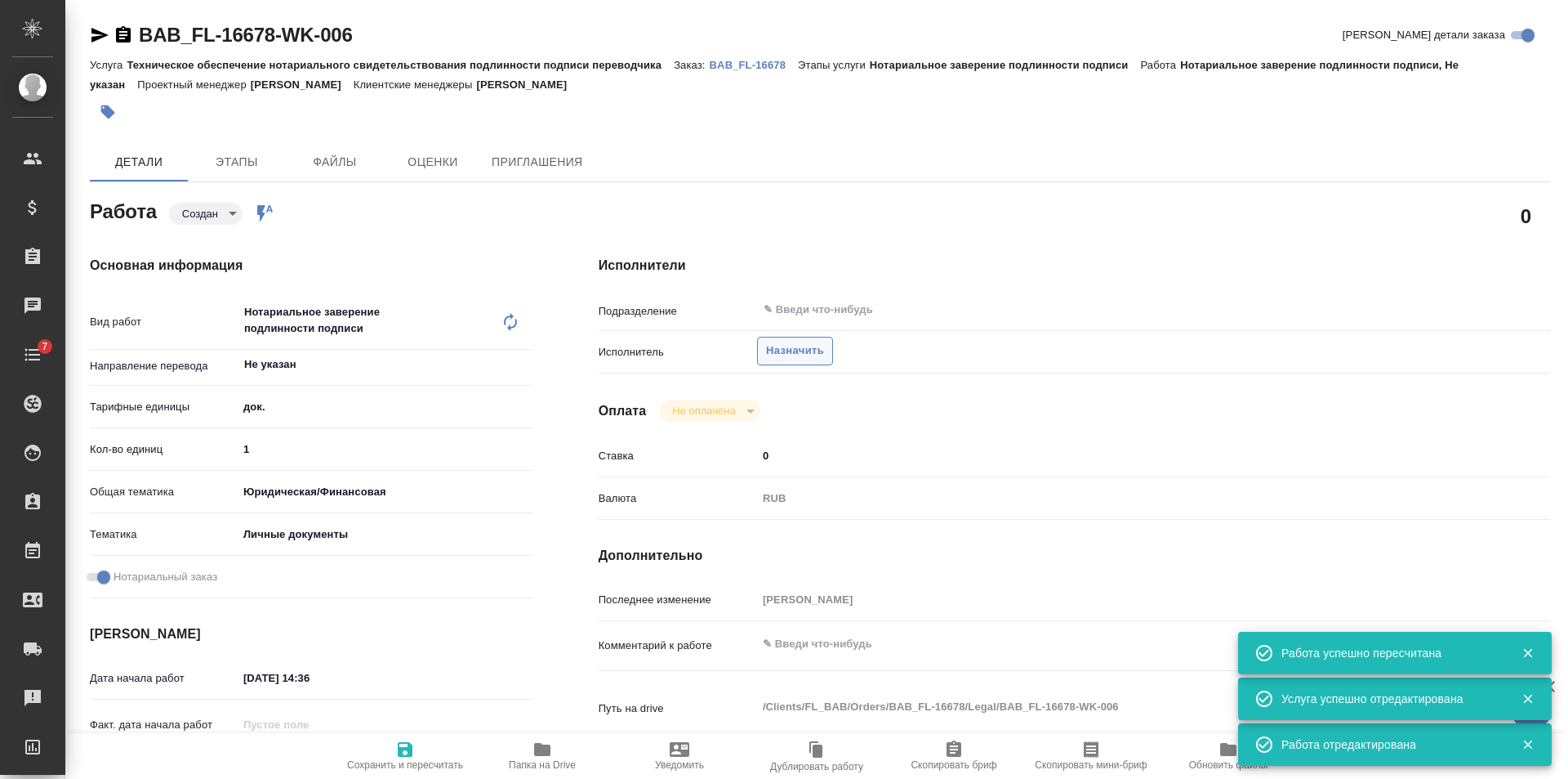
type textarea "x"
click at [787, 354] on span "Назначить" at bounding box center [795, 350] width 58 height 19
type textarea "x"
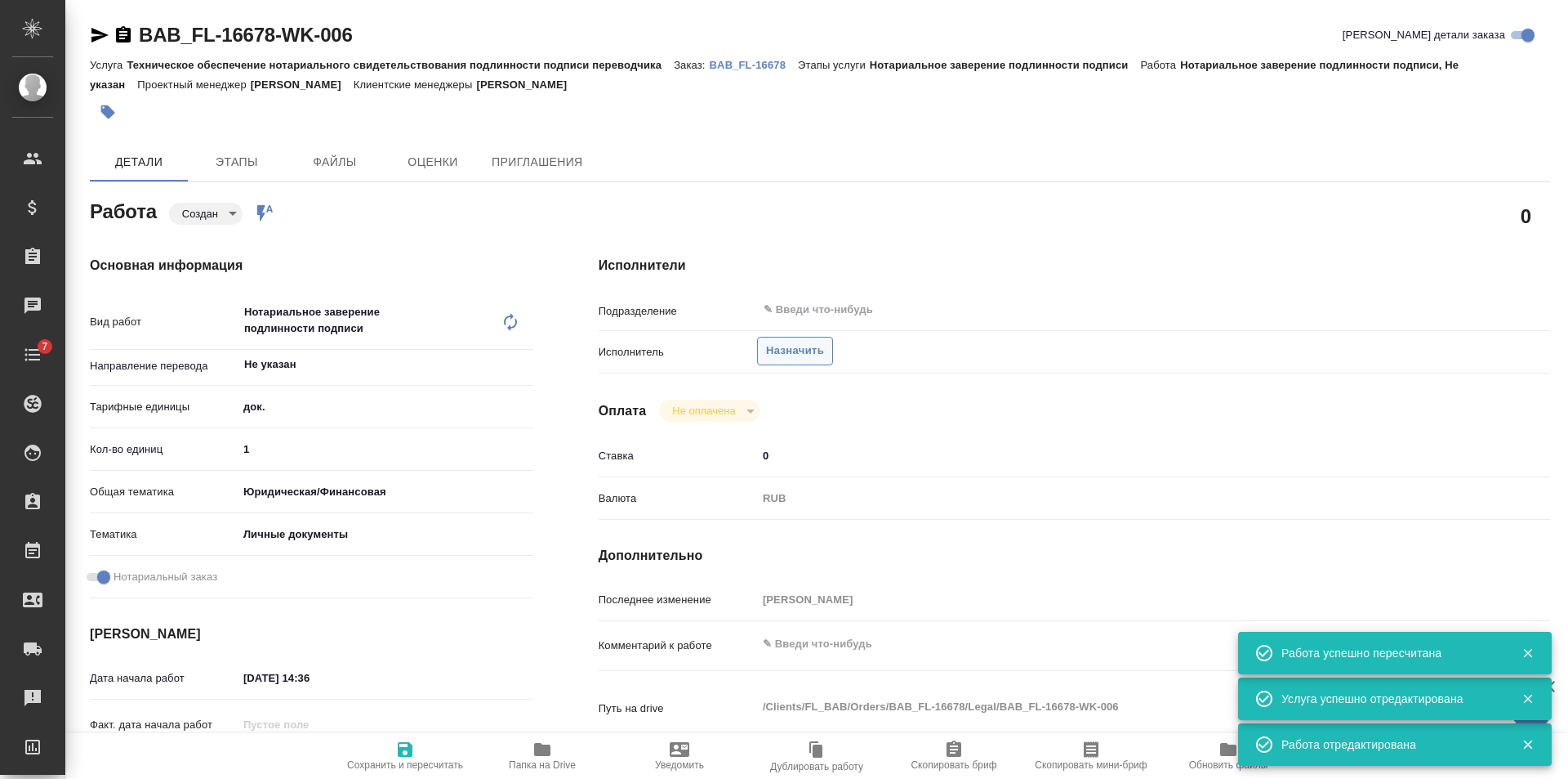
type textarea "x"
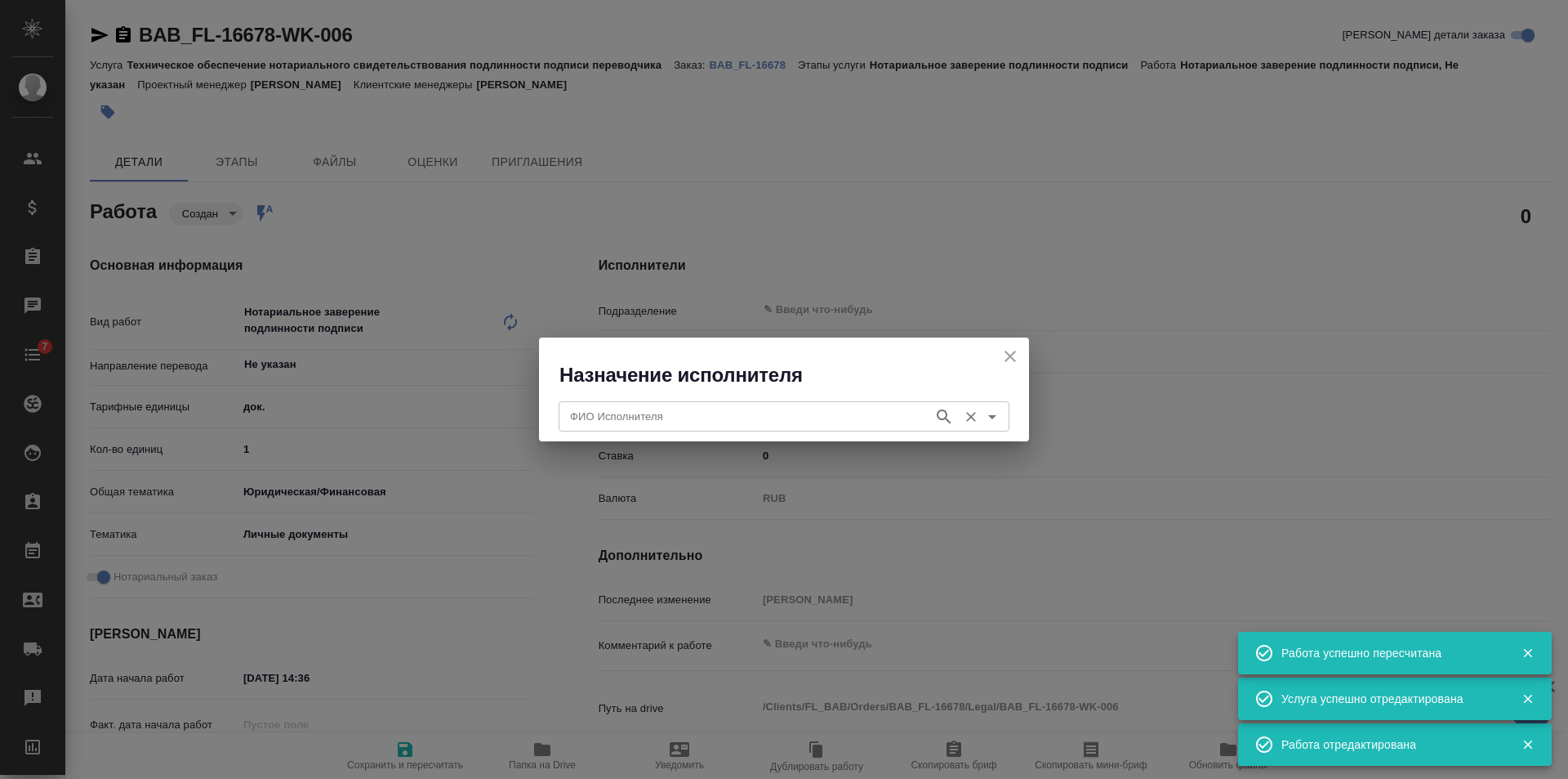
type textarea "x"
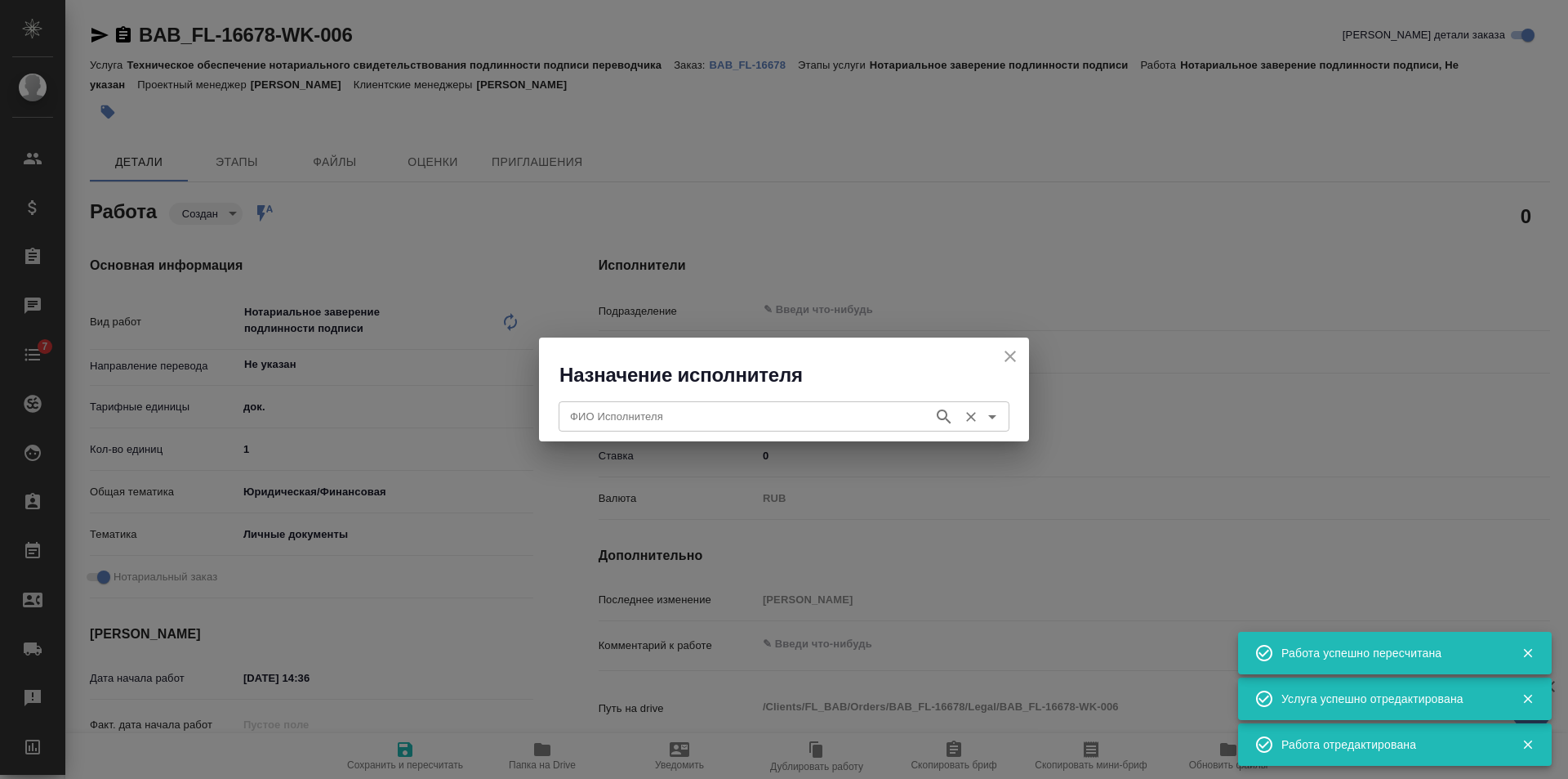
click at [692, 417] on input "ФИО Исполнителя" at bounding box center [744, 416] width 361 height 19
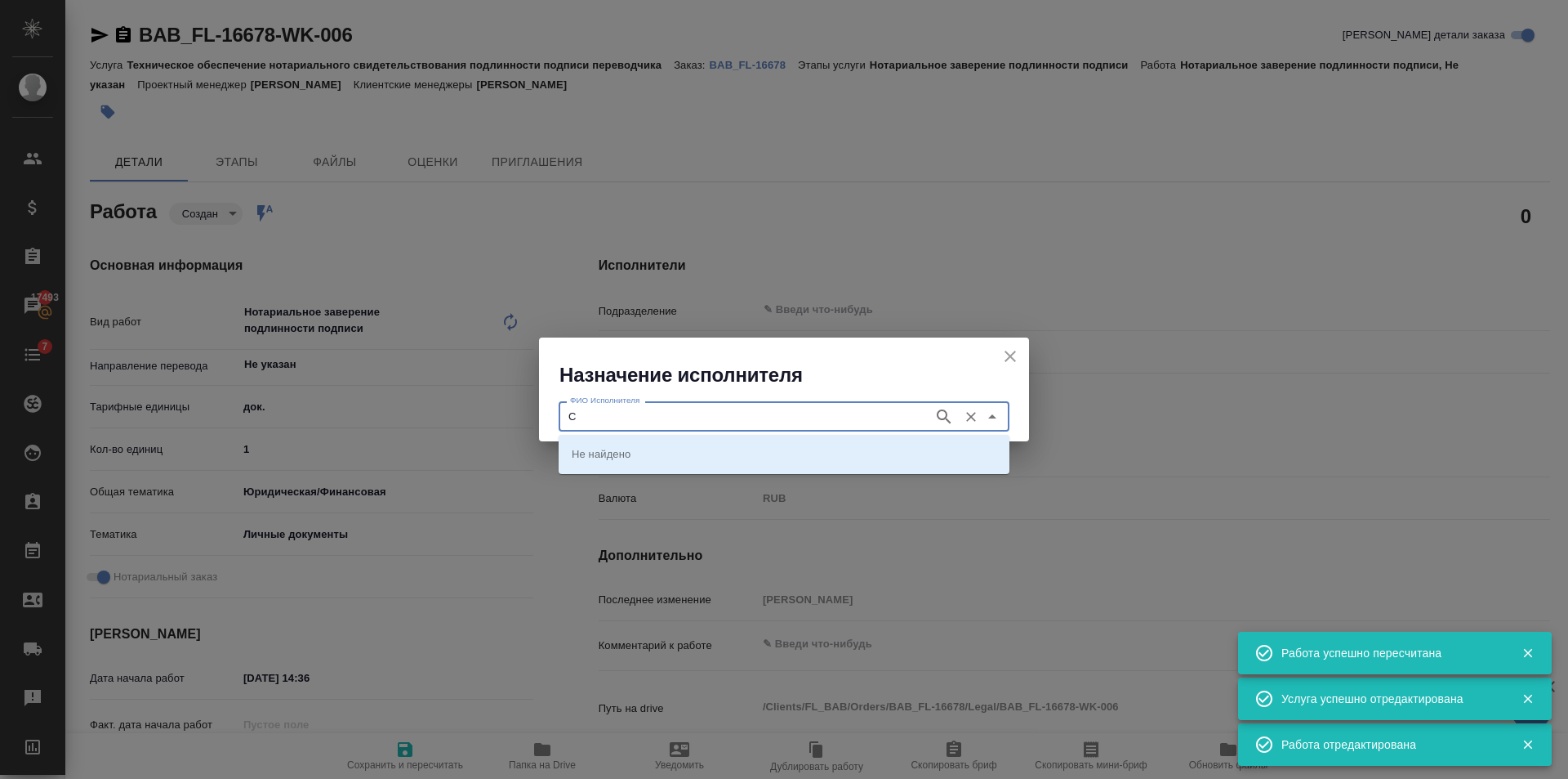
type input "Со"
type textarea "x"
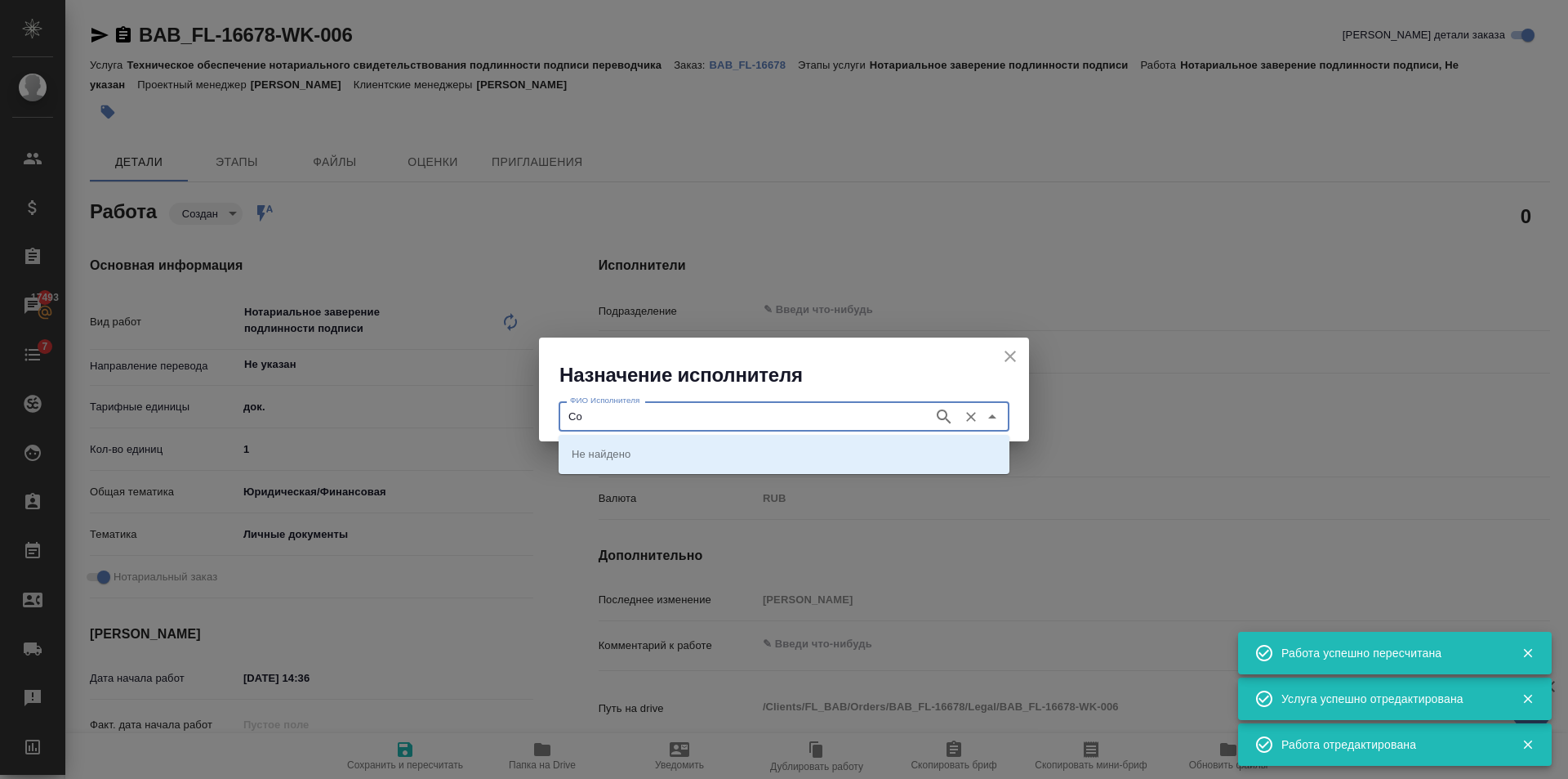
type textarea "x"
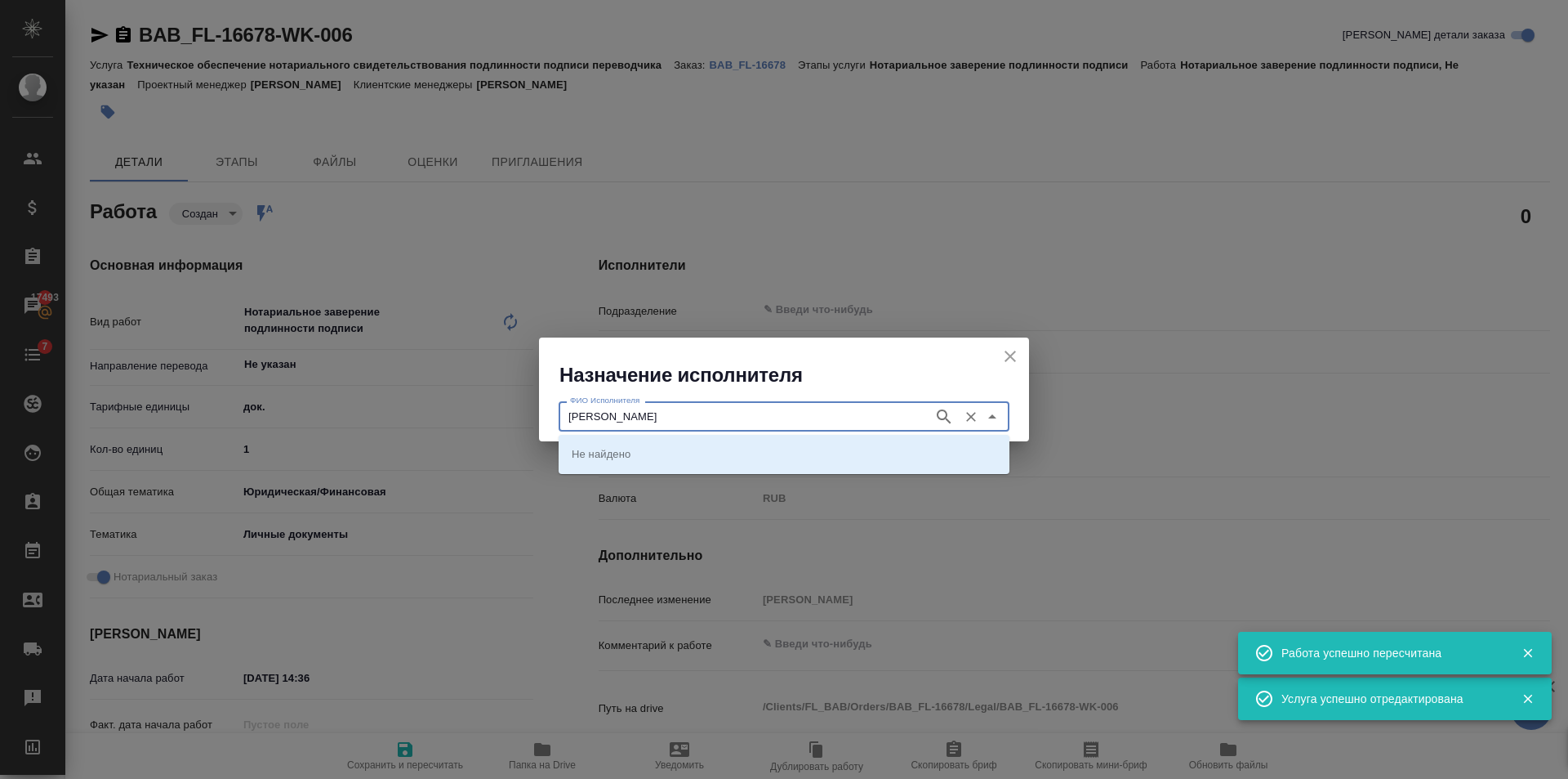
type input "Соколова"
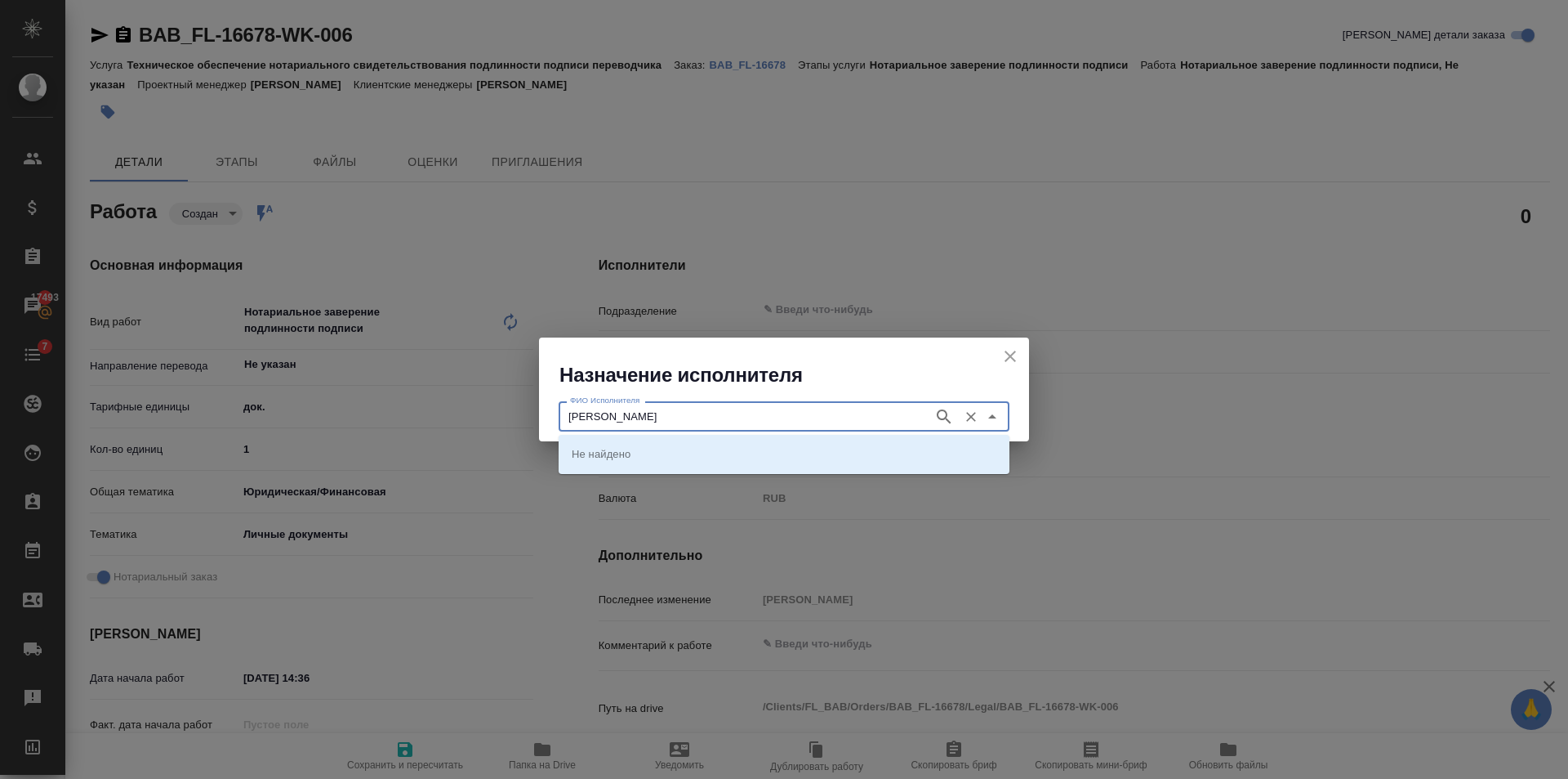
click at [937, 409] on div "Соколова ФИО Исполнителя" at bounding box center [784, 416] width 451 height 29
click at [940, 410] on icon "button" at bounding box center [943, 417] width 14 height 14
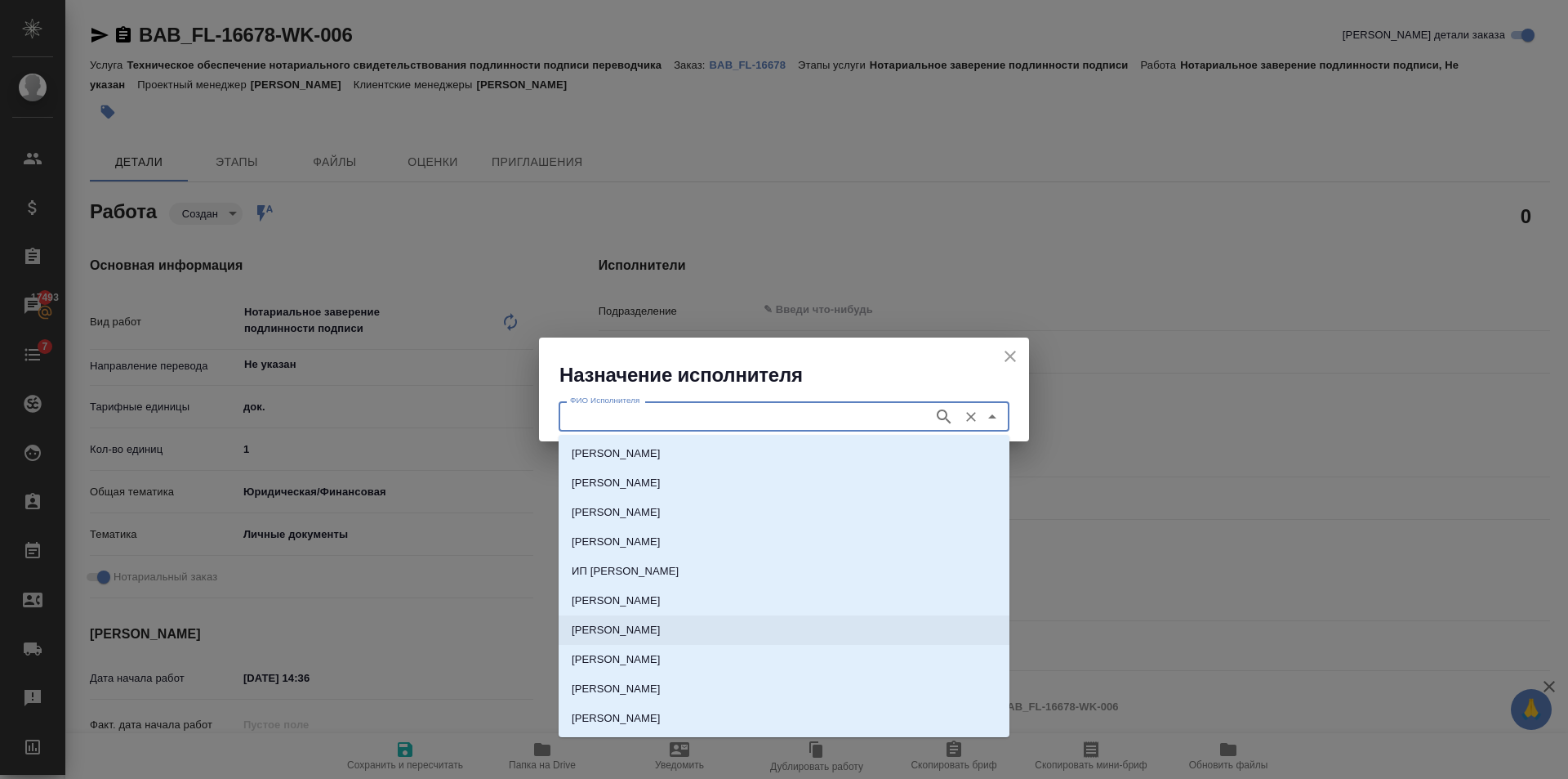
click at [651, 627] on p "НОТАРИУС Соколова Марина Валентиновна" at bounding box center [616, 630] width 89 height 16
type input "НОТАРИУС Соколова Марина Валентиновна"
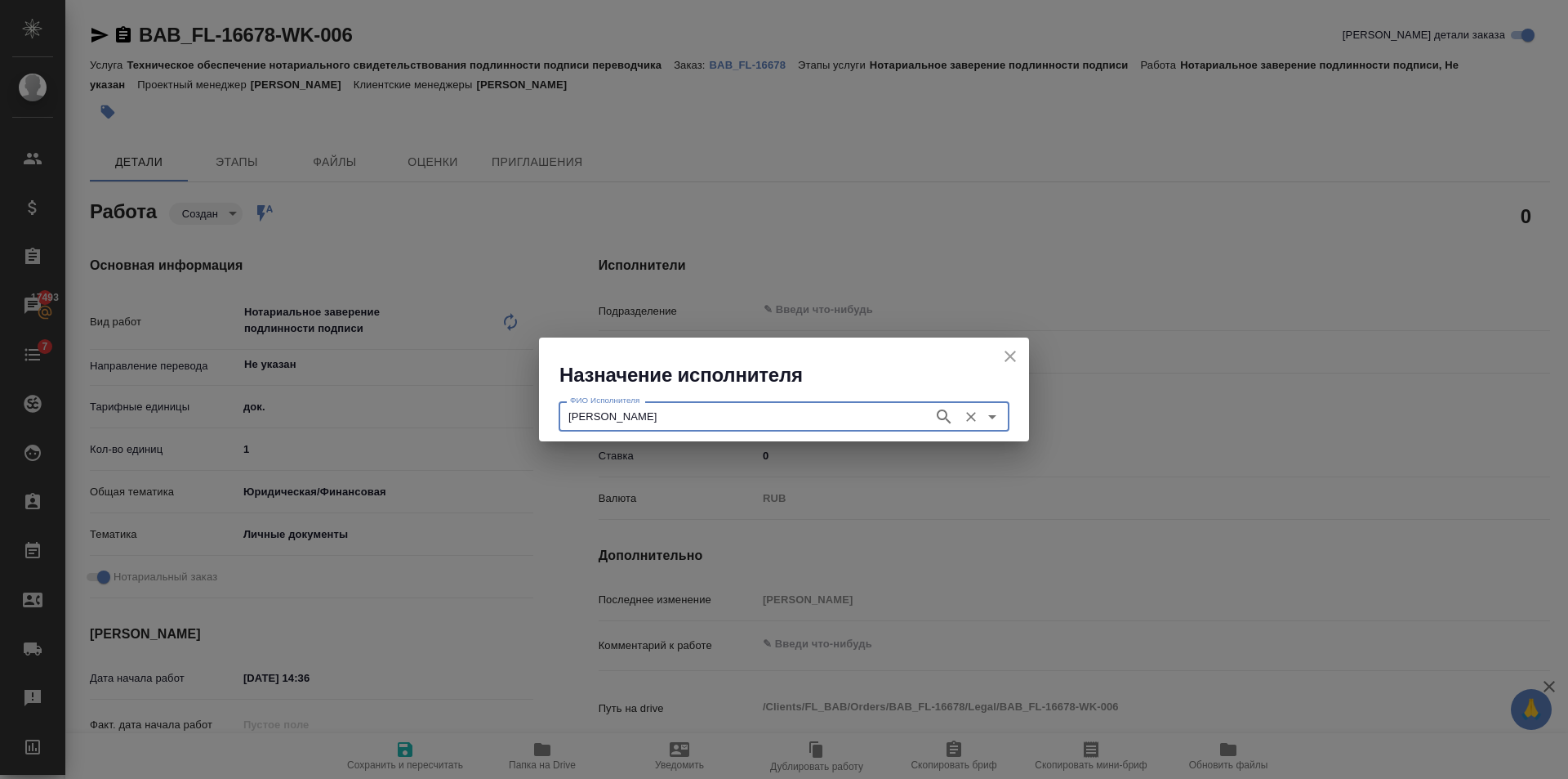
click at [850, 425] on input "НОТАРИУС Соколова Марина Валентиновна" at bounding box center [744, 416] width 361 height 19
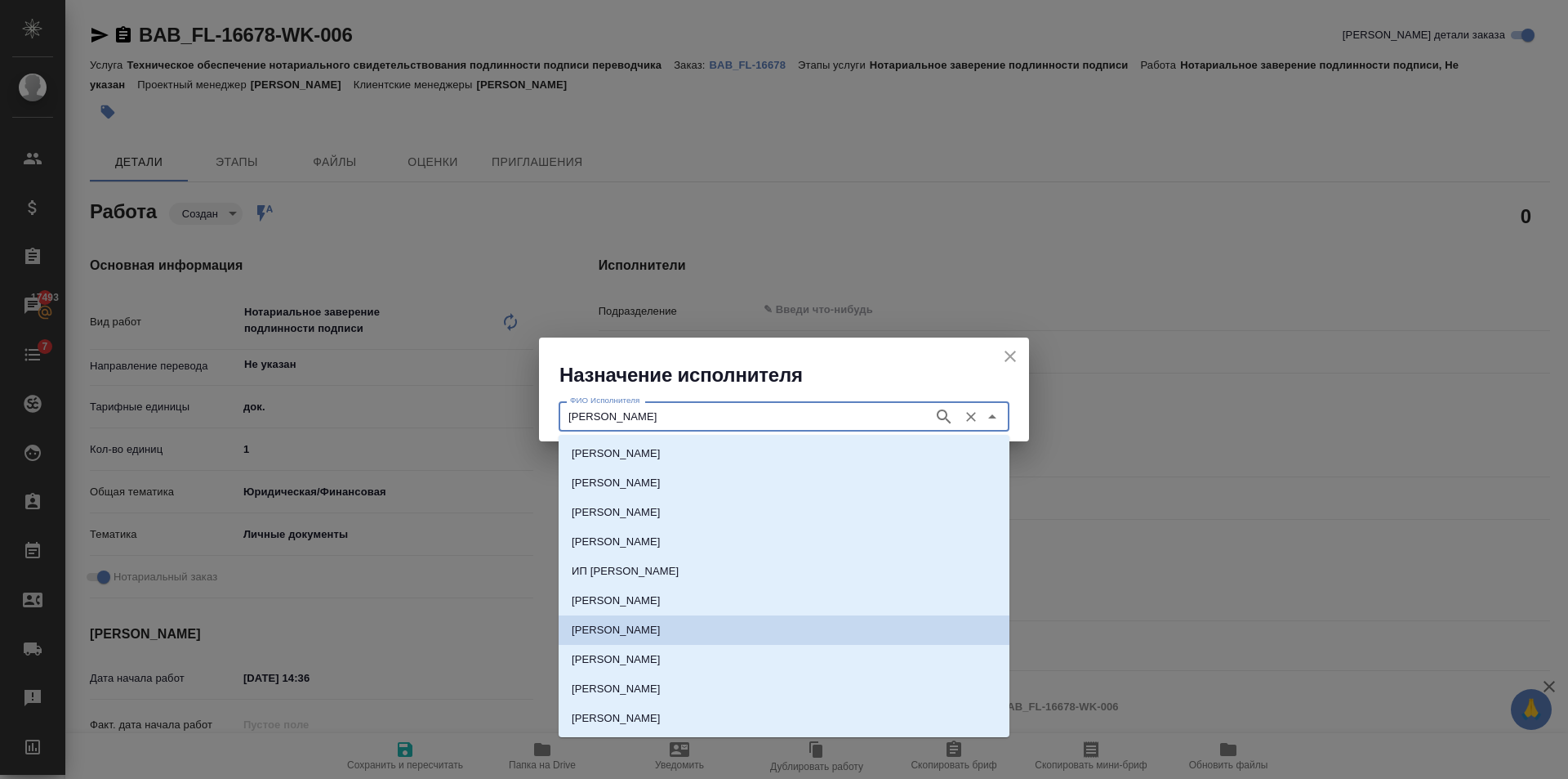
click at [661, 627] on p "НОТАРИУС Соколова Марина Валентиновна" at bounding box center [616, 630] width 89 height 16
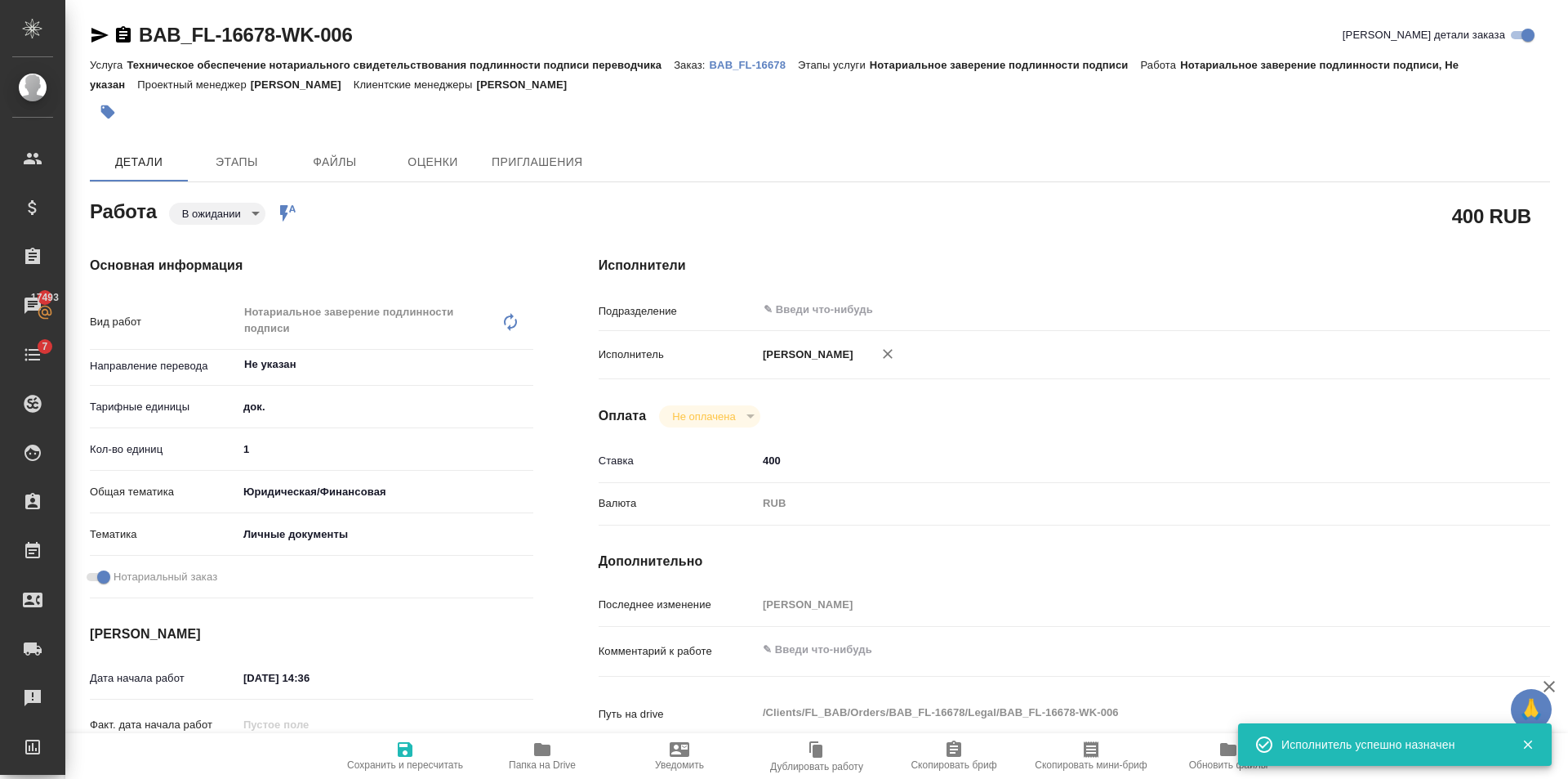
type textarea "x"
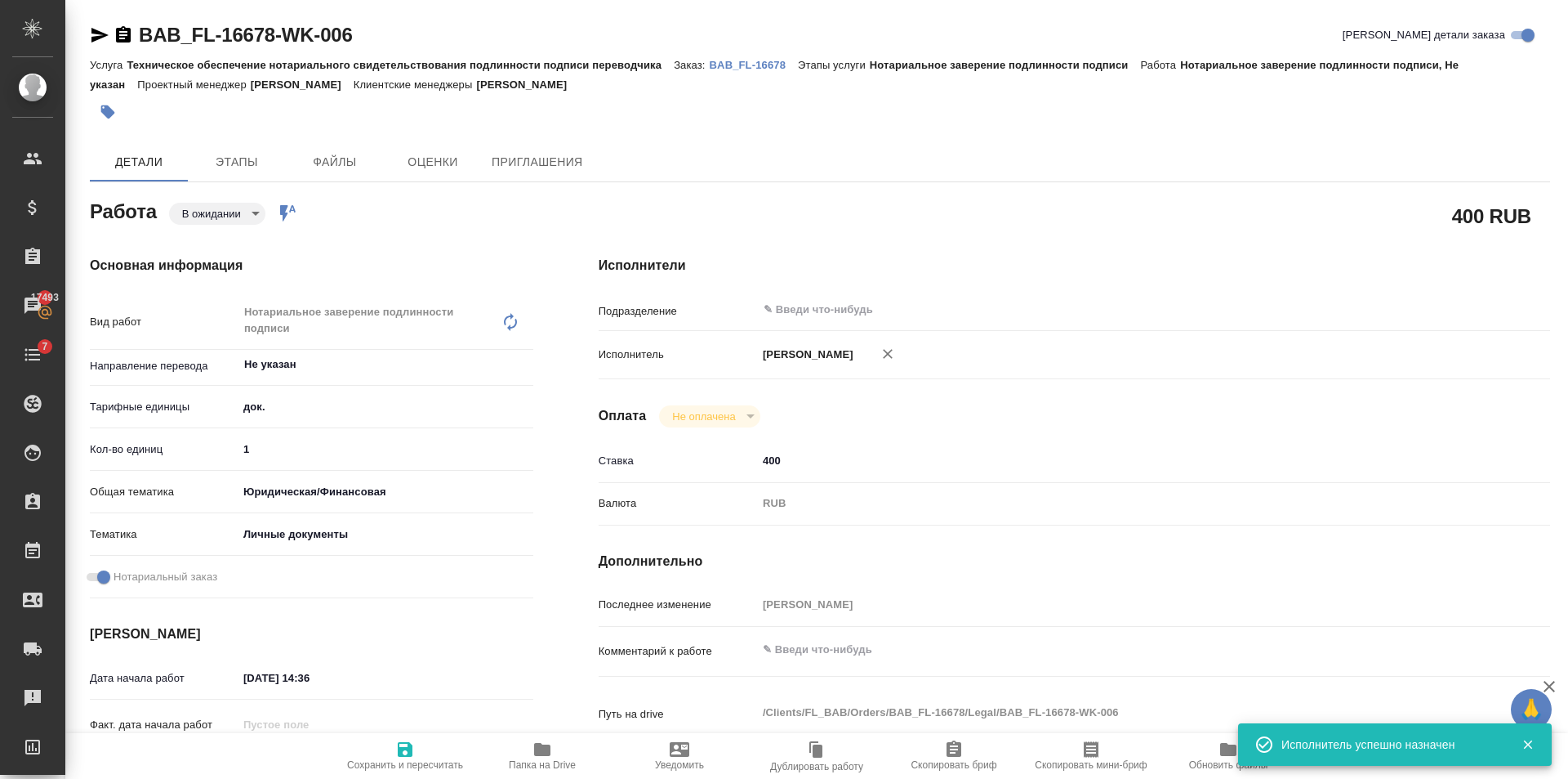
type textarea "x"
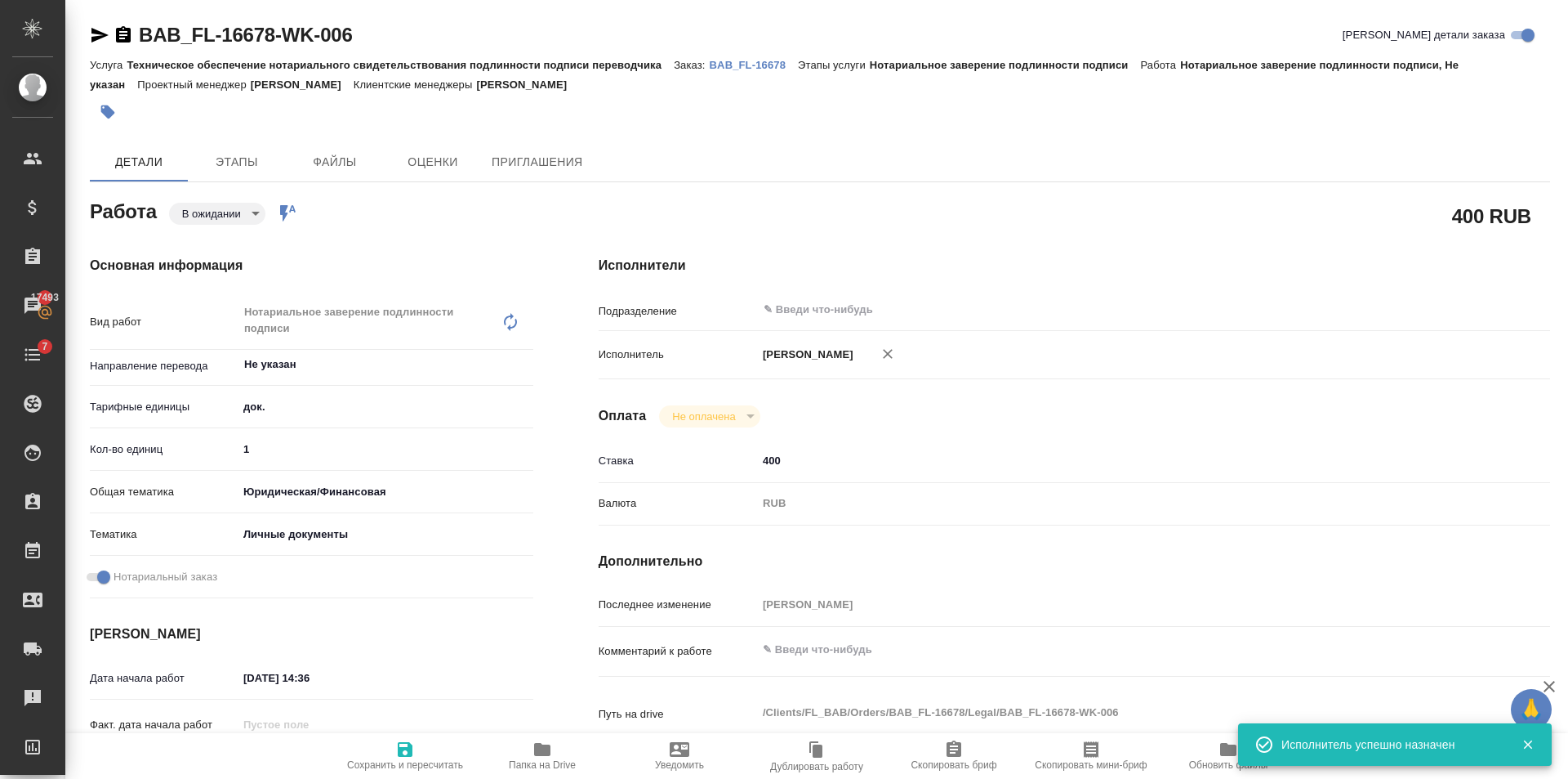
type textarea "x"
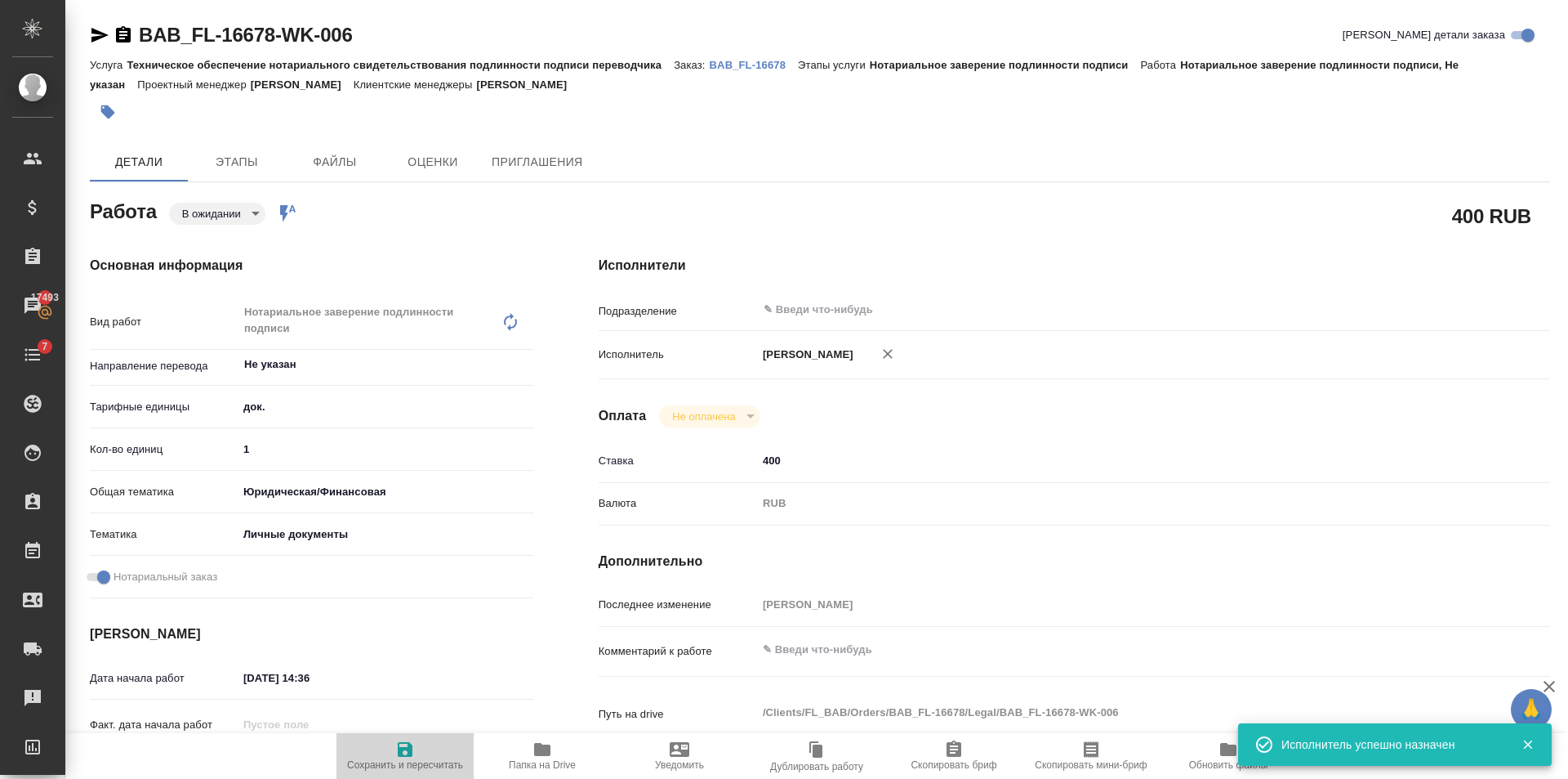
click at [423, 749] on span "Сохранить и пересчитать" at bounding box center [405, 754] width 118 height 31
type textarea "x"
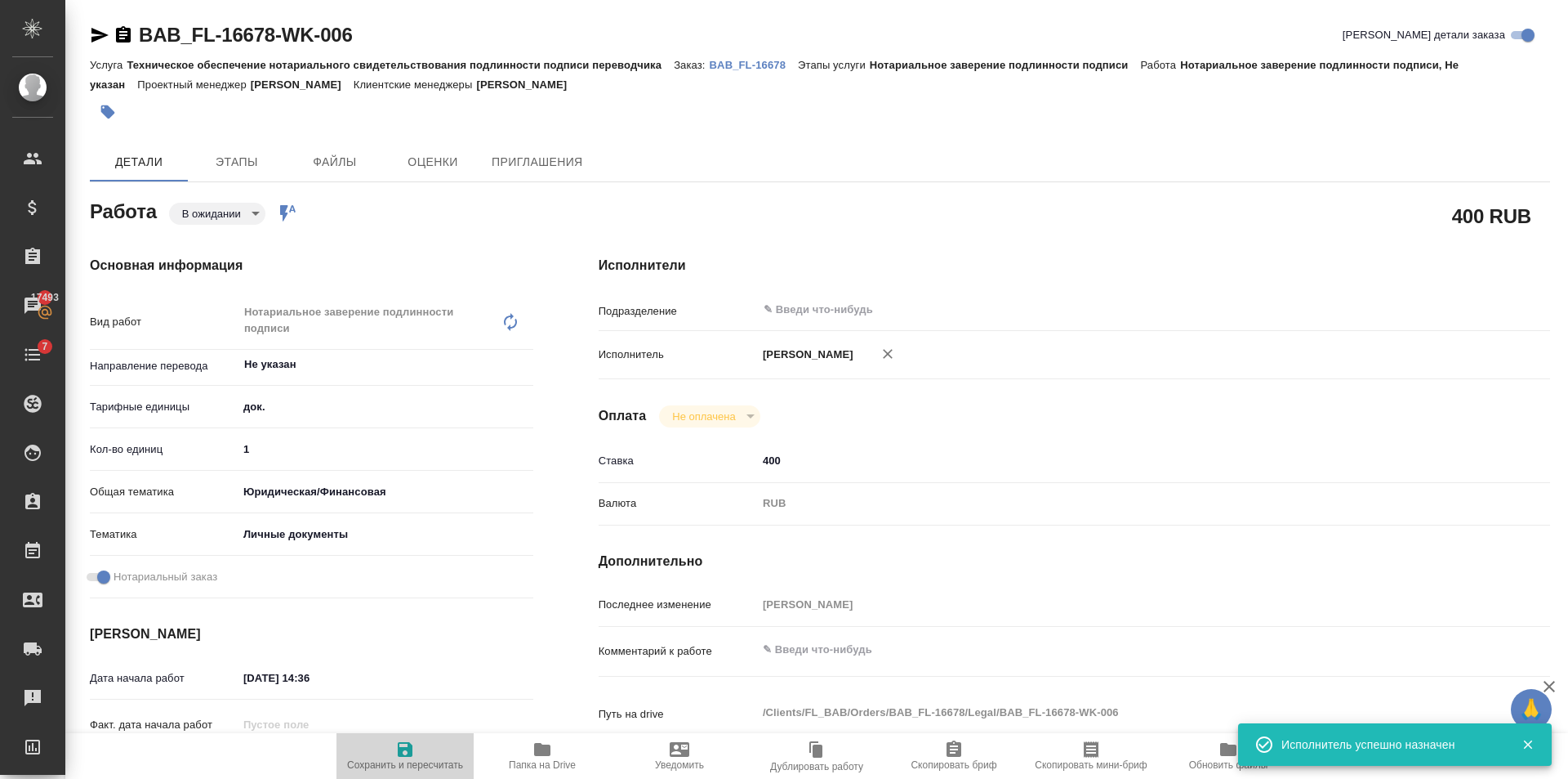
type textarea "x"
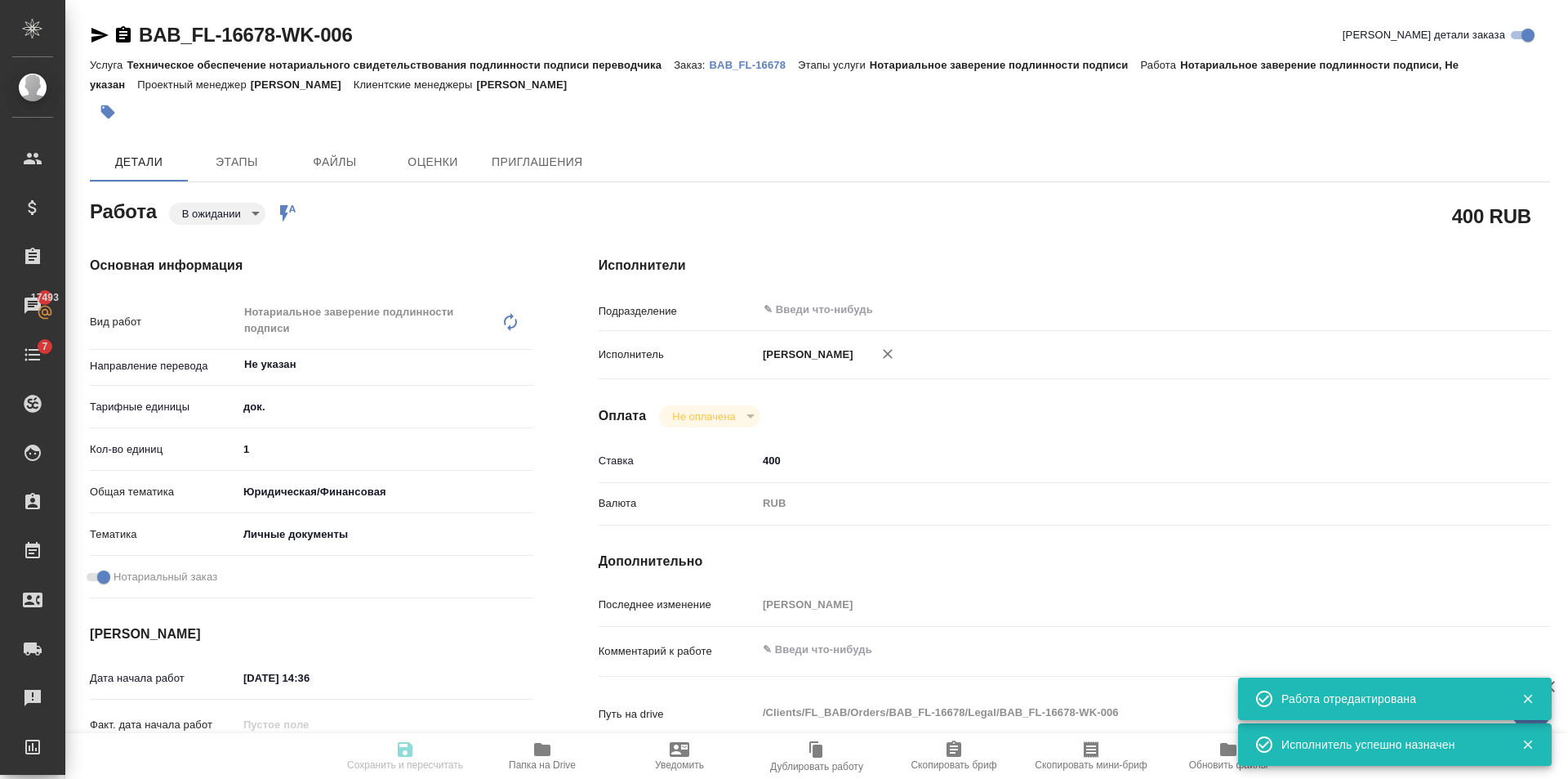
type textarea "x"
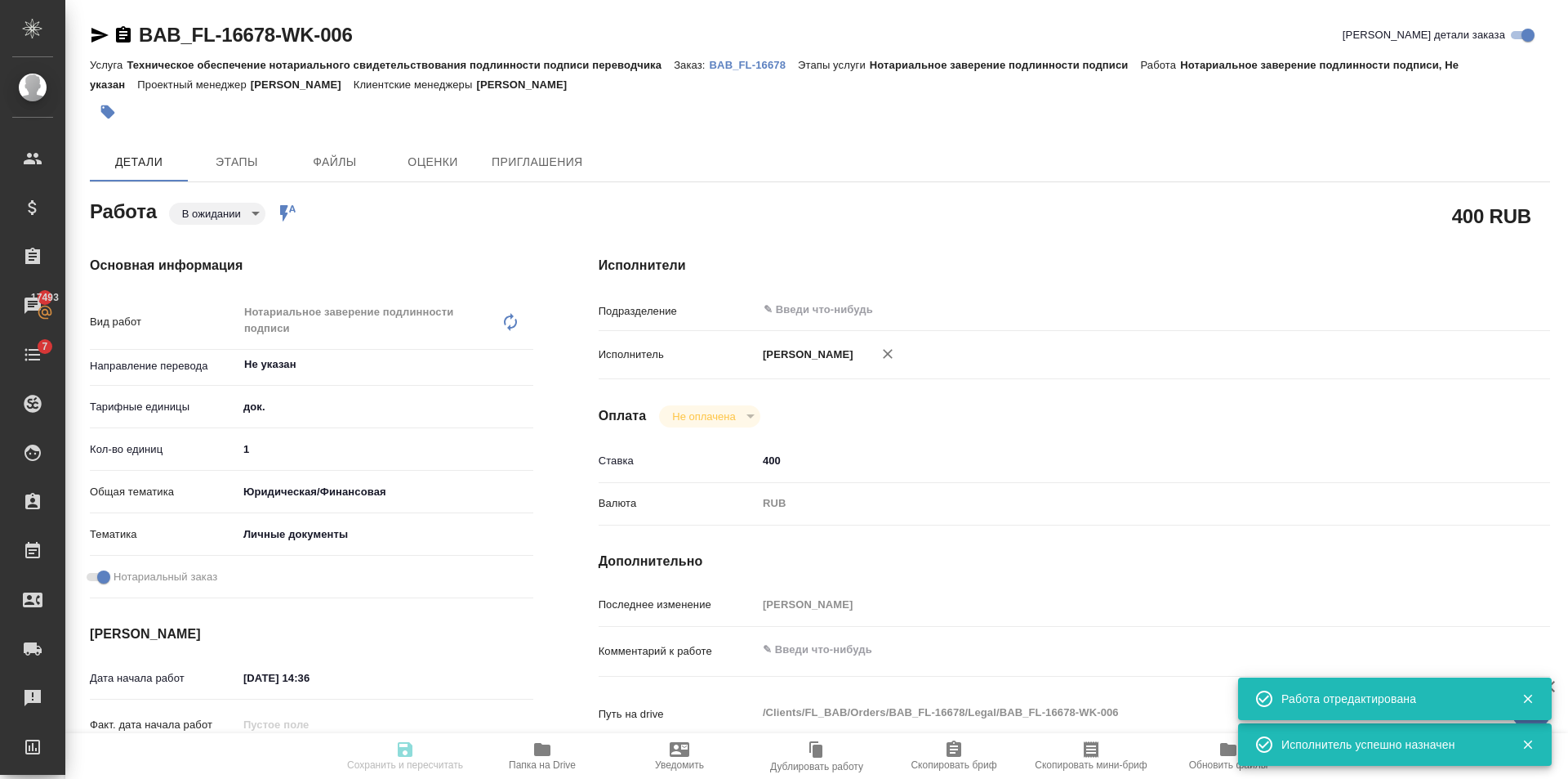
type textarea "x"
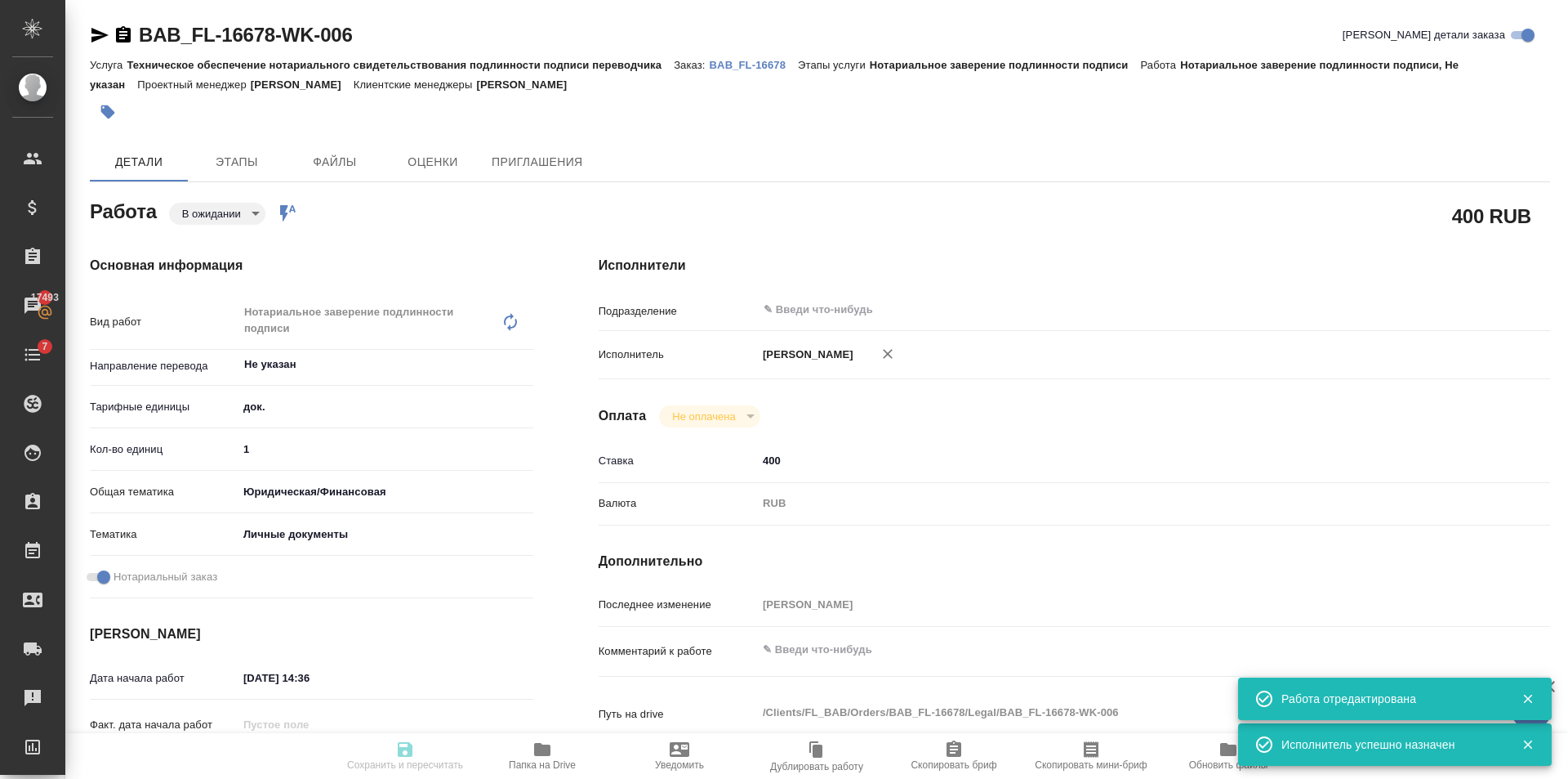
type input "pending"
type textarea "Нотариальное заверение подлинности подписи"
type textarea "x"
type input "Не указан"
type input "5a8b1489cc6b4906c91bfd8b"
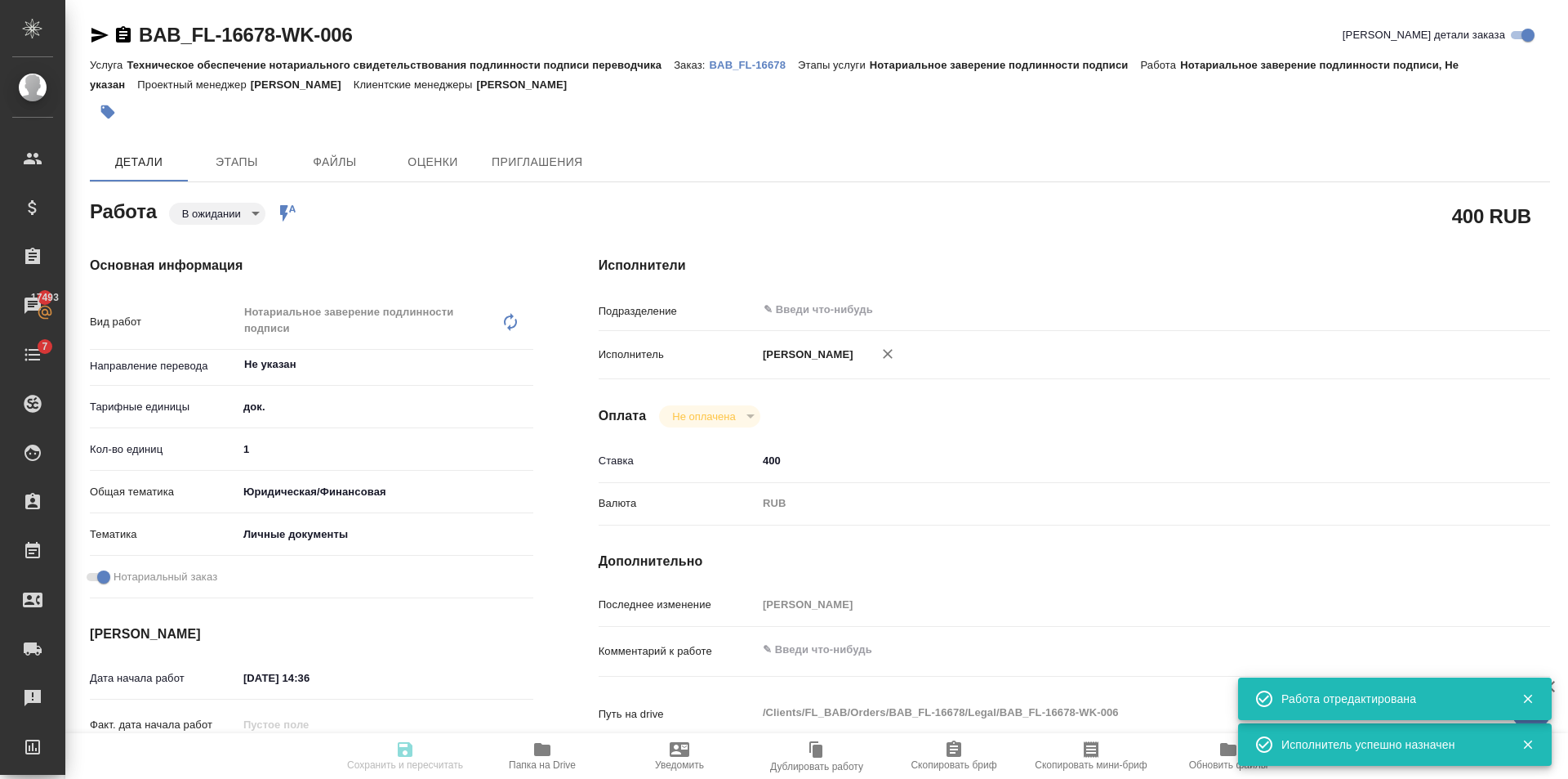
type input "1"
type input "yr-fn"
type input "5a8b8b956a9677013d343cfe"
checkbox input "true"
type input "14.10.2025 14:36"
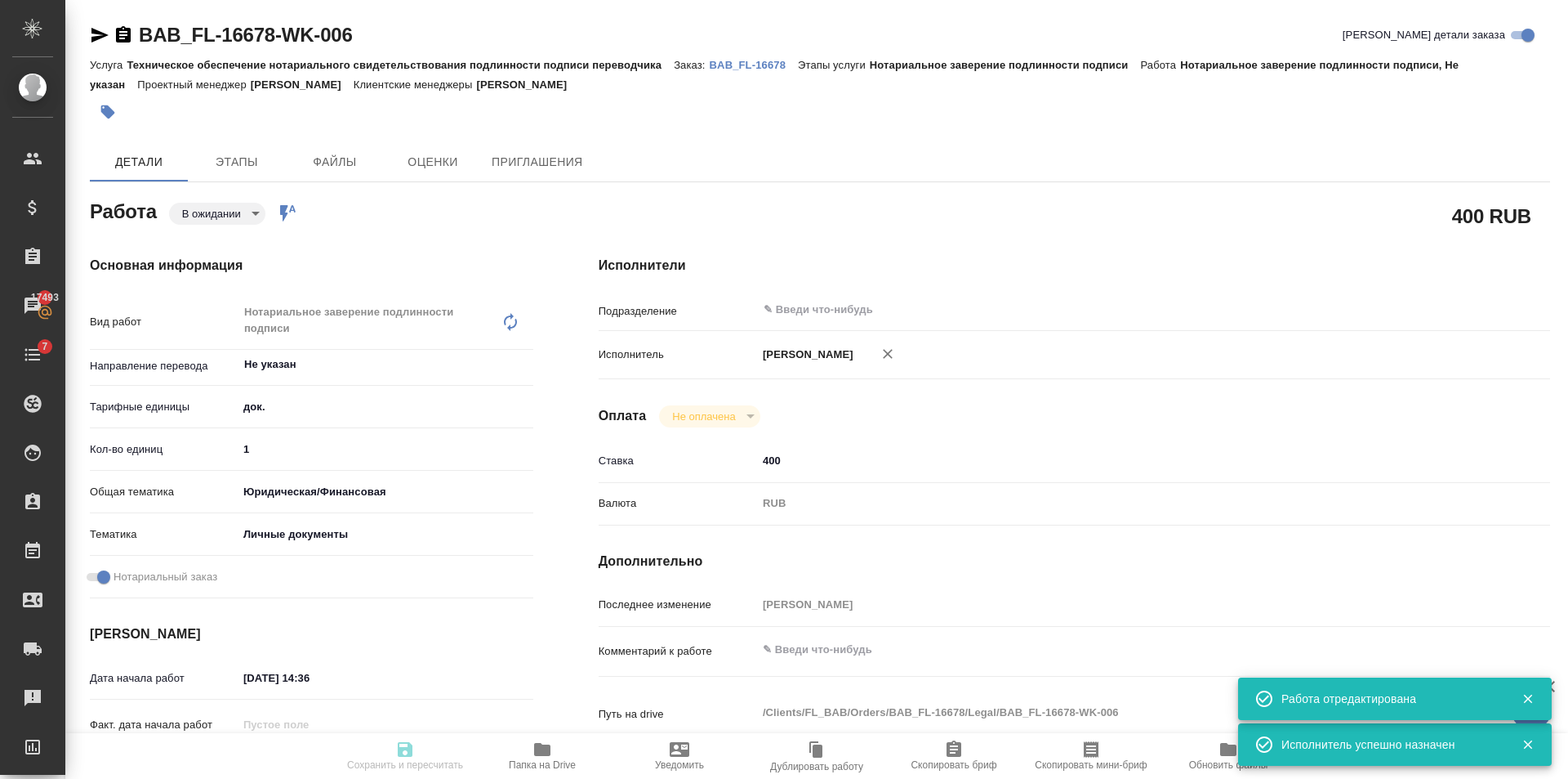
type input "14.10.2025 15:15"
type input "notPayed"
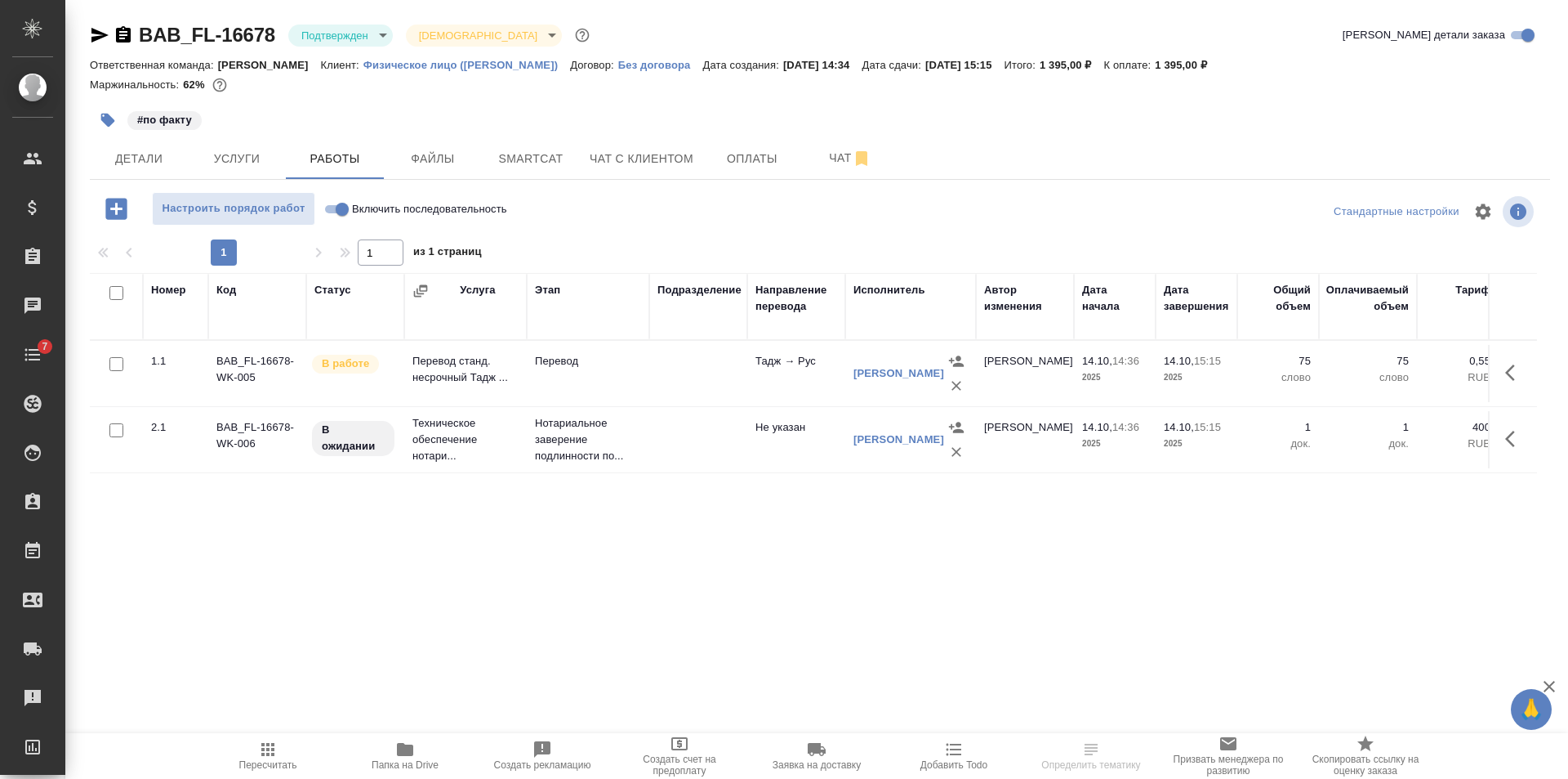
click at [295, 51] on div "BAB_FL-16678 Подтвержден confirmed Святая троица holyTrinity [PERSON_NAME] дета…" at bounding box center [819, 38] width 1460 height 33
click at [310, 37] on body "🙏 .cls-1 fill:#fff; AWATERA [PERSON_NAME] Клиенты Спецификации Заказы Чаты 7 To…" at bounding box center [784, 389] width 1568 height 779
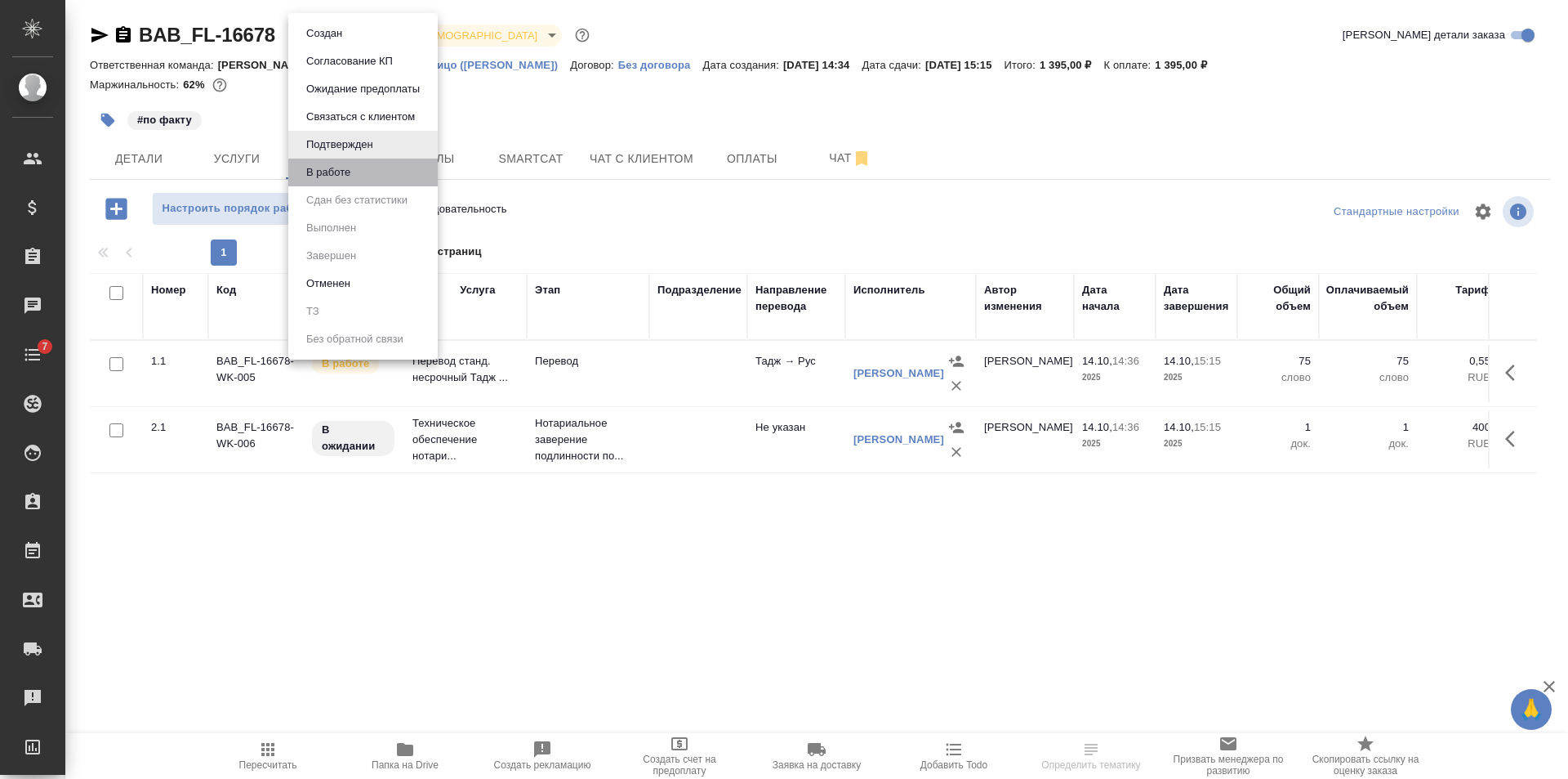
click at [331, 162] on li "В работе" at bounding box center [362, 172] width 150 height 27
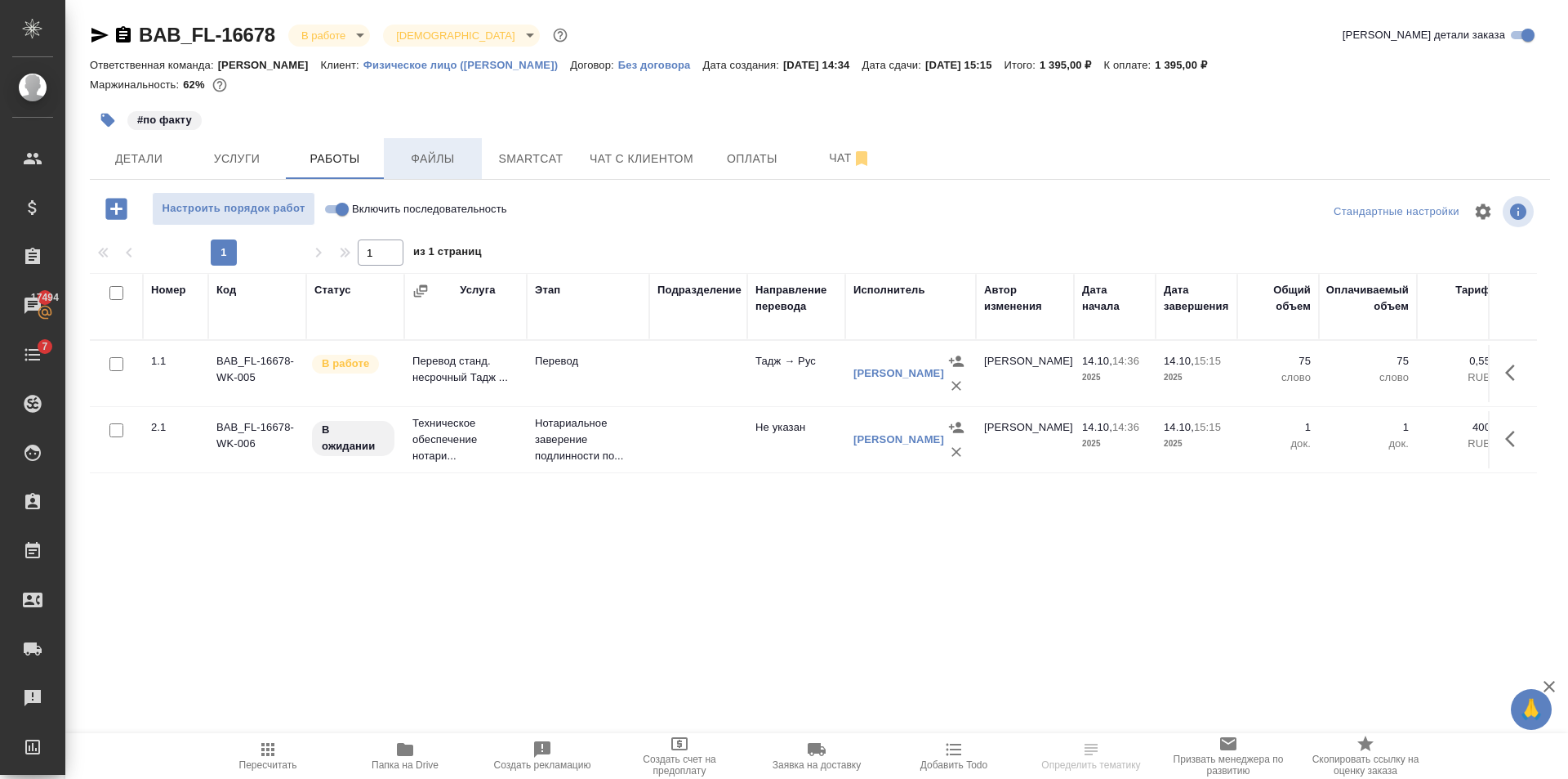
click at [420, 175] on button "Файлы" at bounding box center [432, 159] width 98 height 41
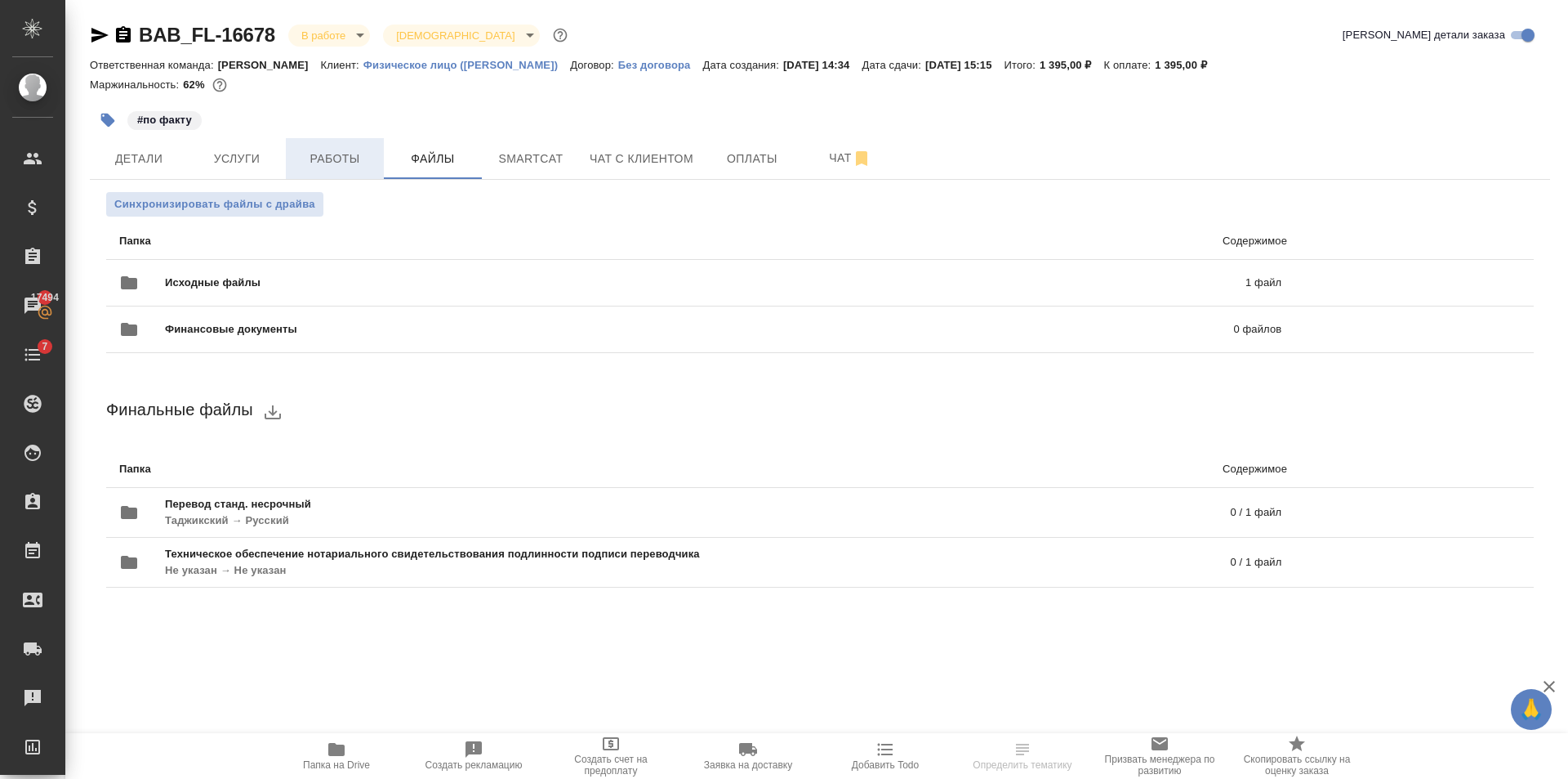
click at [348, 160] on span "Работы" at bounding box center [335, 159] width 79 height 20
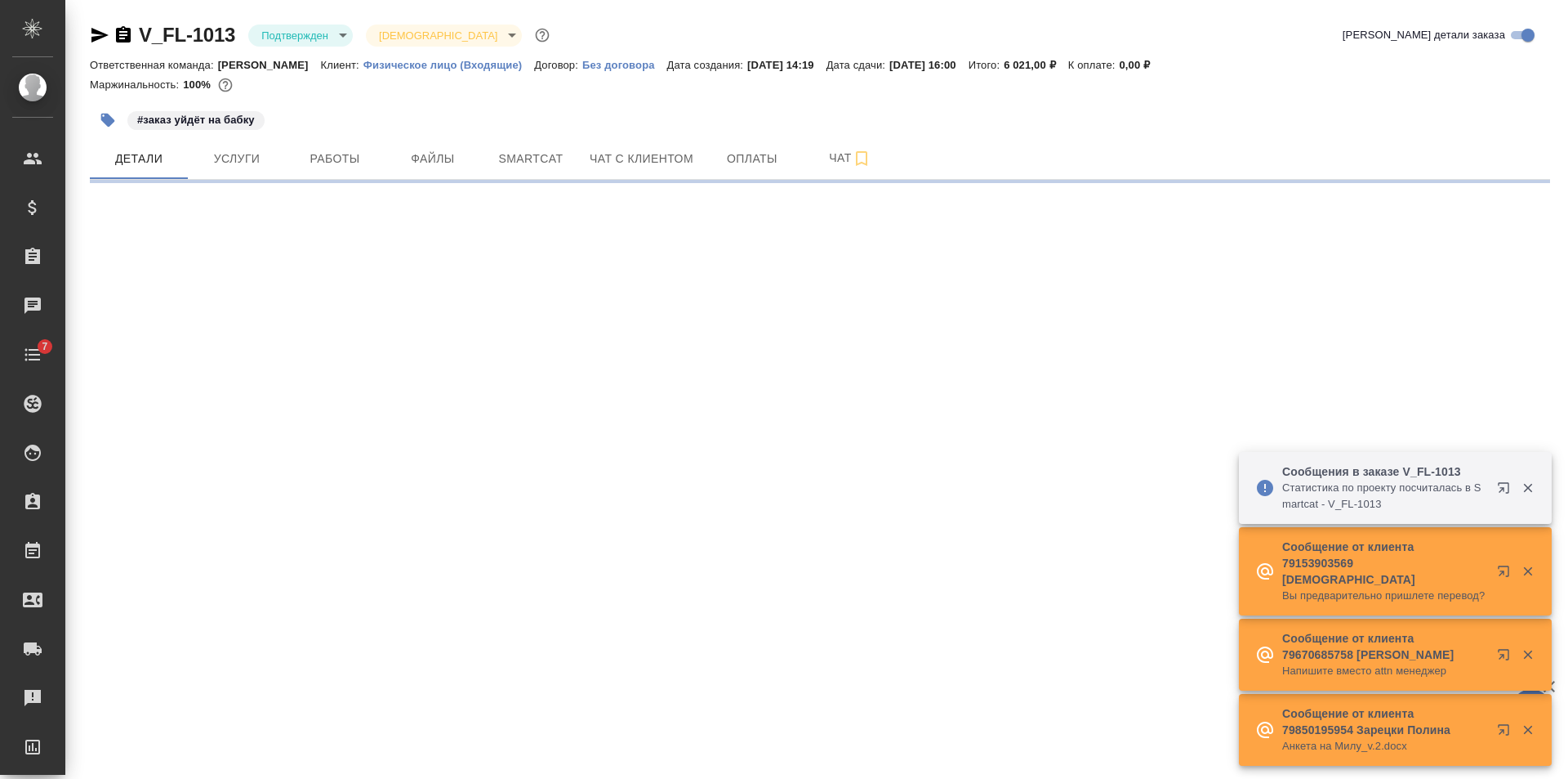
select select "RU"
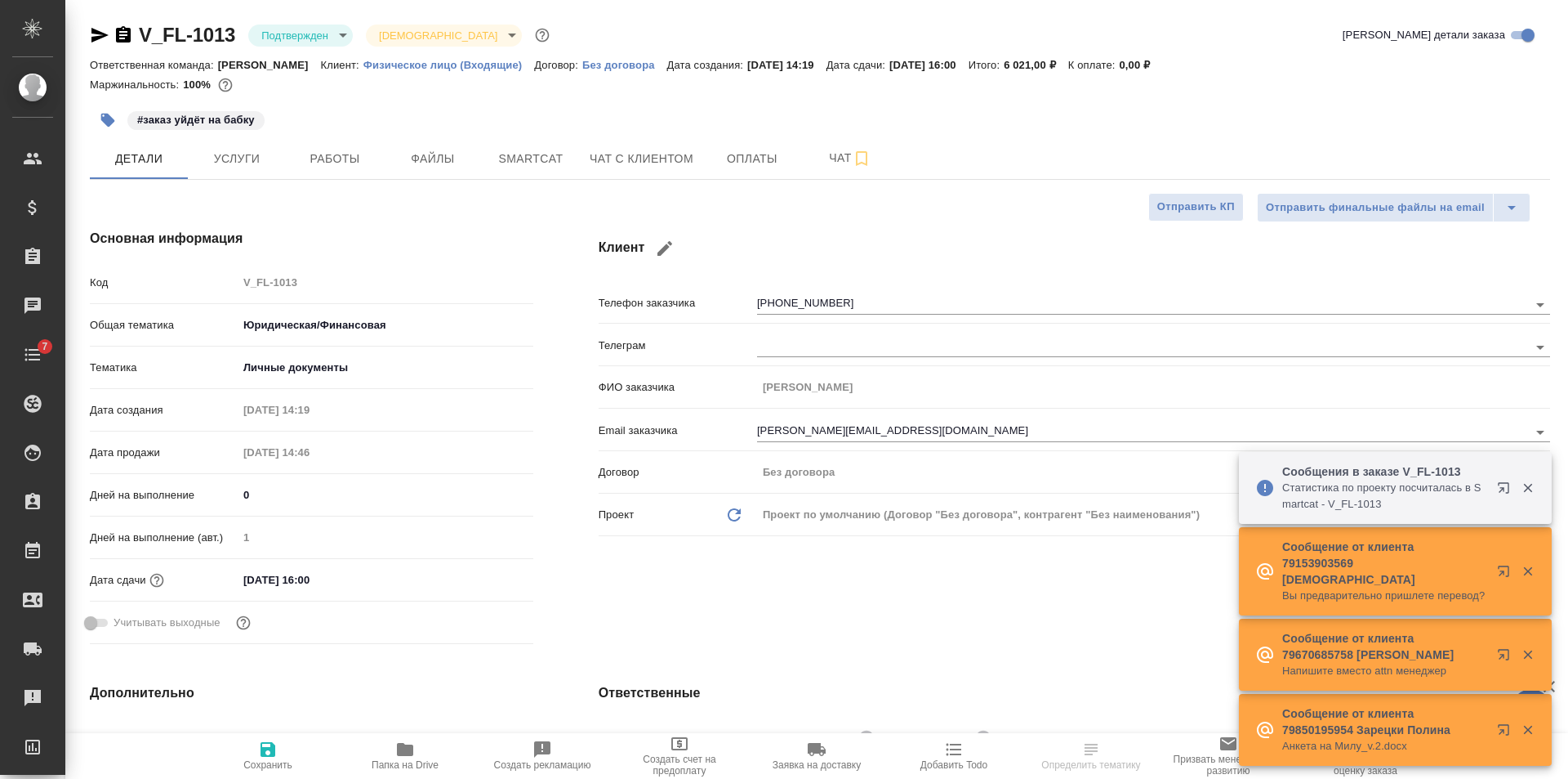
type textarea "x"
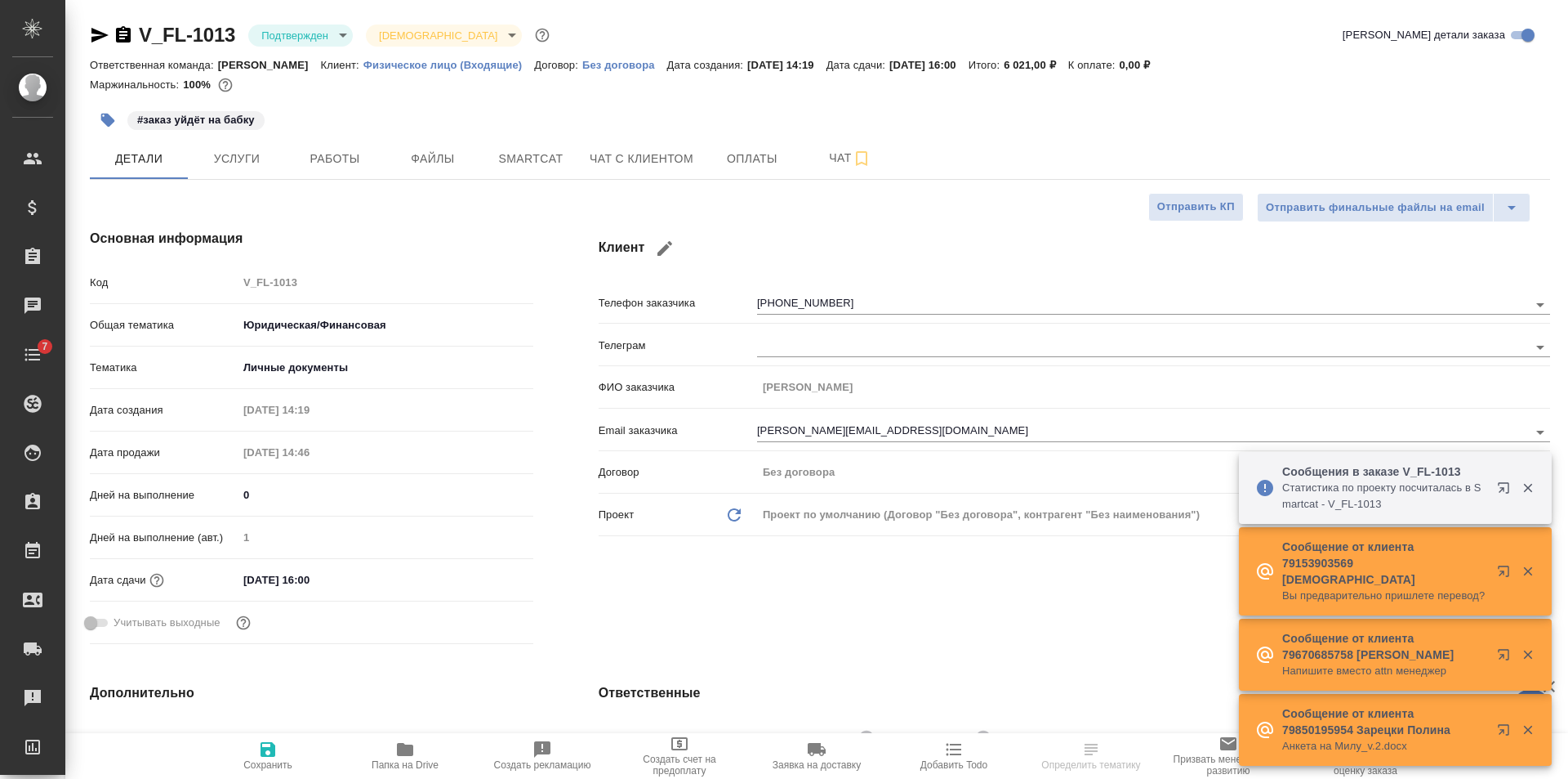
type textarea "x"
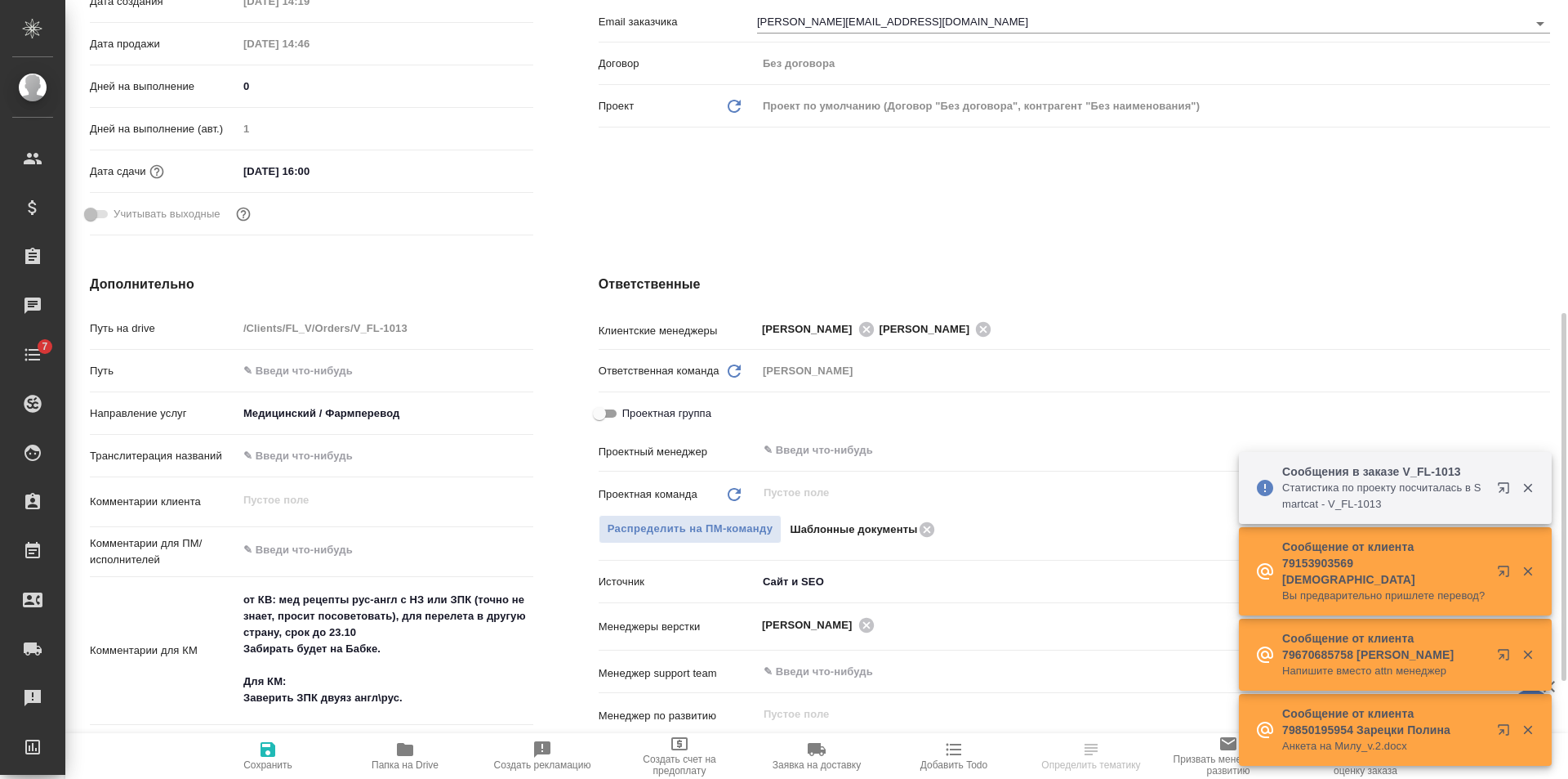
scroll to position [572, 0]
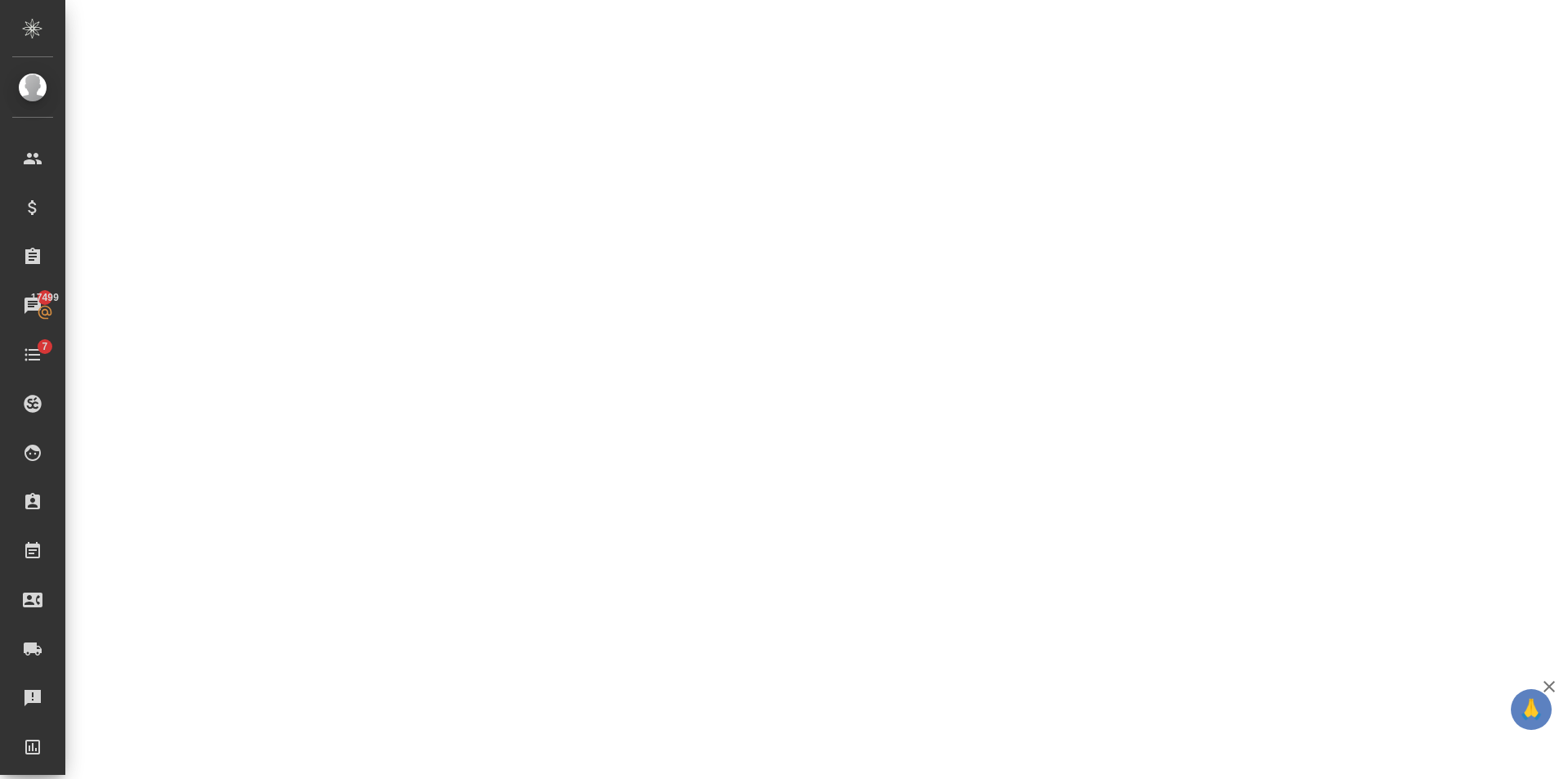
select select "RU"
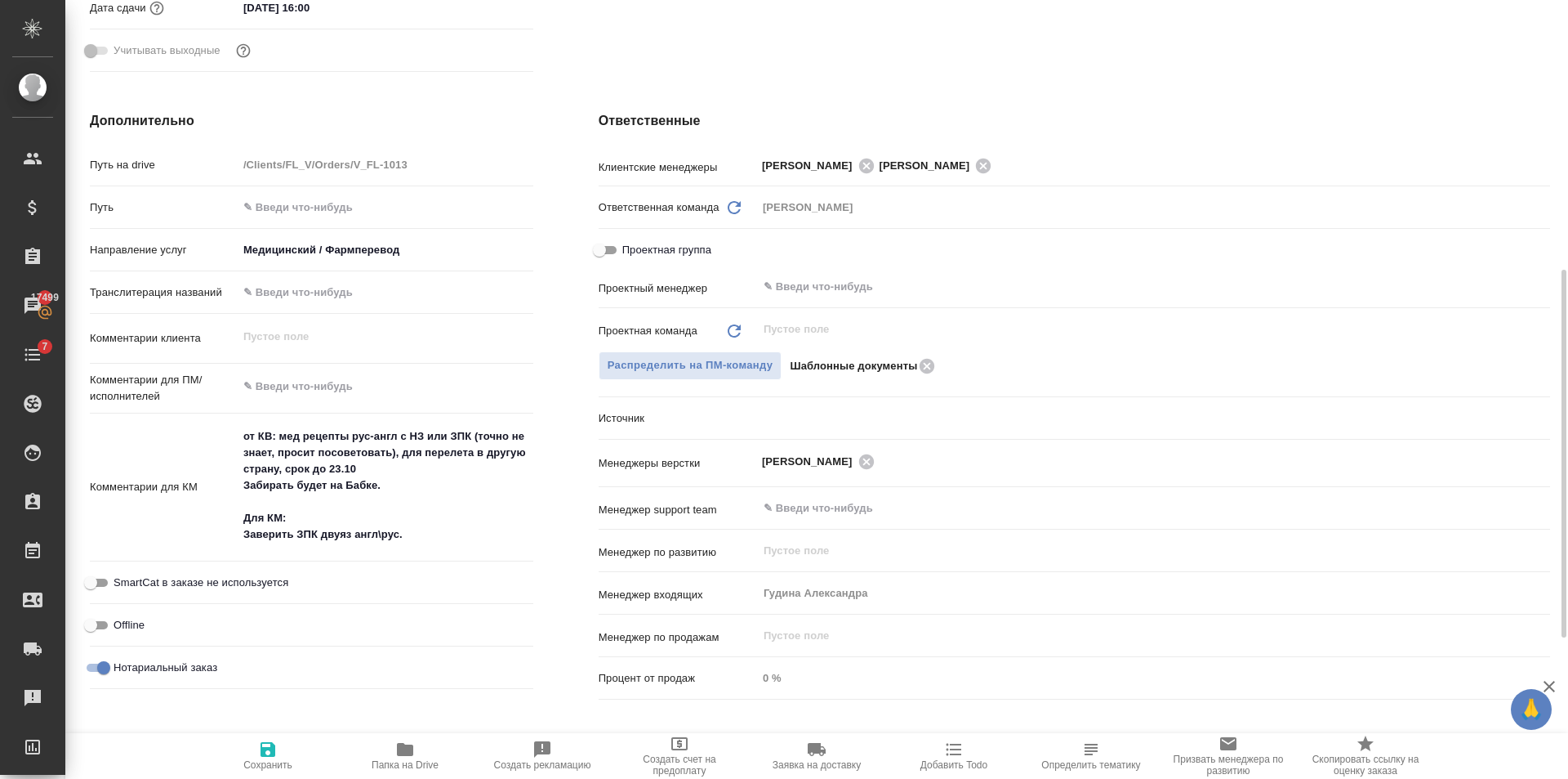
type textarea "x"
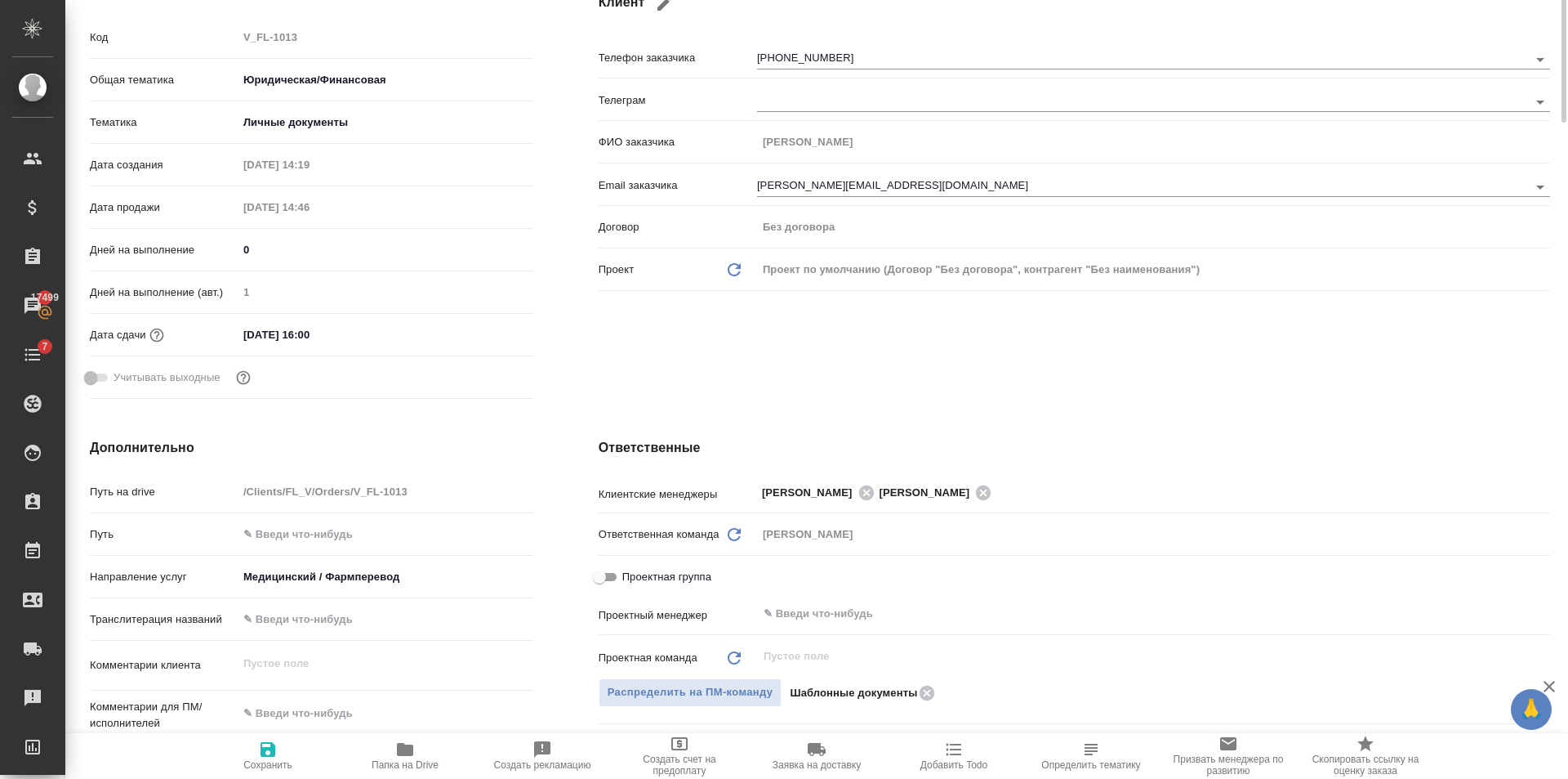
scroll to position [0, 0]
